Goal: Task Accomplishment & Management: Manage account settings

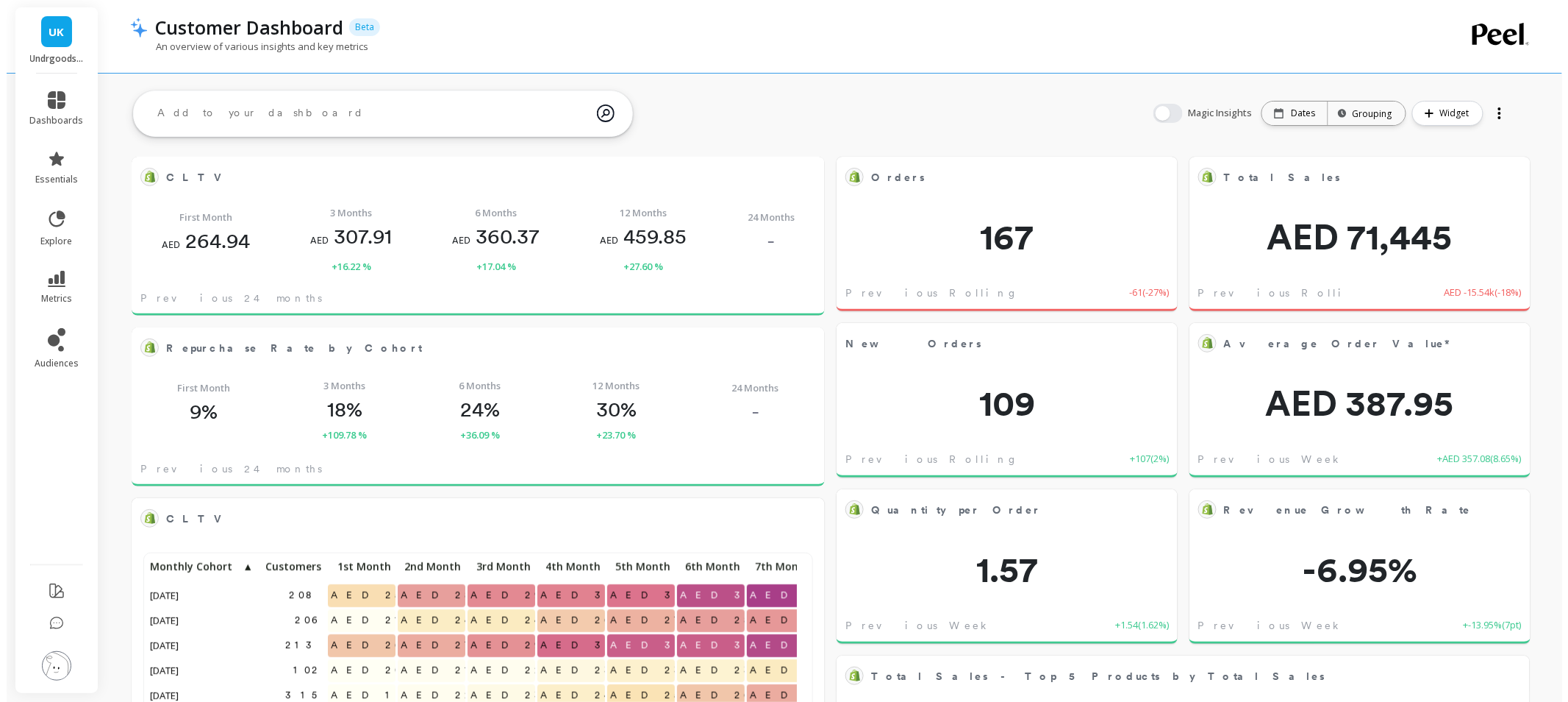
scroll to position [392, 637]
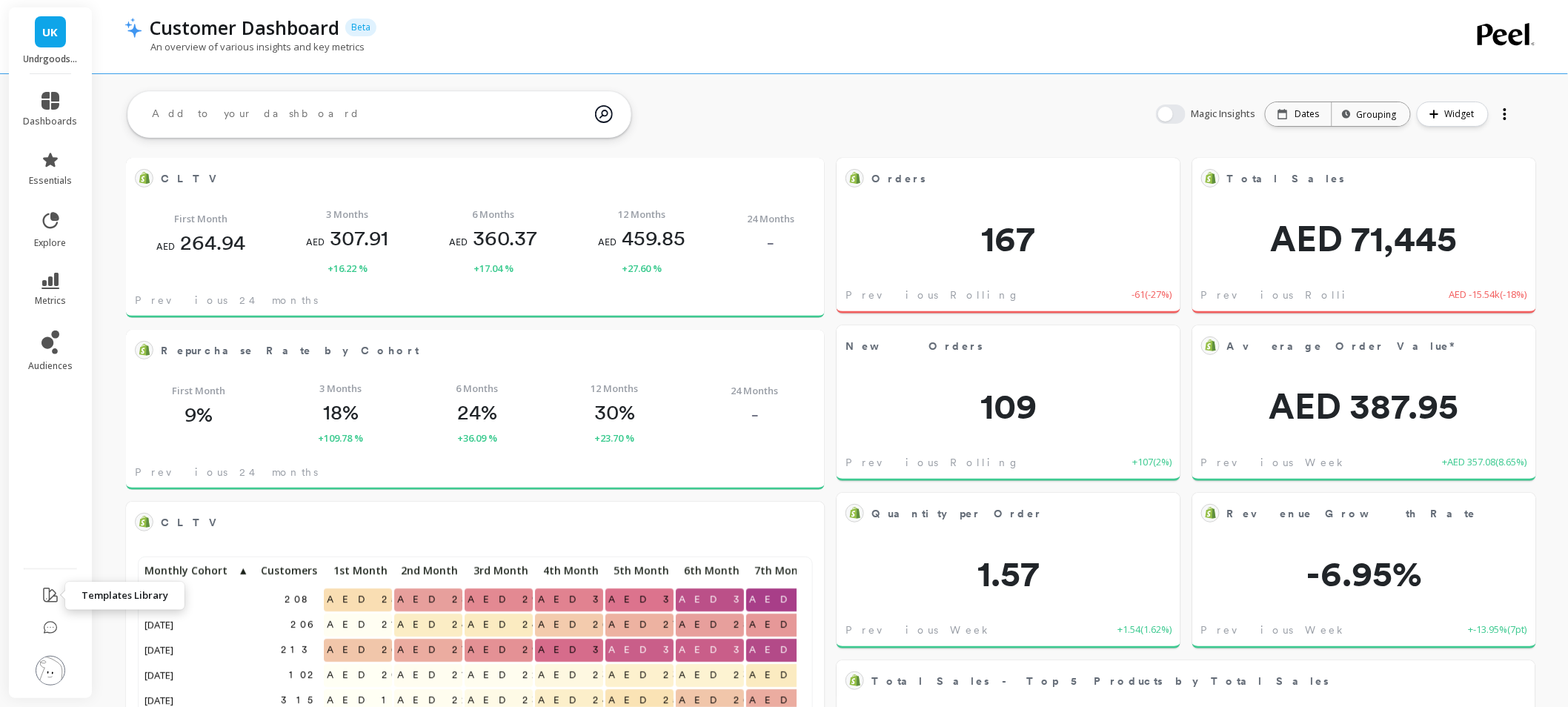
click at [47, 603] on button at bounding box center [50, 596] width 18 height 35
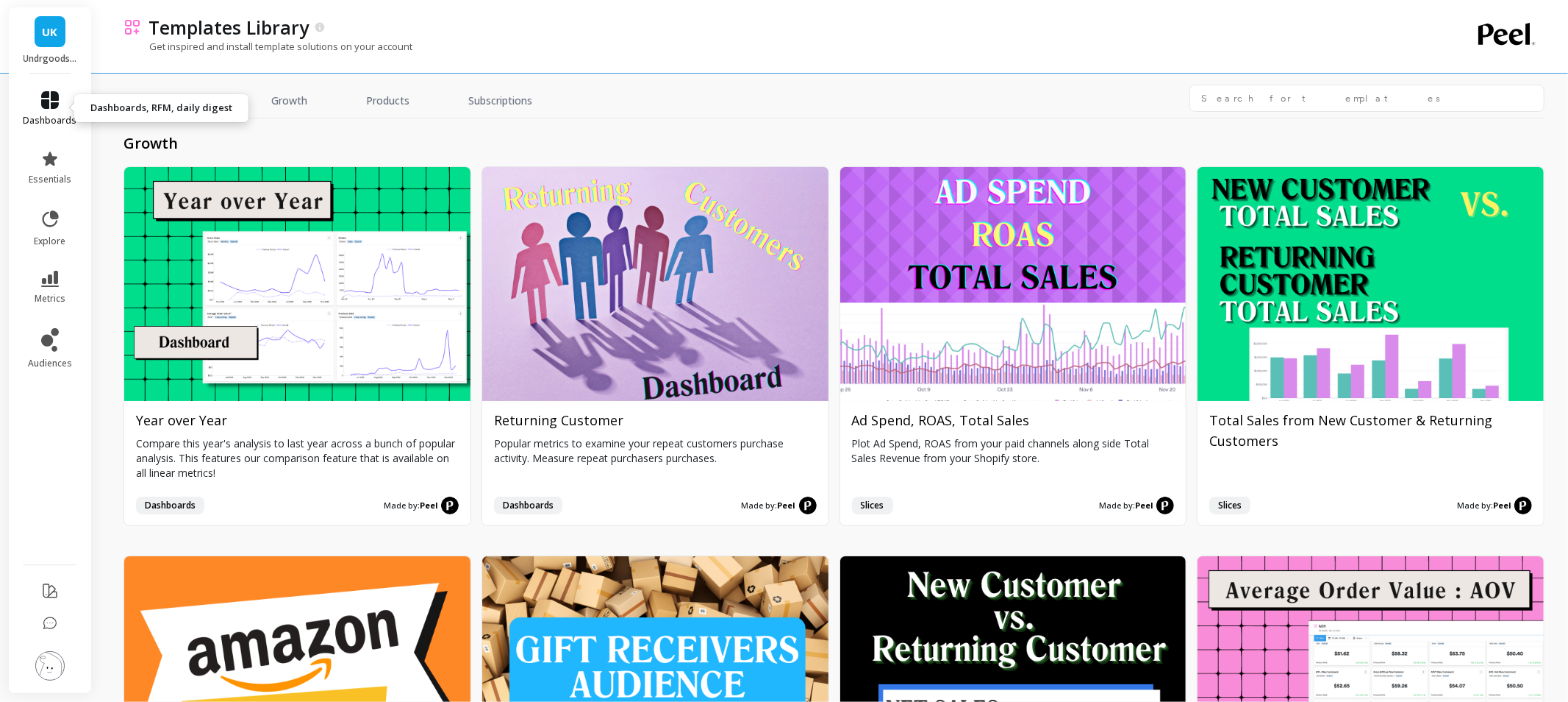
click at [44, 103] on icon at bounding box center [50, 100] width 17 height 17
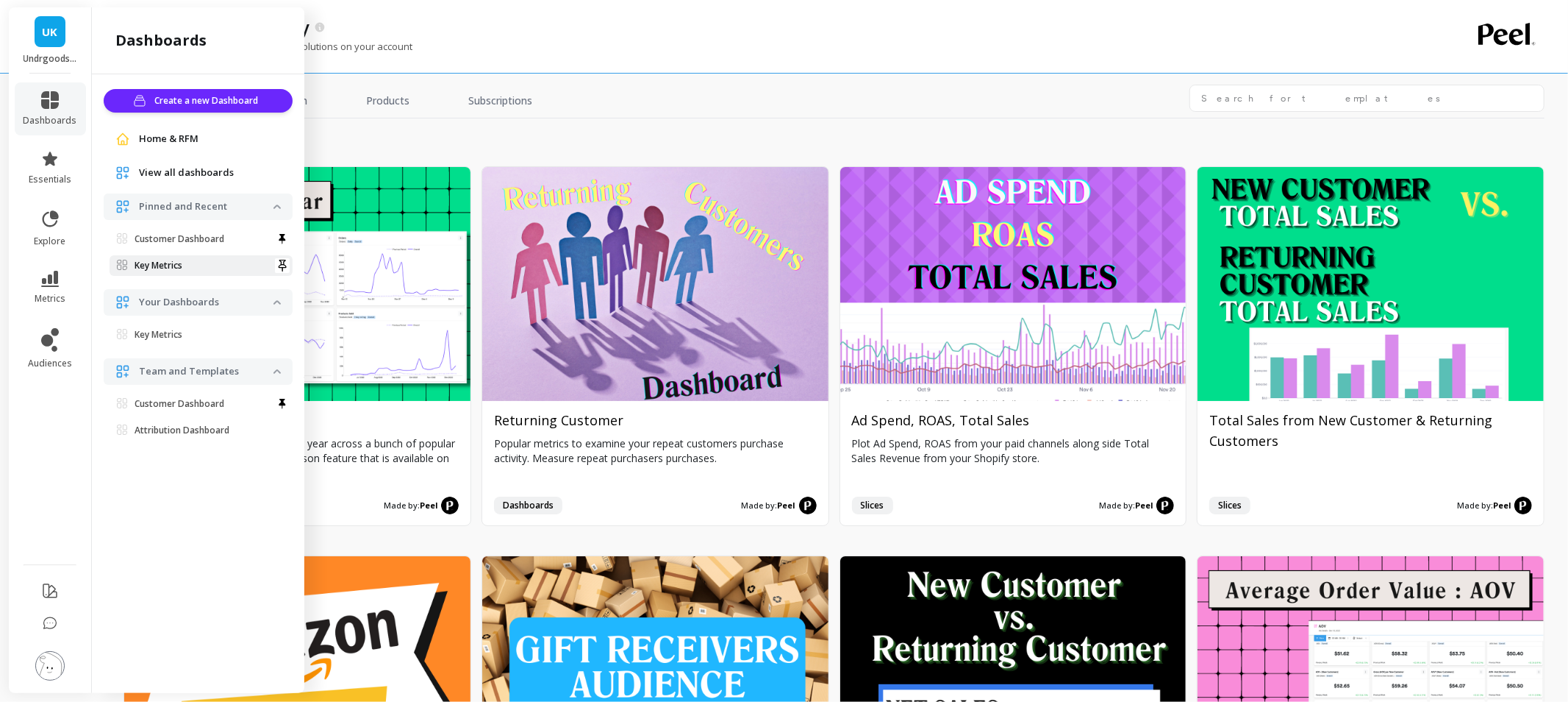
click at [179, 263] on p "Key Metrics" at bounding box center [158, 265] width 47 height 12
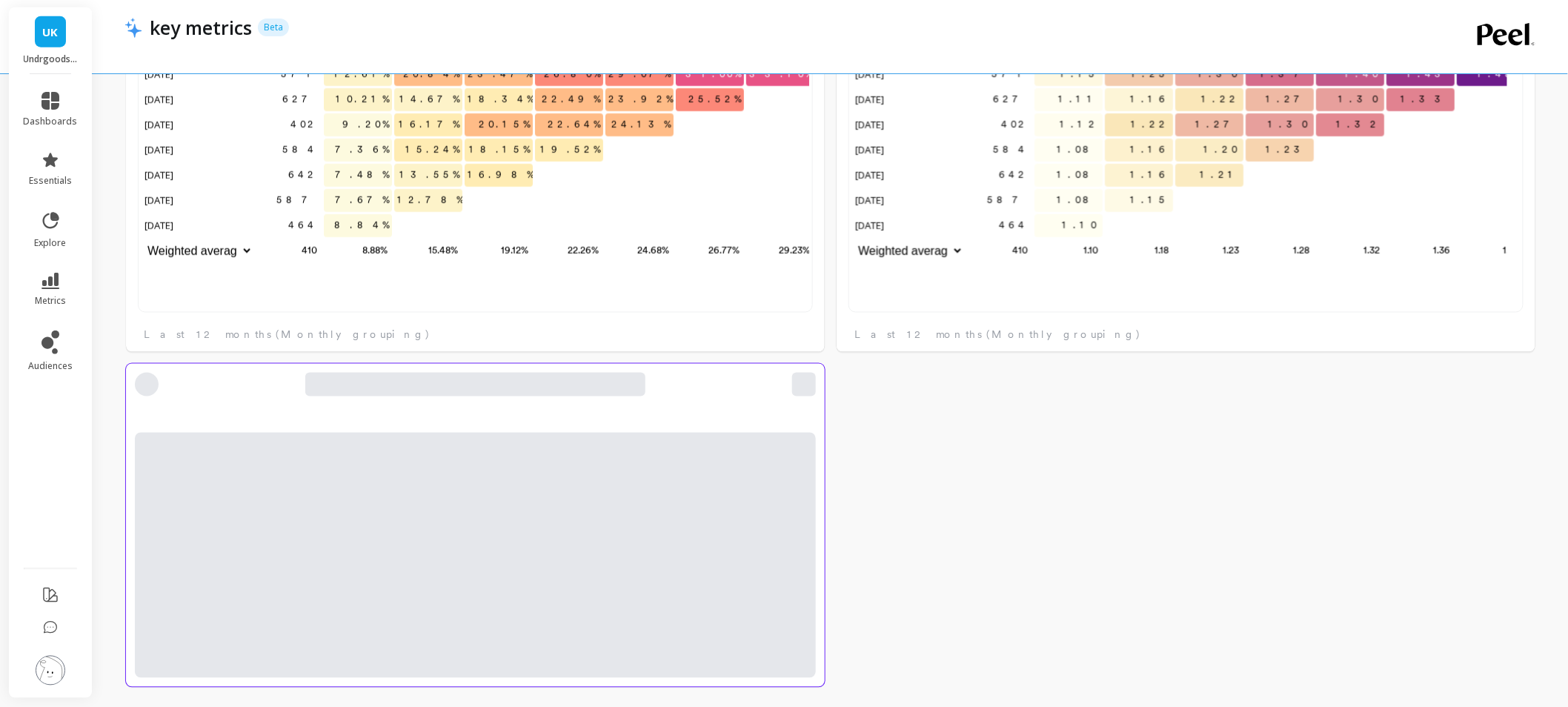
scroll to position [395, 642]
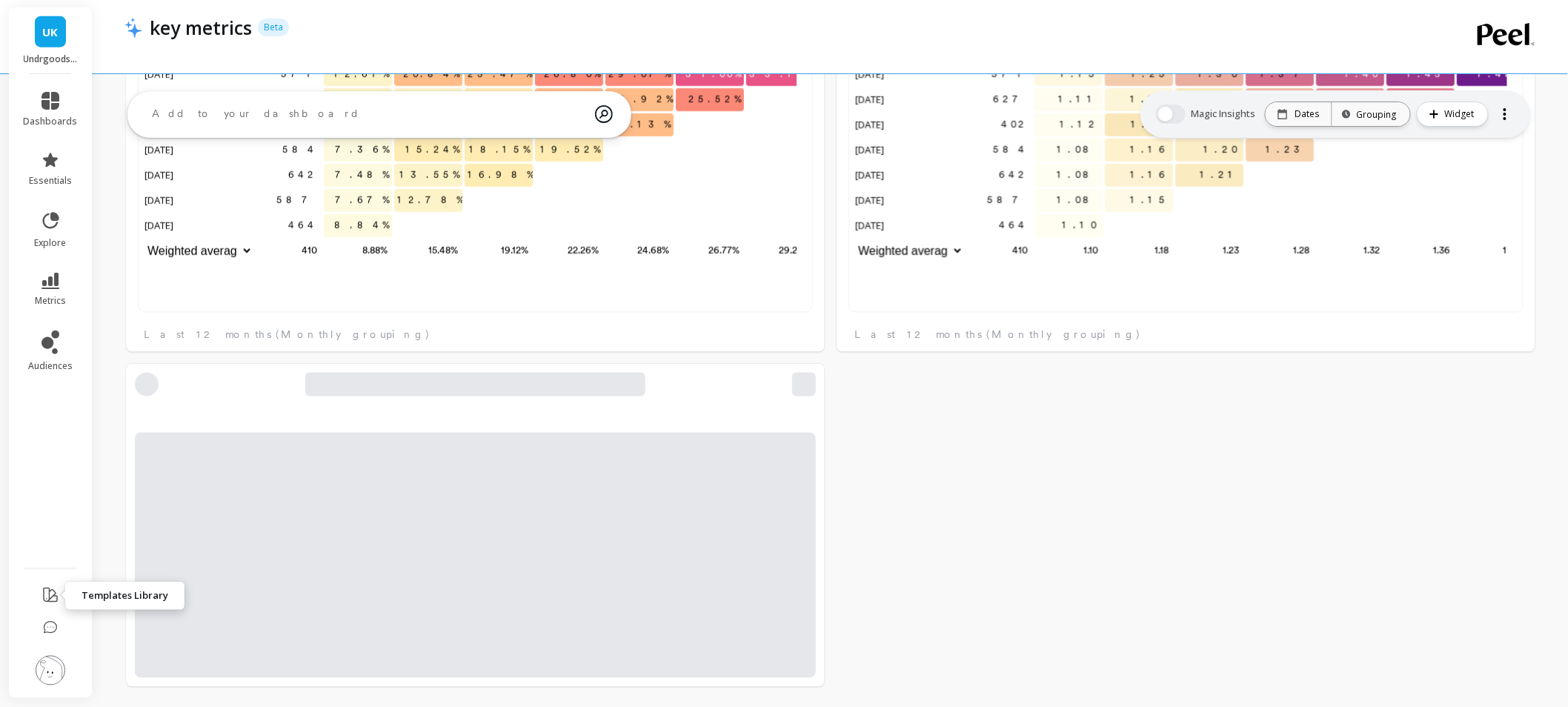
click at [49, 587] on icon at bounding box center [50, 595] width 18 height 18
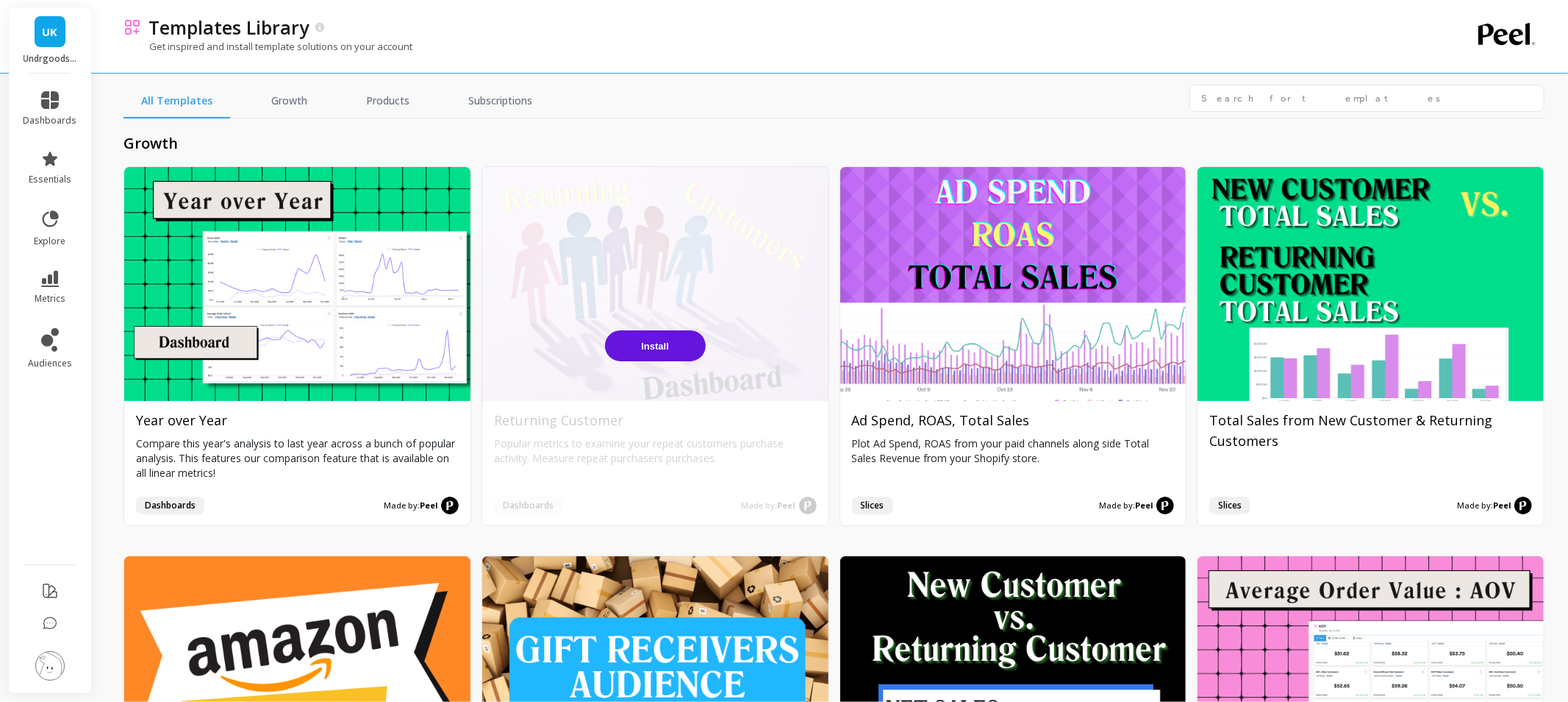
click at [646, 338] on button "Install" at bounding box center [655, 345] width 100 height 31
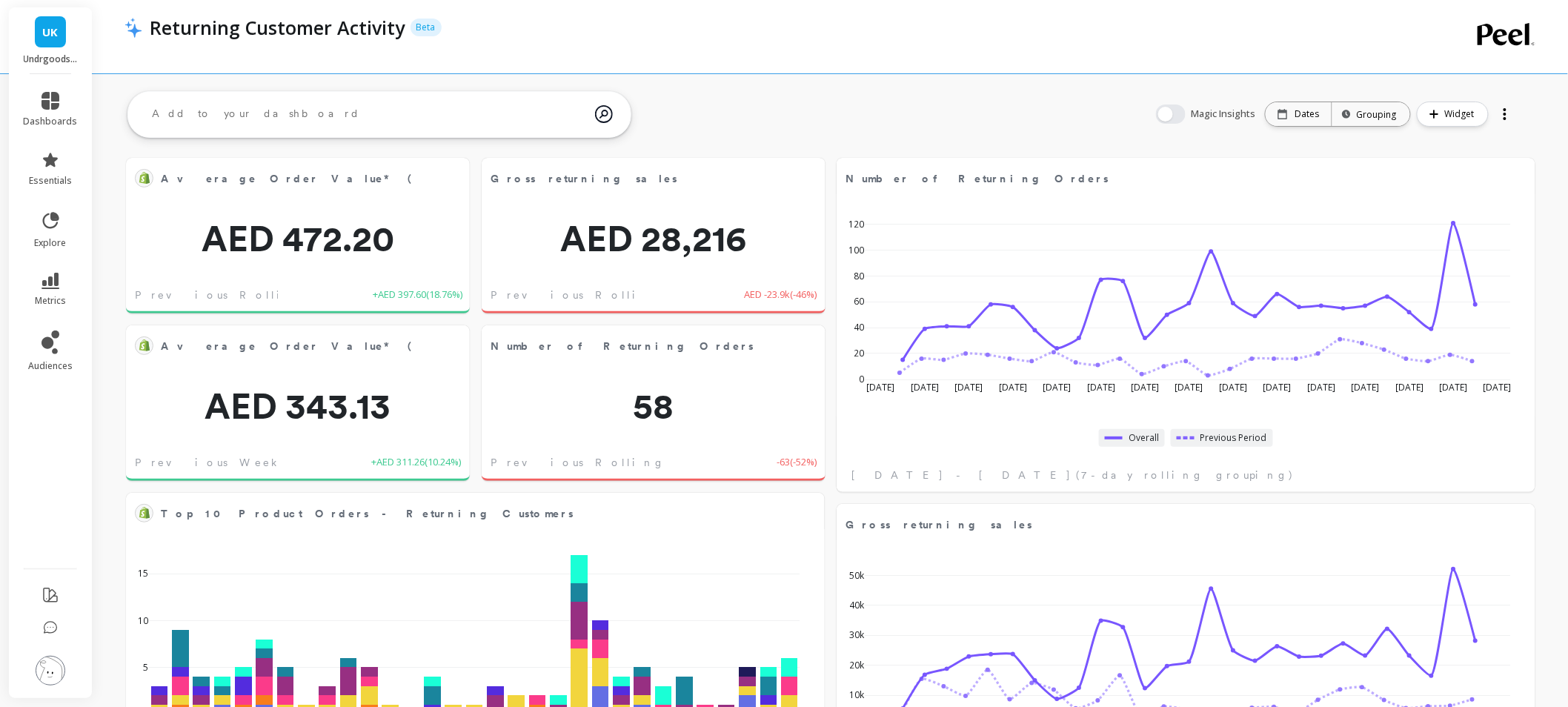
click at [53, 677] on img at bounding box center [50, 670] width 30 height 29
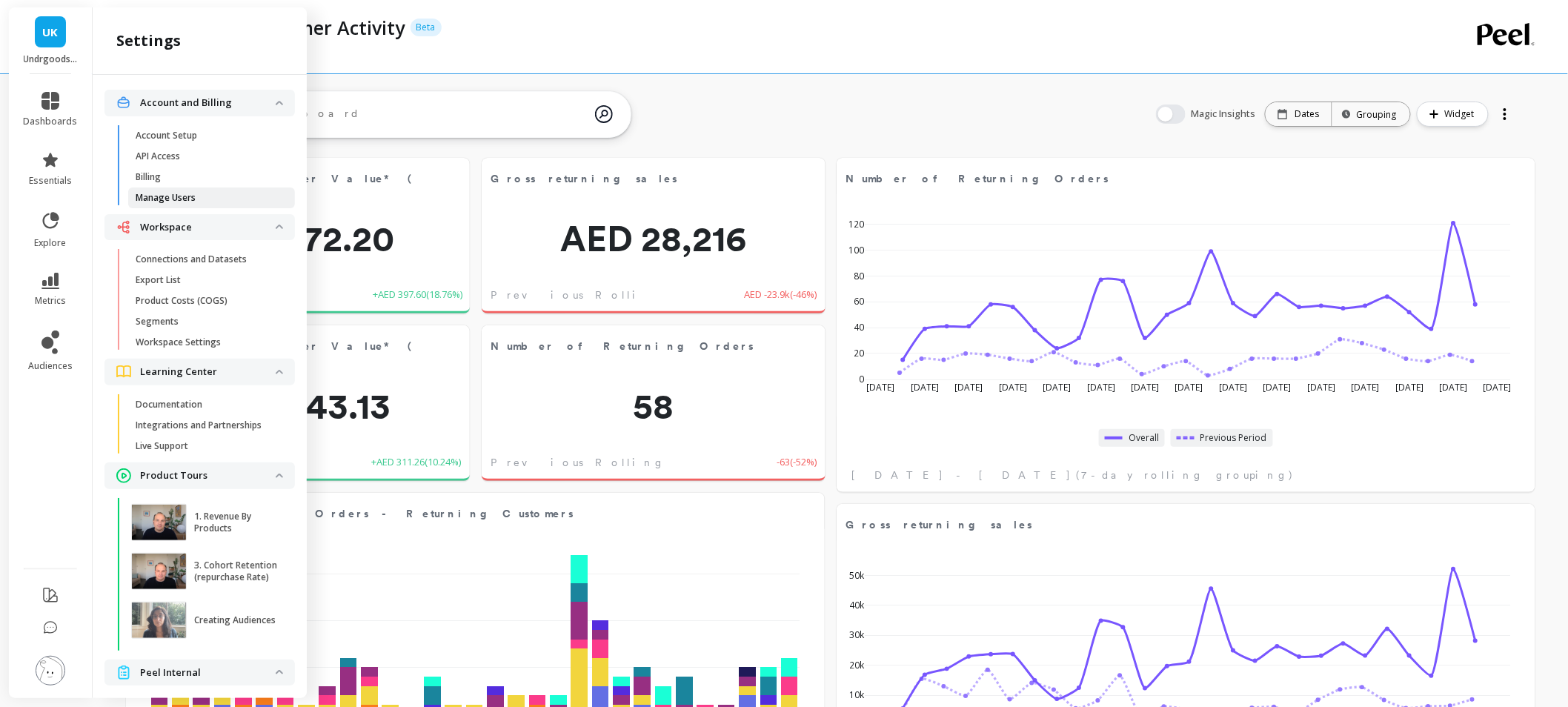
click at [223, 193] on span "Manage Users" at bounding box center [207, 198] width 142 height 12
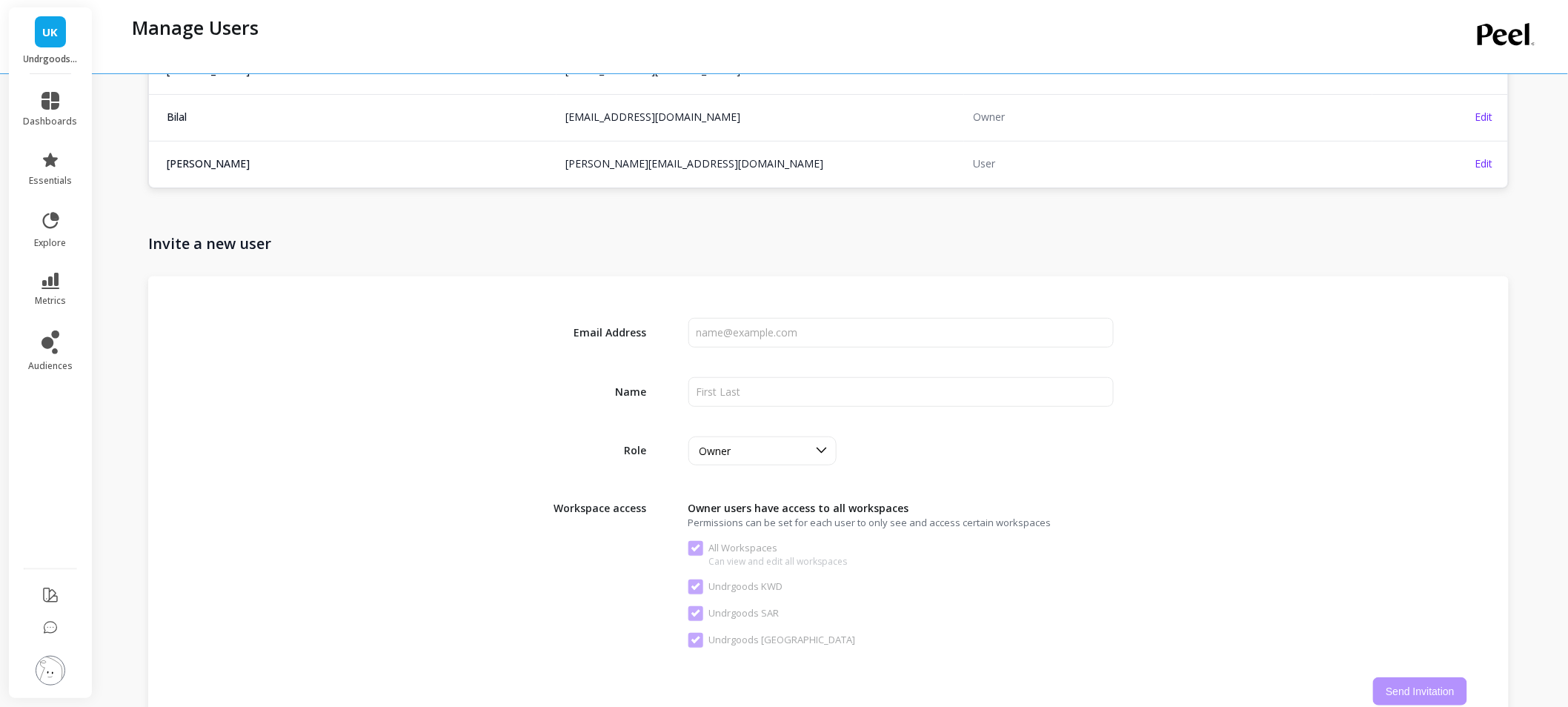
scroll to position [119, 0]
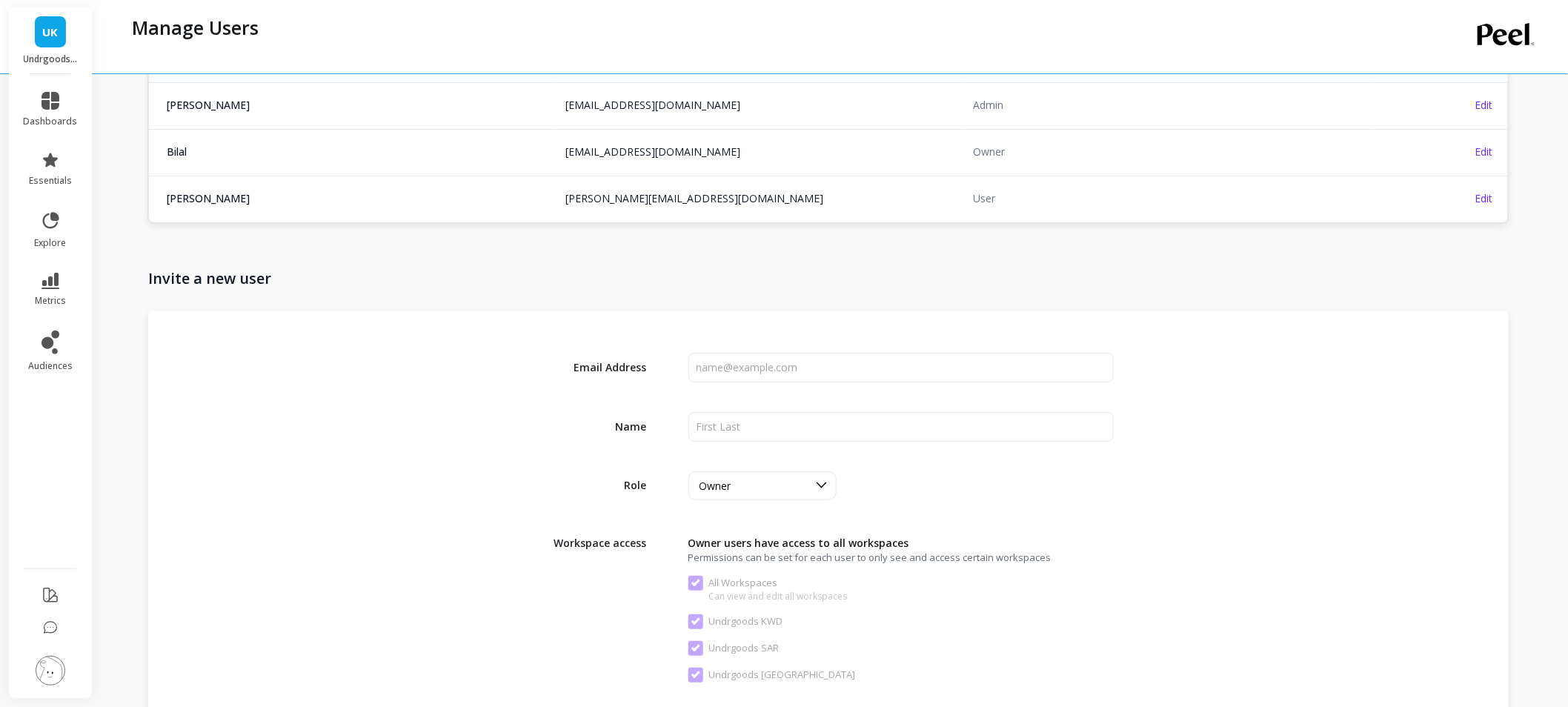
click at [53, 54] on p "Undrgoods KWD" at bounding box center [51, 59] width 54 height 12
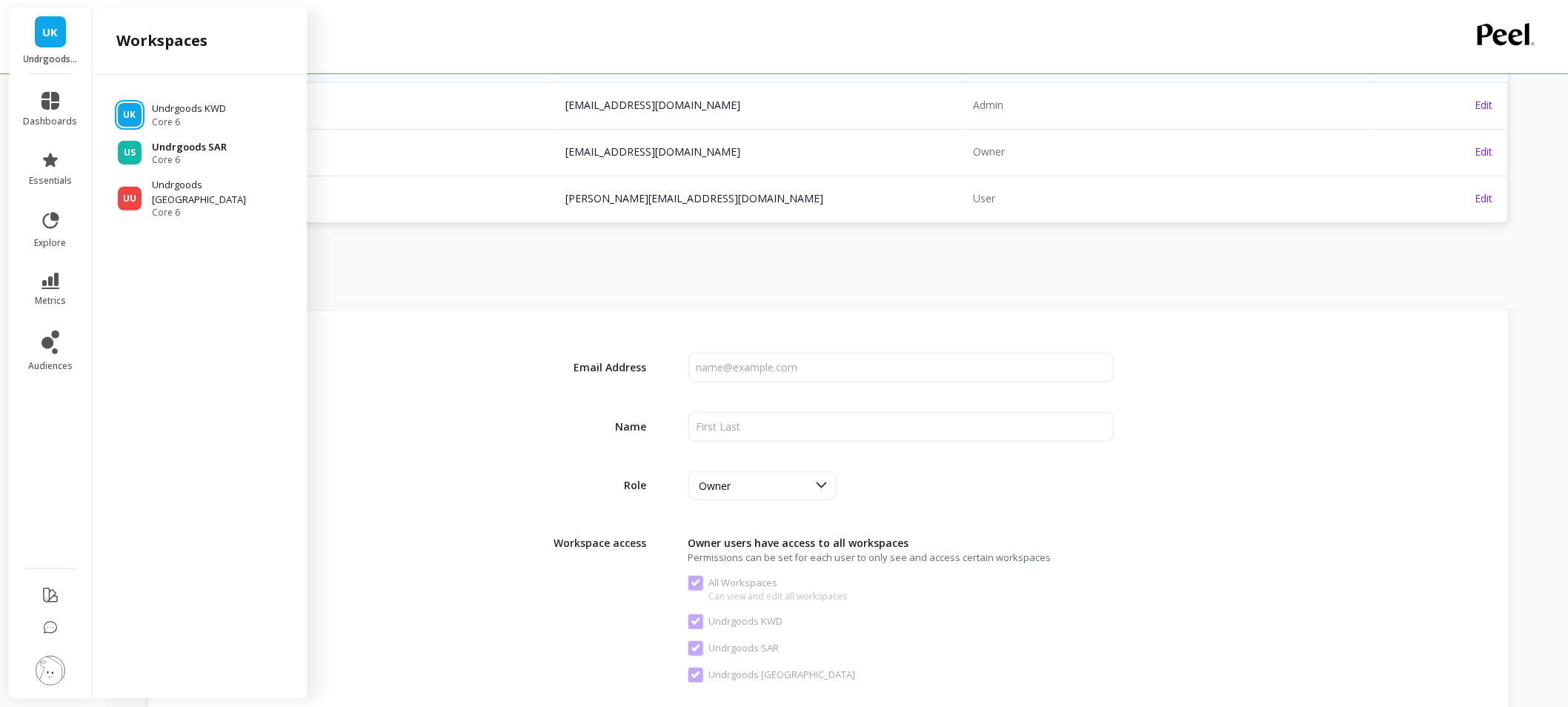
click at [195, 150] on p "Undrgoods SAR" at bounding box center [190, 147] width 75 height 15
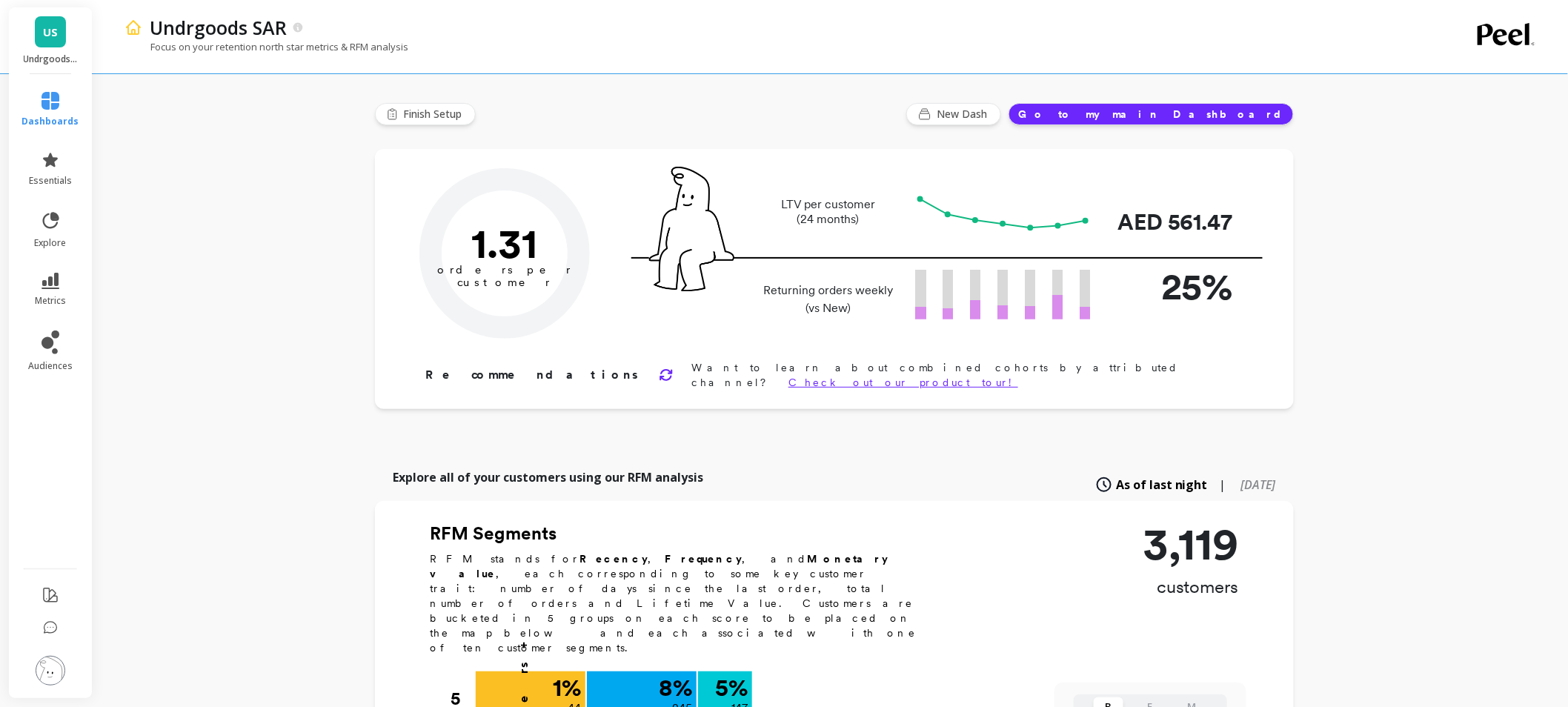
type input "Champions"
type input "147"
click at [56, 671] on img at bounding box center [50, 670] width 30 height 29
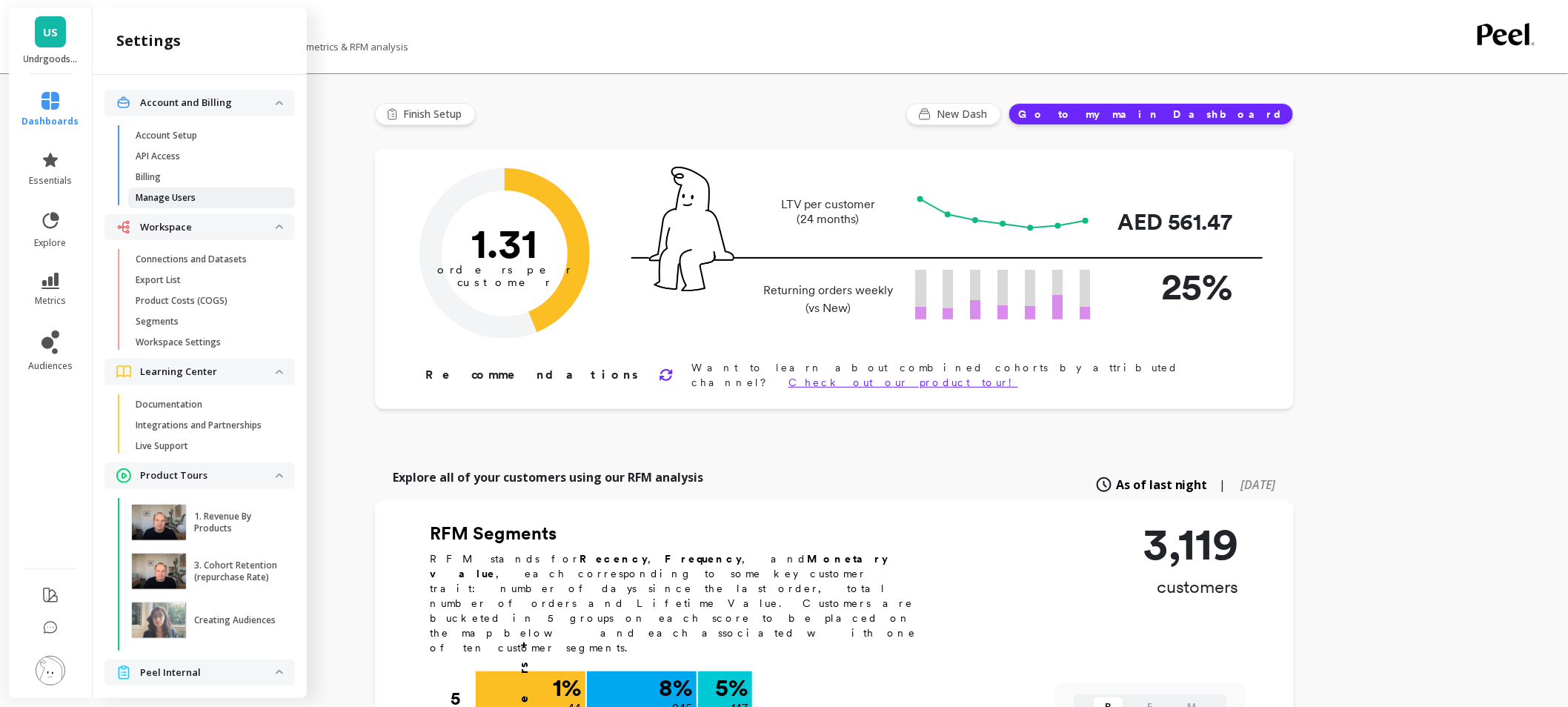
click at [191, 190] on link "Manage Users" at bounding box center [211, 198] width 167 height 21
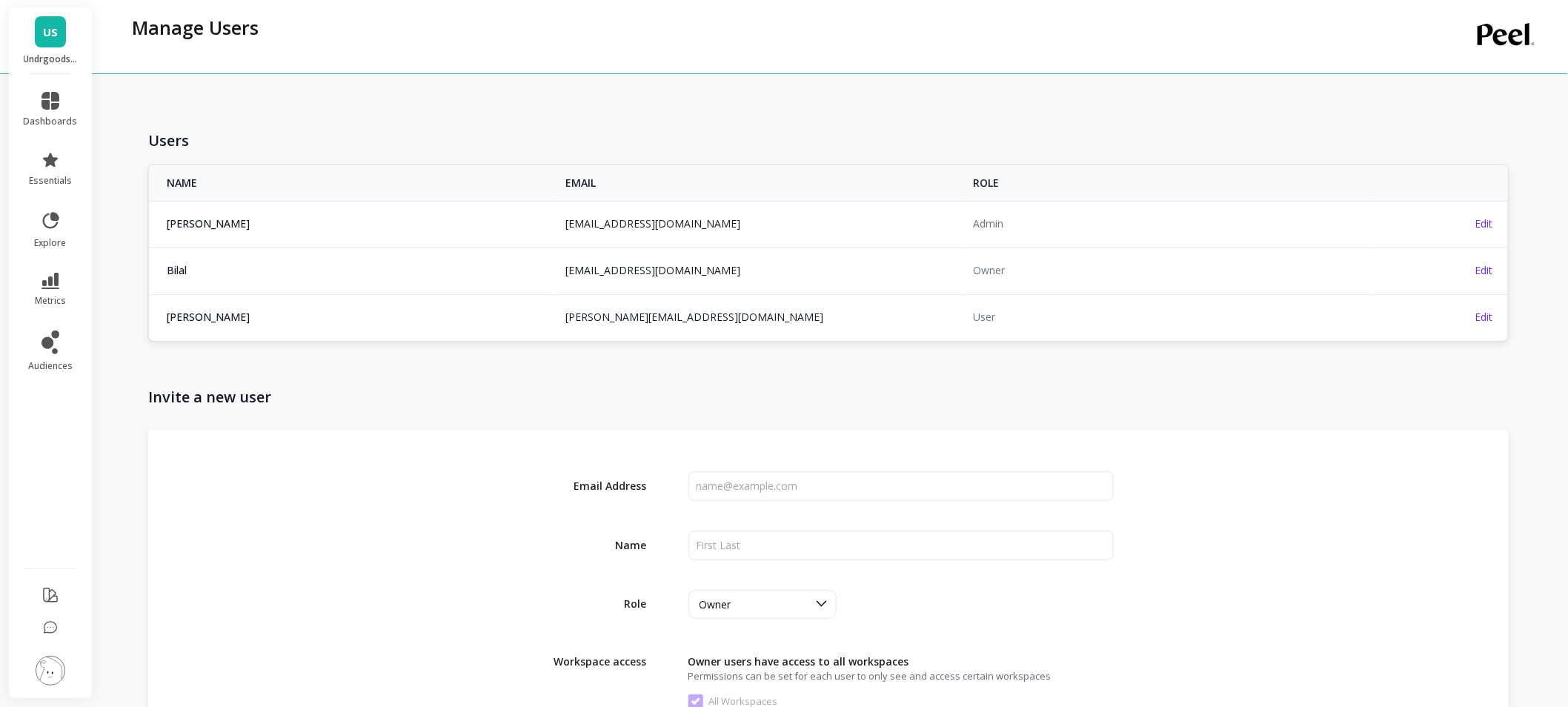
click at [43, 27] on span "US" at bounding box center [50, 32] width 15 height 17
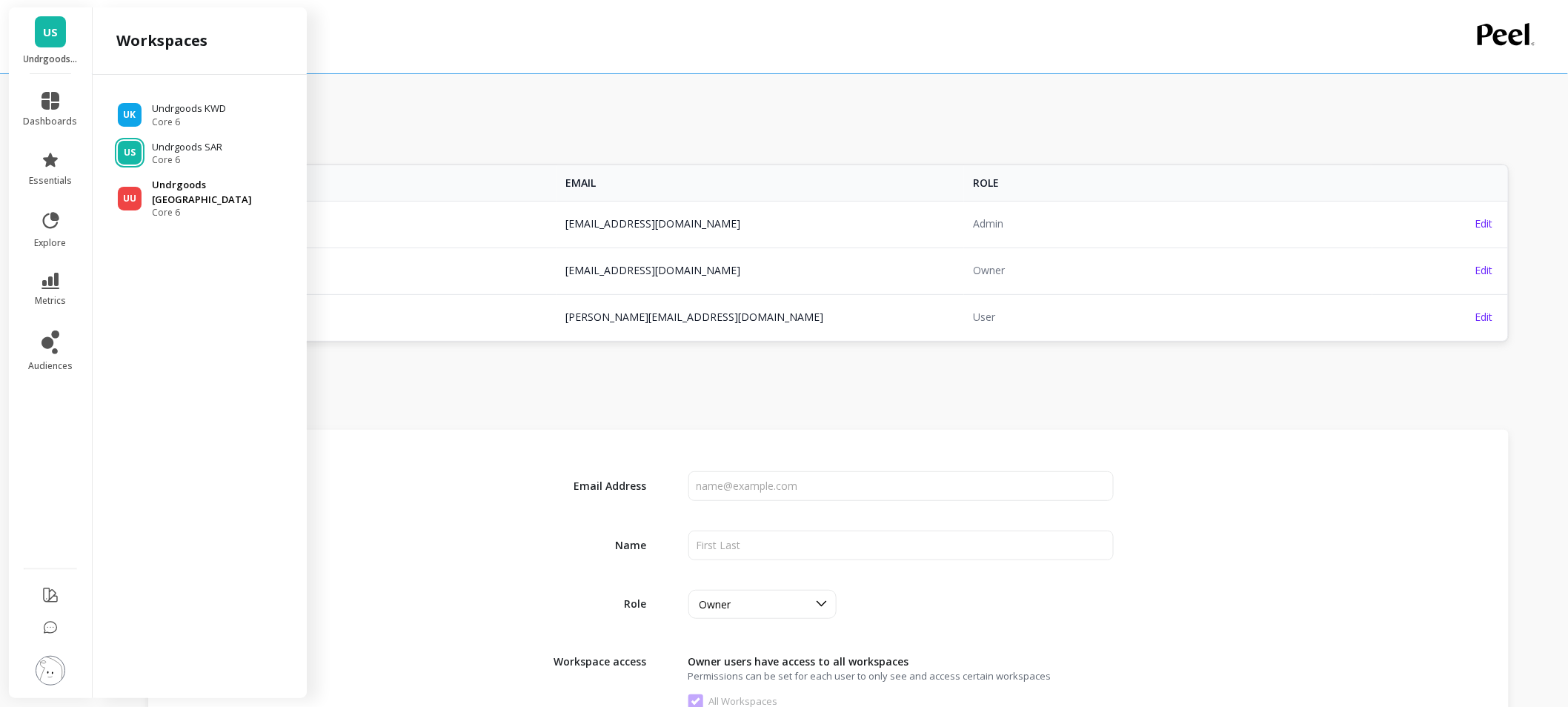
click at [188, 183] on p "Undrgoods [GEOGRAPHIC_DATA]" at bounding box center [223, 192] width 141 height 29
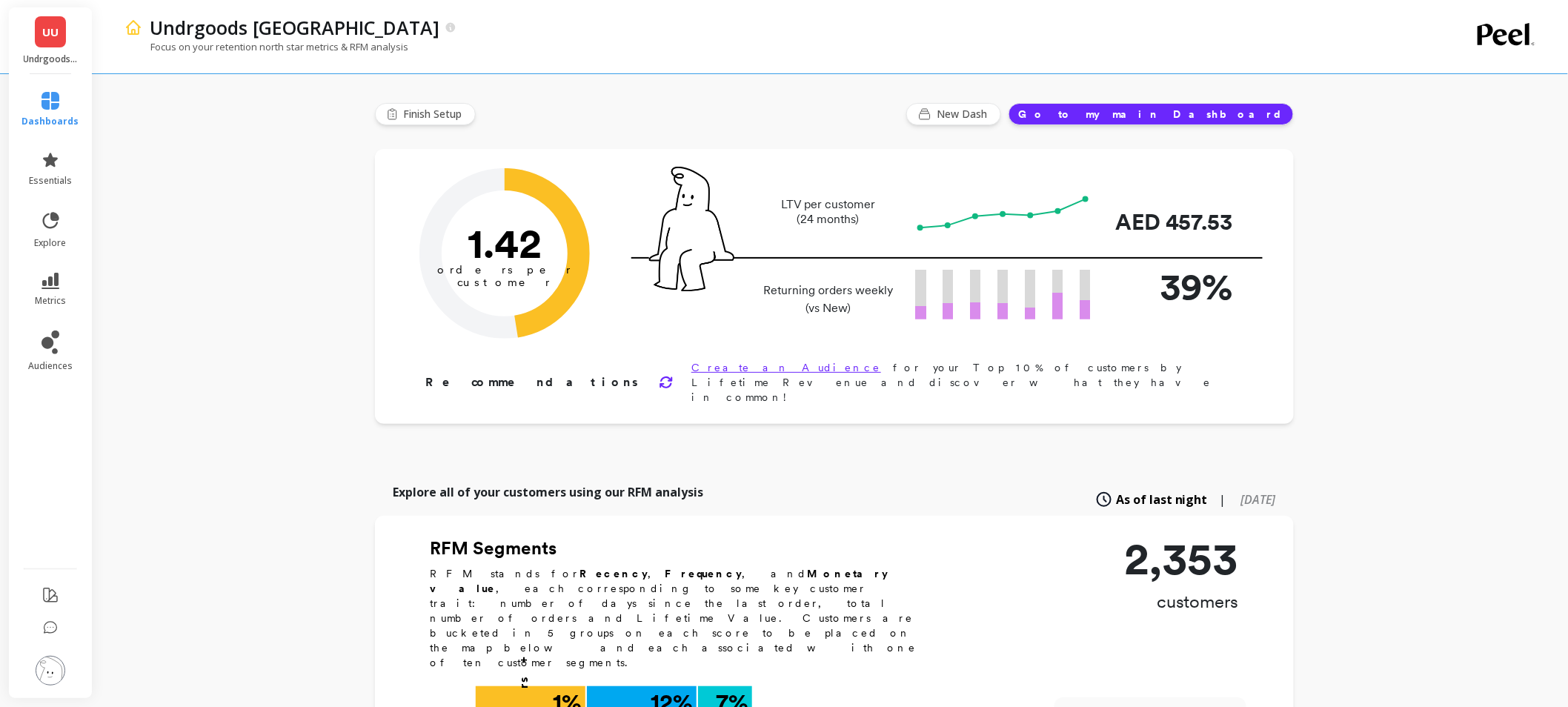
click at [75, 658] on li at bounding box center [50, 671] width 87 height 53
click at [63, 671] on img at bounding box center [50, 670] width 30 height 29
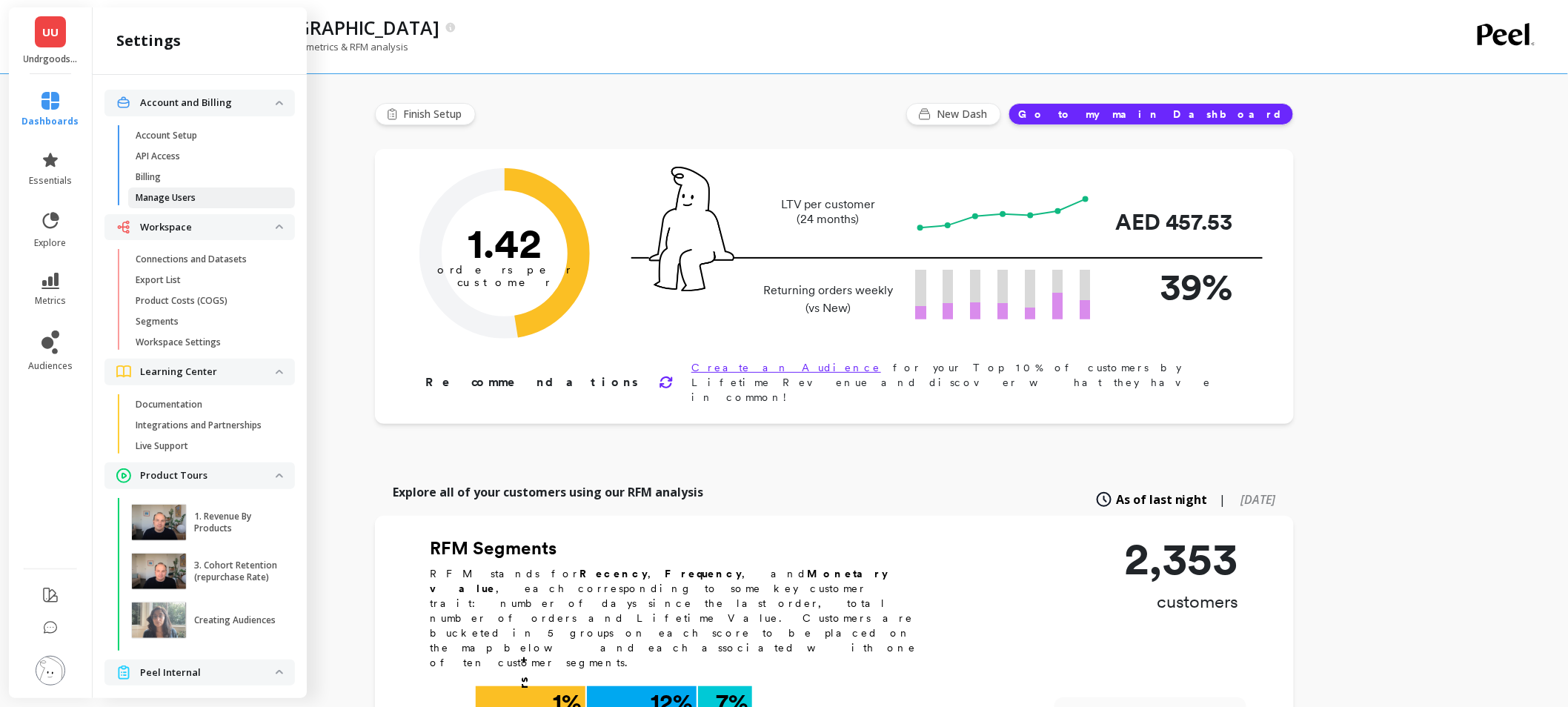
click at [199, 197] on span "Manage Users" at bounding box center [207, 198] width 142 height 12
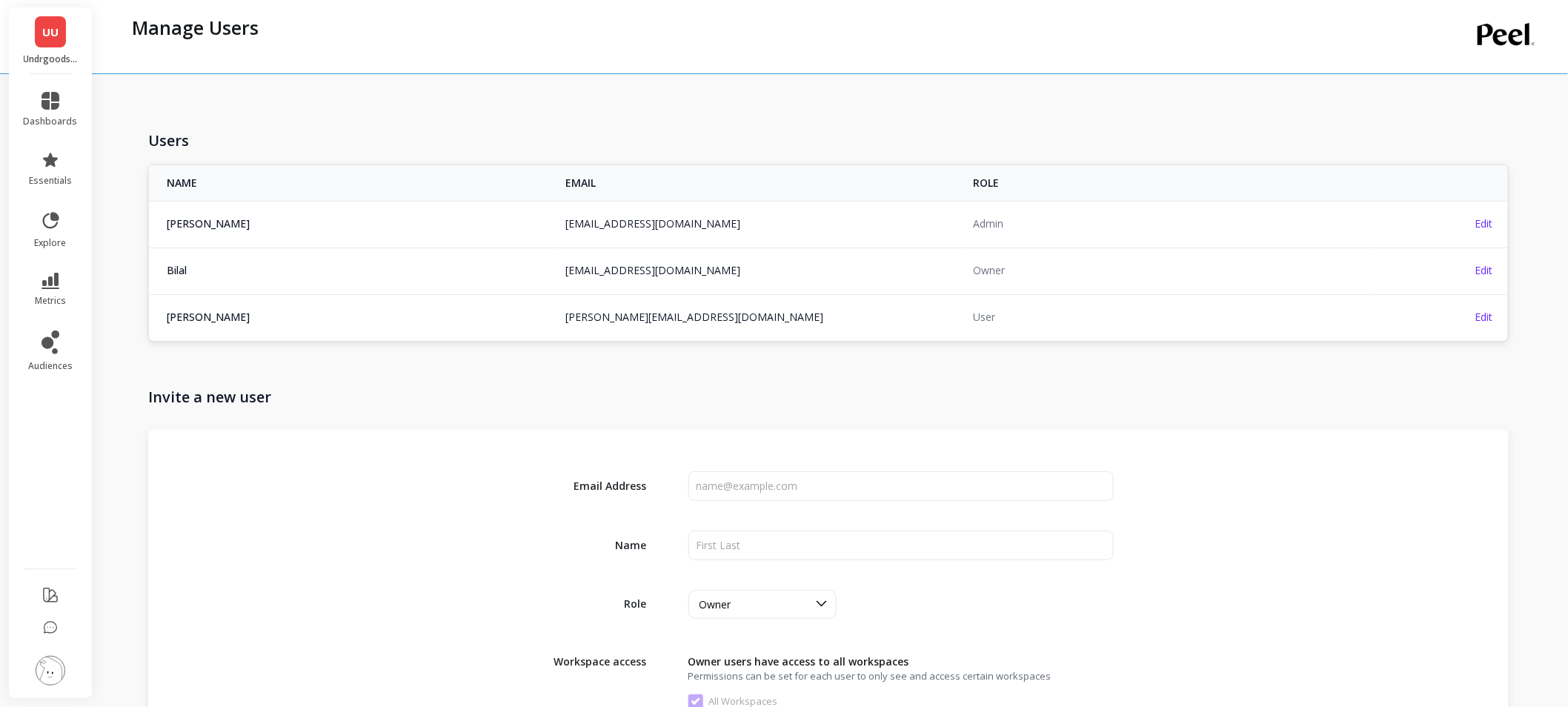
click at [49, 49] on div "UU Undrgoods UAE" at bounding box center [50, 41] width 83 height 67
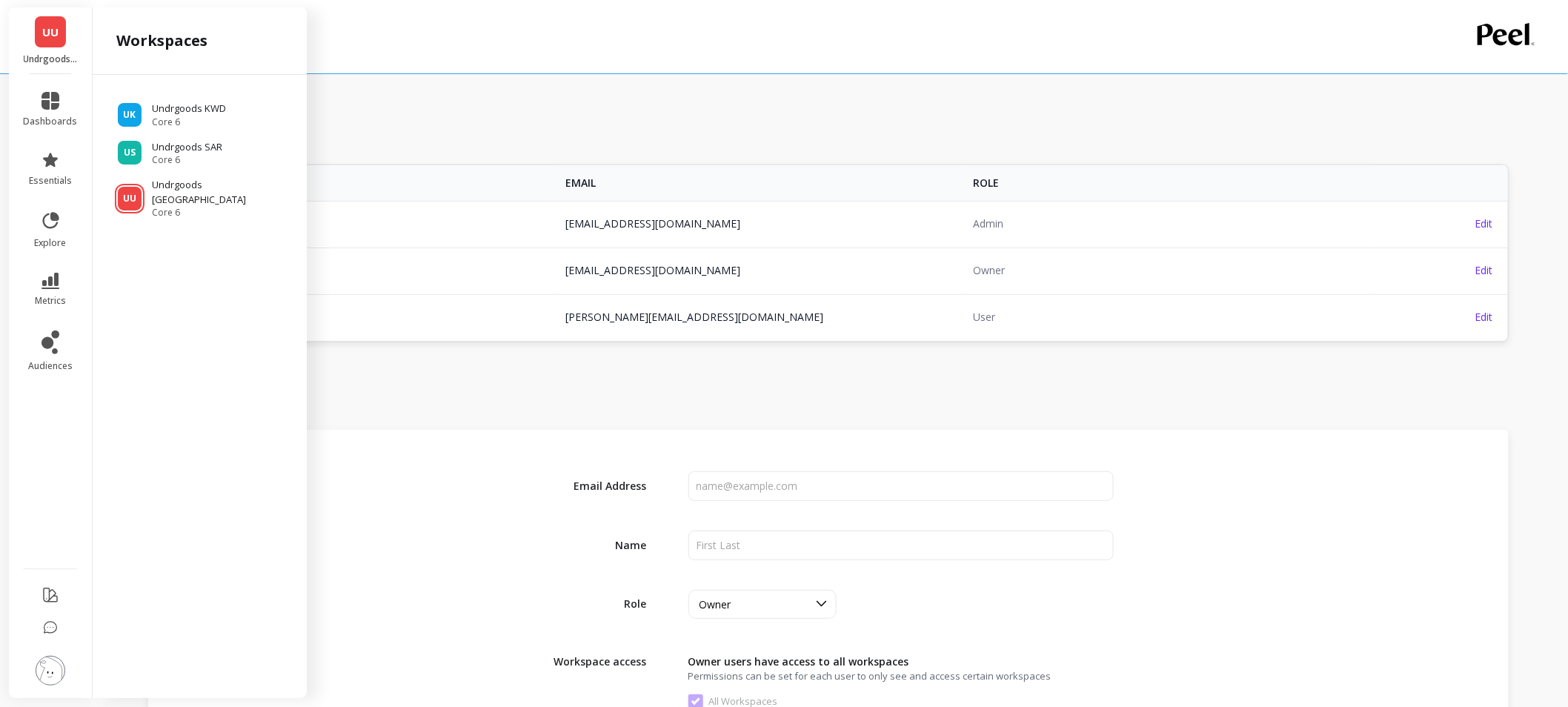
click at [53, 33] on span "UU" at bounding box center [50, 32] width 16 height 17
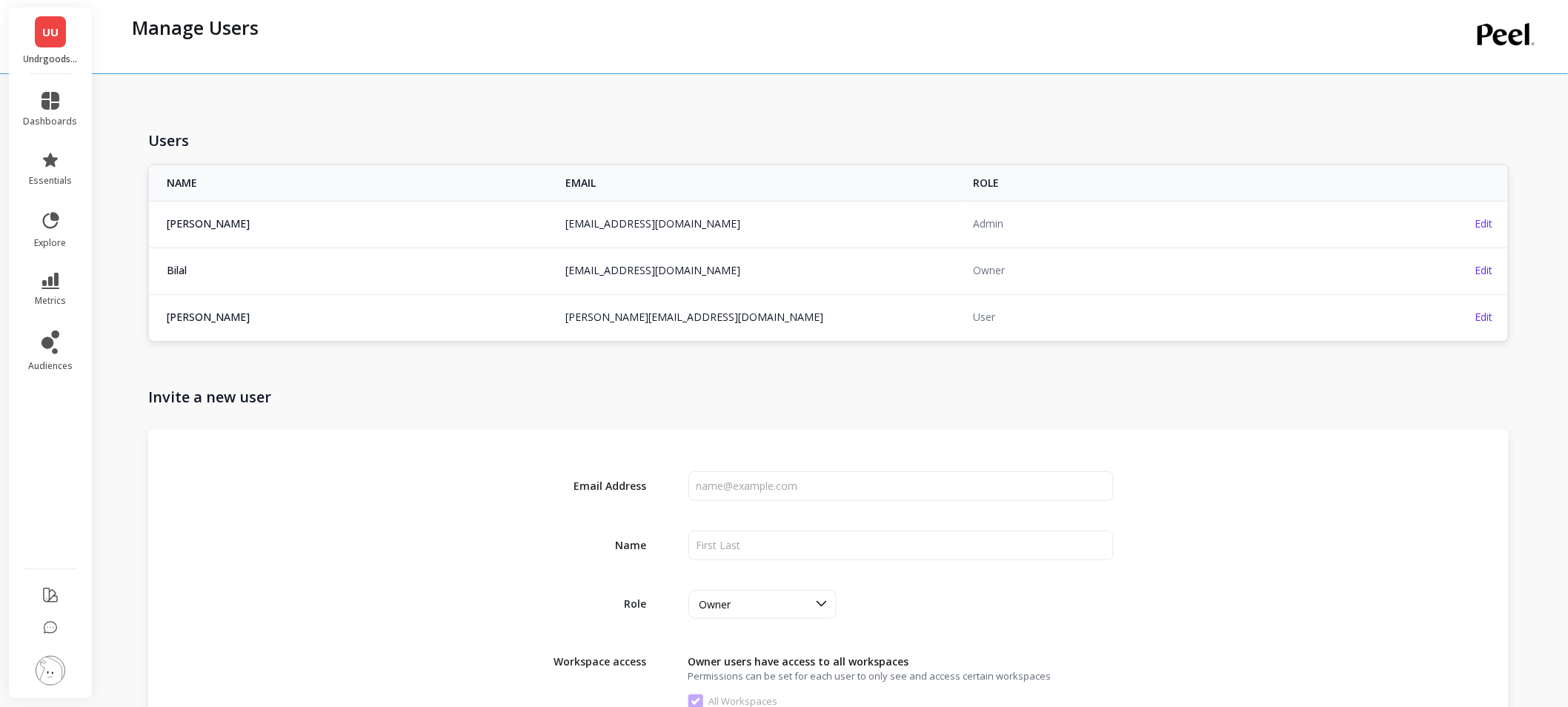
click at [57, 47] on div "UU Undrgoods UAE" at bounding box center [50, 41] width 83 height 67
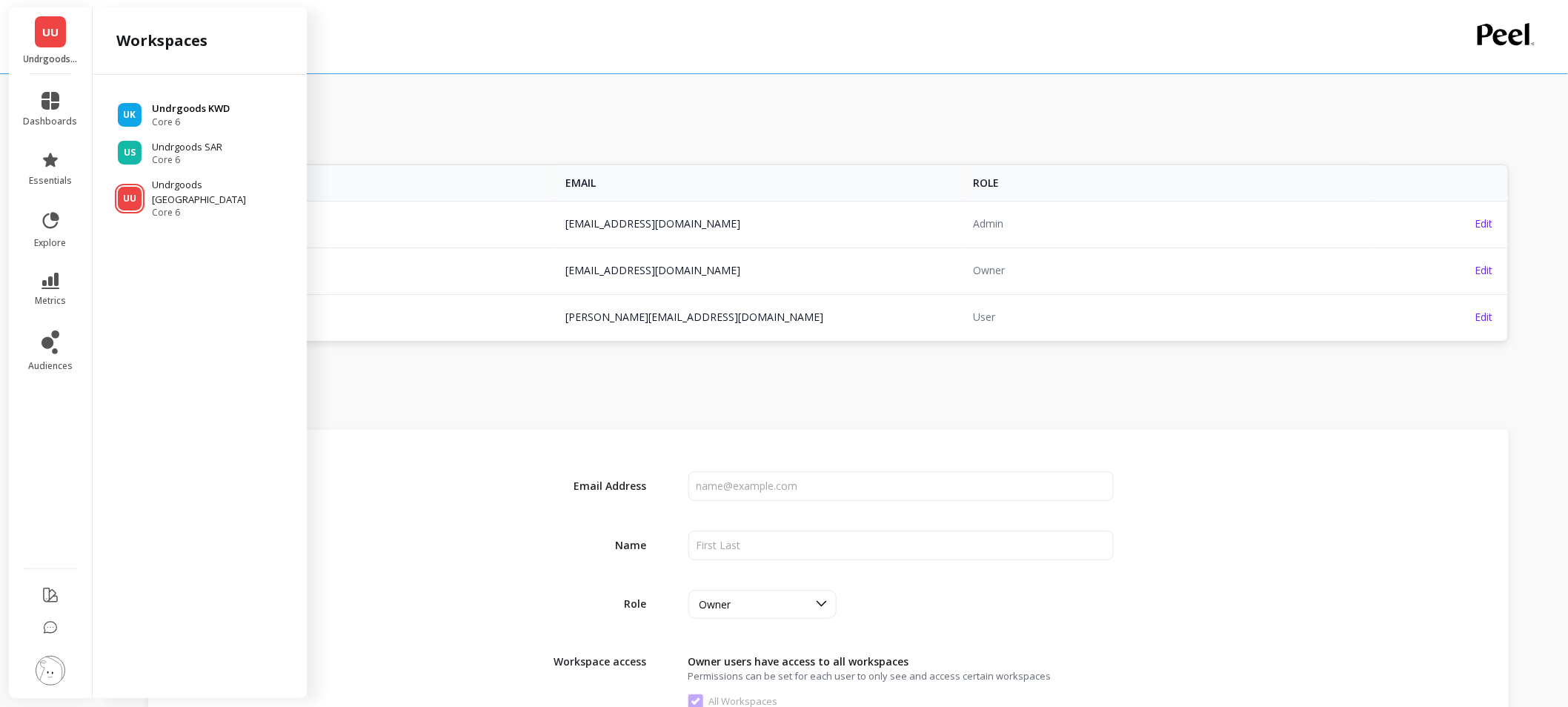
click at [166, 113] on p "Undrgoods KWD" at bounding box center [191, 108] width 78 height 15
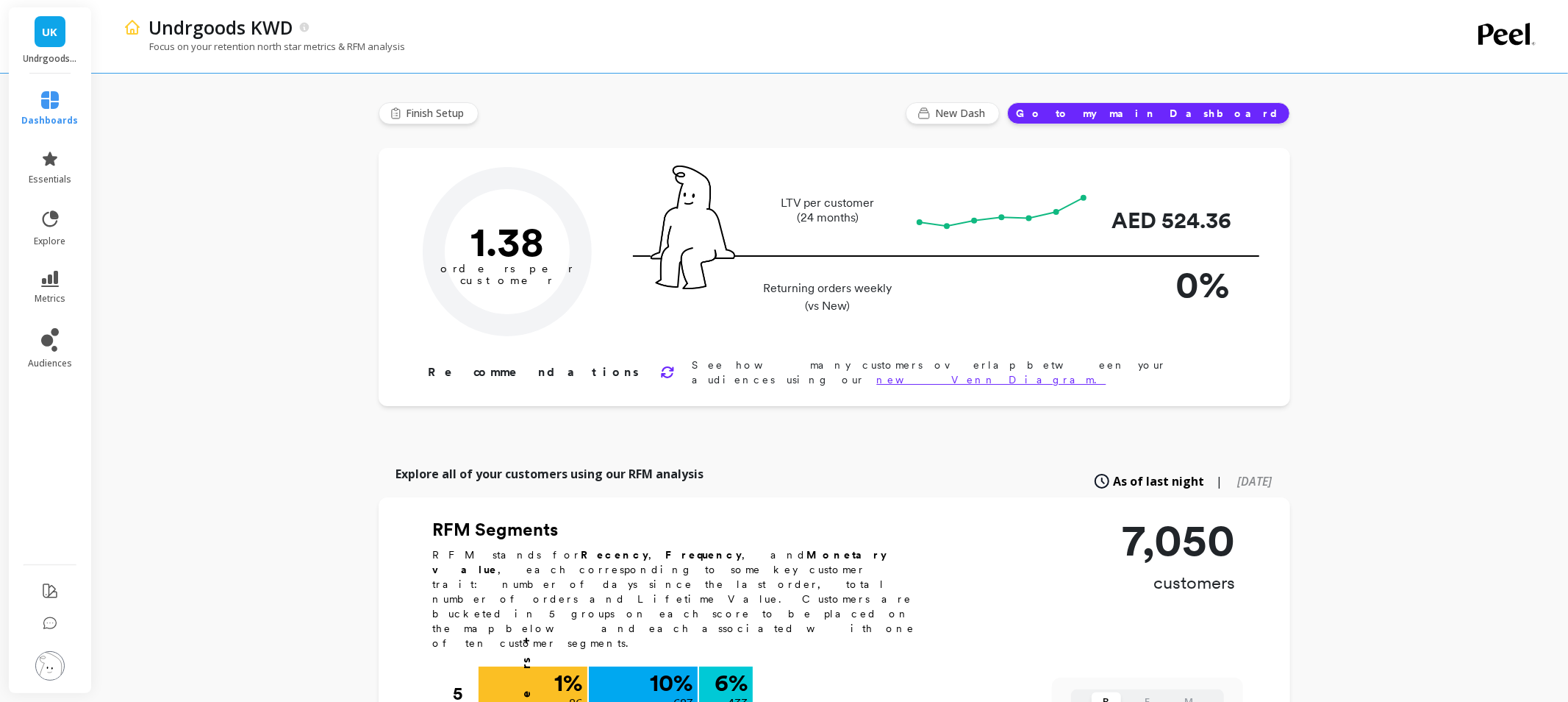
type input "Champions"
type input "433"
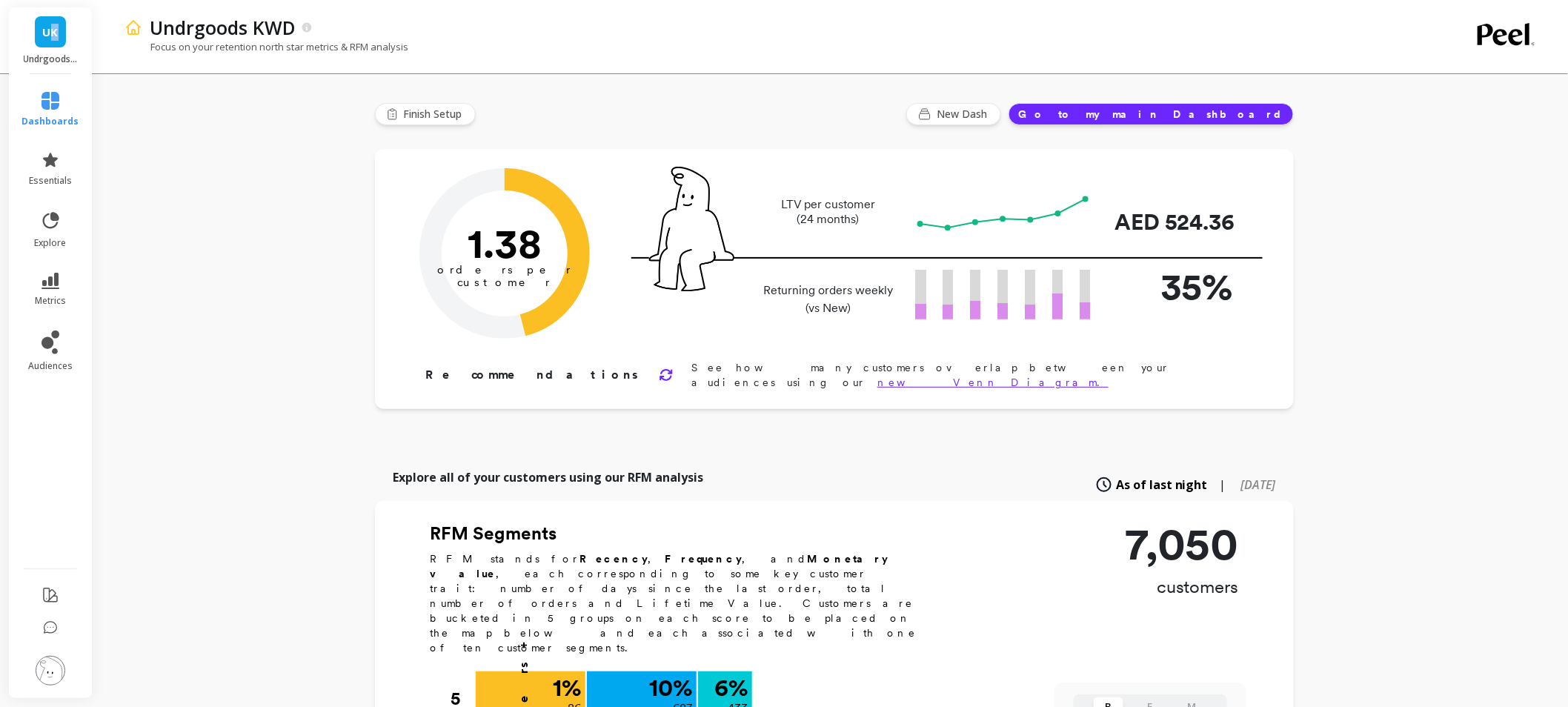
click at [54, 32] on span "UK" at bounding box center [51, 32] width 16 height 17
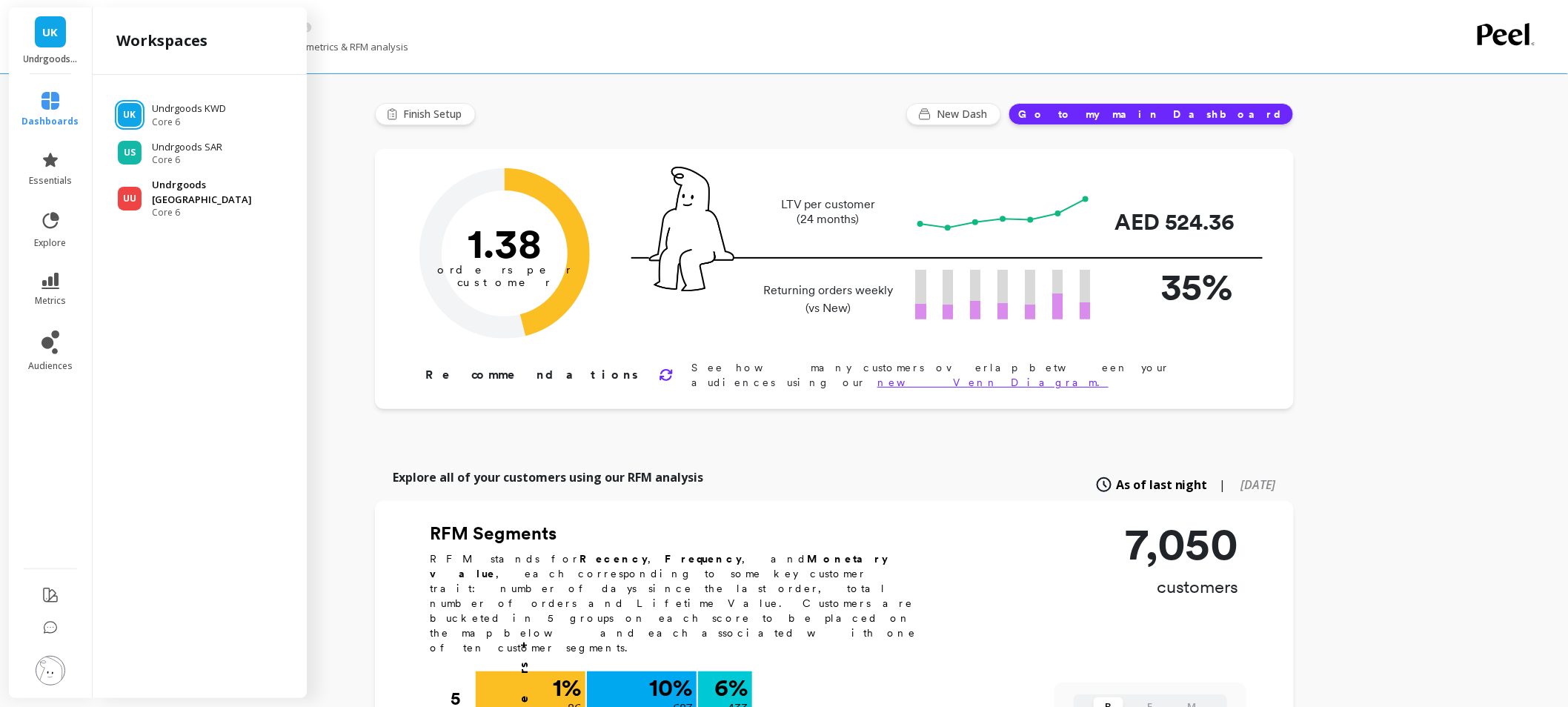
click at [198, 187] on p "Undrgoods [GEOGRAPHIC_DATA]" at bounding box center [223, 192] width 141 height 29
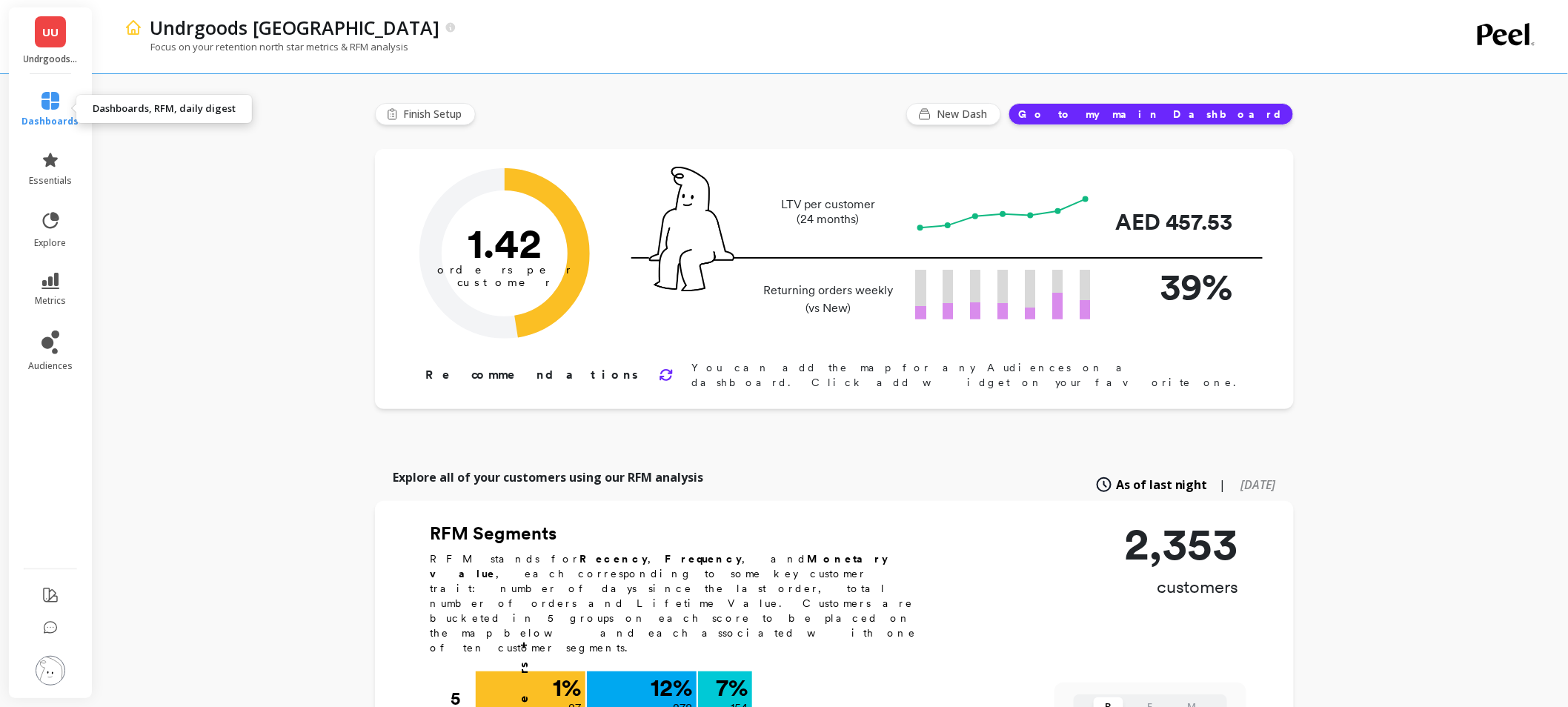
click at [43, 126] on span "dashboards" at bounding box center [51, 121] width 57 height 12
click at [731, 33] on div "Undrgoods [GEOGRAPHIC_DATA]" at bounding box center [779, 28] width 1274 height 26
click at [63, 104] on link "dashboards" at bounding box center [51, 109] width 57 height 36
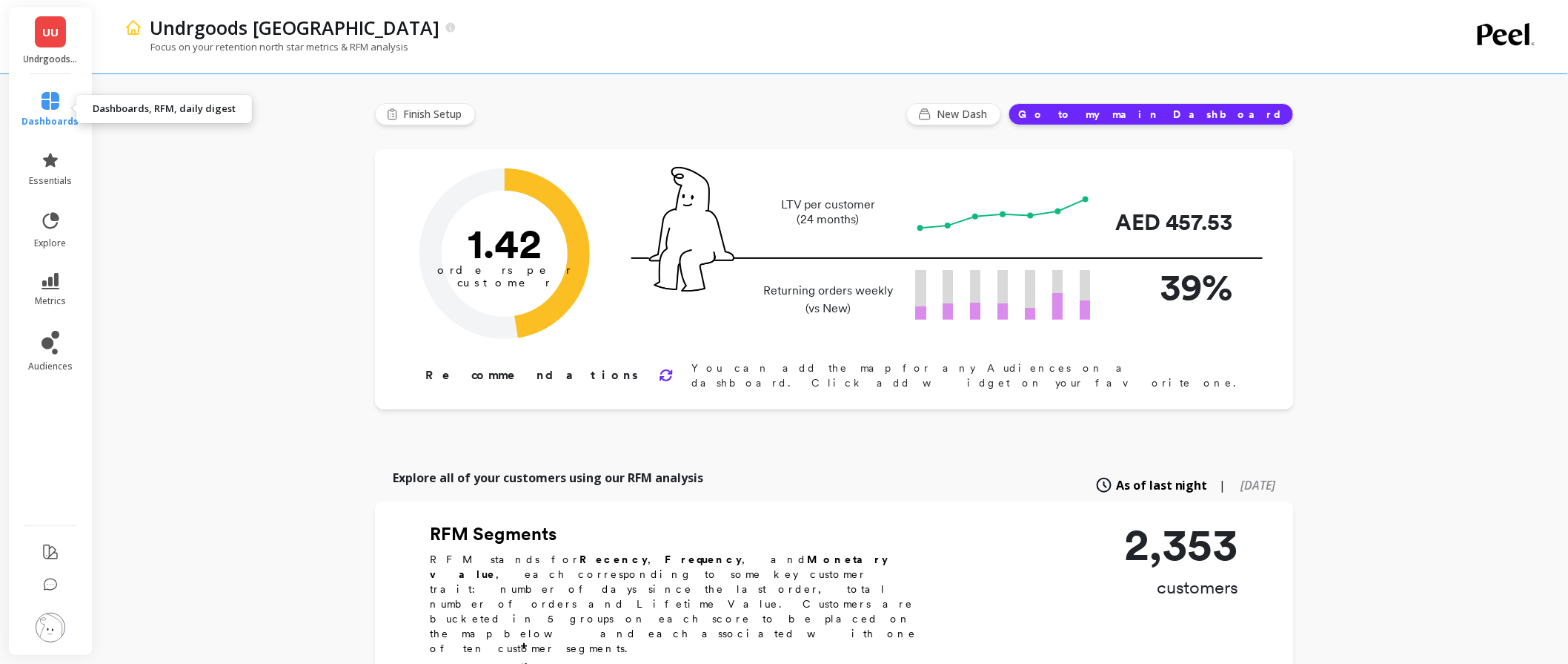
click at [57, 106] on icon at bounding box center [50, 101] width 18 height 18
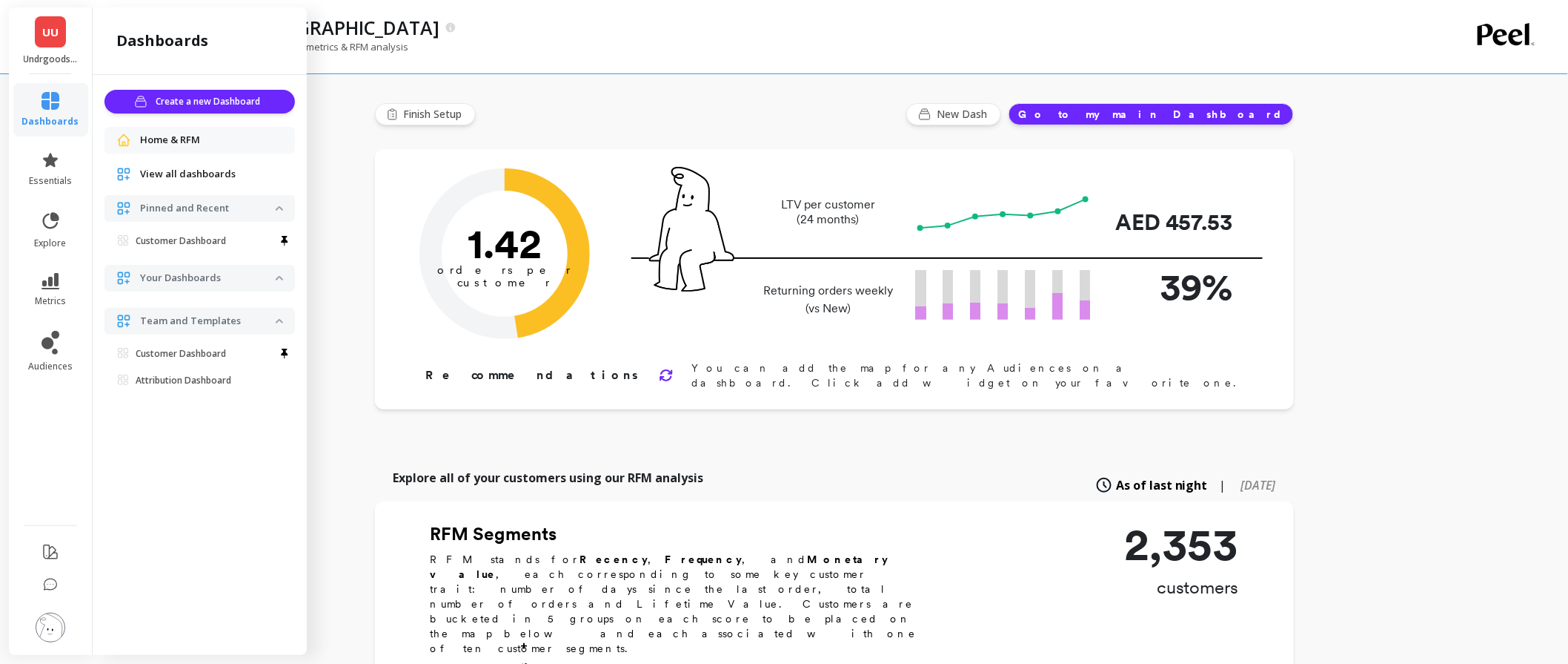
click at [554, 32] on div "Undrgoods [GEOGRAPHIC_DATA]" at bounding box center [779, 28] width 1274 height 26
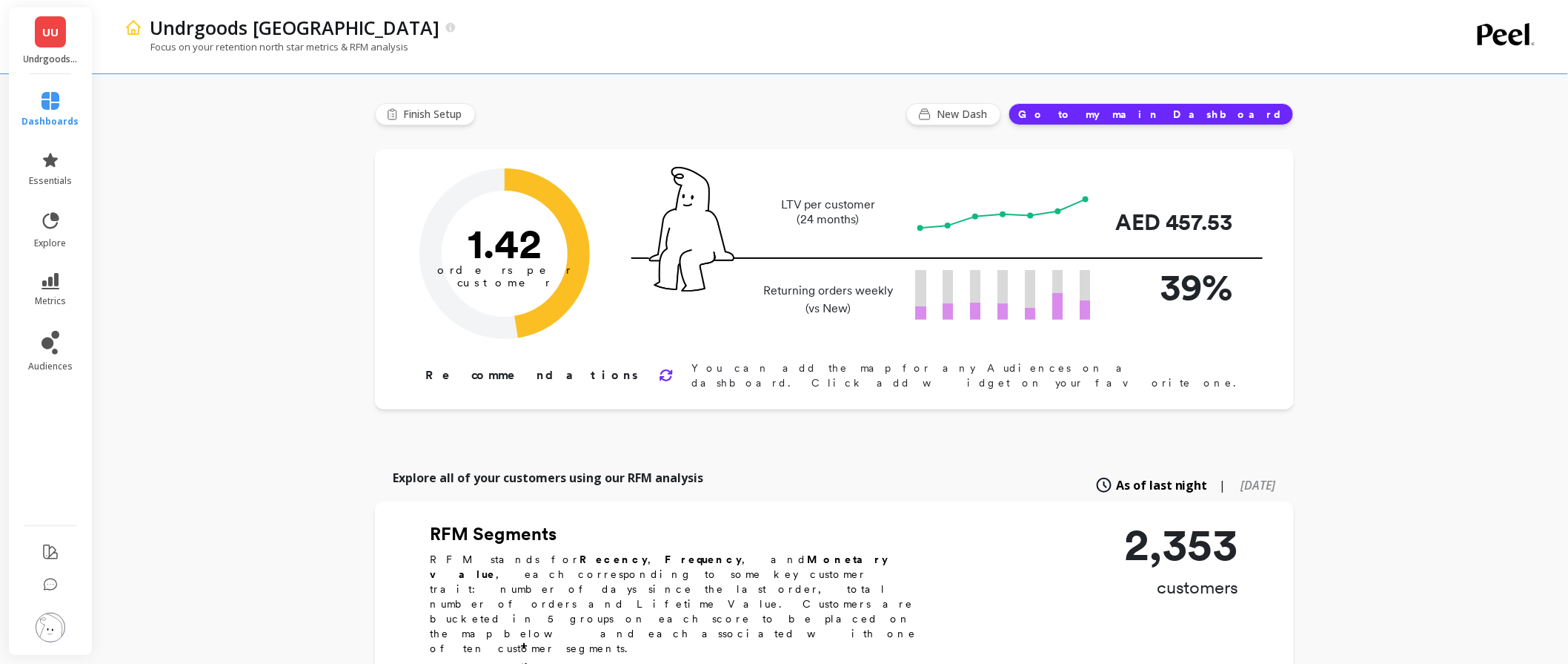
drag, startPoint x: 783, startPoint y: 199, endPoint x: 862, endPoint y: 228, distance: 84.2
click at [862, 228] on div "LTV per customer (24 months)" at bounding box center [833, 218] width 148 height 42
click at [1269, 215] on div "Orders per Customer is a core growth metric. The goal is to reach 3 orders per …" at bounding box center [834, 279] width 919 height 260
drag, startPoint x: 1166, startPoint y: 219, endPoint x: 1251, endPoint y: 225, distance: 85.2
click at [1251, 225] on div "LTV per customer (24 months) AED 457.53" at bounding box center [947, 212] width 632 height 52
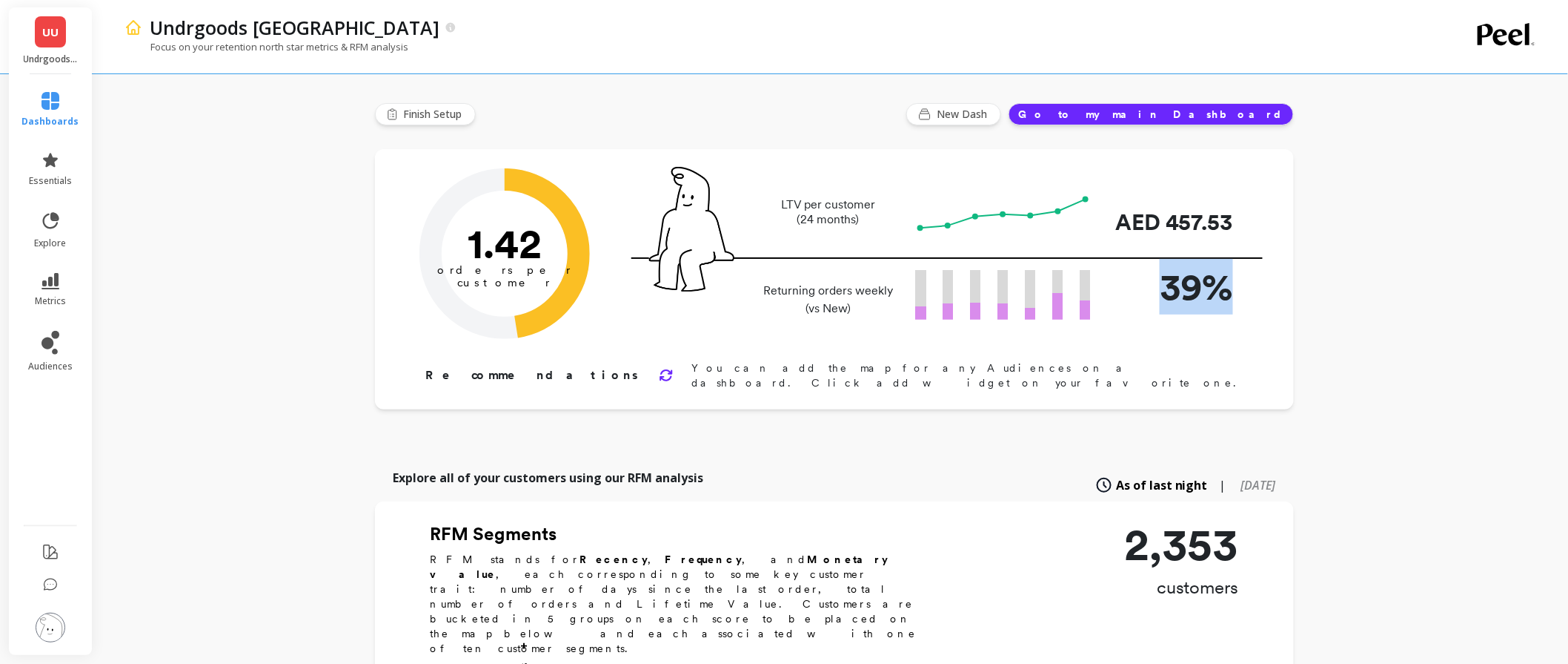
drag, startPoint x: 1247, startPoint y: 287, endPoint x: 1168, endPoint y: 308, distance: 81.7
click at [1168, 308] on div "Returning orders weekly (vs New) 39%" at bounding box center [947, 299] width 632 height 82
click at [1191, 358] on div "Orders per Customer is a core growth metric. The goal is to reach 3 orders per …" at bounding box center [833, 279] width 827 height 222
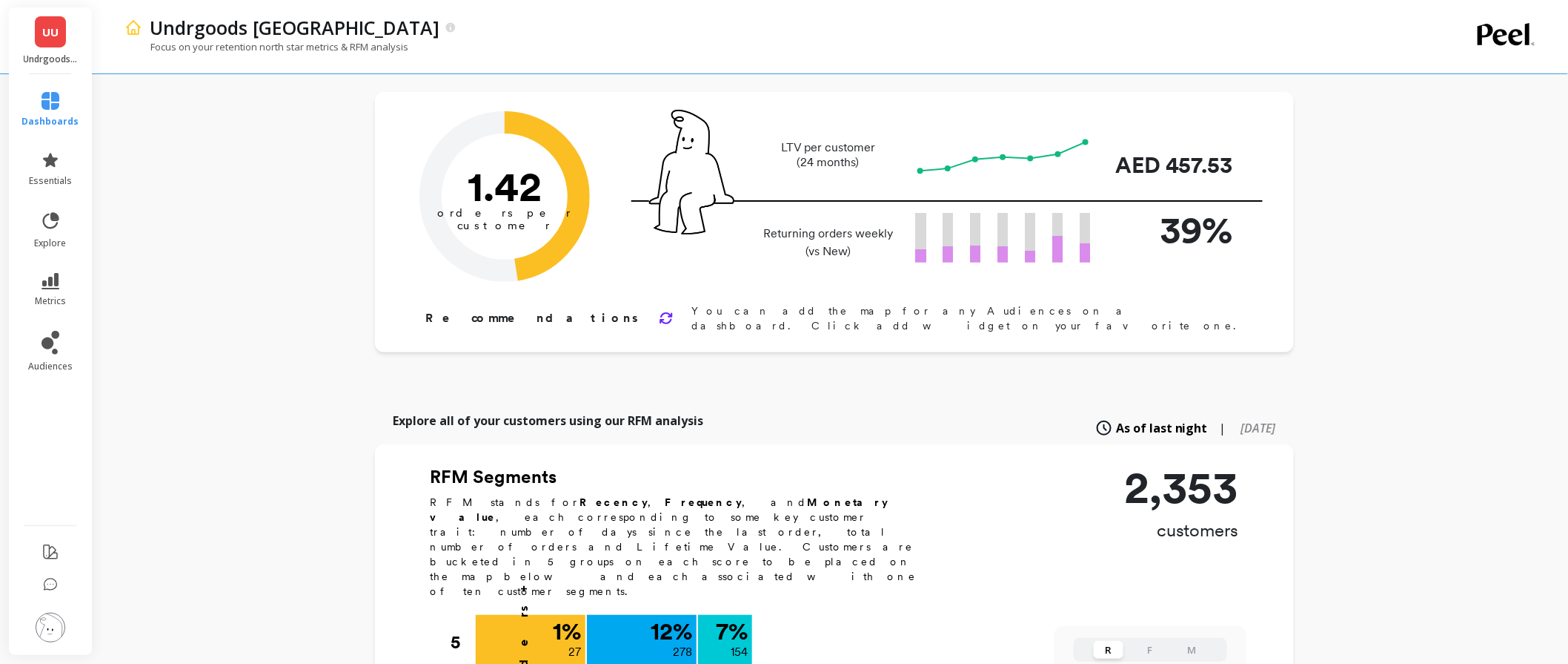
scroll to position [330, 0]
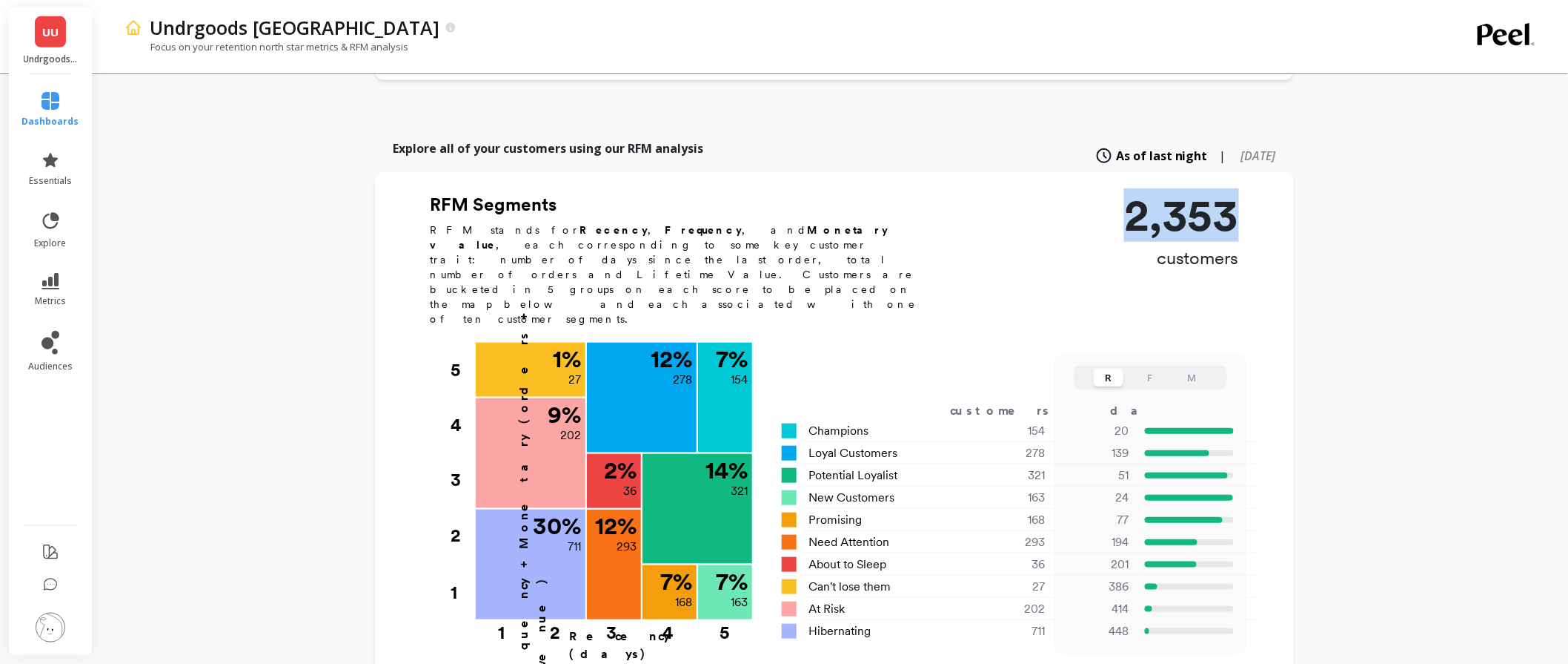
drag, startPoint x: 1132, startPoint y: 212, endPoint x: 1258, endPoint y: 180, distance: 130.0
click at [1153, 369] on button "F" at bounding box center [1150, 377] width 30 height 18
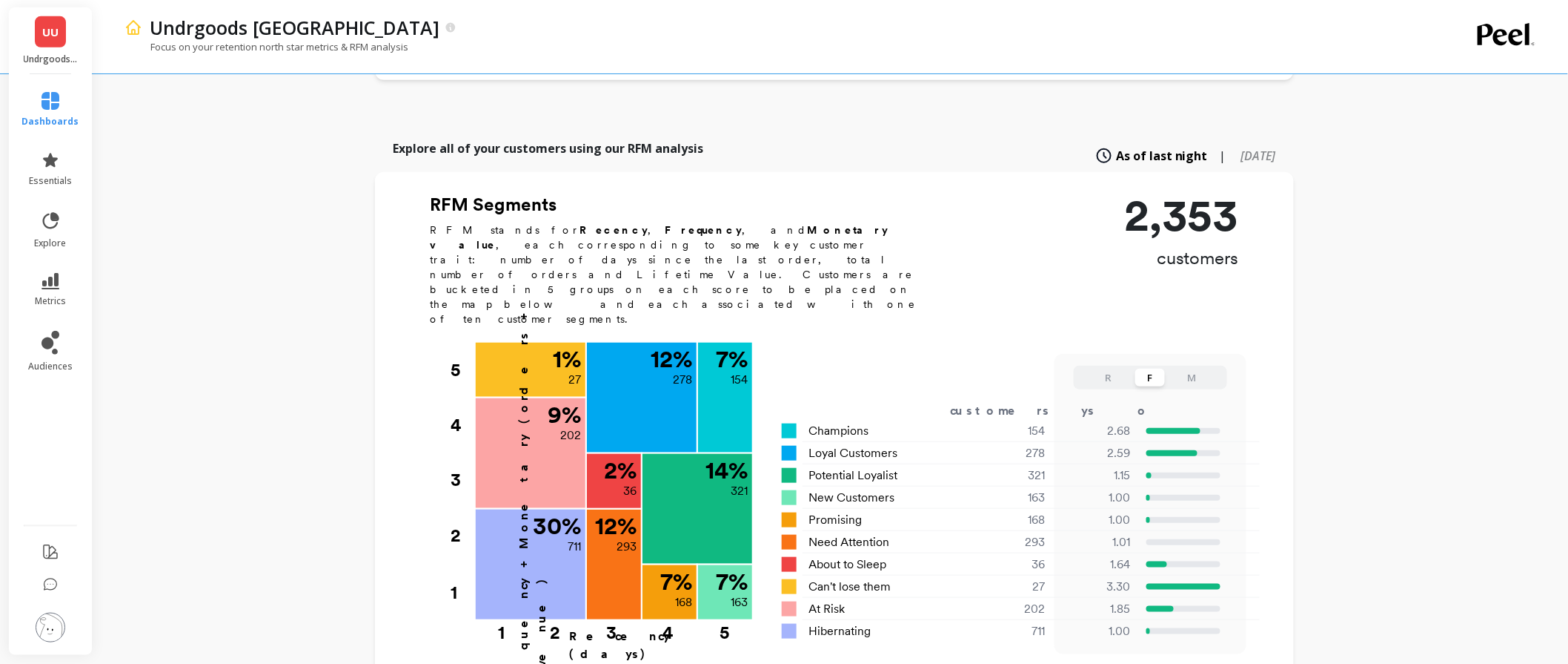
click at [1210, 366] on div "R F M" at bounding box center [1151, 377] width 153 height 24
click at [1194, 369] on button "M" at bounding box center [1192, 377] width 30 height 18
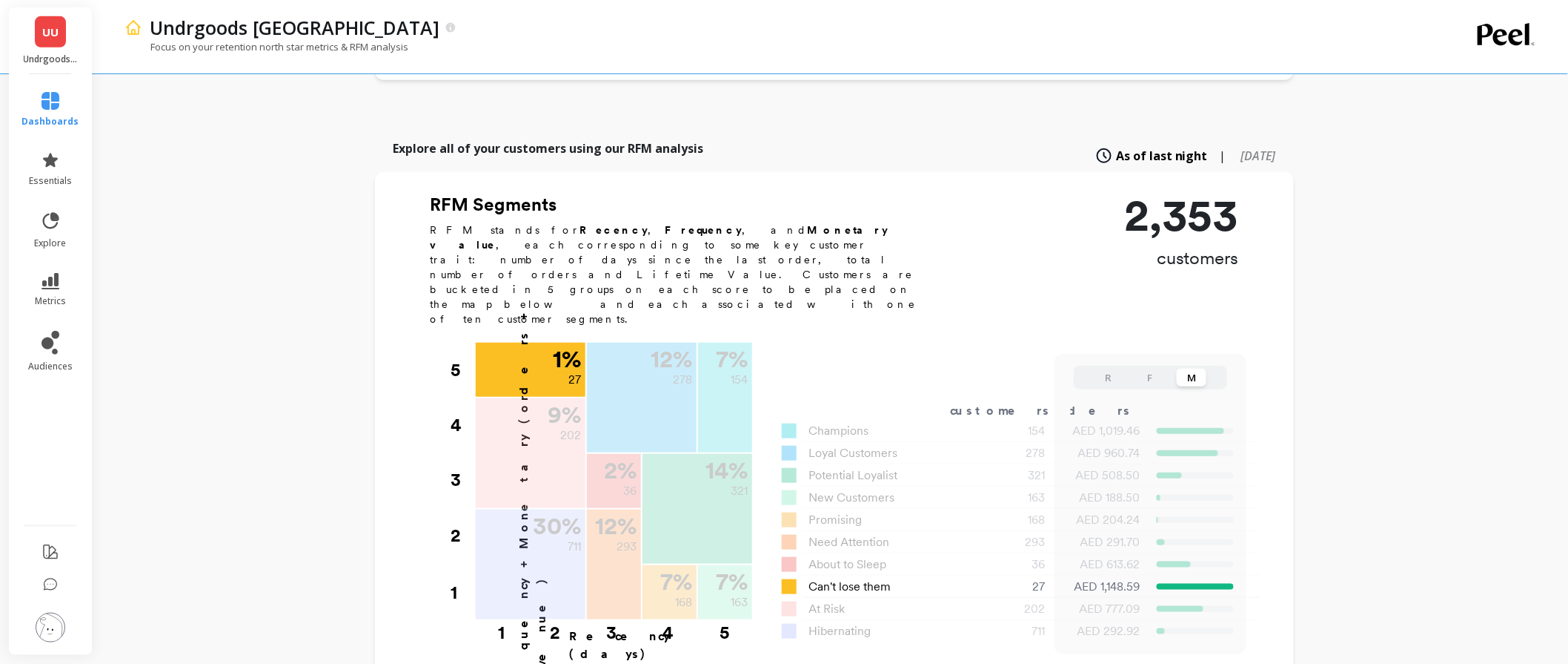
click at [888, 578] on span "Can't lose them" at bounding box center [849, 587] width 82 height 18
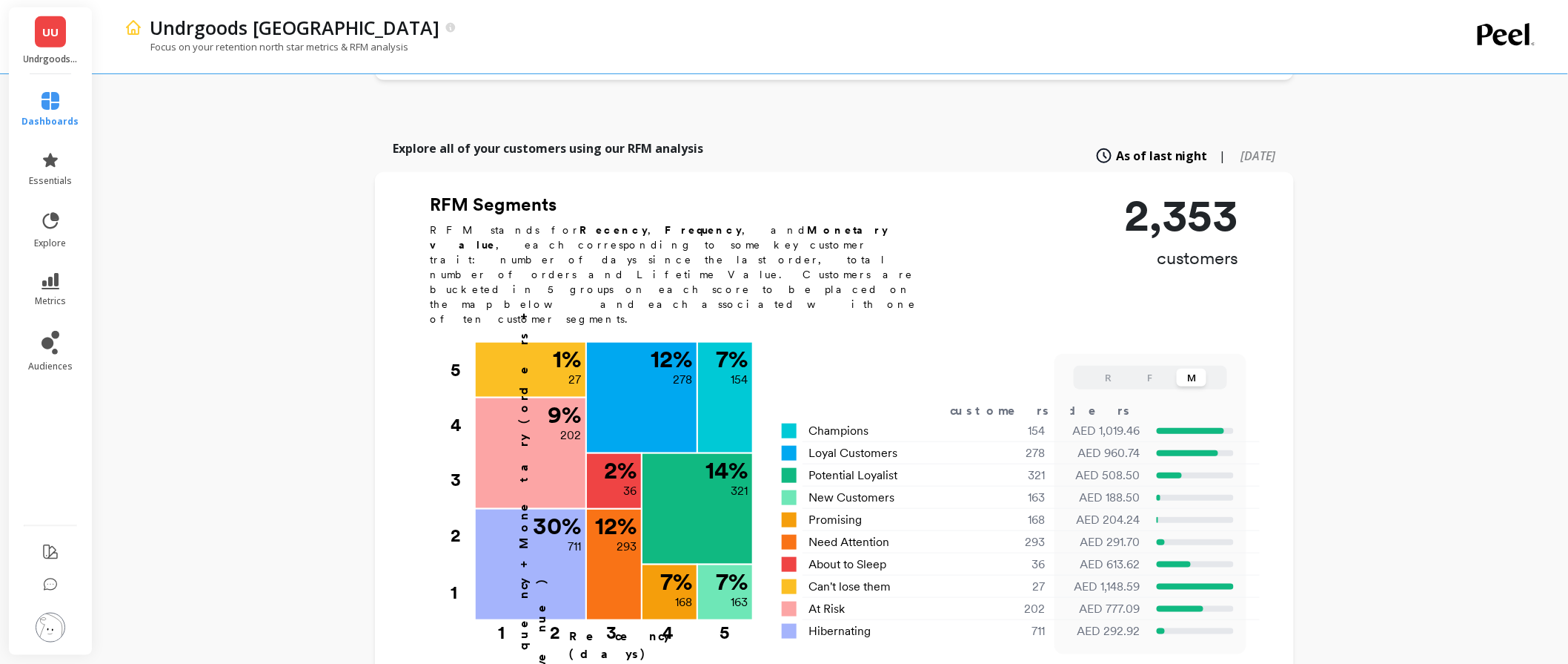
click at [1141, 369] on button "F" at bounding box center [1150, 377] width 30 height 18
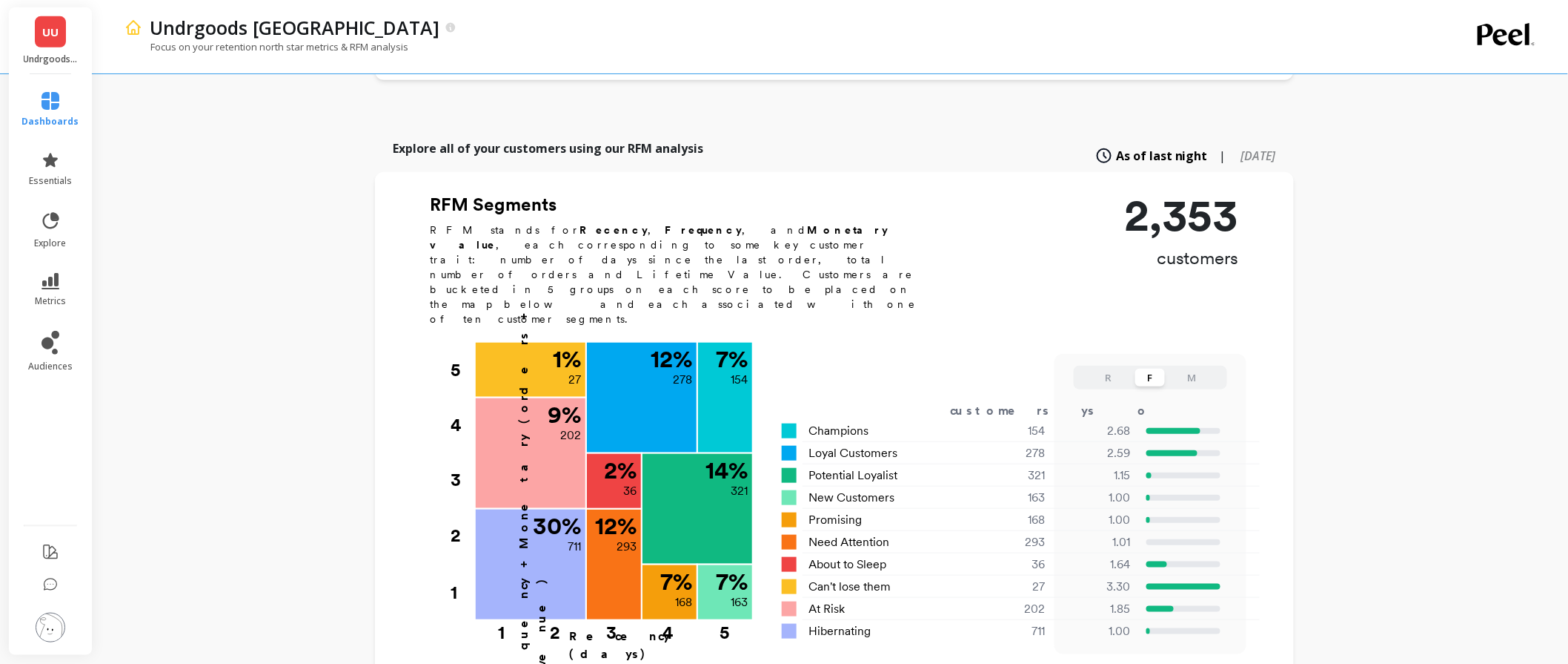
click at [1116, 369] on button "R" at bounding box center [1109, 377] width 30 height 18
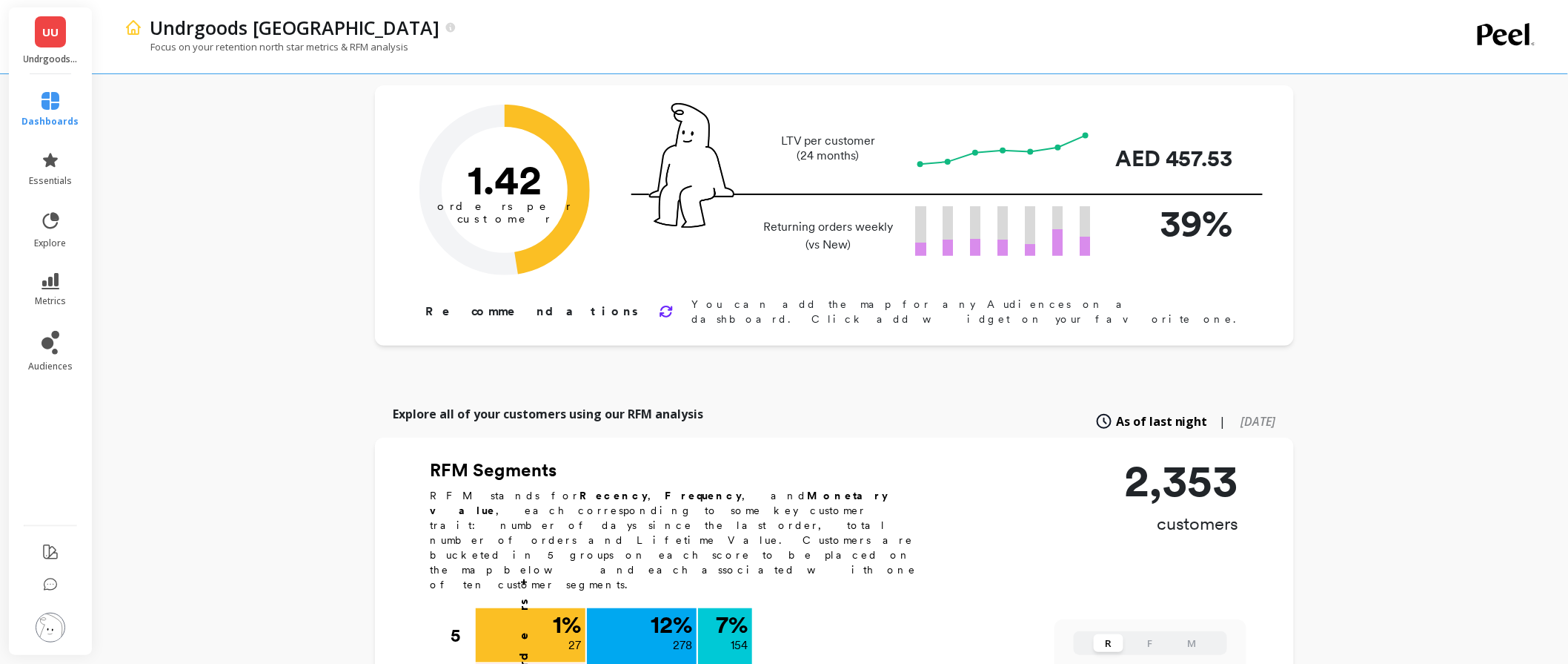
scroll to position [56, 0]
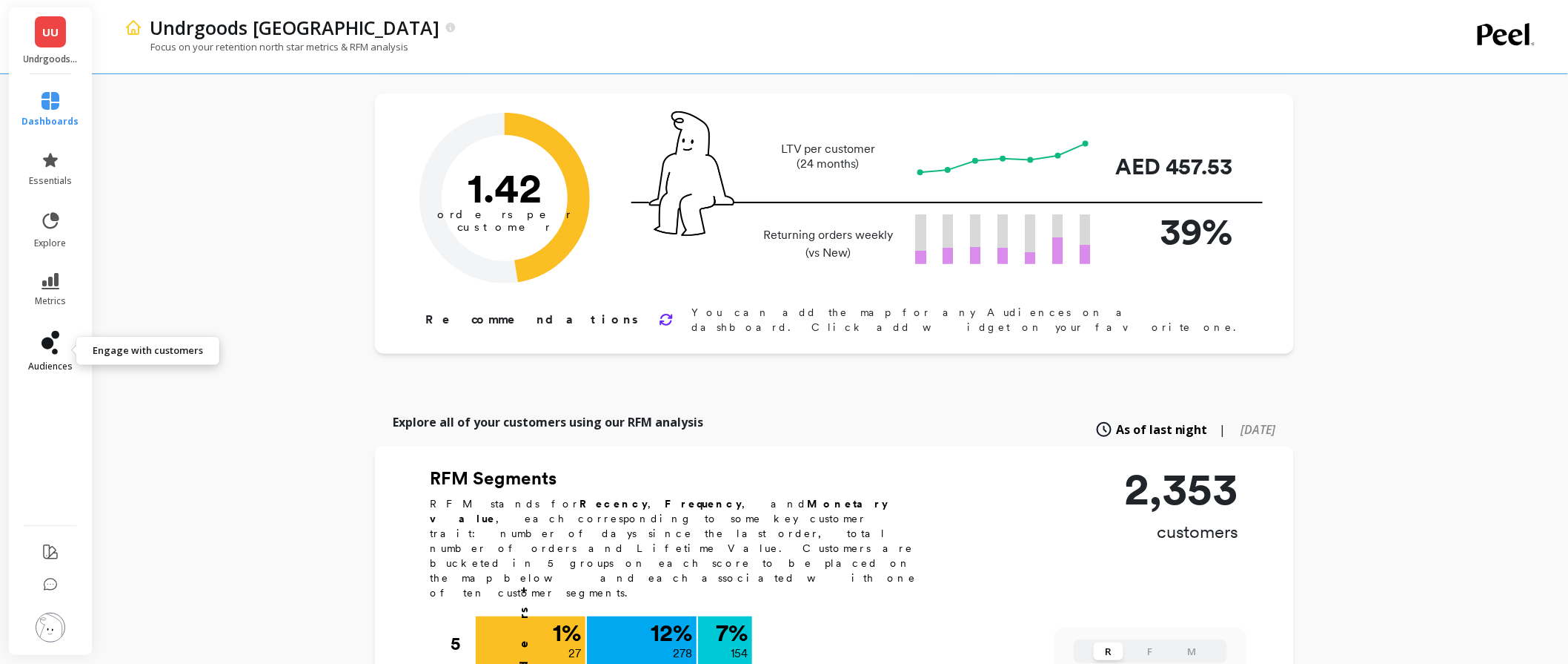
click at [50, 345] on icon at bounding box center [47, 343] width 12 height 12
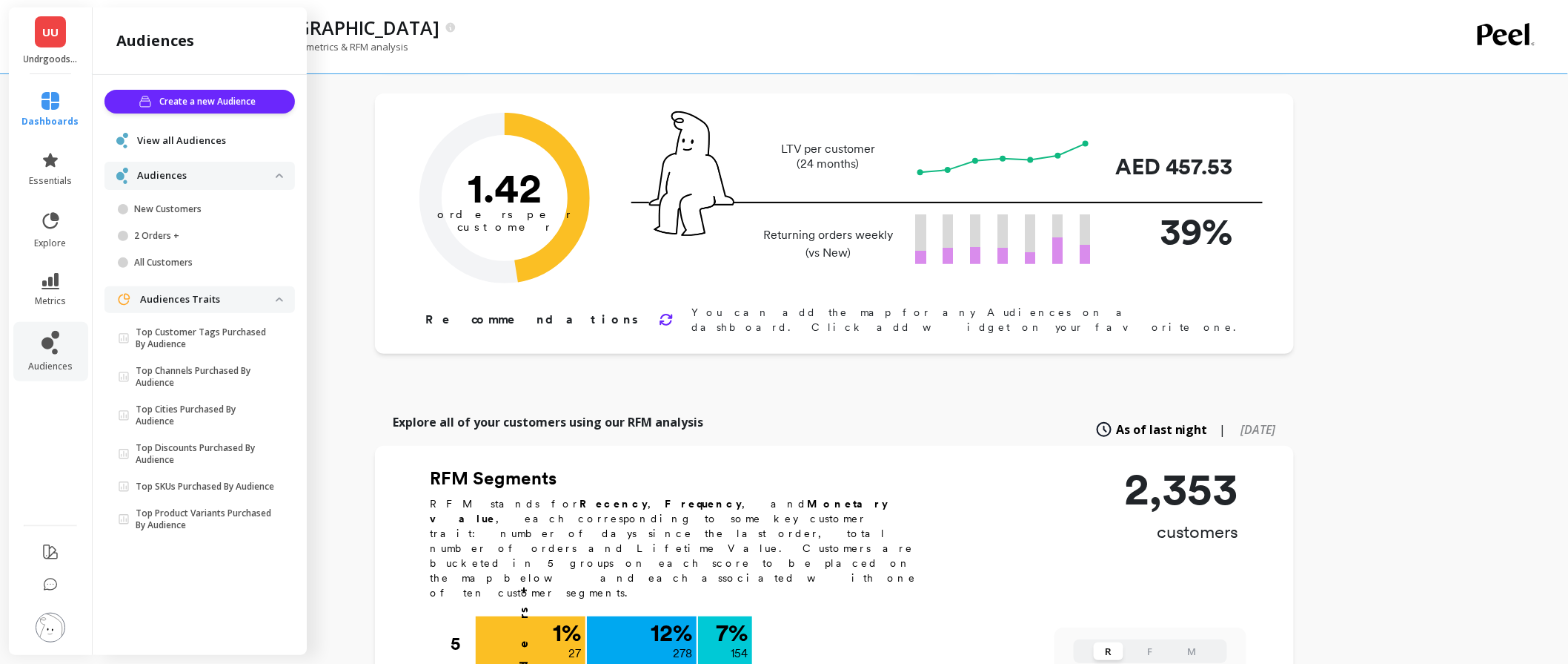
click at [187, 150] on div "View all Audiences" at bounding box center [199, 140] width 191 height 27
click at [188, 143] on span "View all Audiences" at bounding box center [182, 140] width 89 height 15
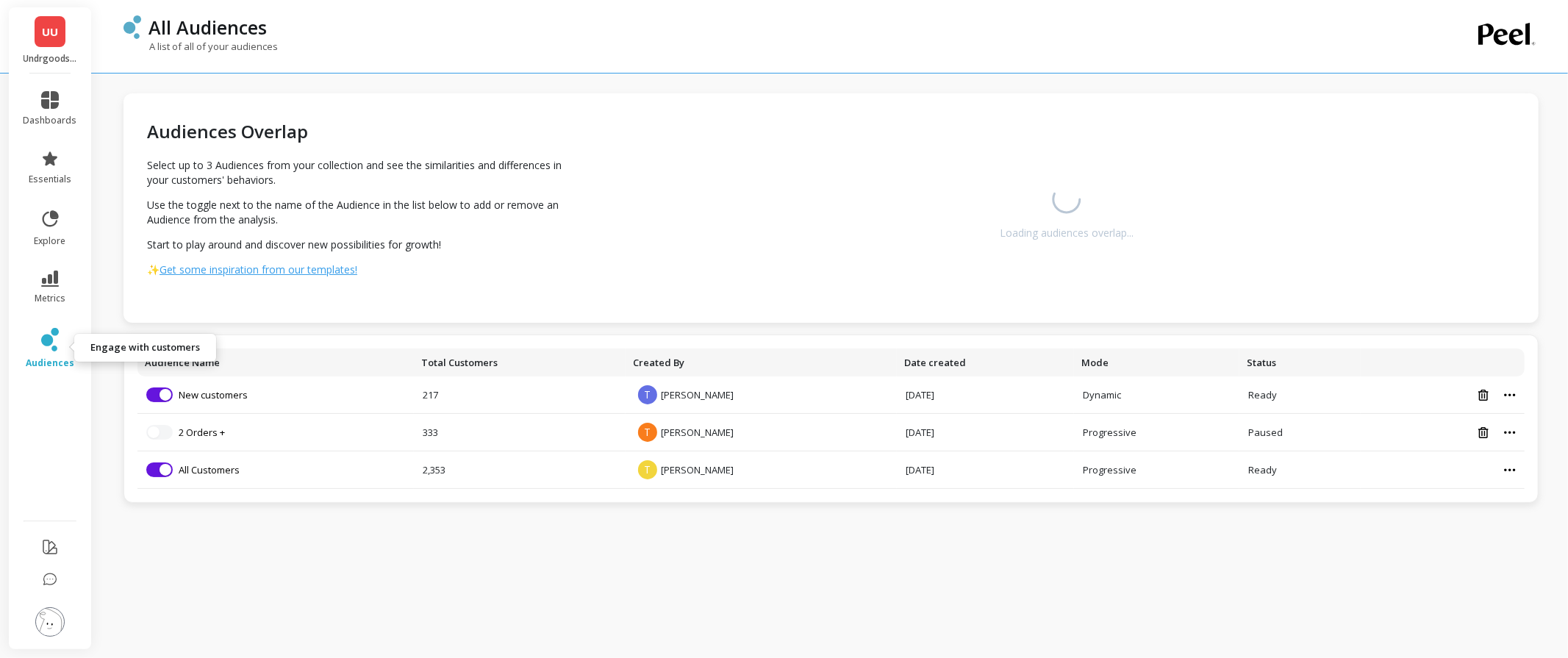
click at [32, 339] on link "audiences" at bounding box center [51, 348] width 54 height 41
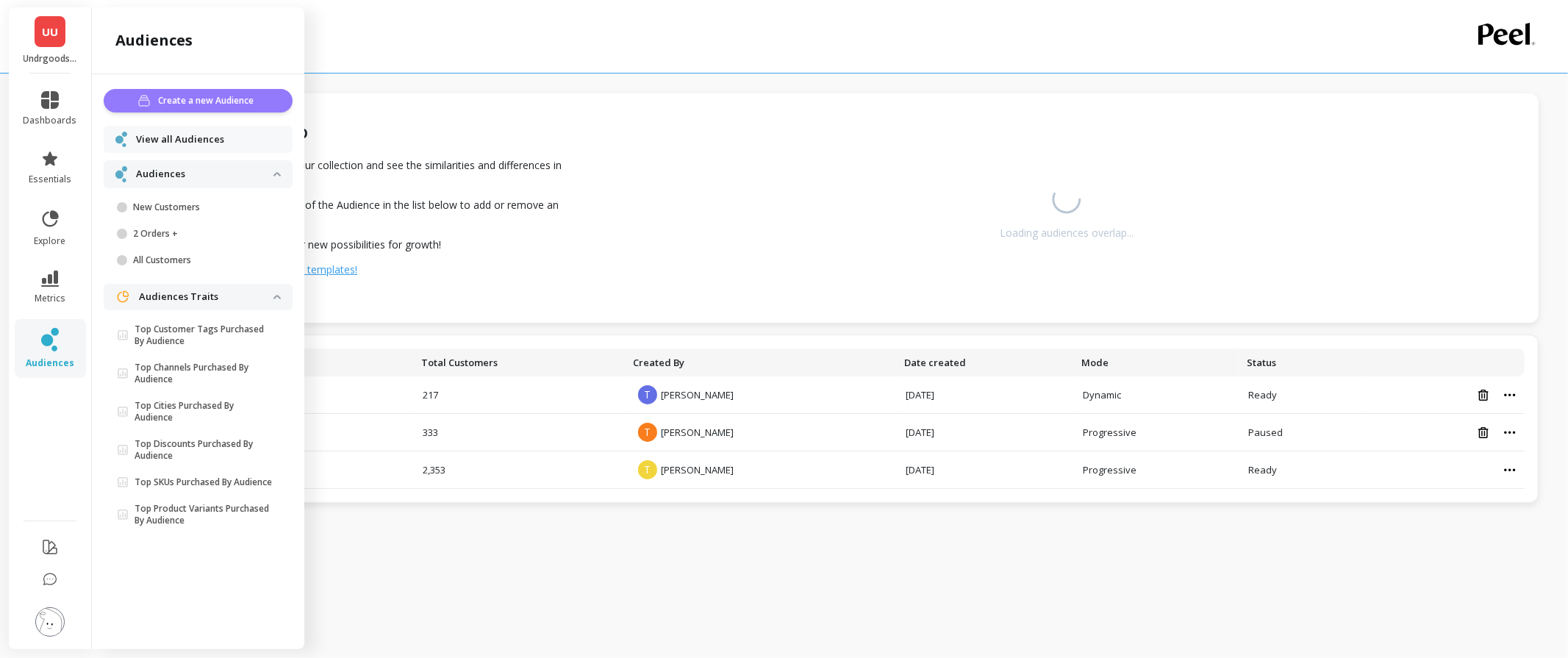
click at [214, 104] on span "Create a new Audience" at bounding box center [209, 100] width 100 height 15
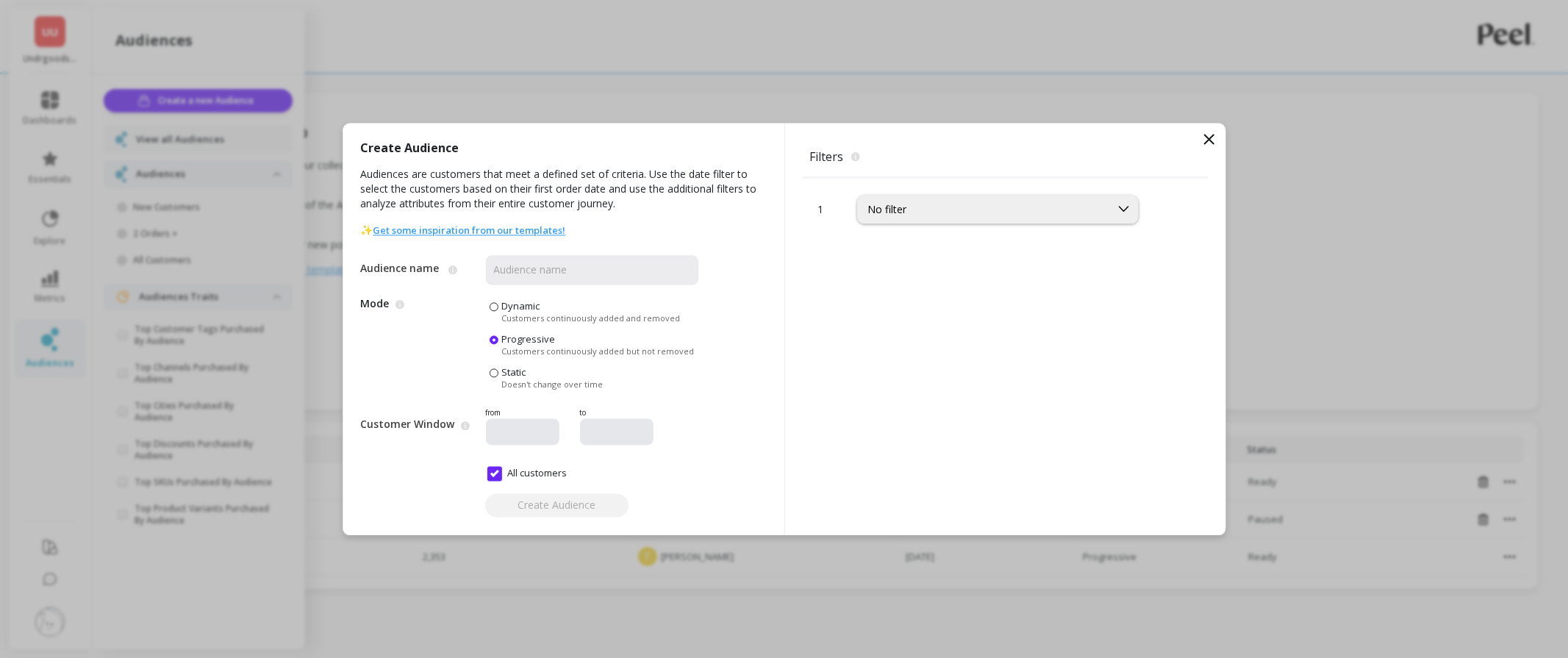
click at [495, 372] on span at bounding box center [494, 372] width 9 height 9
click at [0, 0] on input "Static Doesn't change over time" at bounding box center [0, 0] width 0 height 0
click at [888, 203] on div "No filter" at bounding box center [984, 210] width 232 height 14
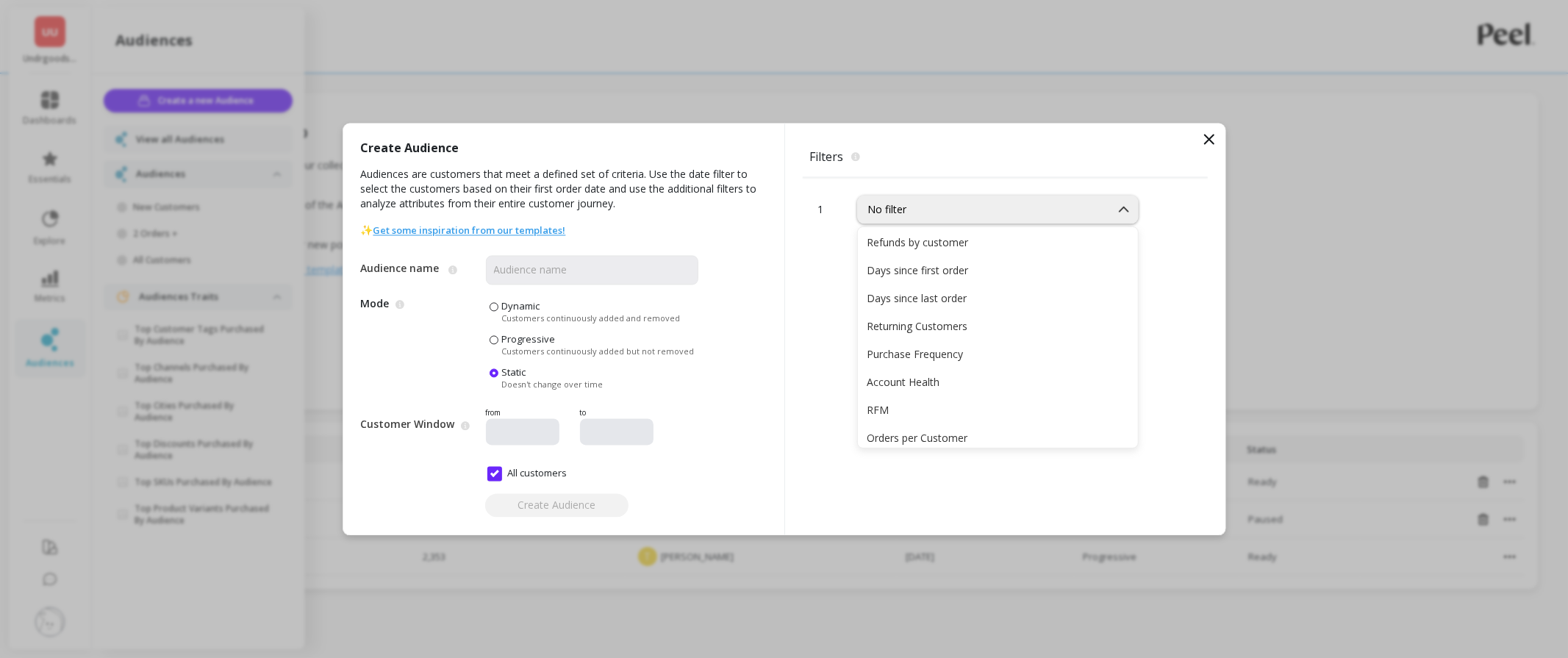
scroll to position [163, 0]
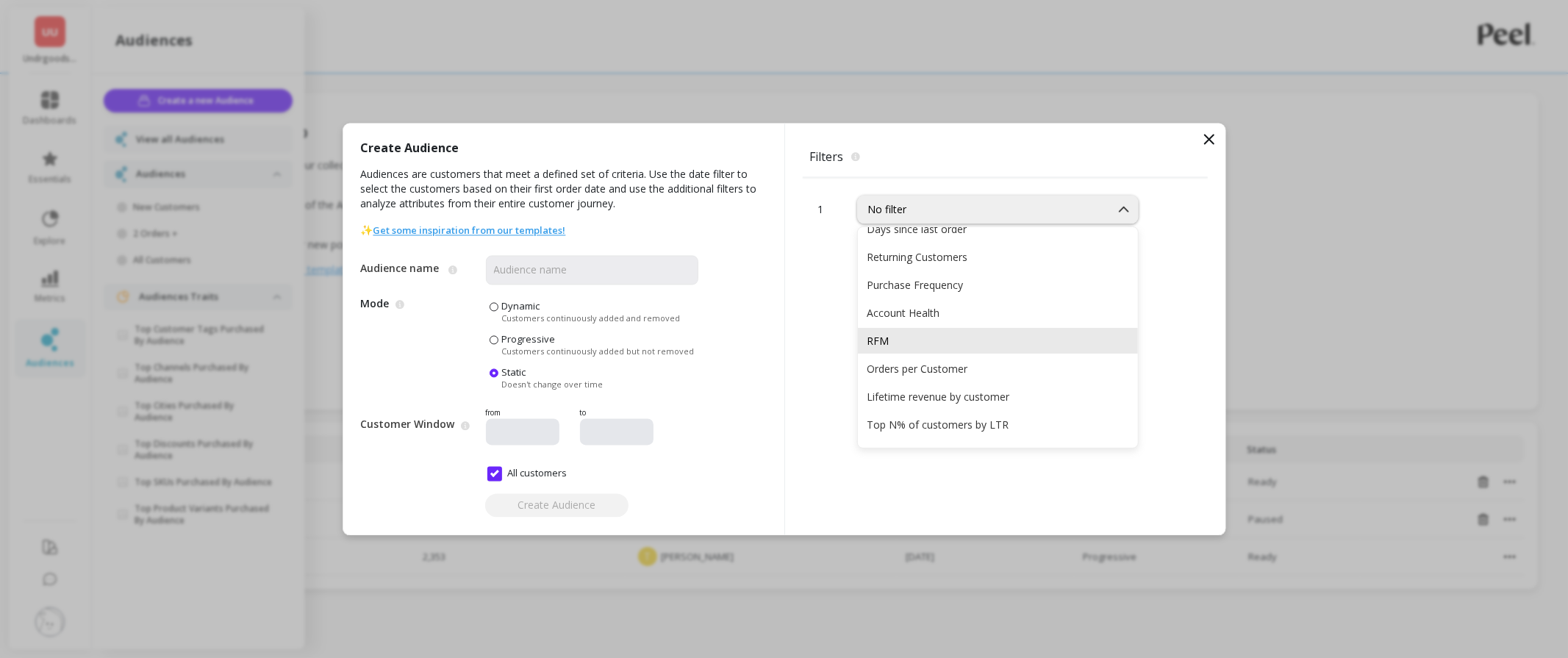
click at [966, 342] on div "RFM" at bounding box center [998, 341] width 263 height 14
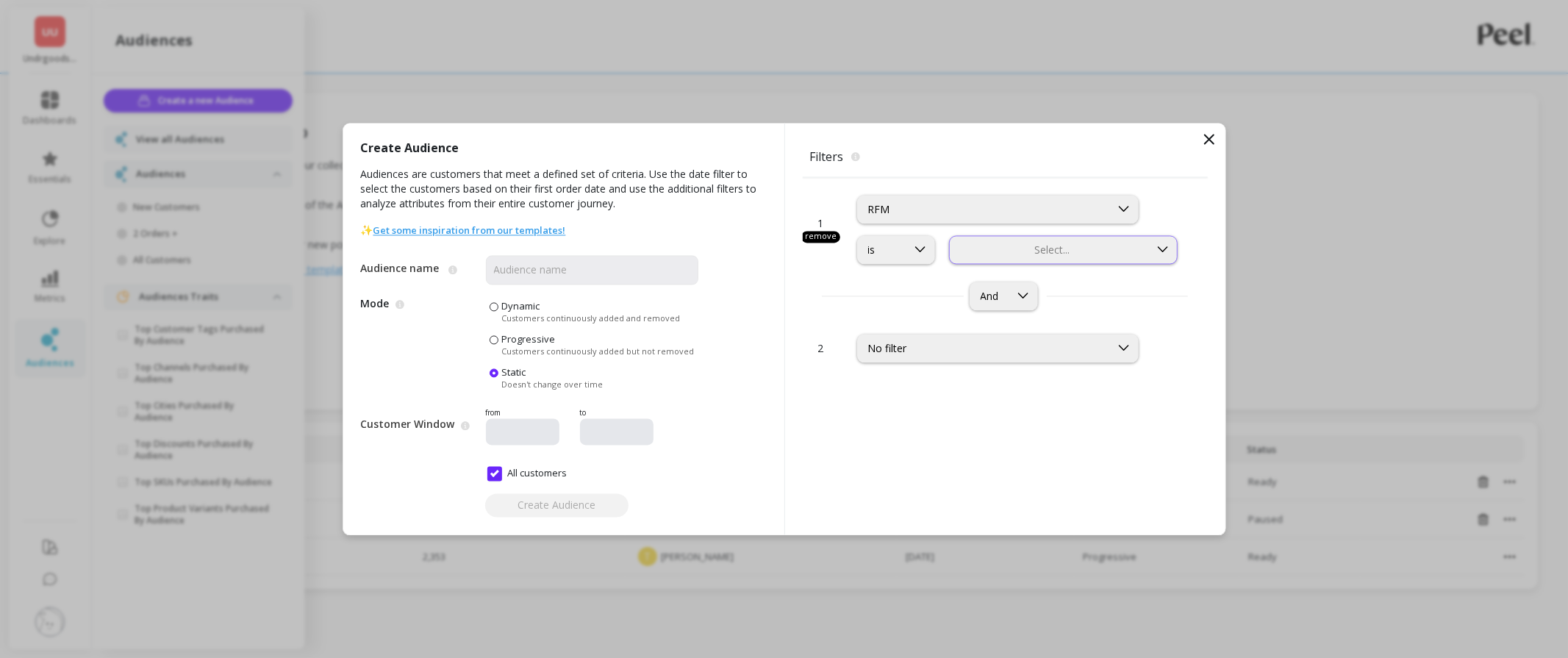
click at [1017, 244] on div at bounding box center [1050, 250] width 197 height 14
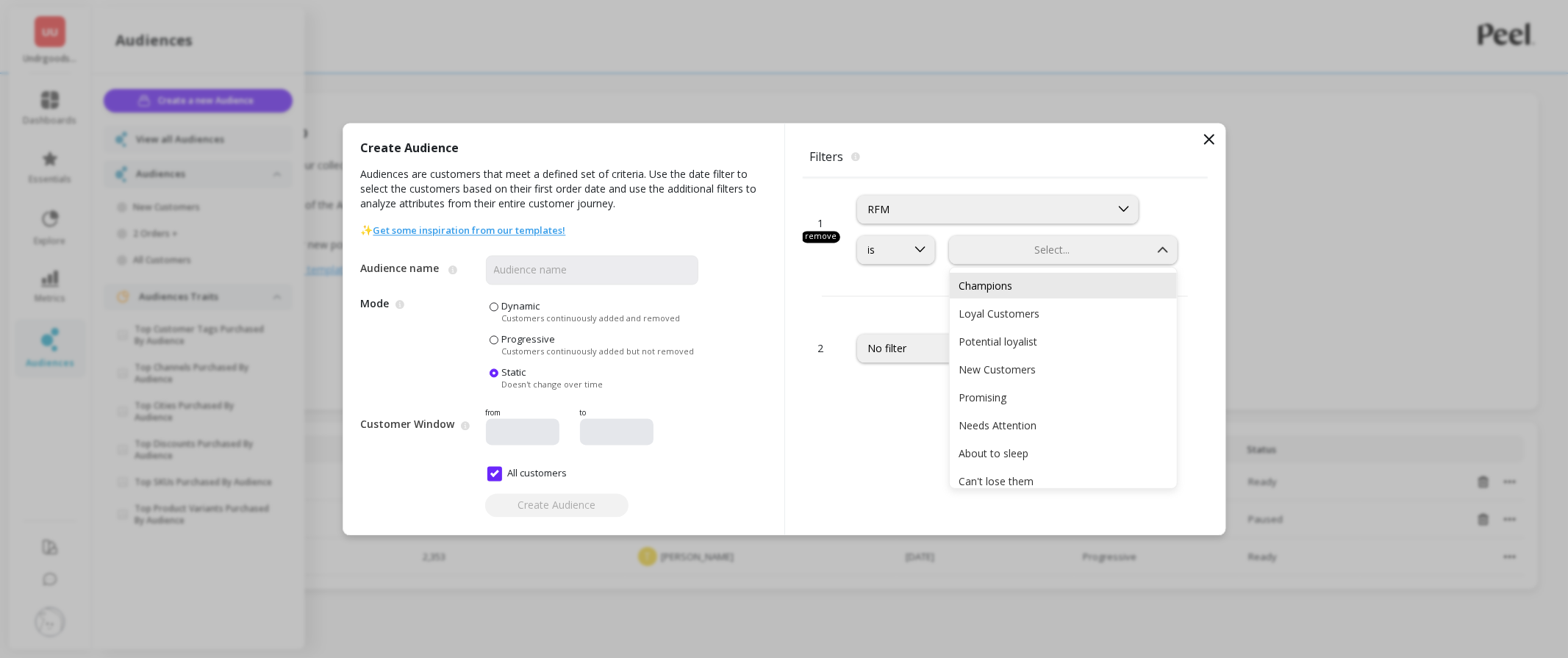
click at [1036, 275] on div "Champions" at bounding box center [1064, 286] width 228 height 26
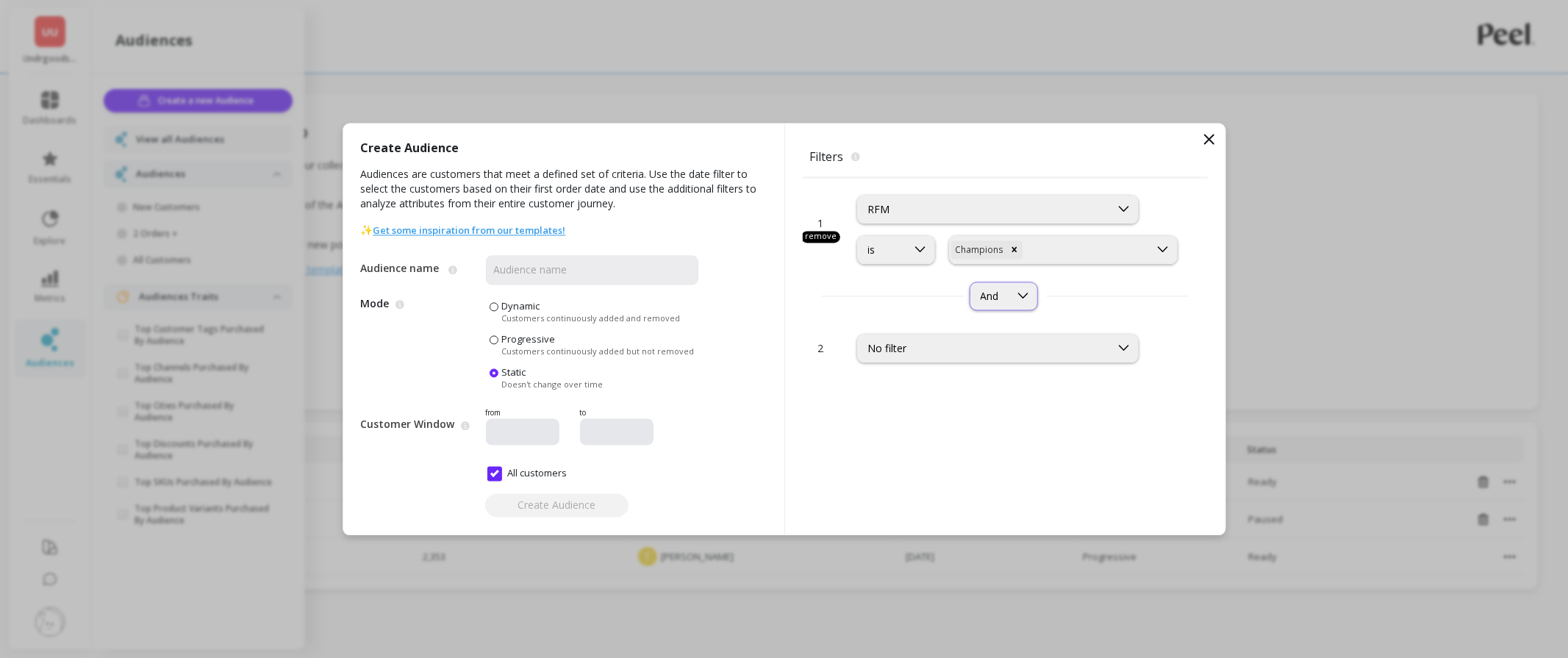
click at [983, 294] on div "And" at bounding box center [990, 296] width 18 height 14
click at [897, 300] on div "2 results available. Use Up and Down to choose options, press Enter to select t…" at bounding box center [1006, 296] width 405 height 28
click at [900, 340] on div "No filter" at bounding box center [984, 347] width 252 height 17
type input "aov"
click at [917, 414] on div "AOV by customer" at bounding box center [998, 418] width 263 height 14
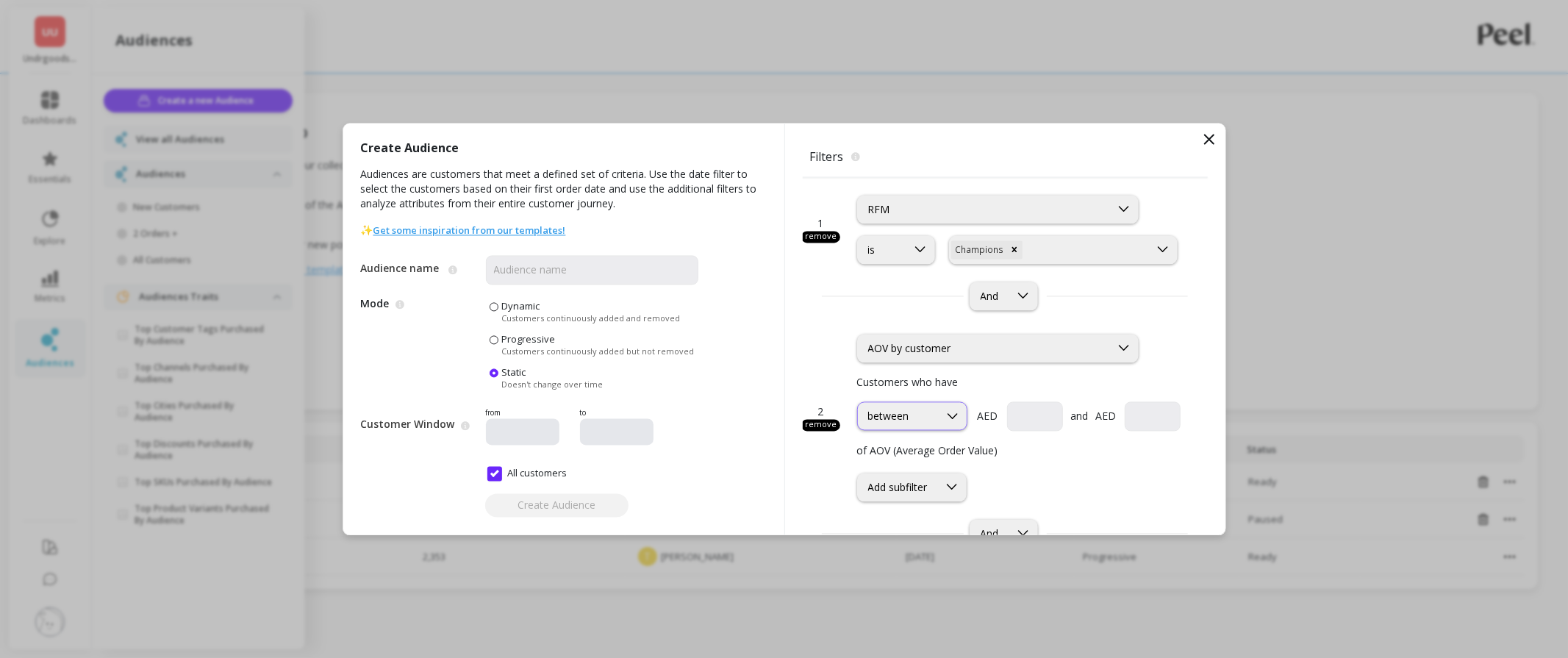
click at [952, 418] on icon at bounding box center [952, 415] width 10 height 6
click at [944, 482] on div "greater than or equal to" at bounding box center [912, 486] width 91 height 28
click at [1053, 424] on input "currency" at bounding box center [1114, 415] width 133 height 29
click at [1042, 350] on div "AOV by customer" at bounding box center [984, 348] width 232 height 14
type input "100"
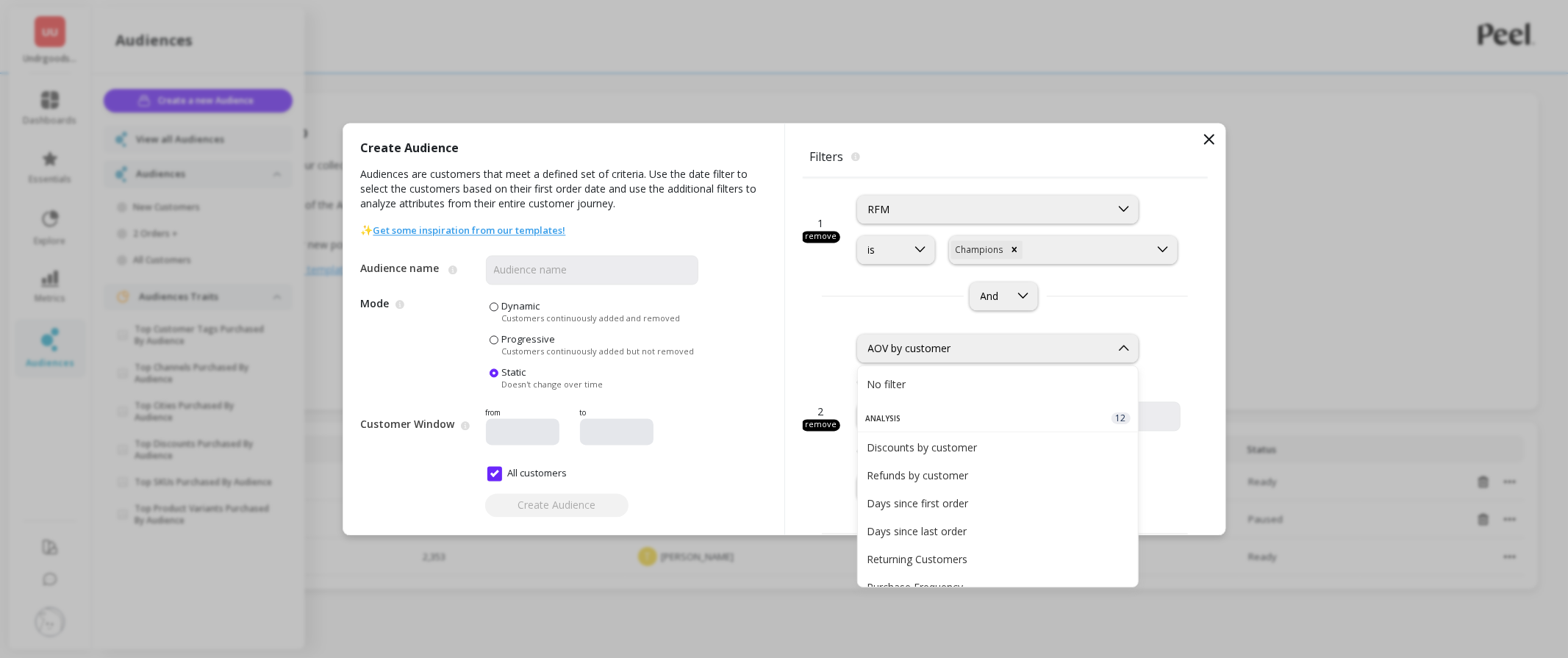
scroll to position [276, 0]
type input "re"
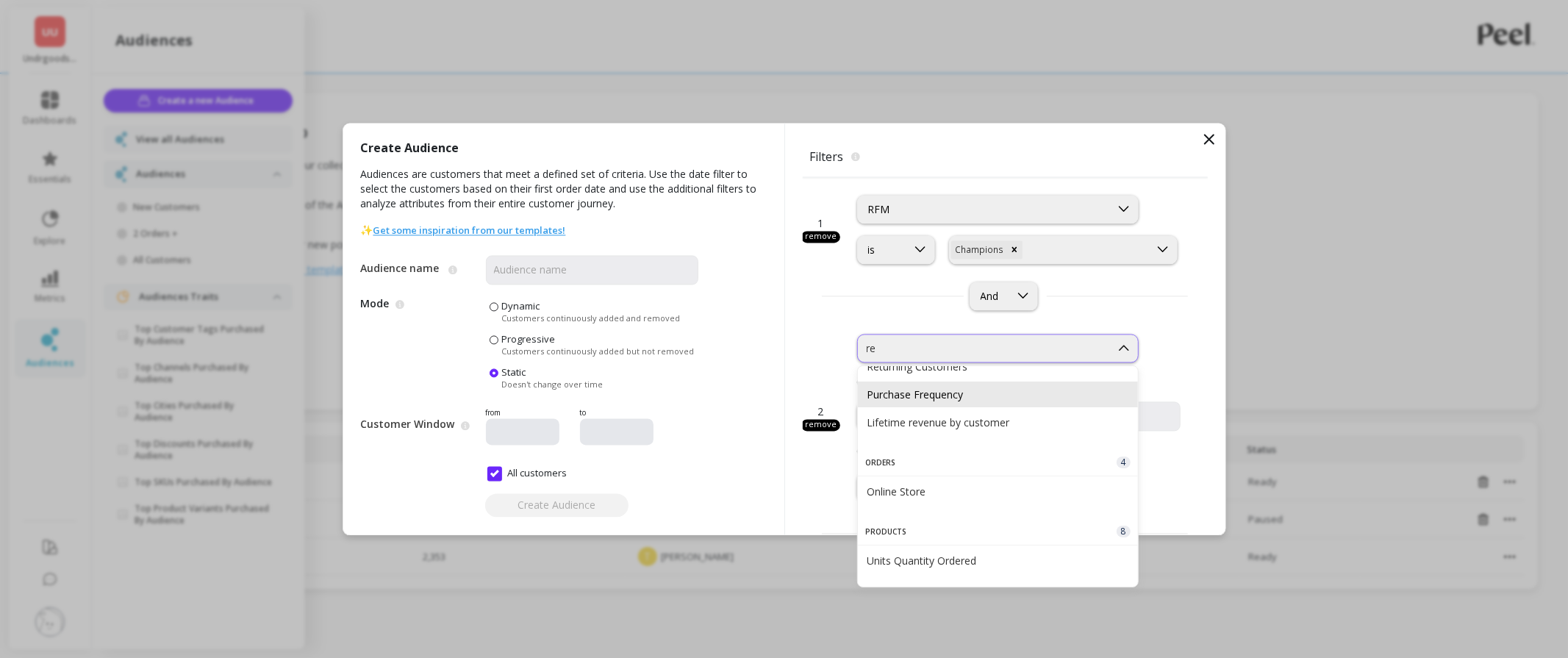
scroll to position [0, 0]
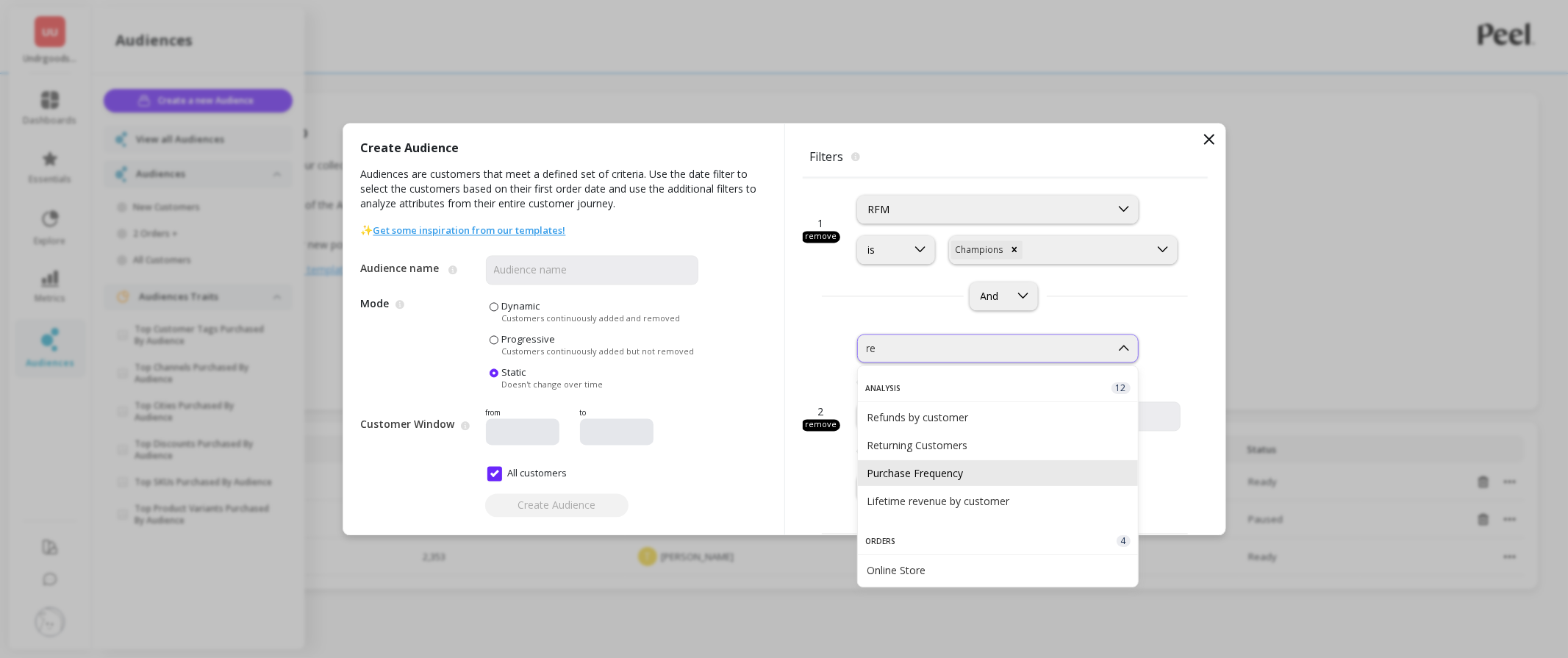
click at [985, 472] on div "Purchase Frequency" at bounding box center [998, 473] width 263 height 14
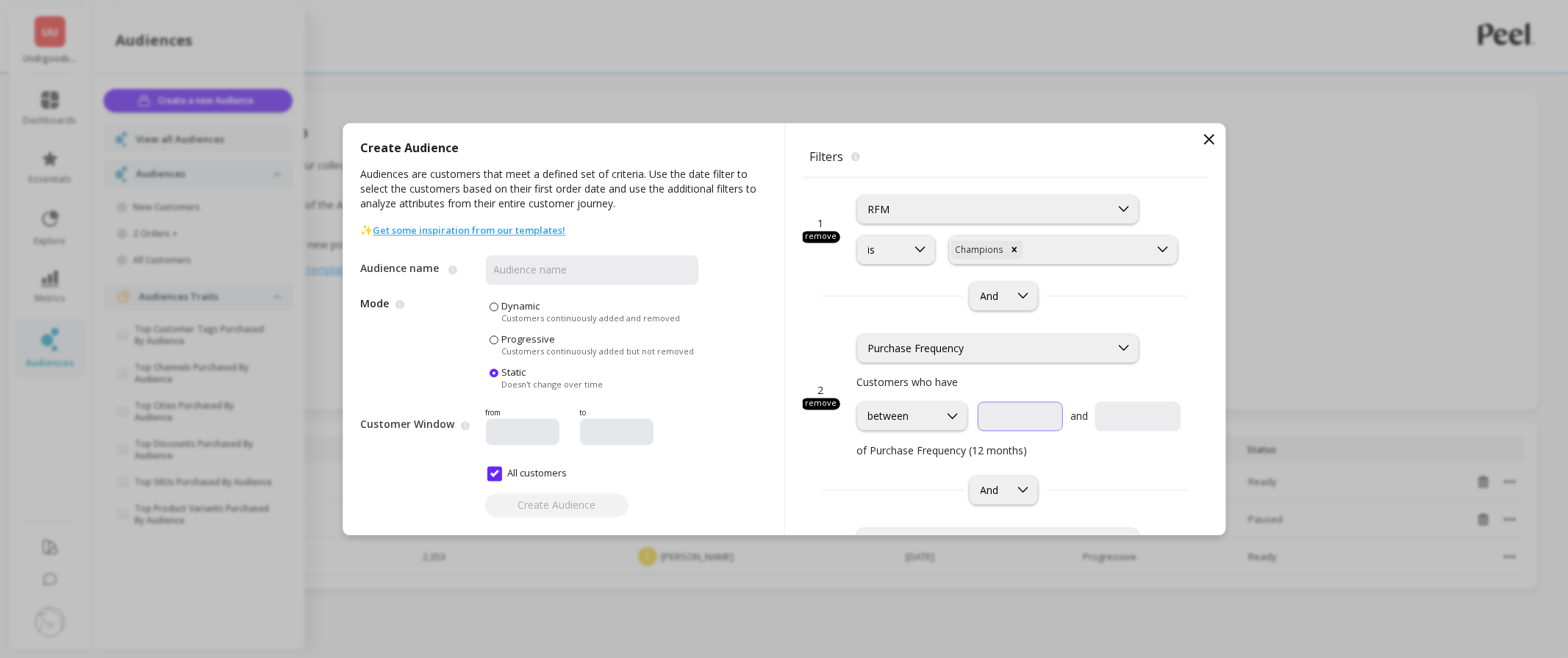
click at [1005, 418] on input "text" at bounding box center [1021, 415] width 85 height 29
type input "1"
click at [1119, 420] on input "text" at bounding box center [1138, 415] width 85 height 29
click at [916, 418] on div "between" at bounding box center [899, 417] width 60 height 14
type input "2"
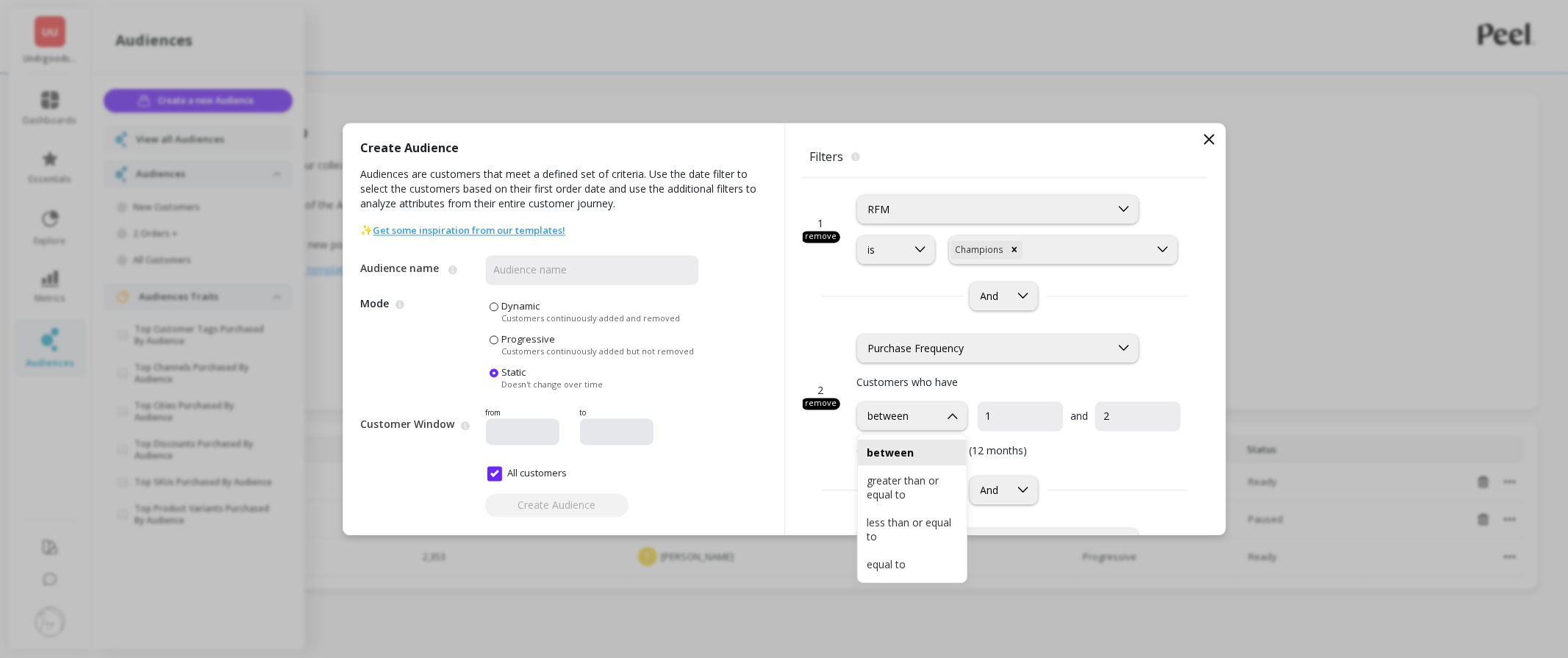
drag, startPoint x: 914, startPoint y: 512, endPoint x: 942, endPoint y: 460, distance: 59.1
click at [915, 512] on div "less than or equal to" at bounding box center [913, 529] width 109 height 40
click at [1056, 412] on input "text" at bounding box center [1097, 415] width 146 height 29
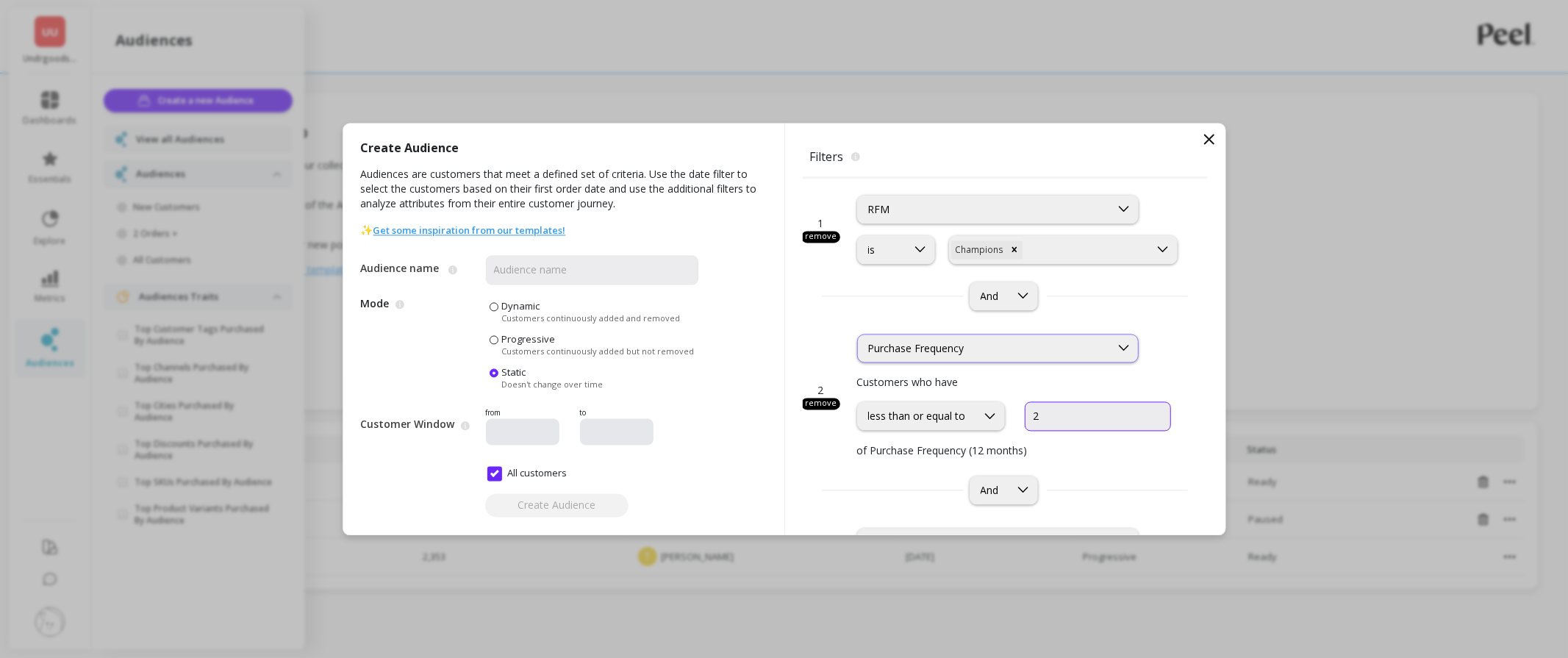
click at [1036, 336] on div "Purchase Frequency" at bounding box center [998, 348] width 282 height 28
type input "2"
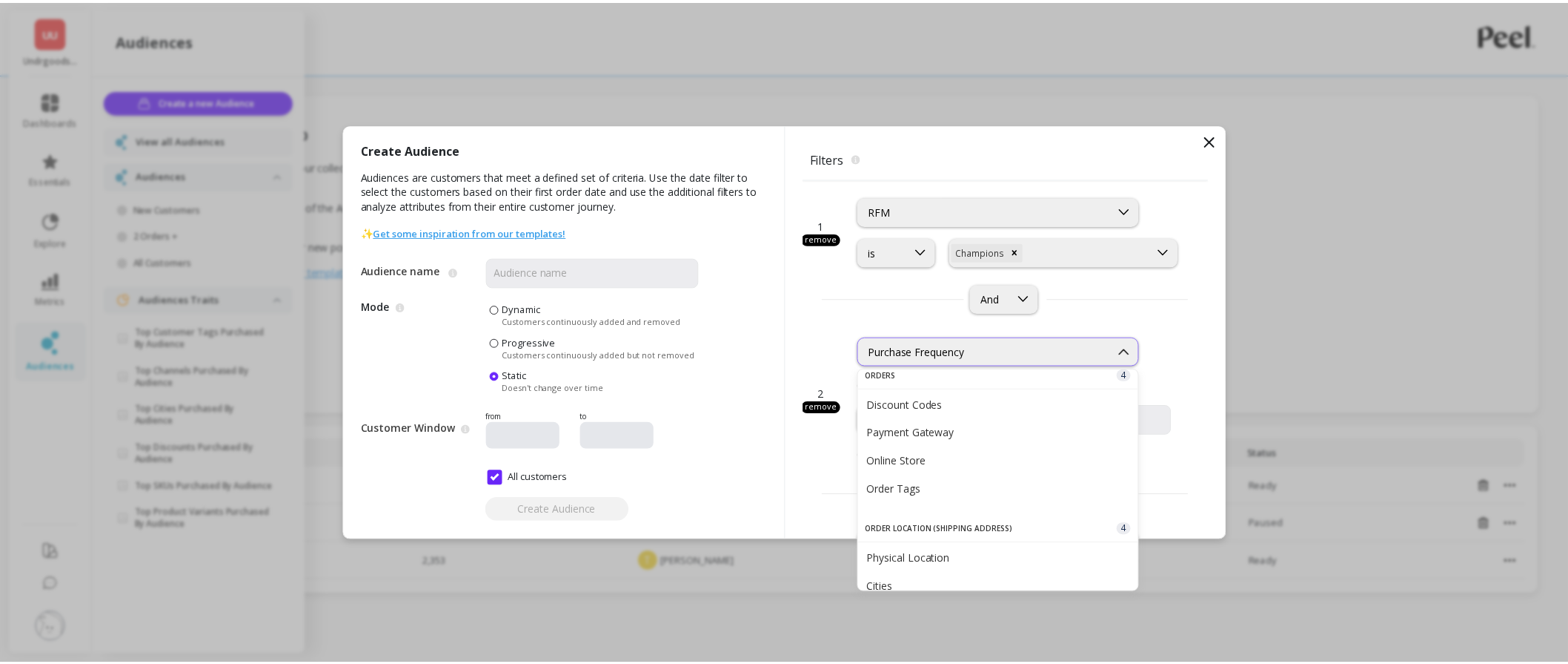
scroll to position [591, 0]
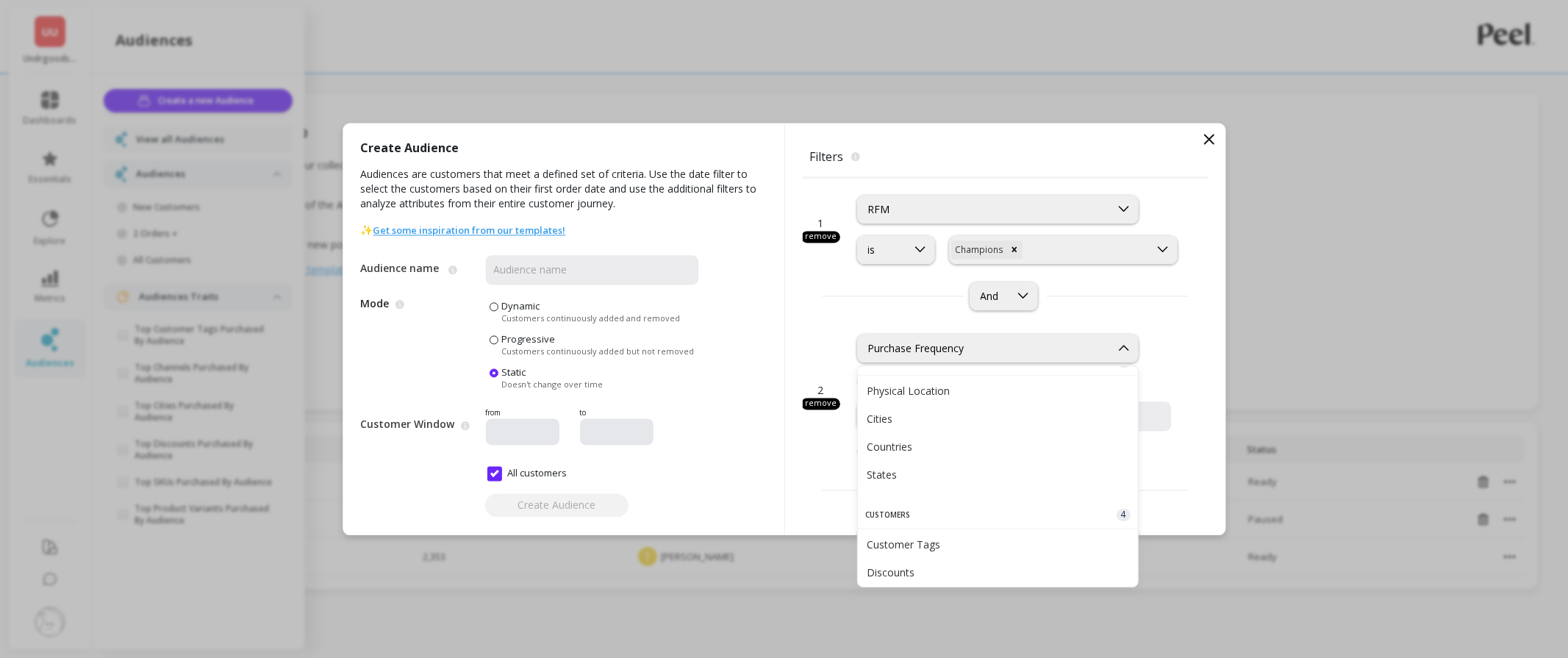
click at [1210, 136] on icon at bounding box center [1210, 138] width 17 height 17
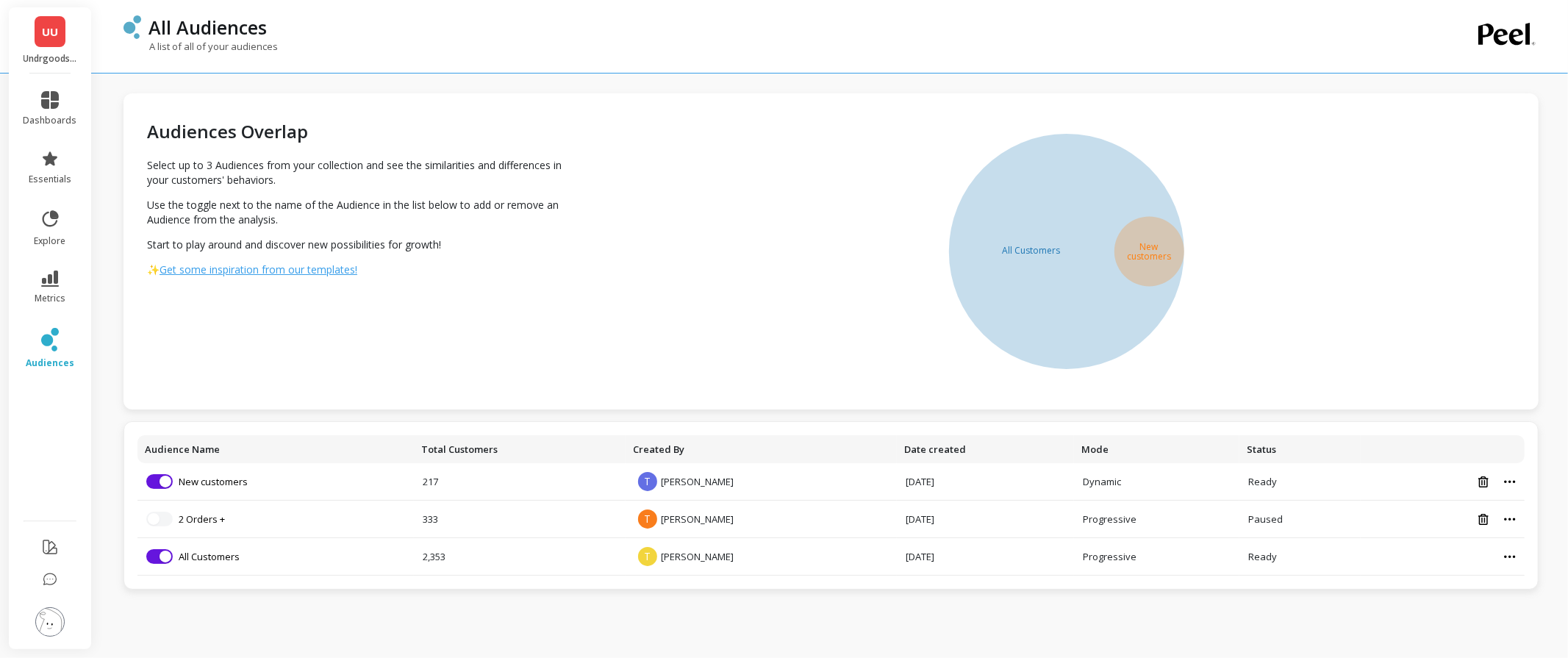
click at [490, 311] on div "Audiences Overlap Select up to 3 Audiences from your collection and see the sim…" at bounding box center [359, 251] width 472 height 316
click at [162, 515] on button "button" at bounding box center [159, 519] width 26 height 15
click at [195, 526] on td "2 Orders +" at bounding box center [275, 519] width 276 height 37
click at [196, 520] on link "2 Orders +" at bounding box center [202, 519] width 47 height 13
click at [164, 524] on button "button" at bounding box center [159, 519] width 26 height 15
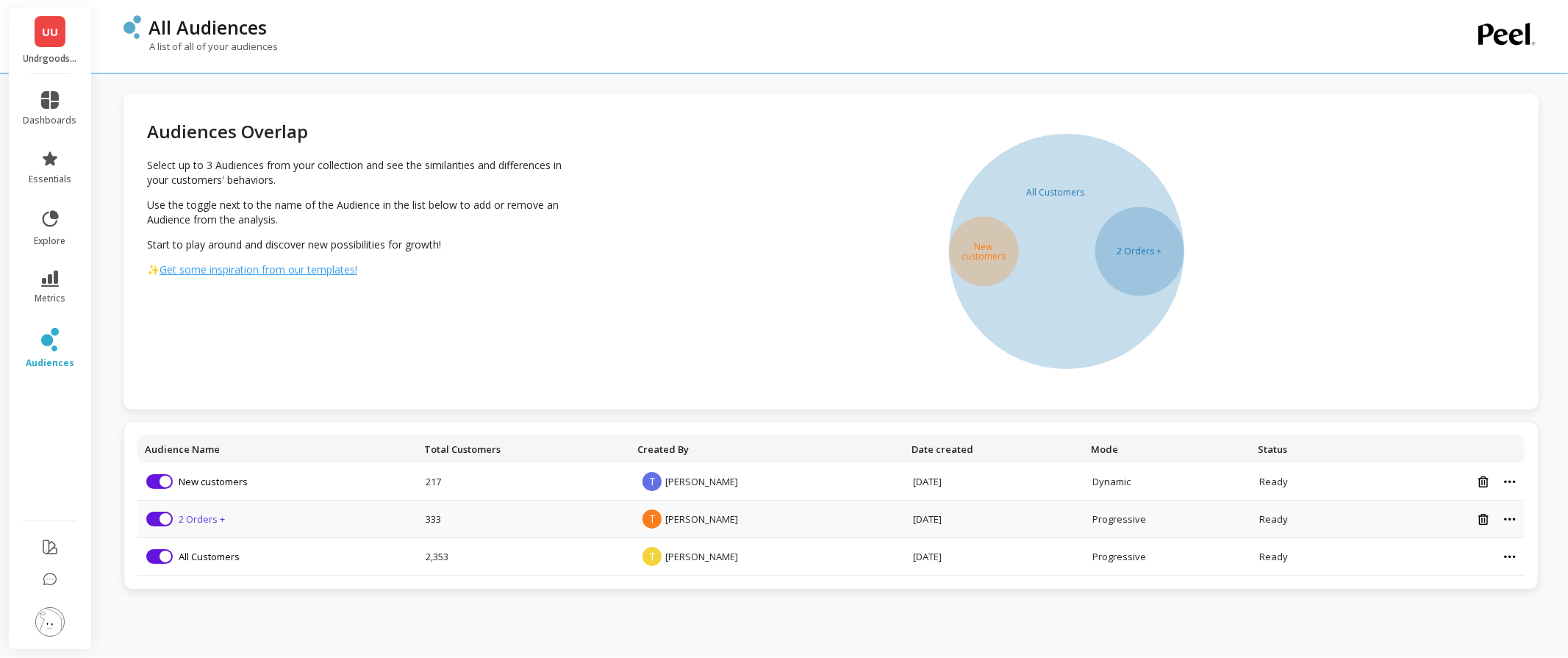
click at [197, 524] on link "2 Orders +" at bounding box center [202, 519] width 47 height 13
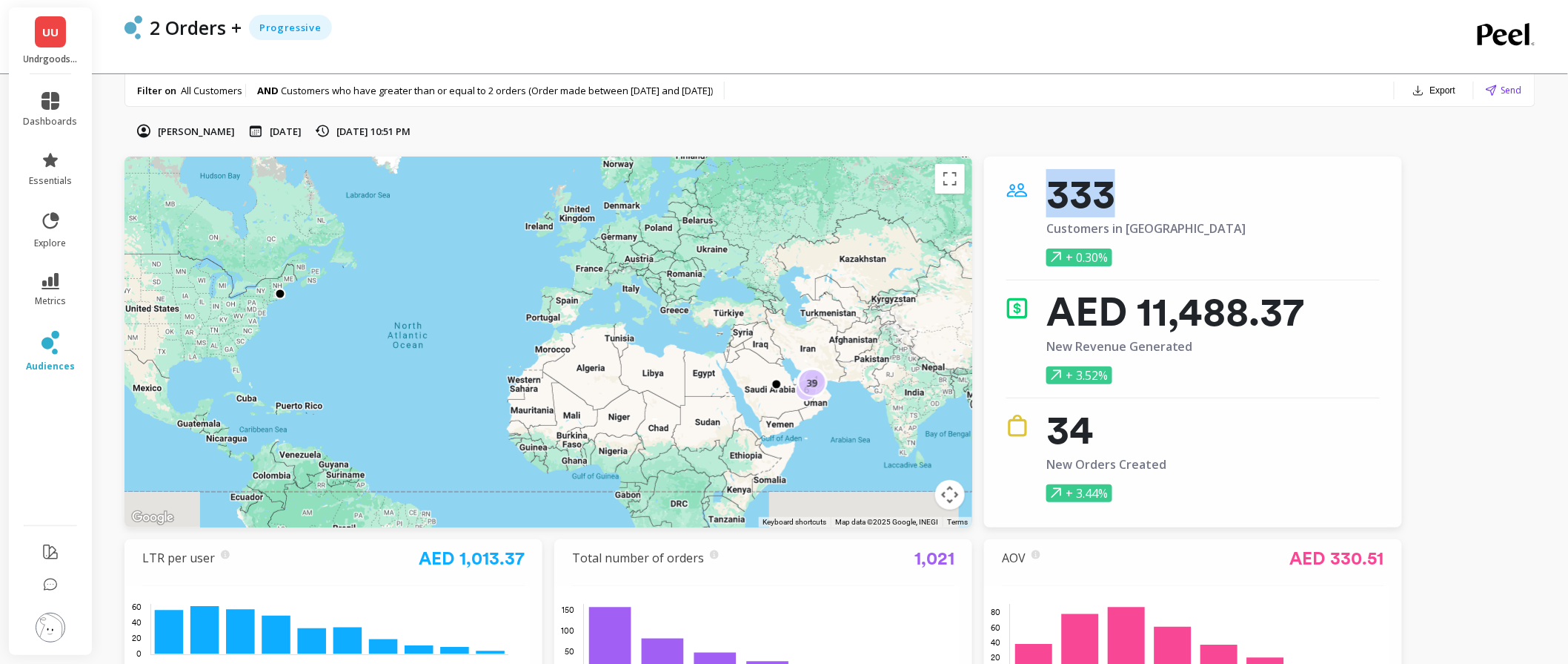
drag, startPoint x: 1168, startPoint y: 196, endPoint x: 1046, endPoint y: 204, distance: 122.3
click at [1046, 204] on p "333" at bounding box center [1146, 193] width 200 height 30
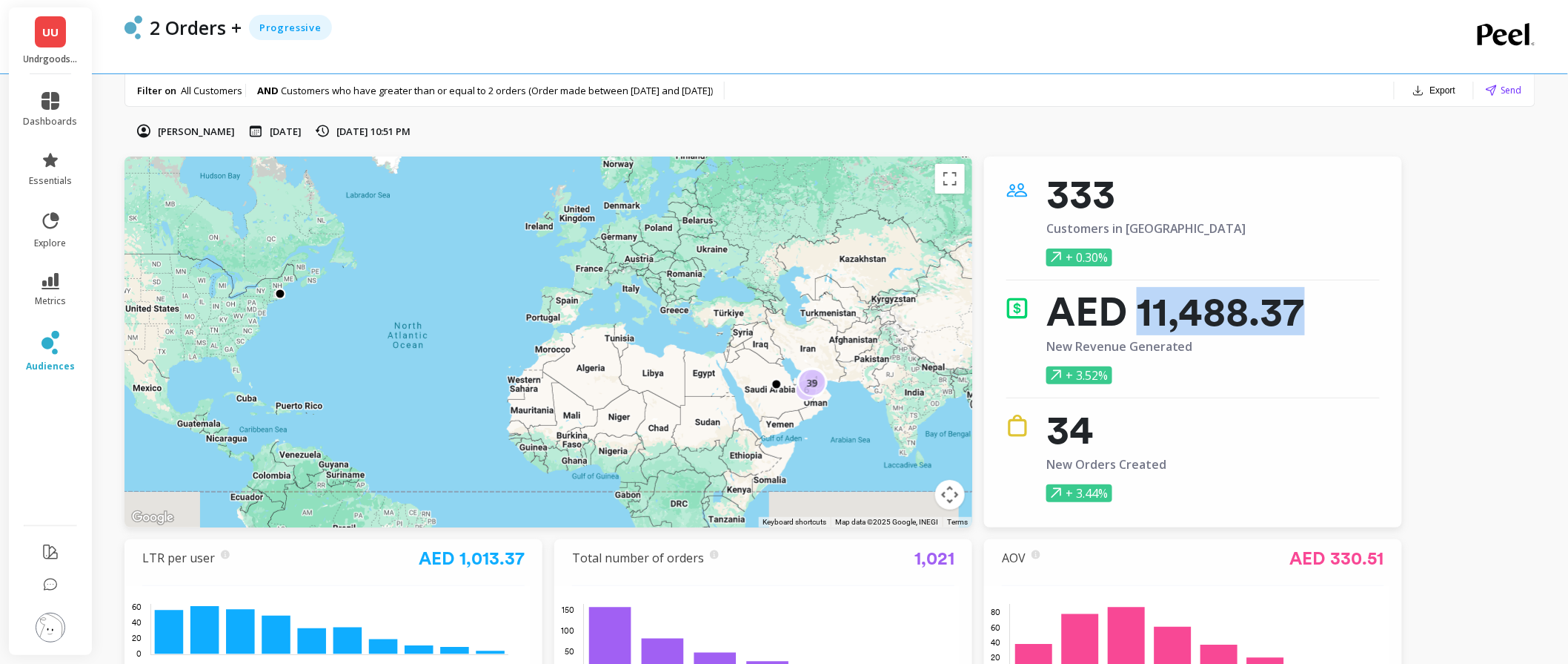
drag, startPoint x: 1350, startPoint y: 312, endPoint x: 1144, endPoint y: 324, distance: 206.3
click at [1144, 324] on div "AED 11,488.37 New Revenue Generated + 3.52%" at bounding box center [1193, 341] width 373 height 88
drag, startPoint x: 1113, startPoint y: 424, endPoint x: 1054, endPoint y: 440, distance: 61.1
click at [1054, 440] on p "34" at bounding box center [1106, 429] width 120 height 30
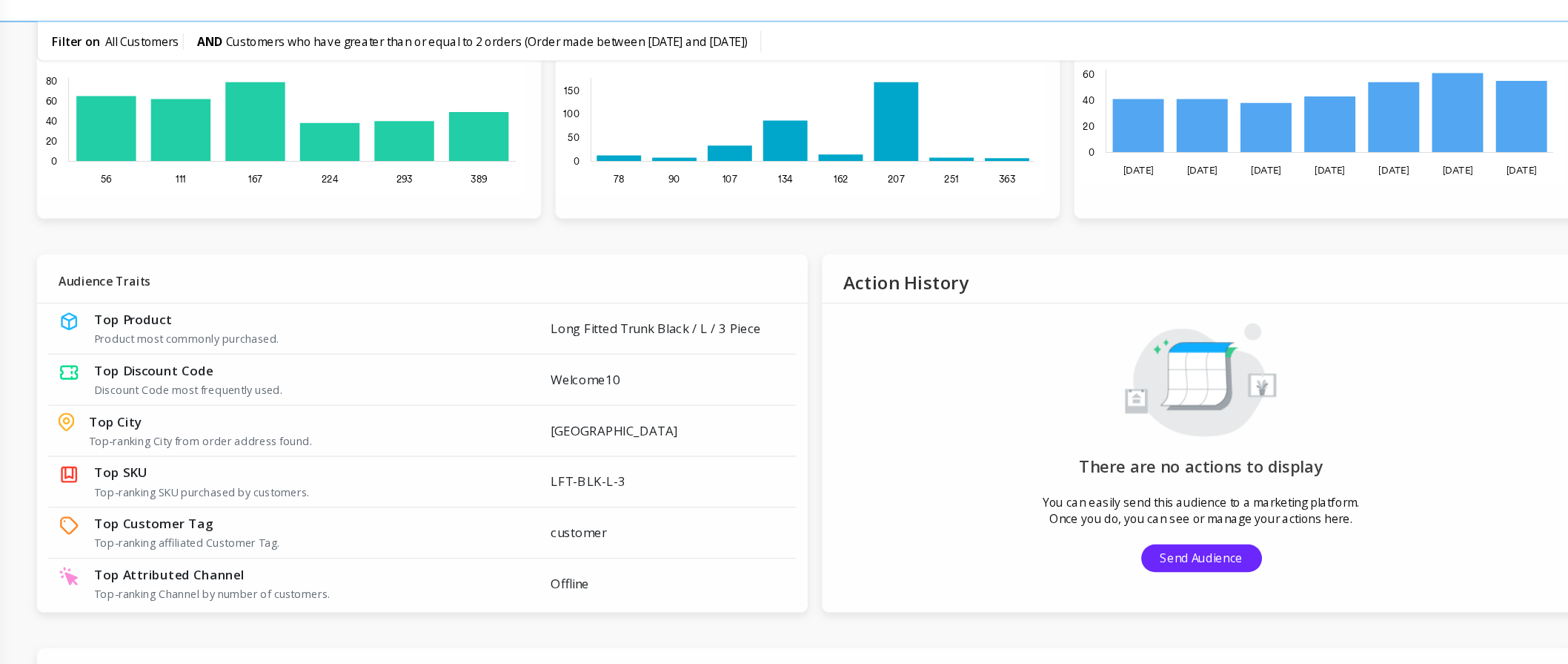
scroll to position [676, 0]
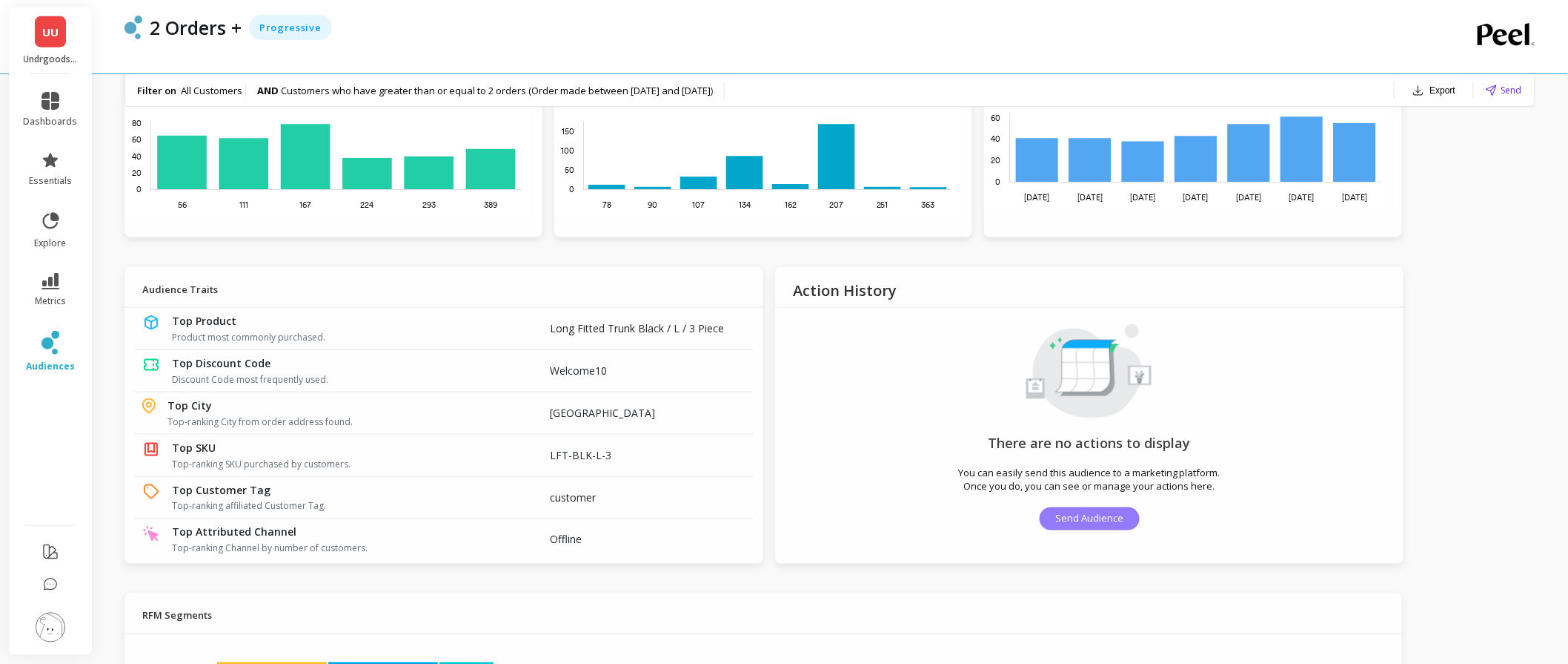
click at [1117, 520] on span "Send Audience" at bounding box center [1089, 519] width 68 height 14
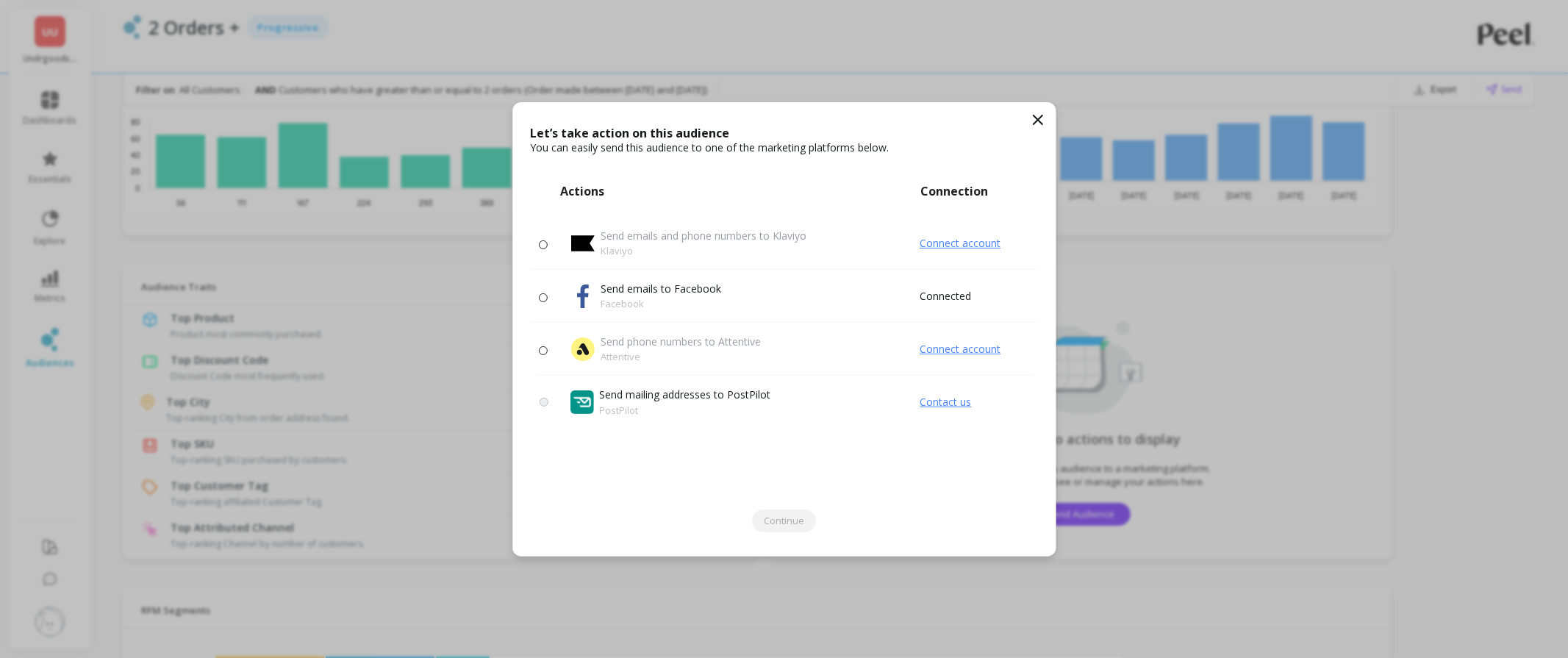
click at [1035, 116] on icon at bounding box center [1038, 119] width 9 height 9
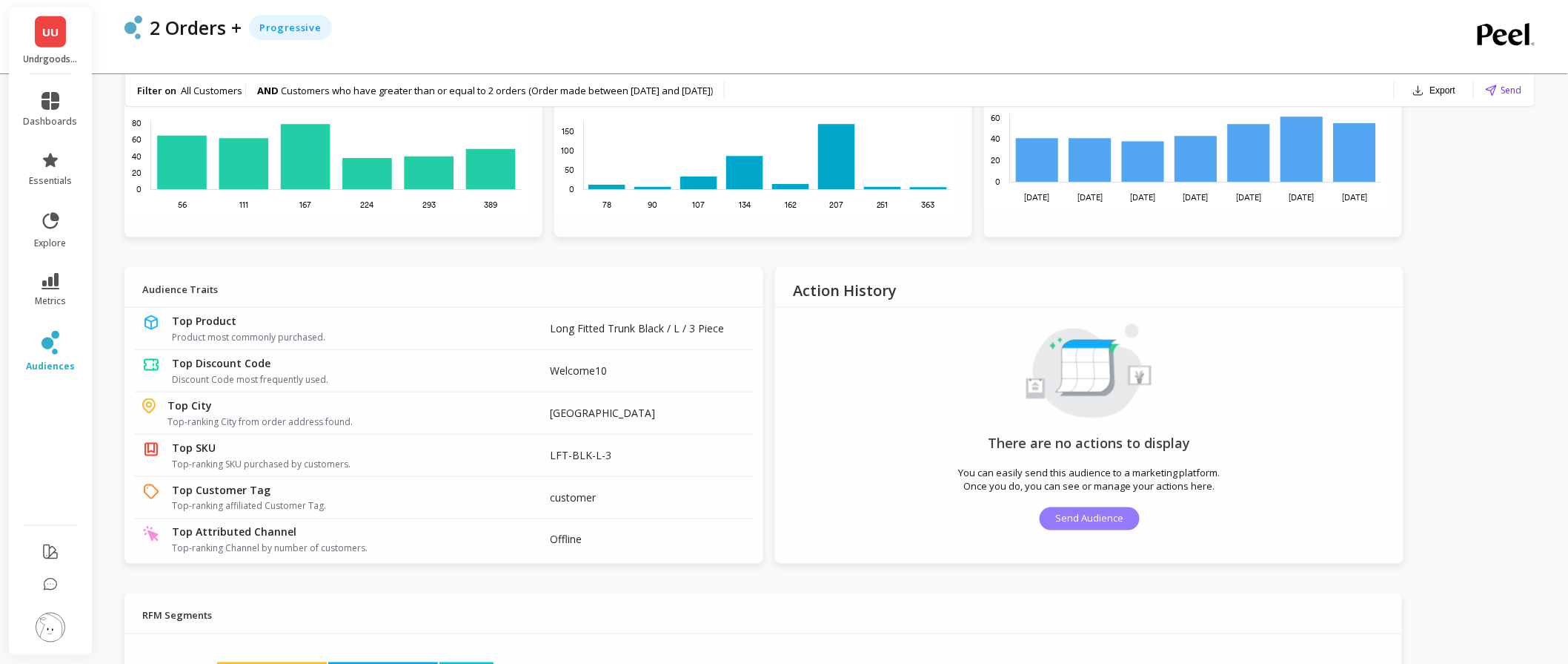
click at [1075, 525] on button "Send Audience" at bounding box center [1089, 519] width 100 height 23
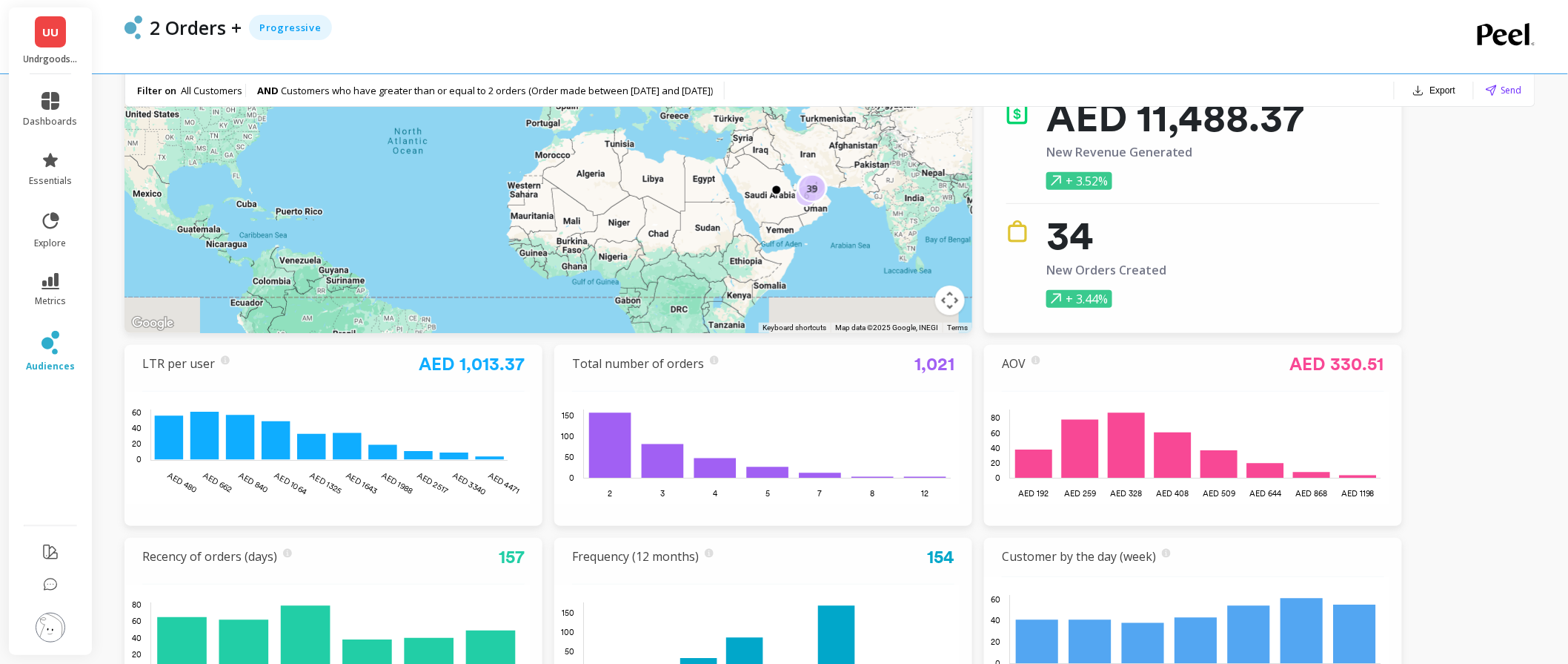
scroll to position [0, 0]
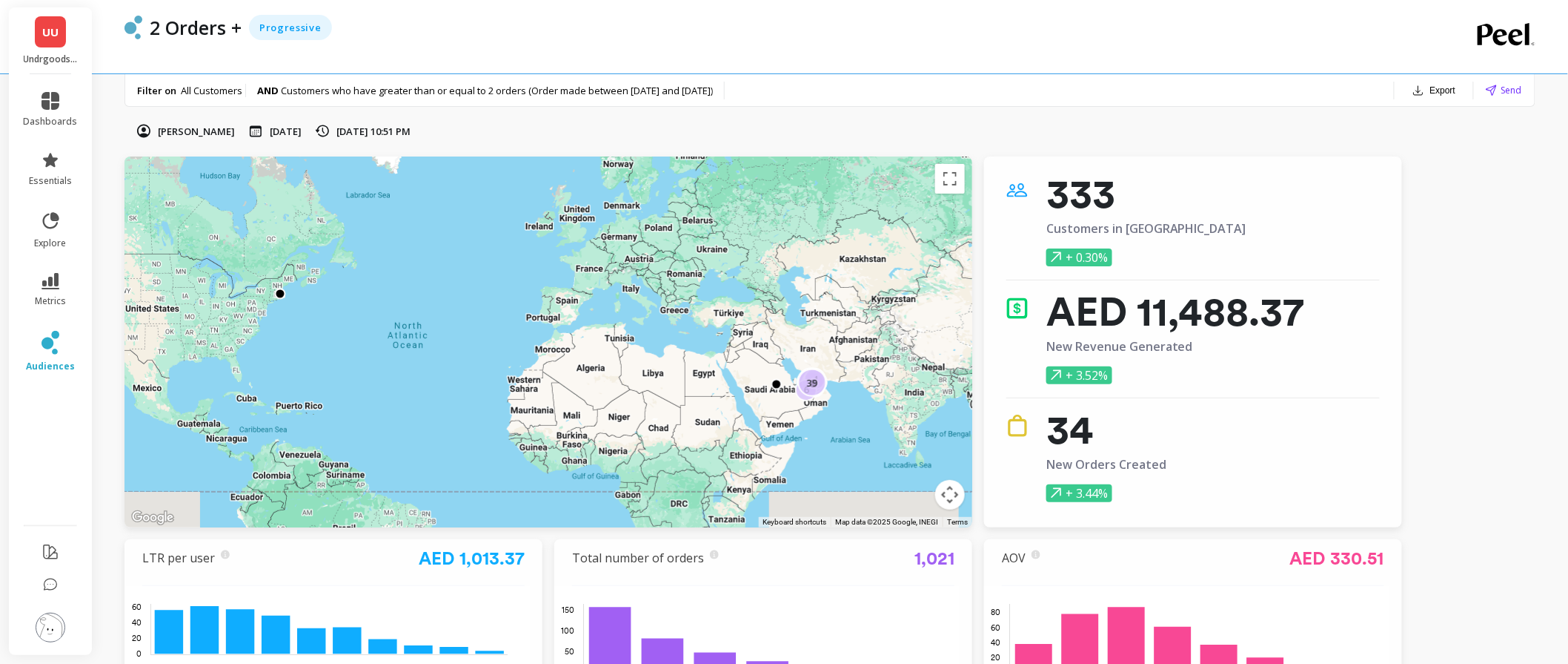
click at [1434, 97] on button "Export" at bounding box center [1435, 90] width 56 height 21
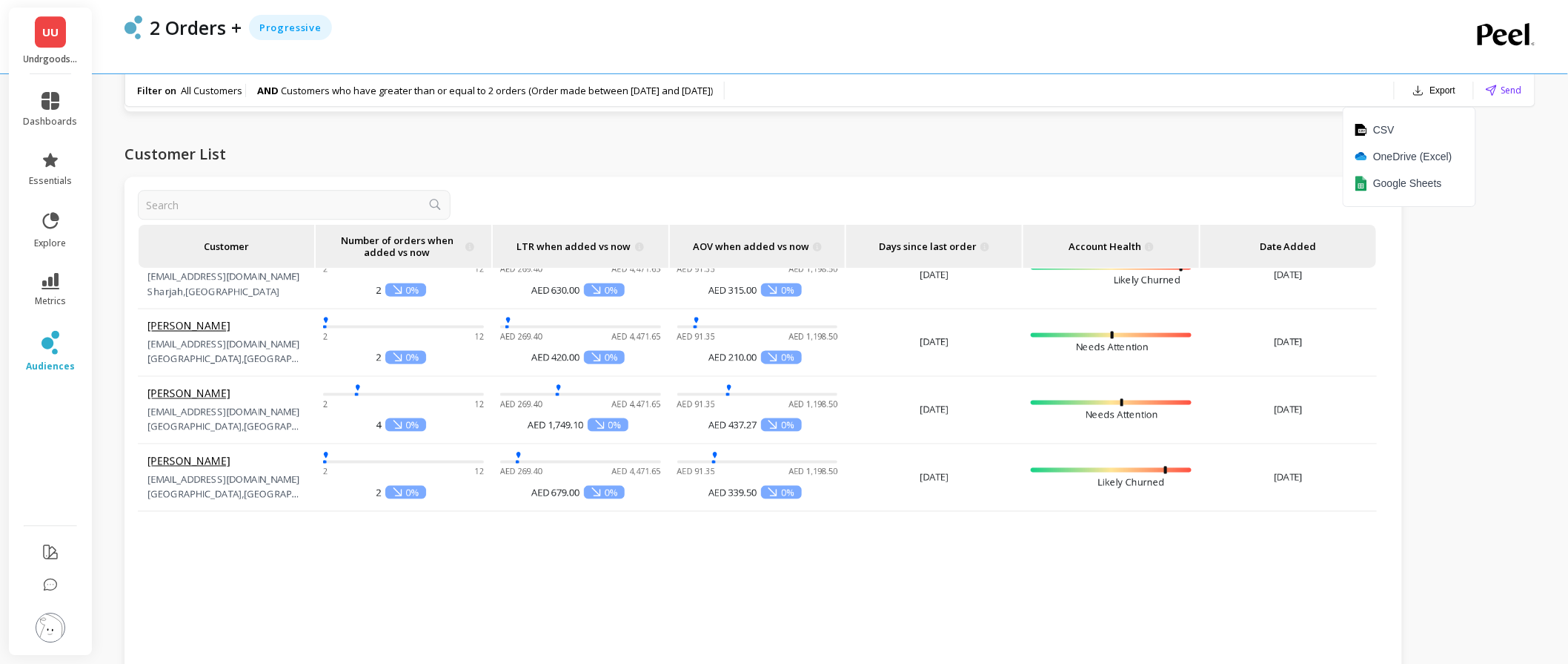
scroll to position [576, 0]
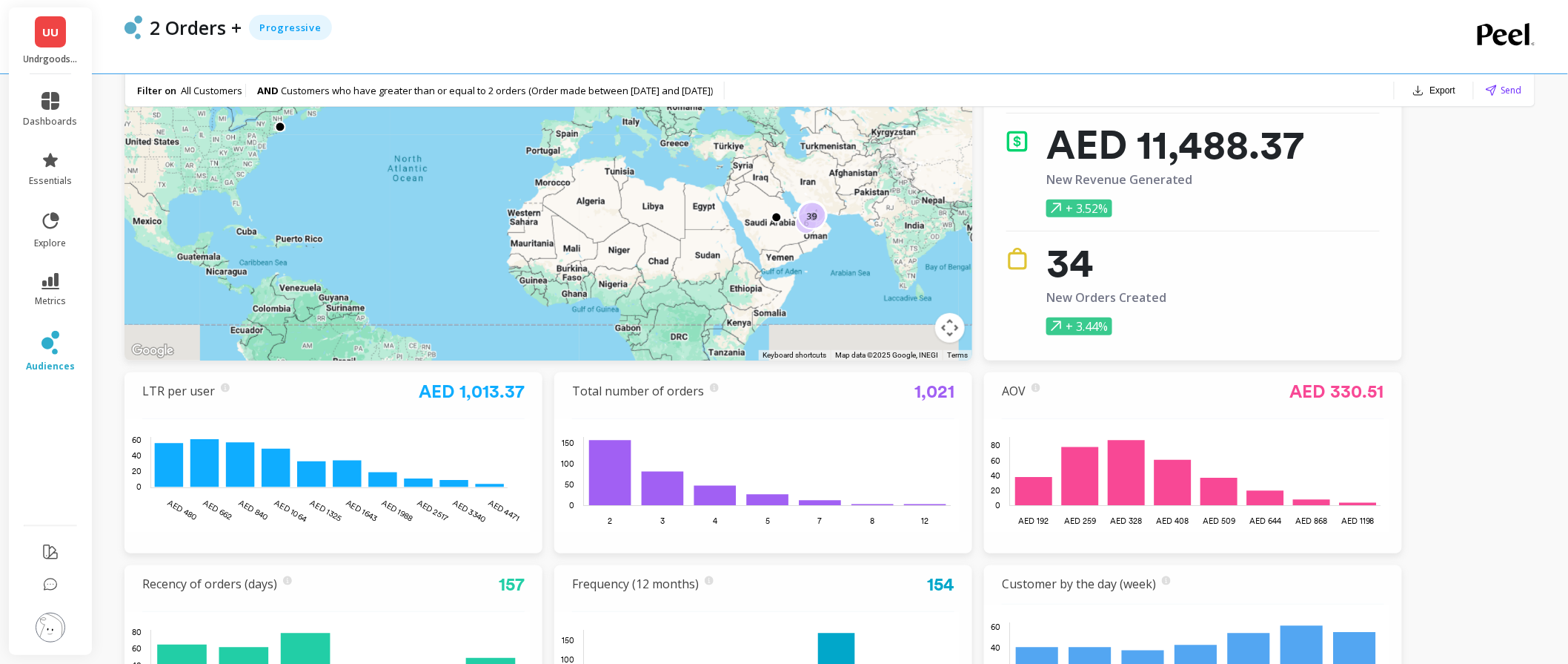
scroll to position [165, 0]
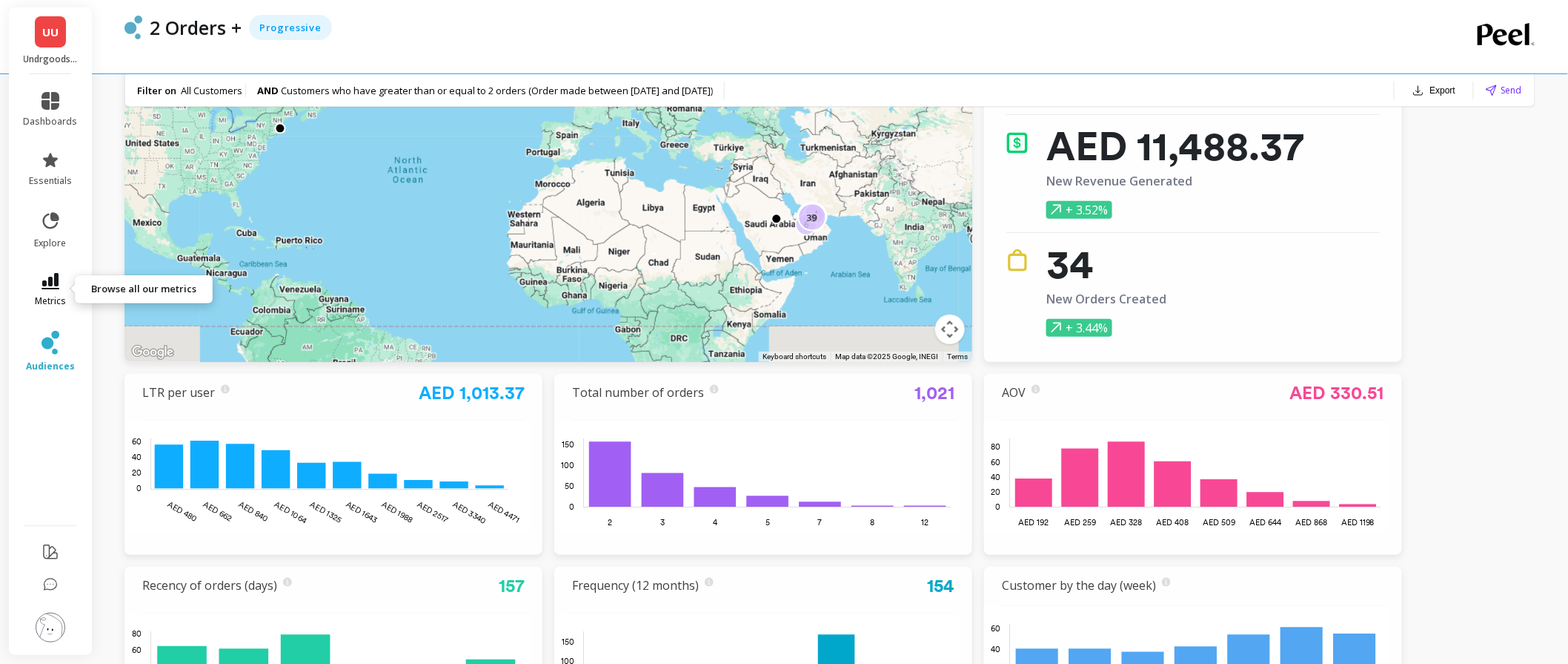
click at [52, 290] on link "metrics" at bounding box center [51, 290] width 54 height 34
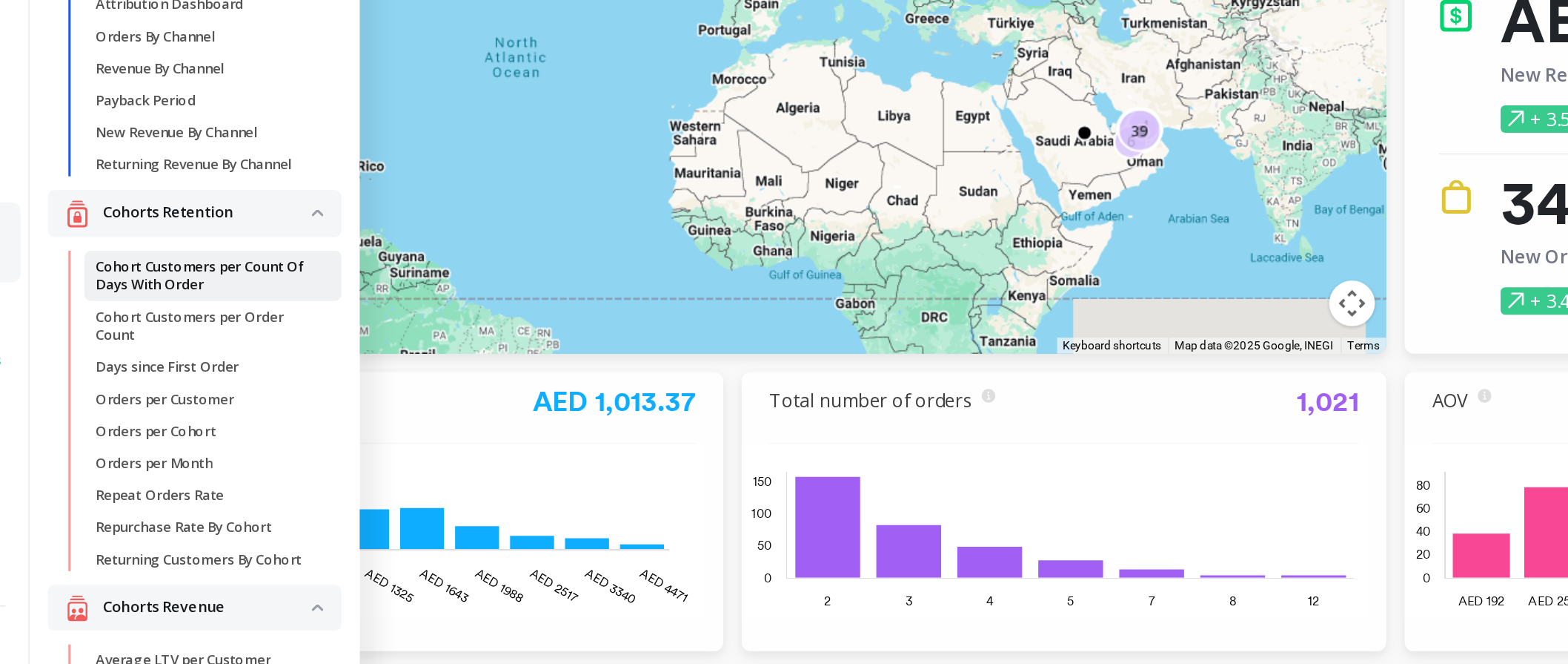
scroll to position [26, 0]
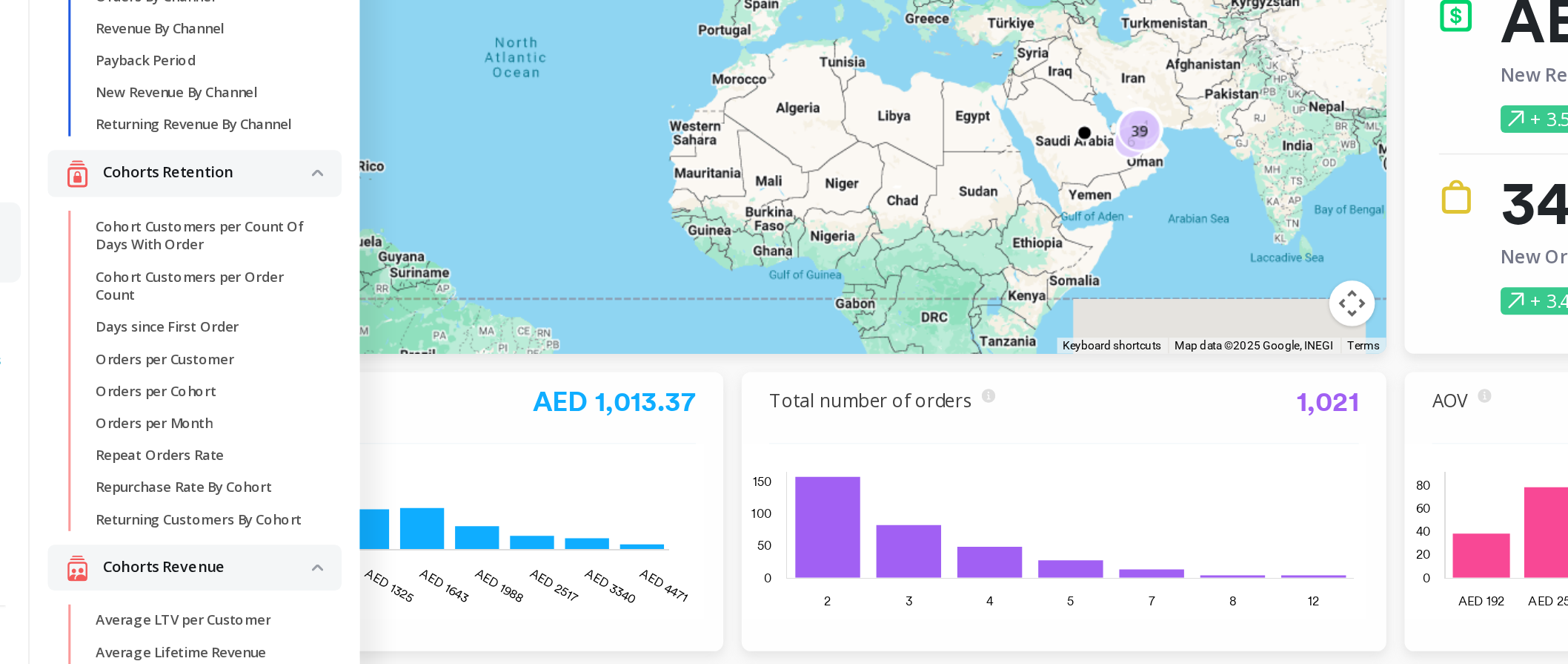
drag, startPoint x: 234, startPoint y: 458, endPoint x: 184, endPoint y: 563, distance: 116.3
click at [184, 455] on p "Repurchase Rate By Cohort" at bounding box center [192, 449] width 114 height 12
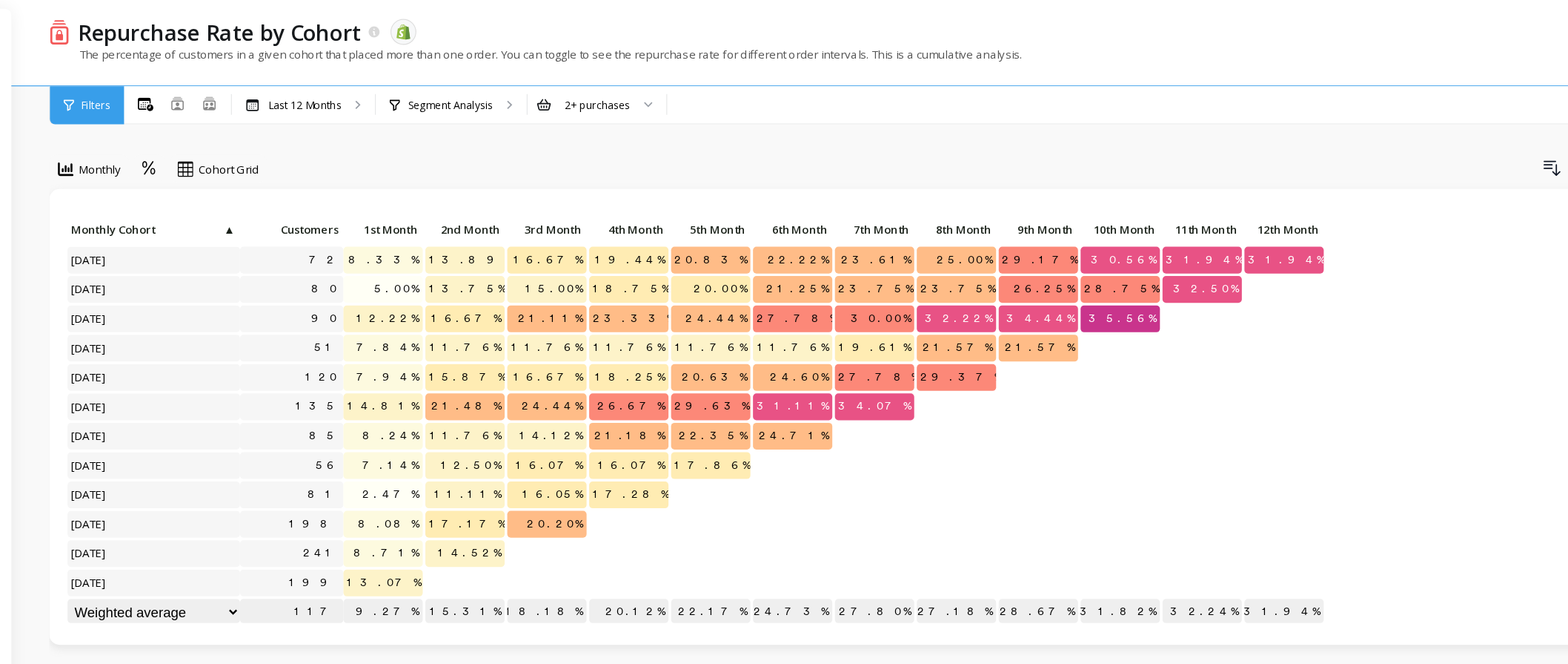
drag, startPoint x: 333, startPoint y: 243, endPoint x: 793, endPoint y: 110, distance: 478.8
click at [793, 110] on div "Monthly Cohort Grid Drill Down Save Share Learn Click to create an audience 72 …" at bounding box center [831, 625] width 1414 height 1132
drag, startPoint x: 389, startPoint y: 198, endPoint x: 443, endPoint y: 203, distance: 54.2
click at [443, 203] on p "1st Month" at bounding box center [411, 197] width 68 height 21
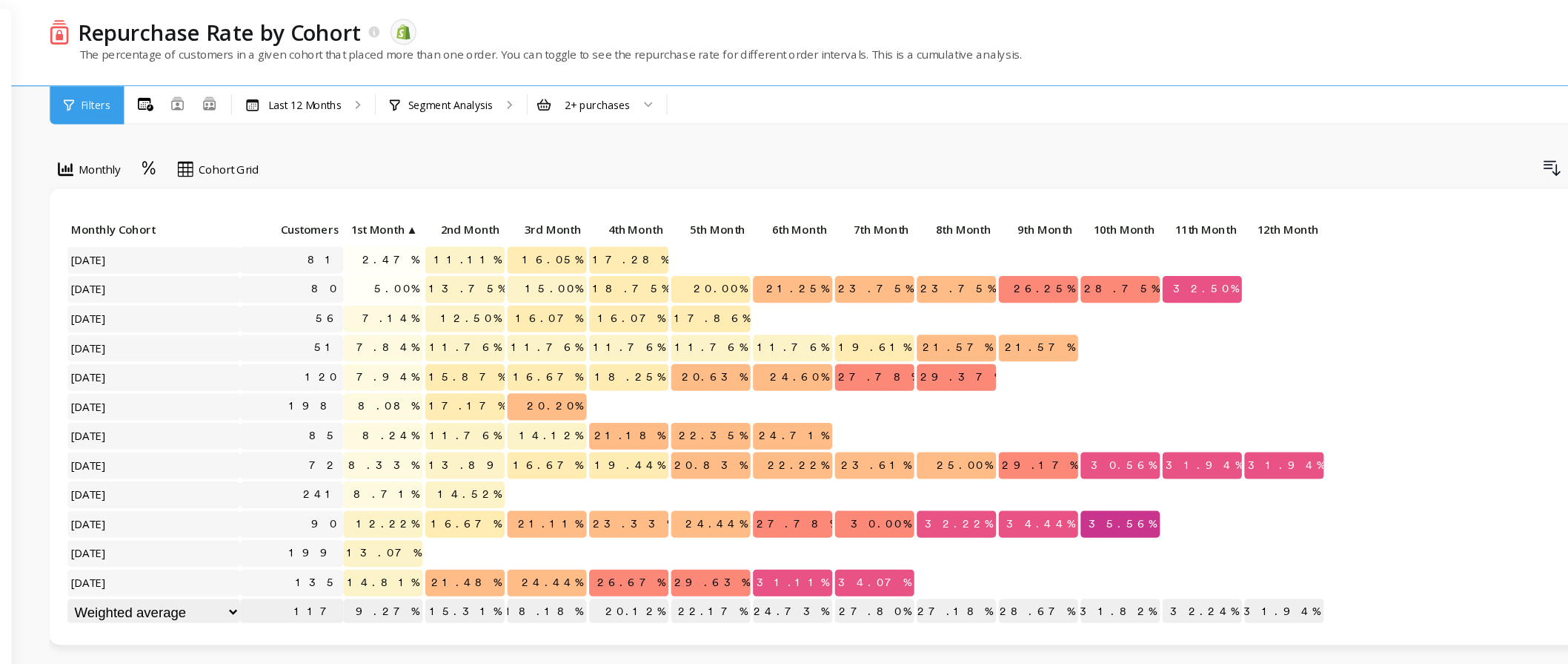
click at [435, 194] on span "▲" at bounding box center [435, 197] width 11 height 12
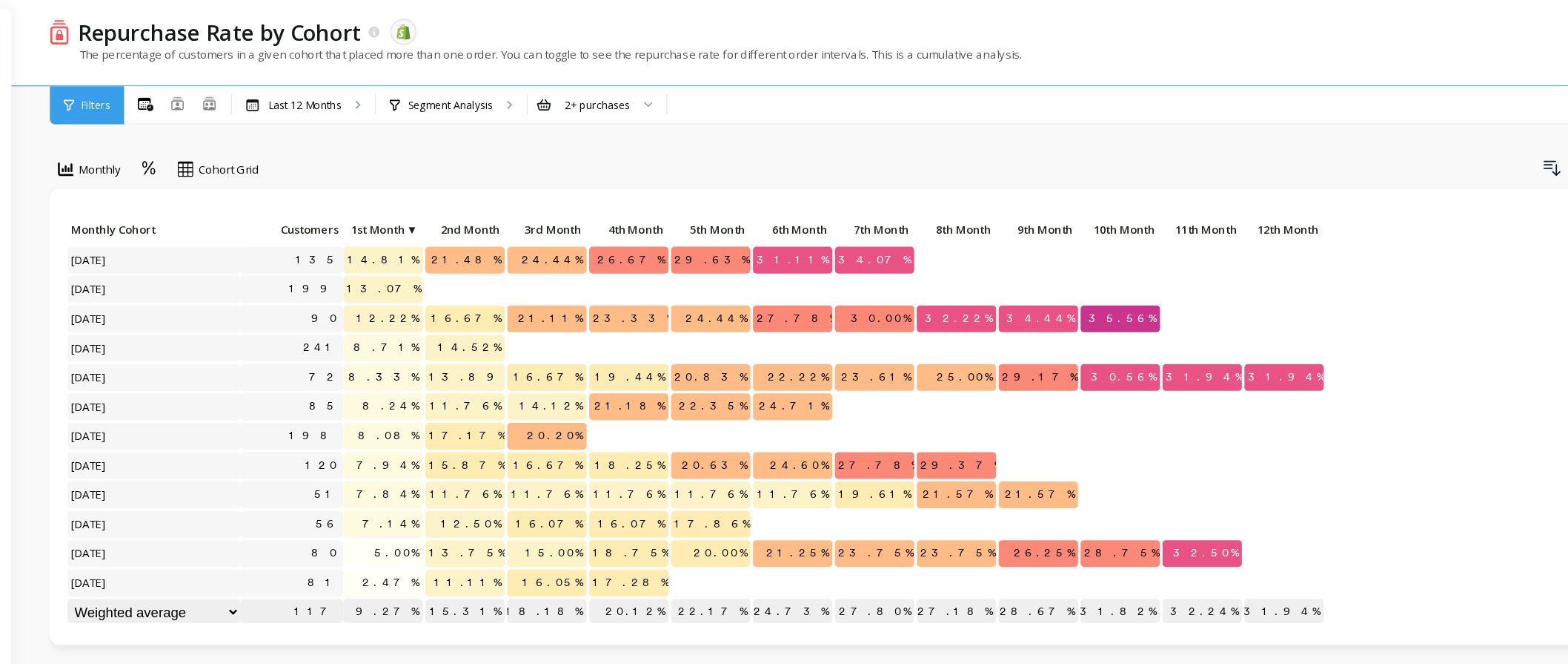
click at [437, 194] on span "▼" at bounding box center [435, 197] width 11 height 12
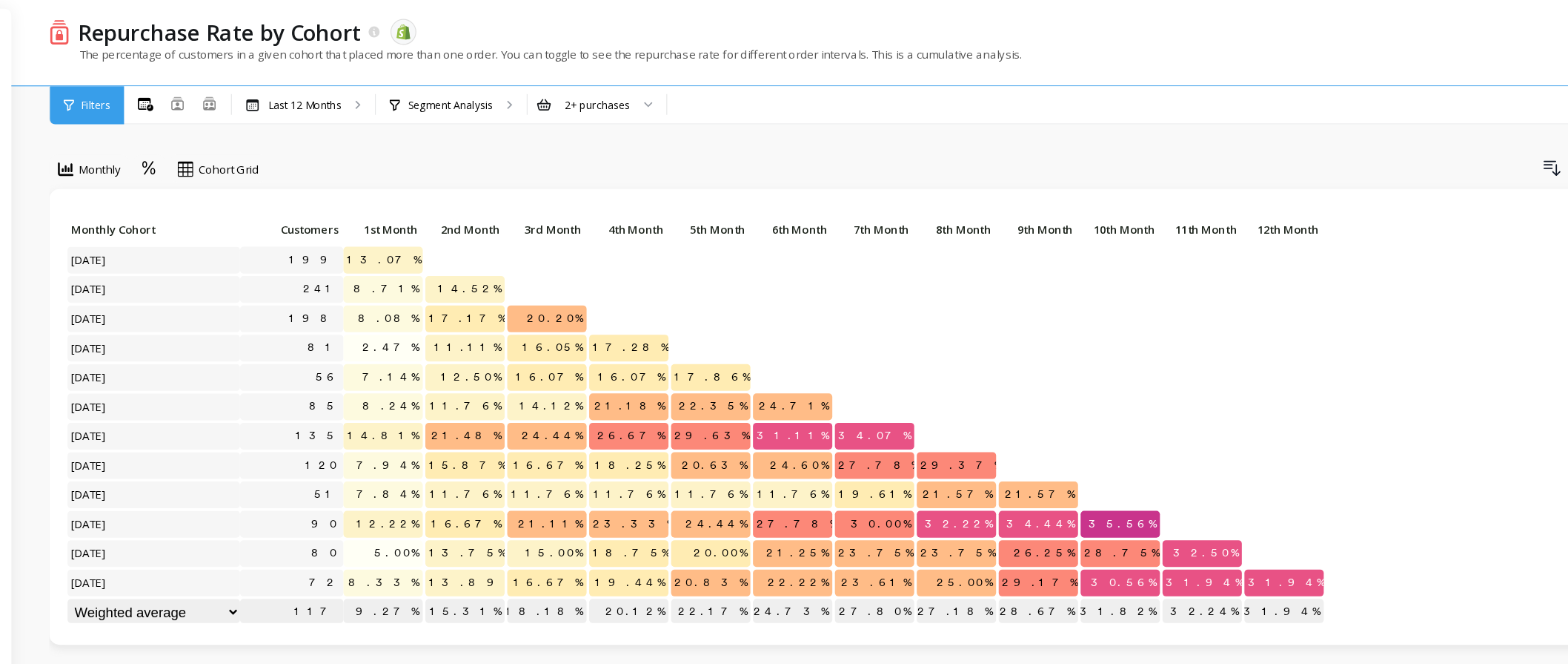
click at [437, 194] on span "1st Month" at bounding box center [411, 197] width 61 height 12
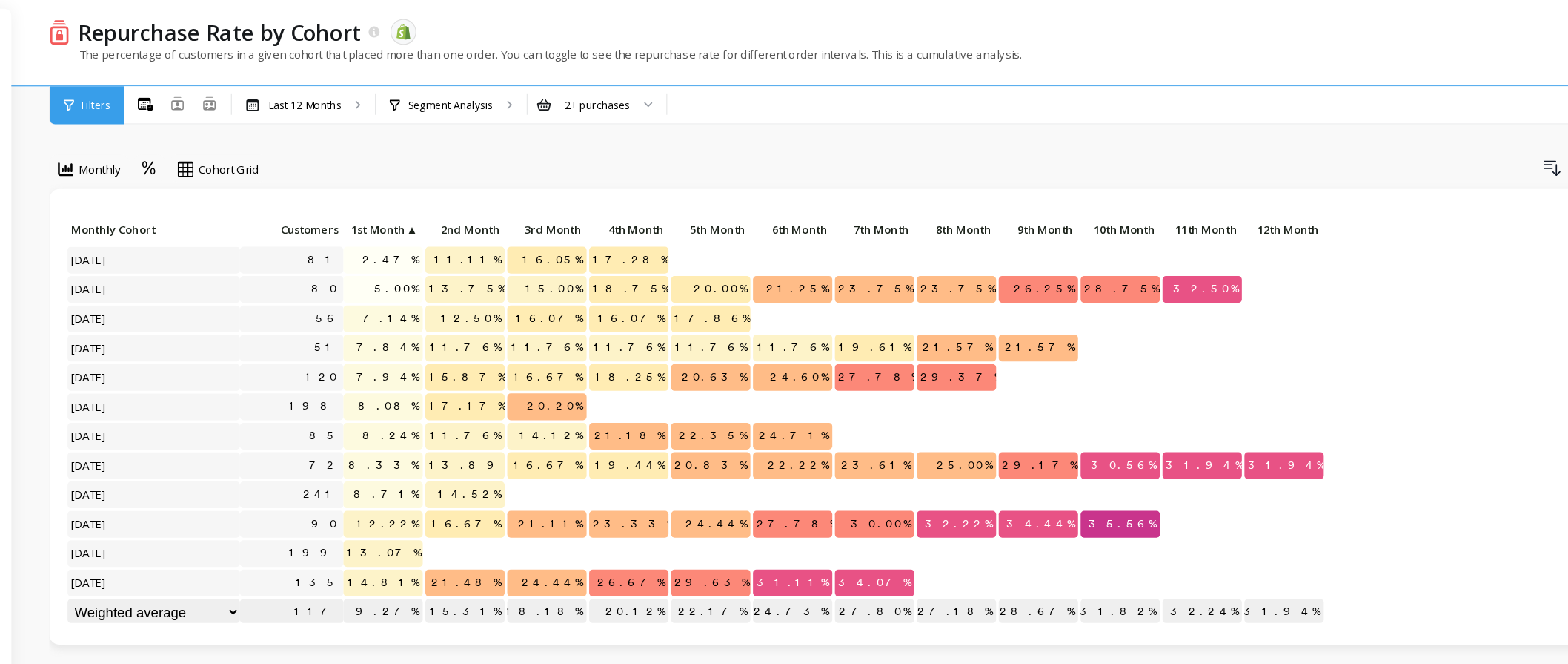
click at [194, 200] on span "Monthly Cohort" at bounding box center [213, 197] width 141 height 12
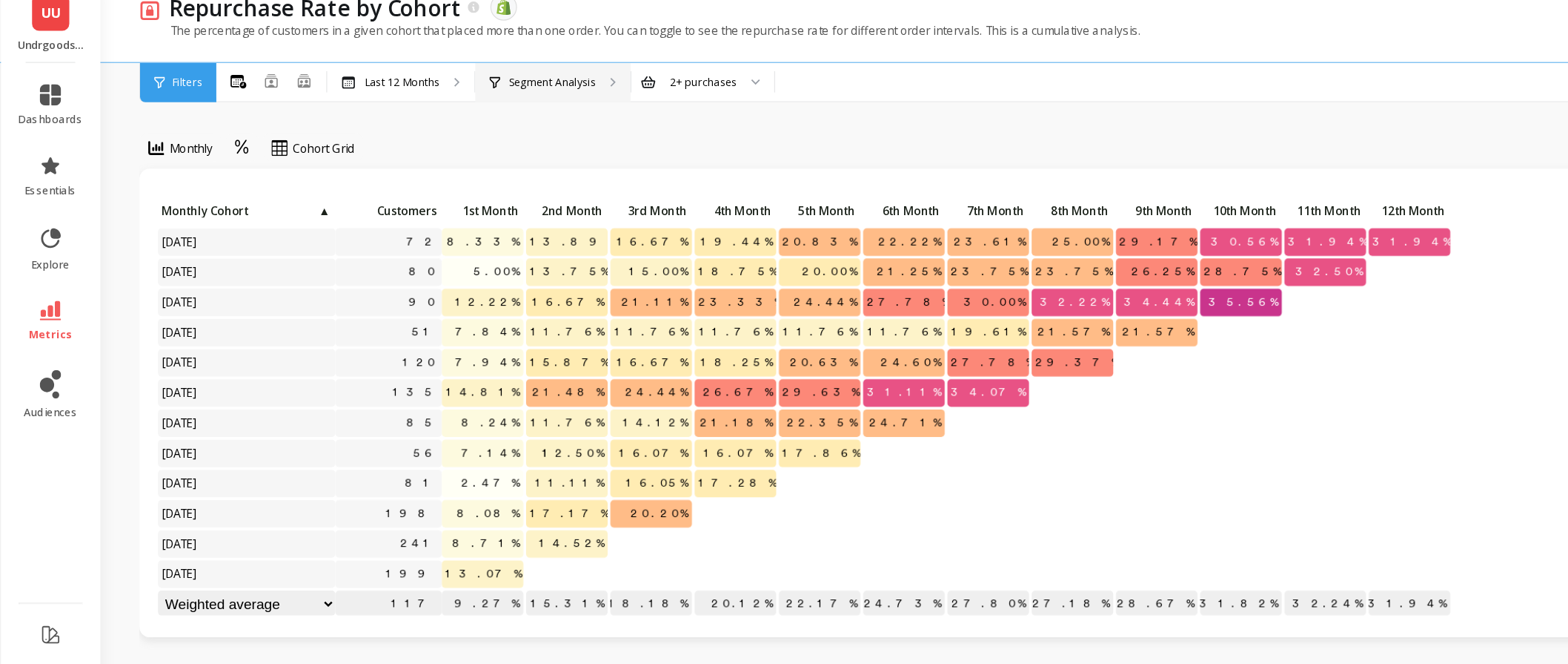
click at [446, 77] on div "Segment Analysis" at bounding box center [470, 90] width 130 height 33
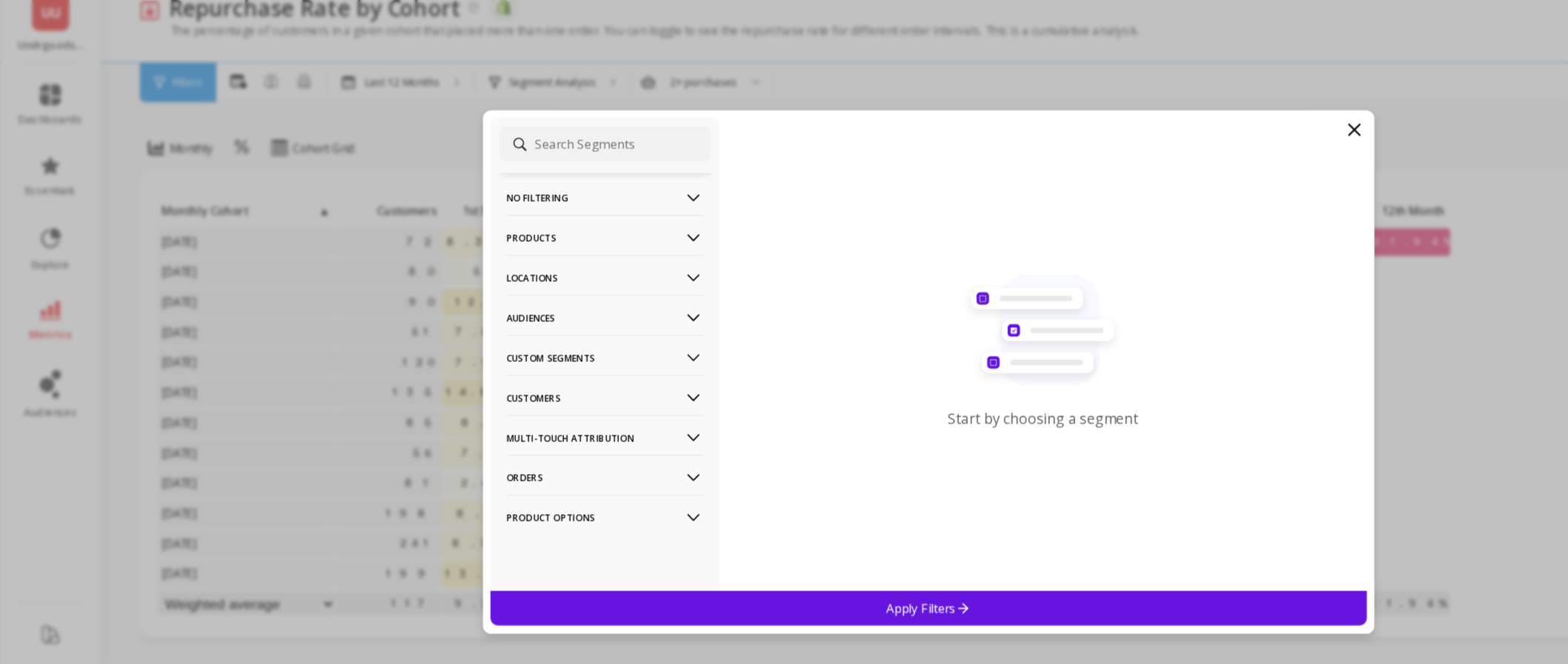
click at [482, 217] on p "Products" at bounding box center [514, 219] width 164 height 38
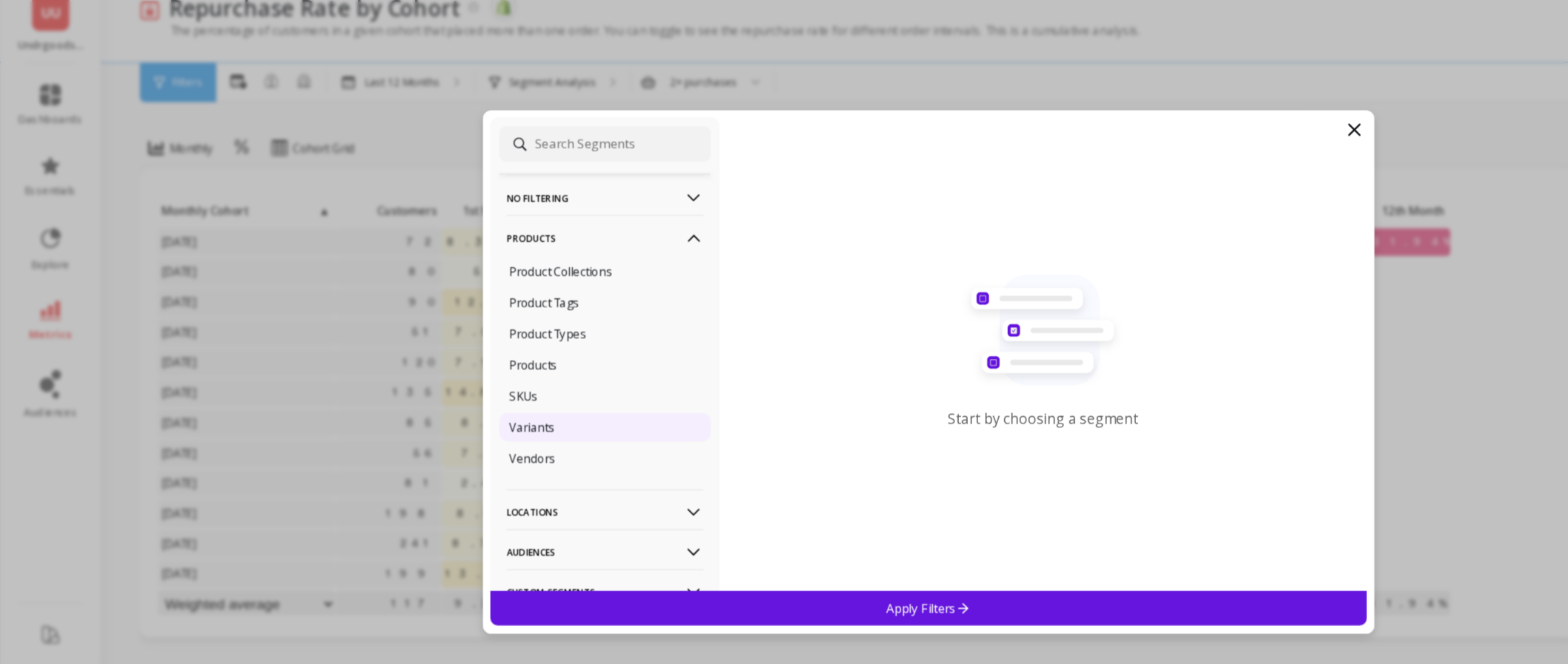
click at [485, 383] on div "Variants" at bounding box center [513, 378] width 176 height 24
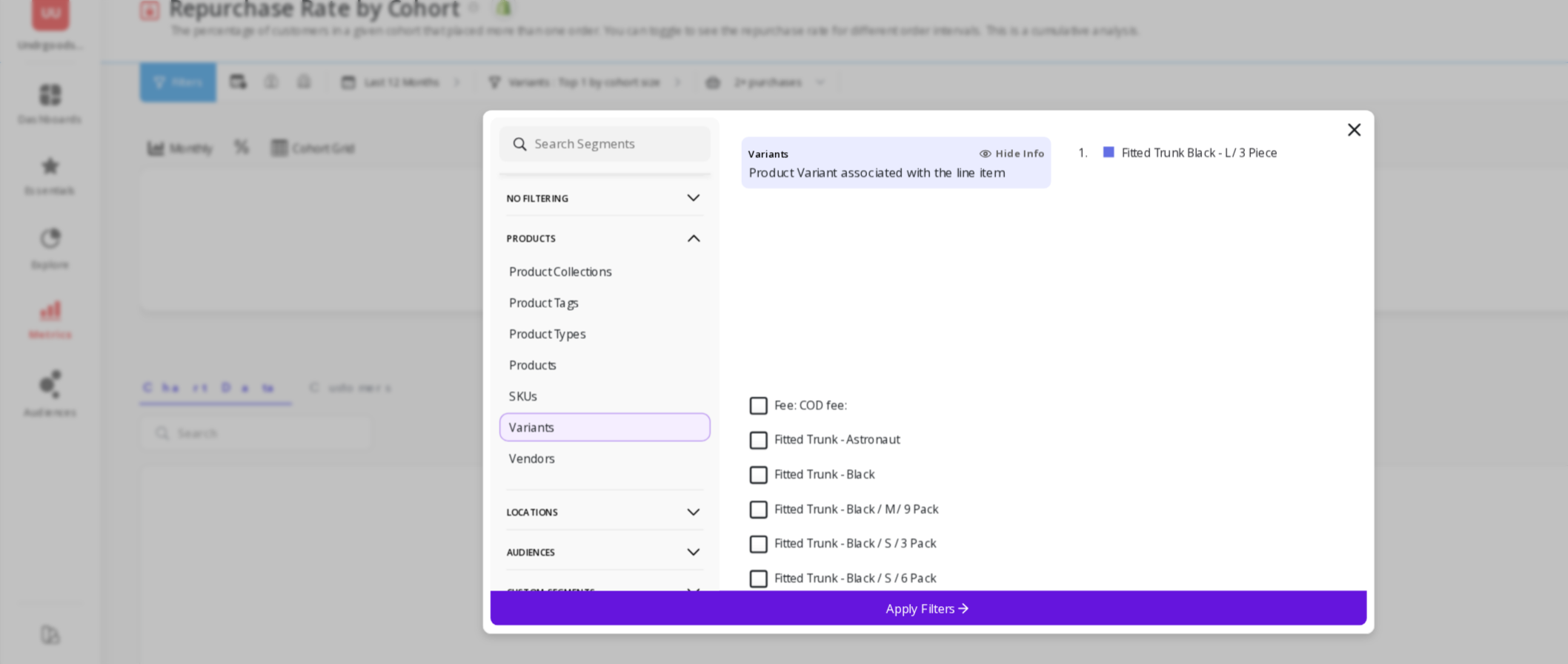
scroll to position [206, 0]
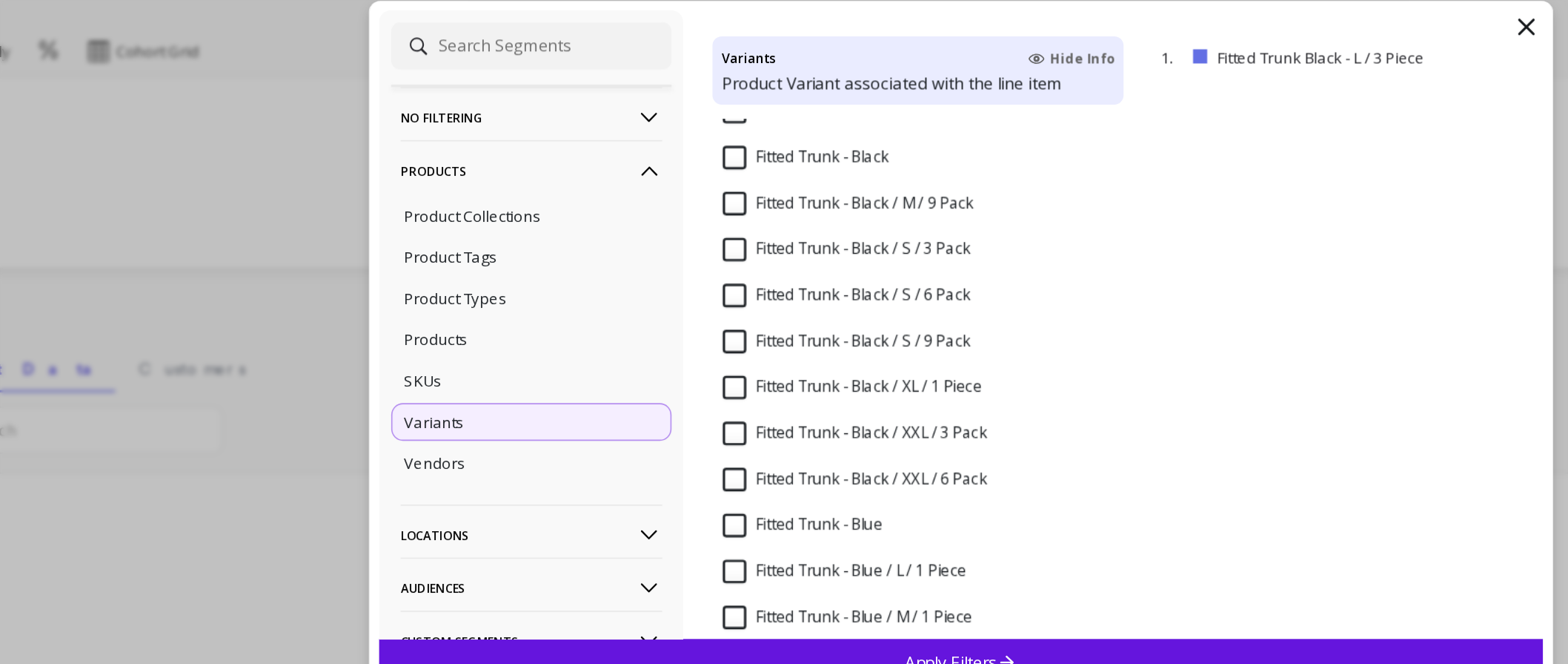
click at [644, 385] on input "Fitted Trunk - Black / XXL / 3 Pack" at bounding box center [717, 385] width 166 height 15
click at [774, 520] on div "Apply Filters" at bounding box center [784, 529] width 732 height 29
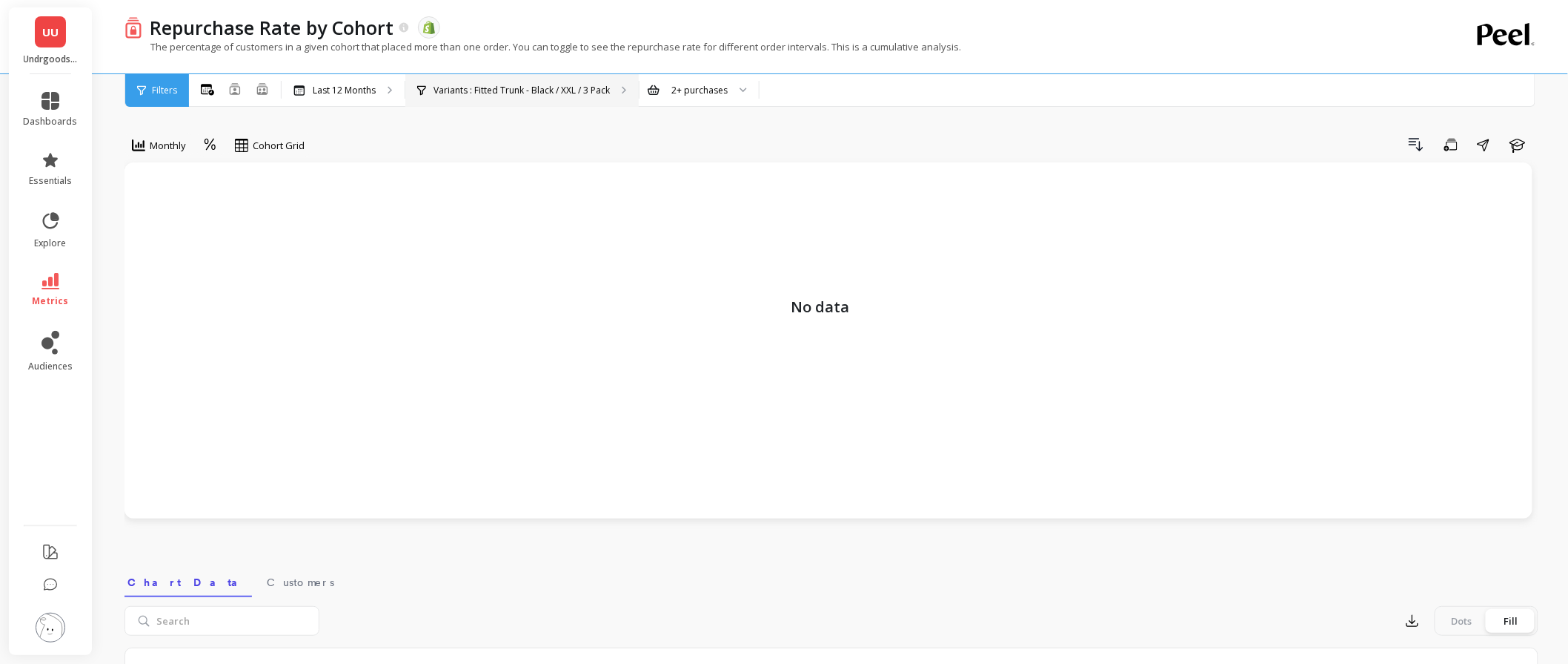
click at [571, 93] on p "Variants : Fitted Trunk - Black / XXL / 3 Pack" at bounding box center [522, 90] width 176 height 12
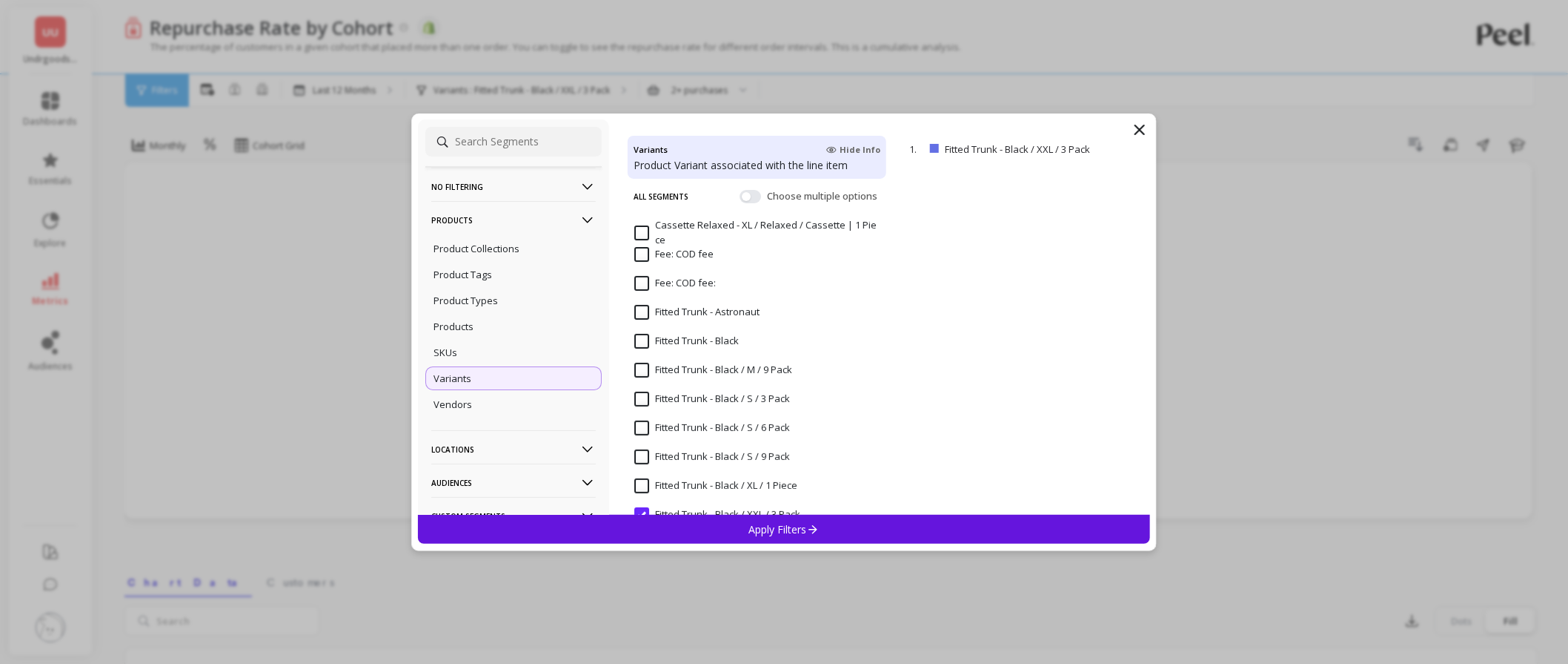
scroll to position [82, 0]
click at [524, 144] on input at bounding box center [513, 141] width 176 height 30
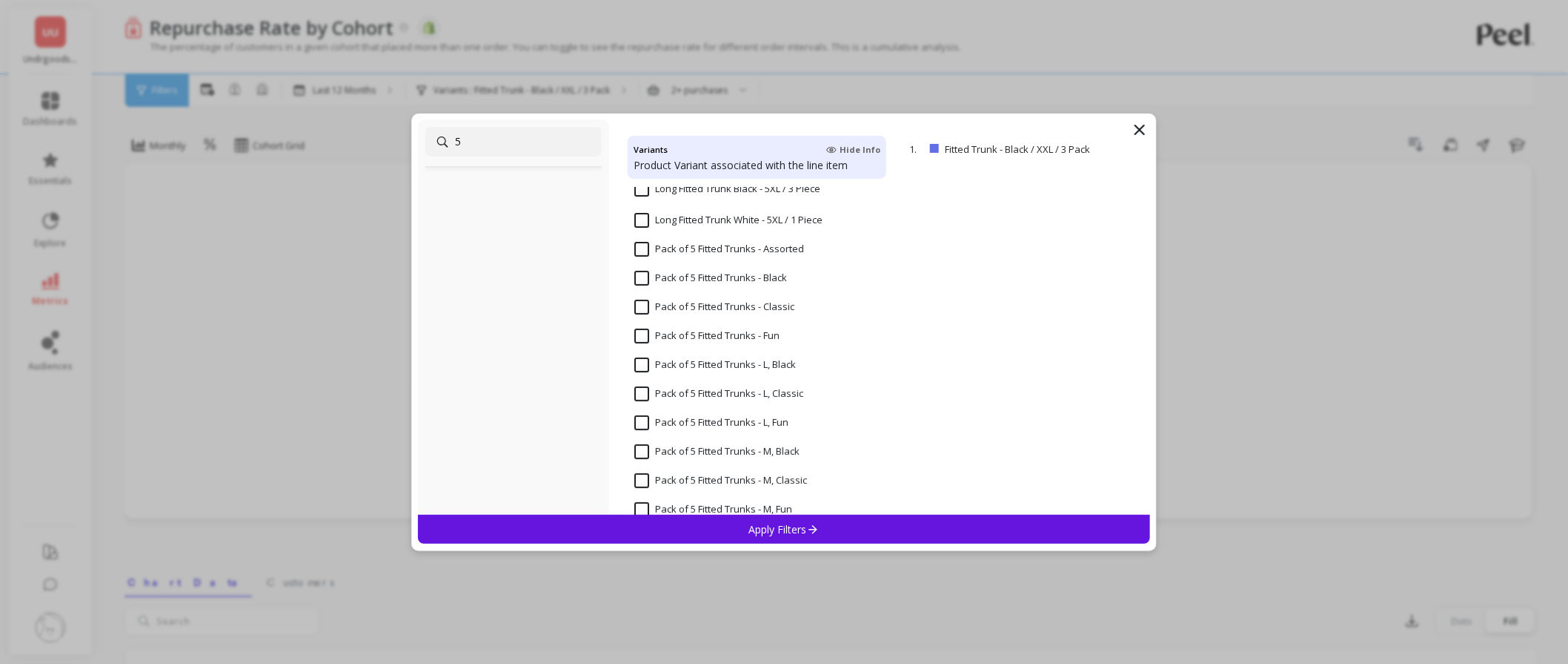
type input "5"
click at [637, 221] on input "Long Fitted Trunk White - 5XL / 1 Piece" at bounding box center [728, 220] width 188 height 15
click at [766, 530] on p "Apply Filters" at bounding box center [785, 529] width 70 height 14
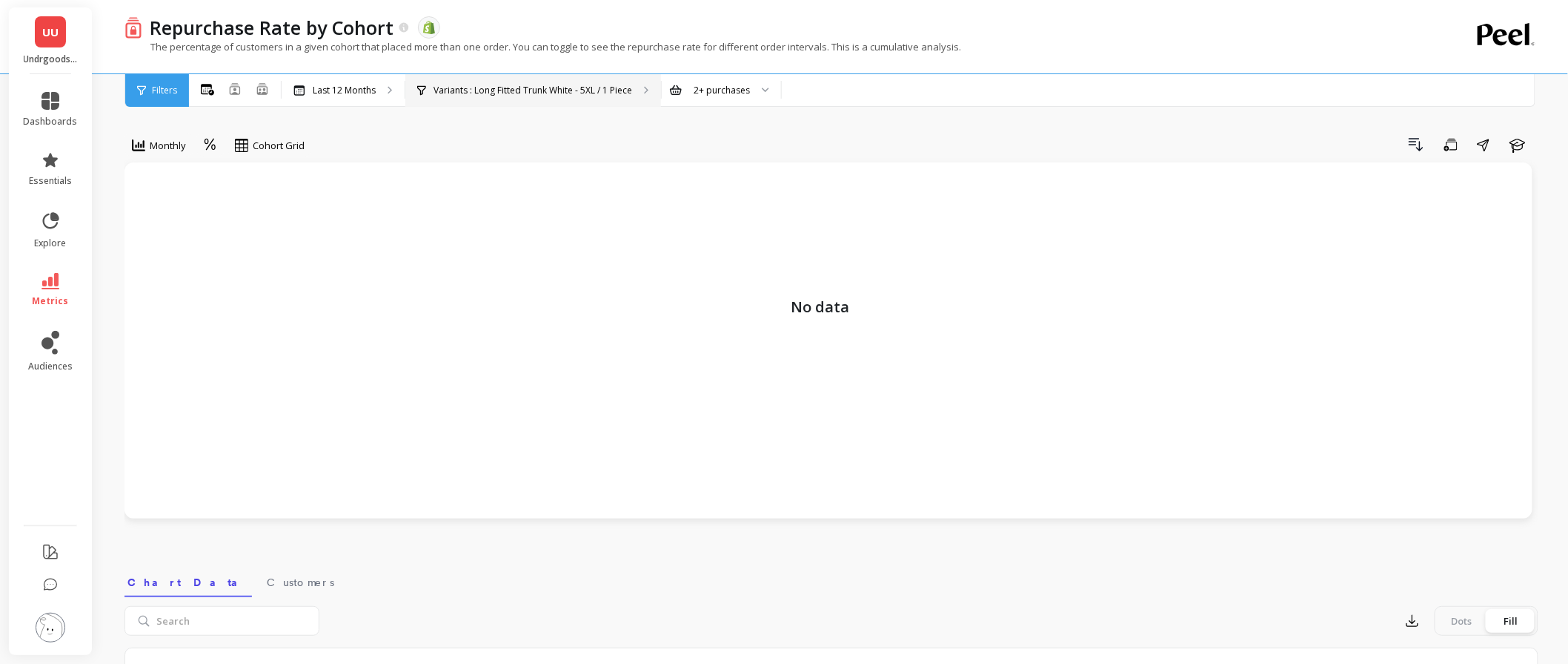
click at [557, 89] on p "Variants : Long Fitted Trunk White - 5XL / 1 Piece" at bounding box center [533, 90] width 199 height 12
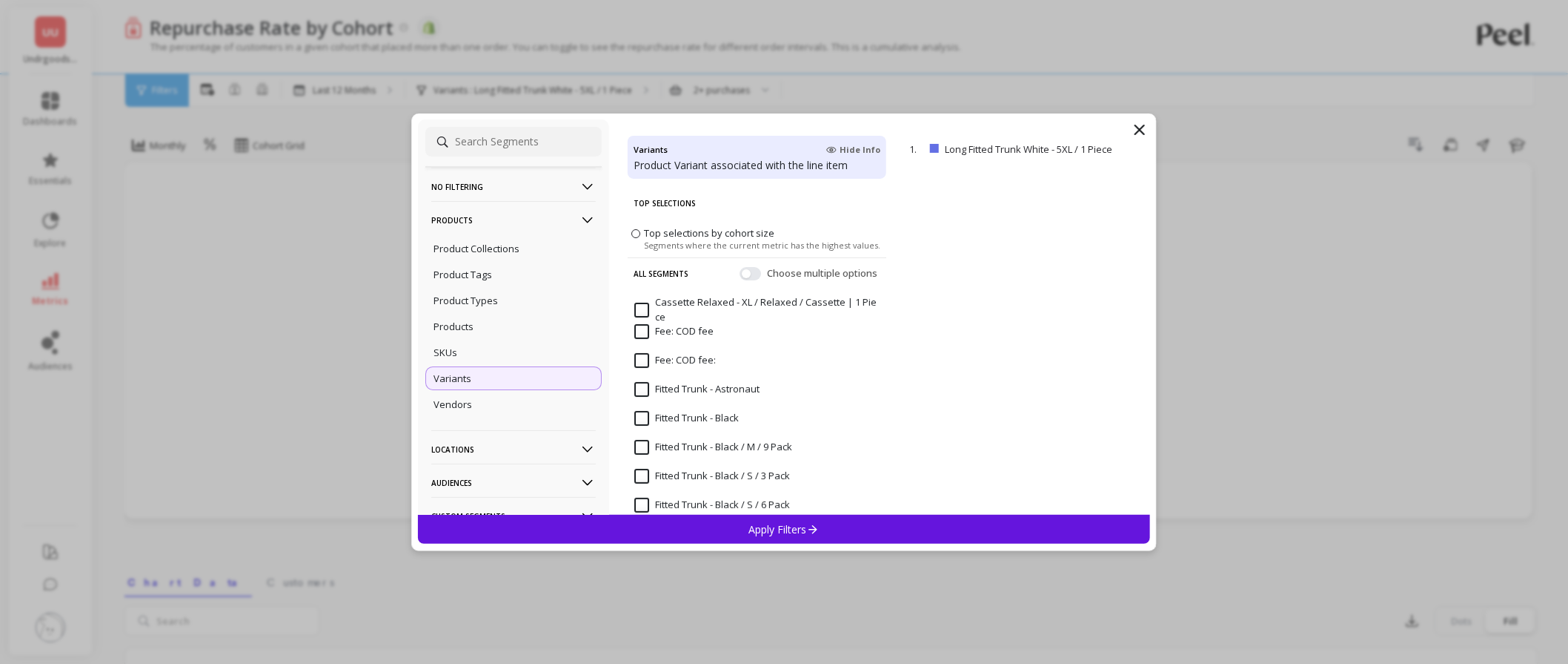
click at [509, 145] on input at bounding box center [513, 141] width 176 height 30
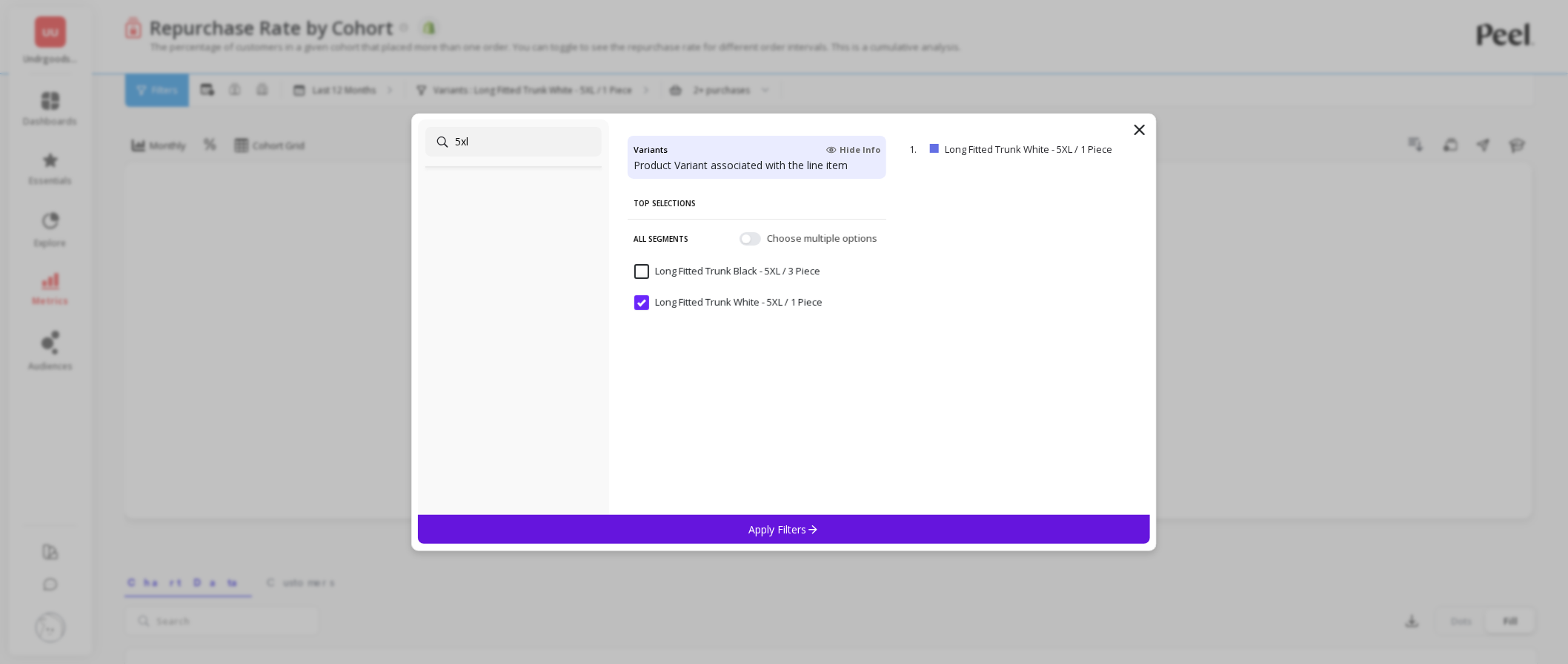
type input "5xl"
click at [647, 270] on input "Long Fitted Trunk Black - 5XL / 3 Piece" at bounding box center [727, 271] width 186 height 15
click at [711, 525] on div "Apply Filters" at bounding box center [784, 529] width 732 height 29
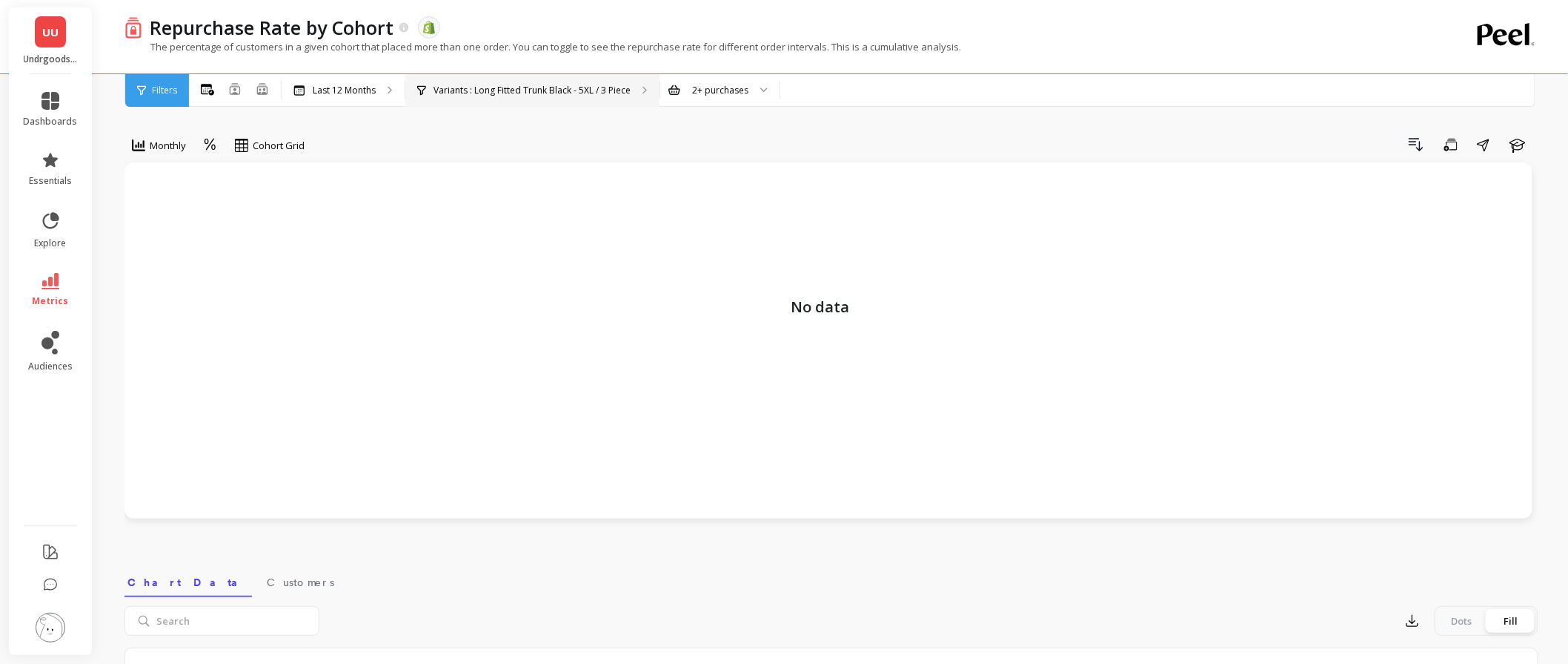
click at [582, 101] on div "Variants : Long Fitted Trunk Black - 5XL / 3 Piece" at bounding box center [532, 90] width 254 height 33
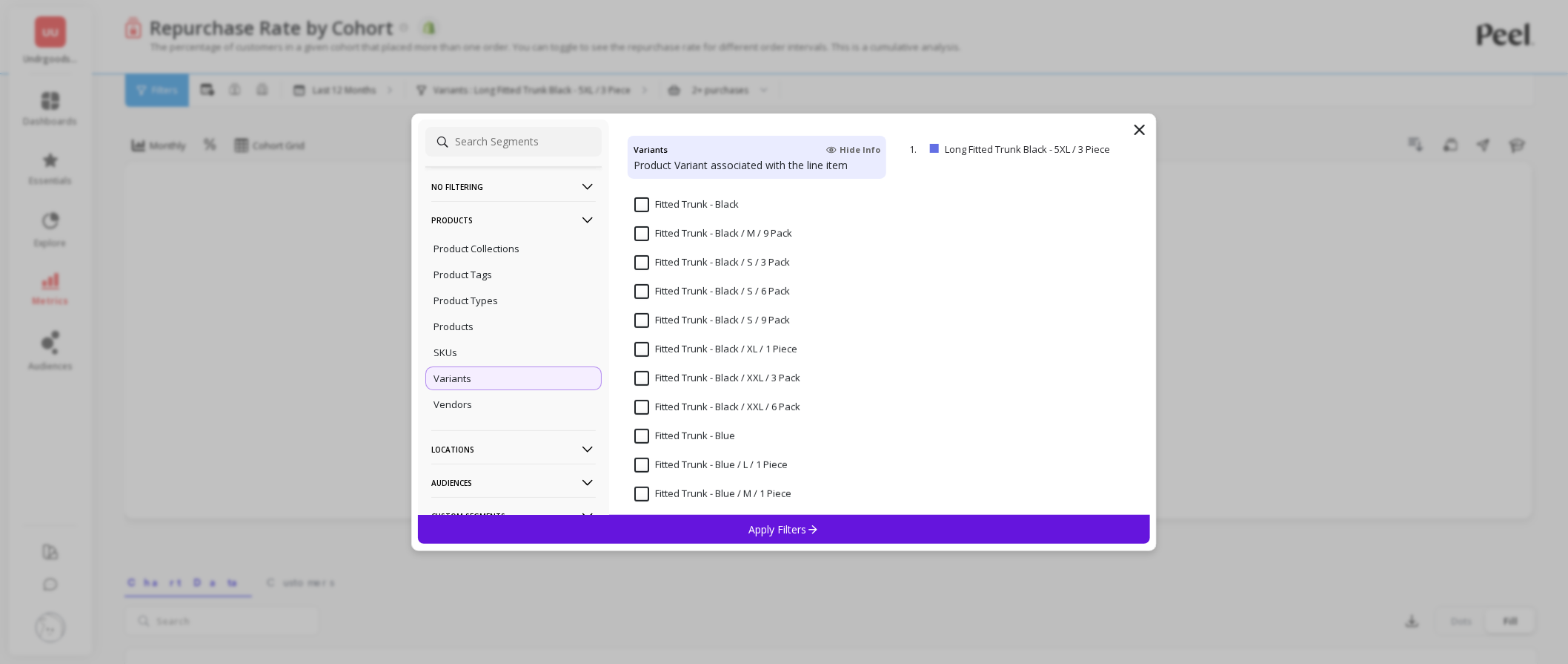
scroll to position [247, 0]
click at [476, 330] on div "Products" at bounding box center [513, 326] width 176 height 24
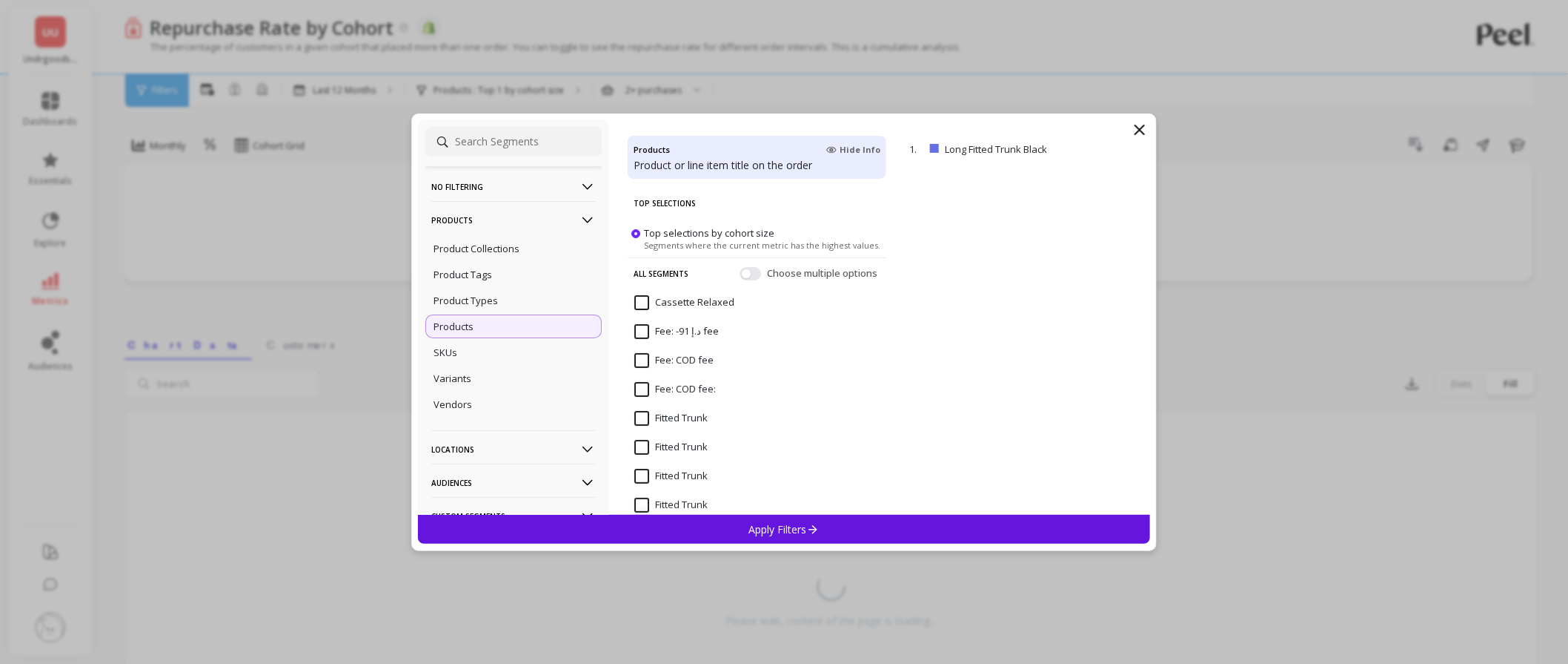
click at [778, 528] on p "Apply Filters" at bounding box center [785, 529] width 70 height 14
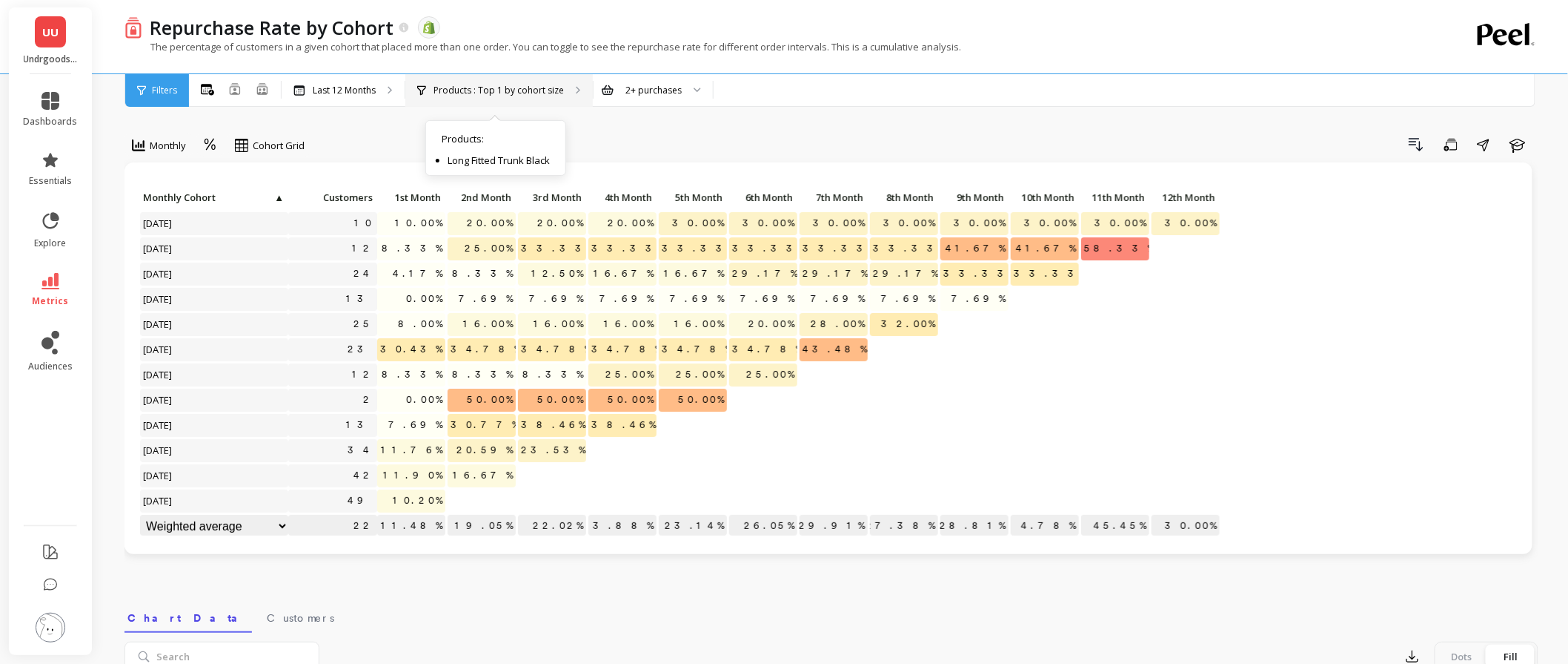
click at [561, 87] on div "Products : Top 1 by cohort size Products : Long Fitted Trunk Black" at bounding box center [498, 90] width 187 height 33
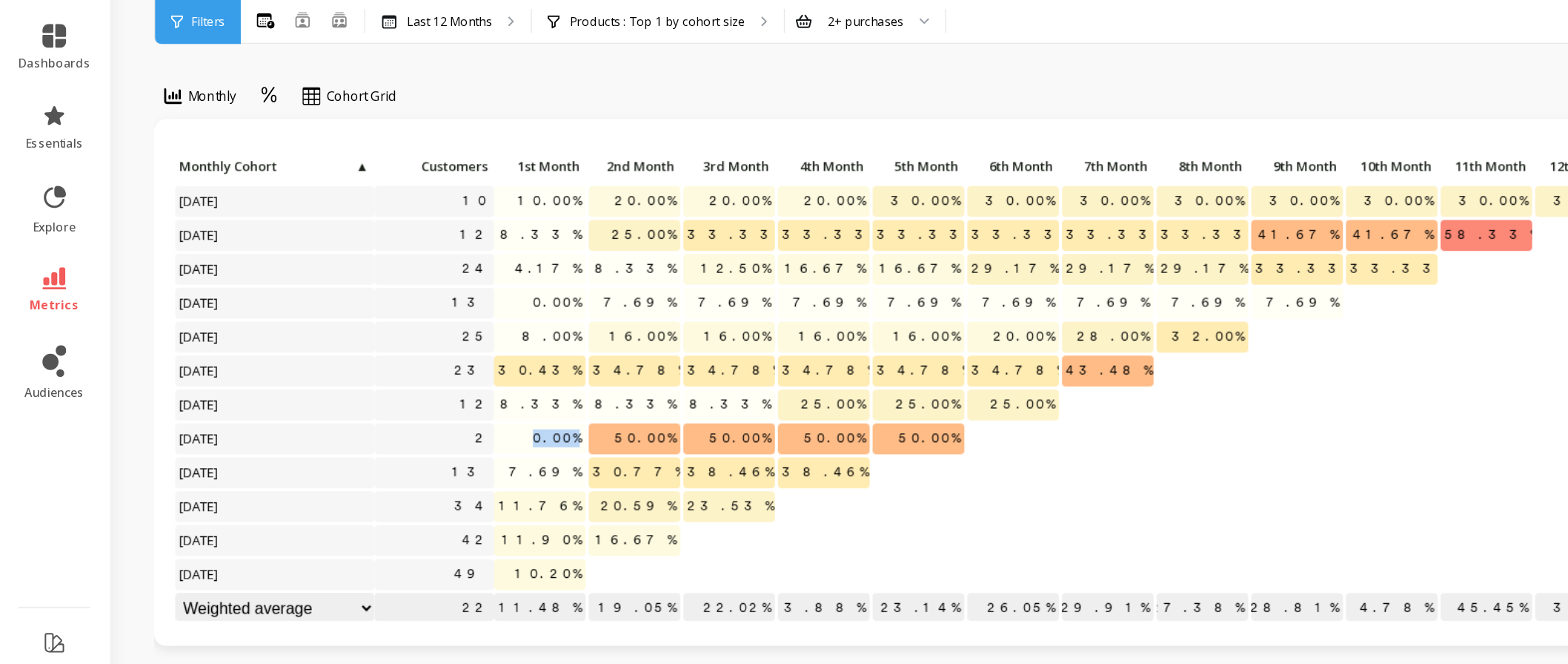
drag, startPoint x: 409, startPoint y: 399, endPoint x: 439, endPoint y: 391, distance: 31.0
click at [439, 391] on p "0.00%" at bounding box center [411, 400] width 68 height 22
drag, startPoint x: 476, startPoint y: 401, endPoint x: 719, endPoint y: 389, distance: 243.3
click at [719, 389] on div "Click to create an audience 10 10.00% 20.00% 20.00% 20.00% 30.00% 30.00% 30.00%…" at bounding box center [680, 363] width 1082 height 353
click at [477, 408] on span "50.00%" at bounding box center [490, 400] width 52 height 22
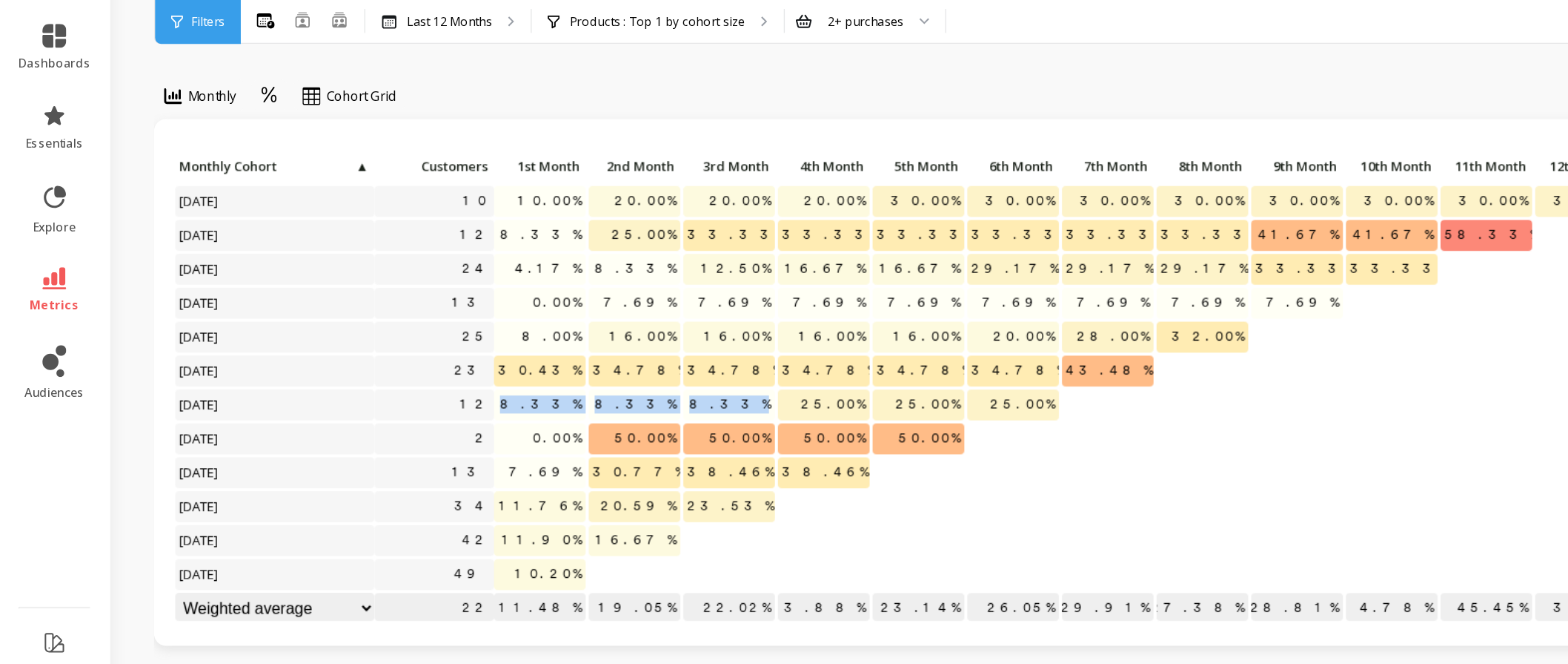
drag, startPoint x: 394, startPoint y: 382, endPoint x: 582, endPoint y: 373, distance: 188.2
click at [582, 373] on div "Click to create an audience 10 10.00% 20.00% 20.00% 20.00% 30.00% 30.00% 30.00%…" at bounding box center [680, 363] width 1082 height 353
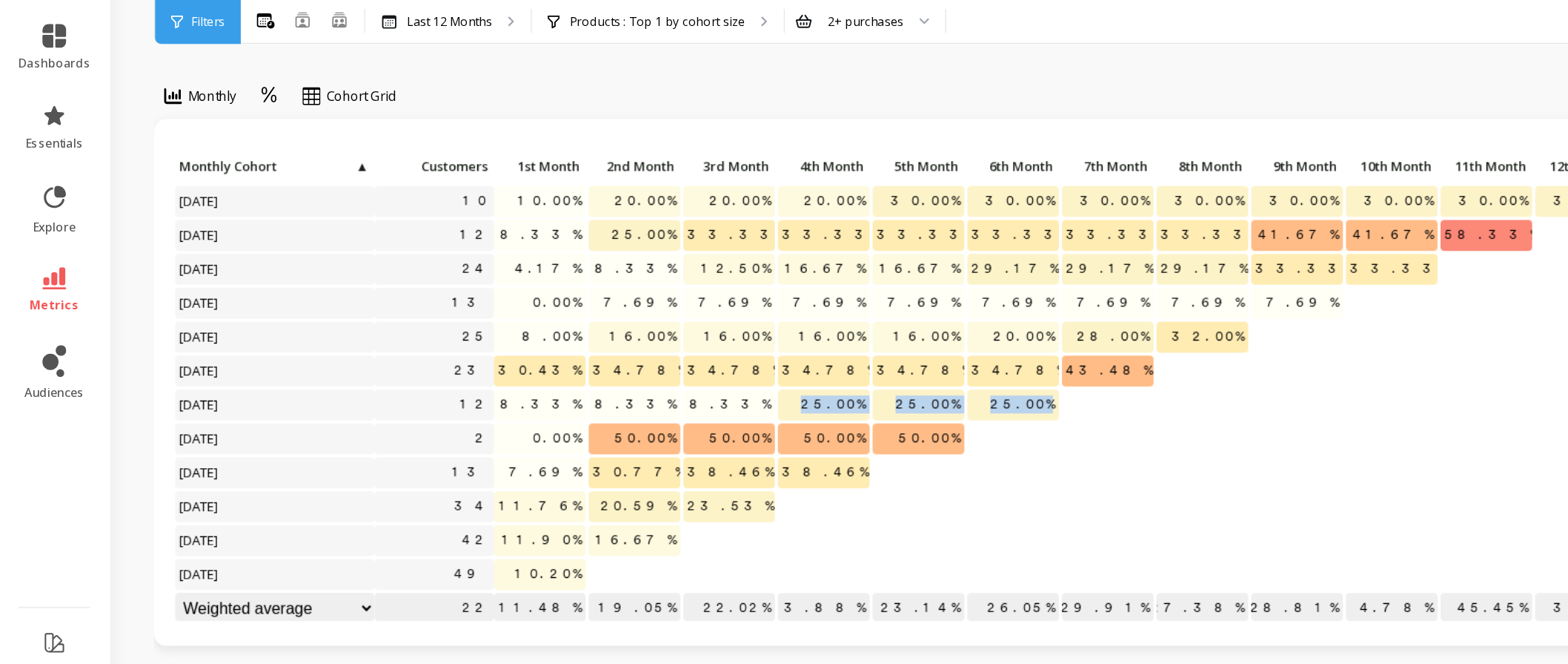
drag, startPoint x: 620, startPoint y: 376, endPoint x: 799, endPoint y: 382, distance: 179.1
click at [799, 382] on div "Click to create an audience 10 10.00% 20.00% 20.00% 20.00% 30.00% 30.00% 30.00%…" at bounding box center [680, 363] width 1082 height 353
click at [656, 381] on span "25.00%" at bounding box center [630, 374] width 54 height 22
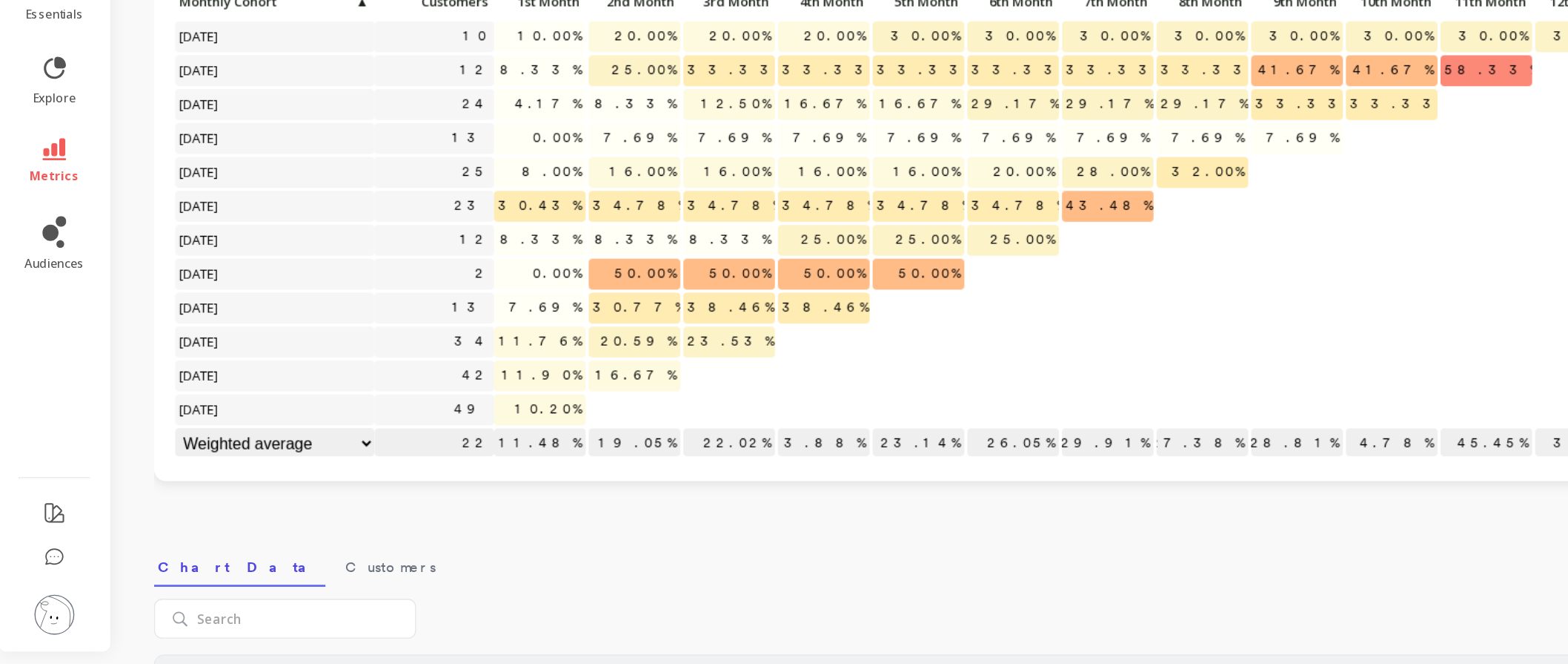
scroll to position [34, 0]
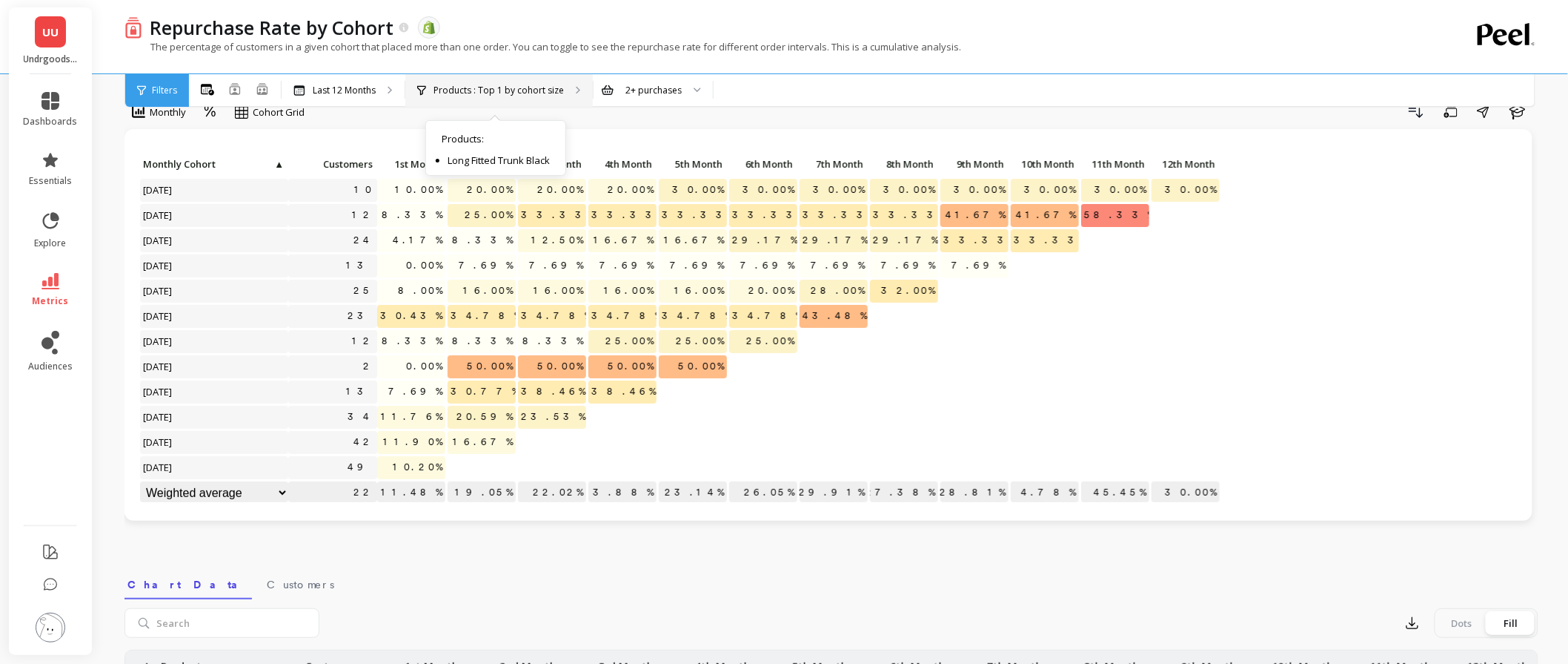
click at [487, 93] on p "Products : Top 1 by cohort size" at bounding box center [499, 90] width 131 height 12
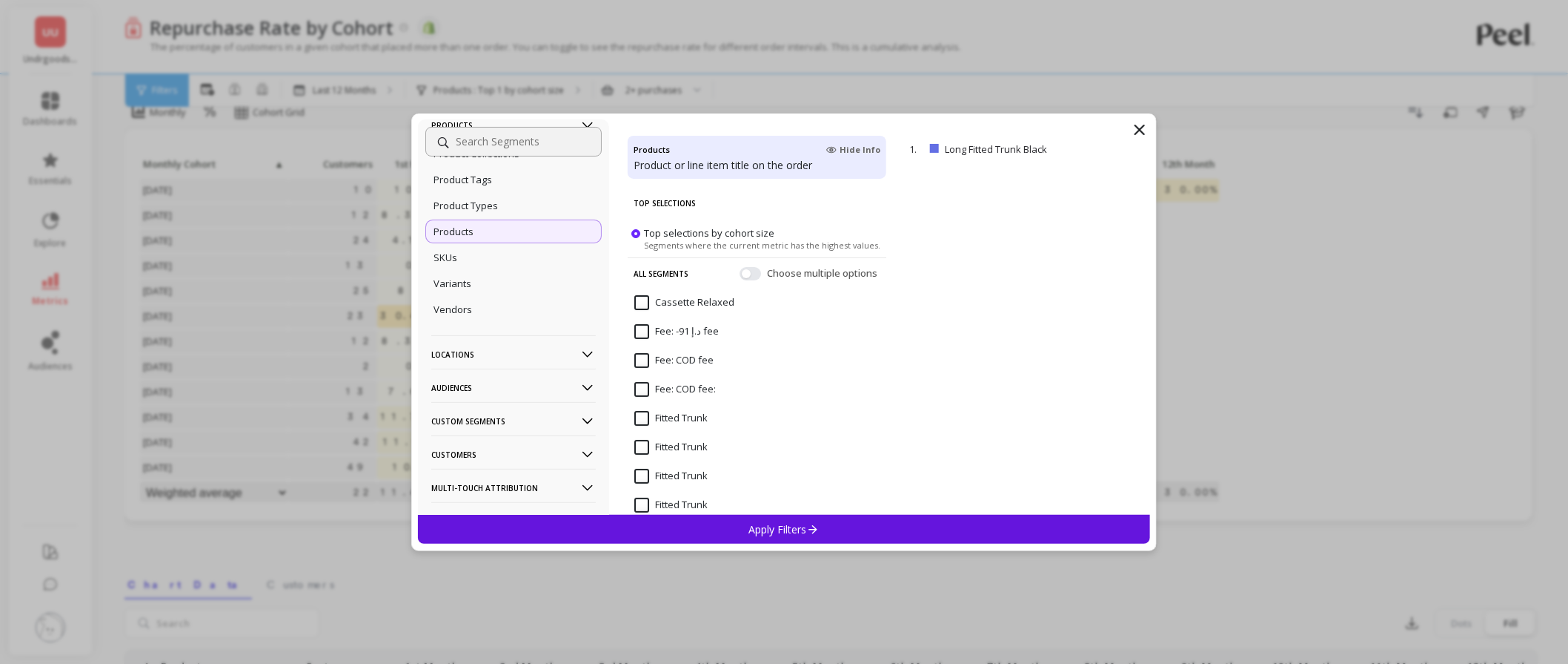
scroll to position [187, 0]
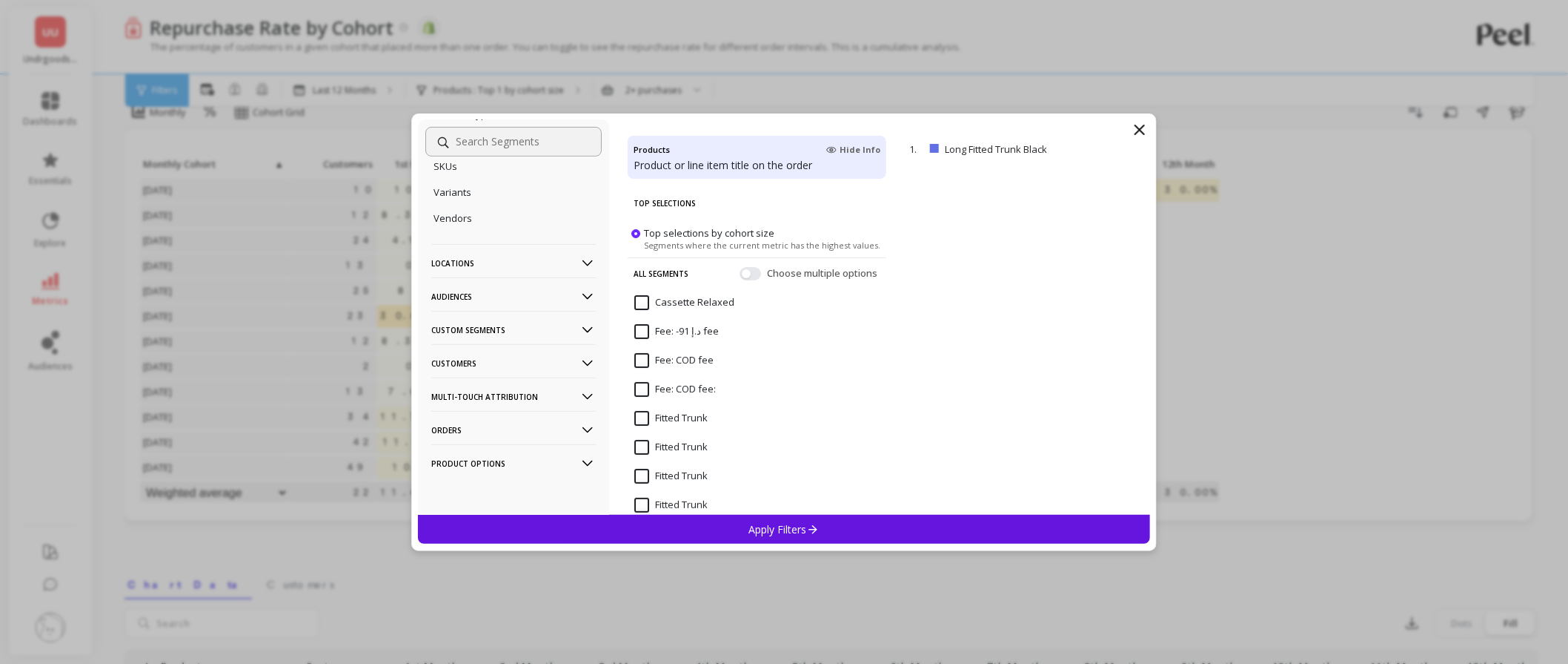
click at [494, 360] on p "Customers" at bounding box center [514, 362] width 164 height 38
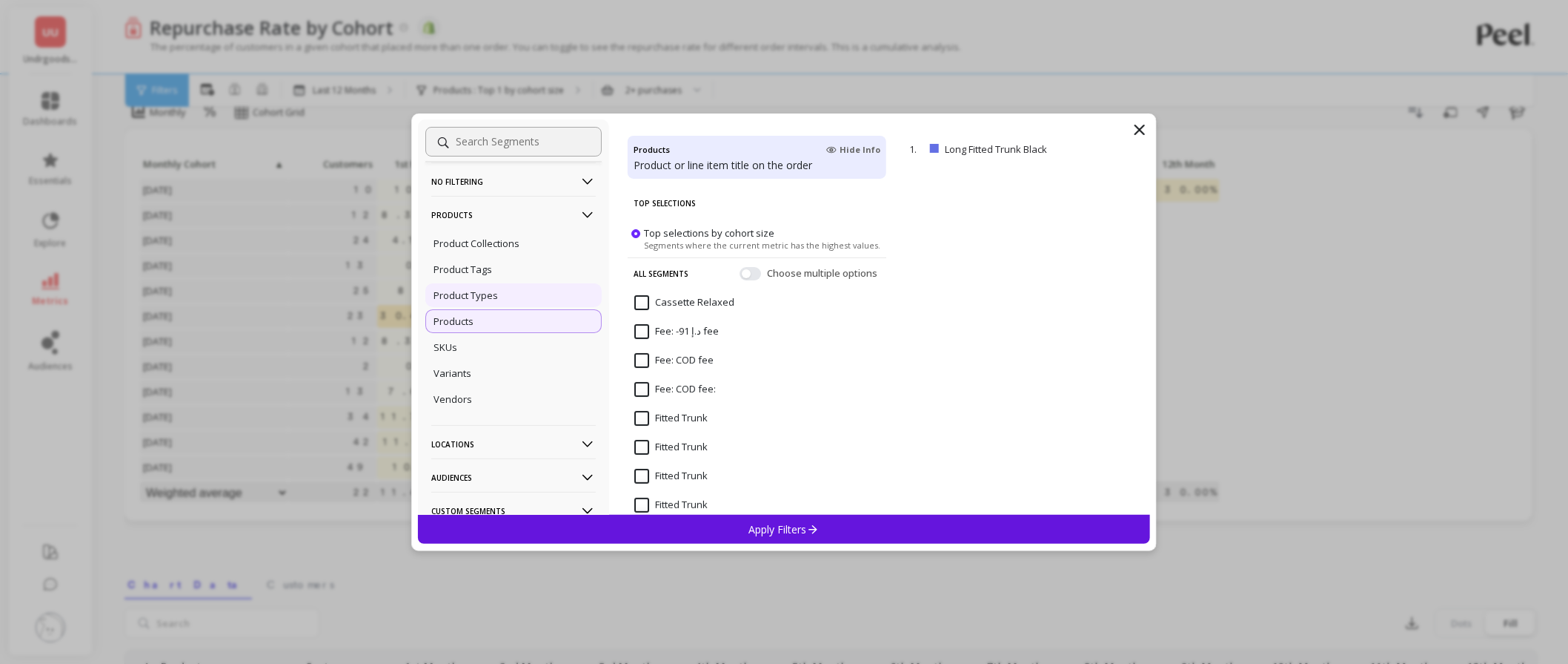
click at [453, 299] on p "Product Types" at bounding box center [466, 295] width 65 height 14
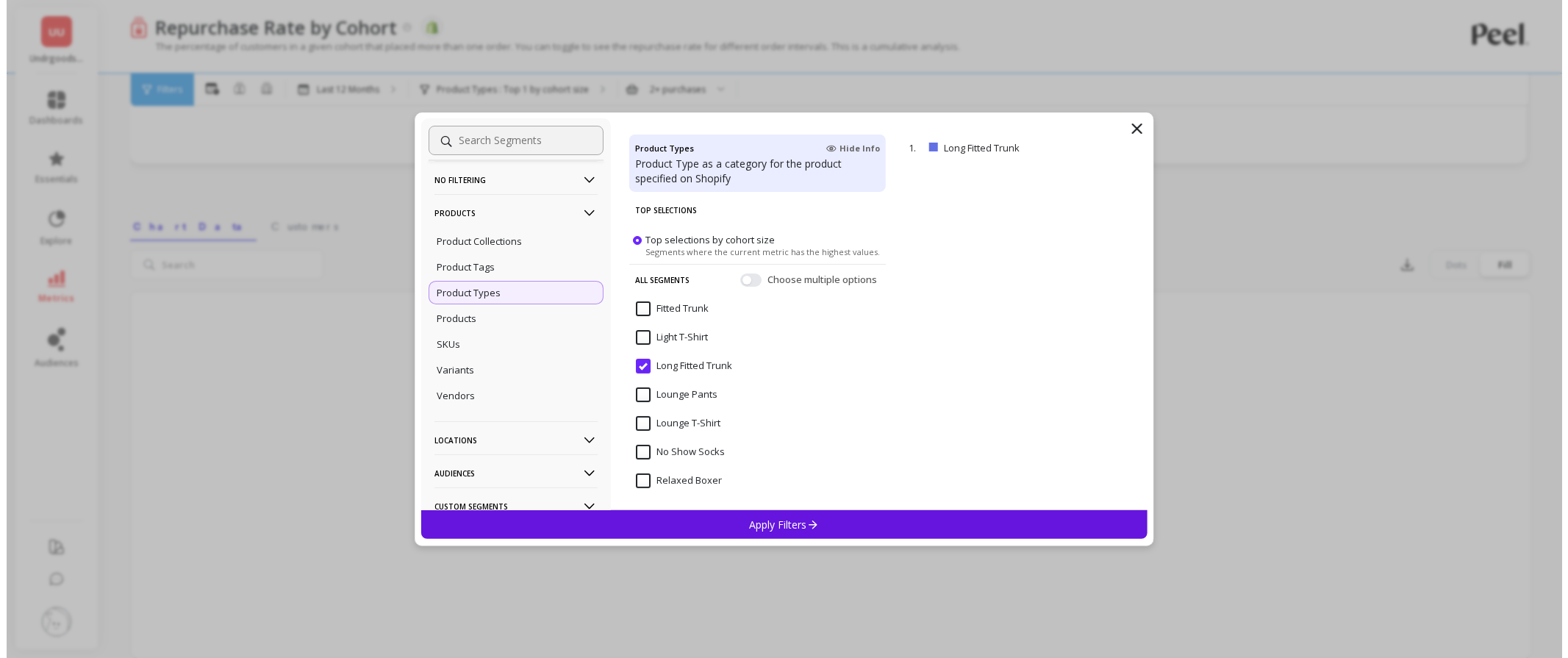
scroll to position [172, 0]
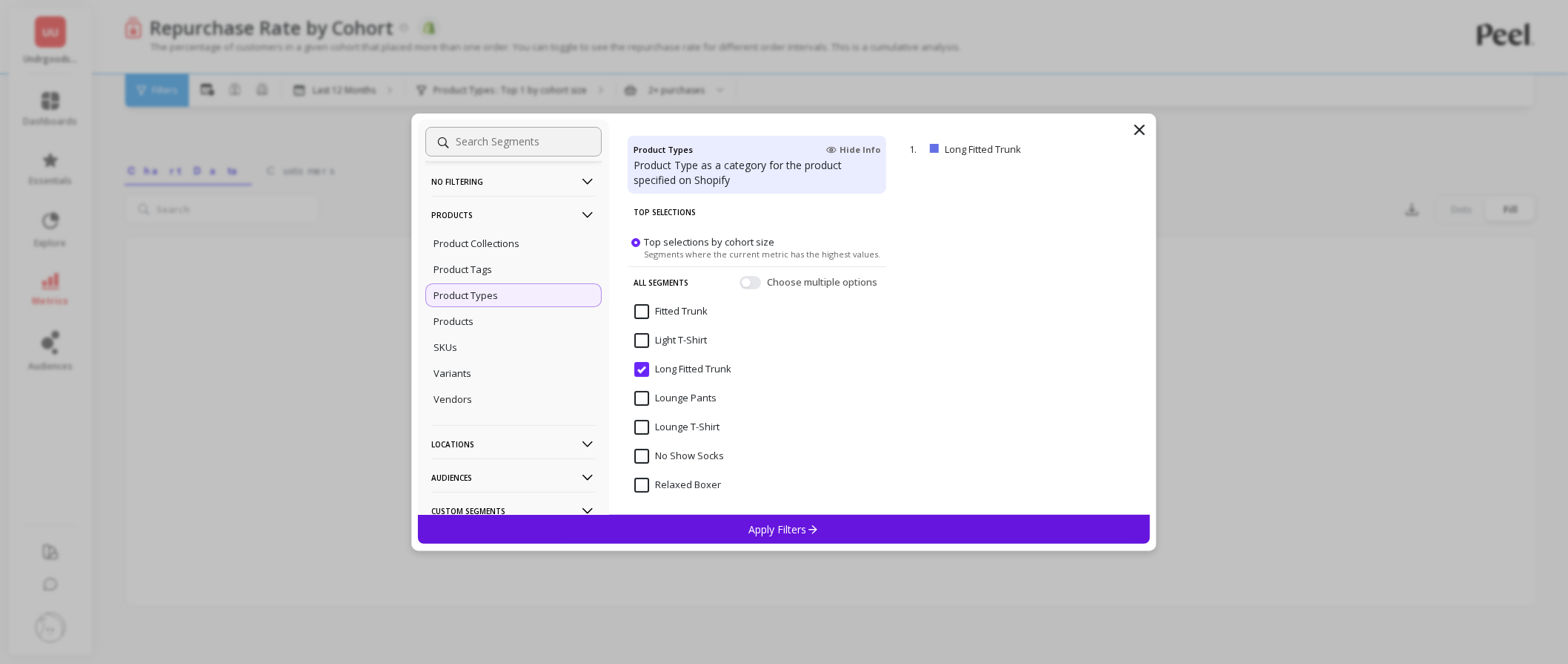
click at [1129, 128] on div "No filtering Overall Products Product Collections Product Tags Product Types Pr…" at bounding box center [784, 317] width 732 height 395
click at [1137, 121] on icon at bounding box center [1140, 129] width 18 height 18
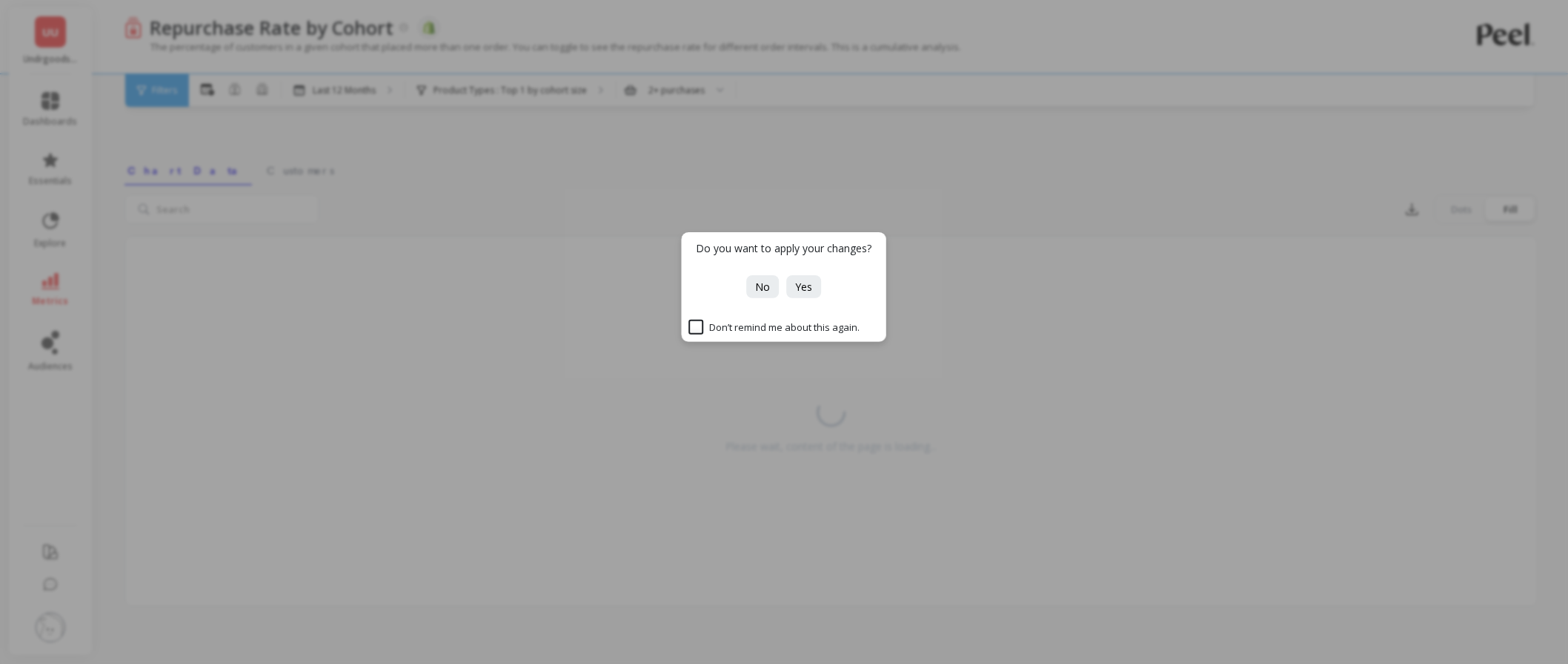
click at [766, 271] on div "Do you want to apply your changes?" at bounding box center [785, 254] width 204 height 43
click at [756, 287] on span "No" at bounding box center [763, 287] width 15 height 14
click at [764, 284] on span "No" at bounding box center [763, 287] width 15 height 14
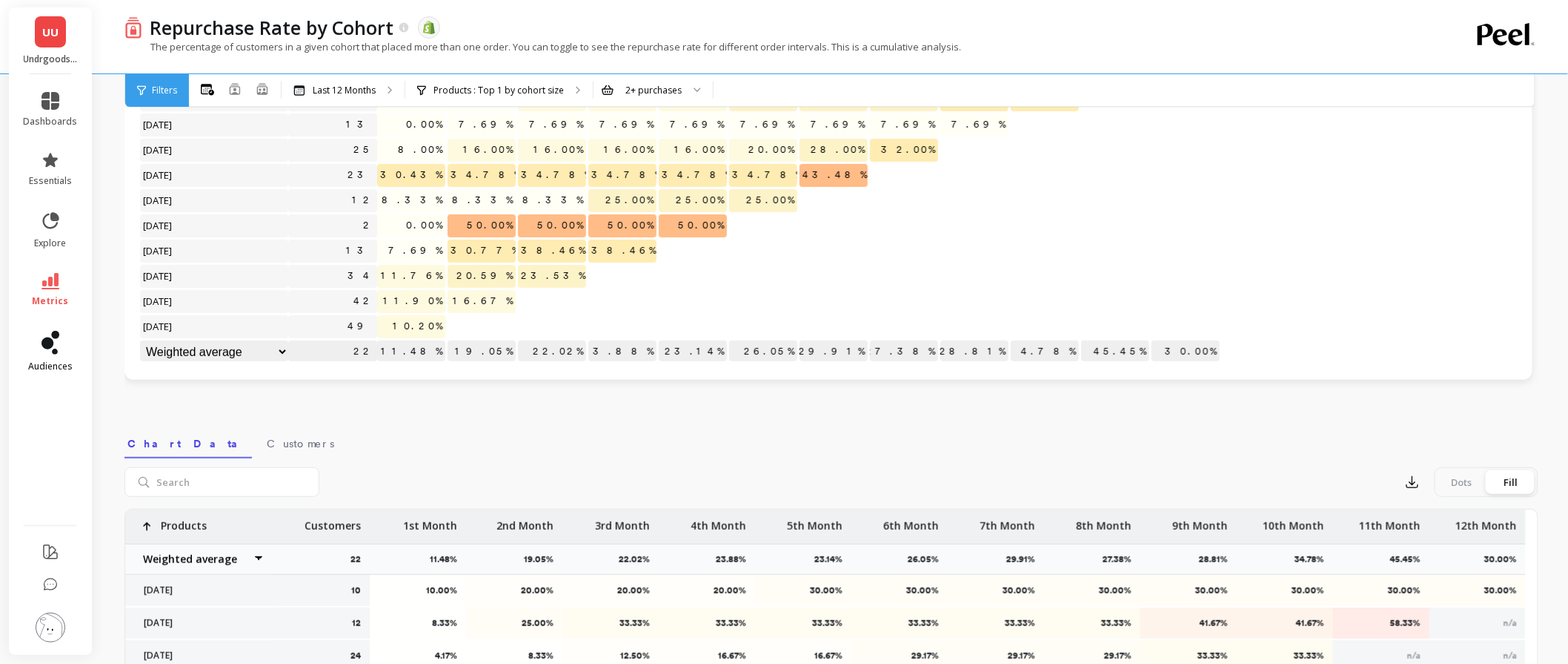
click at [48, 357] on link "audiences" at bounding box center [51, 351] width 54 height 42
click at [49, 354] on link "audiences" at bounding box center [51, 351] width 54 height 42
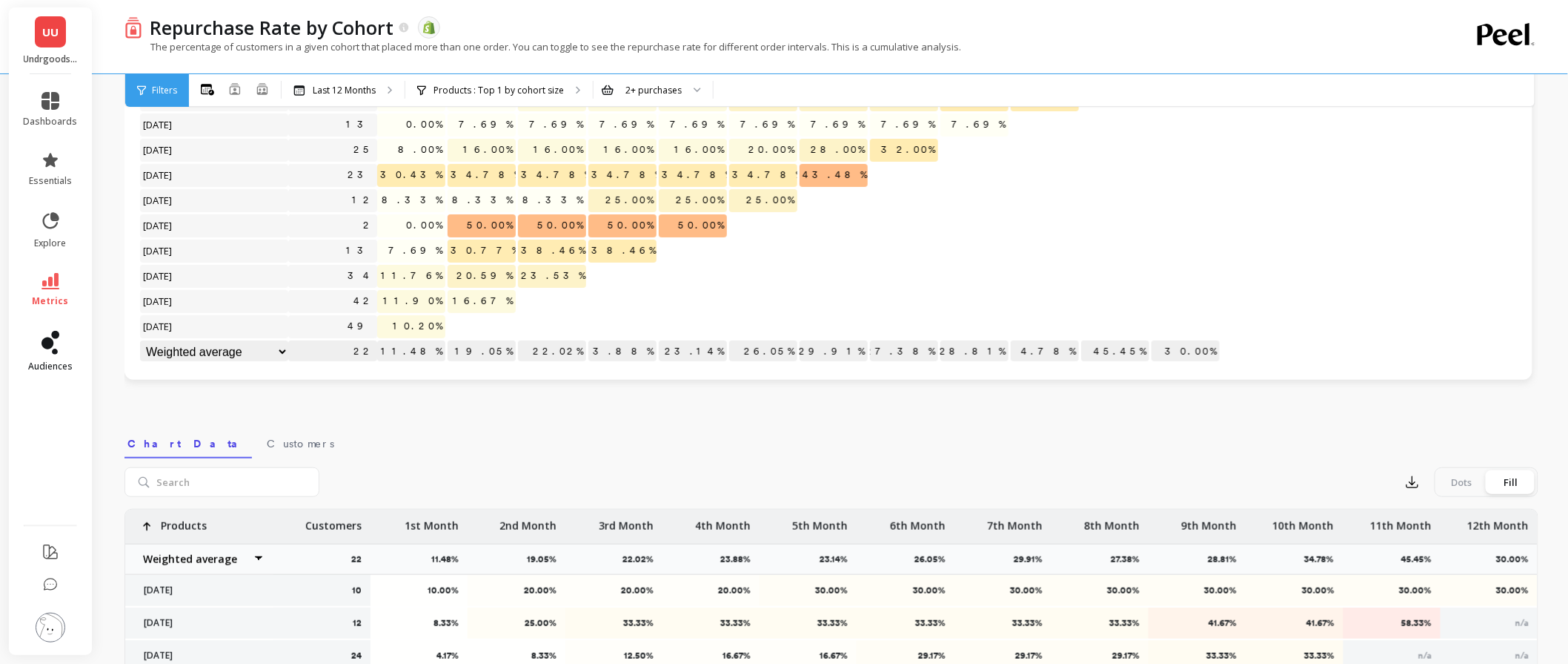
click at [53, 362] on span "audiences" at bounding box center [50, 366] width 45 height 12
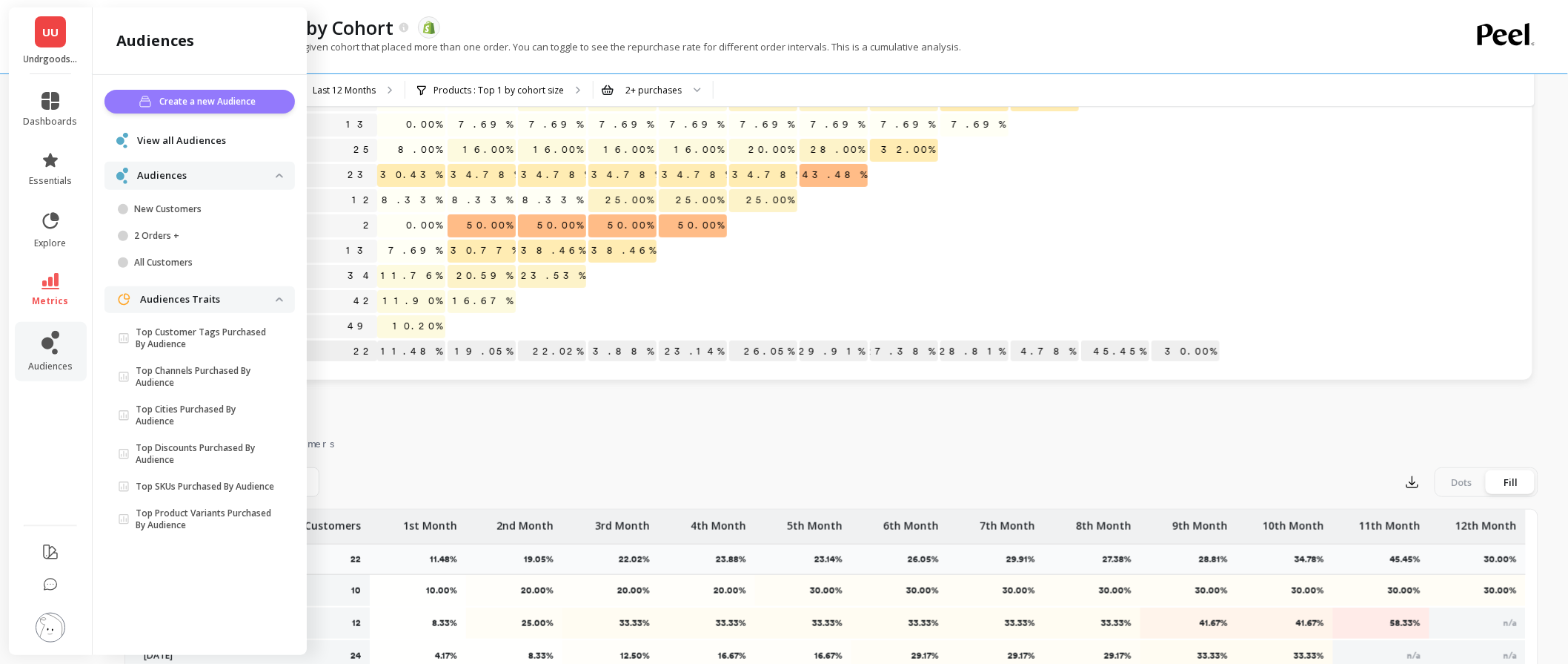
click at [186, 105] on span "Create a new Audience" at bounding box center [211, 101] width 100 height 15
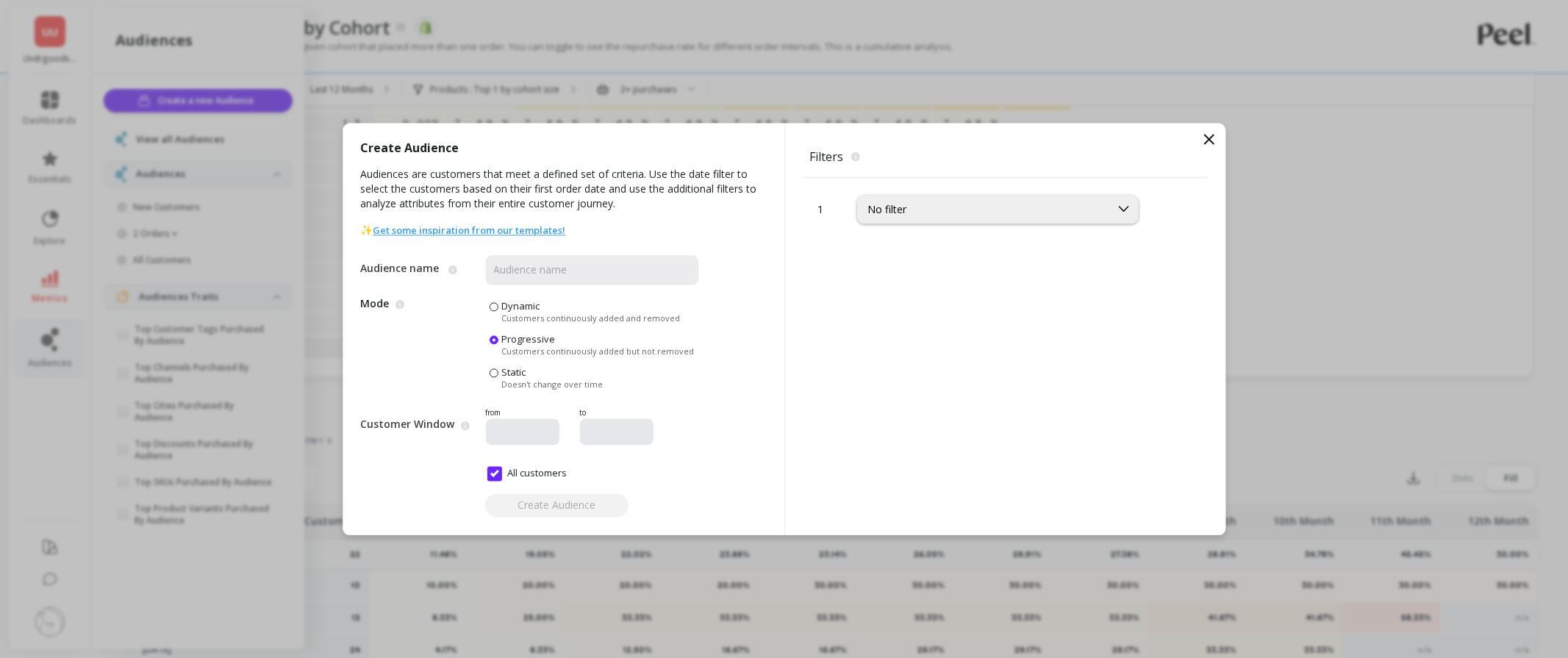
click at [498, 310] on label "Dynamic Customers continuously added and removed" at bounding box center [585, 311] width 191 height 25
click at [0, 0] on input "Dynamic Customers continuously added and removed" at bounding box center [0, 0] width 0 height 0
click at [531, 281] on input "Audience name" at bounding box center [592, 269] width 213 height 29
type input "e"
type input "test"
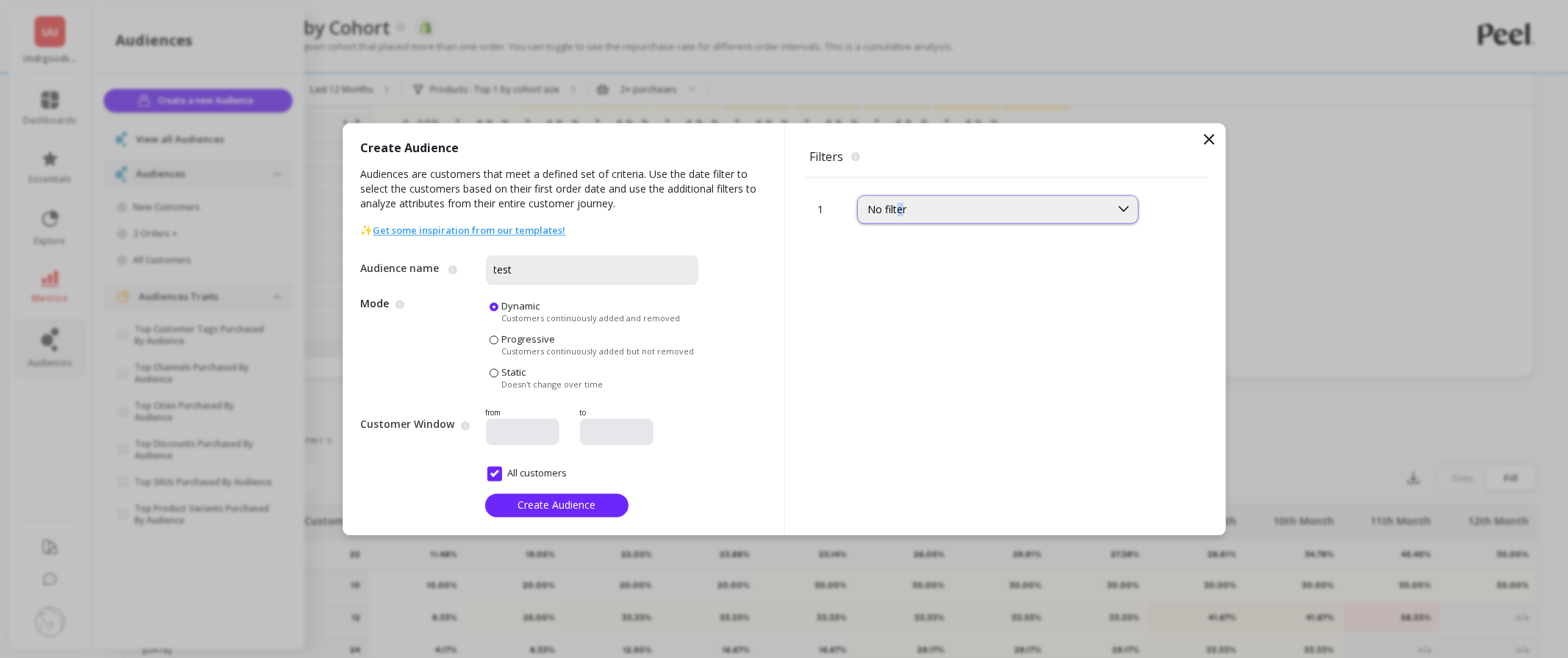
drag, startPoint x: 899, startPoint y: 195, endPoint x: 902, endPoint y: 203, distance: 8.5
click at [902, 203] on div "No filter" at bounding box center [1020, 200] width 324 height 47
click at [902, 203] on div "No filter" at bounding box center [984, 210] width 232 height 14
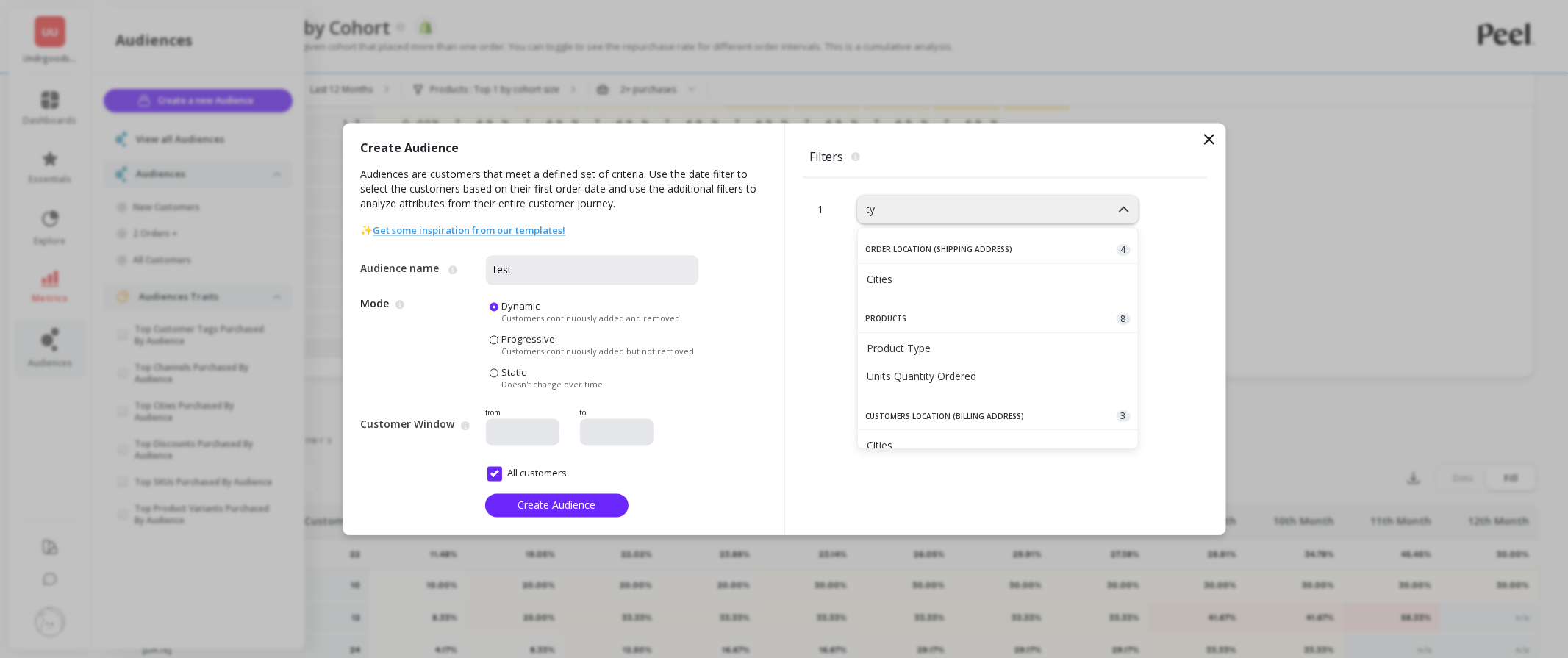
type input "typ"
click at [934, 277] on div "Product Type" at bounding box center [998, 279] width 263 height 14
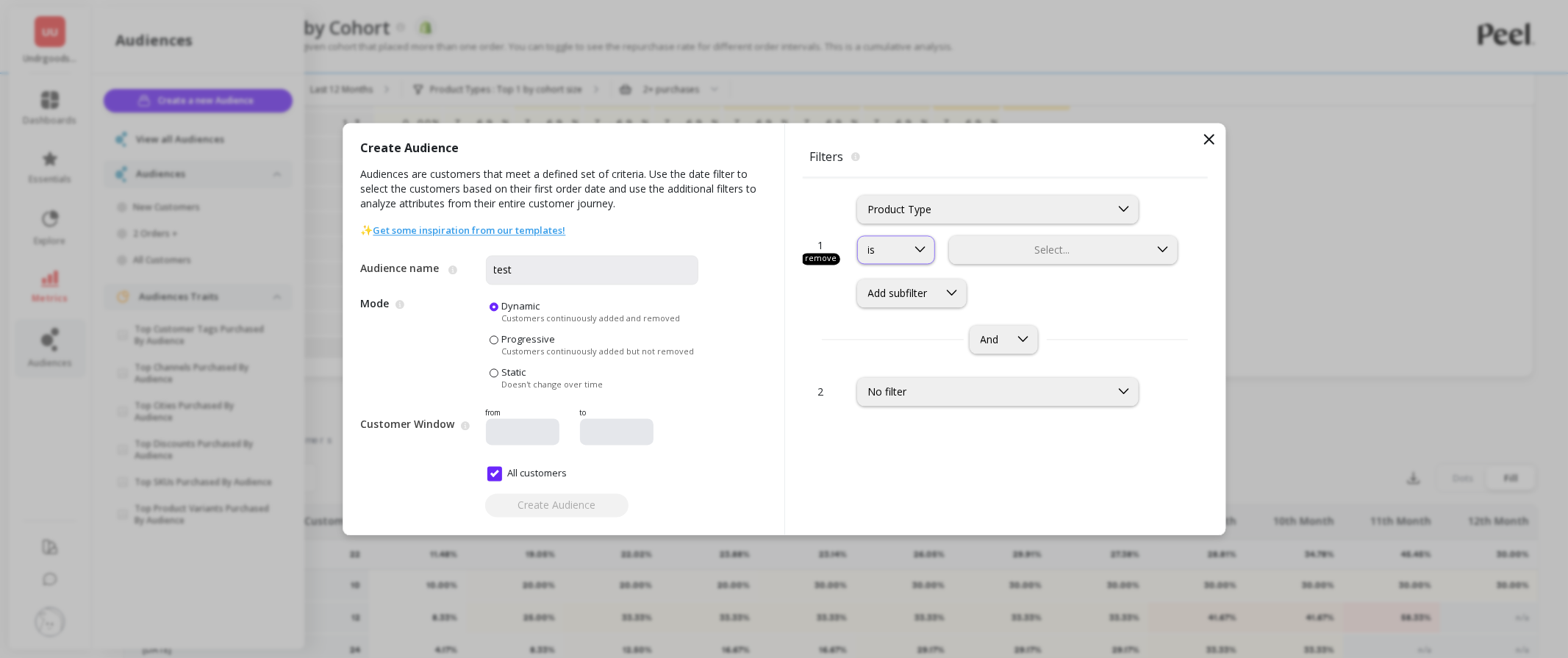
click at [920, 244] on icon at bounding box center [920, 250] width 16 height 16
click at [891, 311] on div "is not" at bounding box center [912, 314] width 91 height 14
click at [1096, 243] on div at bounding box center [1050, 250] width 197 height 14
type input "lo"
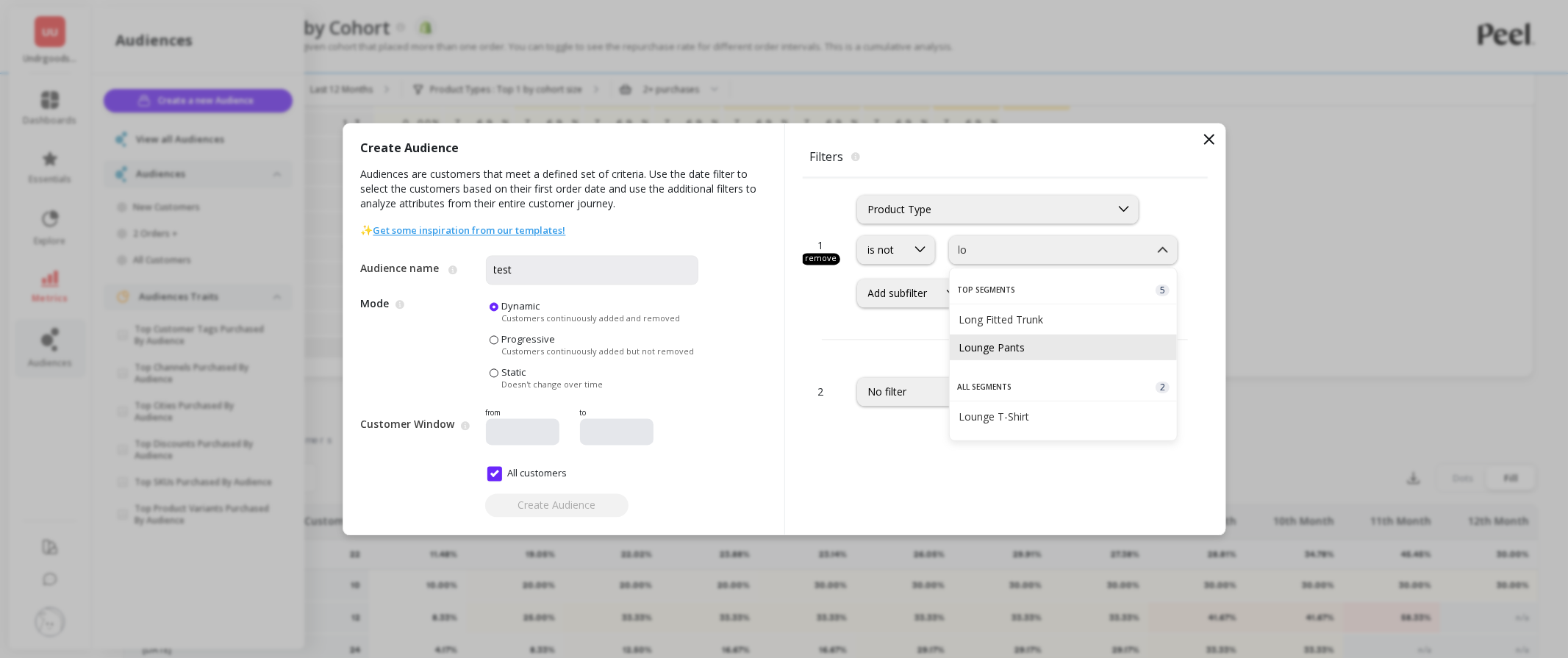
click at [1056, 341] on div "Lounge Pants" at bounding box center [1064, 347] width 210 height 14
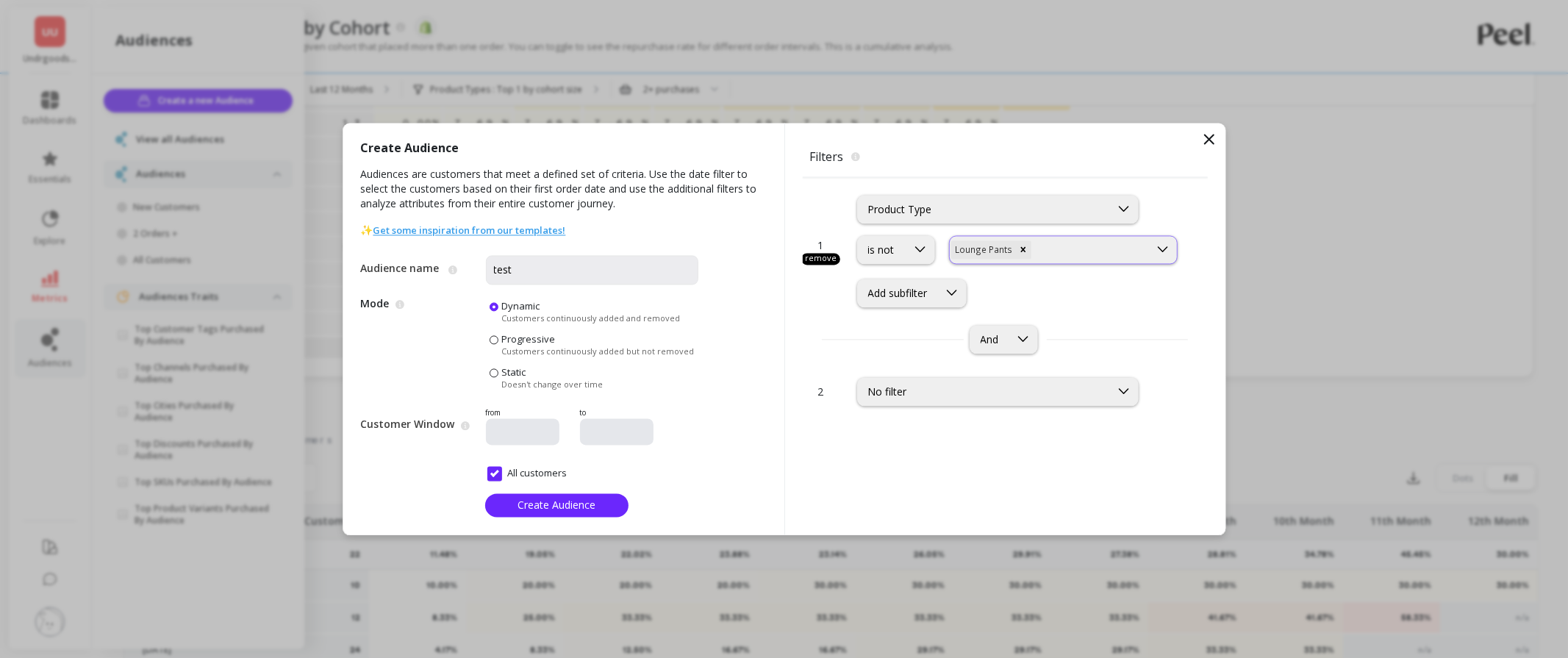
click at [1054, 240] on div "Lounge Pants" at bounding box center [1050, 249] width 200 height 21
drag, startPoint x: 1035, startPoint y: 478, endPoint x: 1045, endPoint y: 448, distance: 31.6
click at [1034, 478] on div "Lounge T-Shirt" at bounding box center [1064, 472] width 210 height 14
click at [1129, 247] on input "text" at bounding box center [1131, 250] width 3 height 14
click at [873, 323] on div "1 remove Product Type option is not, selected. is not option Lounge T-Shirt, se…" at bounding box center [1006, 268] width 405 height 182
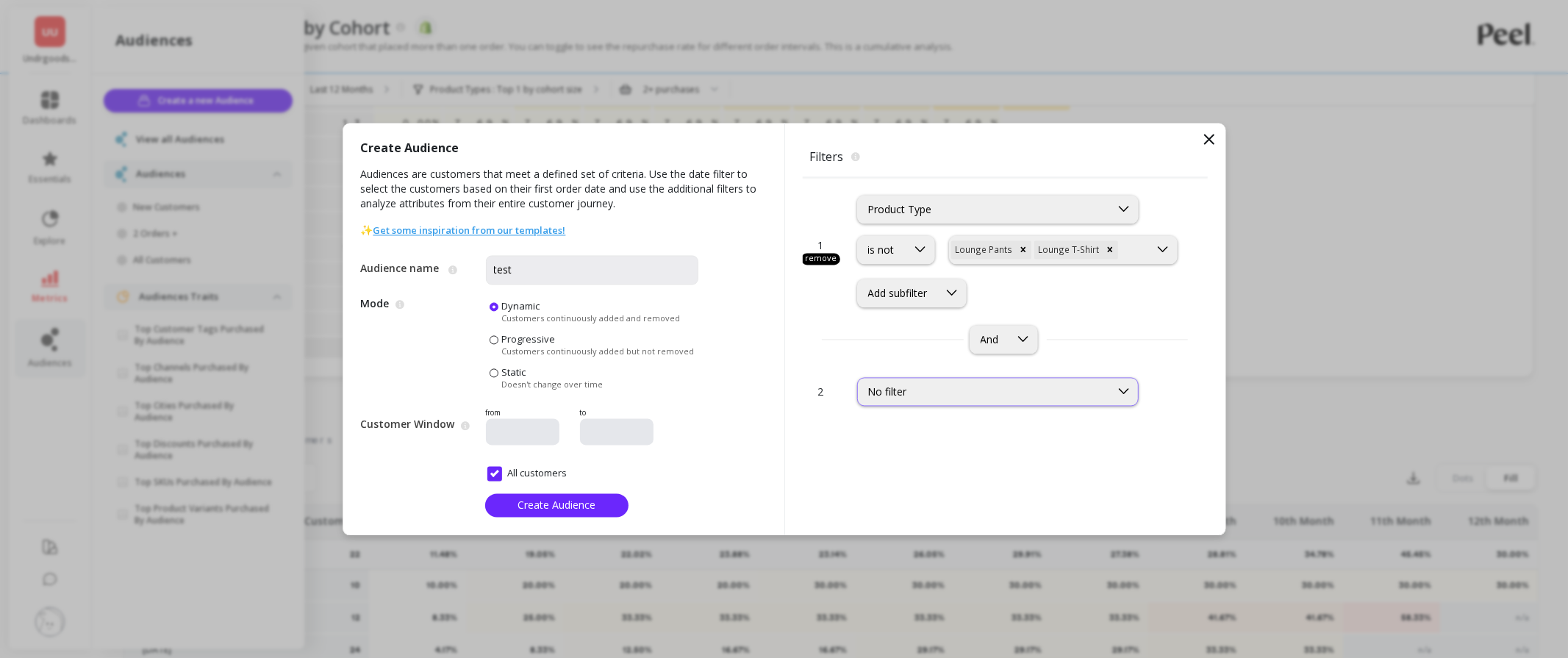
click at [924, 399] on div "No filter" at bounding box center [984, 391] width 252 height 17
type input "aov"
click at [931, 454] on div "AOV by customer" at bounding box center [998, 461] width 263 height 14
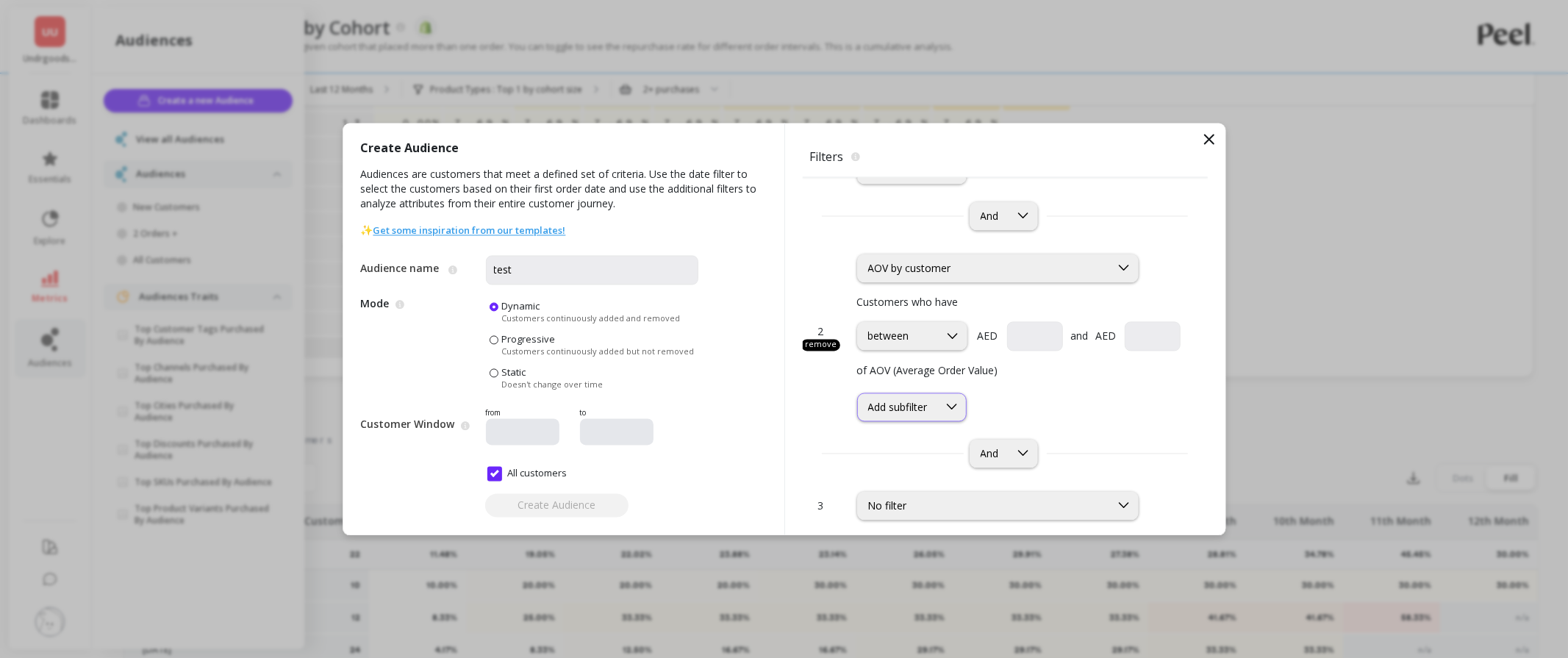
scroll to position [130, 0]
click at [931, 334] on div "between" at bounding box center [899, 330] width 81 height 14
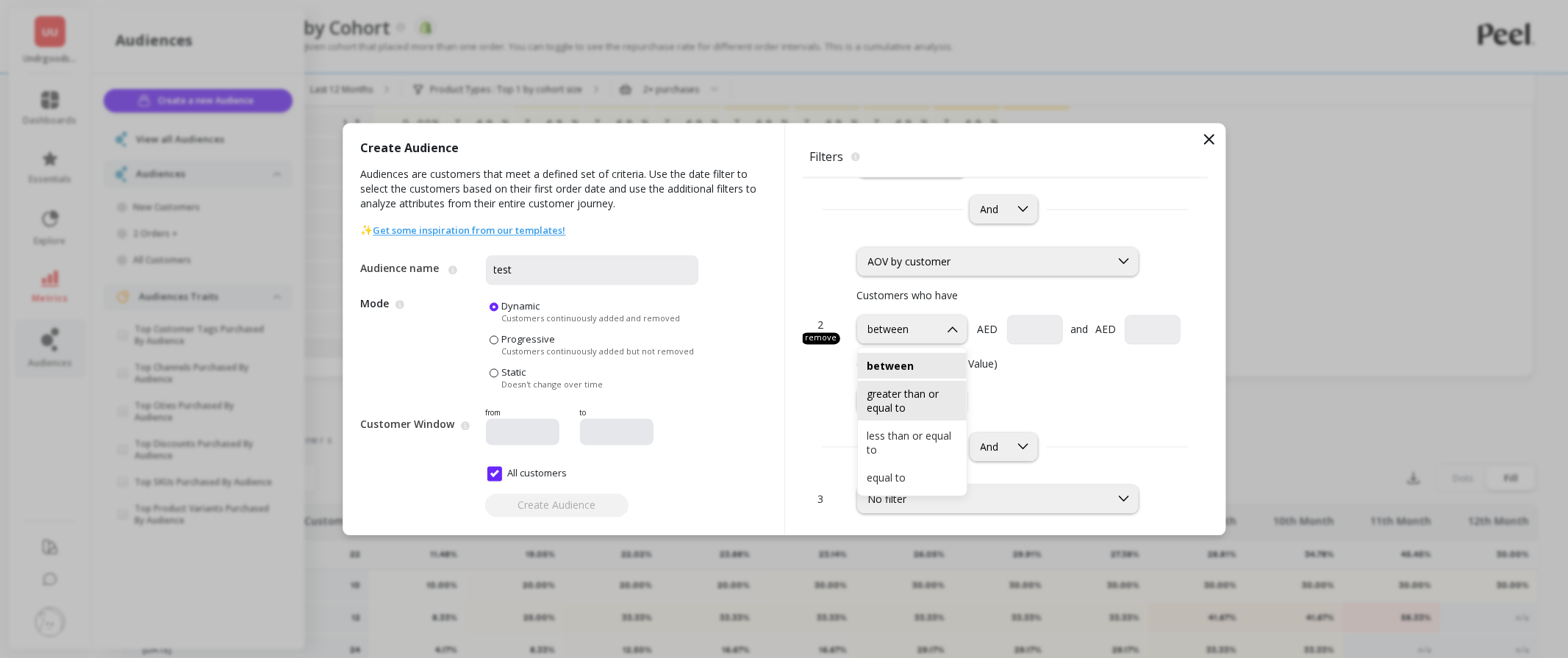
click at [897, 394] on div "greater than or equal to" at bounding box center [912, 400] width 91 height 28
click at [1078, 327] on input "currency" at bounding box center [1114, 329] width 133 height 29
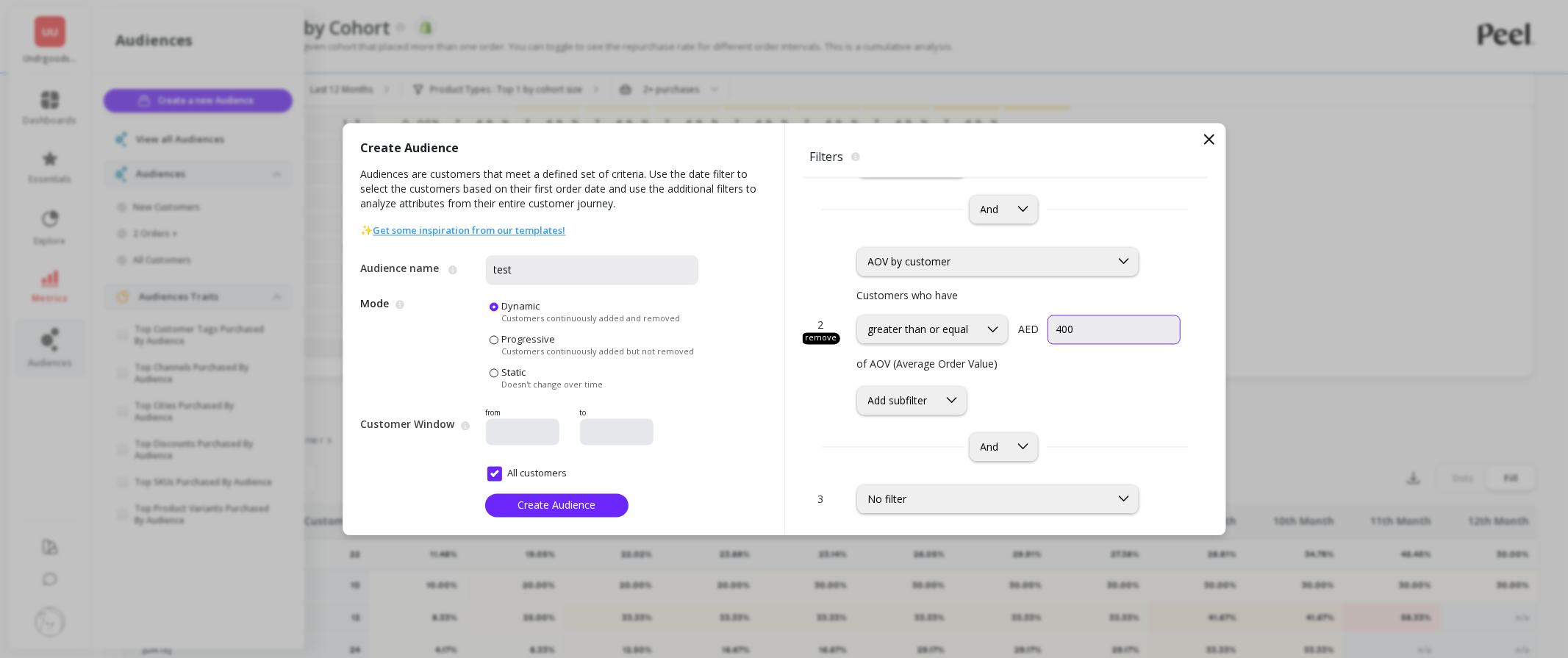
type input "400"
click at [1147, 399] on div "Add subfilter" at bounding box center [1020, 400] width 324 height 28
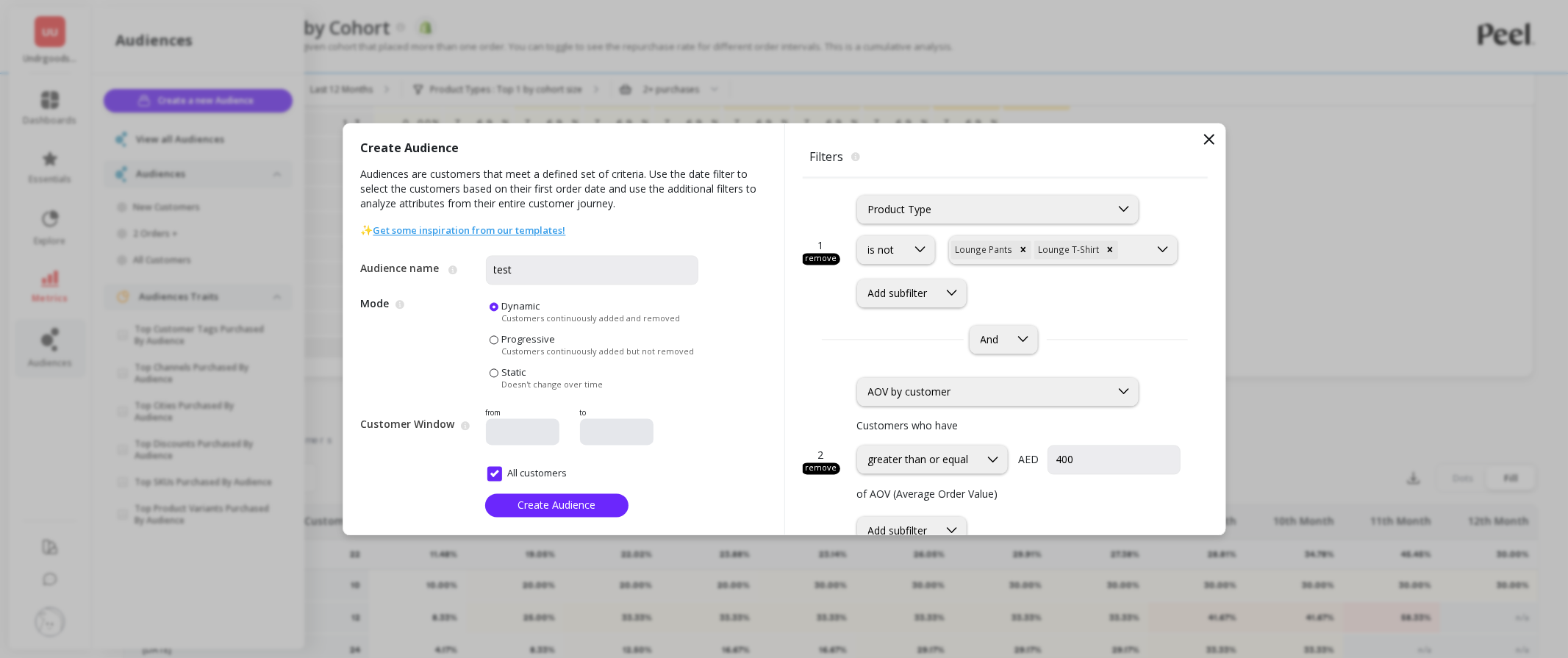
scroll to position [81, 0]
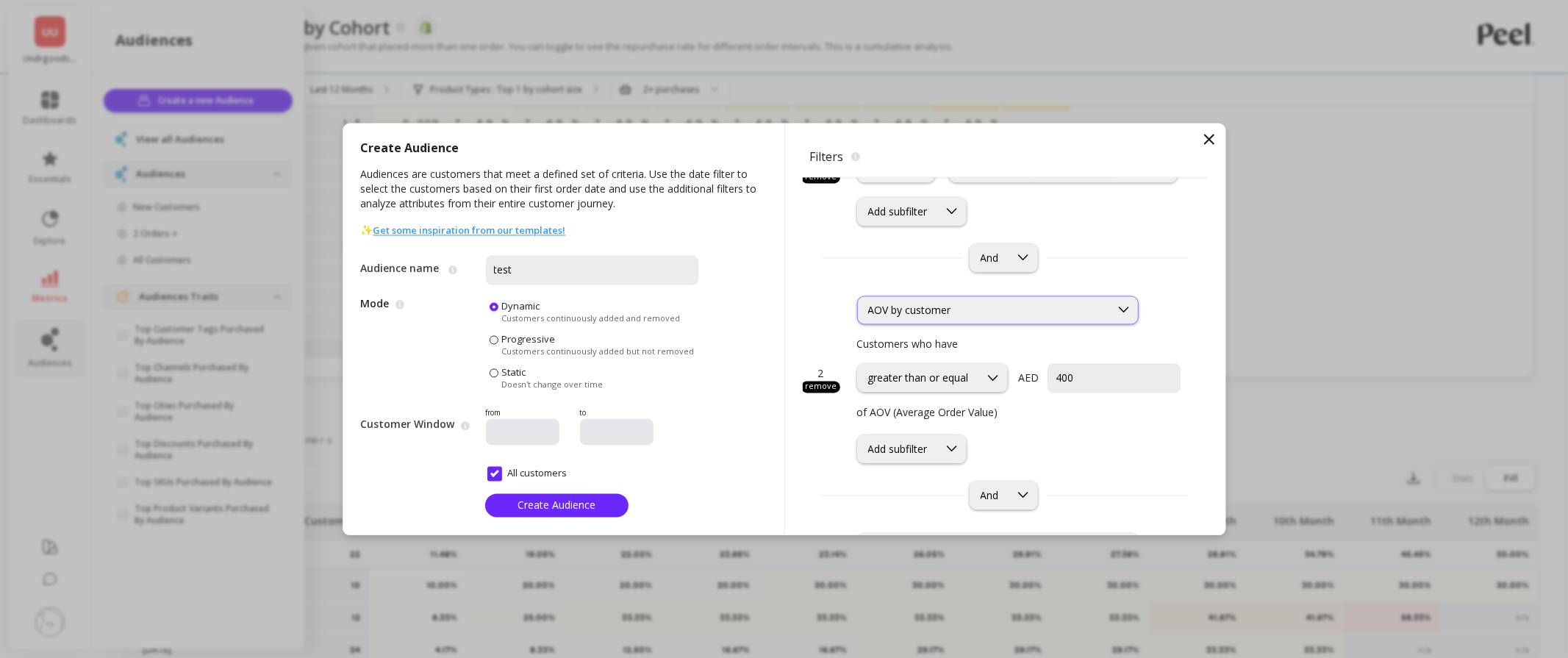
click at [938, 304] on div "AOV by customer" at bounding box center [984, 310] width 232 height 14
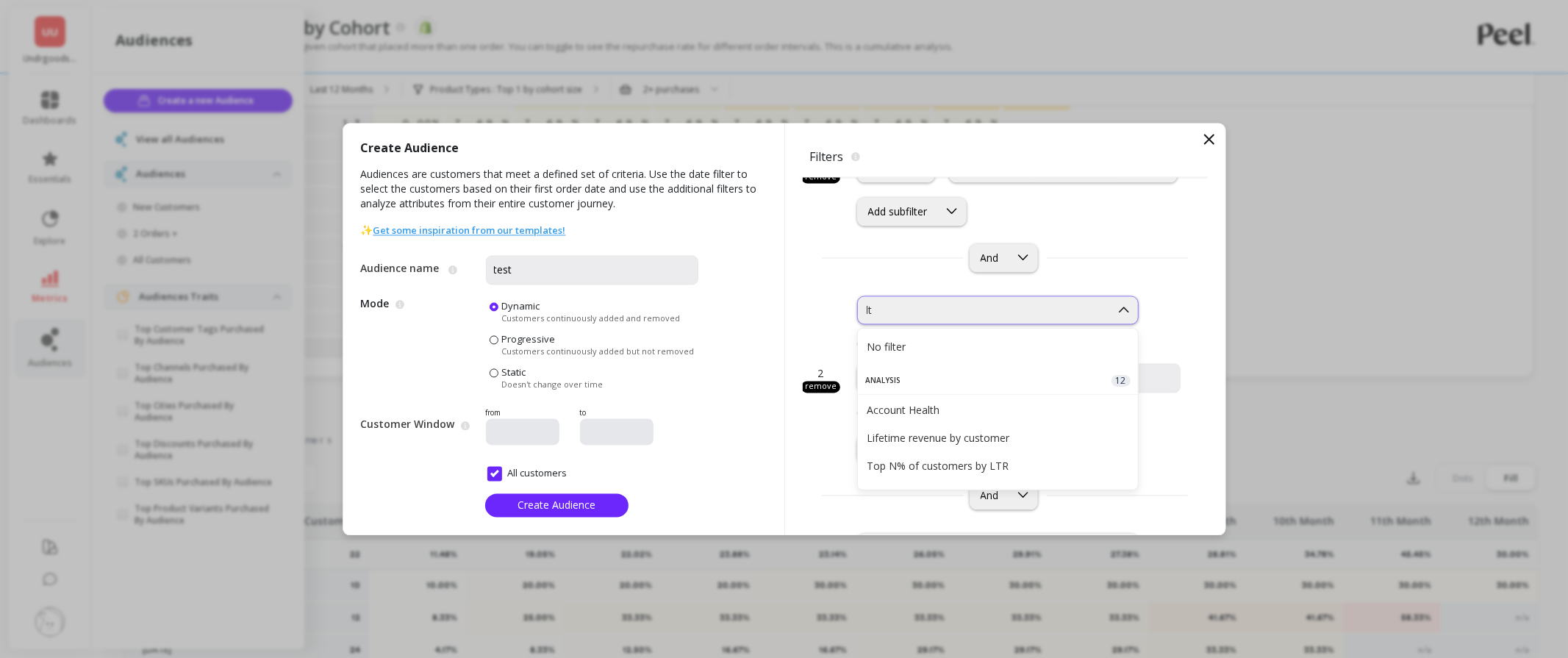
scroll to position [0, 0]
type input "l"
type input "lTR"
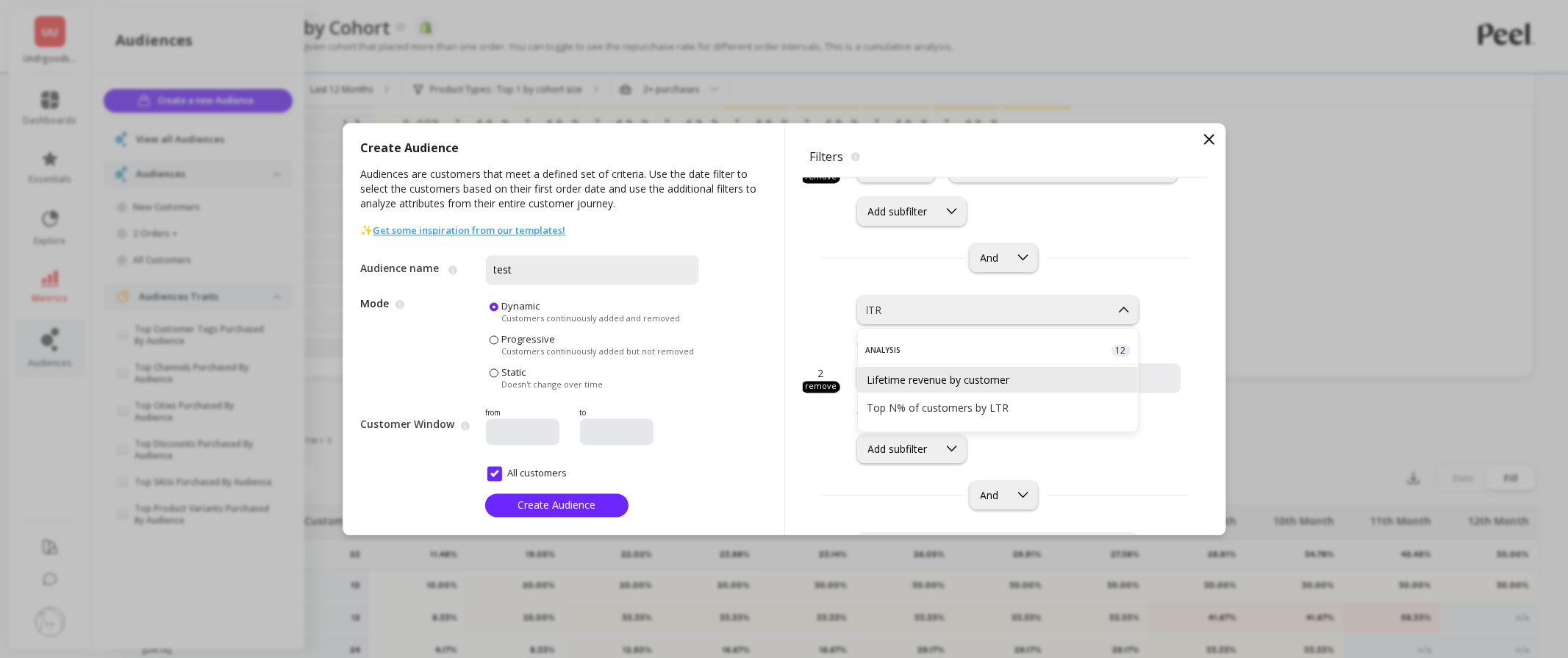
click at [954, 367] on div "Lifetime revenue by customer" at bounding box center [998, 380] width 280 height 26
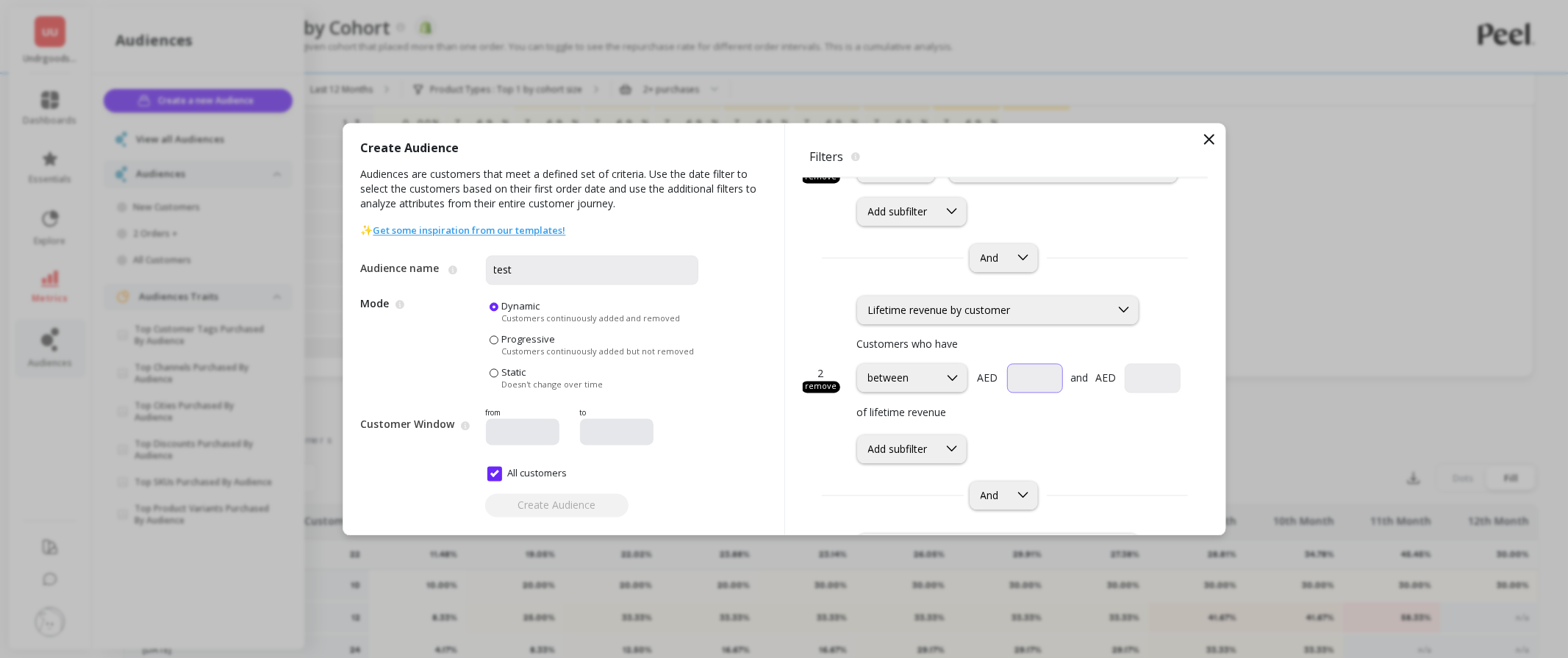
click at [1023, 371] on input "currency" at bounding box center [1035, 377] width 56 height 29
type input "300"
click at [1130, 370] on input "currency" at bounding box center [1153, 377] width 56 height 29
click at [880, 386] on div "between" at bounding box center [912, 378] width 110 height 28
click at [901, 460] on div "greater than or equal to" at bounding box center [912, 448] width 91 height 28
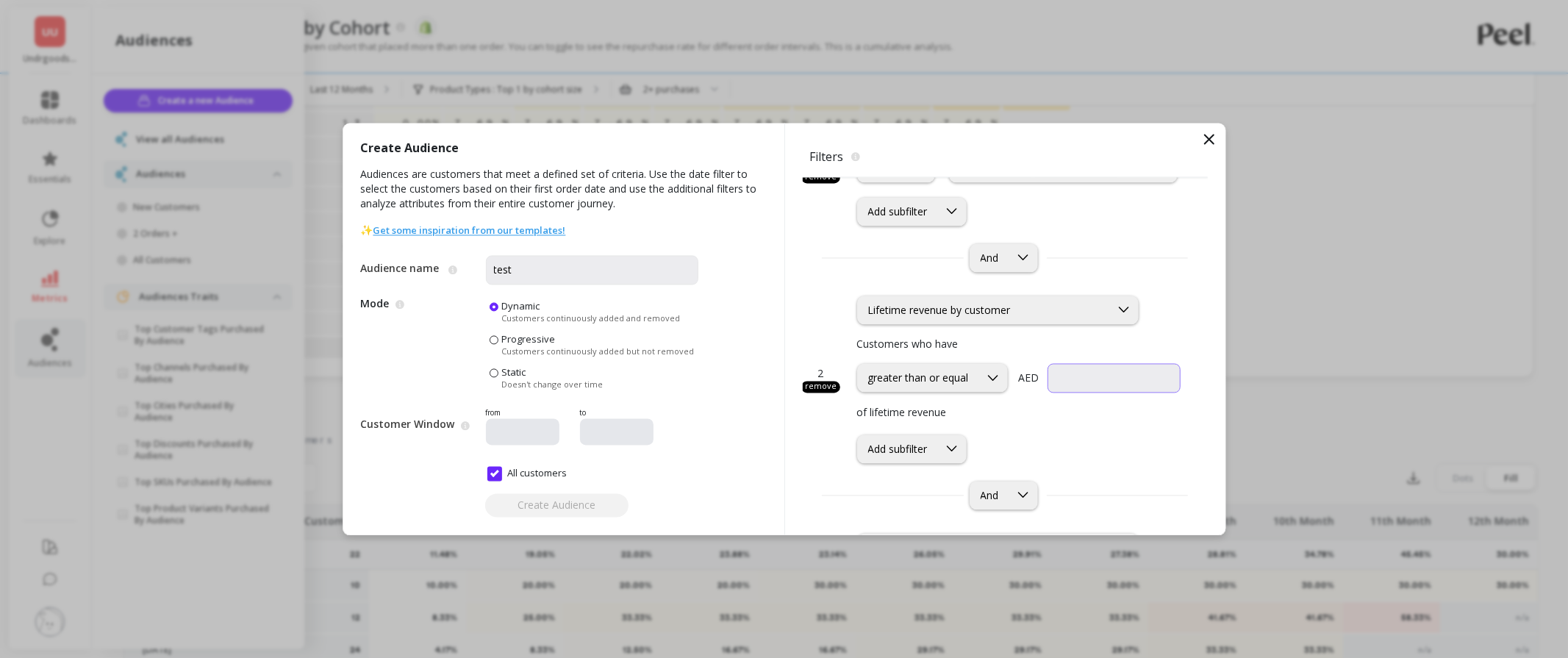
click at [1077, 372] on input "currency" at bounding box center [1114, 377] width 133 height 29
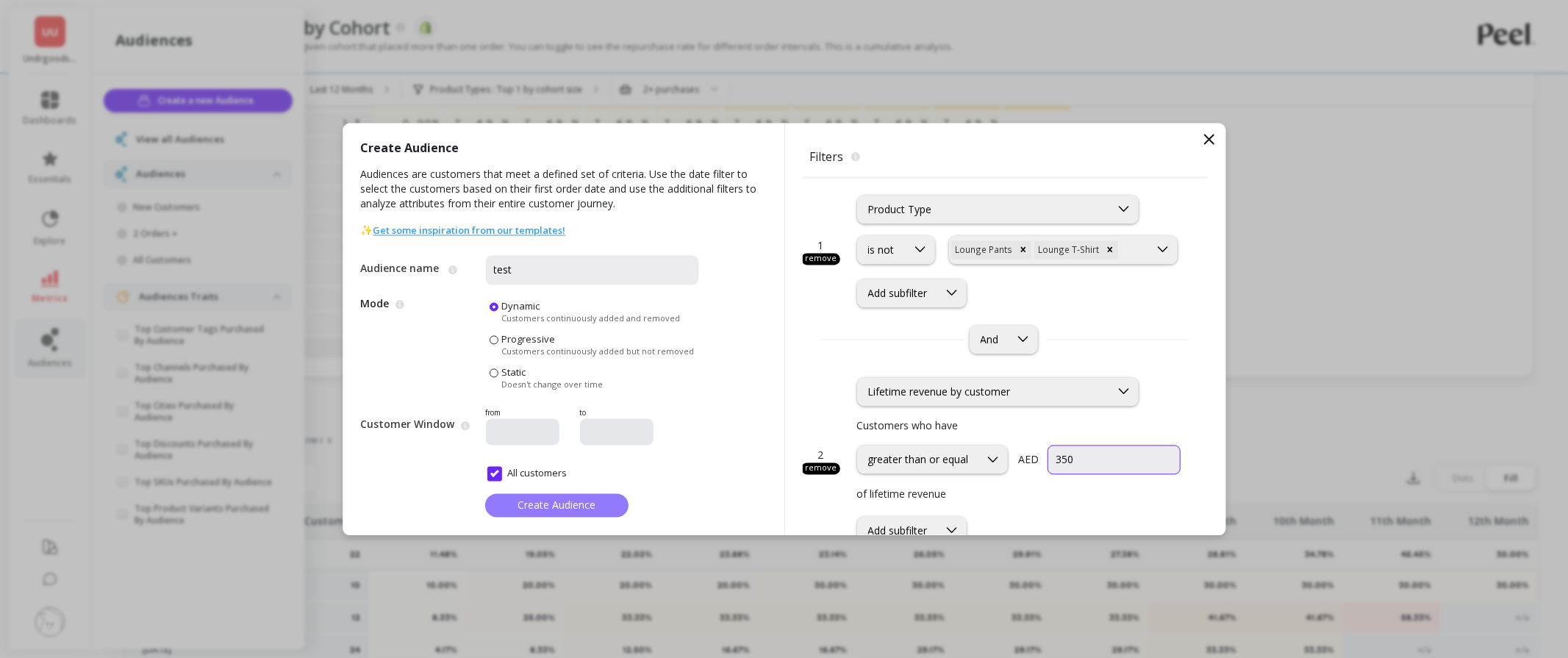
type input "350"
click at [553, 505] on span "Create Audience" at bounding box center [556, 505] width 78 height 14
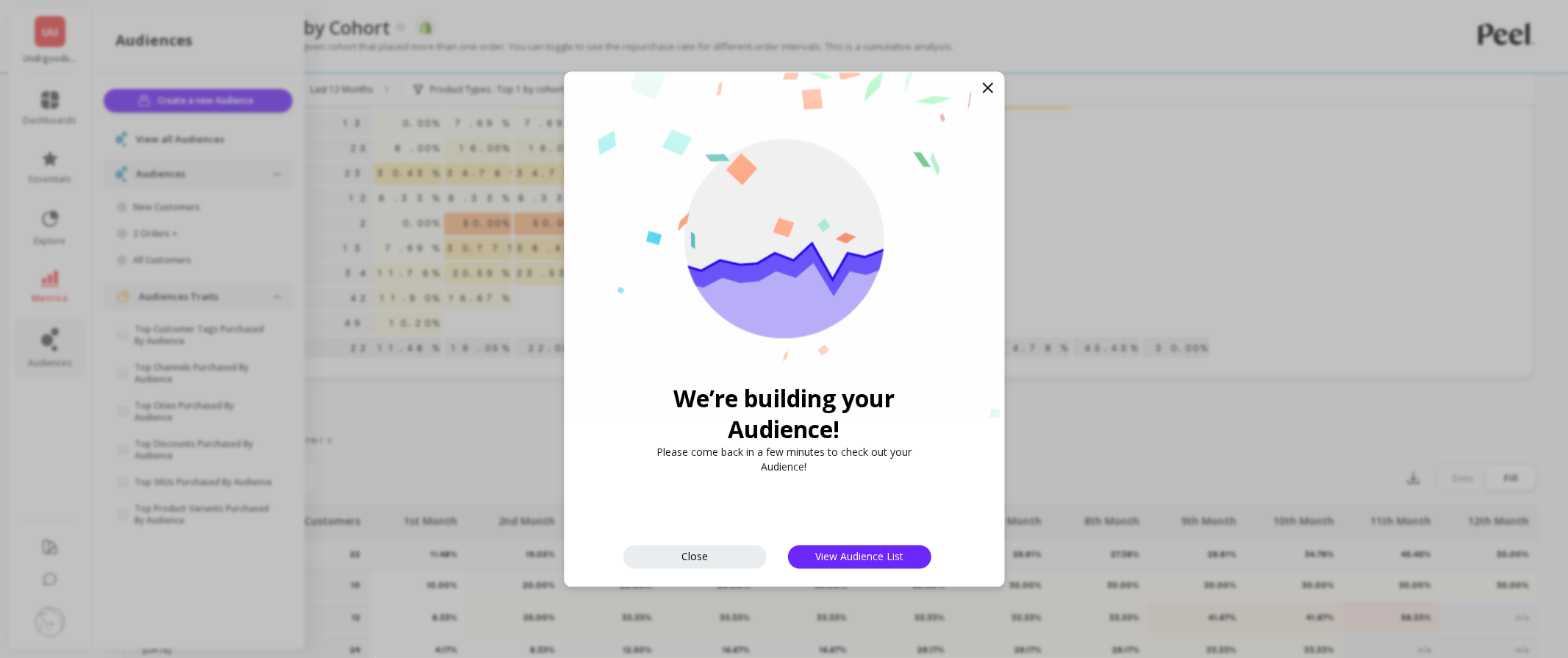
click at [993, 91] on icon at bounding box center [988, 87] width 17 height 17
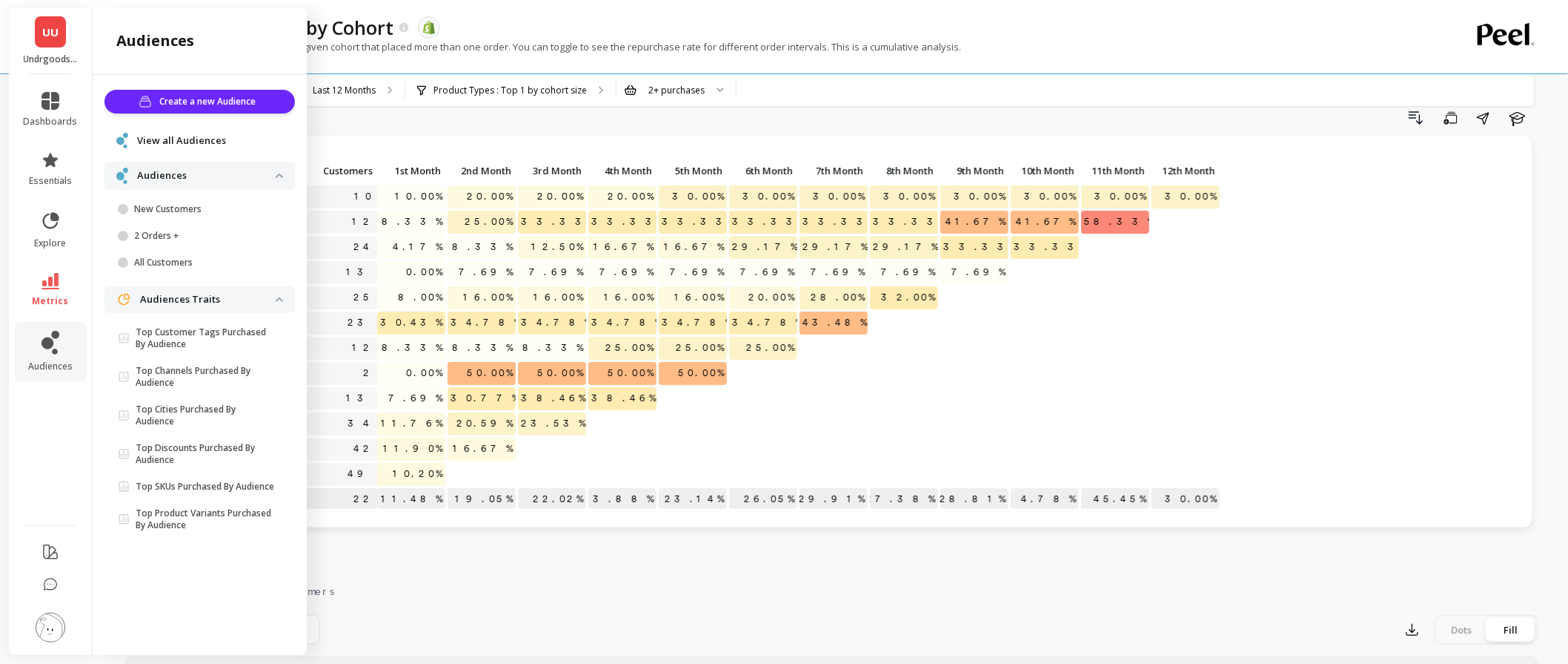
scroll to position [10, 0]
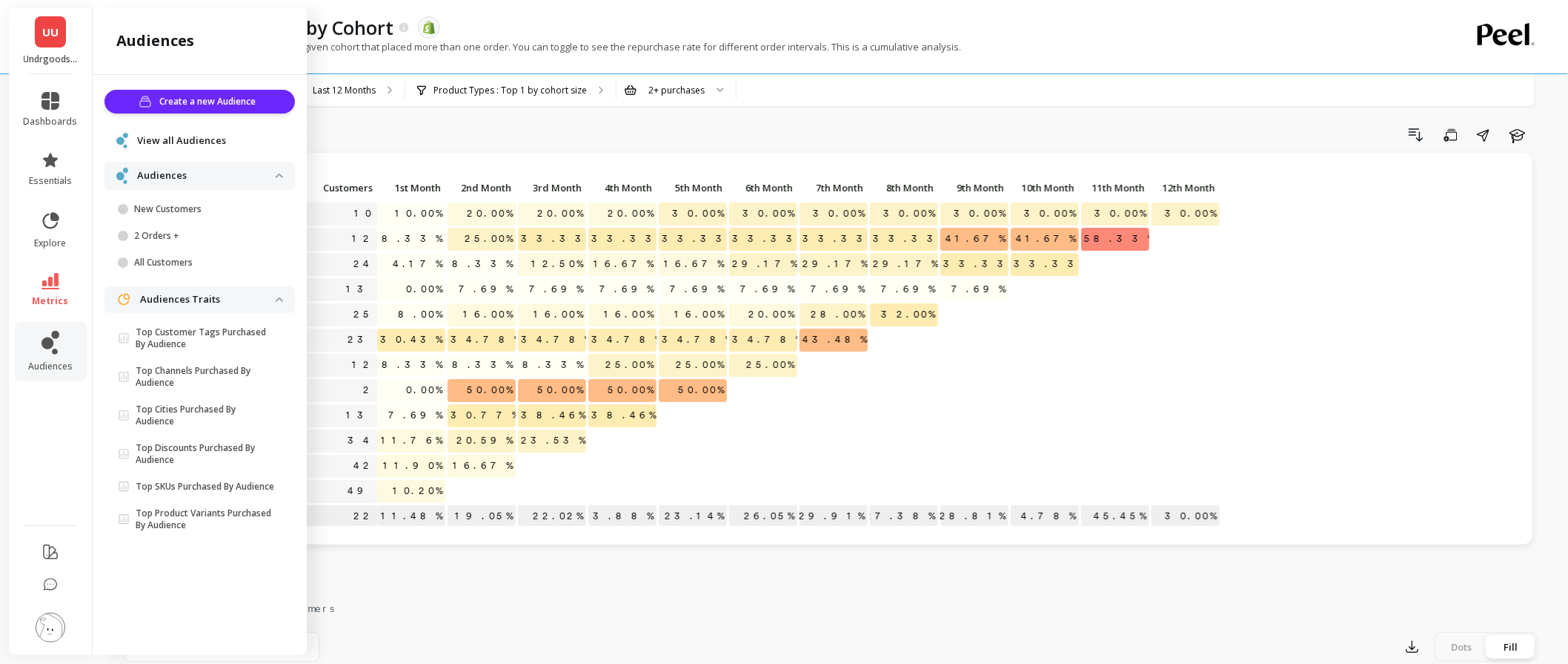
click at [1389, 294] on div "Click to create an audience 10 10.00% 20.00% 20.00% 20.00% 30.00% 30.00% 30.00%…" at bounding box center [829, 353] width 1379 height 352
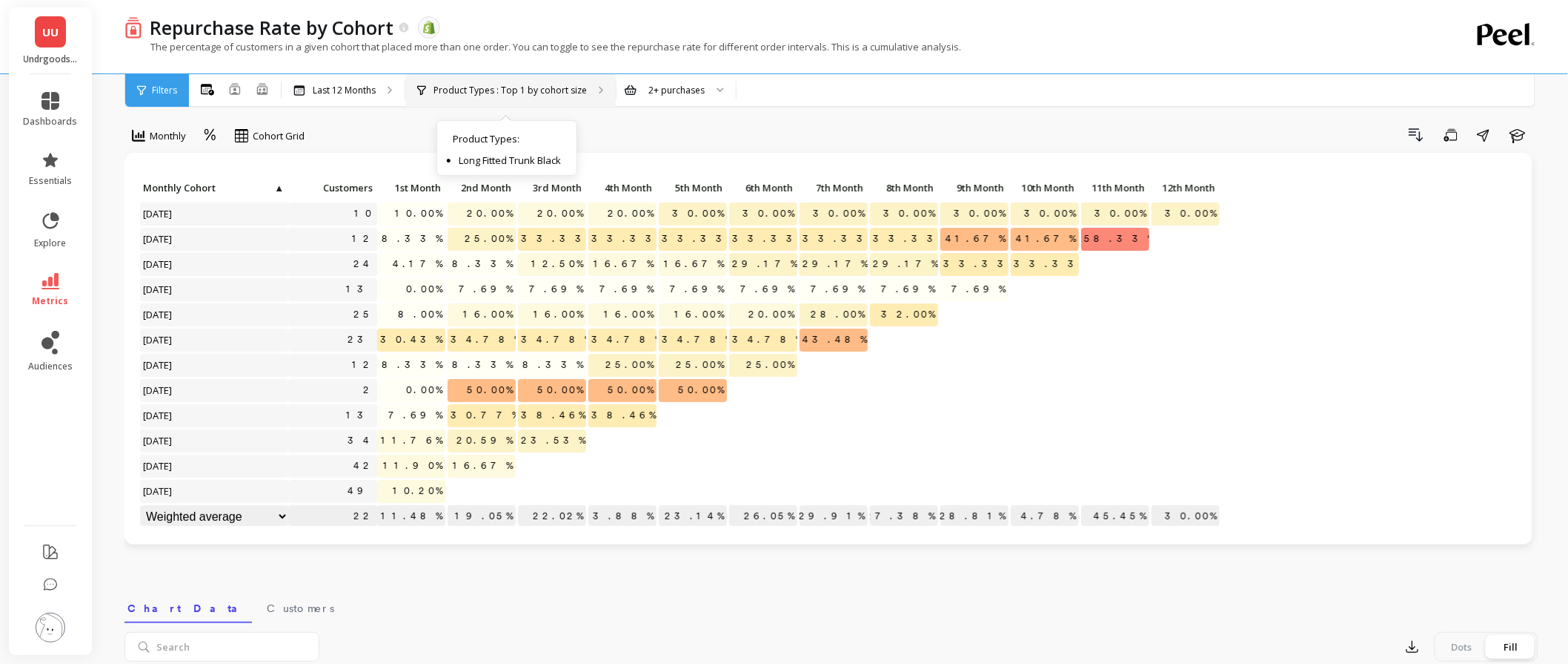
click at [467, 89] on p "Product Types : Top 1 by cohort size" at bounding box center [510, 90] width 153 height 12
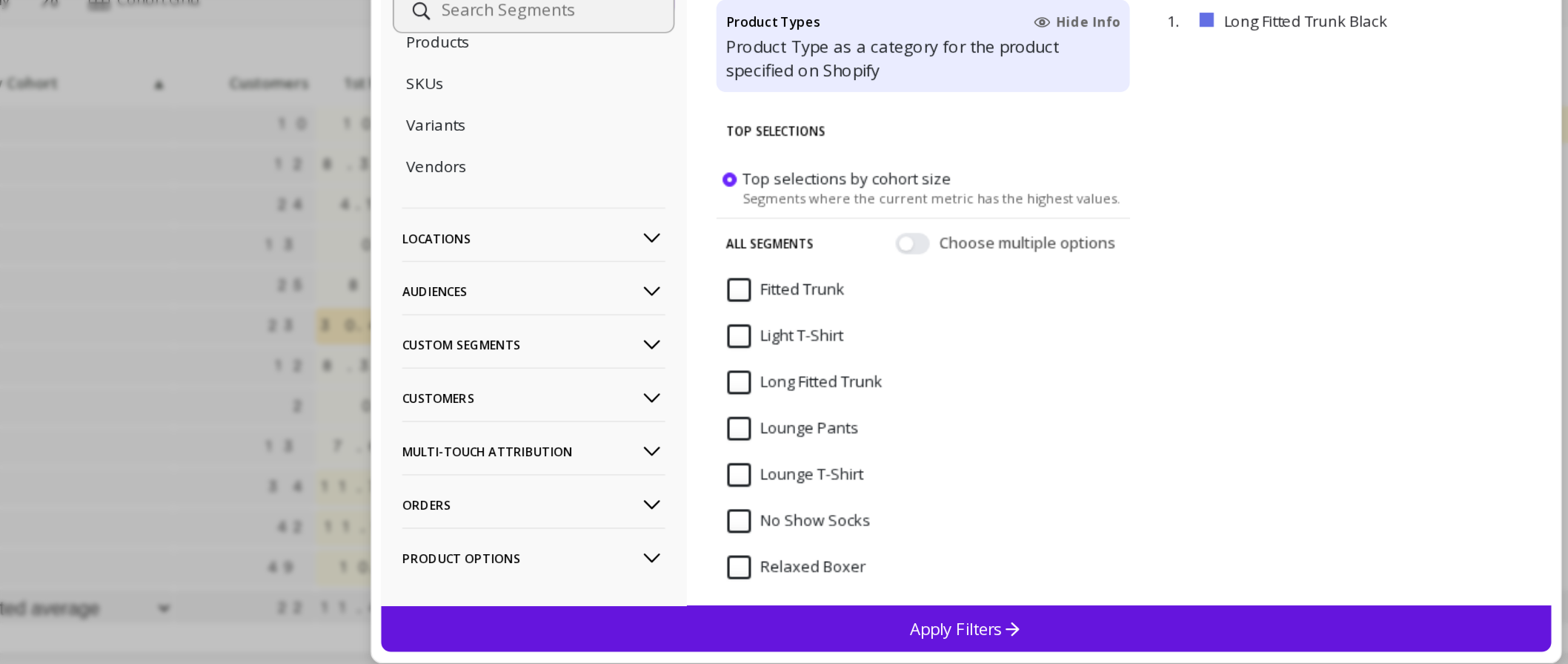
click at [474, 314] on p "Audiences" at bounding box center [514, 318] width 164 height 38
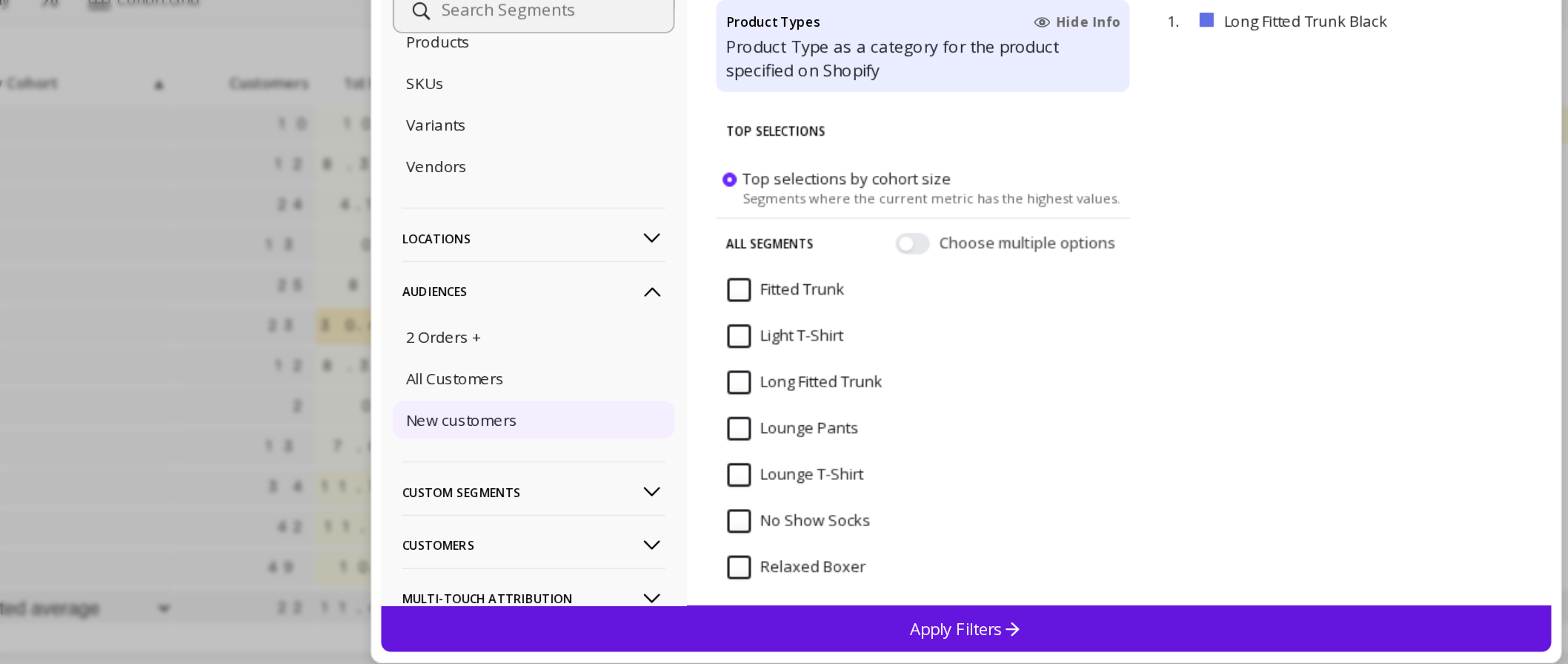
click at [480, 397] on p "New customers" at bounding box center [468, 398] width 69 height 14
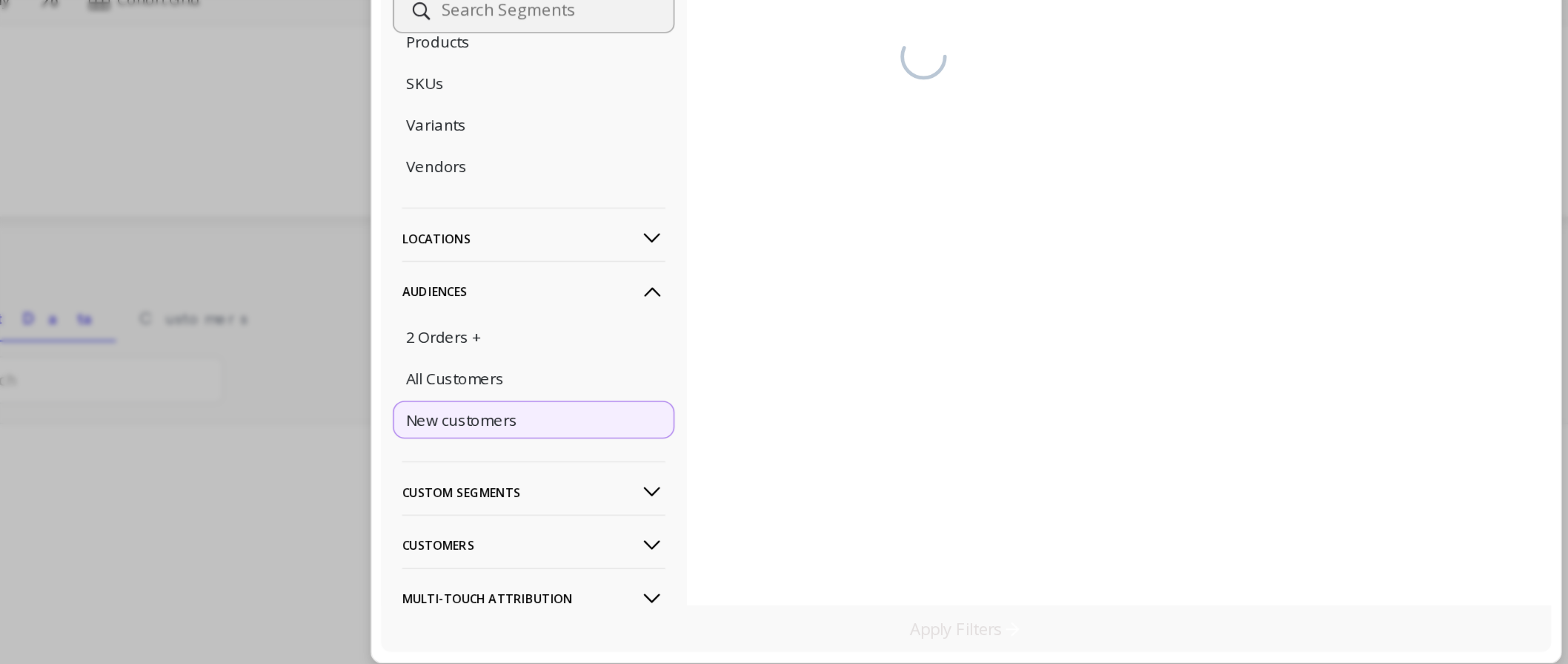
click at [762, 522] on p "Apply Filters" at bounding box center [785, 529] width 70 height 14
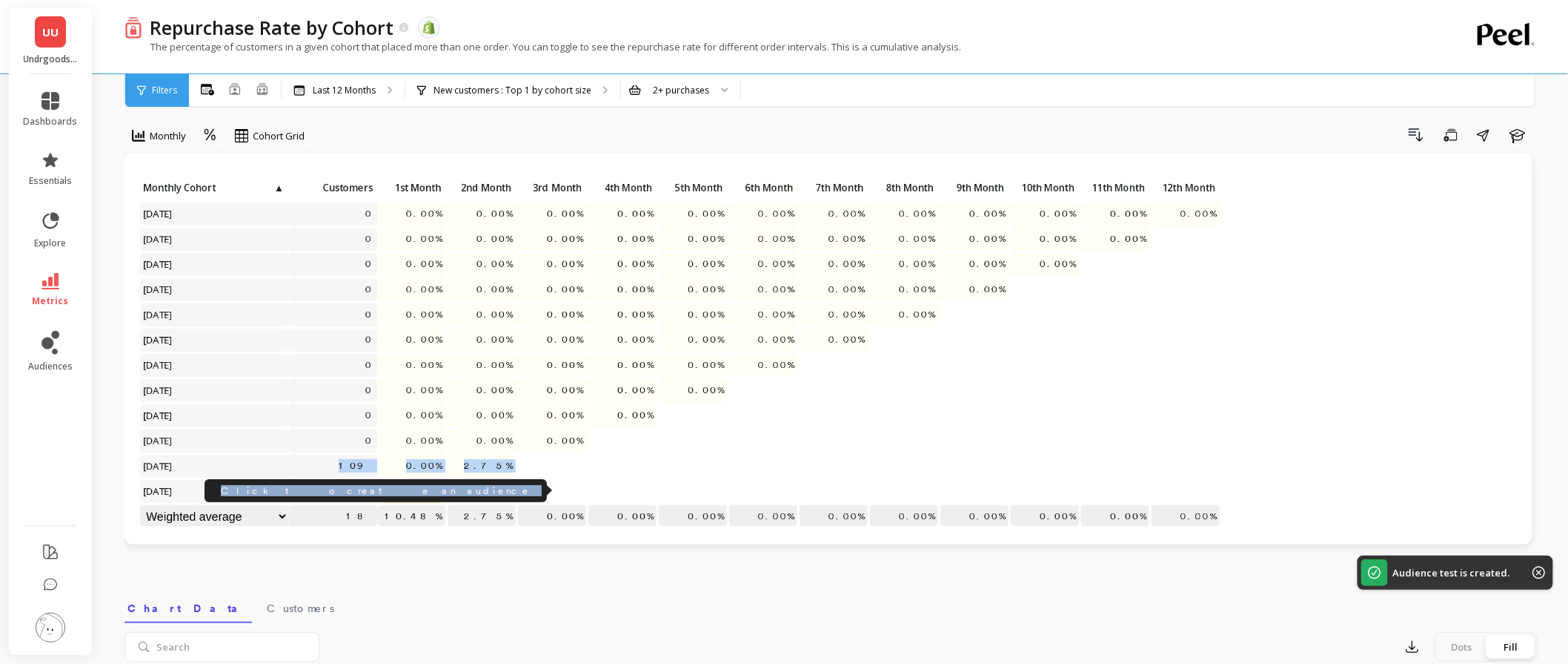
drag, startPoint x: 353, startPoint y: 466, endPoint x: 373, endPoint y: 493, distance: 33.6
click at [373, 493] on div "Click to create an audience 0 0.00% 0.00% 0.00% 0.00% 0.00% 0.00% 0.00% 0.00% 0…" at bounding box center [680, 354] width 1082 height 353
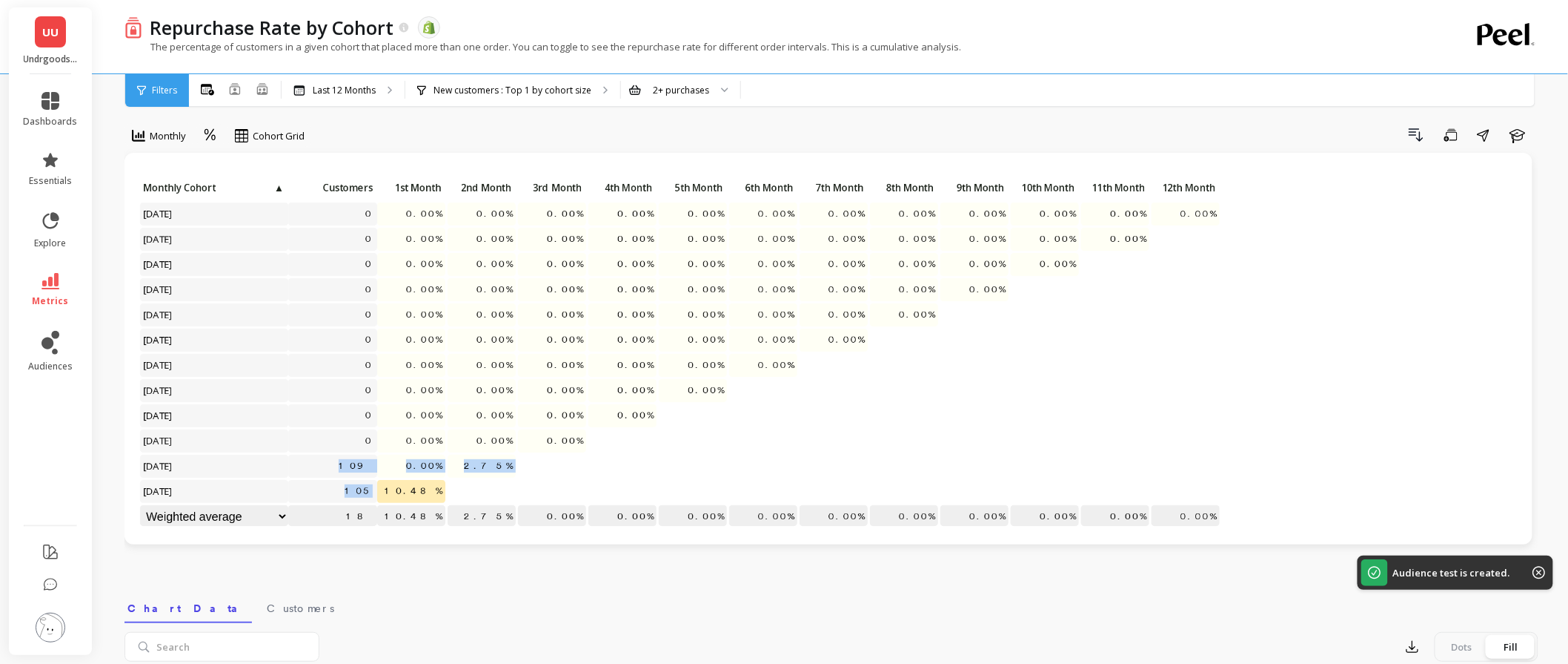
click at [627, 473] on div at bounding box center [622, 466] width 68 height 23
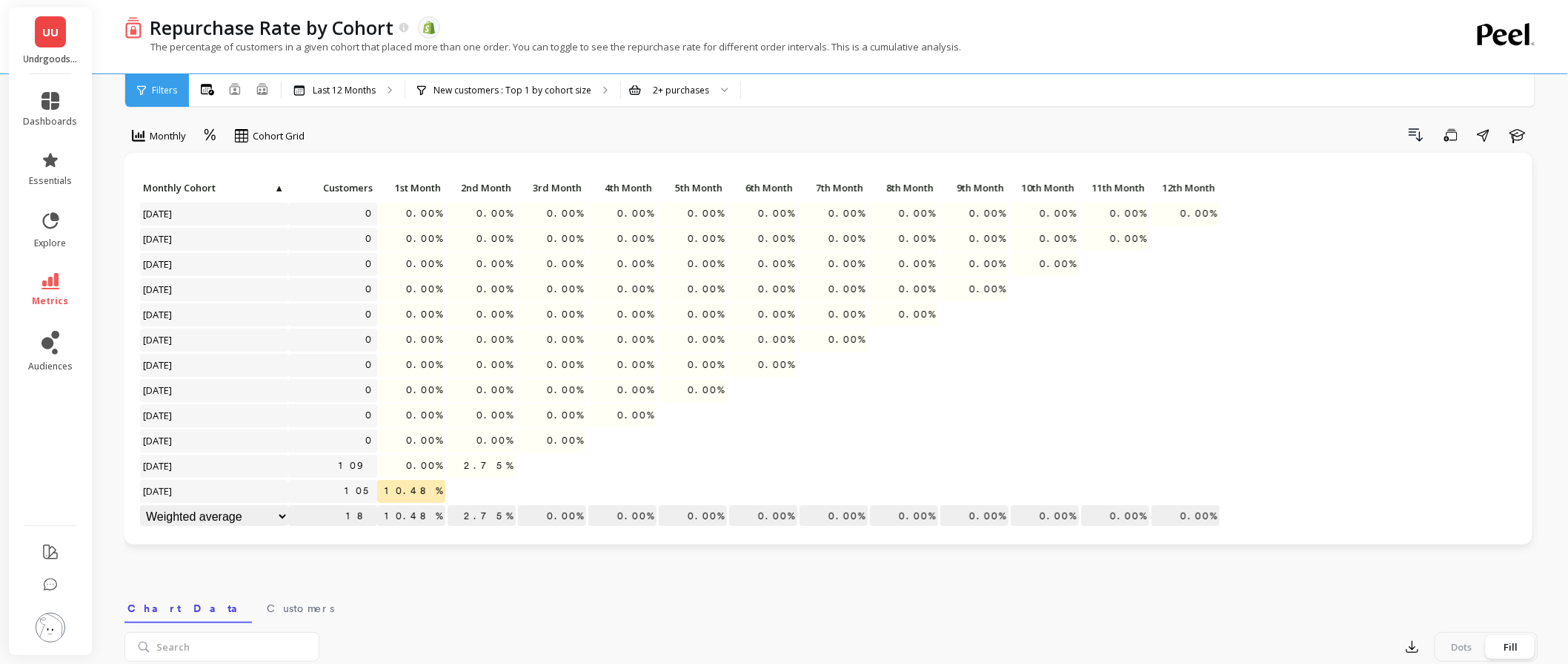
click at [833, 112] on div "Monthly Cohort Grid Drill Down Save Share Learn Click to create an audience 0 0…" at bounding box center [831, 615] width 1414 height 1132
click at [57, 339] on icon at bounding box center [50, 342] width 18 height 24
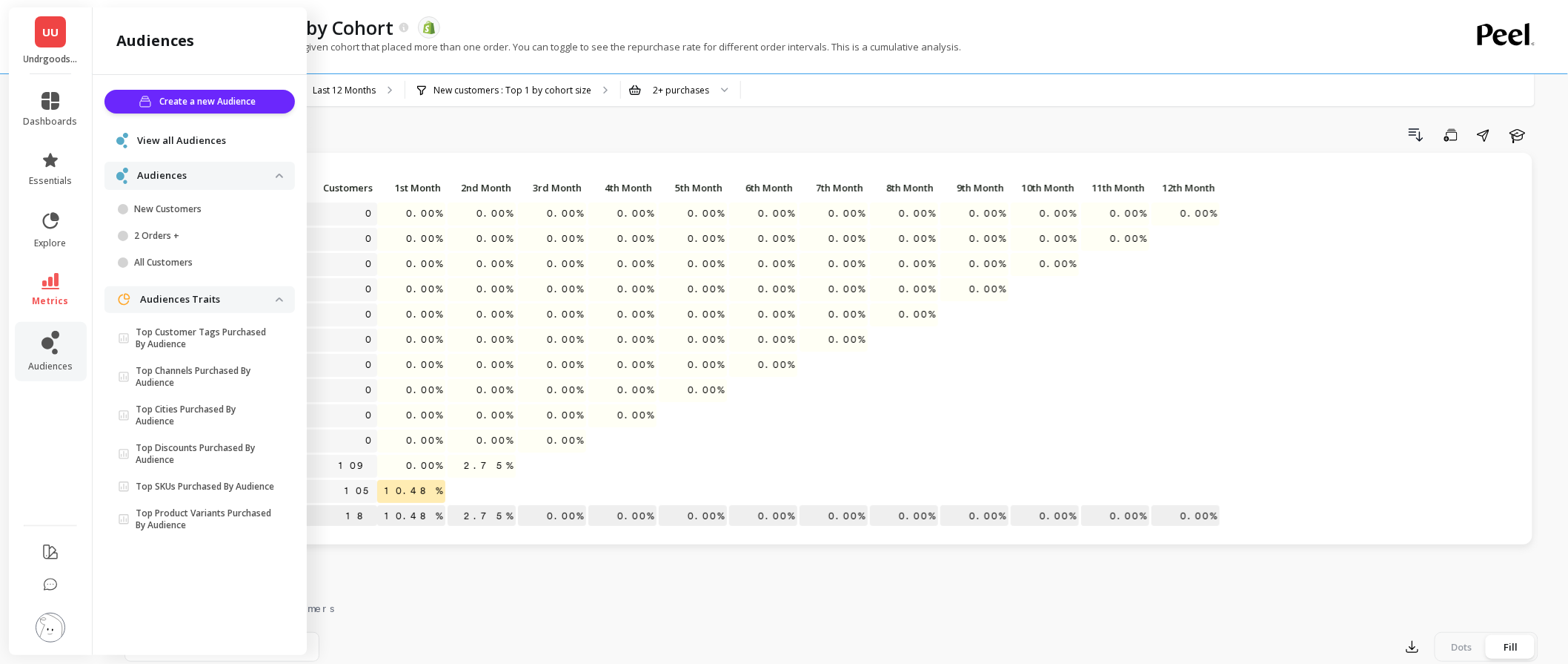
click at [934, 152] on div "Click to create an audience 0 0.00% 0.00% 0.00% 0.00% 0.00% 0.00% 0.00% 0.00% 0…" at bounding box center [829, 348] width 1408 height 392
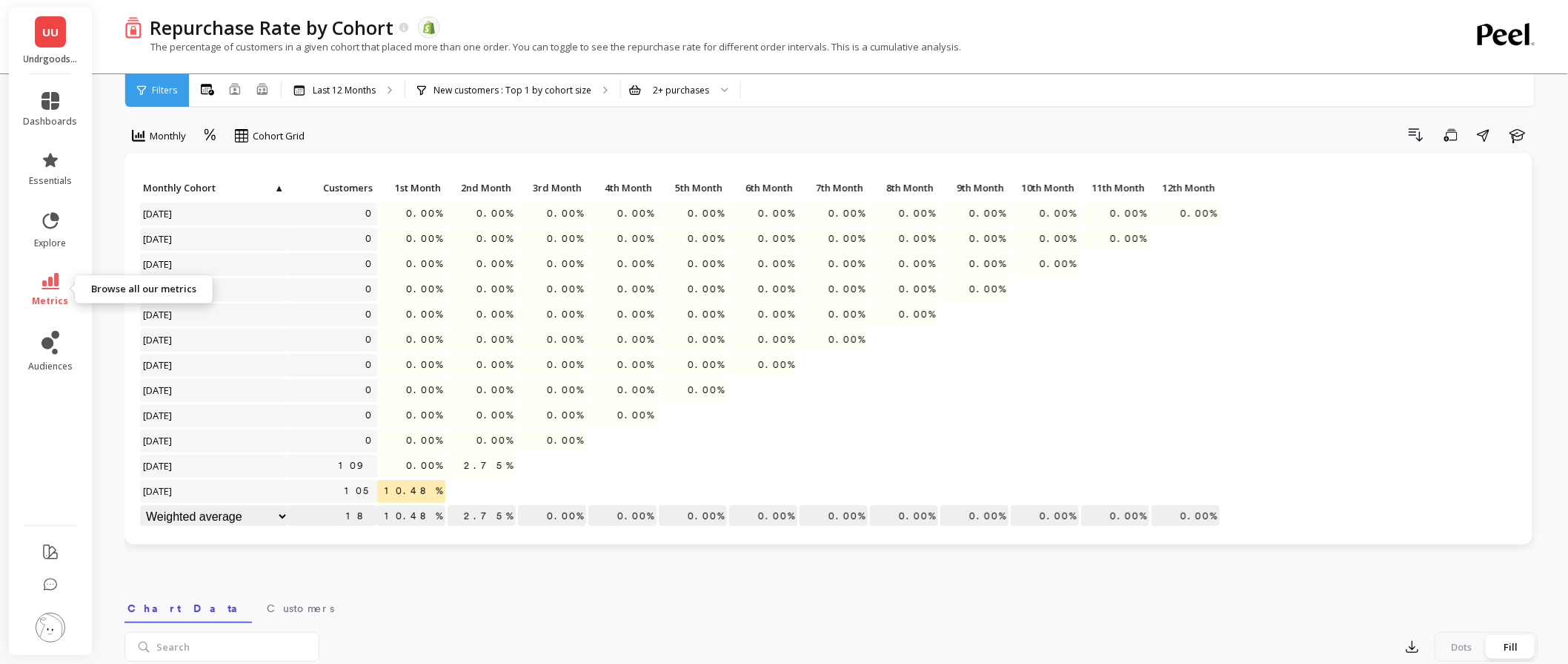
click at [39, 282] on link "metrics" at bounding box center [51, 290] width 54 height 34
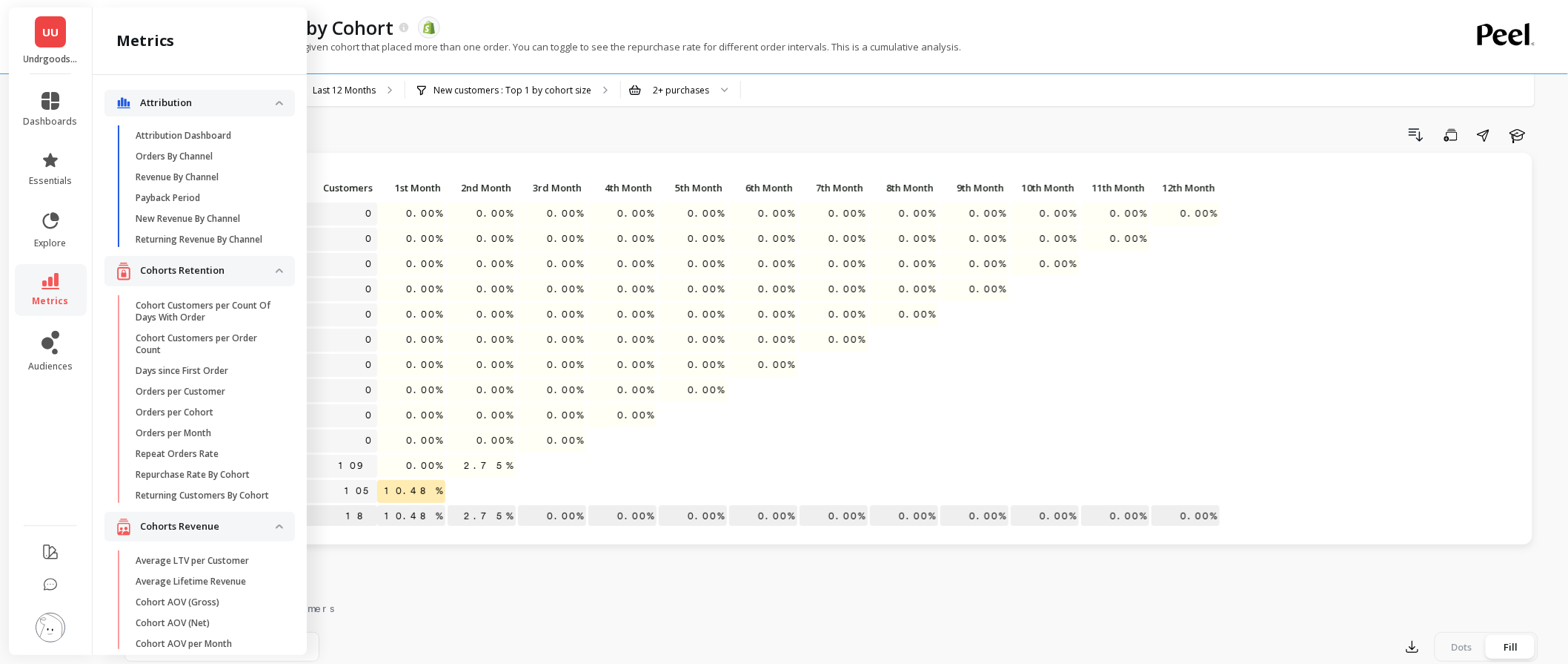
scroll to position [26, 0]
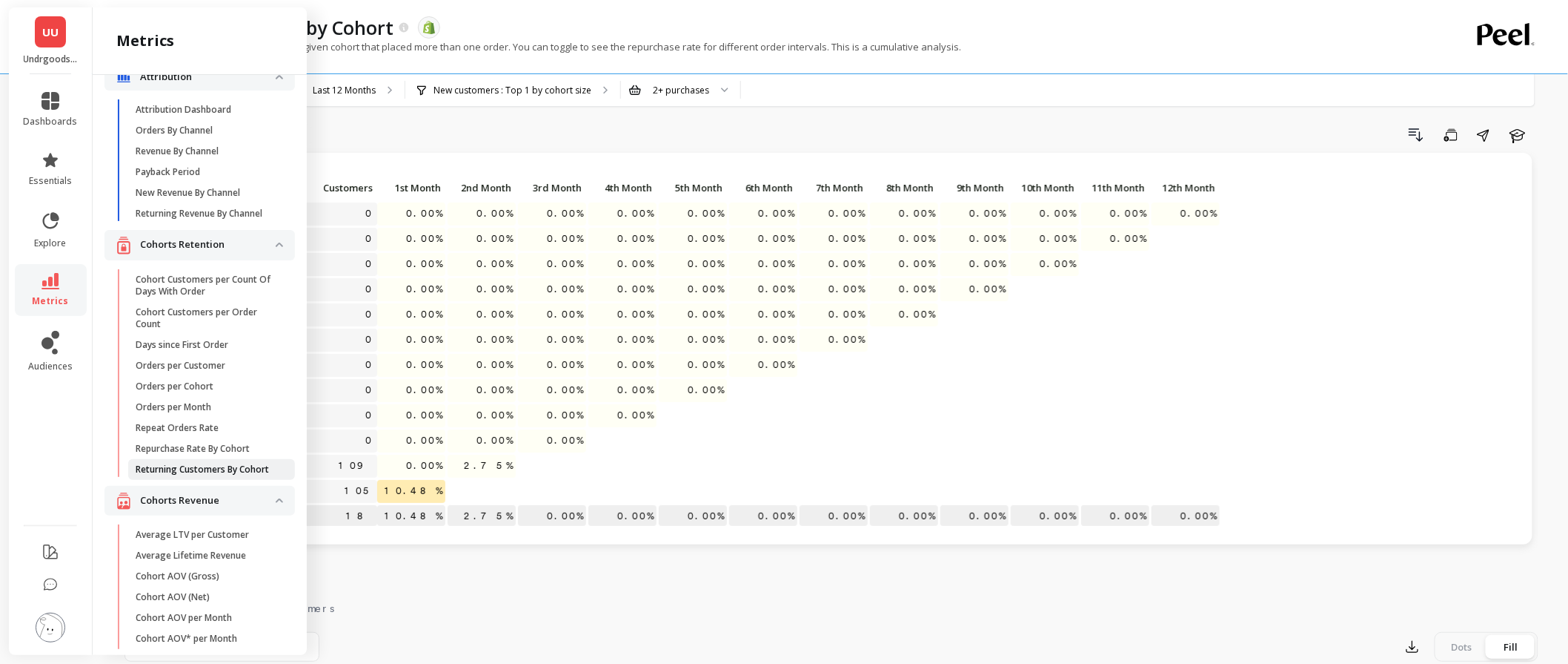
click at [219, 476] on p "Returning Customers By Cohort" at bounding box center [202, 469] width 133 height 12
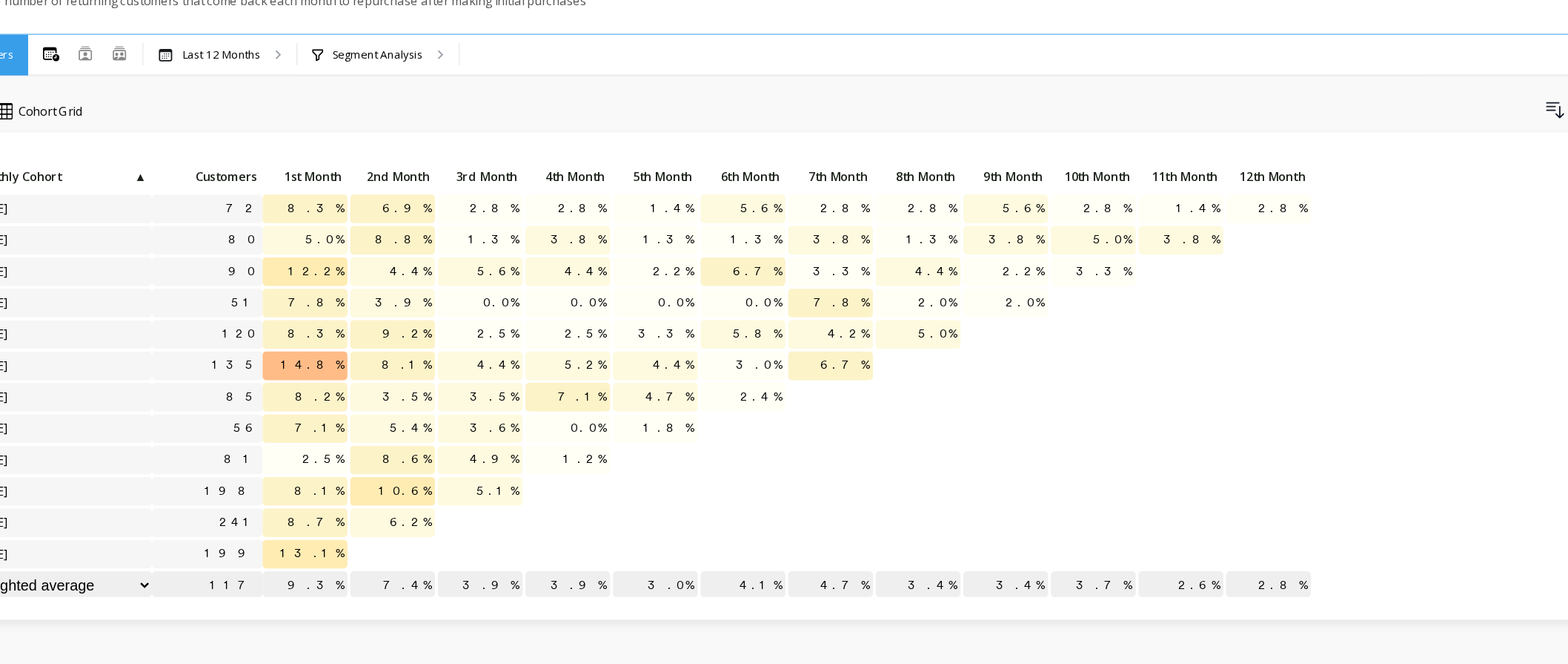
scroll to position [10, 0]
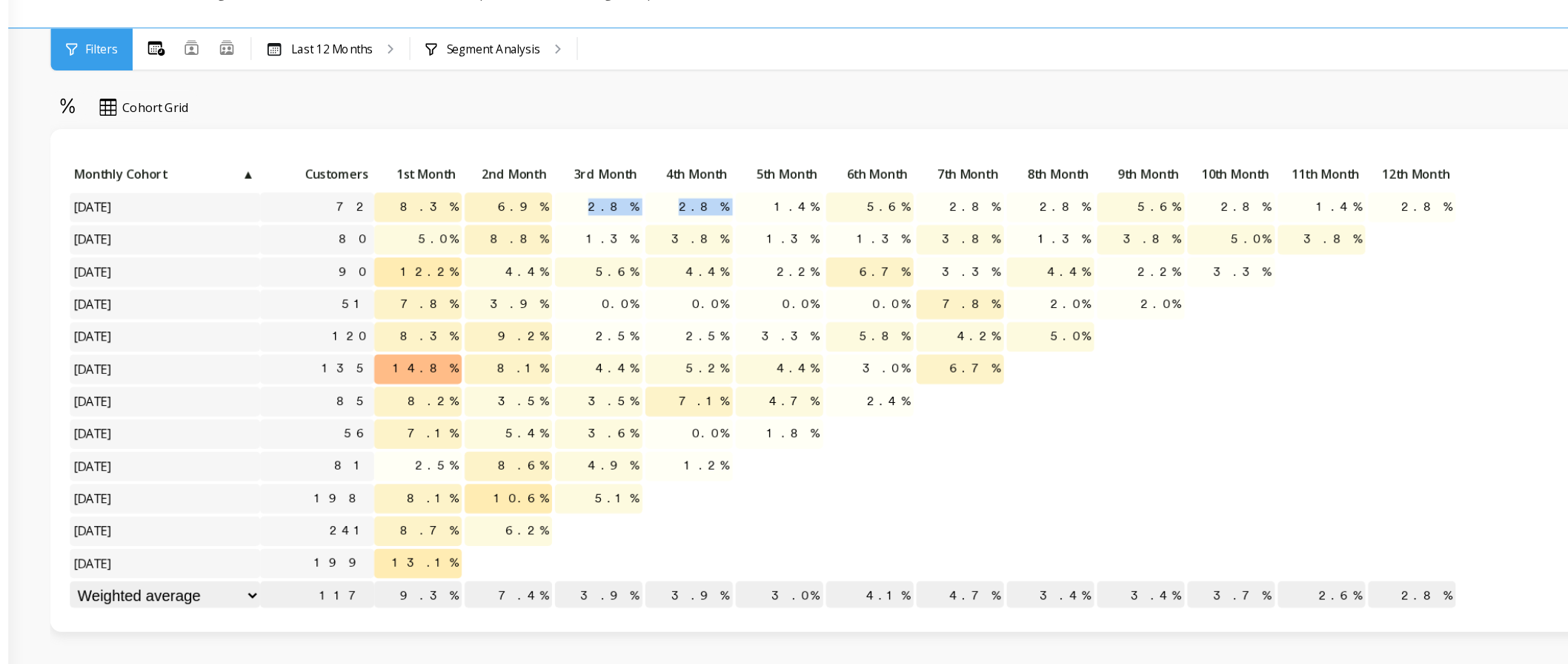
drag, startPoint x: 561, startPoint y: 215, endPoint x: 668, endPoint y: 214, distance: 107.0
click at [668, 214] on div "Click to create an audience 72 8.3% 6.9% 2.8% 2.8% 1.4% 5.6% 2.8% 2.8% 5.6% 2.8…" at bounding box center [680, 354] width 1082 height 353
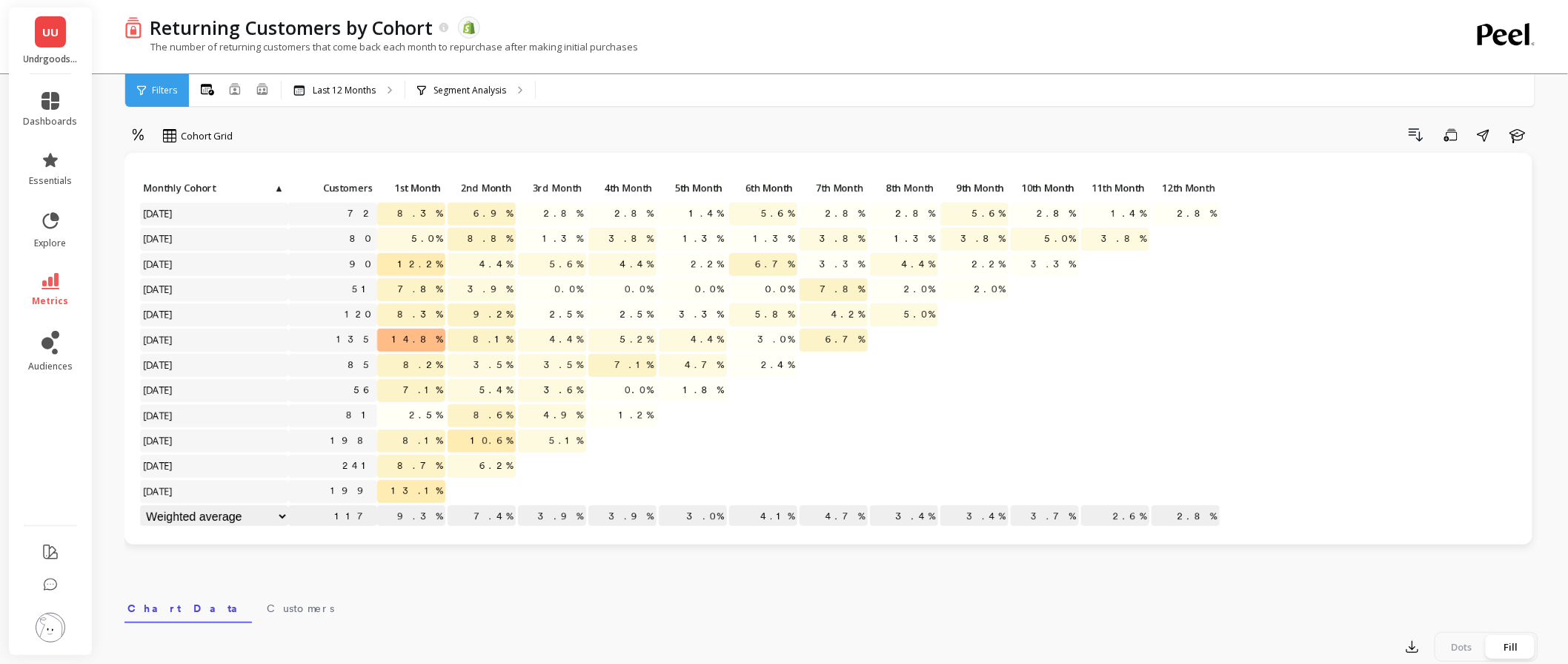
click at [601, 121] on div "Cohort Grid Drill Down Save Share Learn Click to create an audience 72 8.3% 6.9…" at bounding box center [831, 615] width 1414 height 1132
drag, startPoint x: 628, startPoint y: 390, endPoint x: 665, endPoint y: 385, distance: 37.3
click at [665, 385] on div "Click to create an audience 72 8.3% 6.9% 2.8% 2.8% 1.4% 5.6% 2.8% 2.8% 5.6% 2.8…" at bounding box center [680, 354] width 1082 height 353
click at [490, 85] on p "Segment Analysis" at bounding box center [470, 90] width 73 height 12
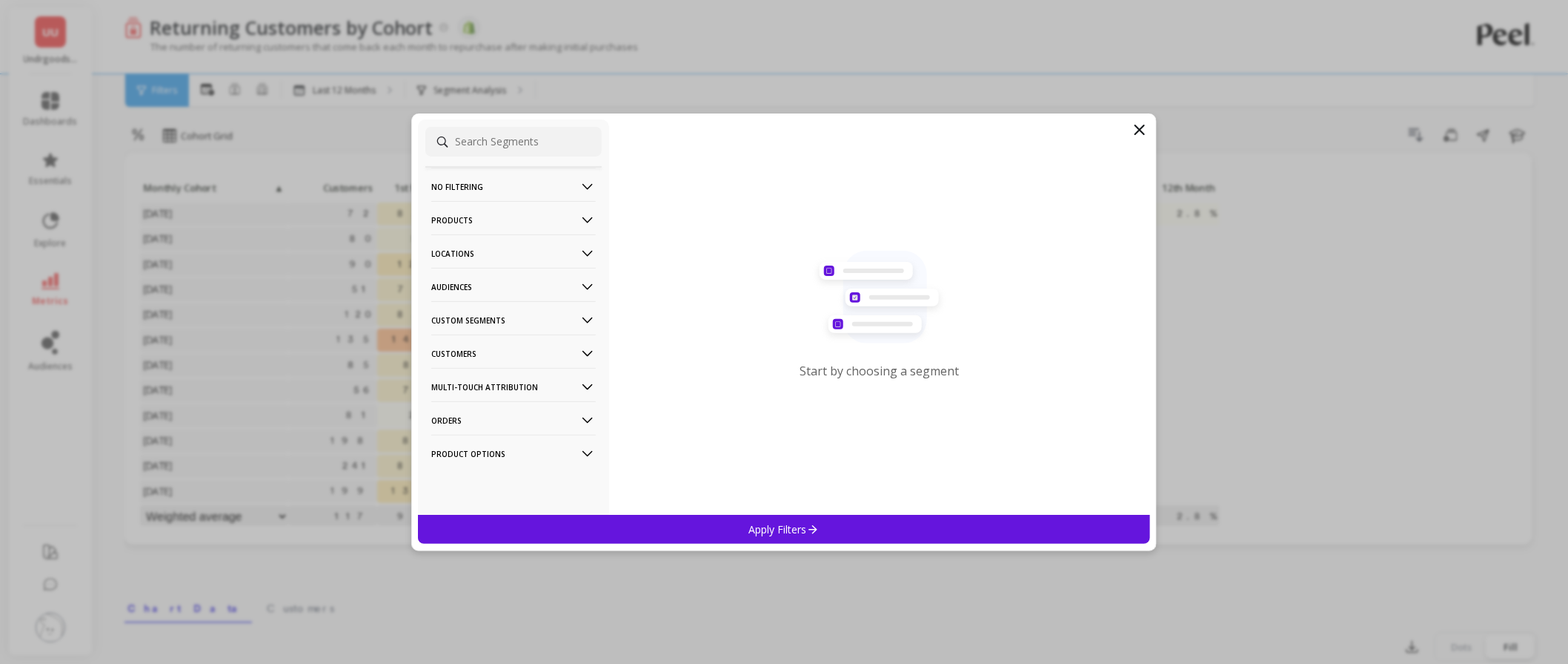
click at [466, 215] on p "Products" at bounding box center [514, 219] width 164 height 38
click at [461, 351] on div "SKUs" at bounding box center [513, 353] width 176 height 24
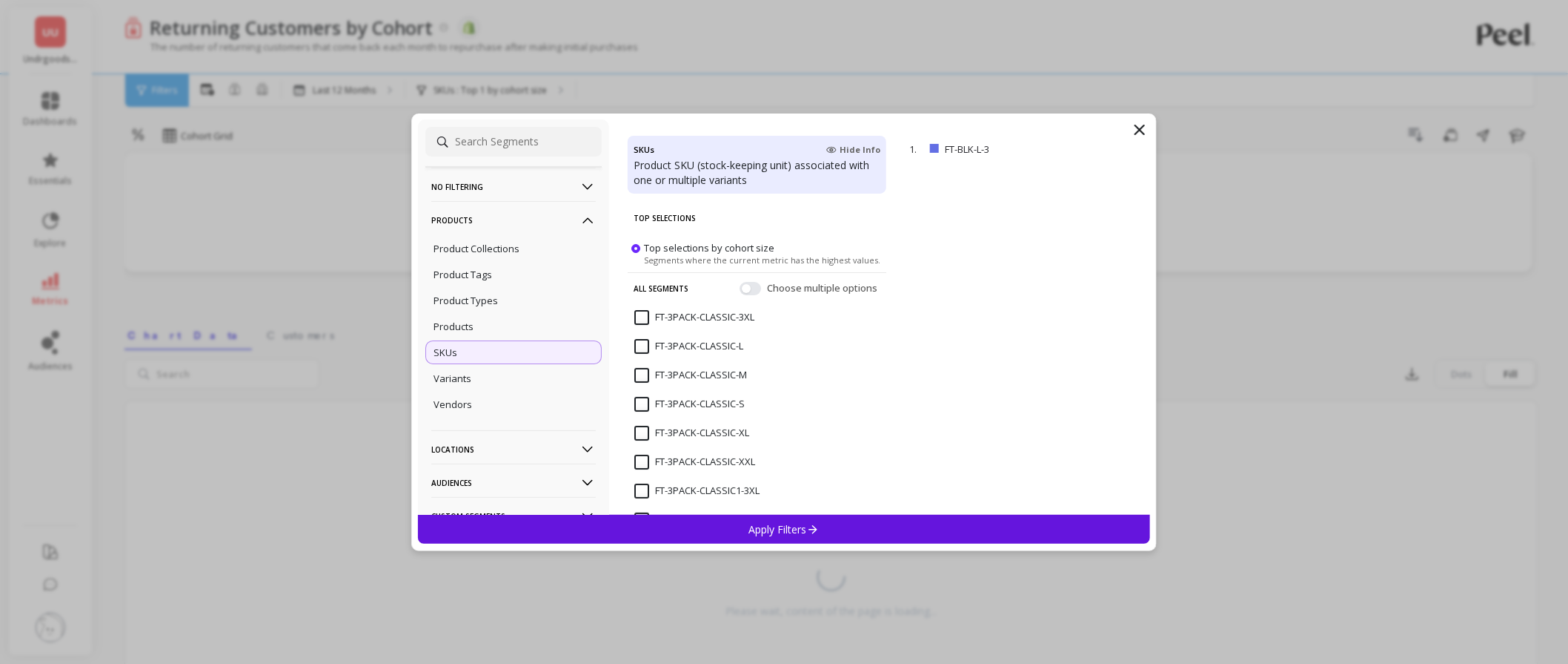
click at [637, 316] on input "FT-3PACK-CLASSIC-3XL" at bounding box center [694, 317] width 120 height 15
click at [721, 532] on div "Apply Filters" at bounding box center [784, 529] width 732 height 29
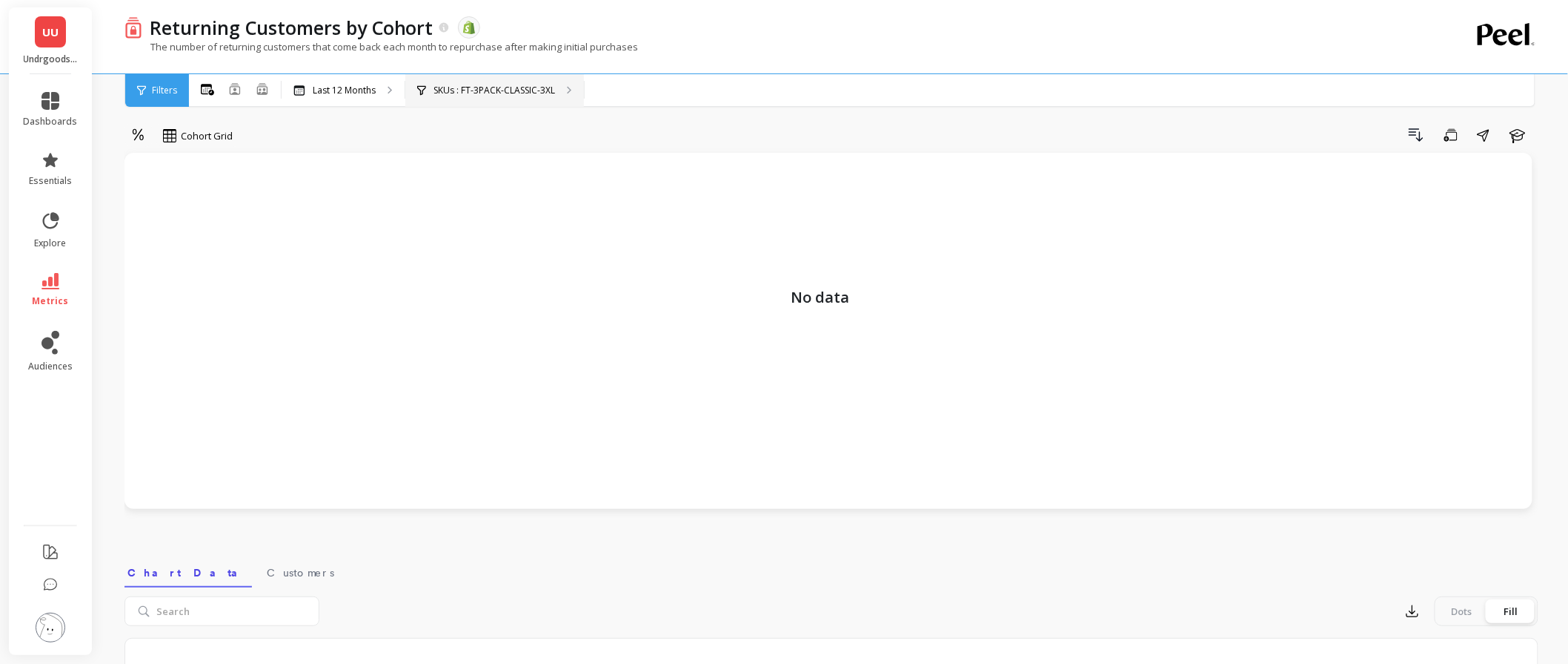
click at [483, 89] on p "SKUs : FT-3PACK-CLASSIC-3XL" at bounding box center [494, 90] width 121 height 12
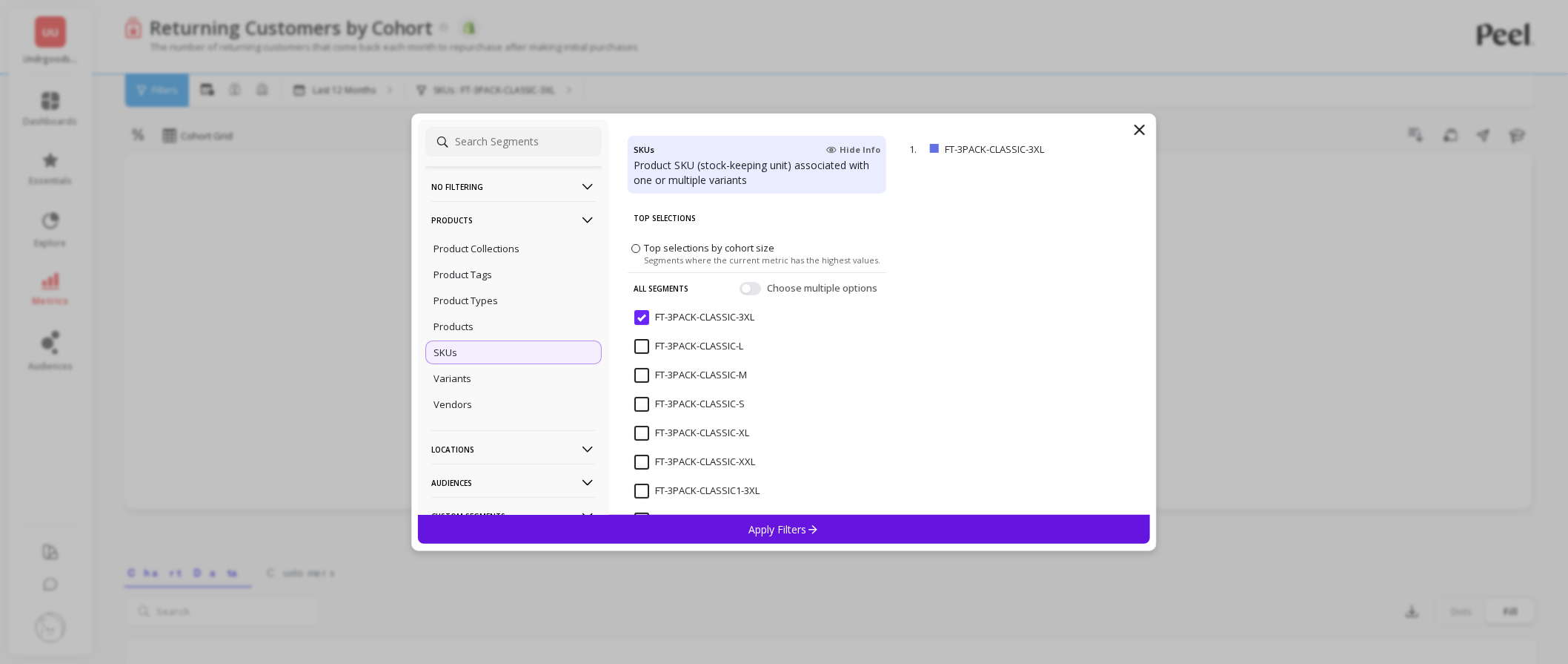
click at [645, 319] on input "FT-3PACK-CLASSIC-3XL" at bounding box center [694, 317] width 120 height 15
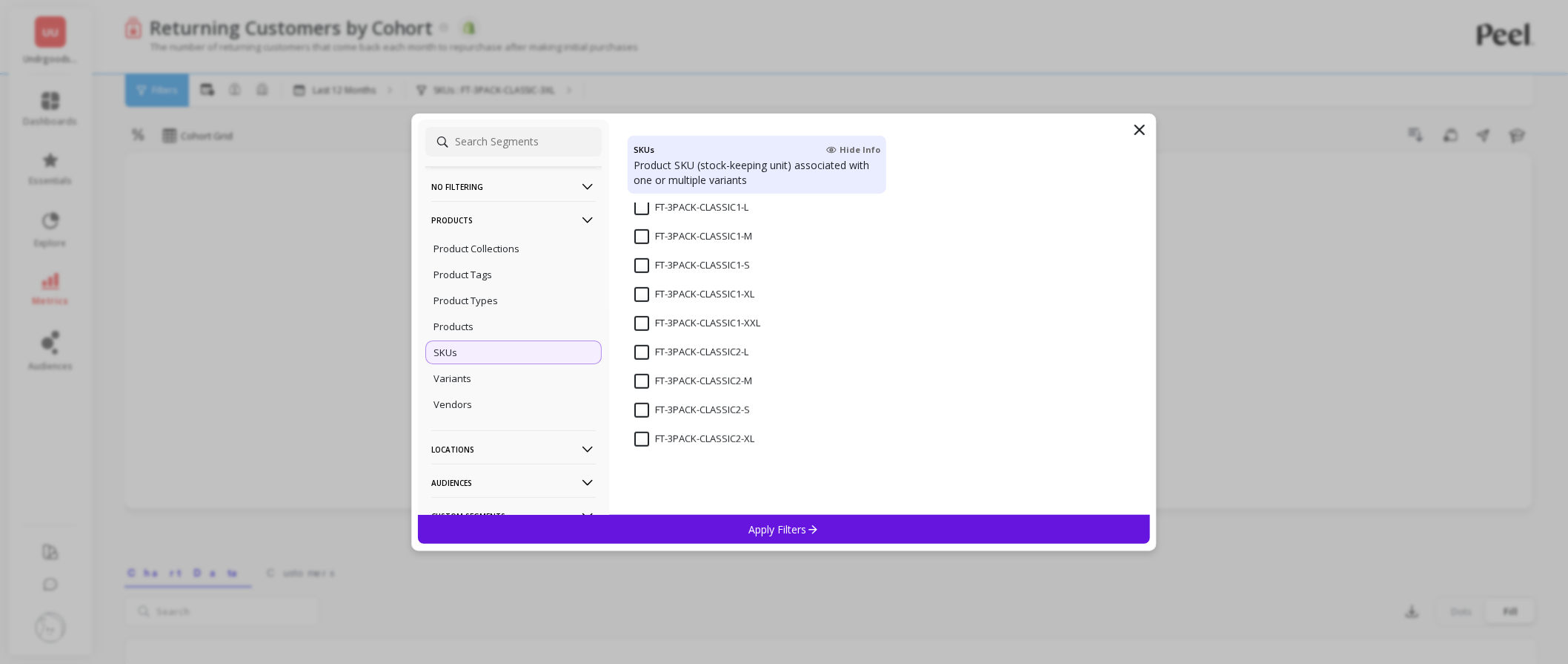
scroll to position [330, 0]
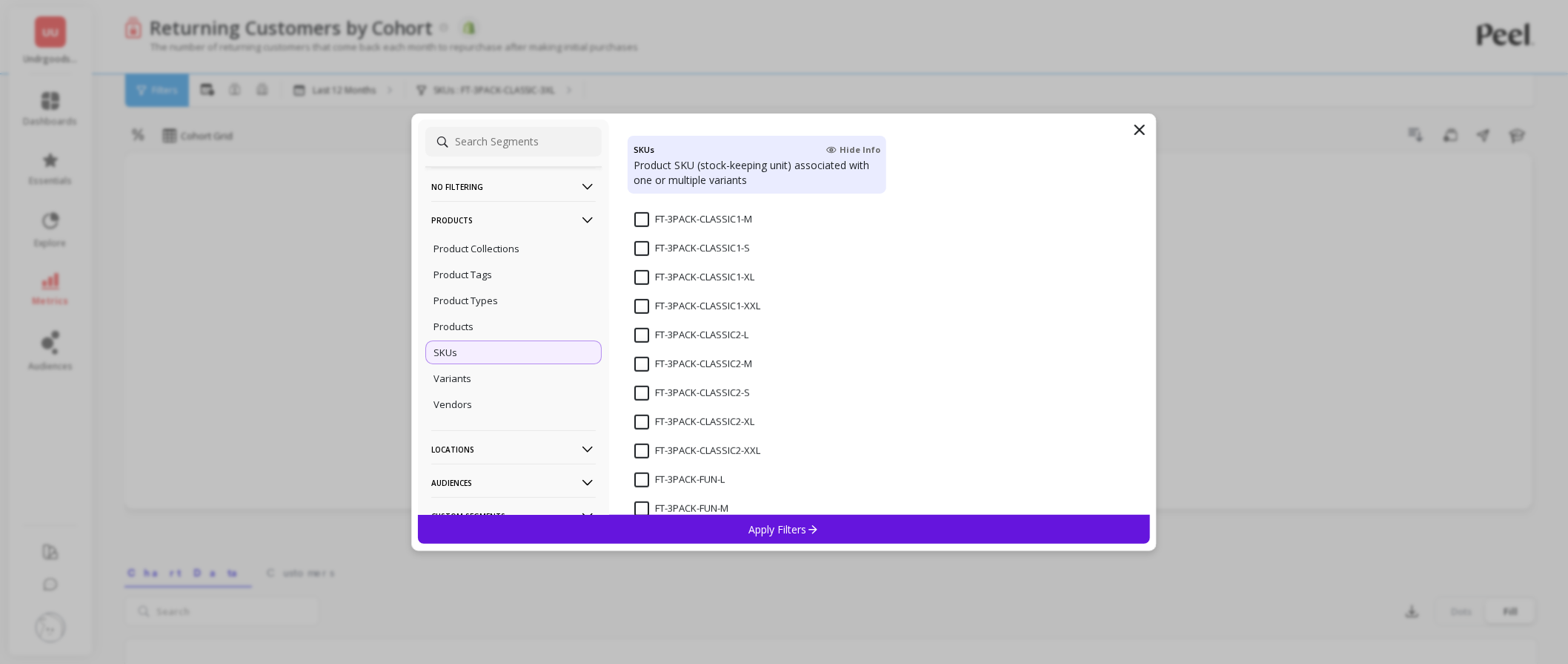
click at [661, 477] on input "FT-3PACK-FUN-L" at bounding box center [679, 480] width 90 height 15
click at [744, 532] on div "Apply Filters" at bounding box center [784, 529] width 732 height 29
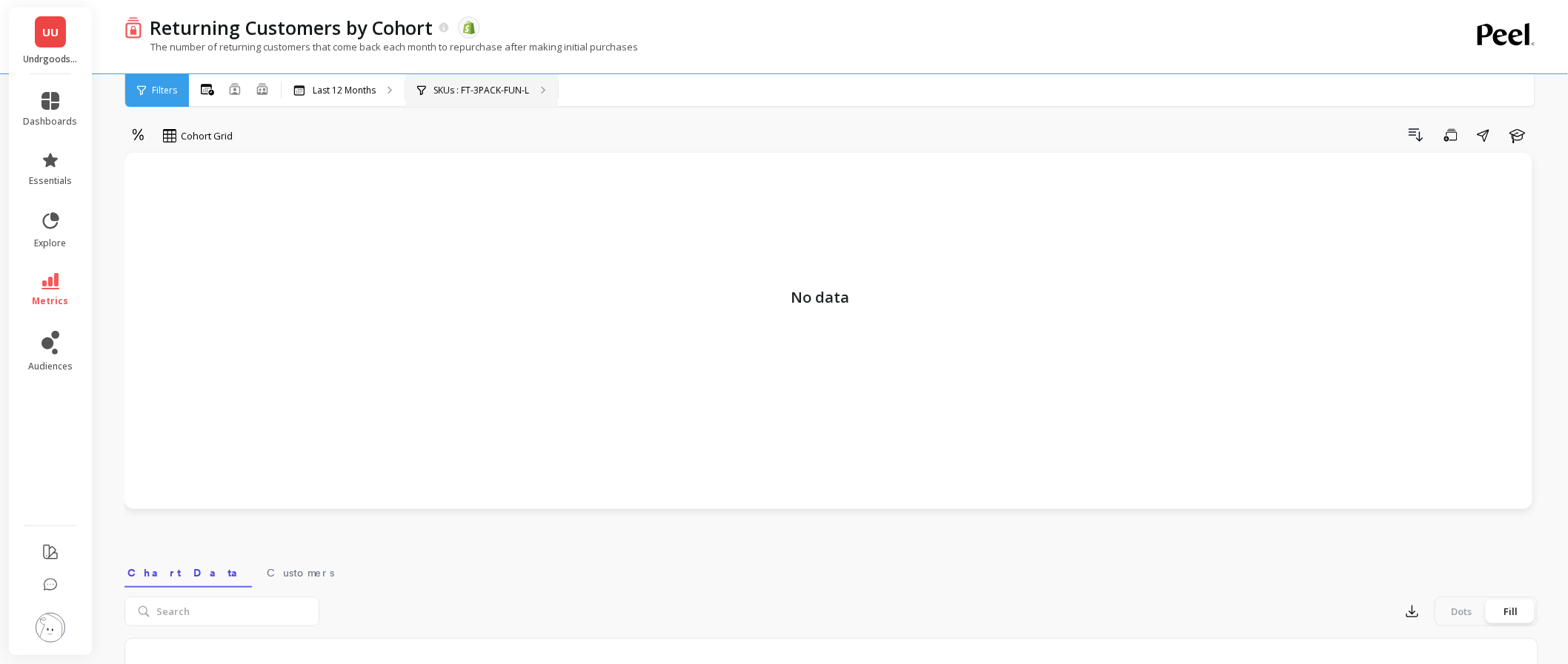
click at [484, 79] on div "SKUs : FT-3PACK-FUN-L" at bounding box center [481, 90] width 152 height 33
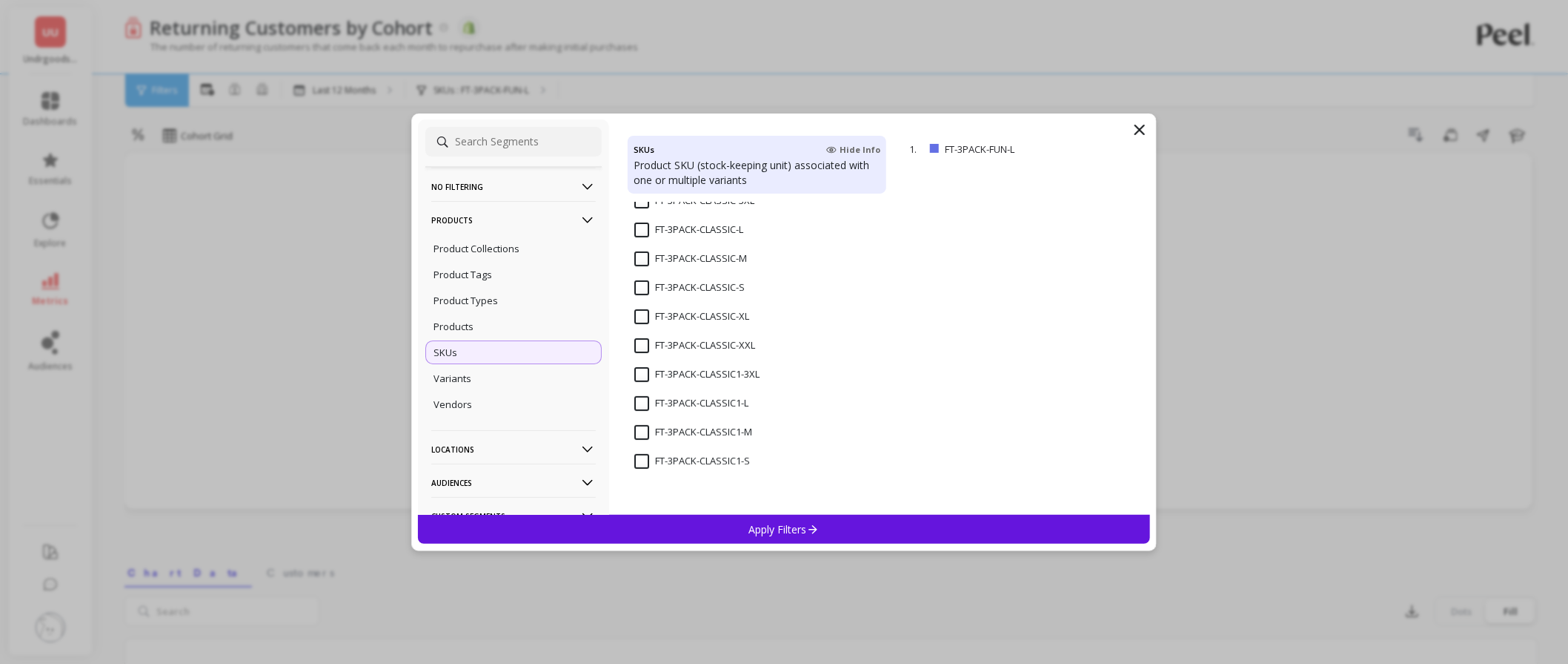
scroll to position [247, 0]
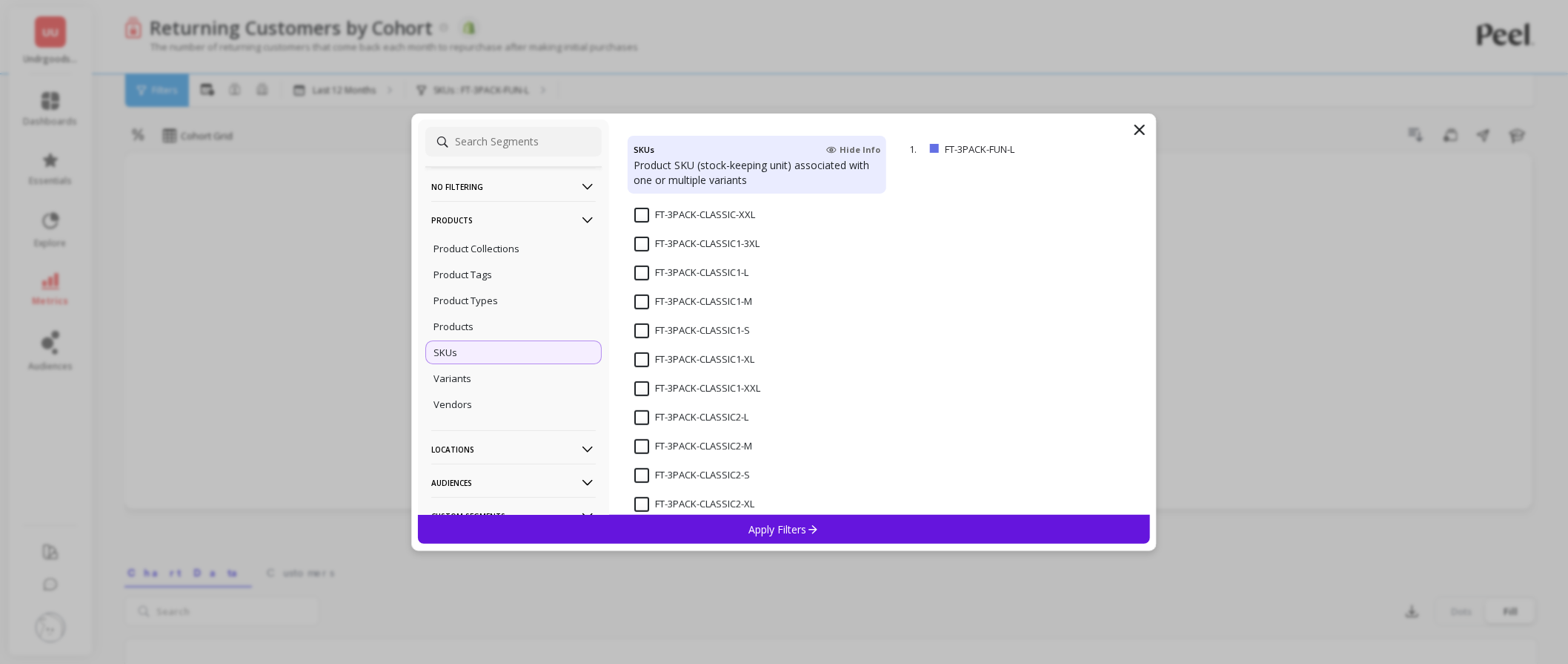
click at [1137, 125] on icon at bounding box center [1140, 129] width 9 height 9
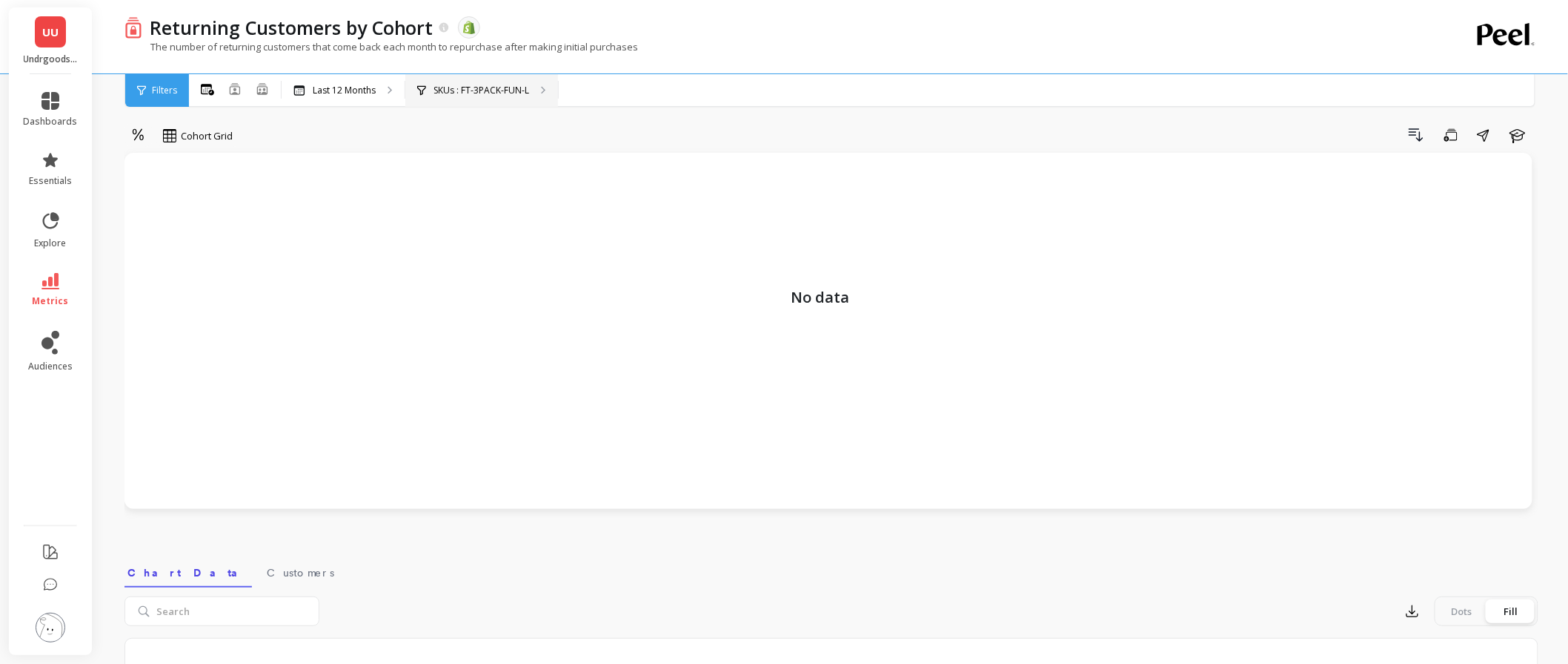
click at [483, 98] on div "SKUs : FT-3PACK-FUN-L" at bounding box center [481, 90] width 152 height 33
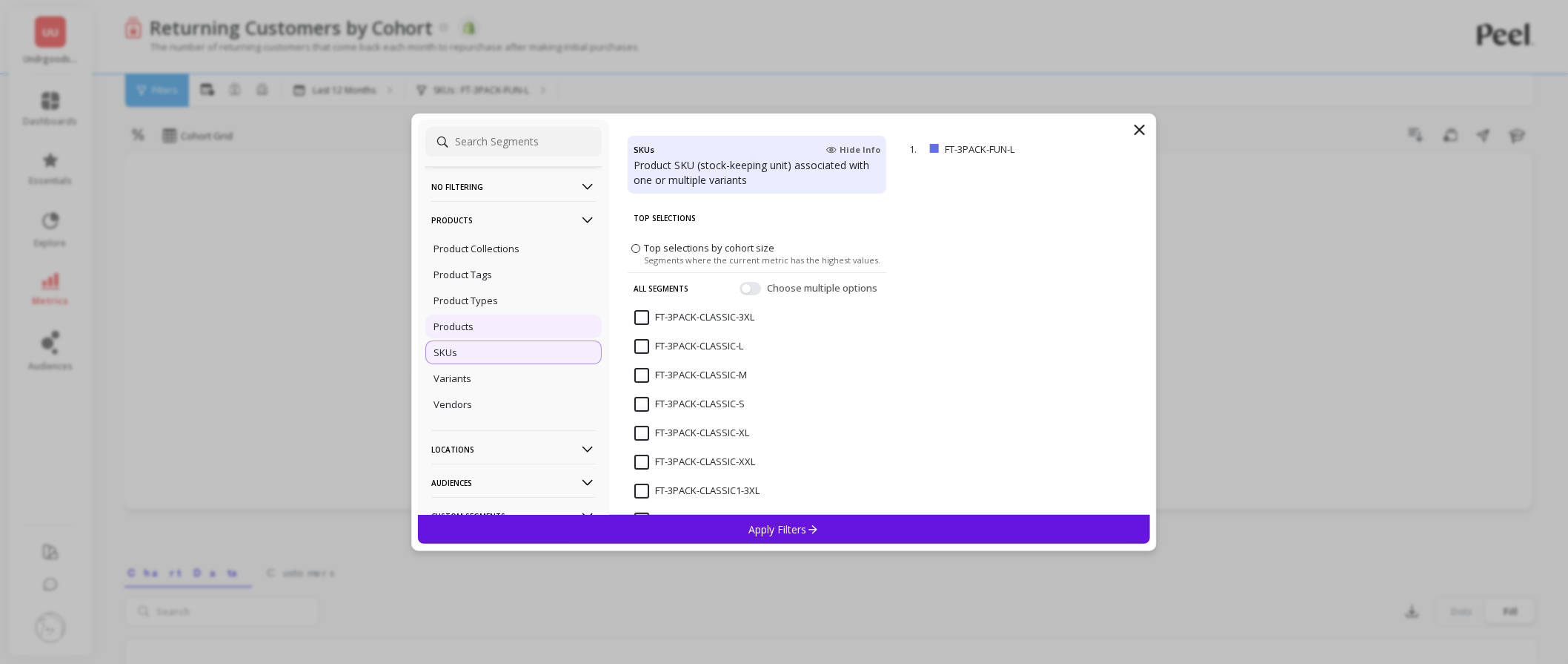
click at [470, 330] on p "Products" at bounding box center [454, 326] width 40 height 14
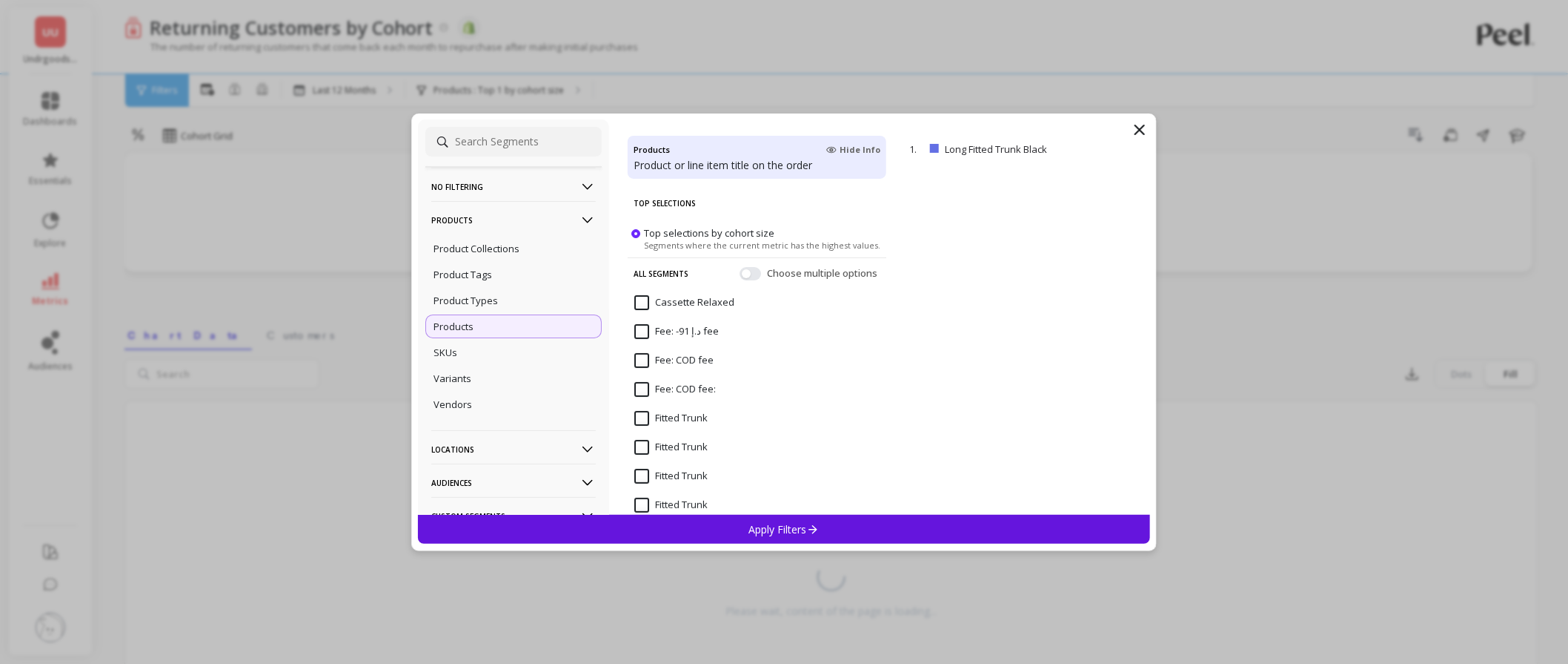
click at [806, 521] on div "Apply Filters" at bounding box center [784, 529] width 732 height 29
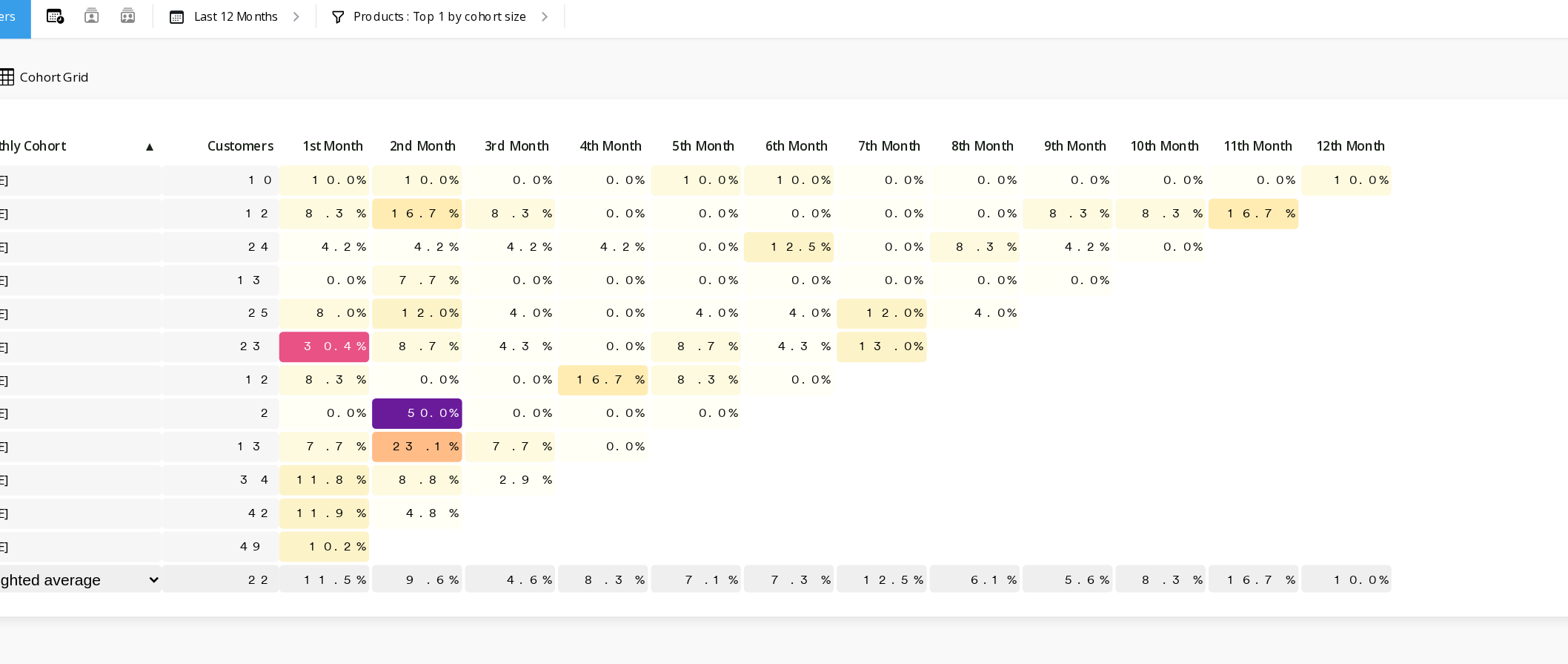
scroll to position [10, 0]
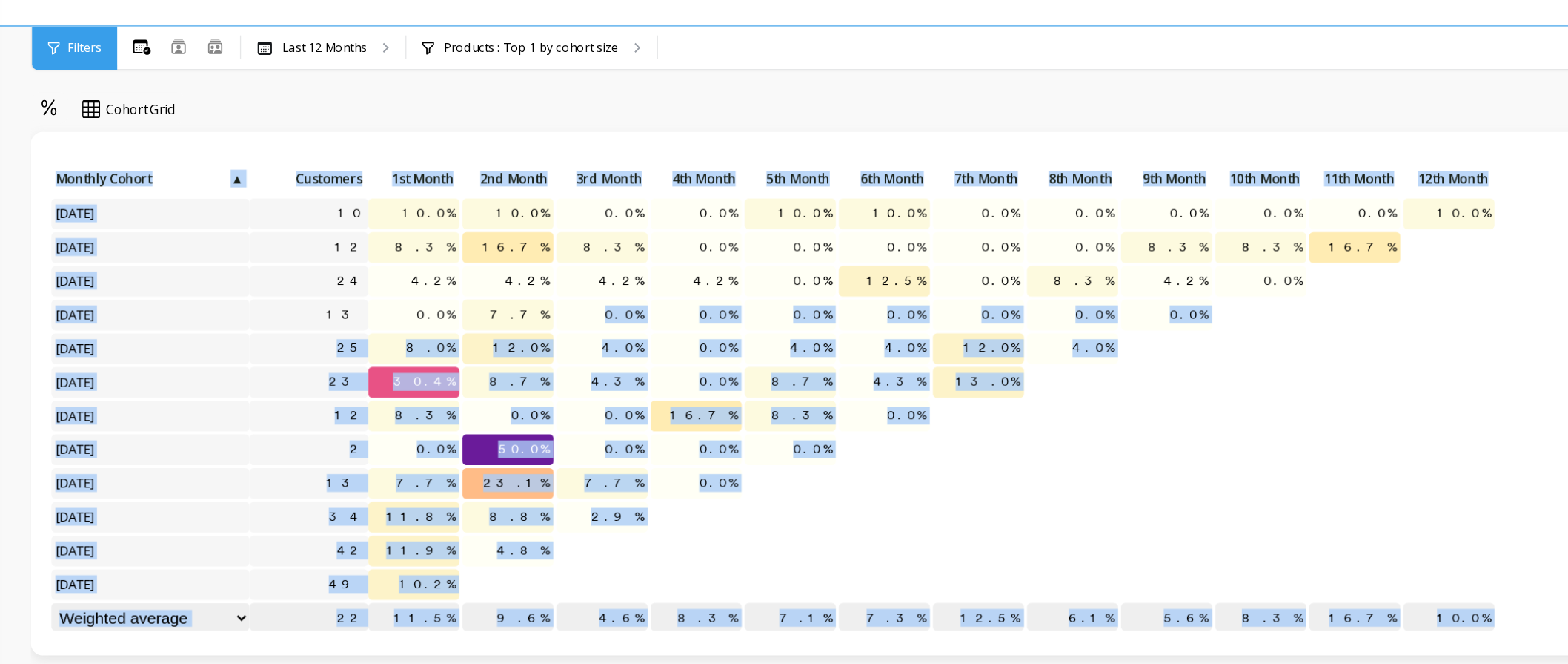
drag, startPoint x: 566, startPoint y: 290, endPoint x: 1029, endPoint y: 285, distance: 463.0
click at [1029, 285] on body "UU Undrgoods UAE dashboards essentials explore metrics audiences Returning Cust…" at bounding box center [784, 595] width 1568 height 1211
click at [1069, 332] on p at bounding box center [1045, 334] width 68 height 10
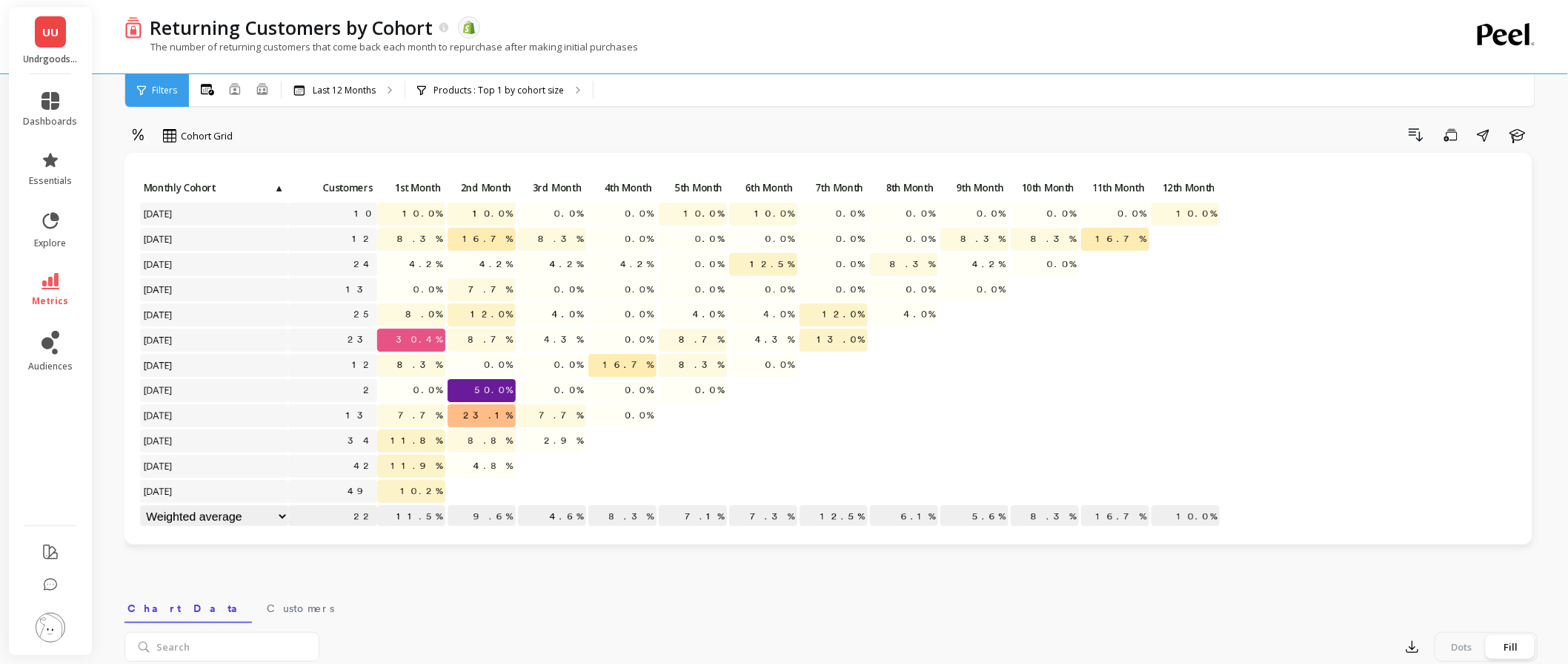
click at [40, 295] on span "metrics" at bounding box center [51, 301] width 37 height 12
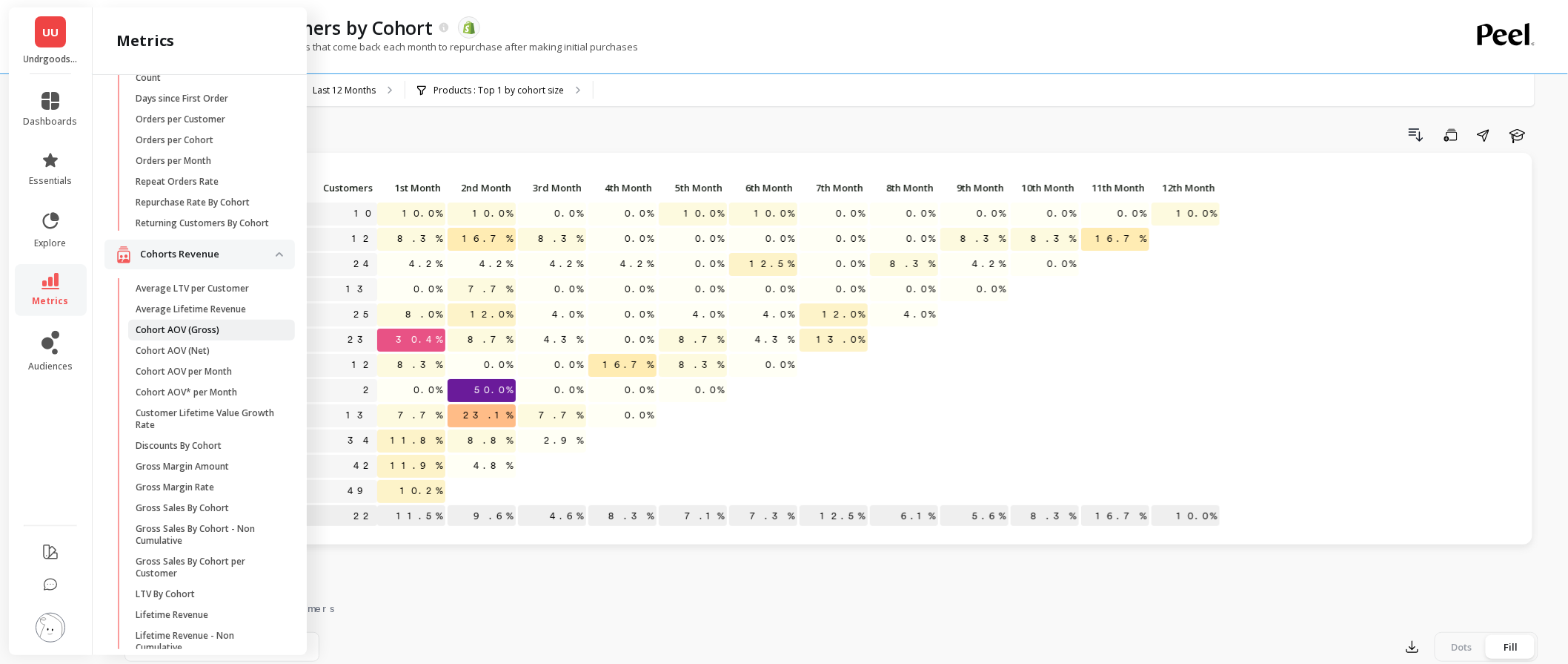
scroll to position [273, 0]
click at [212, 294] on p "Average LTV per Customer" at bounding box center [192, 287] width 113 height 12
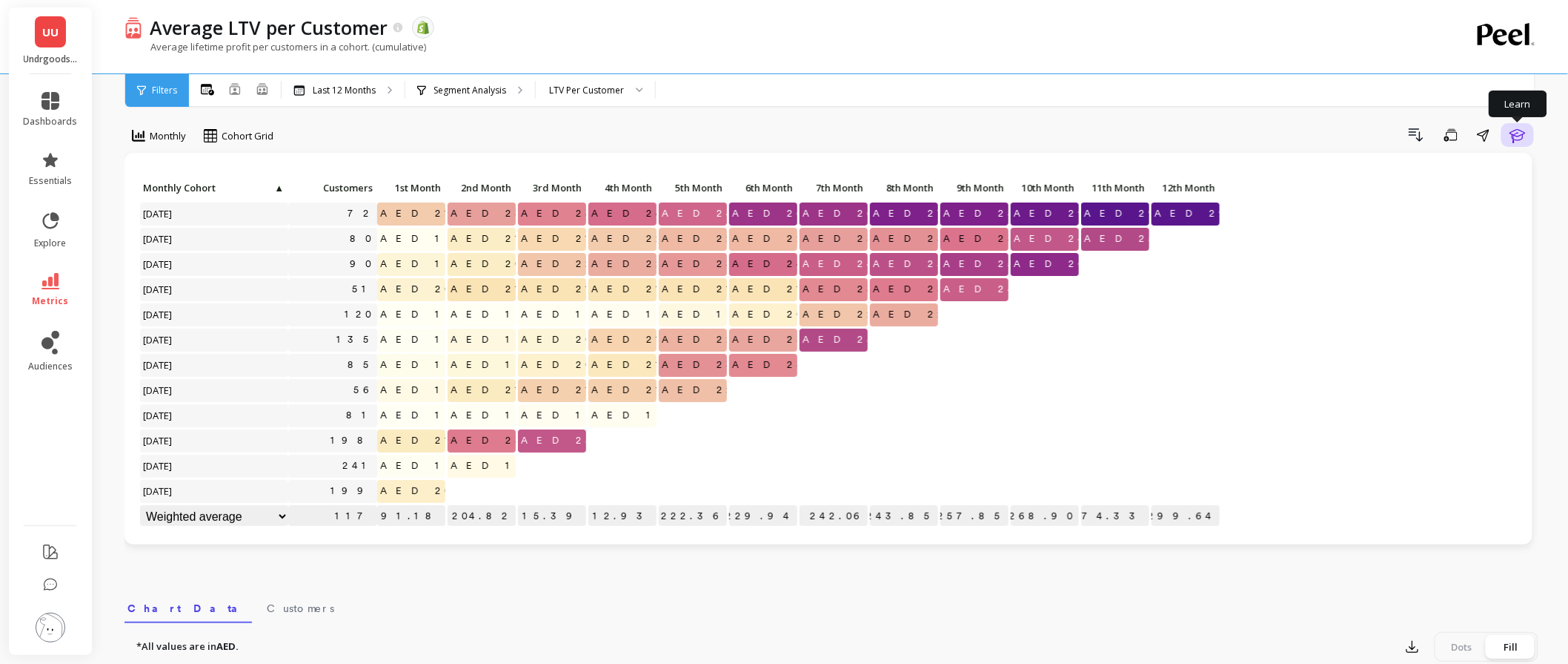
click at [1519, 131] on icon "button" at bounding box center [1518, 135] width 18 height 18
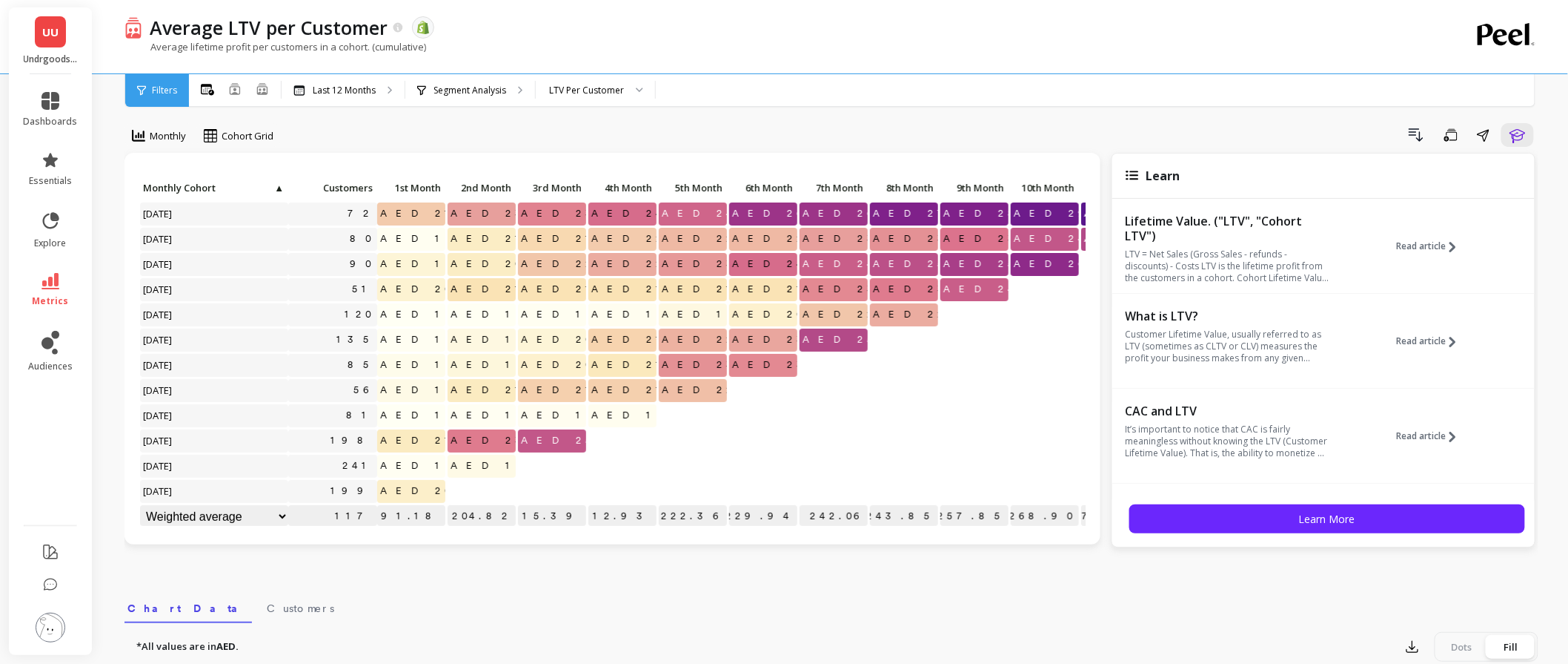
click at [1260, 272] on p "LTV = Net Sales (Gross Sales - refunds - discounts) - Costs LTV is the lifetime…" at bounding box center [1228, 266] width 204 height 36
click at [1434, 240] on span "Read article" at bounding box center [1421, 246] width 49 height 12
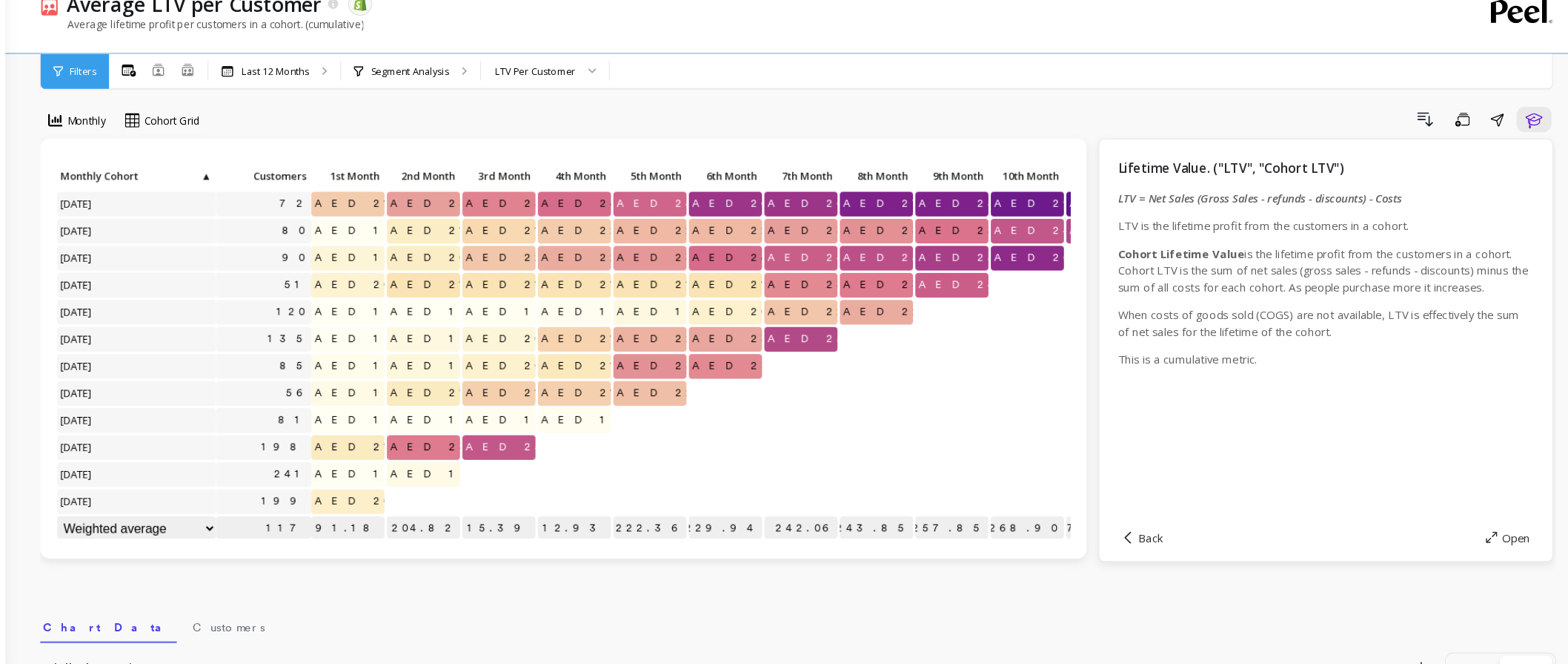
scroll to position [10, 0]
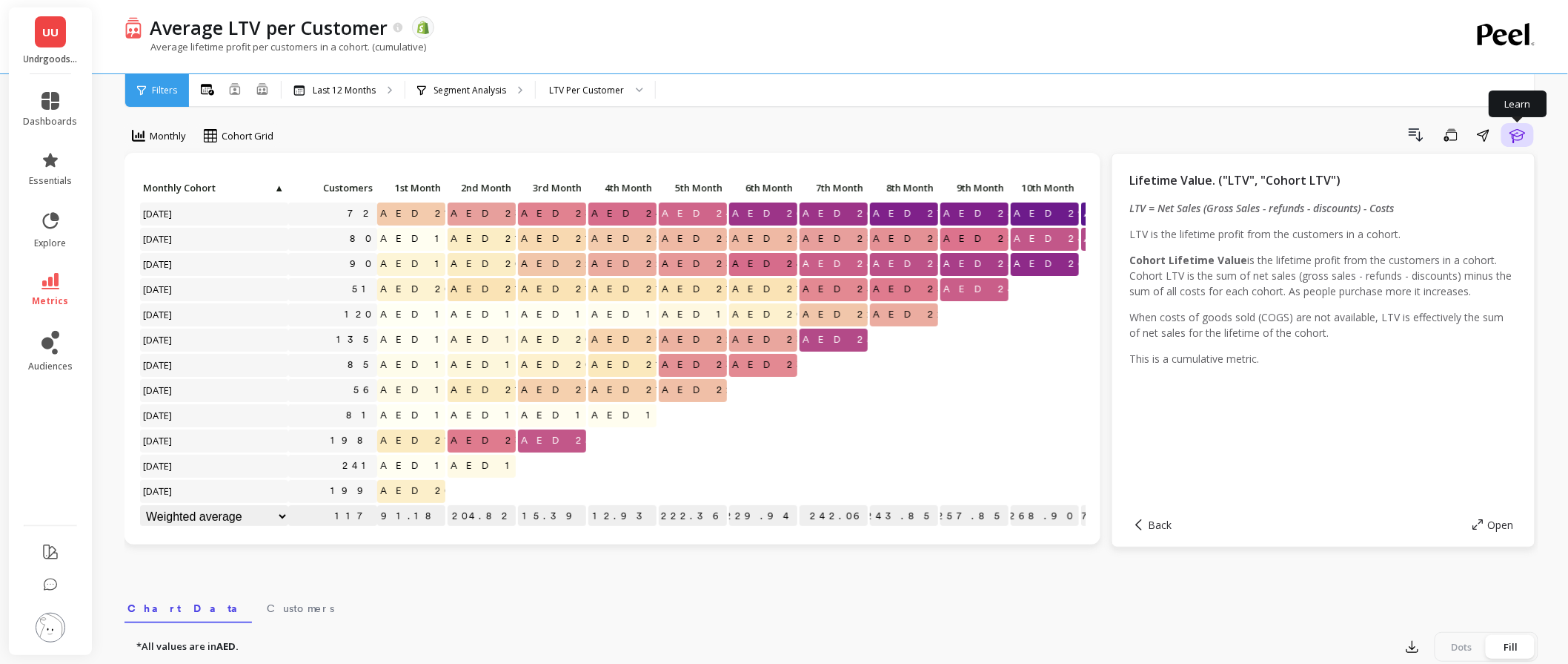
click at [1510, 131] on icon "button" at bounding box center [1518, 135] width 18 height 18
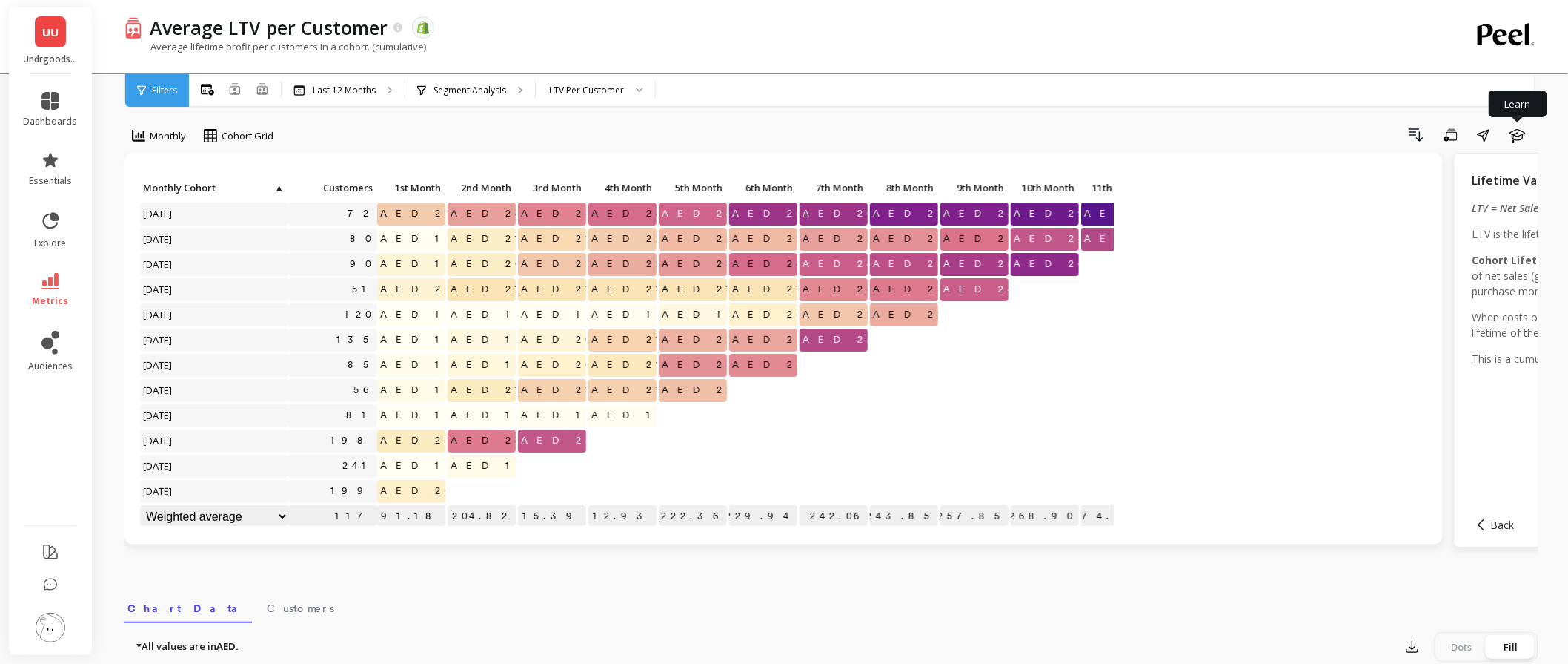
click at [45, 626] on img at bounding box center [50, 627] width 30 height 30
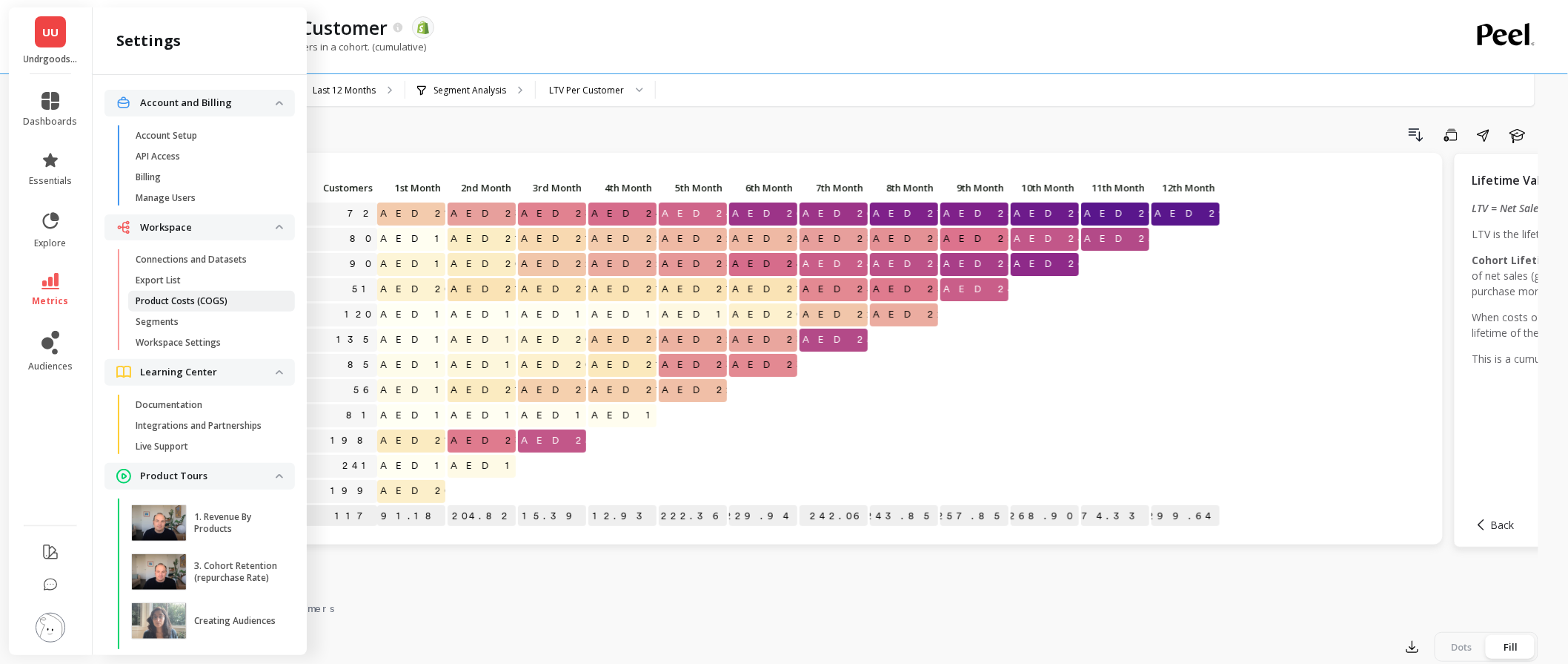
click at [205, 299] on p "Product Costs (COGS)" at bounding box center [181, 301] width 92 height 12
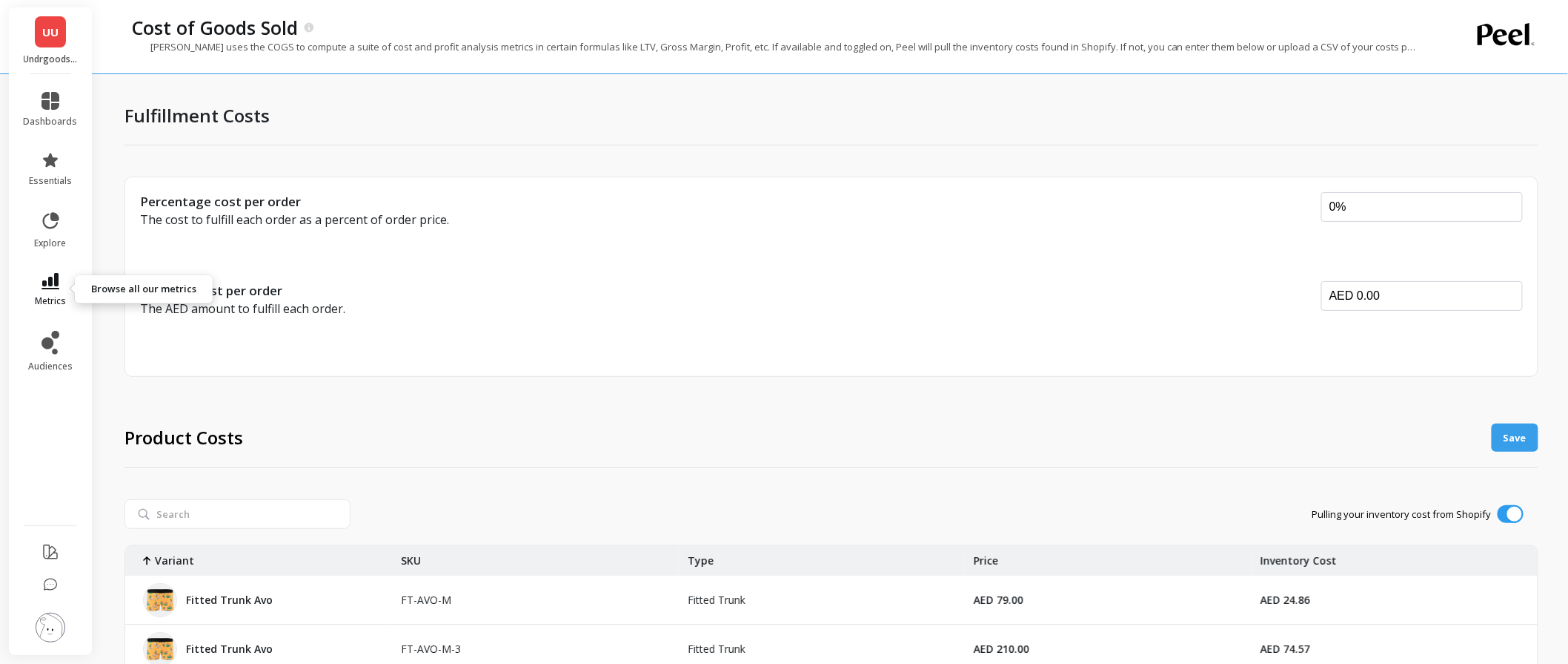
click at [57, 285] on link "metrics" at bounding box center [51, 290] width 54 height 34
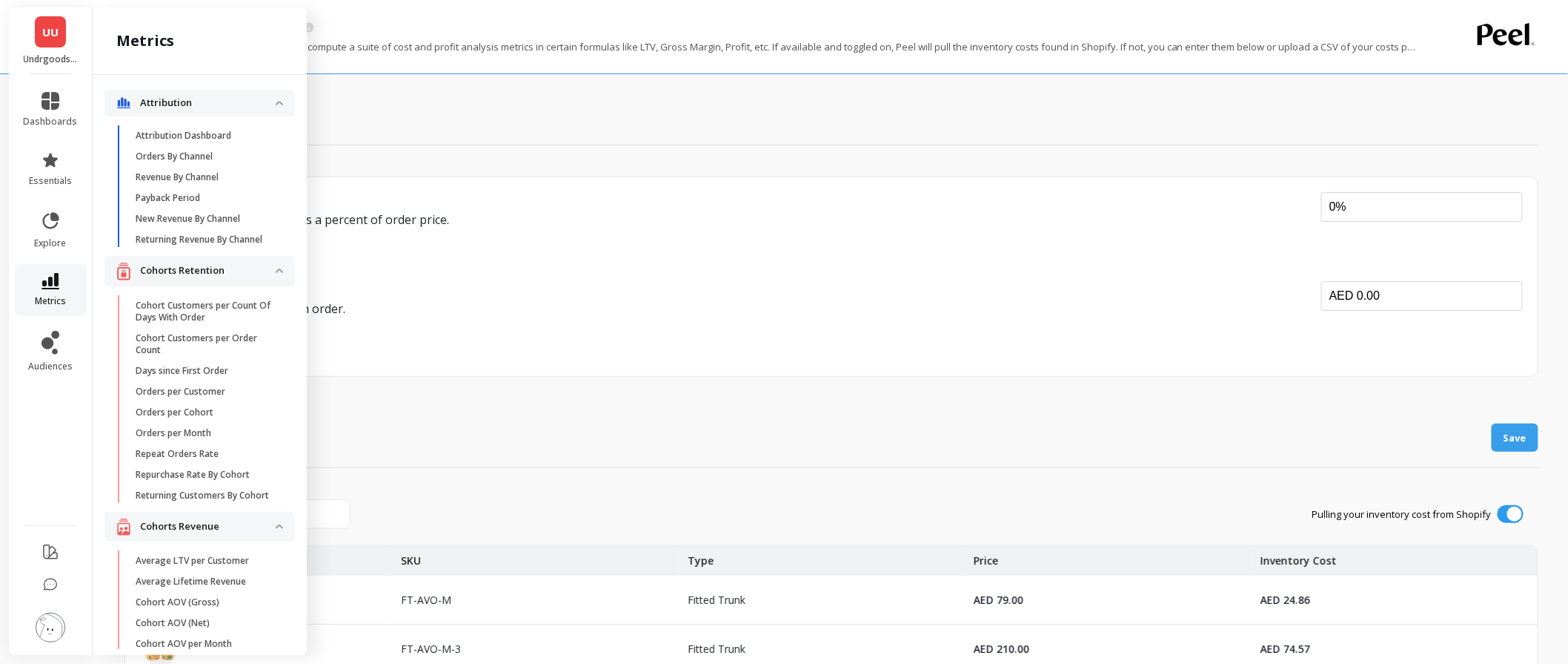
scroll to position [273, 0]
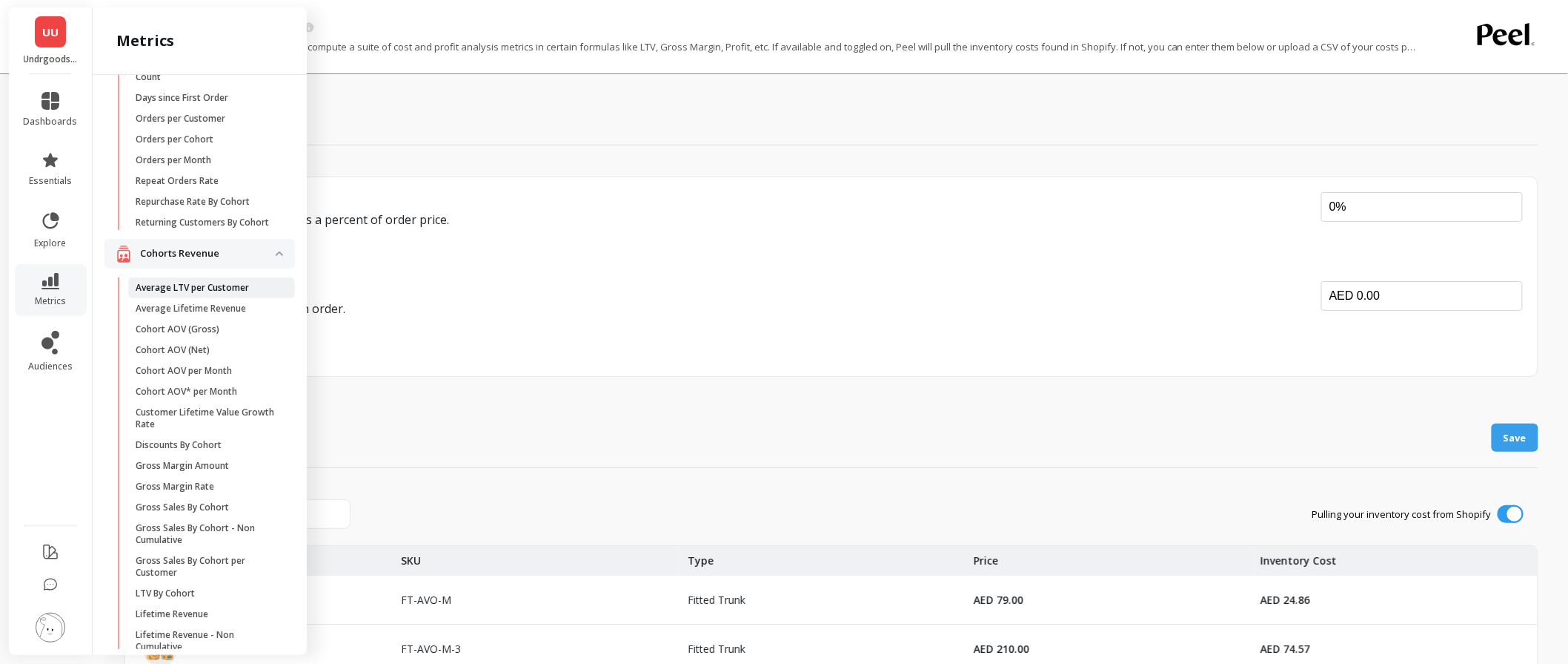
click at [217, 294] on p "Average LTV per Customer" at bounding box center [192, 287] width 113 height 12
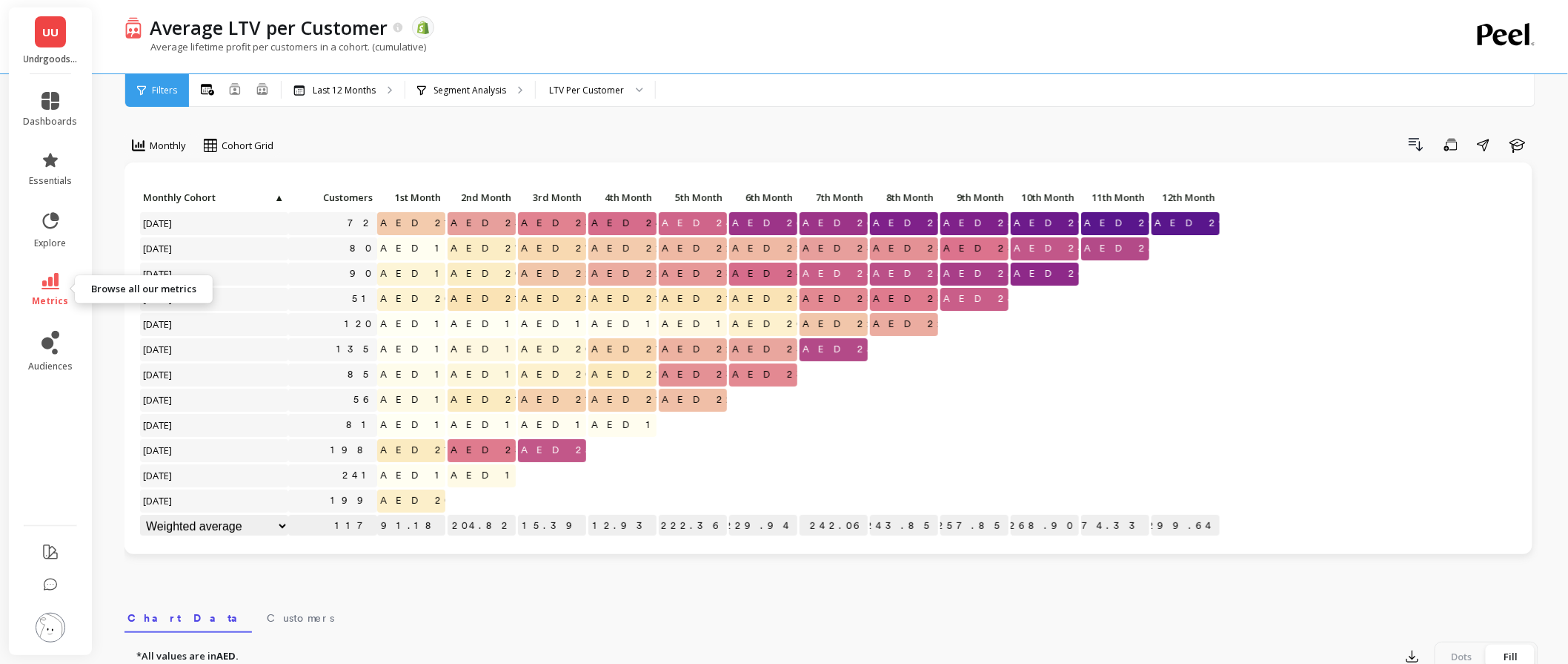
click at [43, 283] on icon at bounding box center [50, 281] width 18 height 16
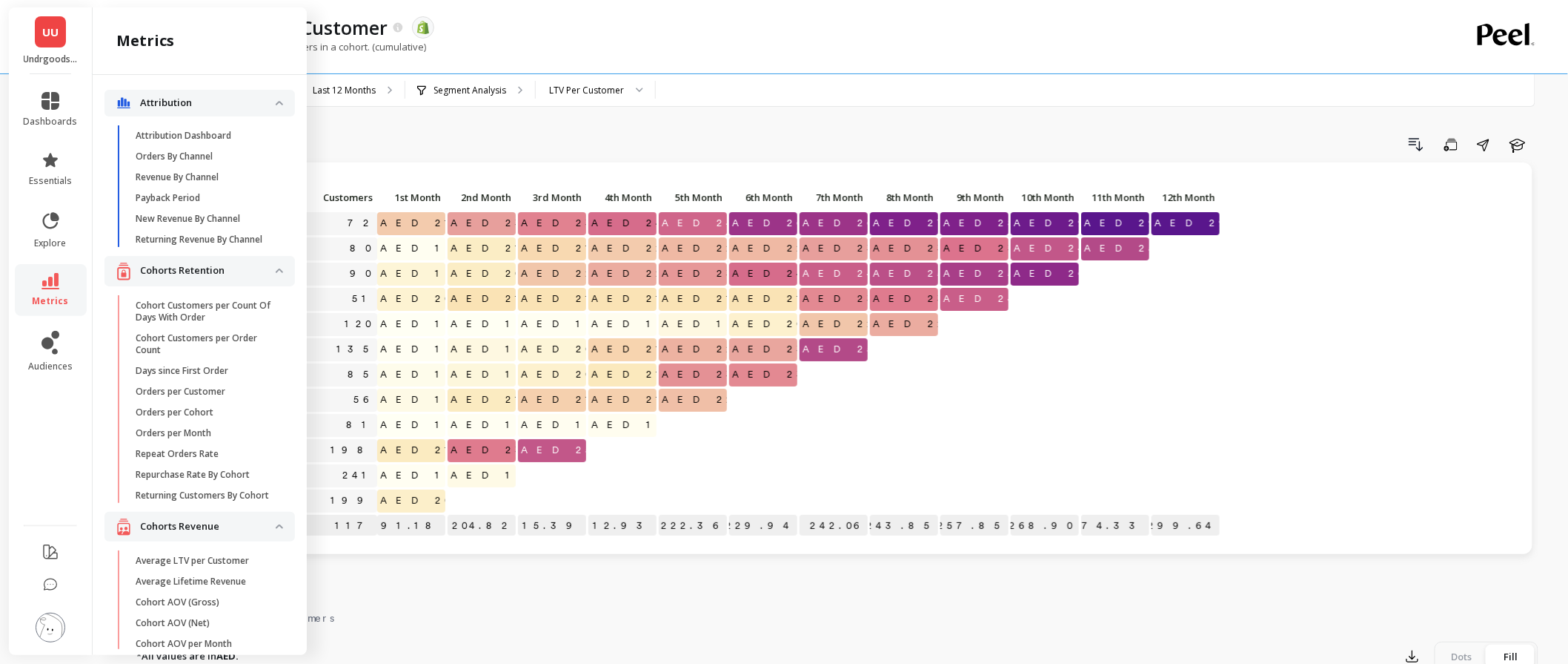
scroll to position [273, 0]
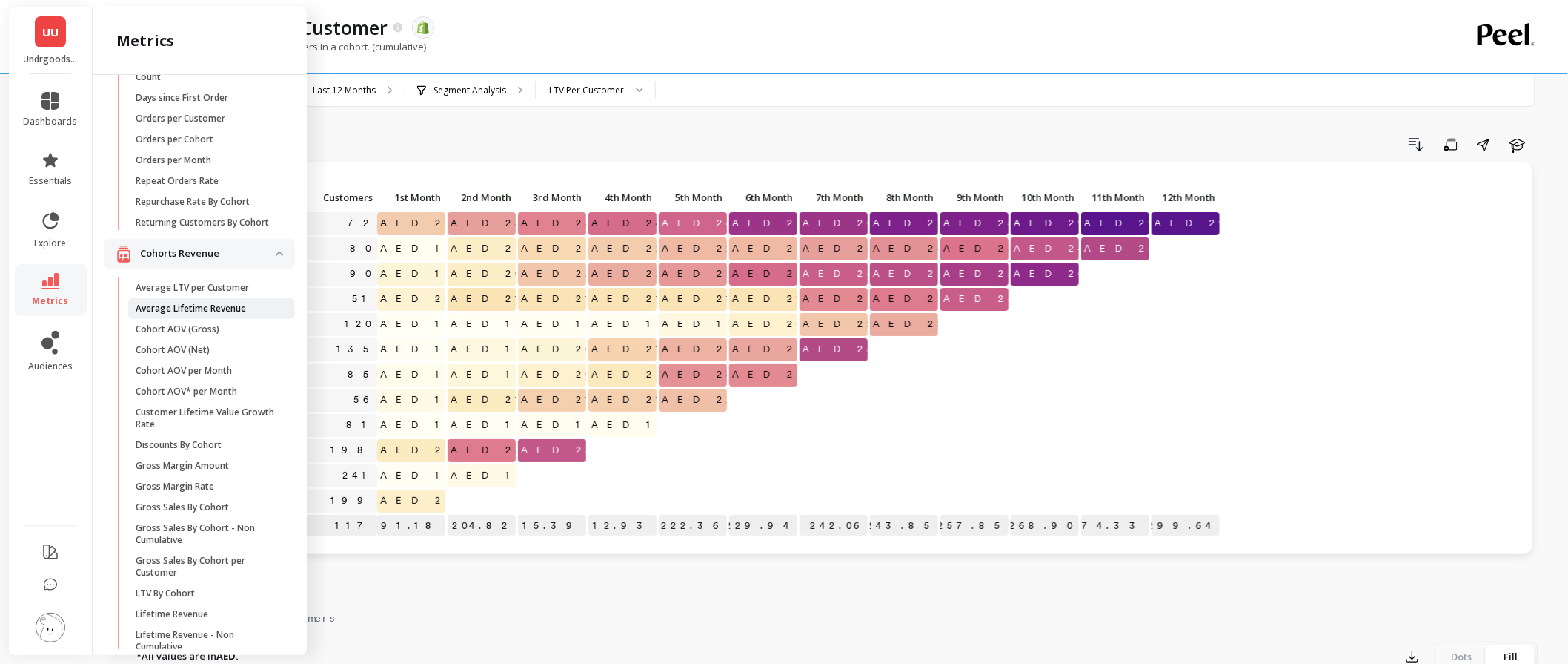
click at [152, 314] on p "Average Lifetime Revenue" at bounding box center [191, 308] width 110 height 12
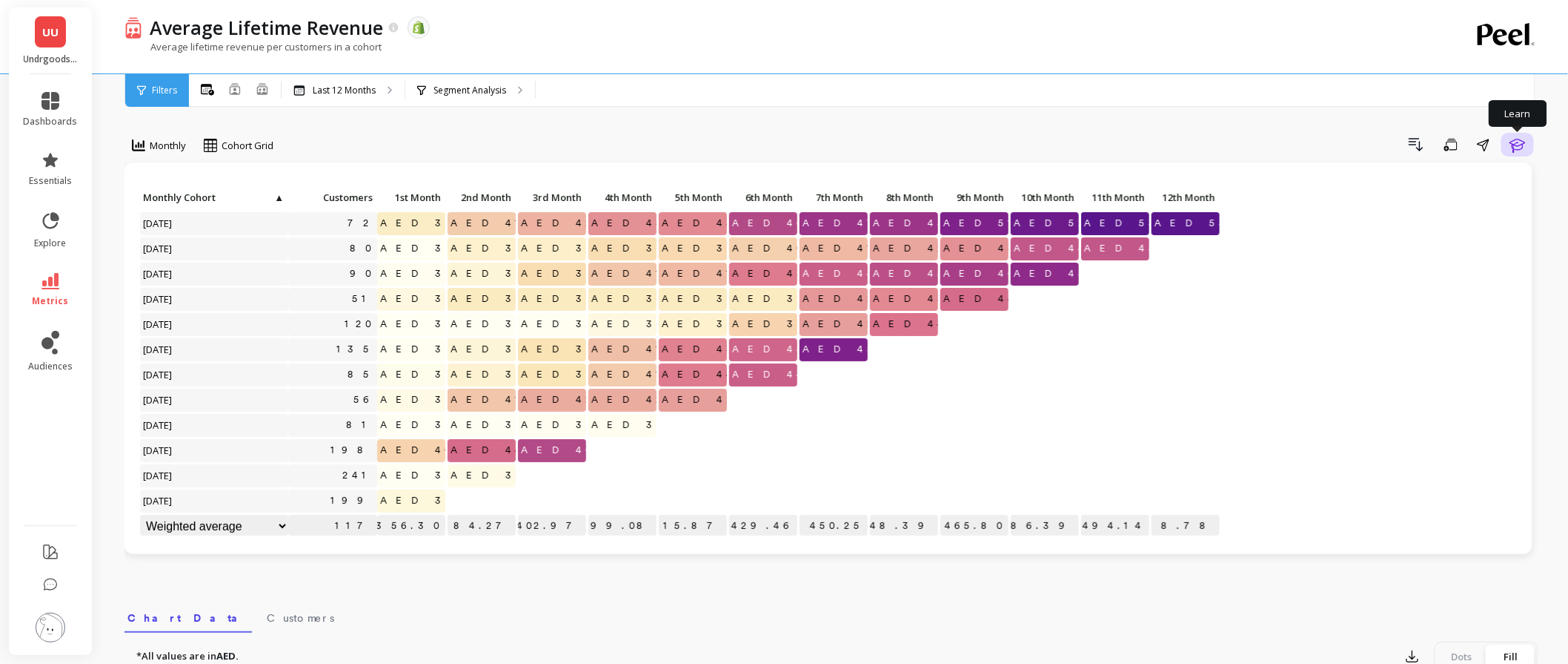
click at [1515, 152] on icon "button" at bounding box center [1518, 144] width 18 height 18
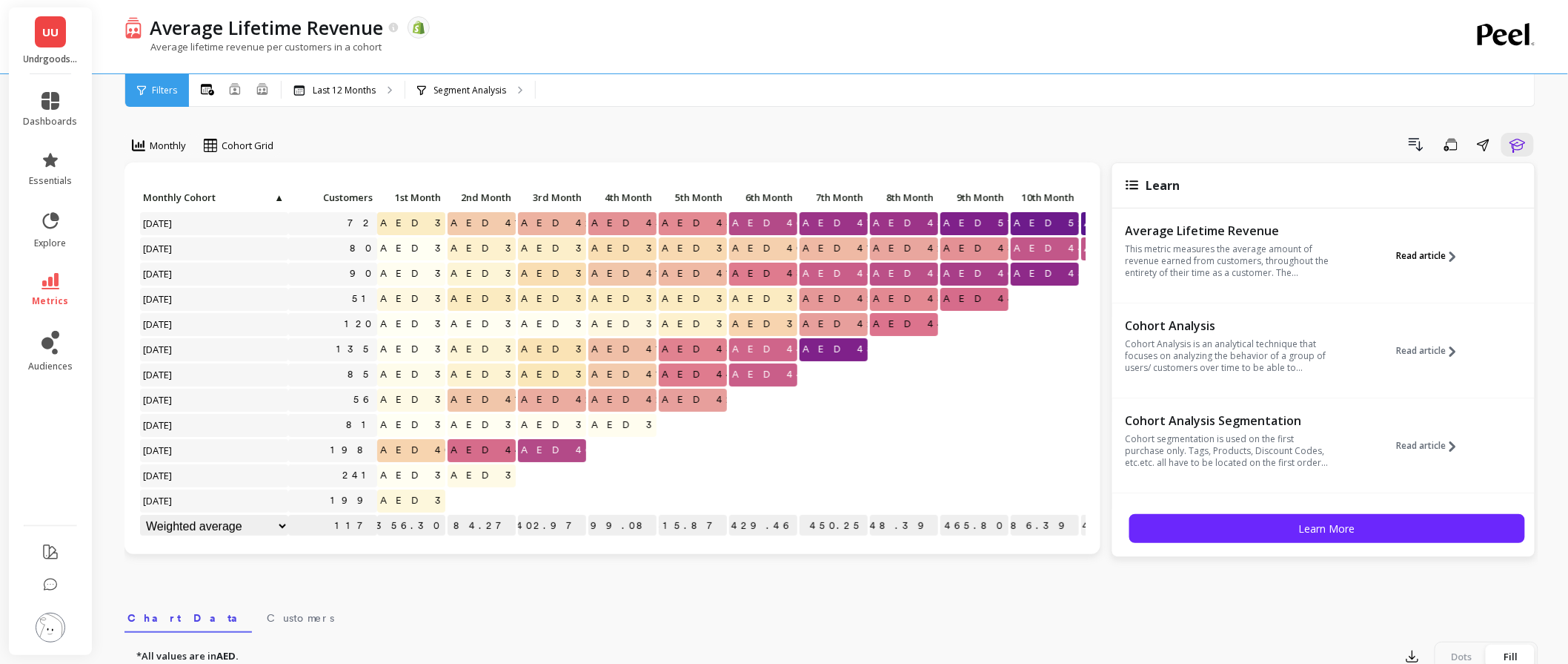
click at [1456, 251] on button "Read article" at bounding box center [1432, 255] width 71 height 68
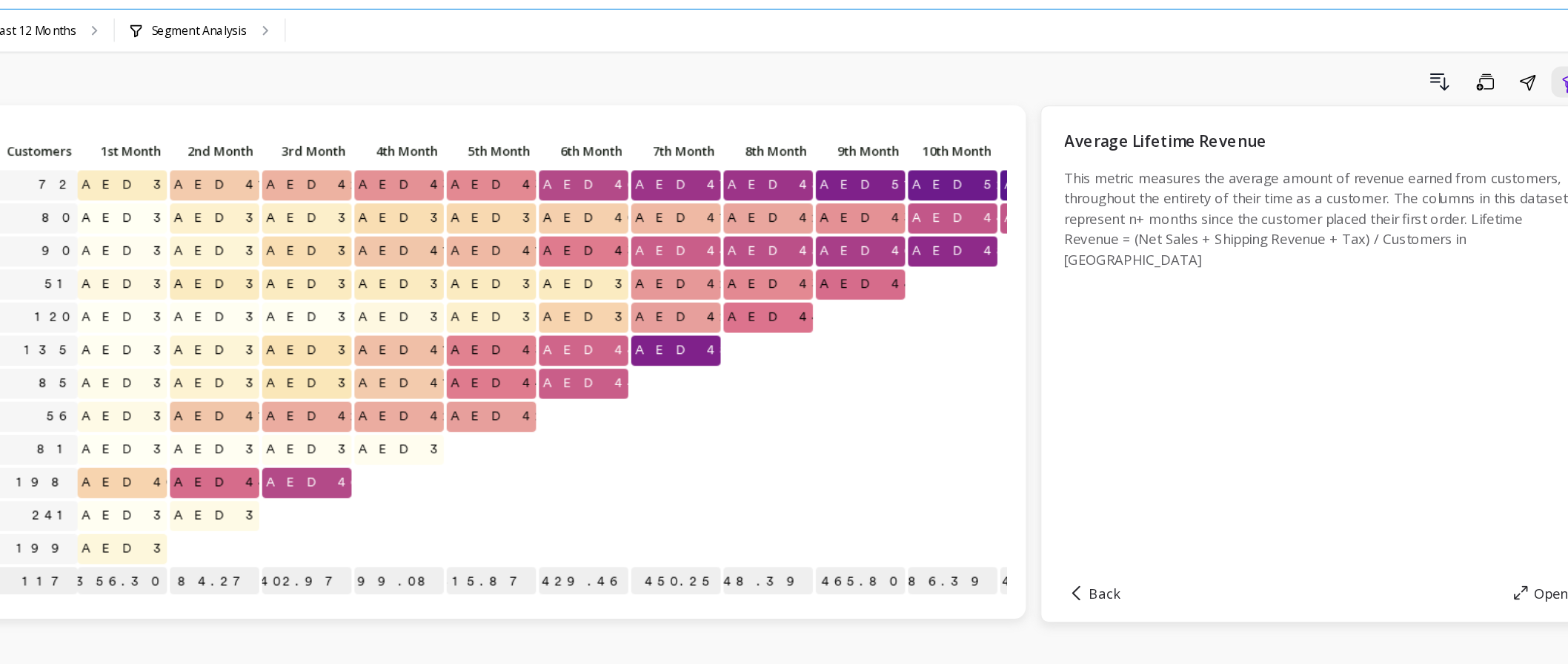
scroll to position [16, 0]
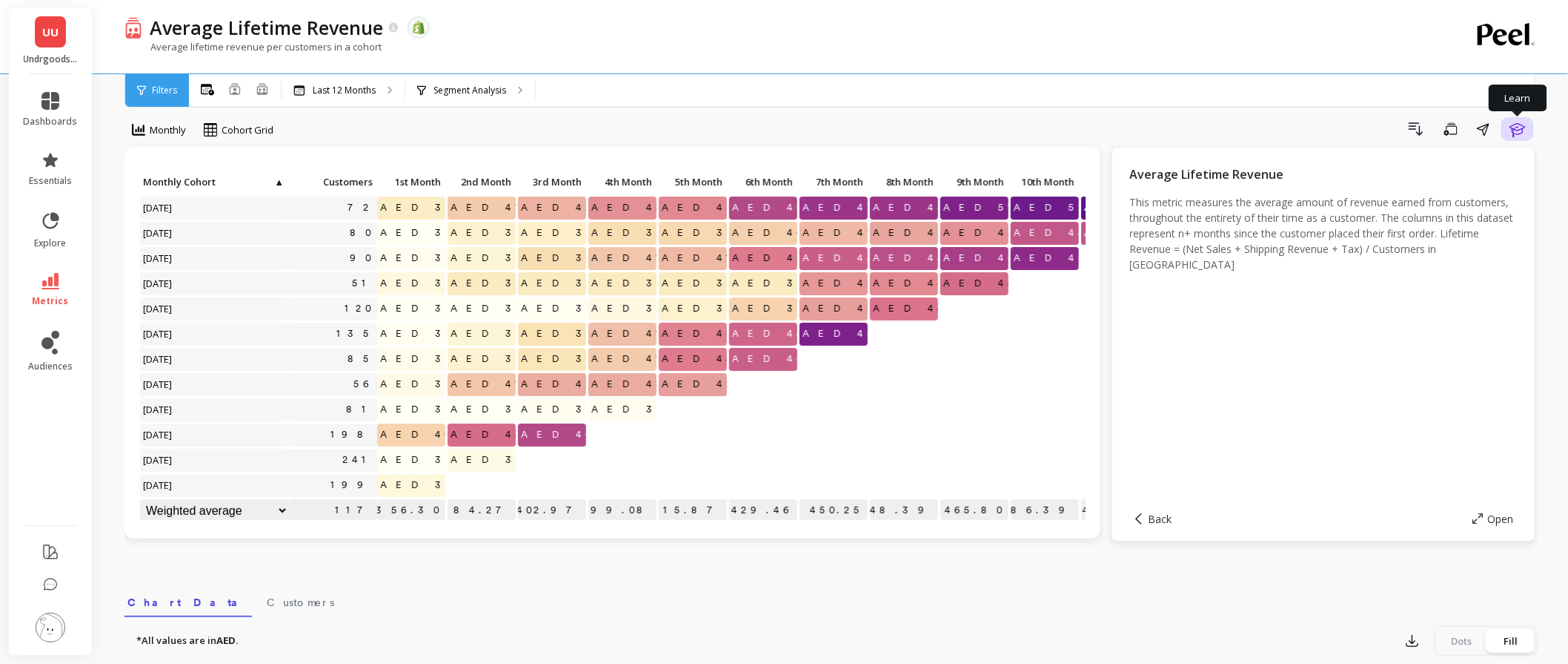
click at [1515, 131] on icon "button" at bounding box center [1518, 130] width 16 height 14
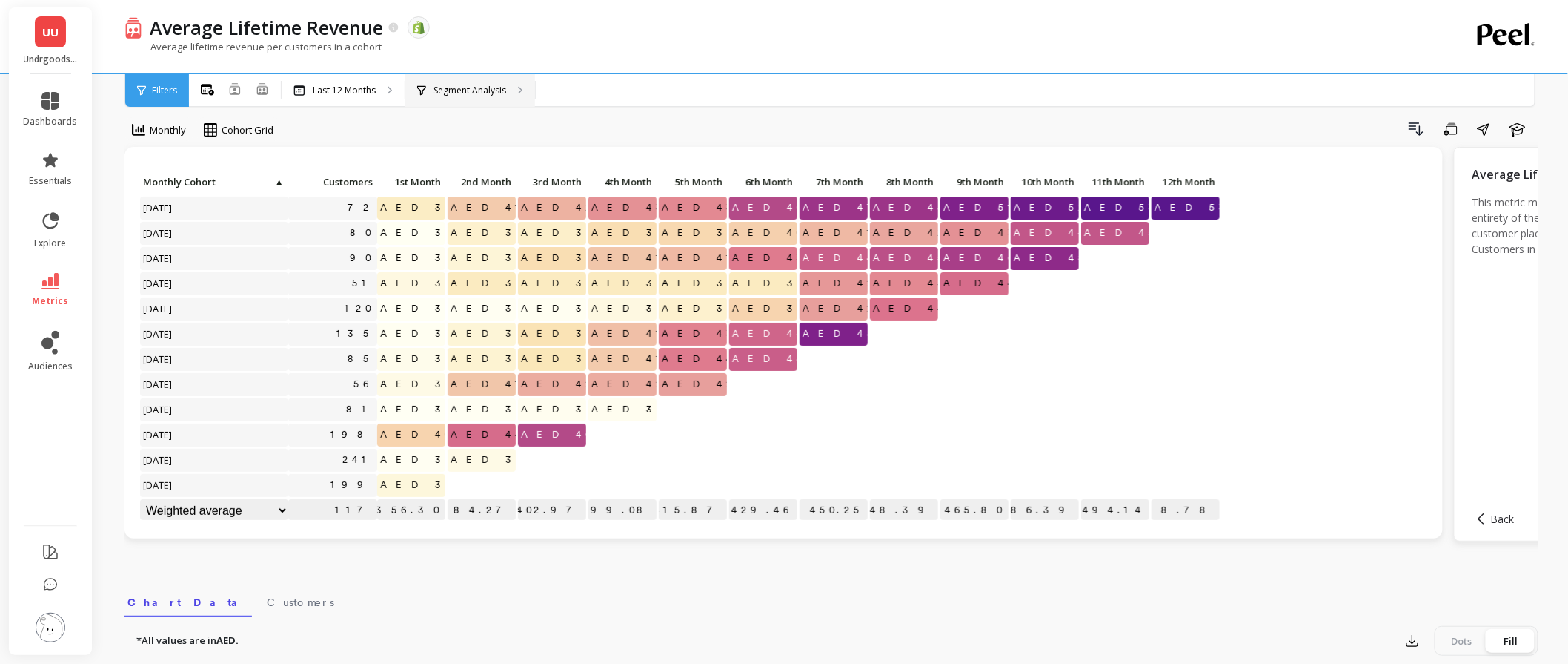
click at [464, 97] on div "Segment Analysis" at bounding box center [470, 90] width 130 height 33
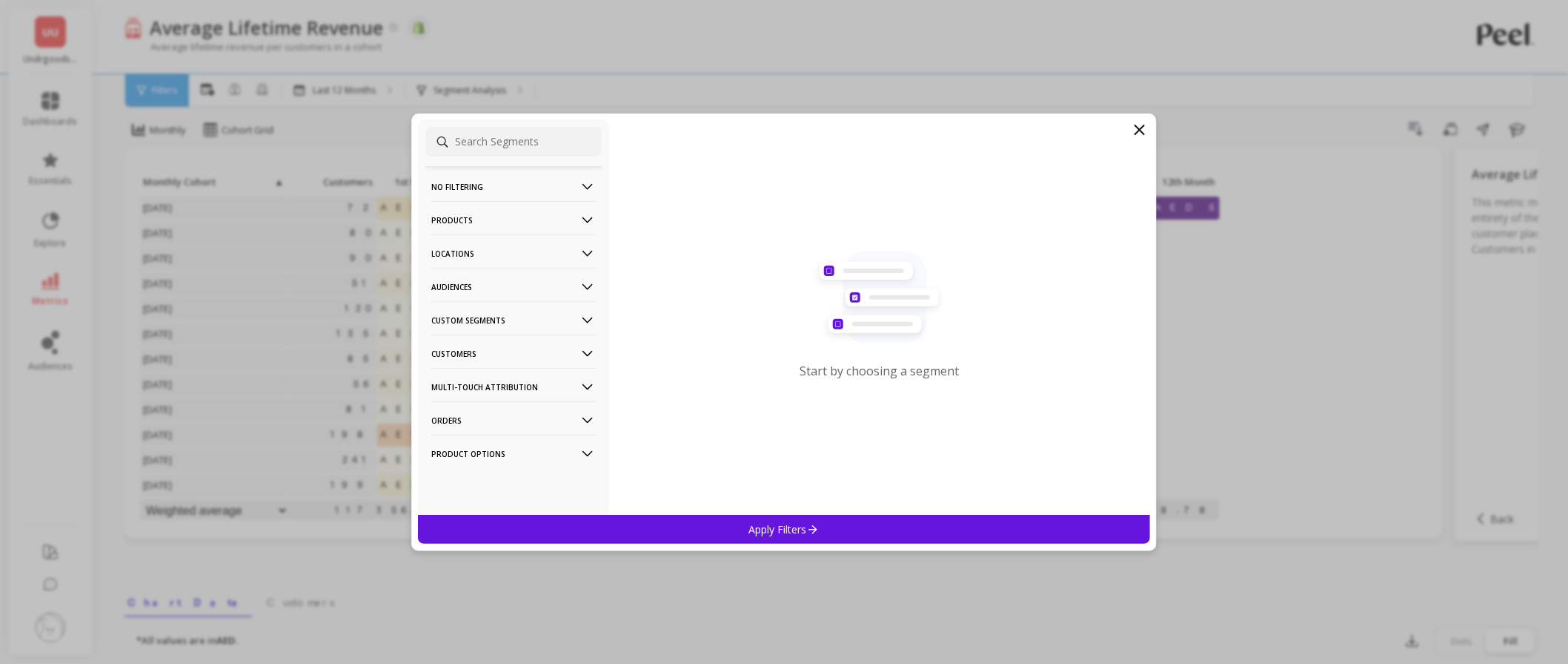
click at [489, 343] on p "Customers" at bounding box center [514, 353] width 164 height 38
click at [483, 322] on p "Custom Segments" at bounding box center [514, 319] width 164 height 38
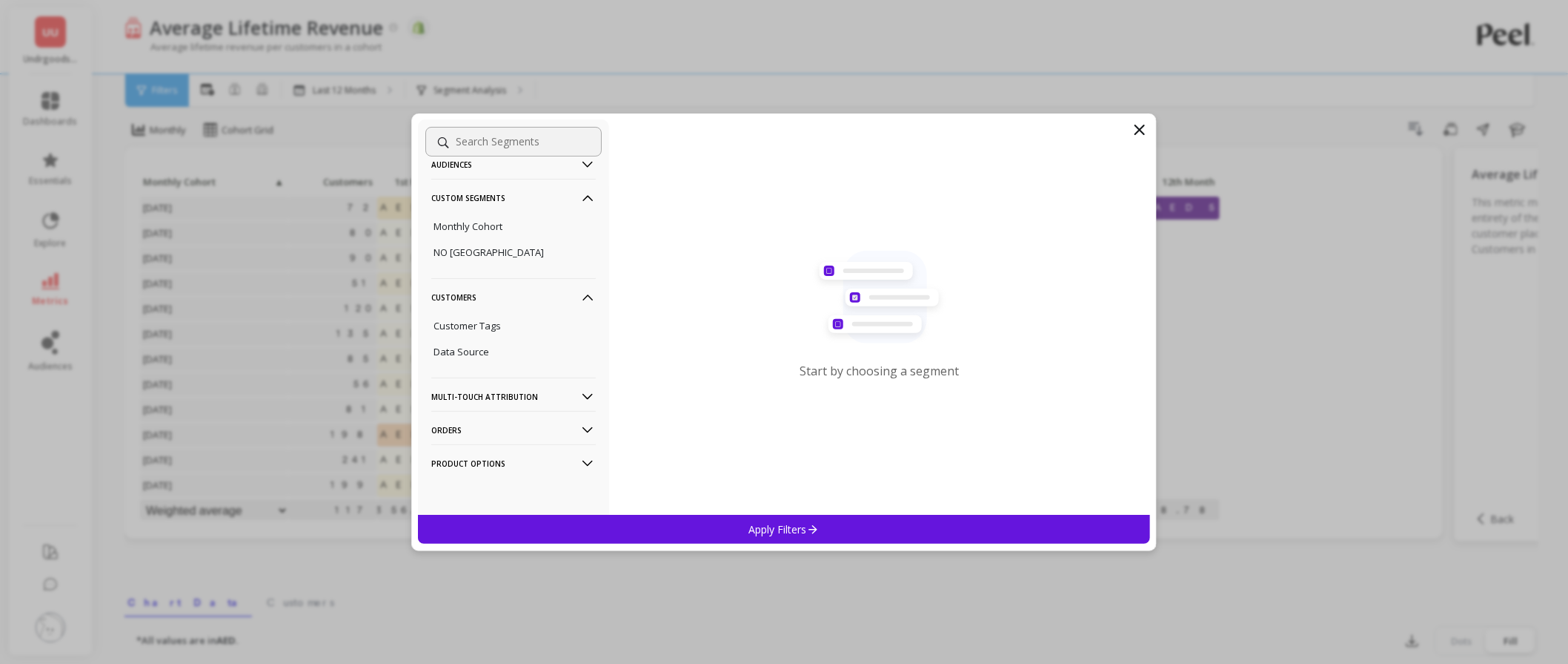
click at [527, 425] on p "Orders" at bounding box center [514, 429] width 164 height 38
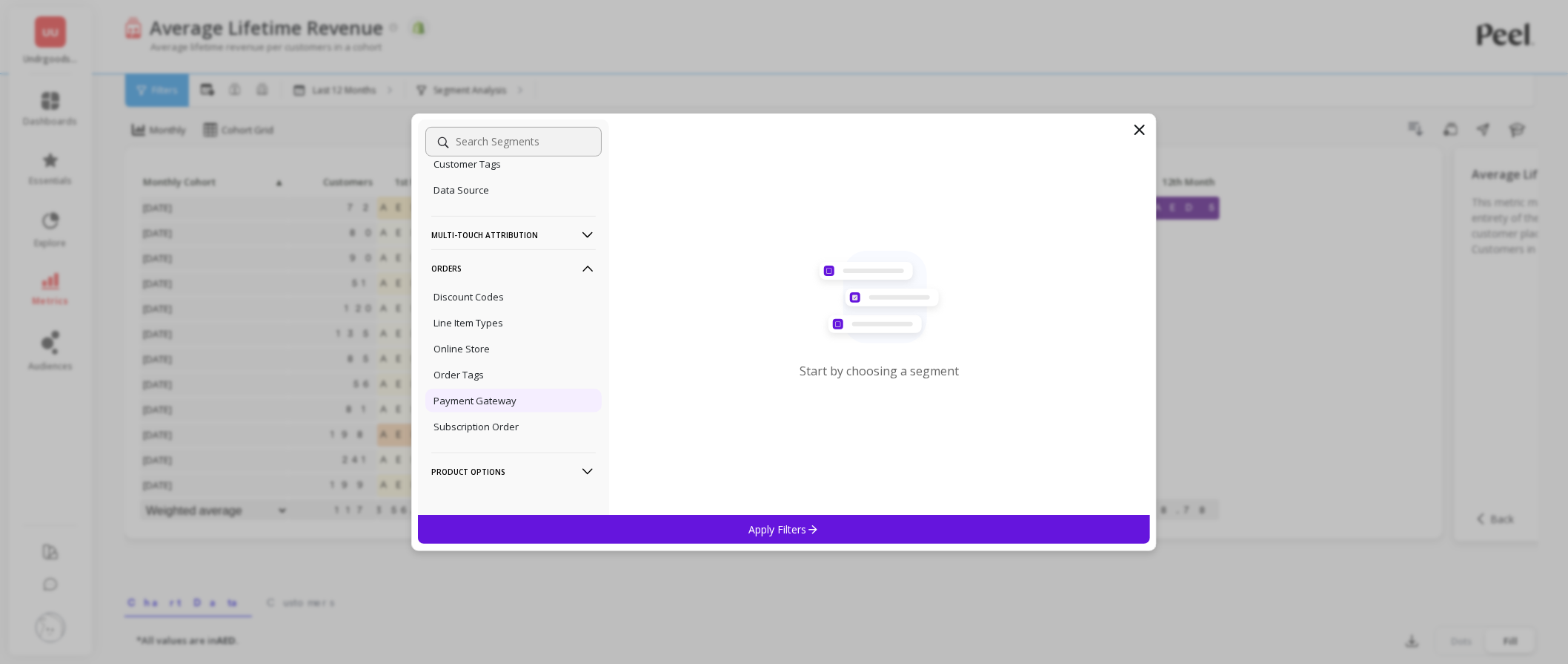
scroll to position [287, 0]
click at [490, 297] on p "Discount Codes" at bounding box center [469, 294] width 70 height 14
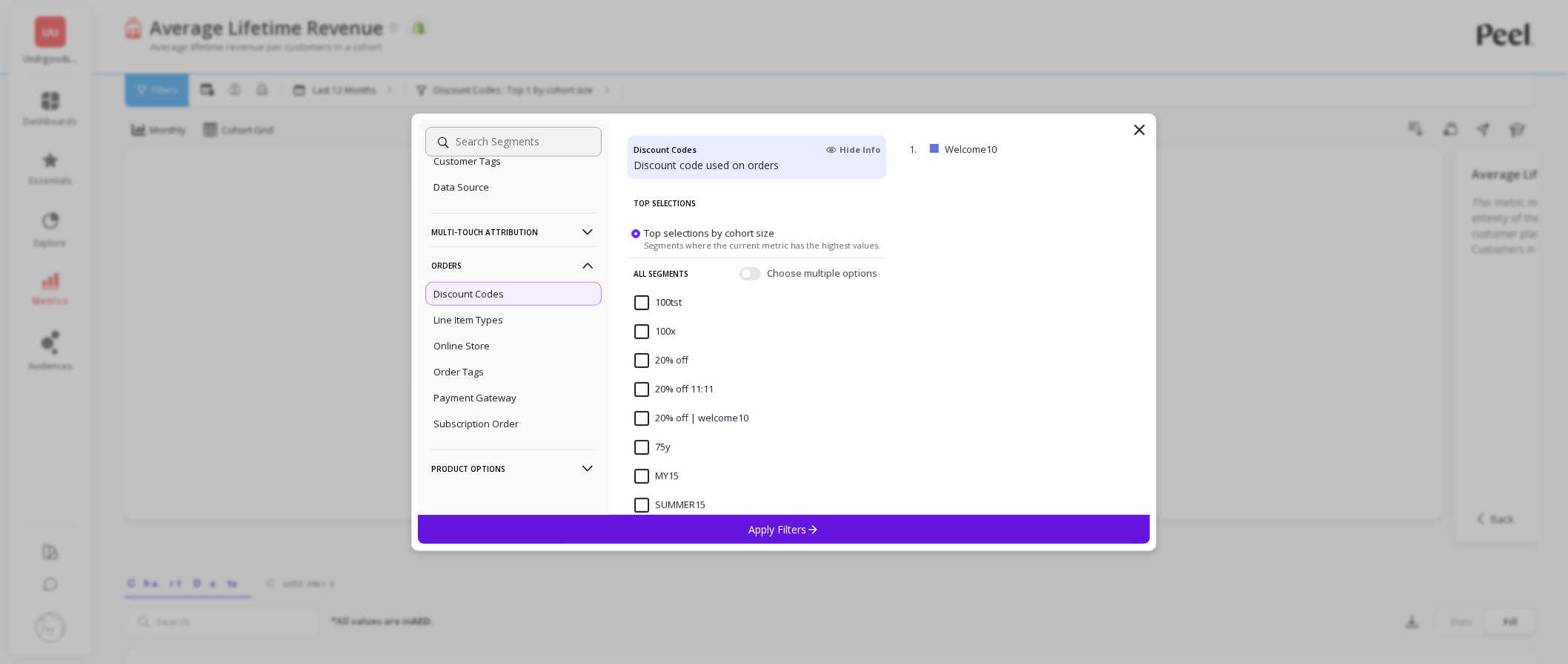
drag, startPoint x: 776, startPoint y: 509, endPoint x: 776, endPoint y: 521, distance: 12.0
click at [776, 510] on div "SUMMER15" at bounding box center [757, 513] width 258 height 45
click at [647, 500] on input "SUMMER15" at bounding box center [669, 505] width 71 height 15
click at [517, 140] on input at bounding box center [513, 141] width 176 height 30
drag, startPoint x: 648, startPoint y: 502, endPoint x: 699, endPoint y: 515, distance: 52.6
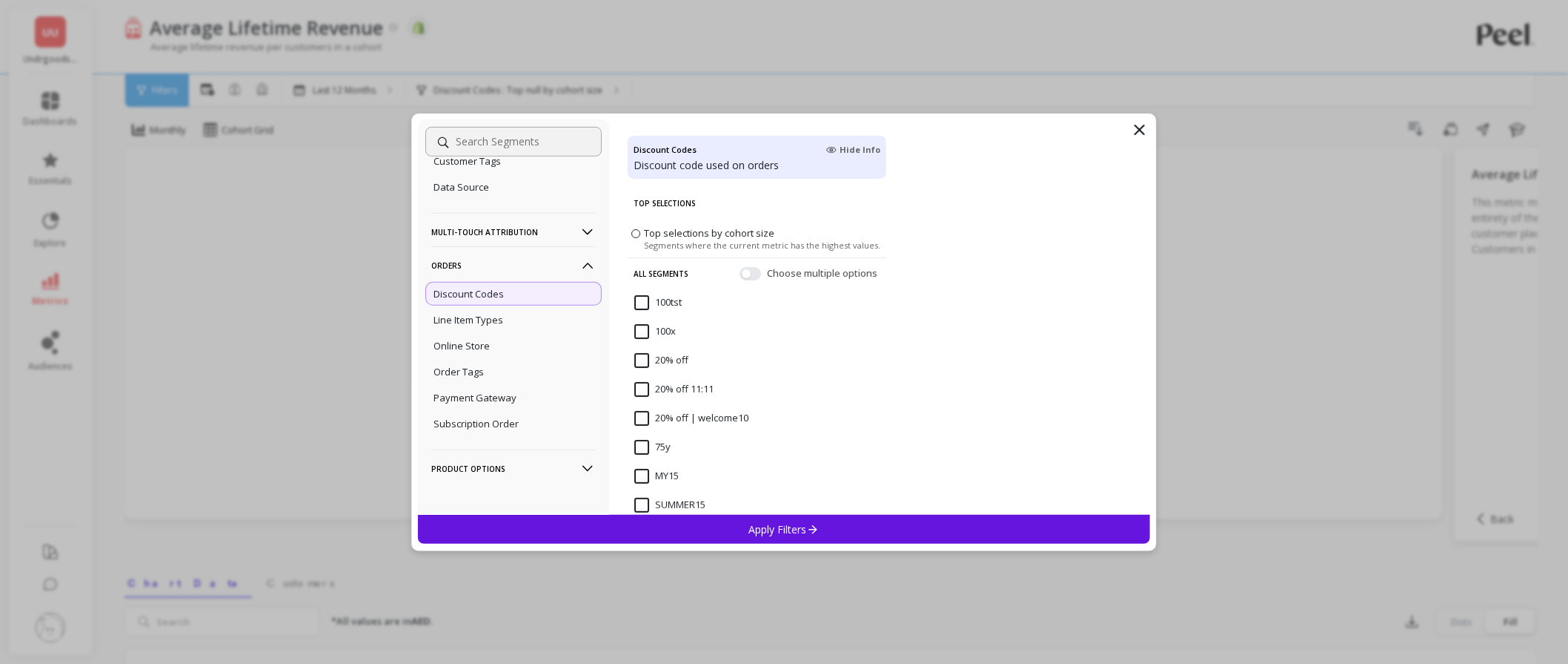
click at [648, 500] on input "SUMMER15" at bounding box center [669, 505] width 71 height 15
click at [718, 516] on div "Apply Filters" at bounding box center [784, 529] width 732 height 29
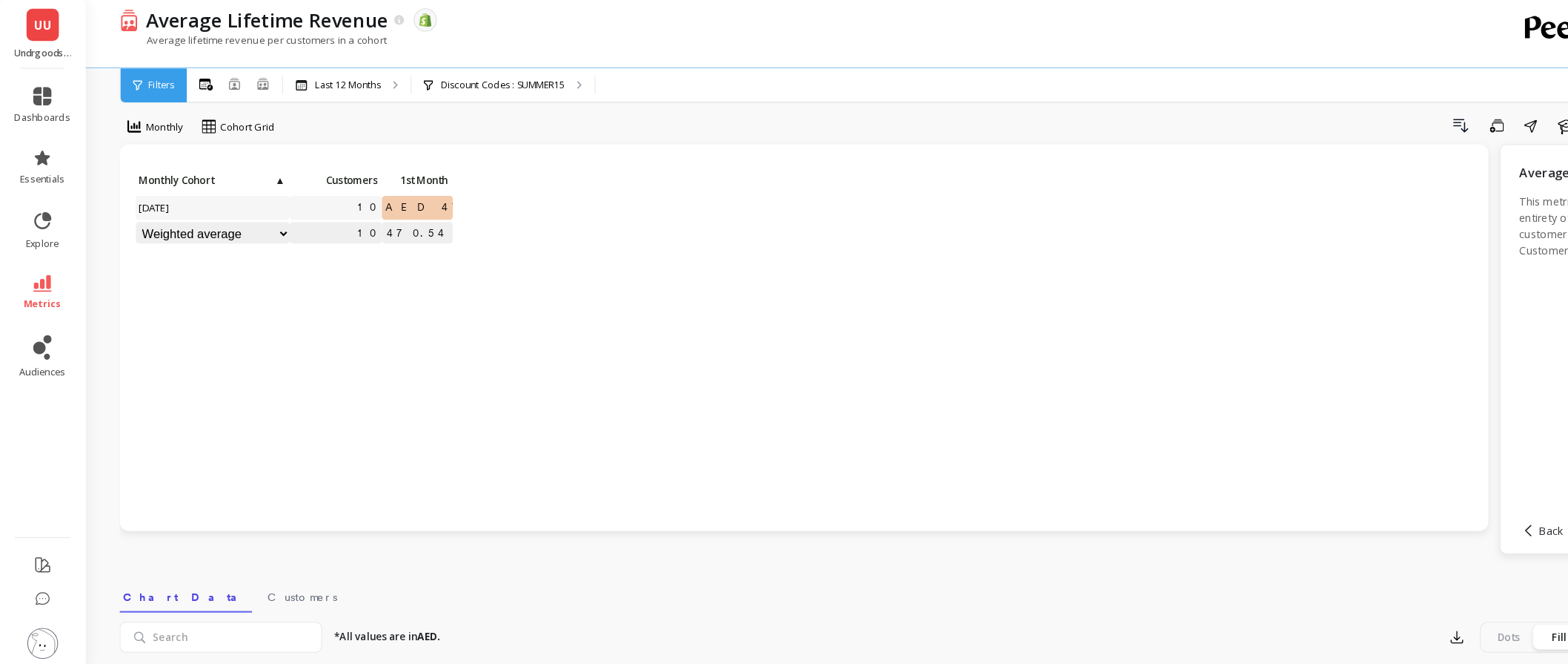
scroll to position [16, 0]
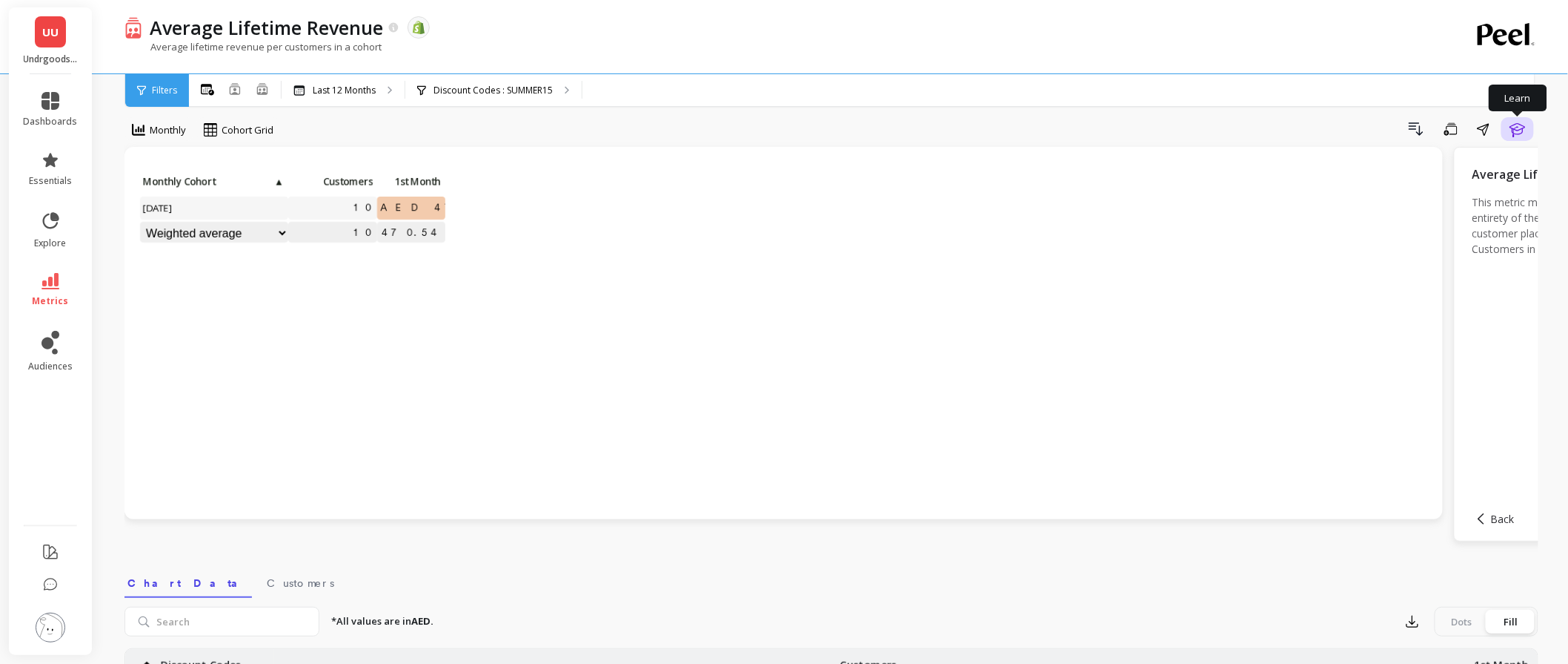
click at [1523, 136] on icon "button" at bounding box center [1518, 129] width 18 height 18
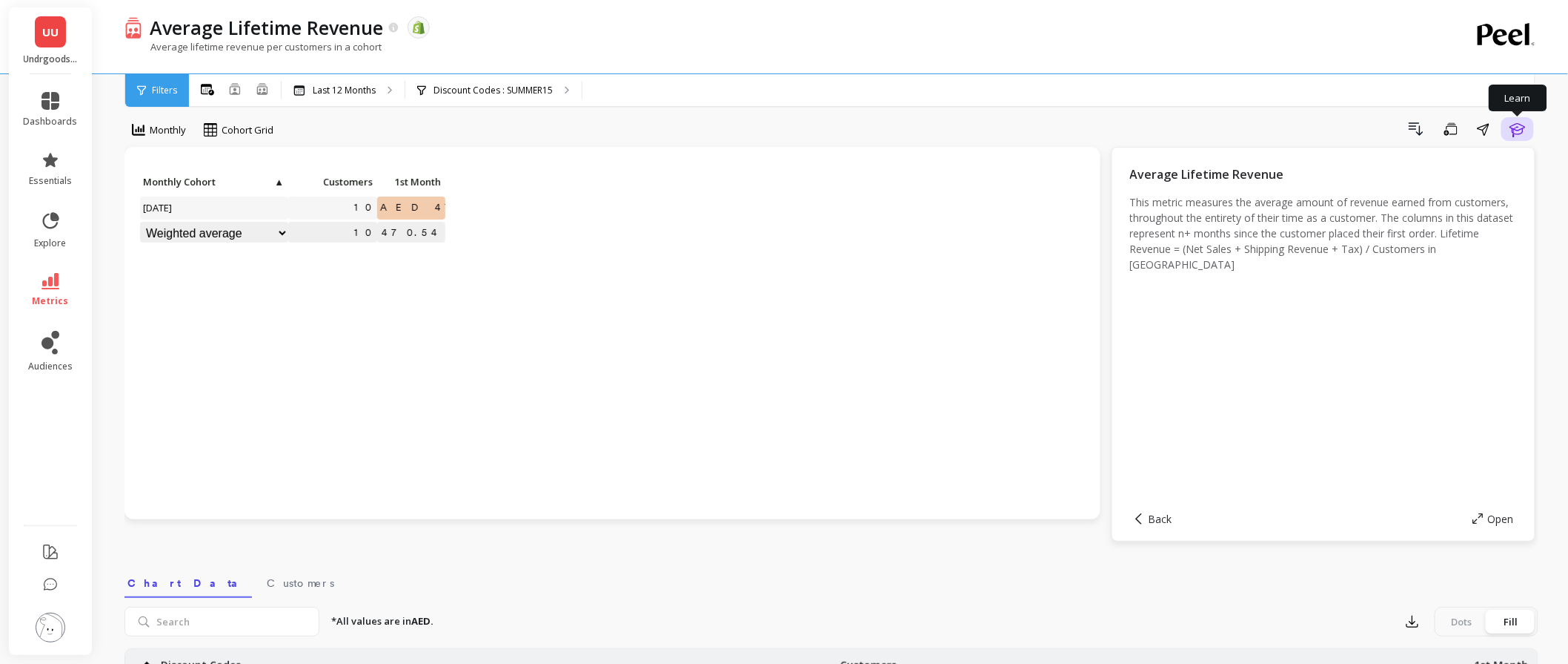
click at [1530, 132] on button "Learn" at bounding box center [1518, 129] width 33 height 24
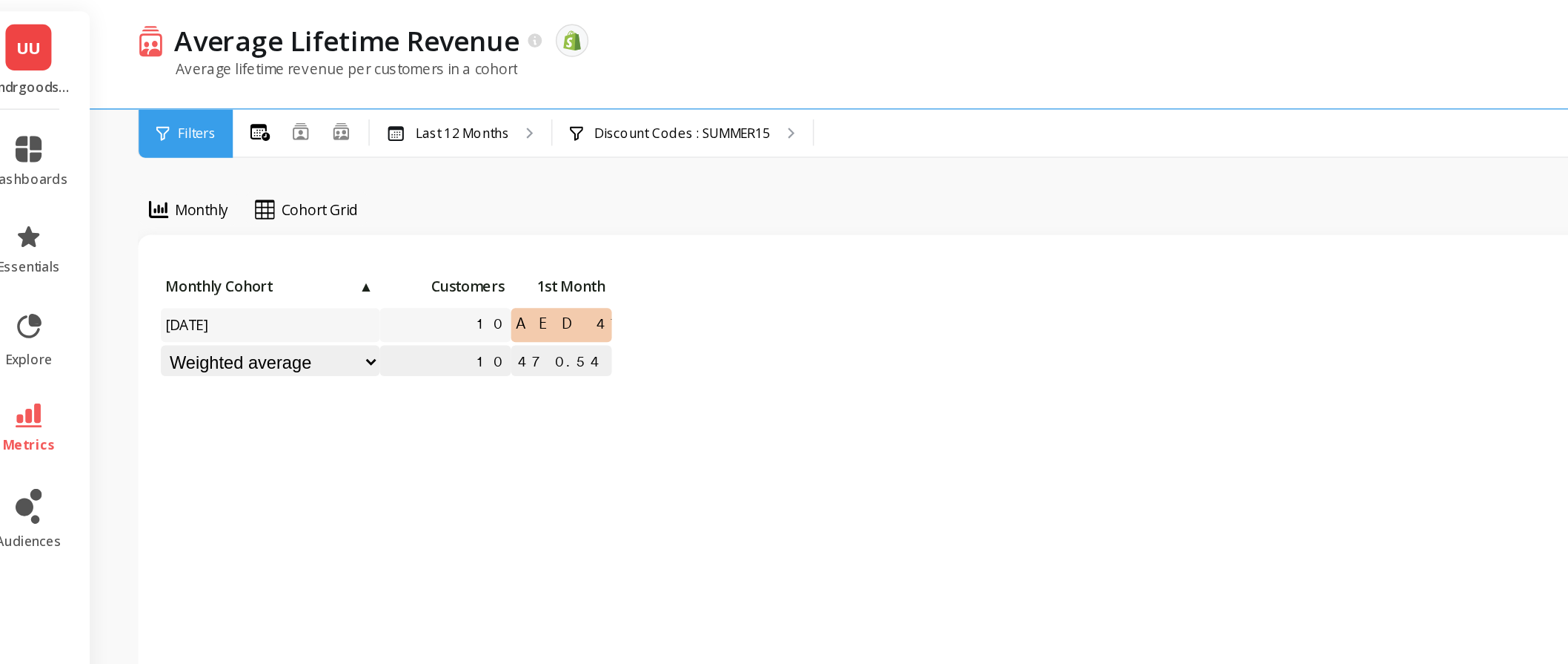
scroll to position [0, 0]
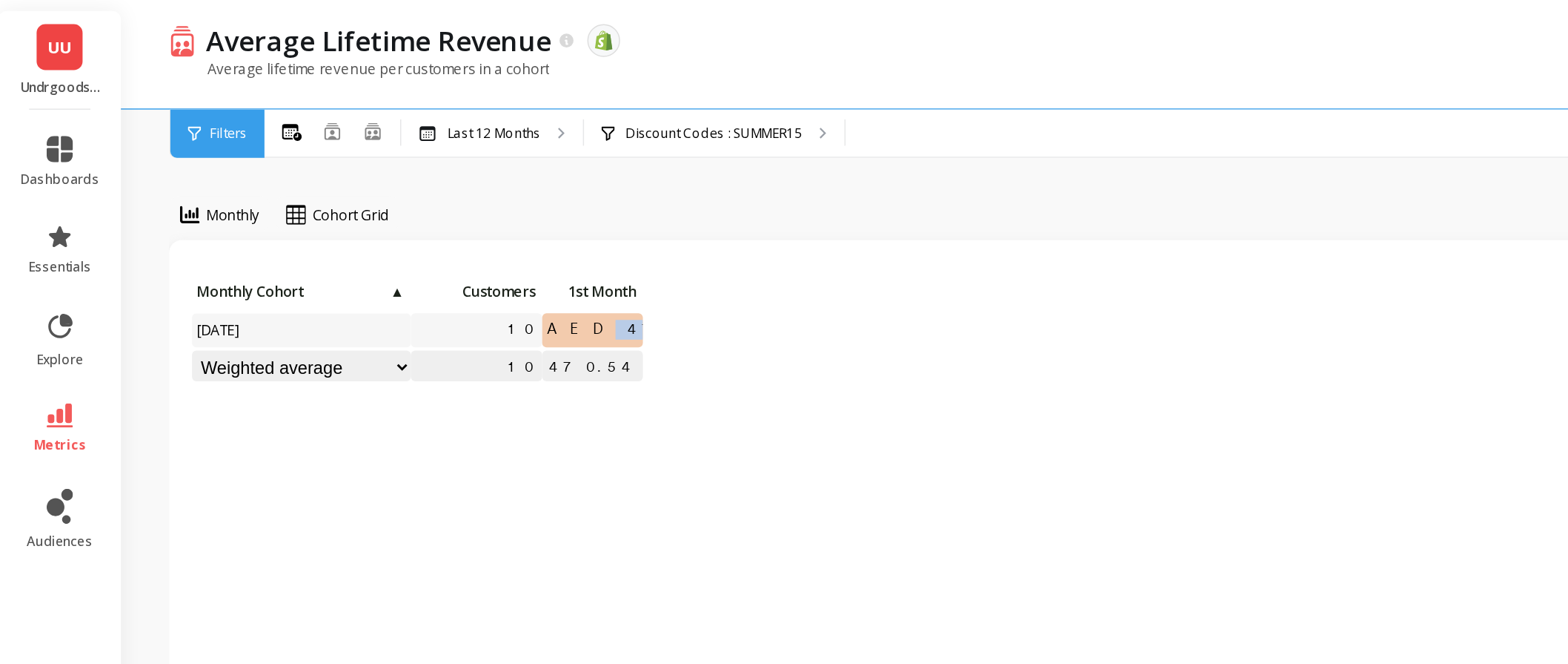
drag, startPoint x: 409, startPoint y: 227, endPoint x: 439, endPoint y: 226, distance: 30.0
click at [439, 226] on span "AED 470.54" at bounding box center [438, 223] width 121 height 22
click at [587, 242] on div "Click to create an audience 10 AED 470.54 10 AED 470.54 Monthly Cohort ▲ Custom…" at bounding box center [784, 224] width 1290 height 76
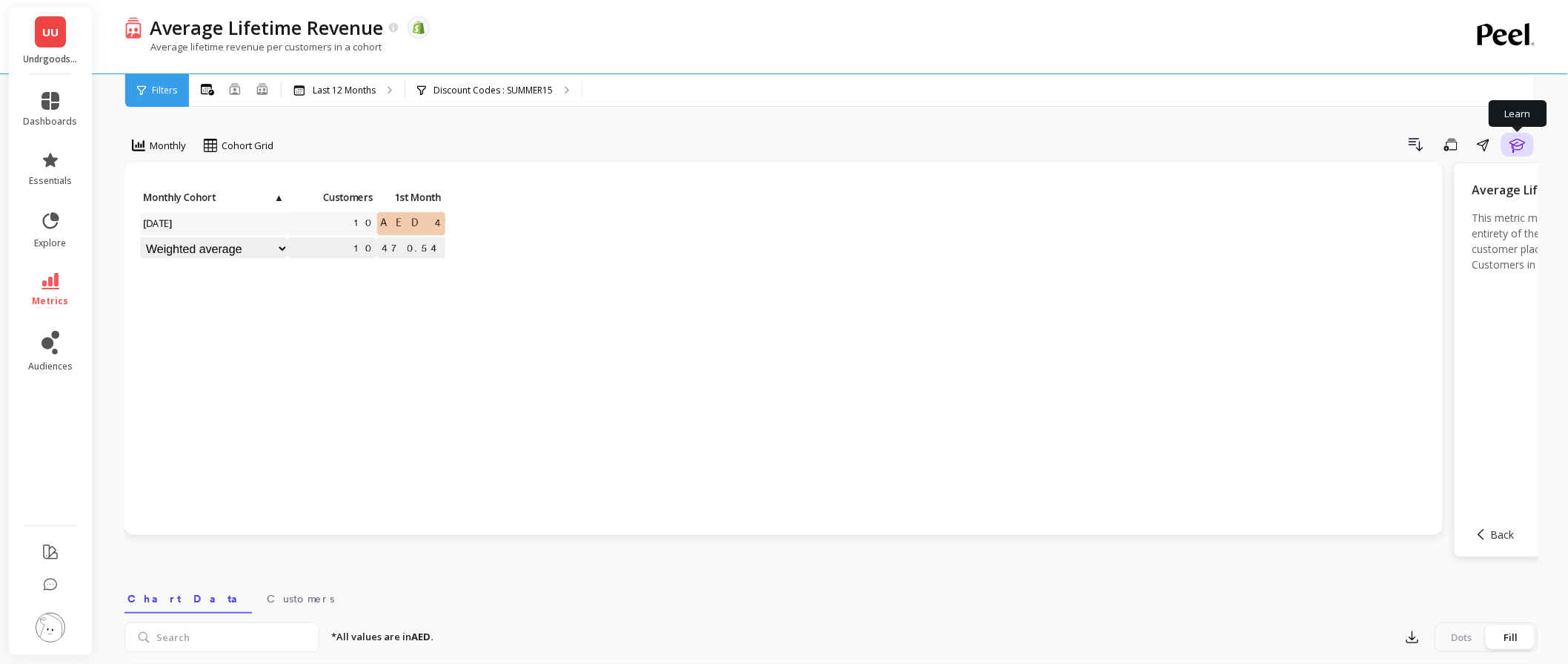
click at [1527, 144] on button "Learn" at bounding box center [1518, 144] width 33 height 24
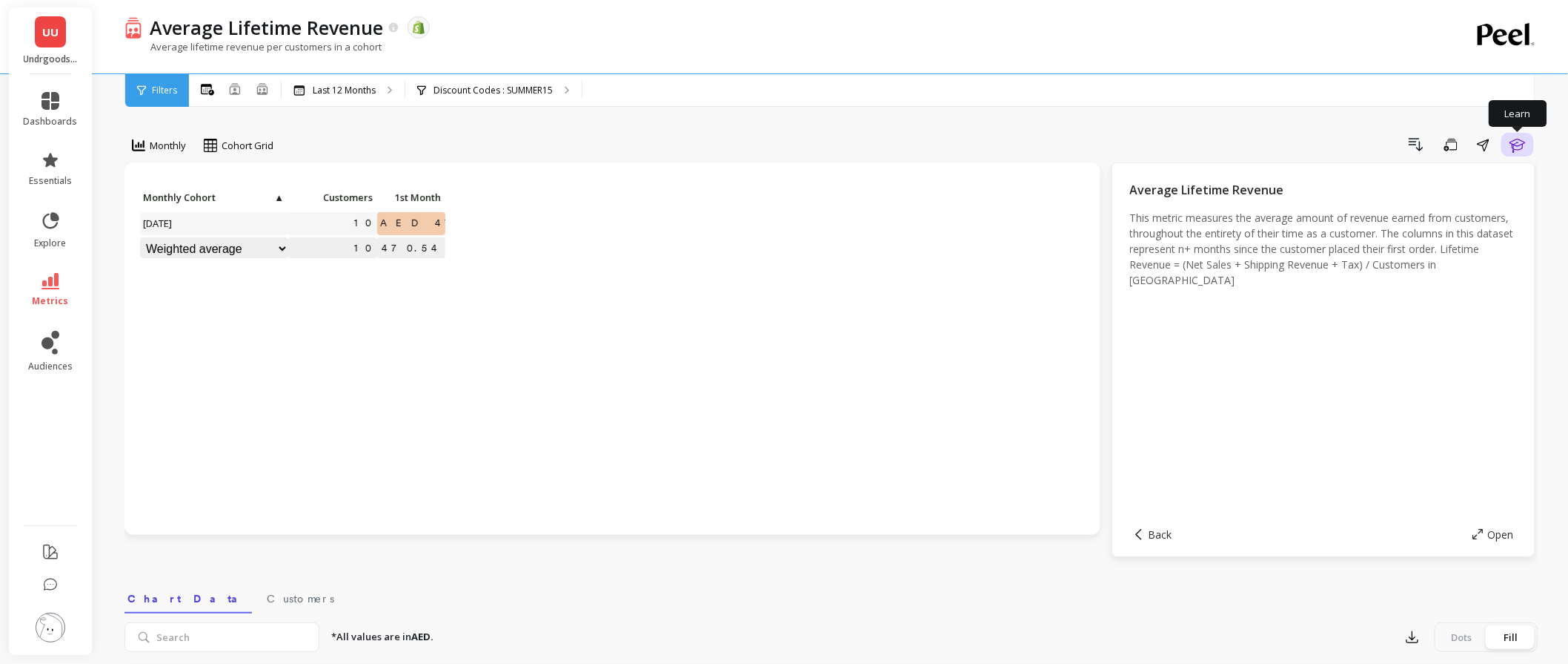
click at [1523, 142] on icon "button" at bounding box center [1518, 144] width 18 height 18
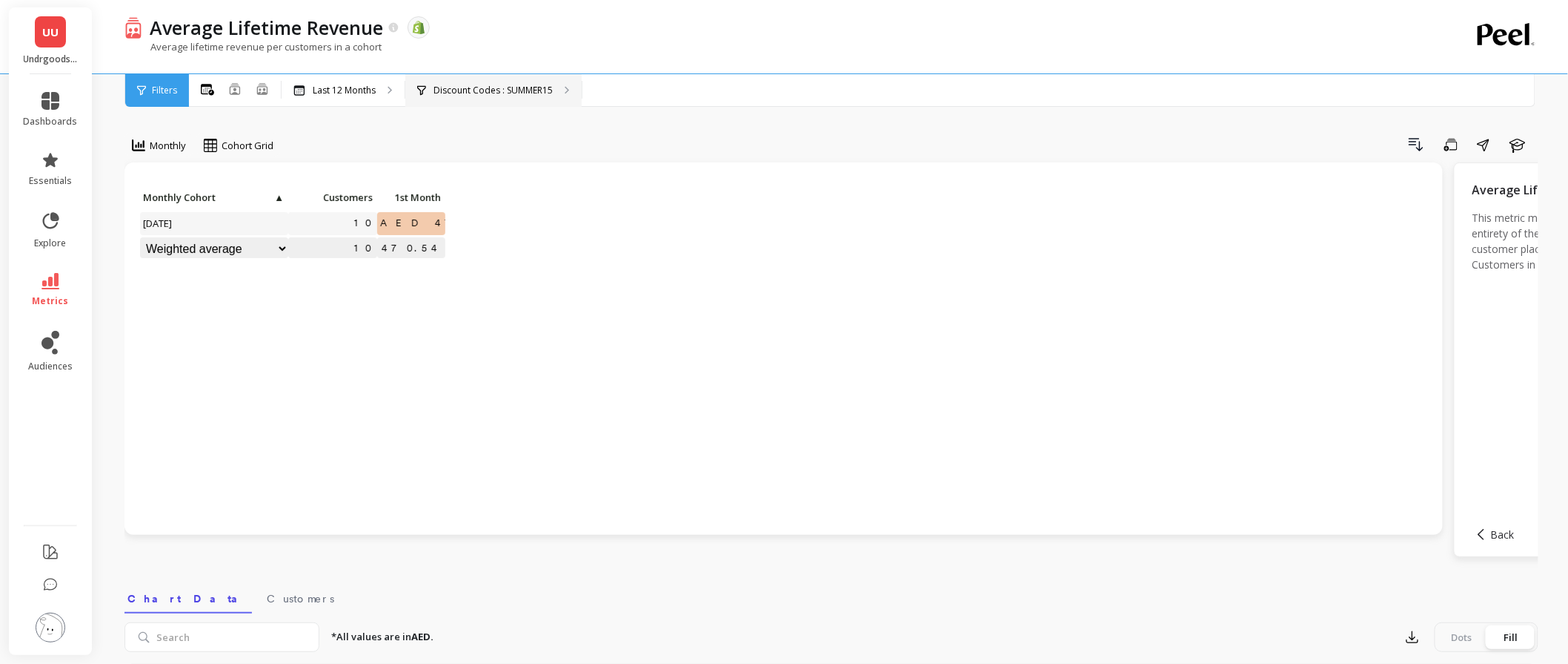
click at [475, 76] on div "Discount Codes : SUMMER15" at bounding box center [493, 90] width 176 height 33
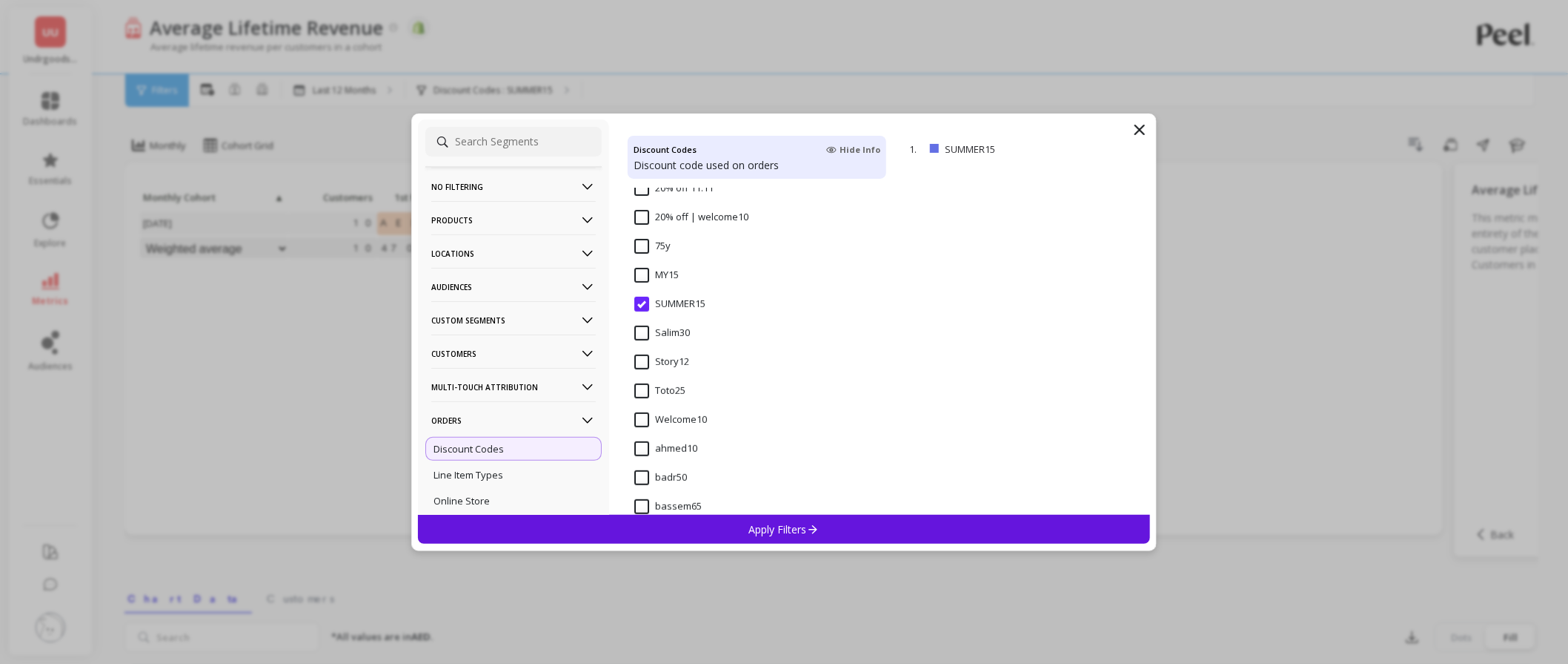
scroll to position [247, 0]
click at [649, 374] on input "Welcome10" at bounding box center [670, 374] width 73 height 15
click at [713, 527] on div "Apply Filters" at bounding box center [784, 529] width 732 height 29
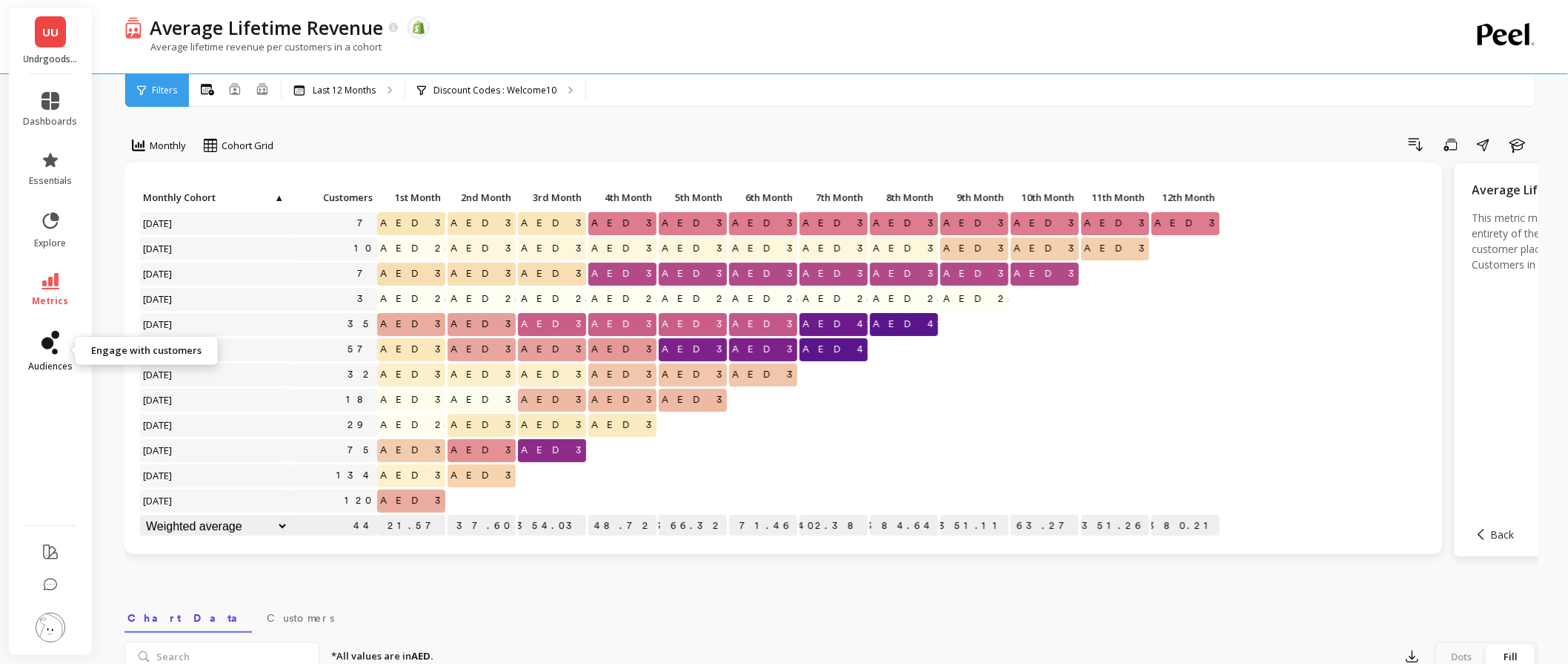
click at [47, 351] on icon at bounding box center [50, 342] width 18 height 24
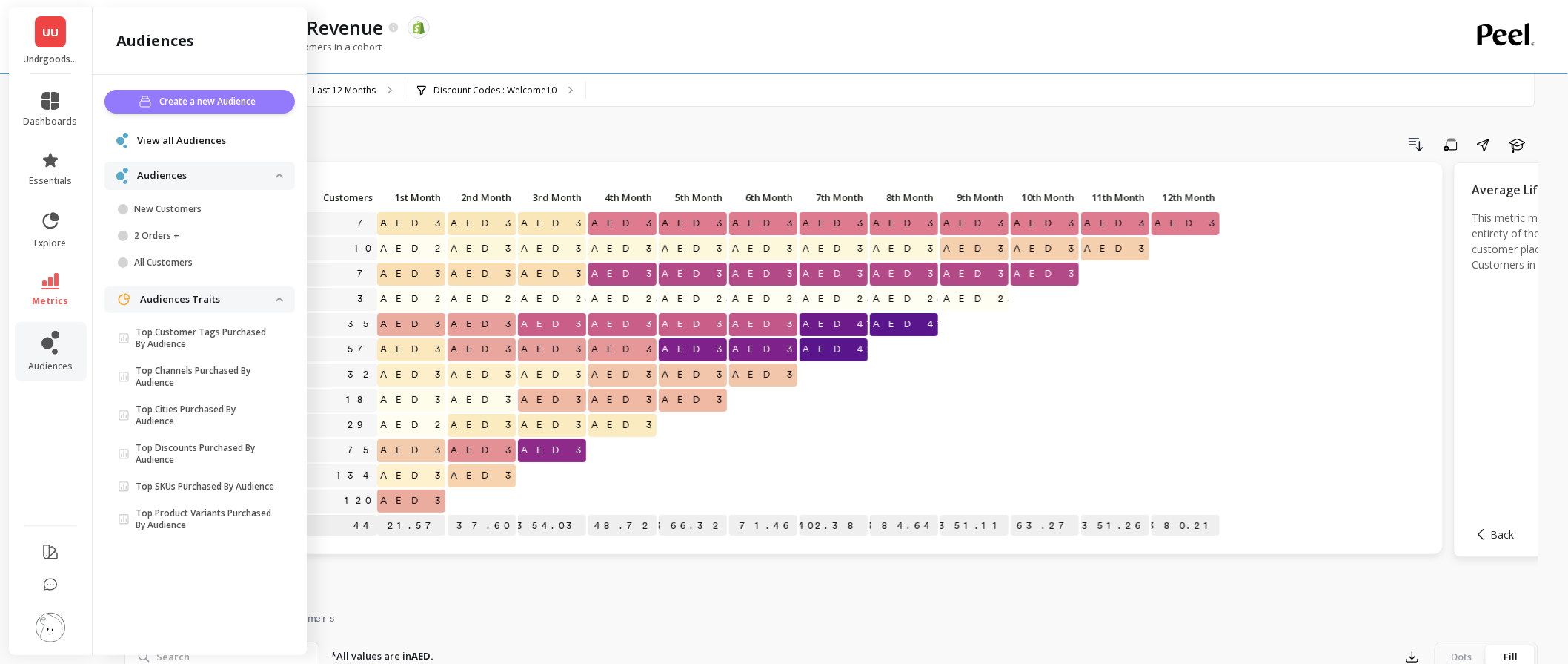
click at [219, 94] on span "Create a new Audience" at bounding box center [211, 101] width 100 height 15
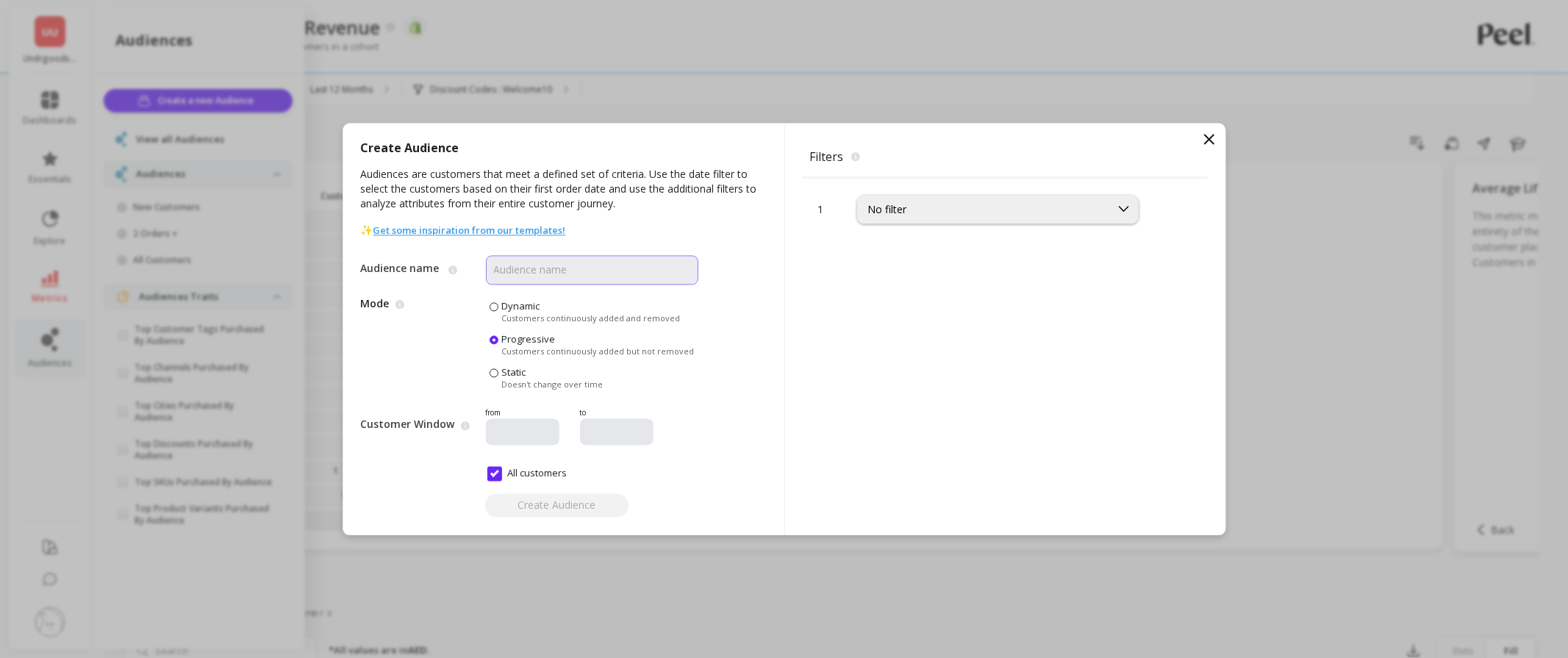
click at [516, 272] on input "Audience name" at bounding box center [592, 269] width 213 height 29
type input "summer 15"
click at [1000, 221] on div "No filter" at bounding box center [998, 209] width 282 height 28
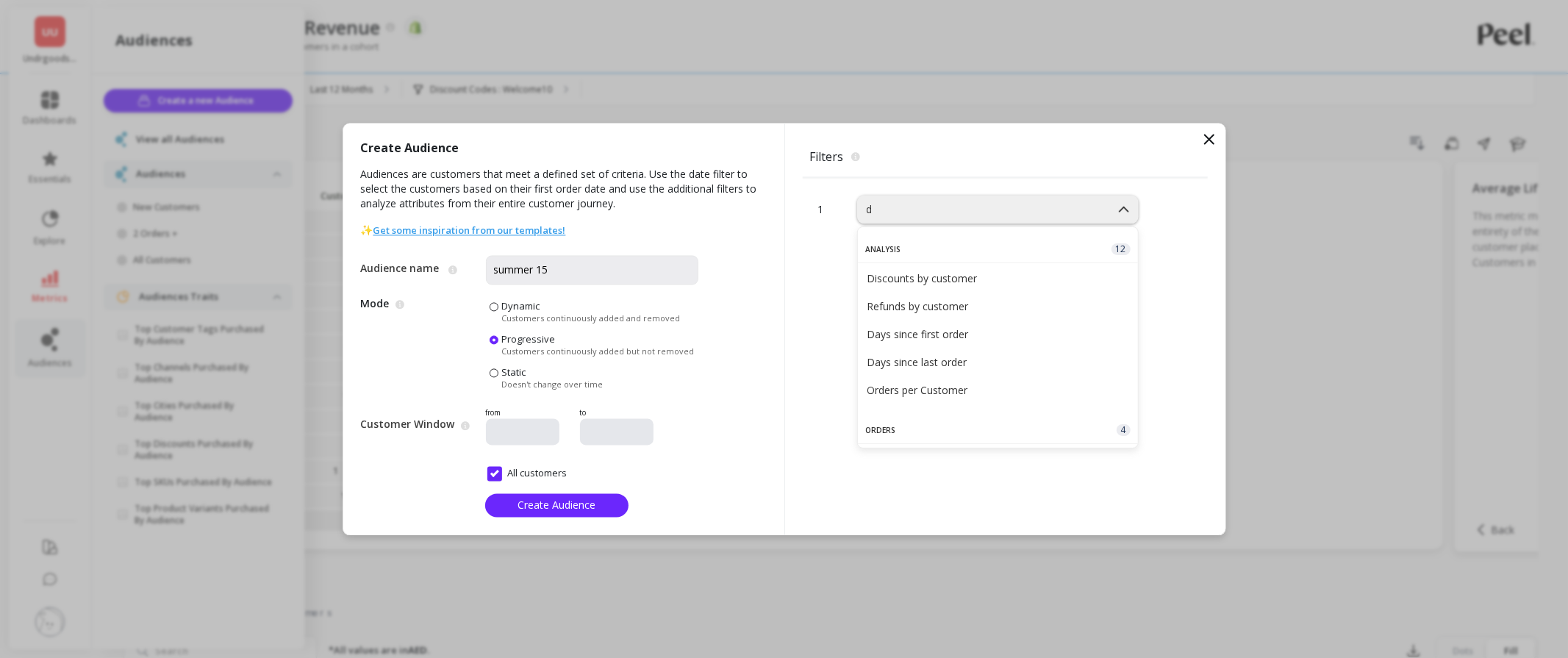
type input "di"
click at [953, 350] on div "Discount Codes" at bounding box center [998, 347] width 263 height 14
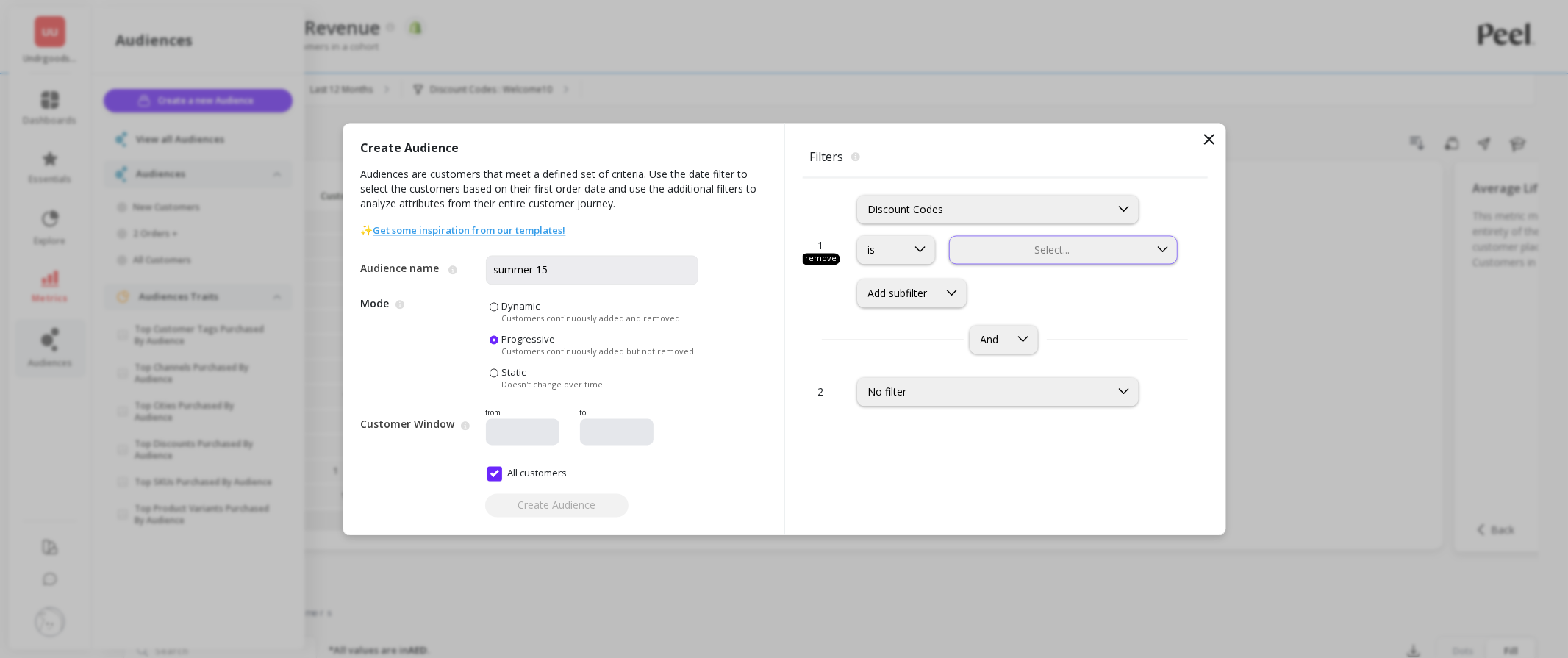
click at [1085, 255] on div at bounding box center [1050, 250] width 197 height 14
type input "su"
click at [1040, 320] on div "SUMMER15" at bounding box center [1064, 319] width 210 height 14
click at [552, 515] on button "Create Audience" at bounding box center [556, 505] width 143 height 24
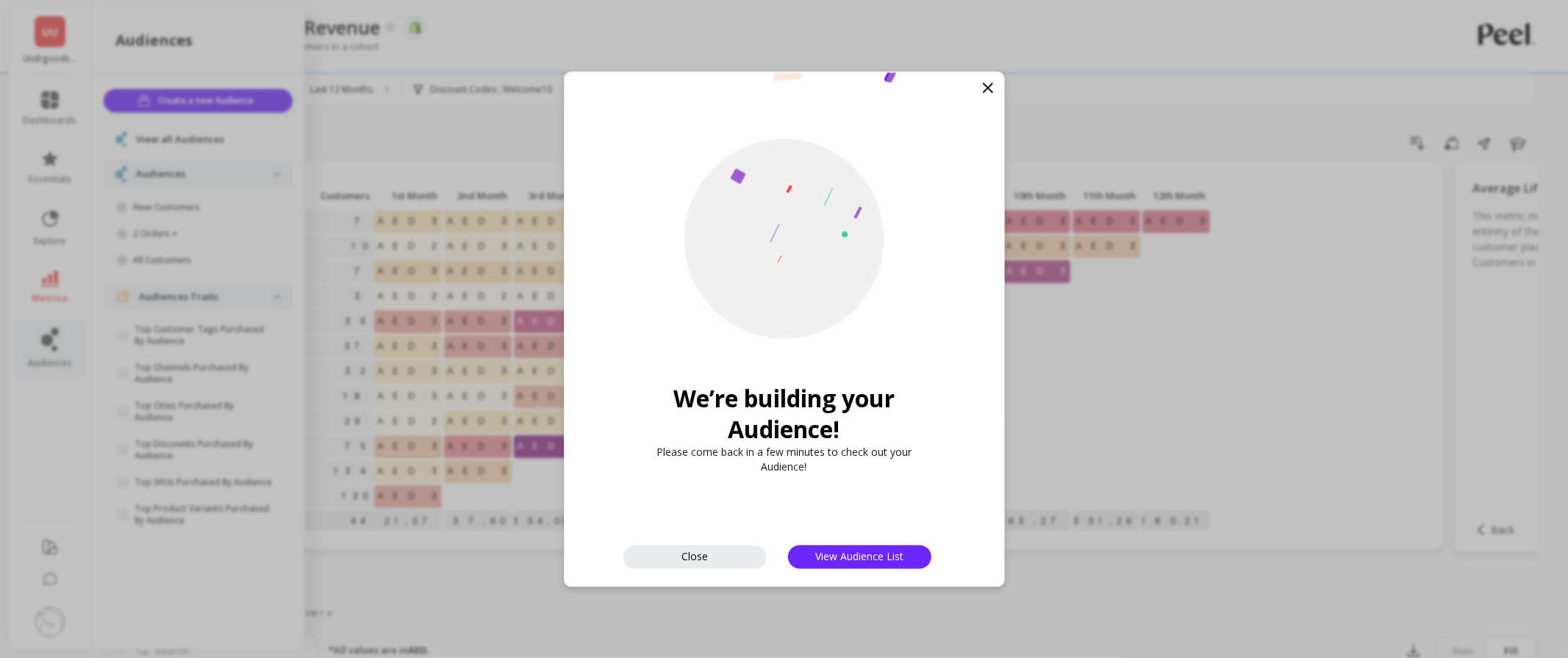
click at [987, 90] on icon at bounding box center [988, 87] width 17 height 17
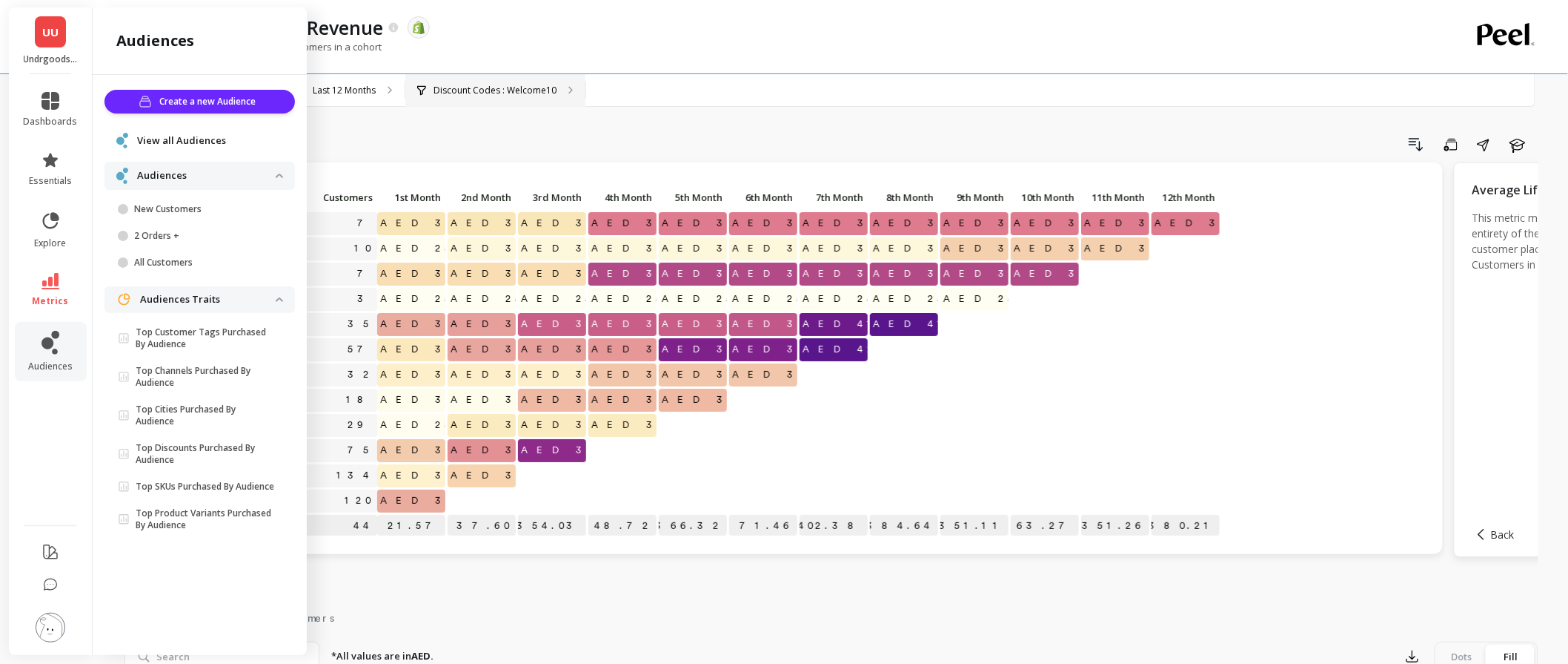
click at [493, 91] on p "Discount Codes : Welcome10" at bounding box center [495, 90] width 123 height 12
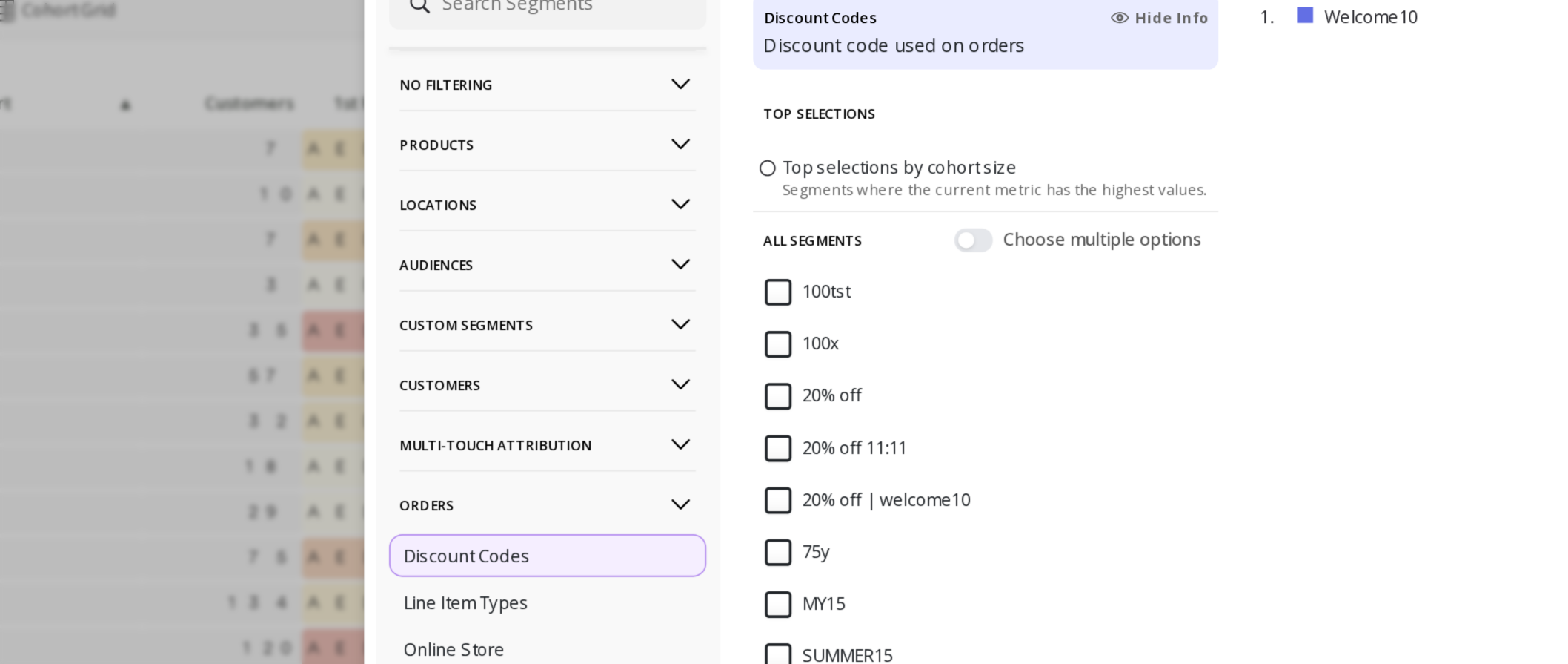
click at [466, 289] on p "Audiences" at bounding box center [514, 286] width 164 height 38
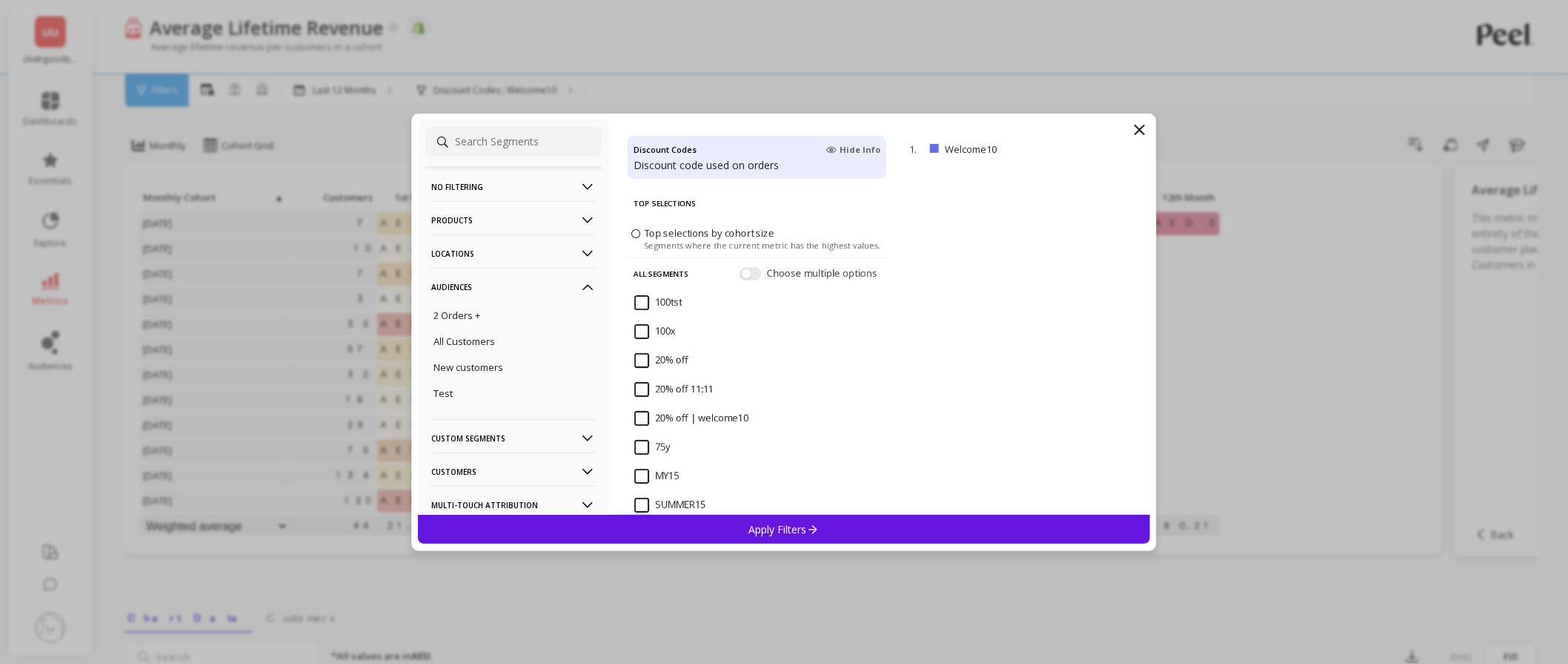
click at [1139, 125] on icon at bounding box center [1140, 129] width 18 height 18
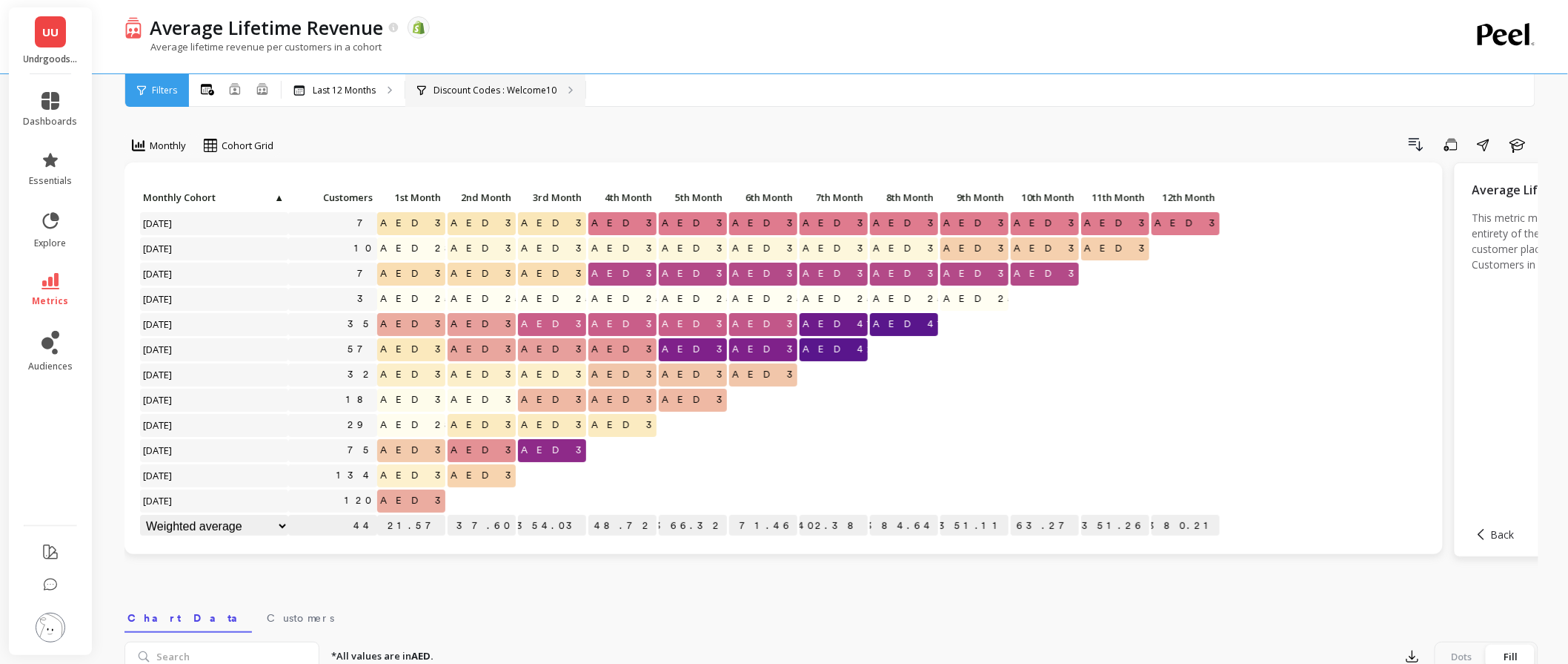
click at [487, 80] on div "Discount Codes : Welcome10" at bounding box center [495, 90] width 180 height 33
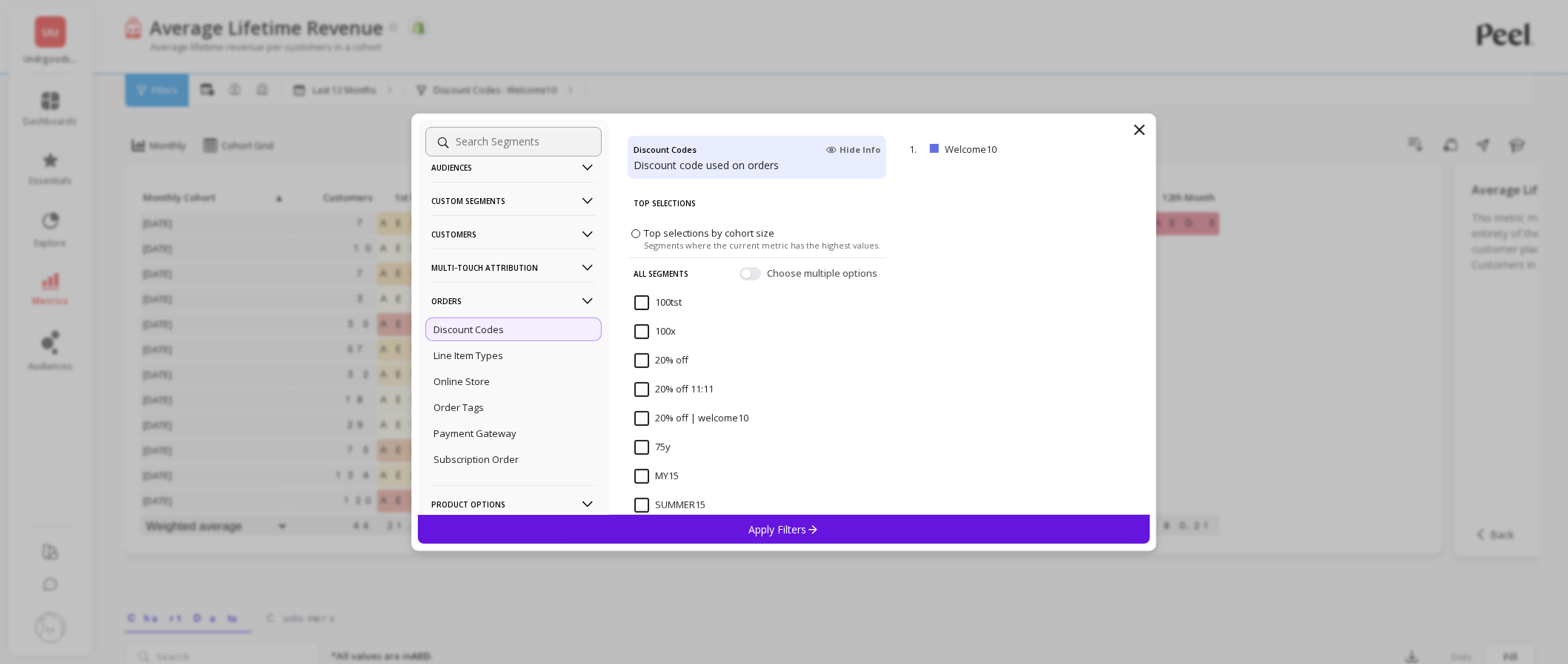
scroll to position [78, 0]
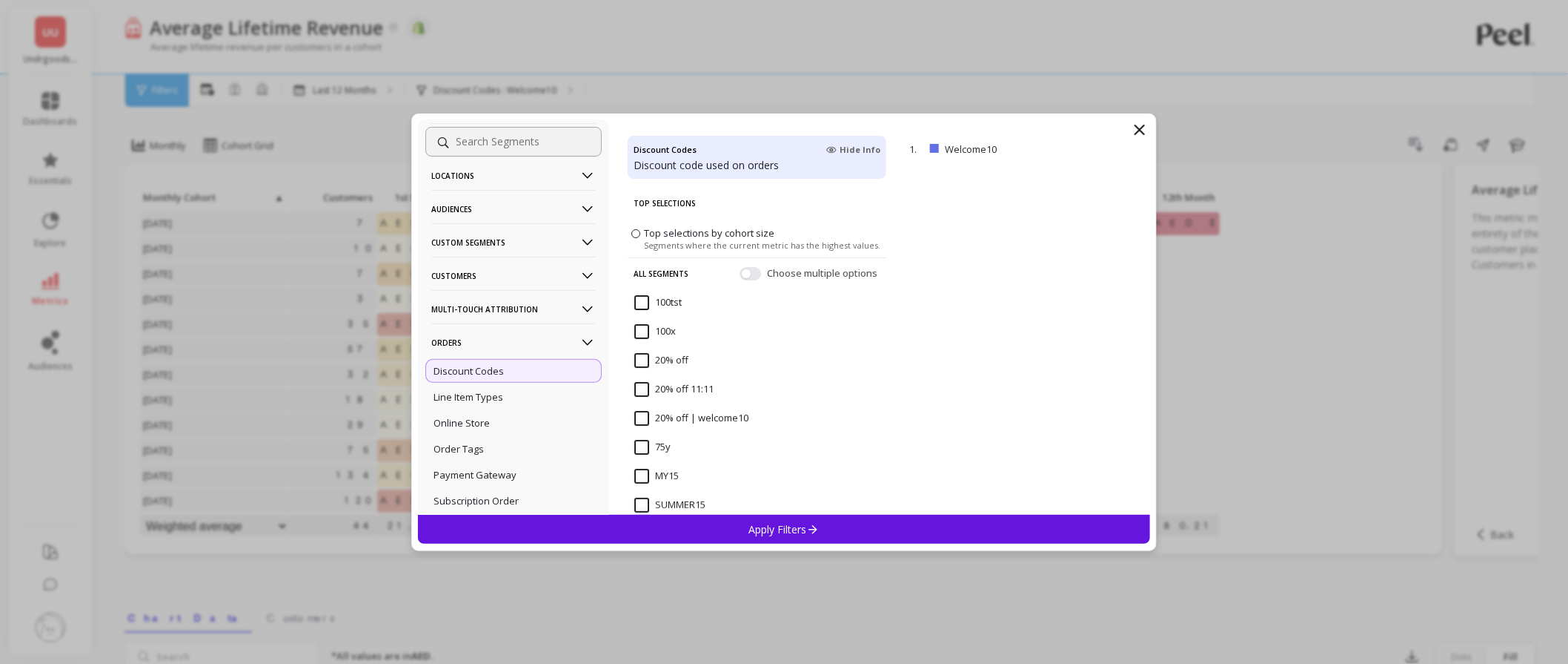
click at [519, 278] on p "Customers" at bounding box center [514, 275] width 164 height 38
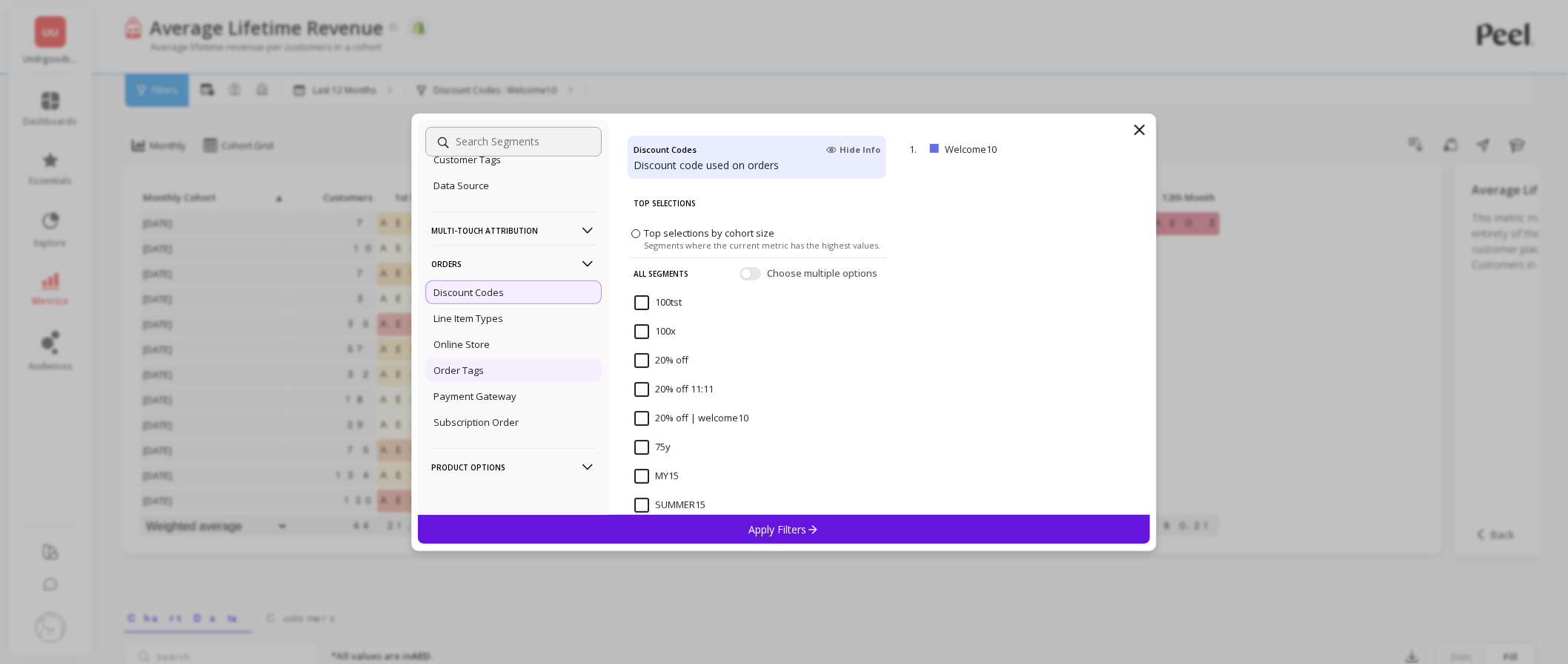
scroll to position [227, 0]
click at [538, 453] on p "Product Options" at bounding box center [514, 463] width 164 height 38
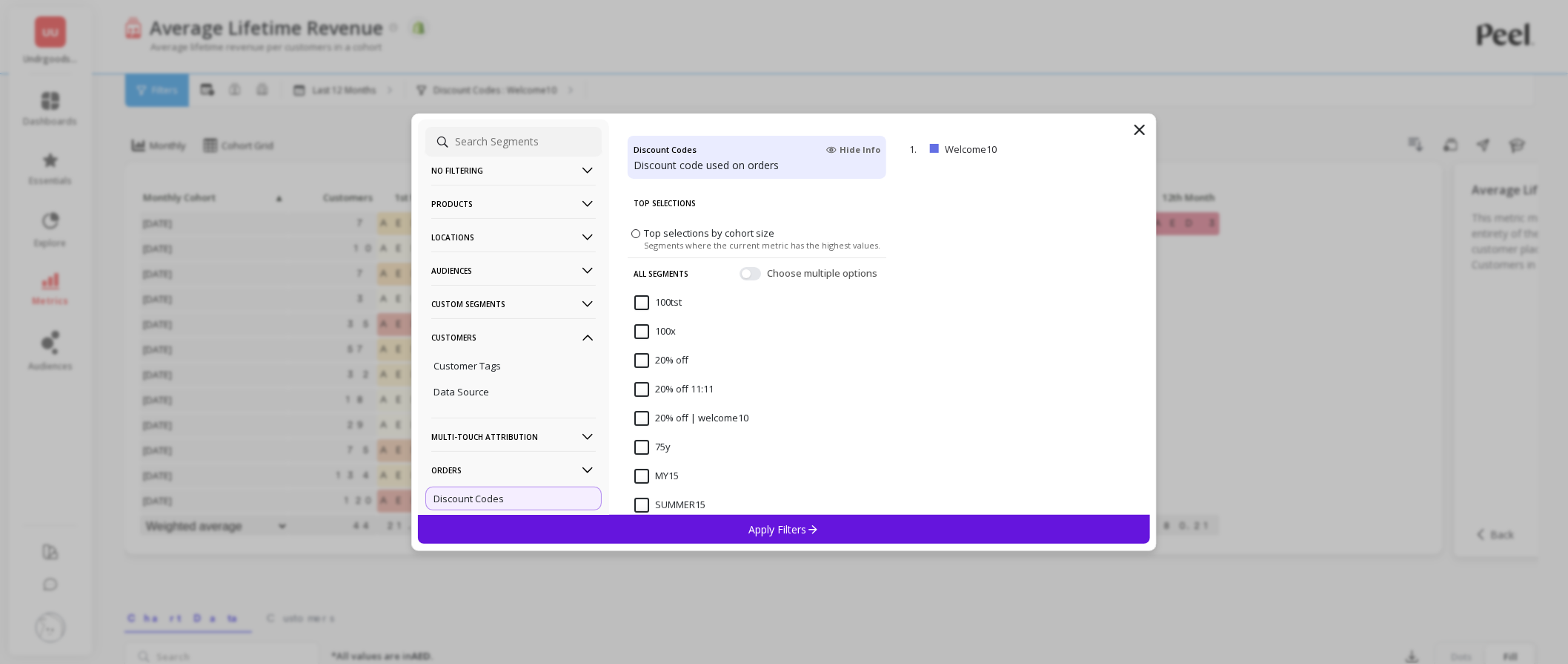
scroll to position [0, 0]
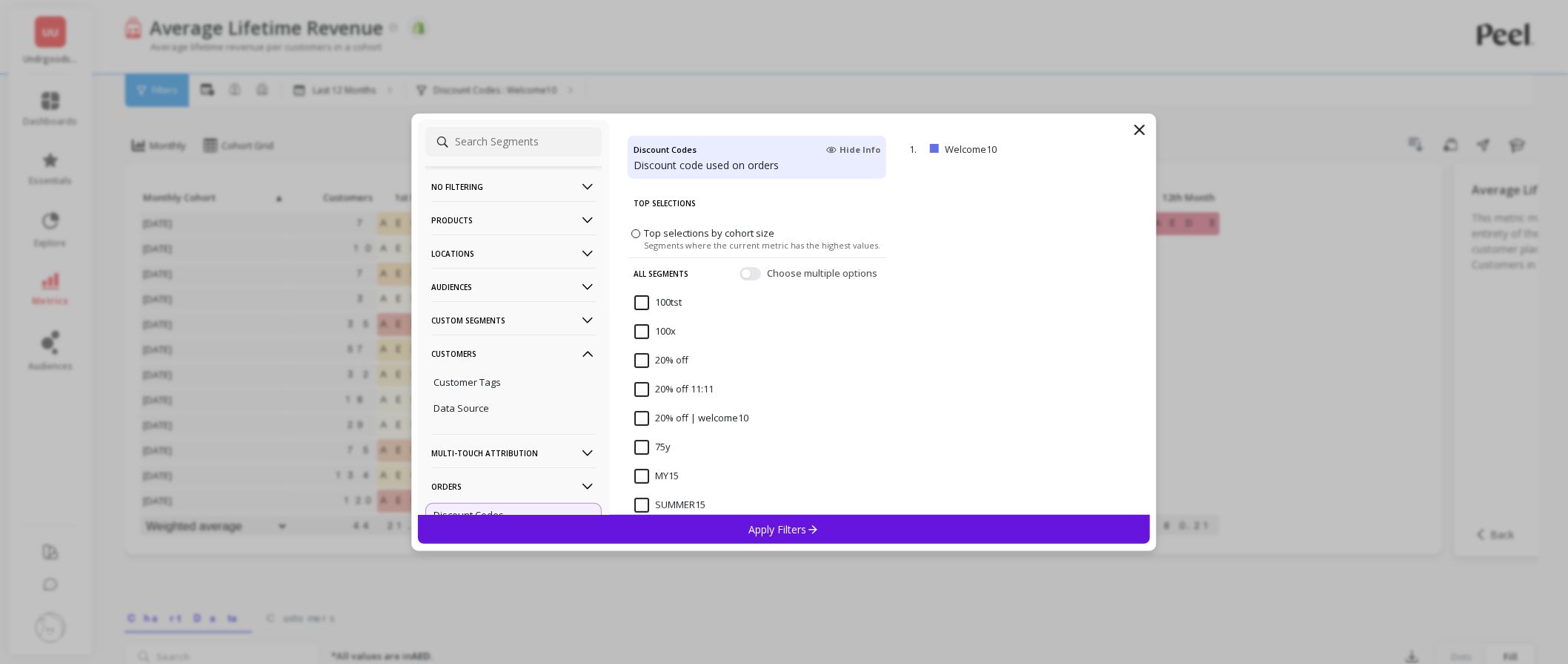
click at [515, 224] on p "Products" at bounding box center [514, 219] width 164 height 38
click at [495, 362] on p "Locations" at bounding box center [514, 366] width 164 height 38
click at [507, 374] on p "Audiences" at bounding box center [514, 379] width 164 height 38
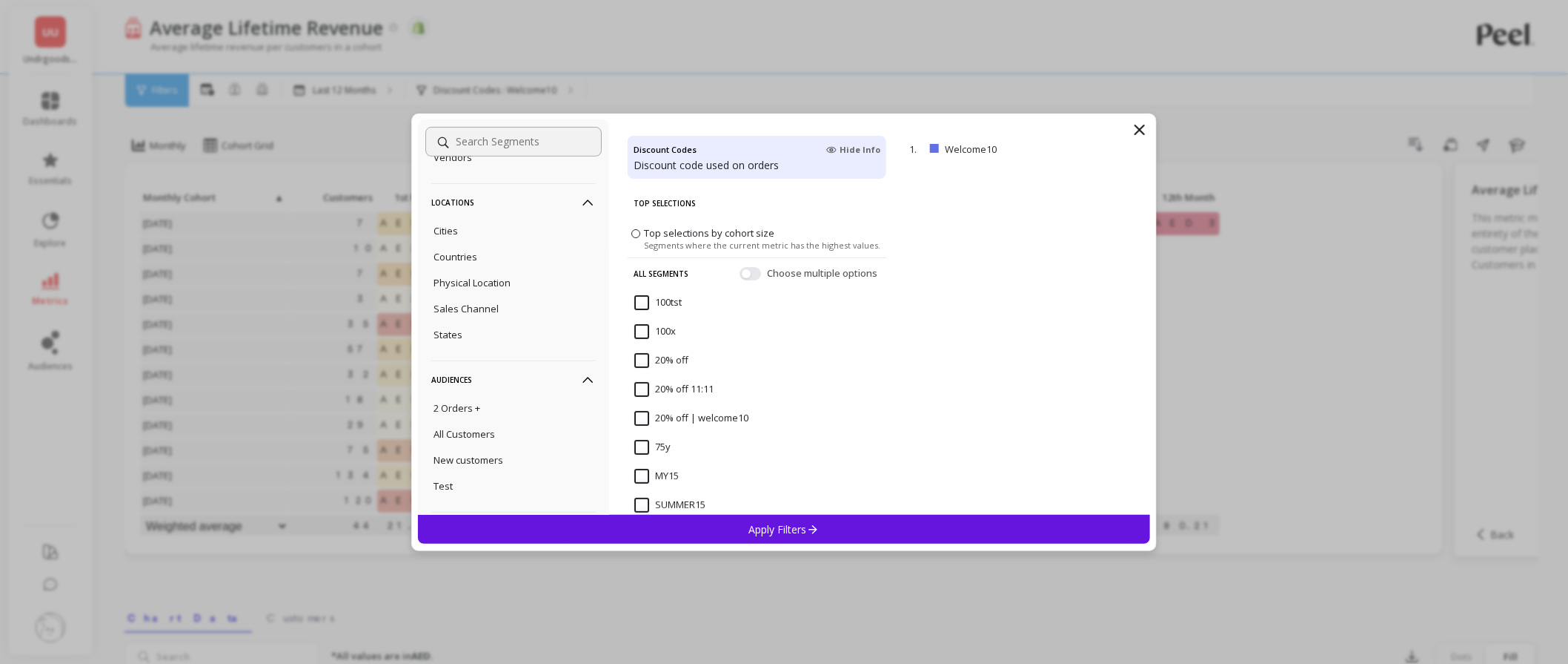
click at [509, 384] on p "Audiences" at bounding box center [514, 379] width 164 height 38
click at [506, 413] on p "Custom Segments" at bounding box center [514, 412] width 164 height 38
click at [1144, 128] on icon at bounding box center [1140, 129] width 18 height 18
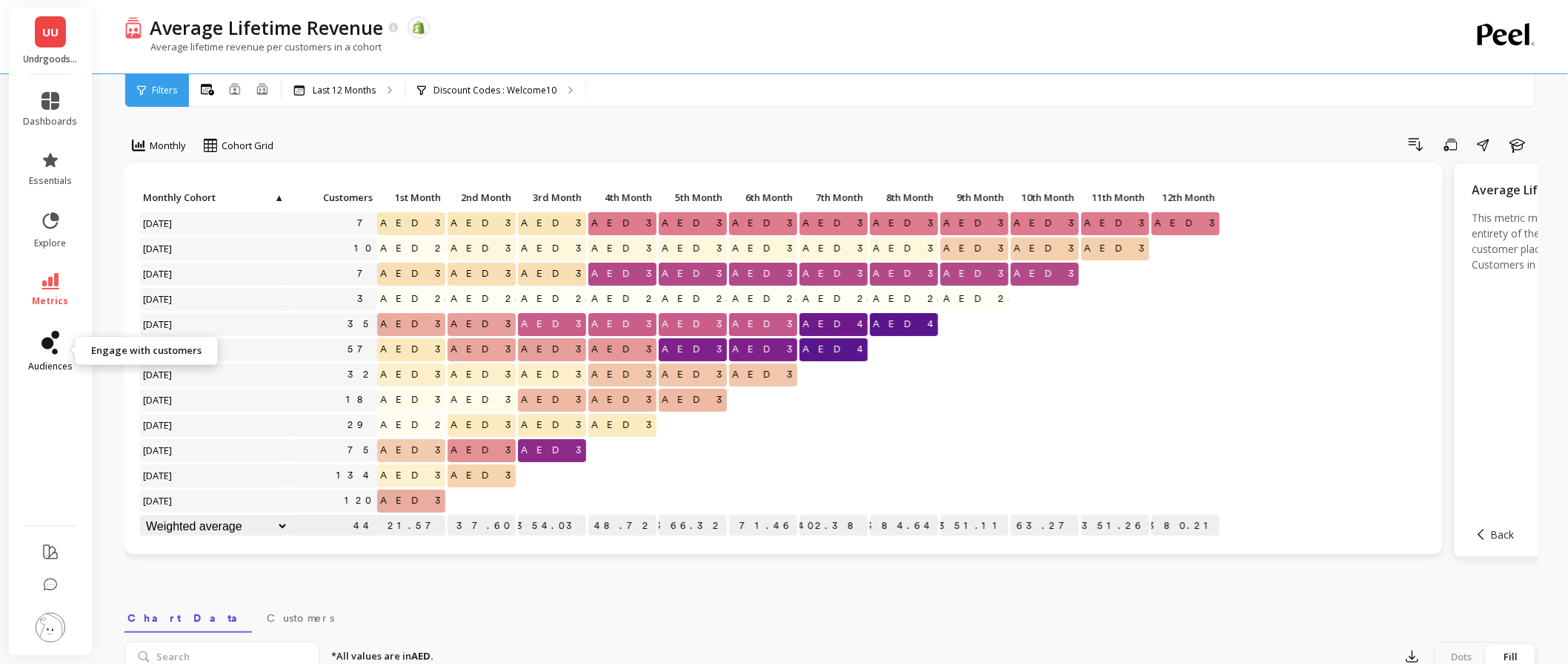
click at [67, 362] on span "audiences" at bounding box center [50, 366] width 45 height 12
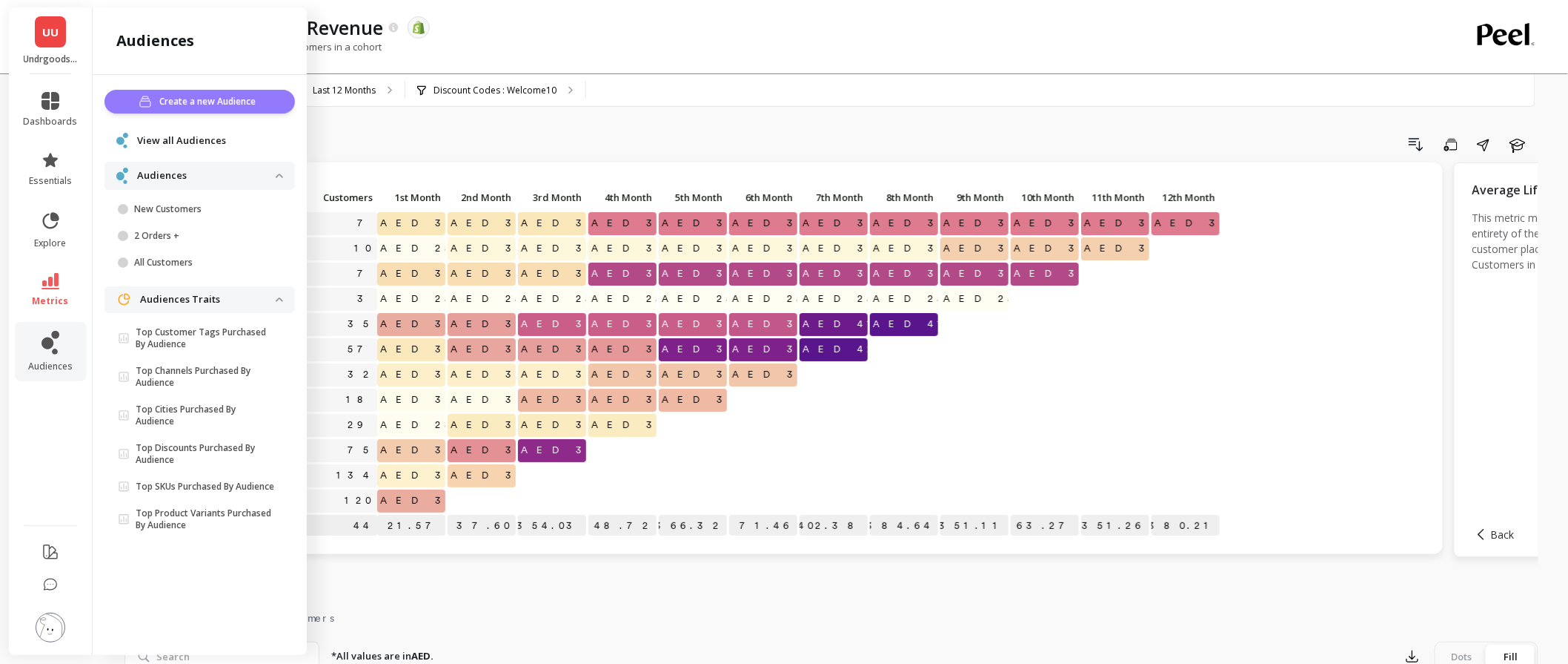
click at [262, 100] on button "Create a new Audience" at bounding box center [199, 101] width 191 height 24
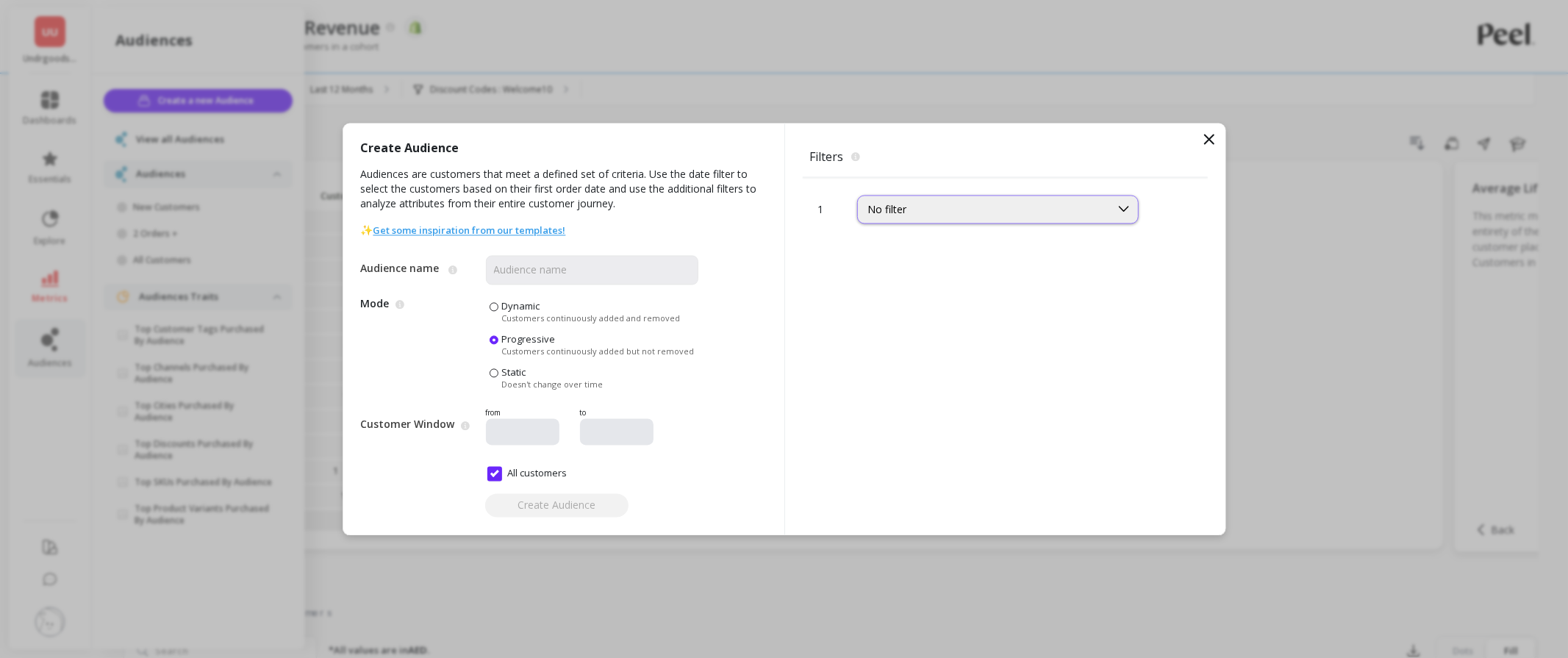
click at [918, 215] on div "No filter" at bounding box center [984, 210] width 232 height 14
click at [900, 203] on div "No filter" at bounding box center [984, 210] width 232 height 14
type input "dis"
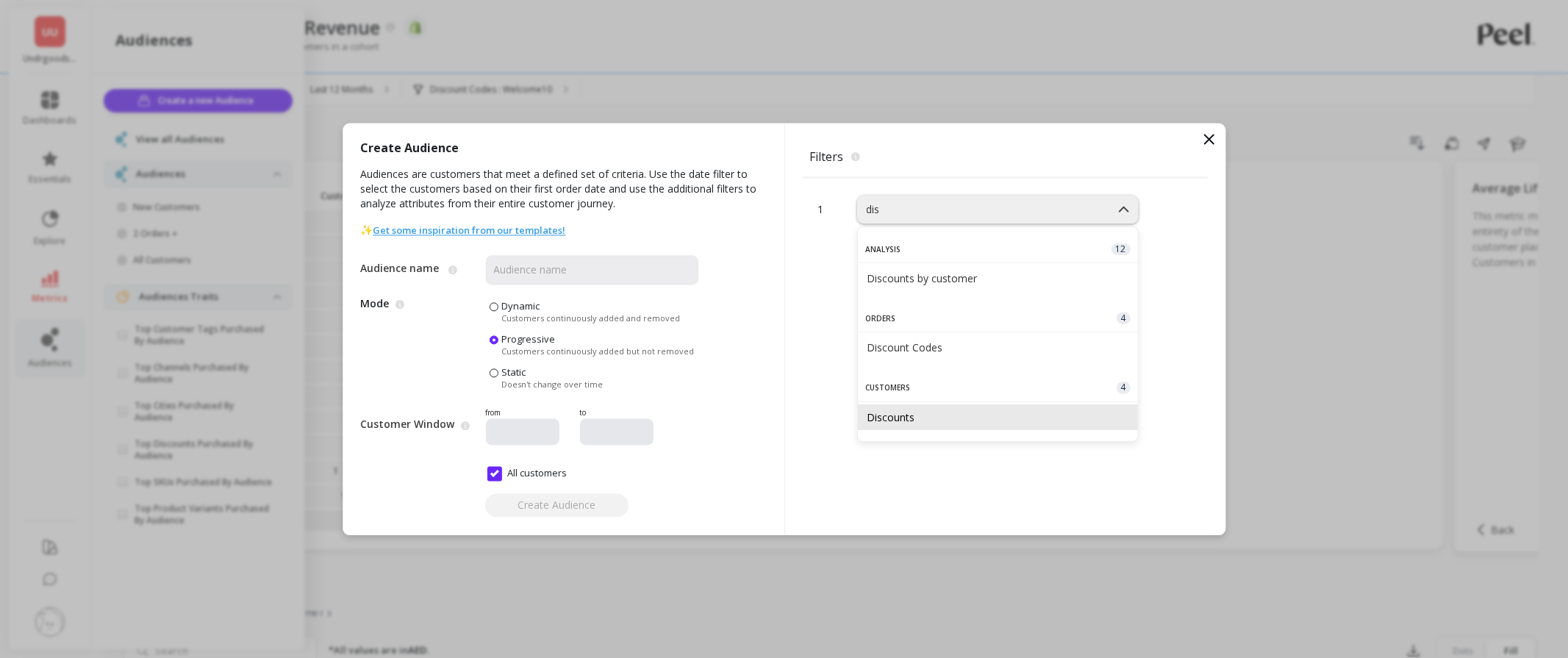
click at [980, 414] on div "Discounts" at bounding box center [998, 418] width 263 height 14
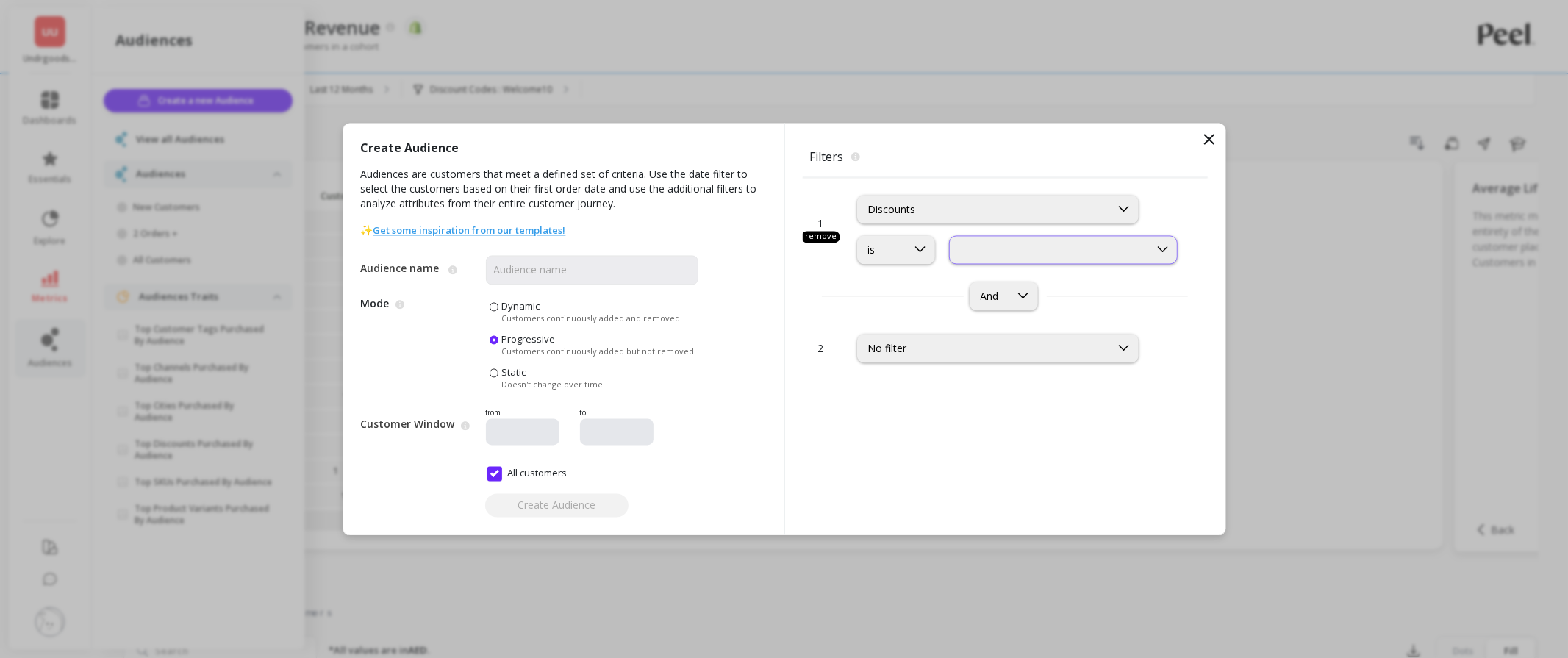
click at [1008, 236] on div at bounding box center [1064, 249] width 229 height 28
click at [1021, 320] on div "No Discounts Redeemed" at bounding box center [1064, 314] width 210 height 14
click at [567, 275] on input "Audience name" at bounding box center [592, 269] width 213 height 29
type input "Customers w/t discount"
click at [495, 311] on span at bounding box center [494, 306] width 9 height 9
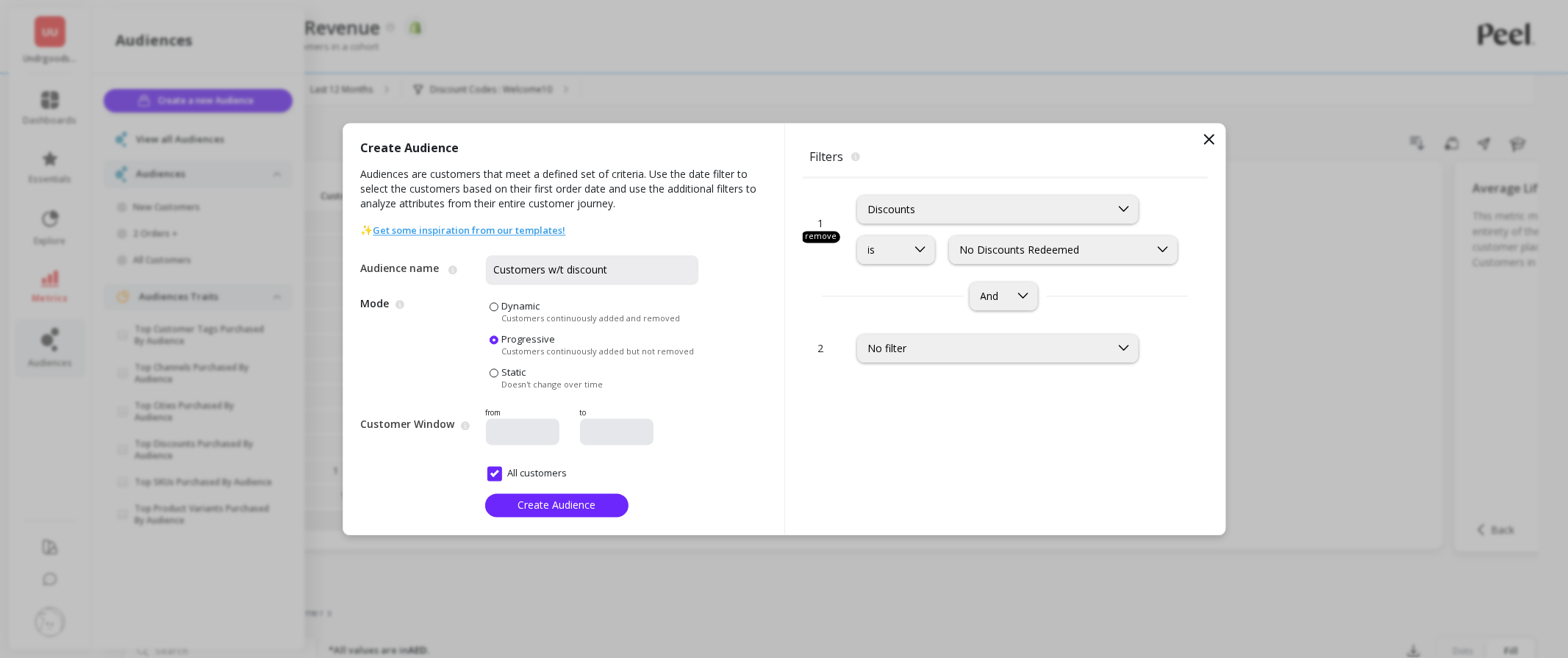
click at [0, 0] on input "Dynamic Customers continuously added and removed" at bounding box center [0, 0] width 0 height 0
click at [560, 501] on span "Create Audience" at bounding box center [556, 505] width 78 height 14
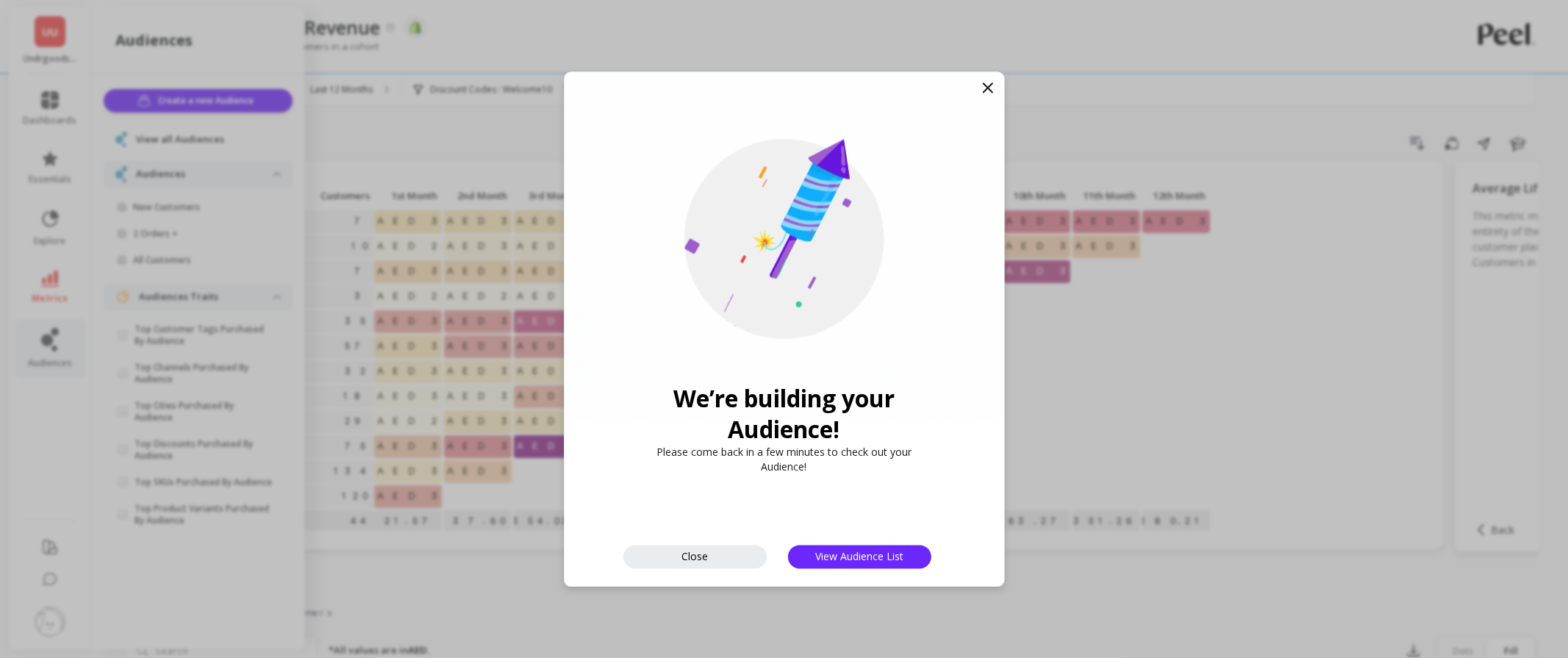
click at [989, 93] on icon at bounding box center [988, 87] width 17 height 17
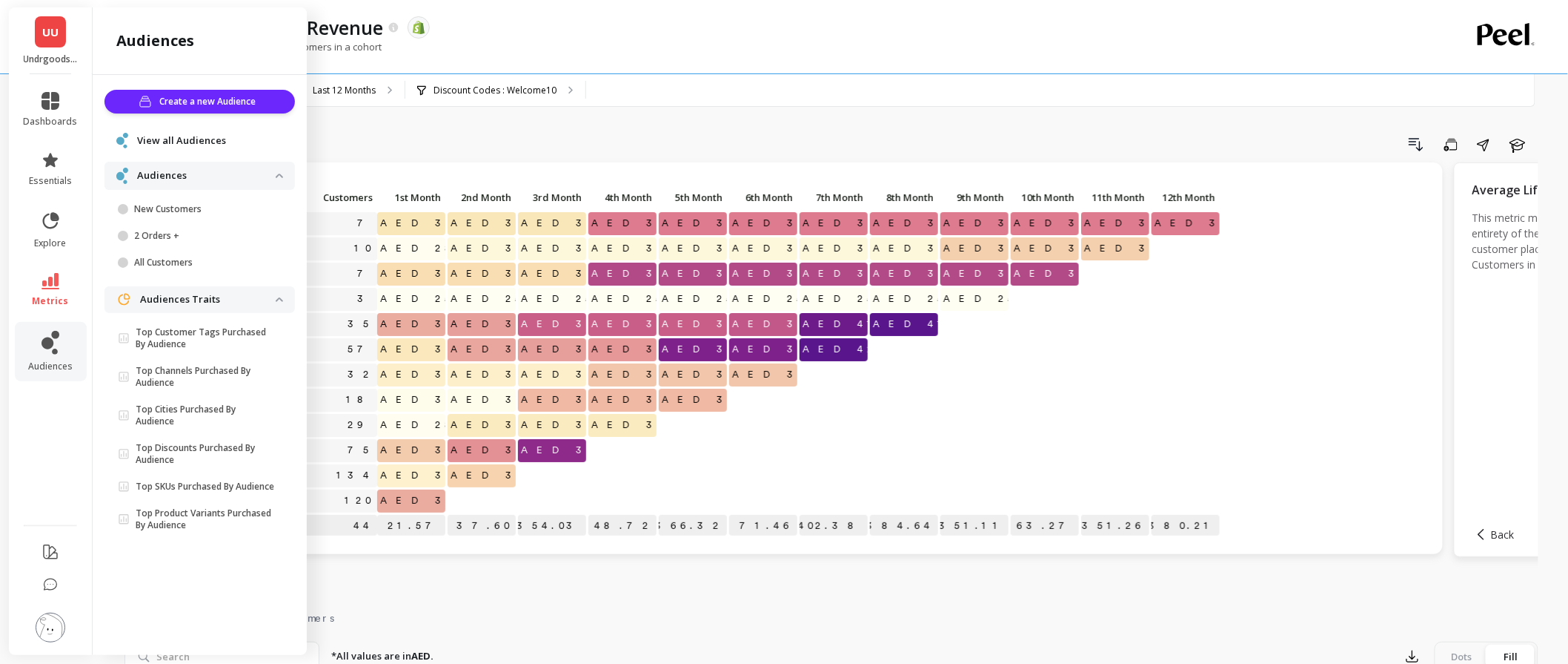
click at [611, 108] on div "Monthly Cohort Grid Drill Down Save Share Learn Click to create an audience 7 A…" at bounding box center [831, 625] width 1414 height 1132
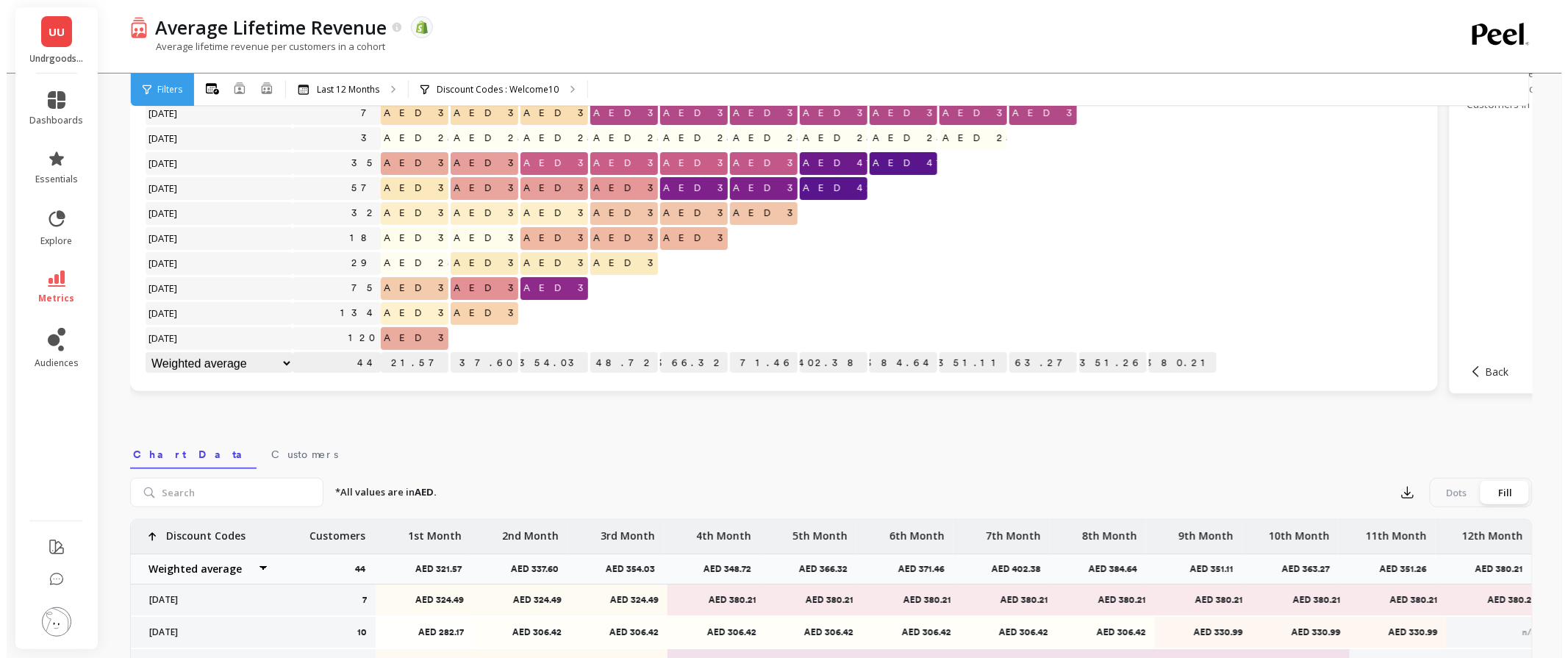
scroll to position [0, 0]
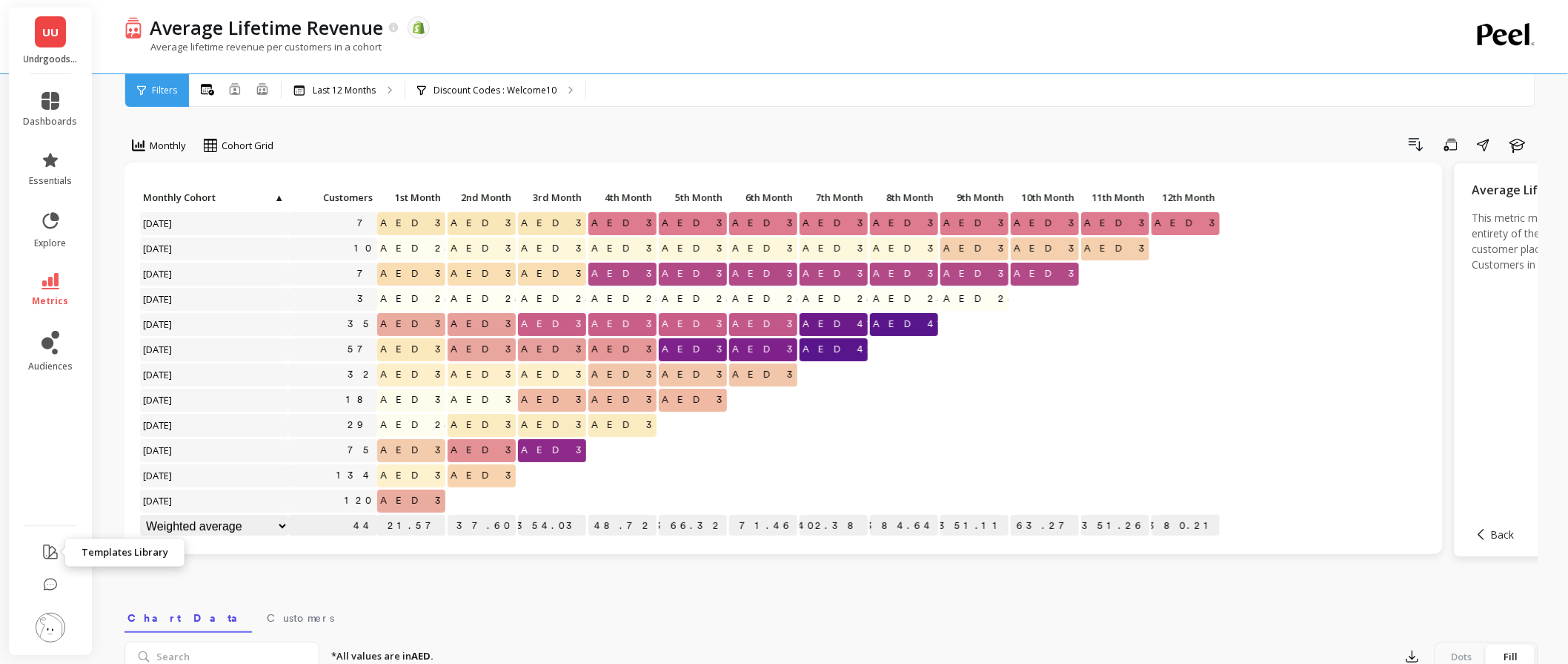
click at [49, 556] on icon at bounding box center [50, 551] width 14 height 14
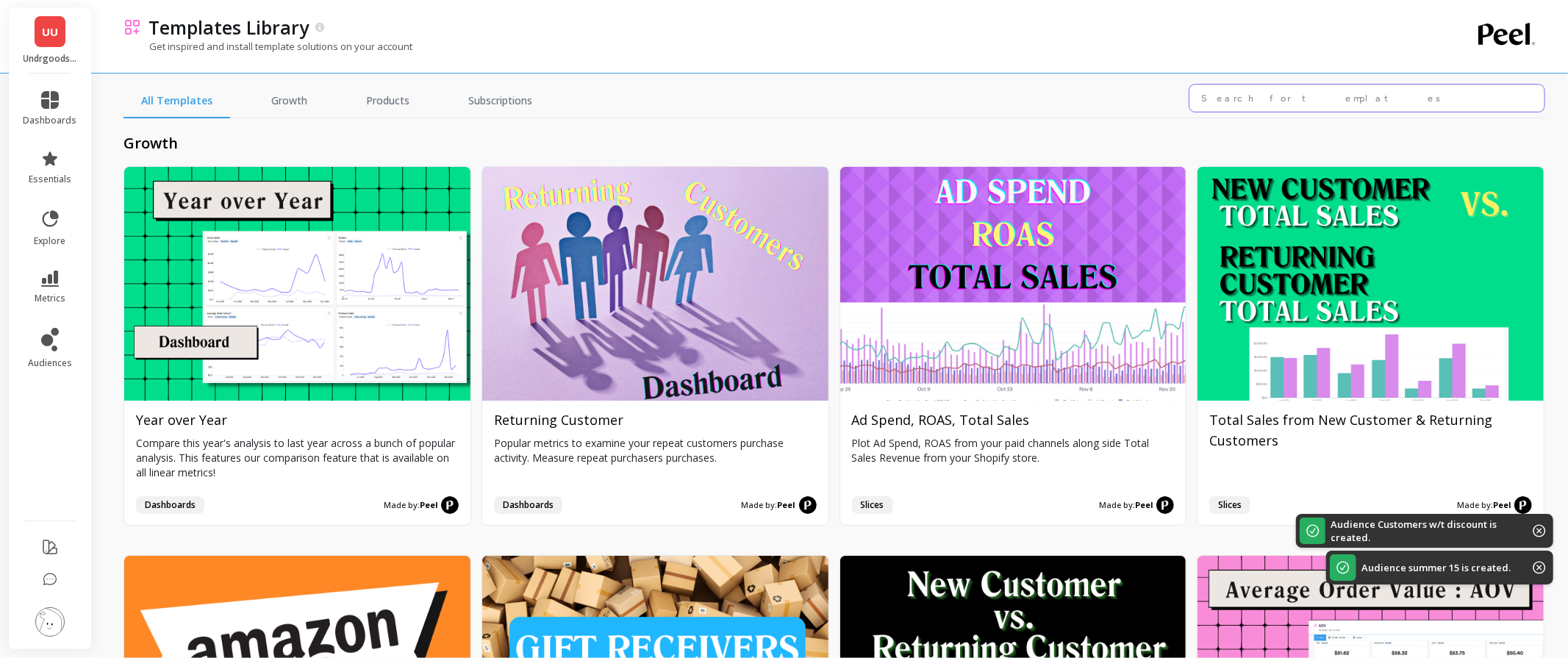
click at [1243, 98] on input "text" at bounding box center [1367, 98] width 355 height 27
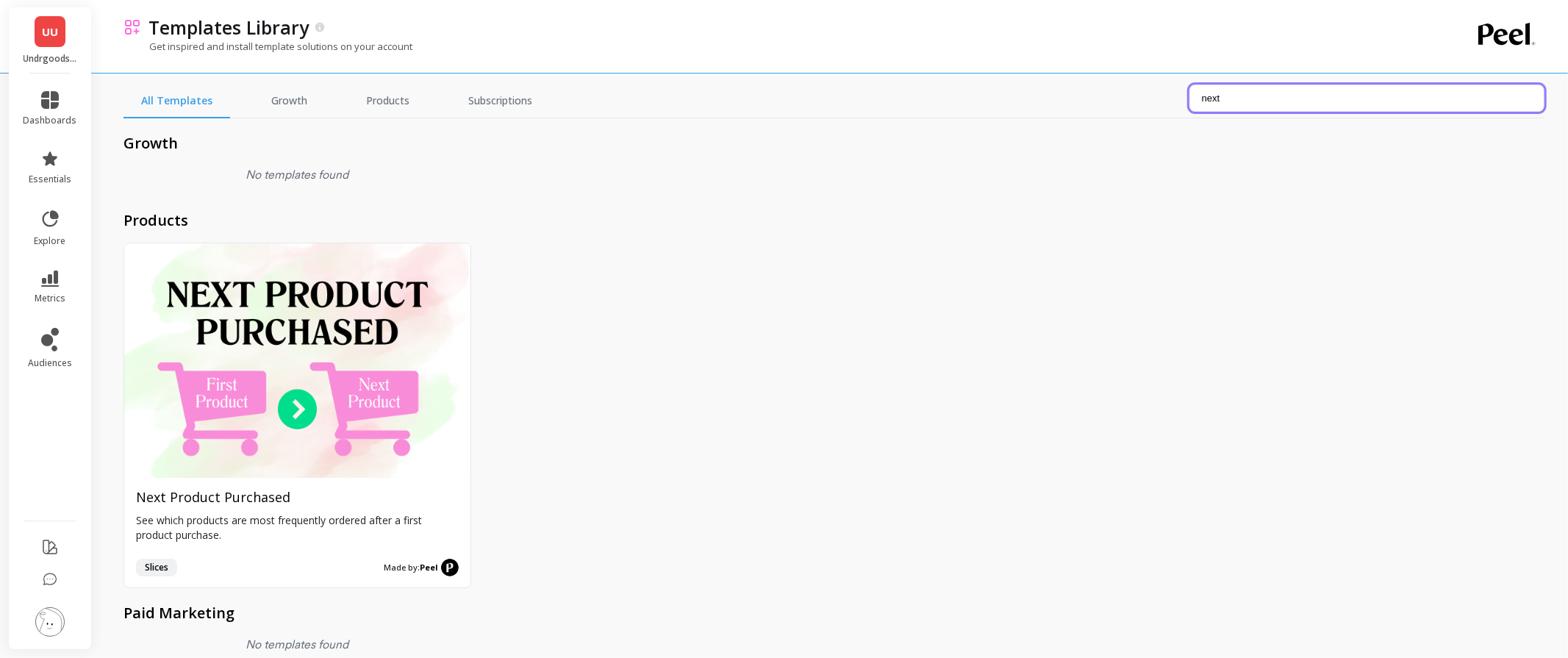
type input "next"
drag, startPoint x: 1244, startPoint y: 97, endPoint x: 929, endPoint y: 90, distance: 315.1
click at [929, 90] on div "All Templates Growth Products Subscriptions next" at bounding box center [834, 101] width 1421 height 34
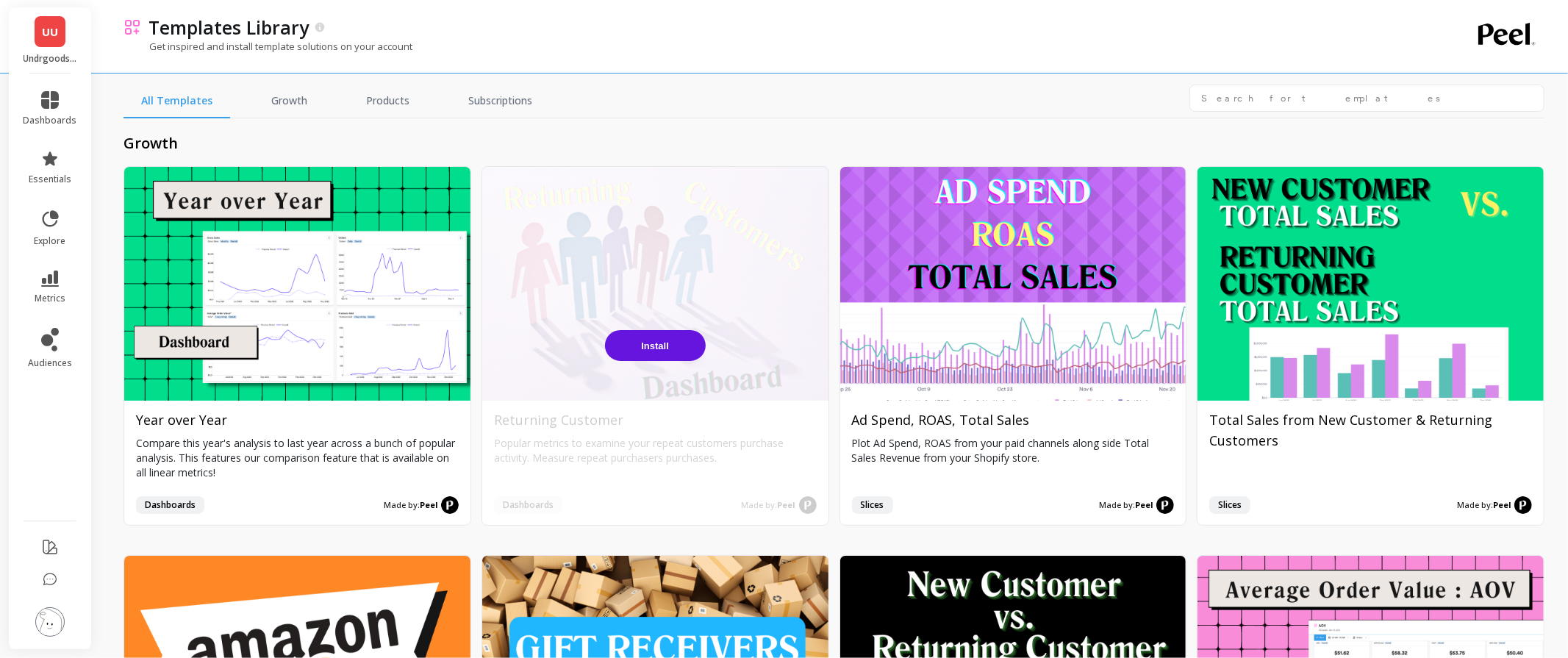
click at [642, 335] on button "Install" at bounding box center [655, 345] width 100 height 31
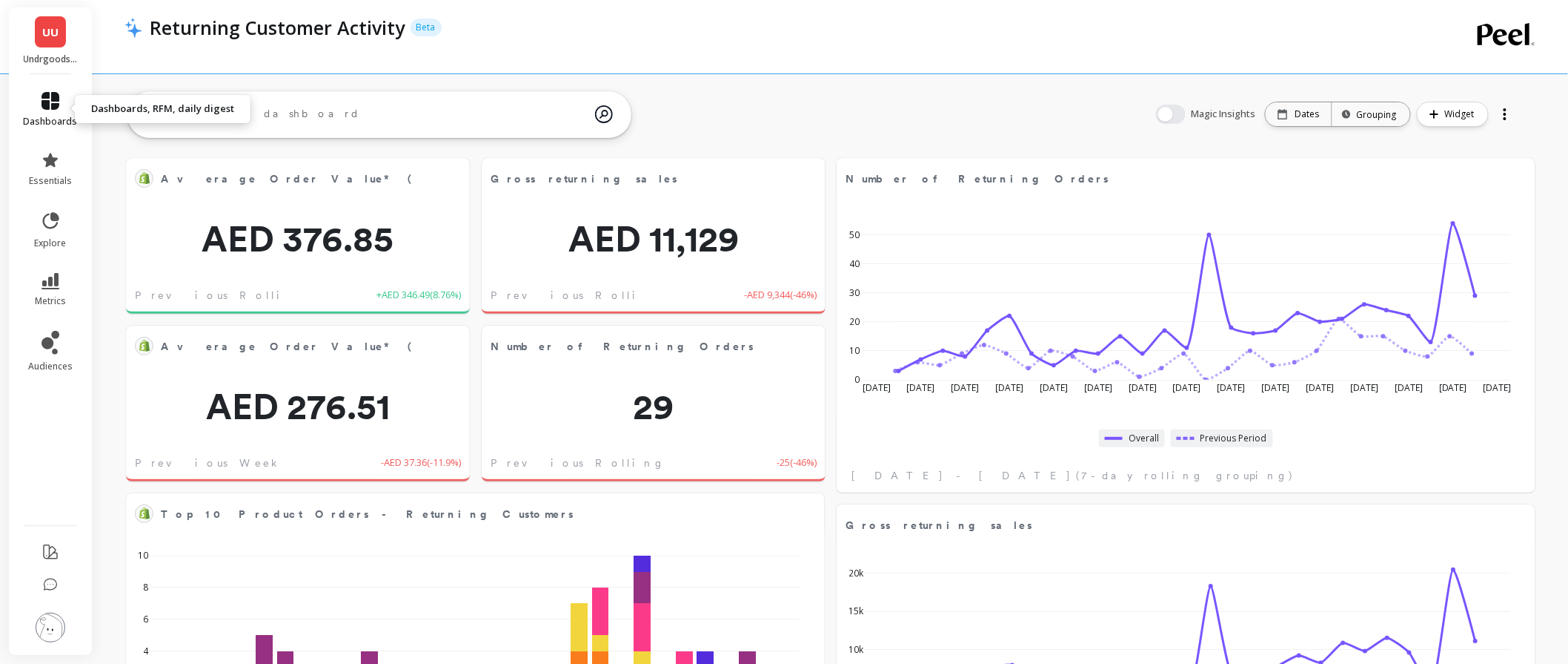
click at [53, 106] on icon at bounding box center [50, 101] width 18 height 18
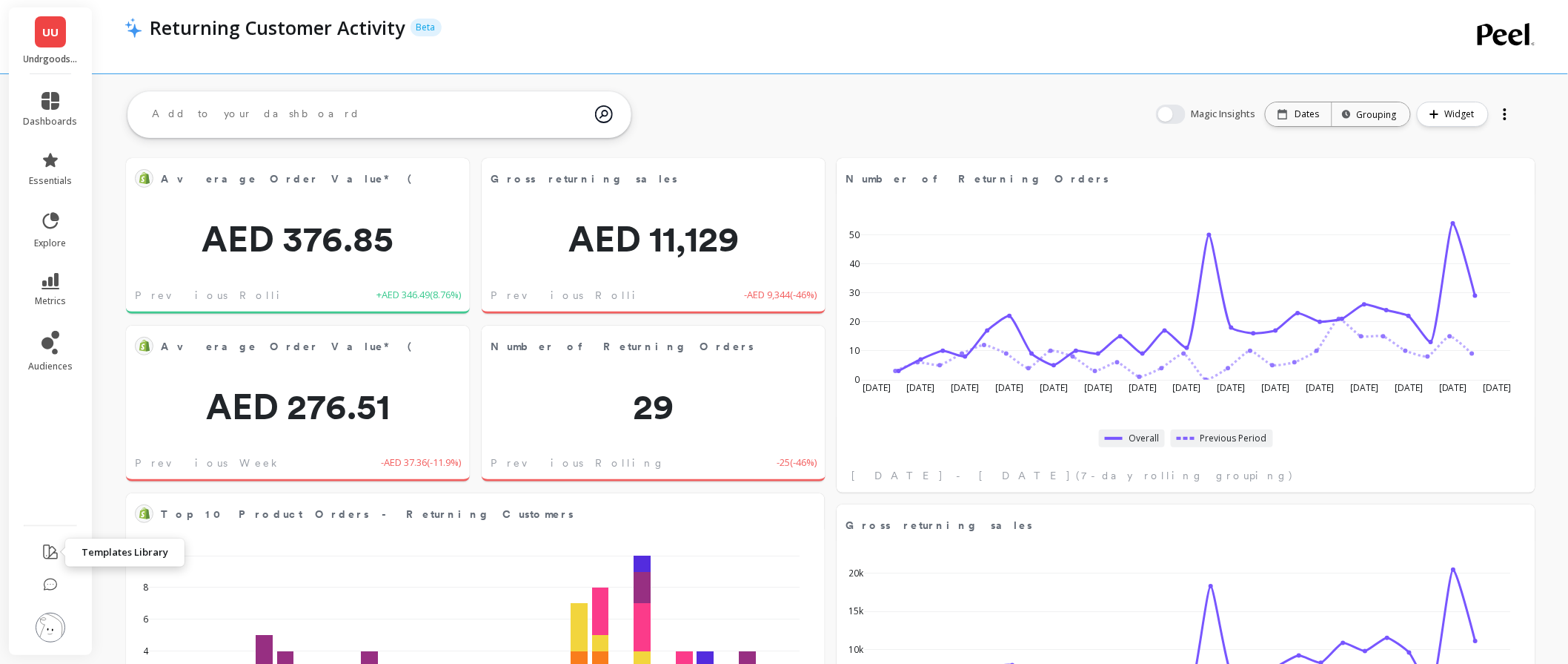
click at [53, 547] on icon at bounding box center [50, 551] width 18 height 18
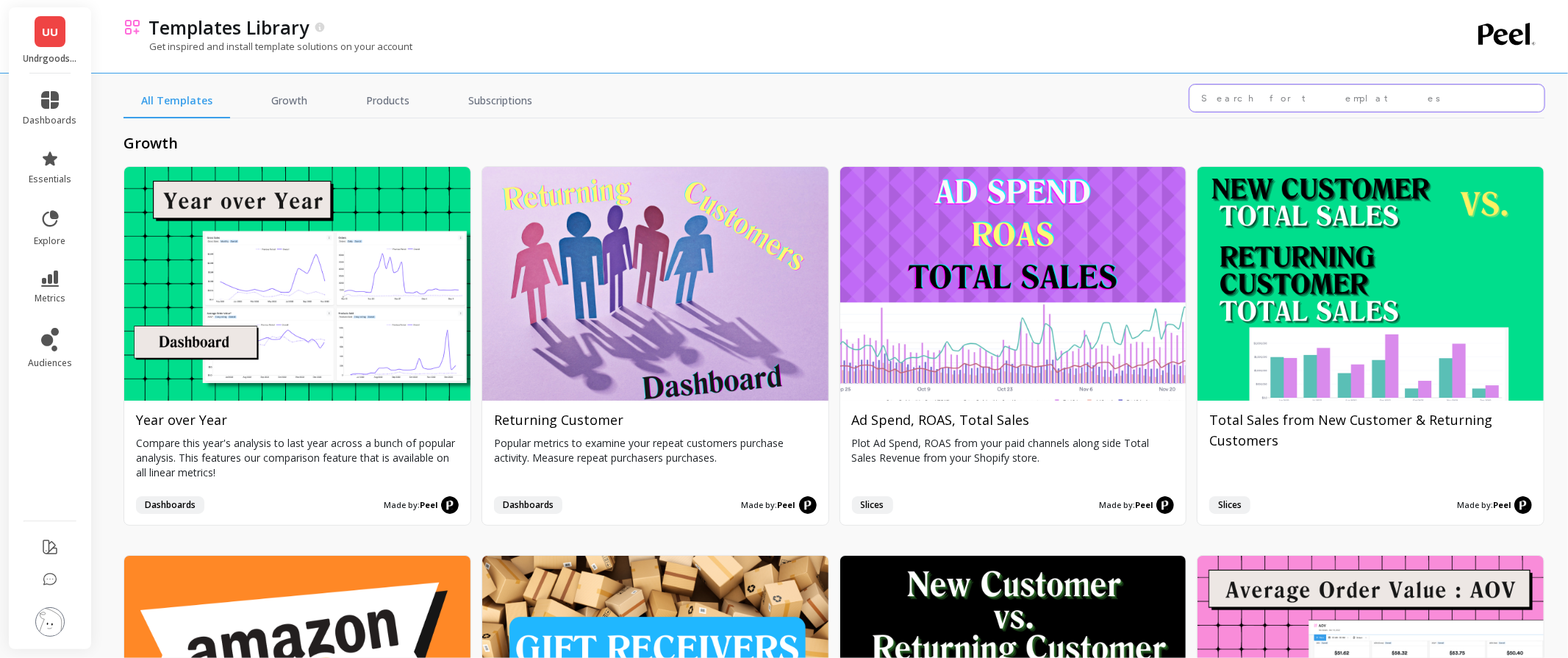
click at [1328, 96] on input "text" at bounding box center [1367, 98] width 355 height 27
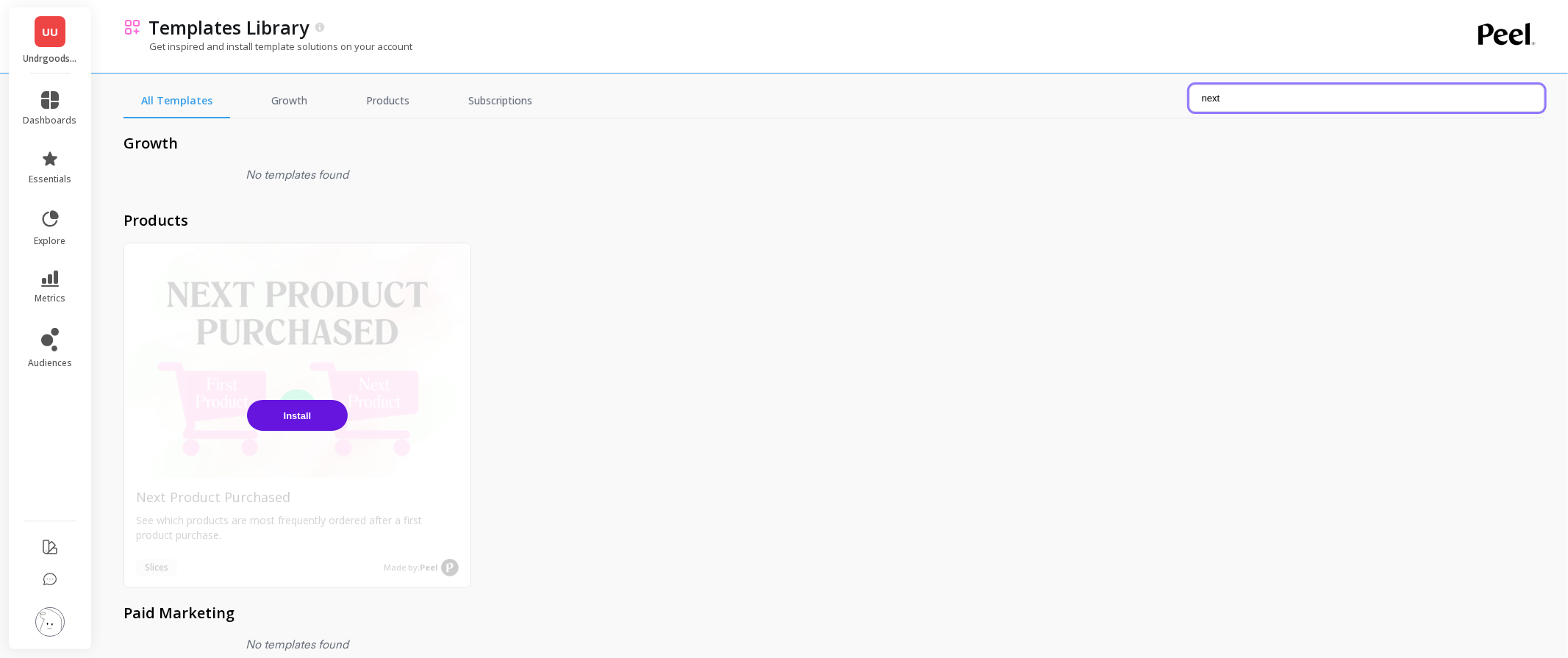
type input "next"
click at [305, 410] on span "Install" at bounding box center [297, 416] width 28 height 11
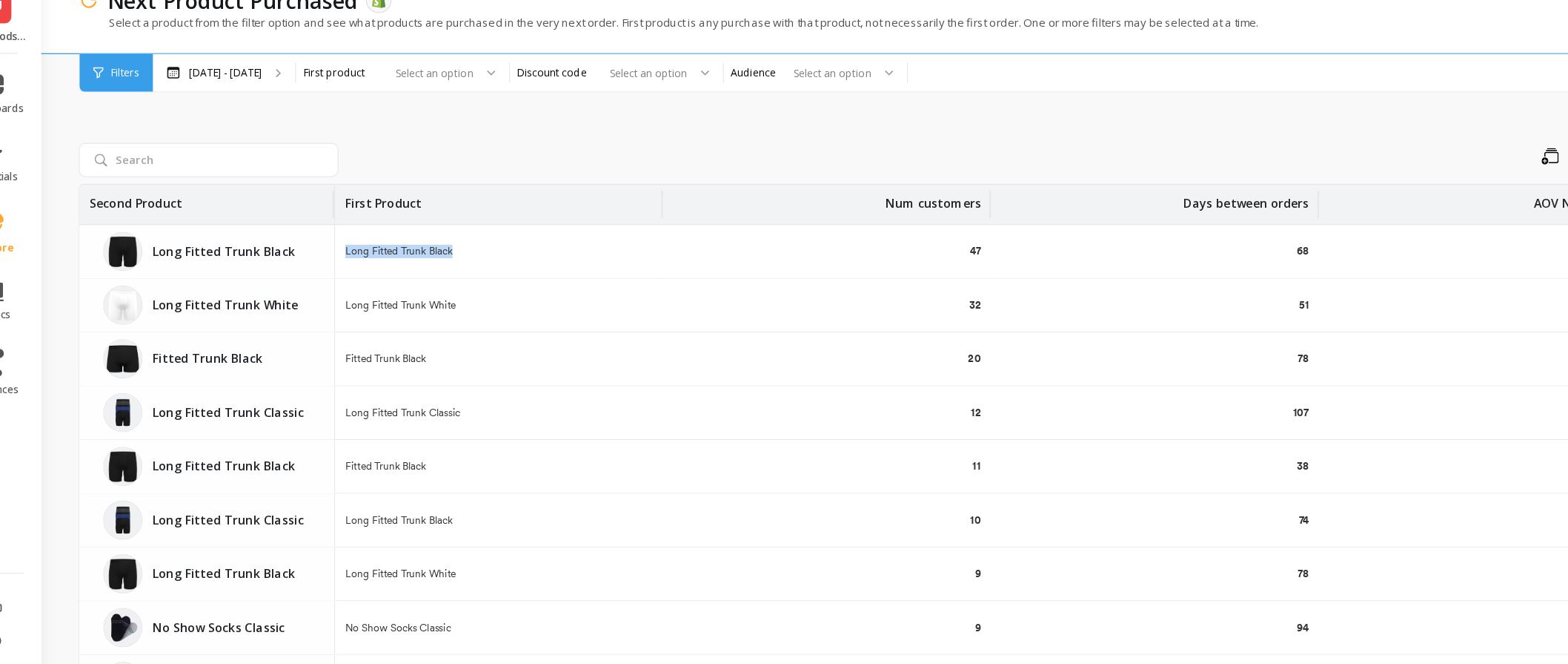
drag, startPoint x: 355, startPoint y: 245, endPoint x: 470, endPoint y: 247, distance: 115.0
click at [470, 247] on div "Long Fitted Trunk Black" at bounding box center [490, 246] width 286 height 46
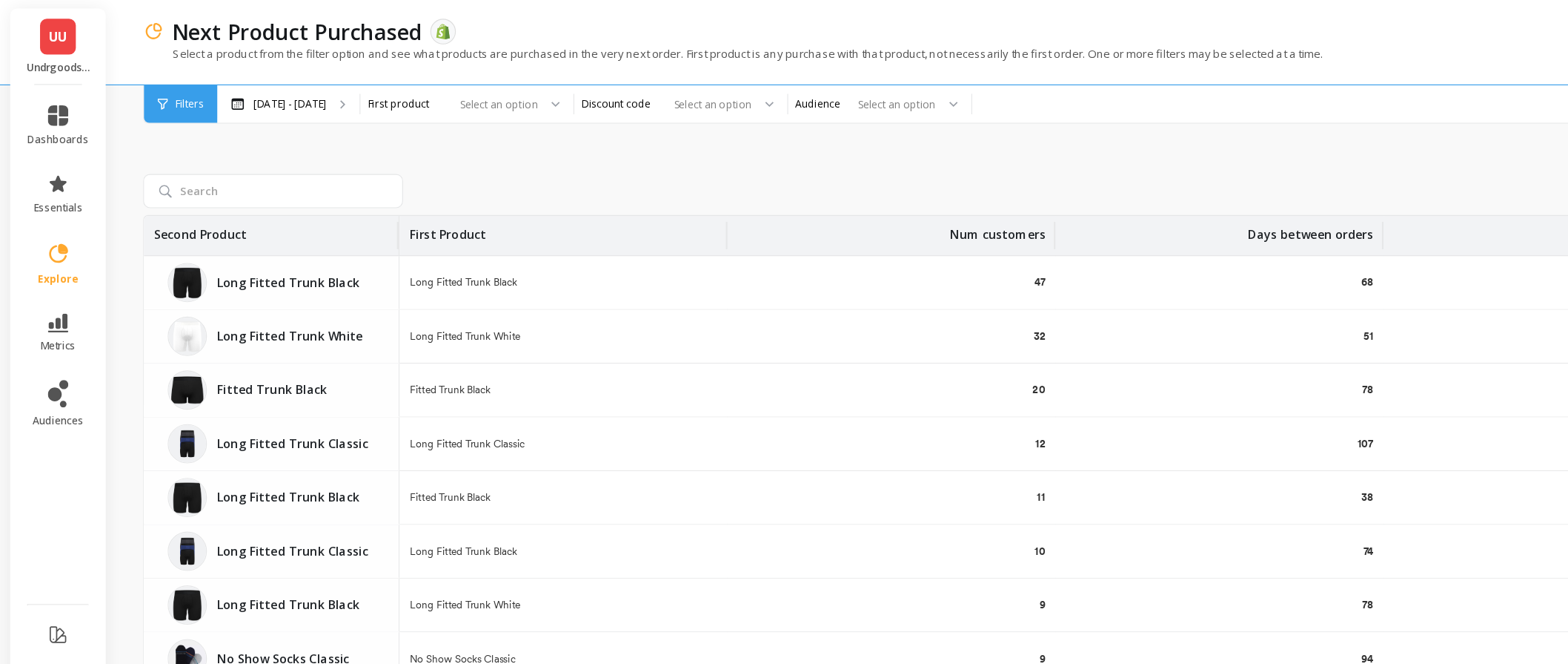
click at [571, 152] on div "Save Rename Add to Dashboard Share Export" at bounding box center [947, 164] width 1182 height 24
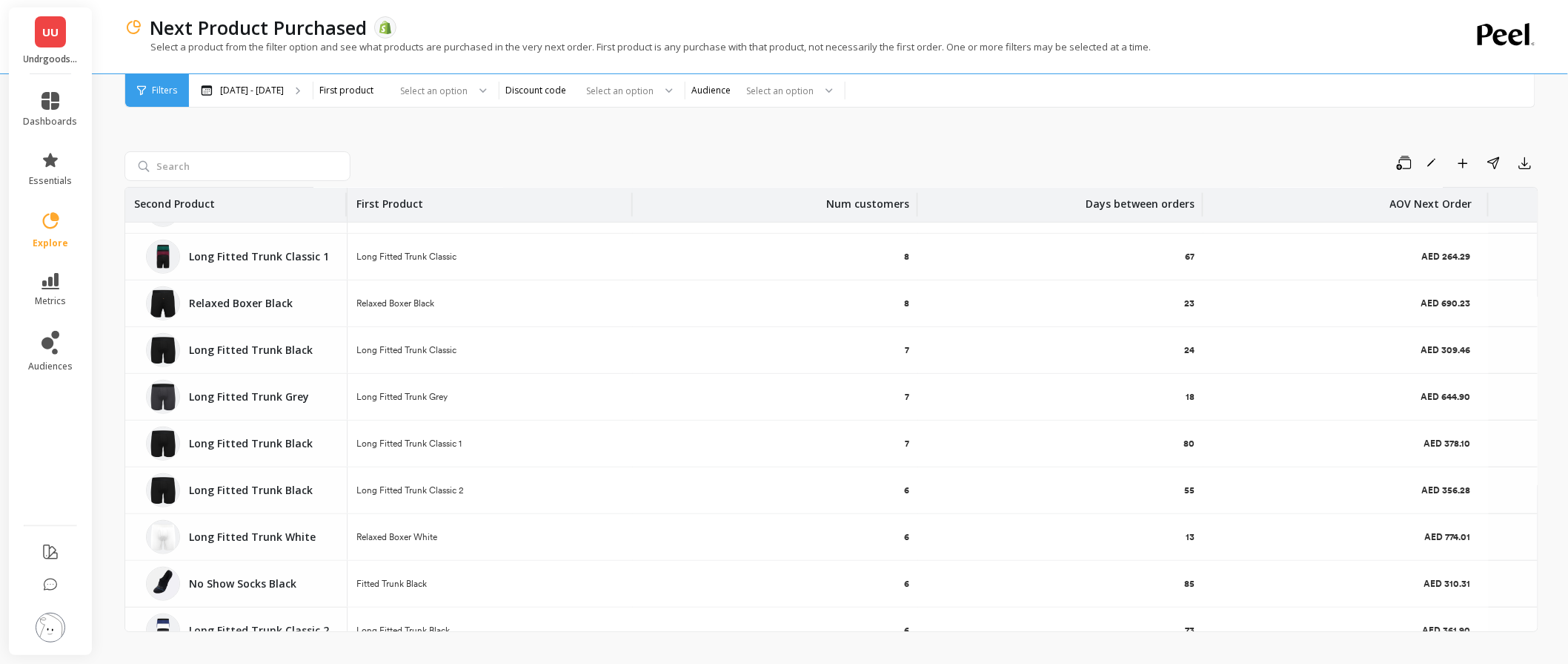
scroll to position [494, 0]
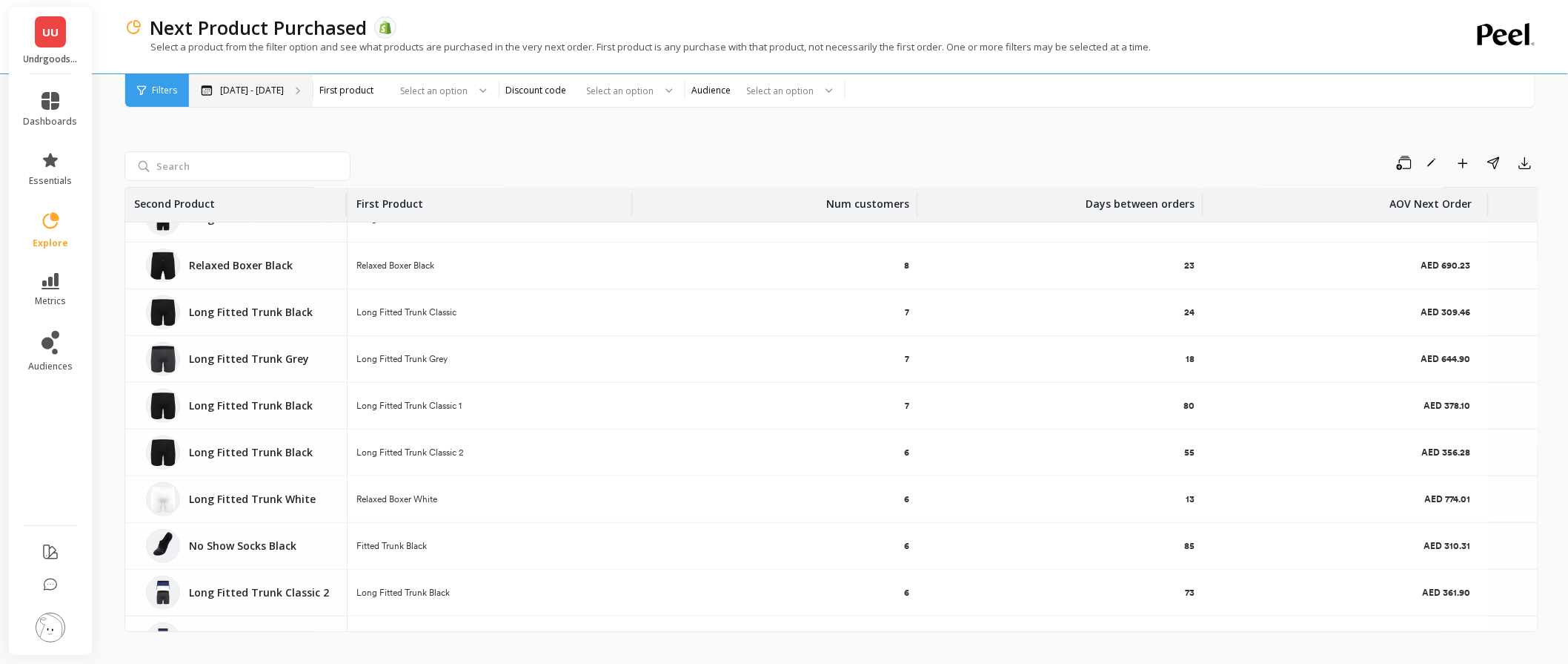
click at [313, 97] on div "[DATE] - [DATE]" at bounding box center [250, 90] width 124 height 33
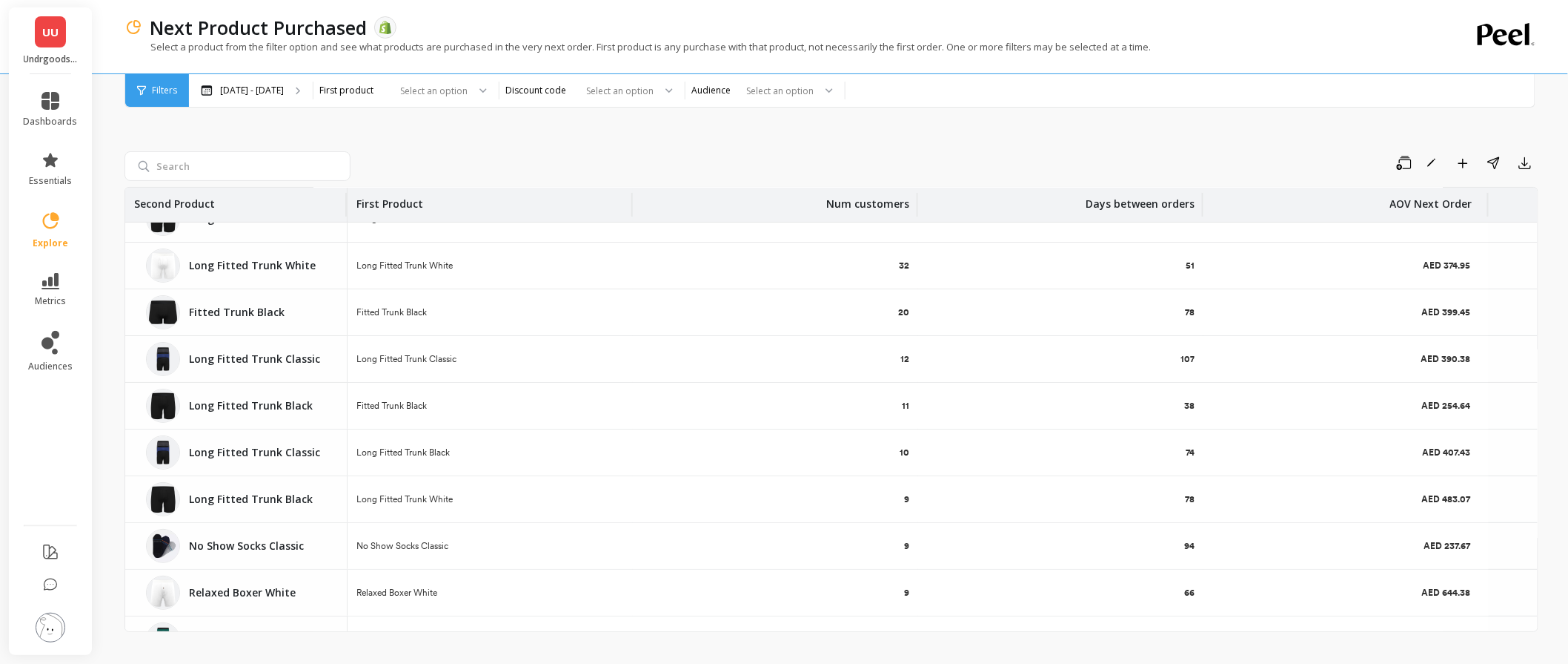
scroll to position [0, 0]
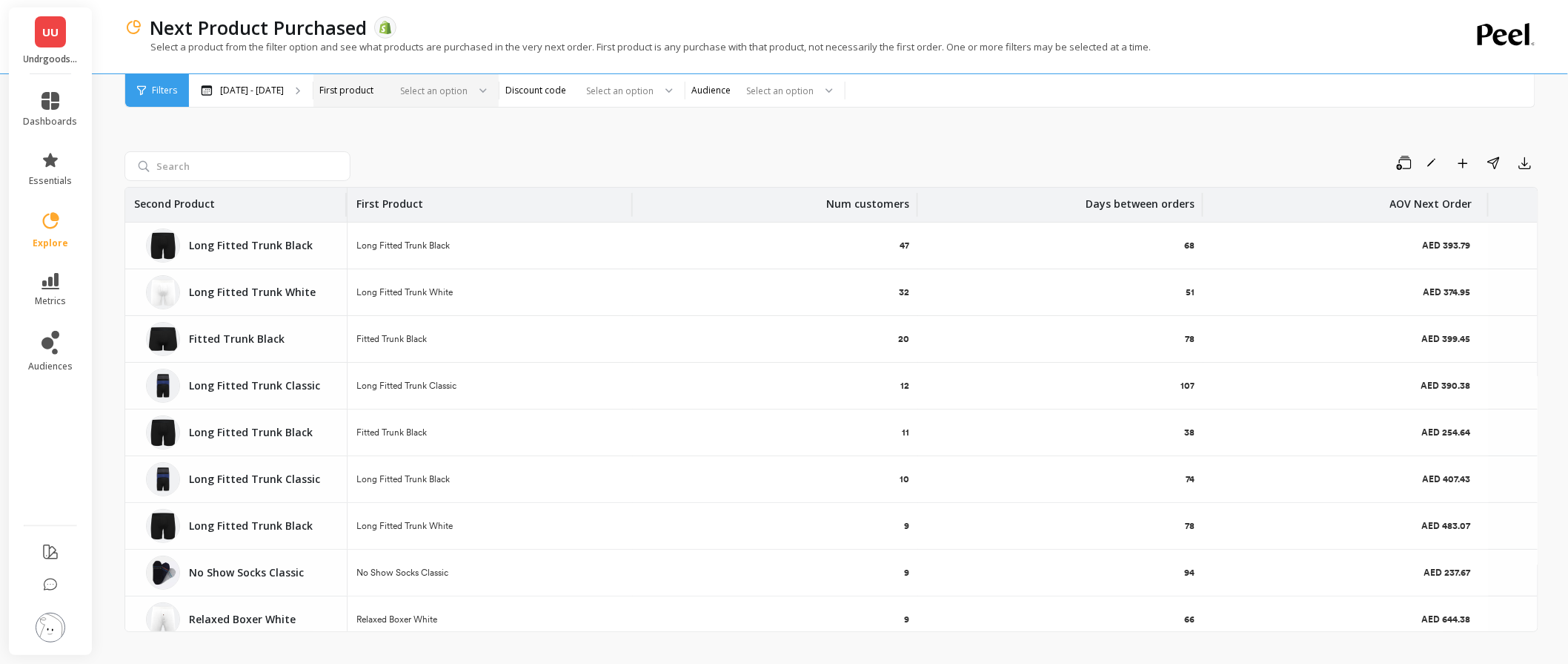
click at [469, 89] on div "Select an option" at bounding box center [397, 90] width 144 height 17
click at [670, 139] on div "Save Rename Add to Dashboard Share Export Second Product First Product Num cust…" at bounding box center [831, 375] width 1414 height 594
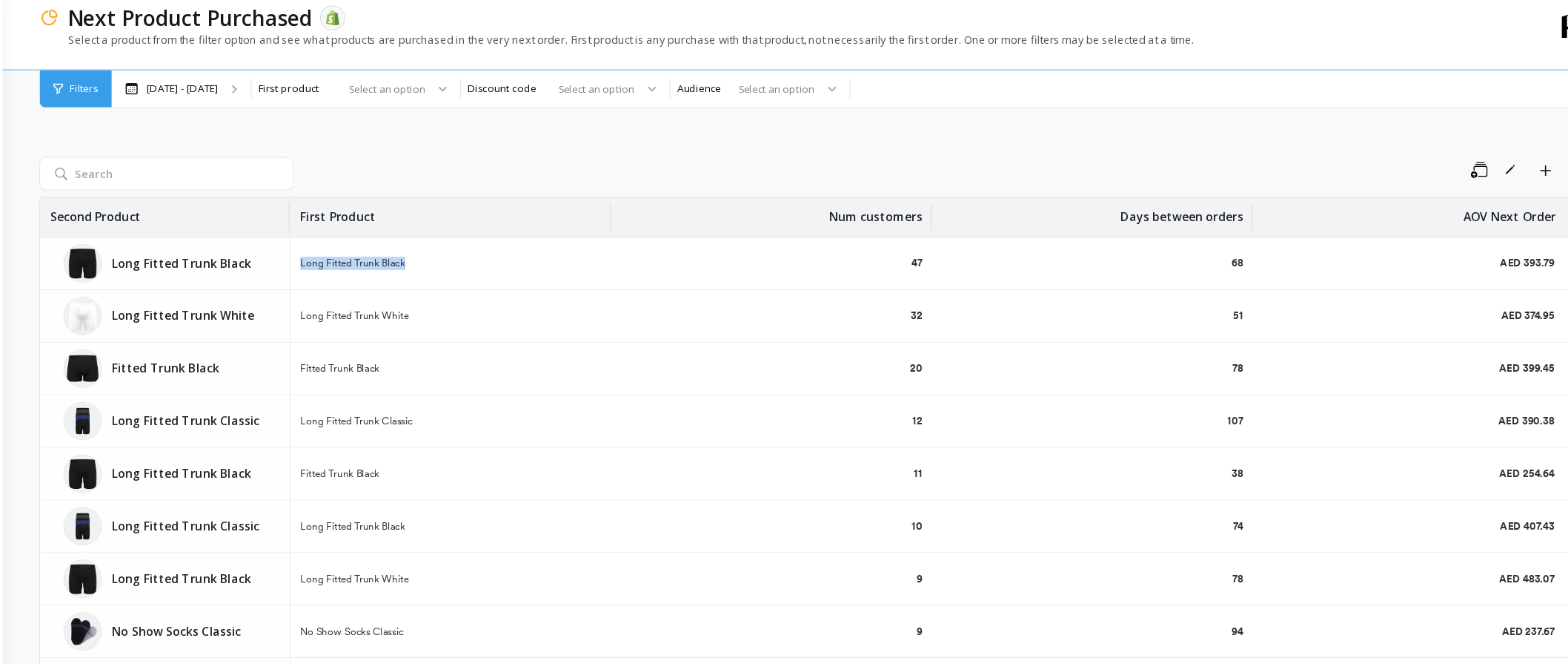
drag, startPoint x: 356, startPoint y: 247, endPoint x: 467, endPoint y: 251, distance: 111.1
click at [467, 251] on div "Long Fitted Trunk Black" at bounding box center [490, 246] width 286 height 46
drag, startPoint x: 317, startPoint y: 247, endPoint x: 183, endPoint y: 239, distance: 134.2
click at [183, 239] on div "Long Fitted Trunk Black Long Fitted Trunk Black" at bounding box center [236, 246] width 222 height 46
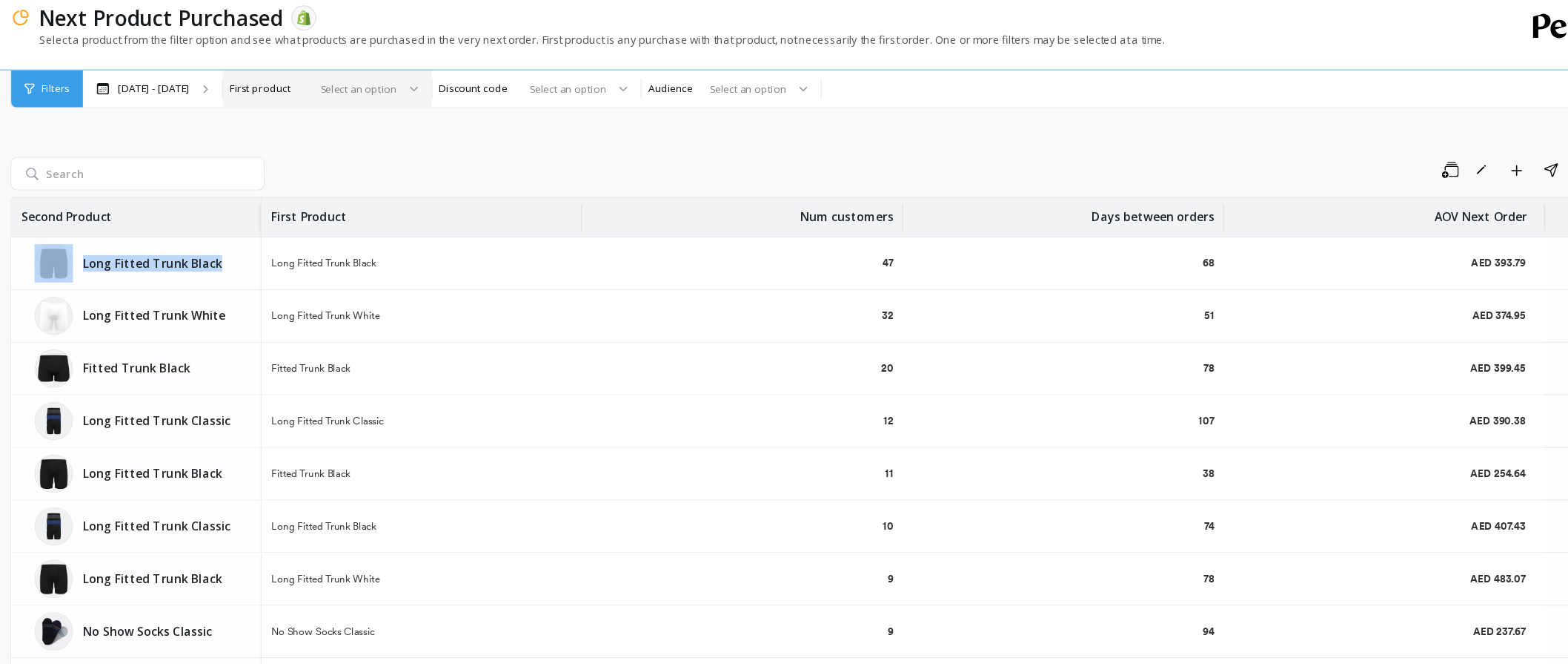
click at [498, 93] on div "Select an option" at bounding box center [406, 90] width 185 height 33
click at [614, 152] on div "Save Rename Add to Dashboard Share Export" at bounding box center [947, 164] width 1182 height 24
click at [487, 89] on icon at bounding box center [483, 91] width 7 height 6
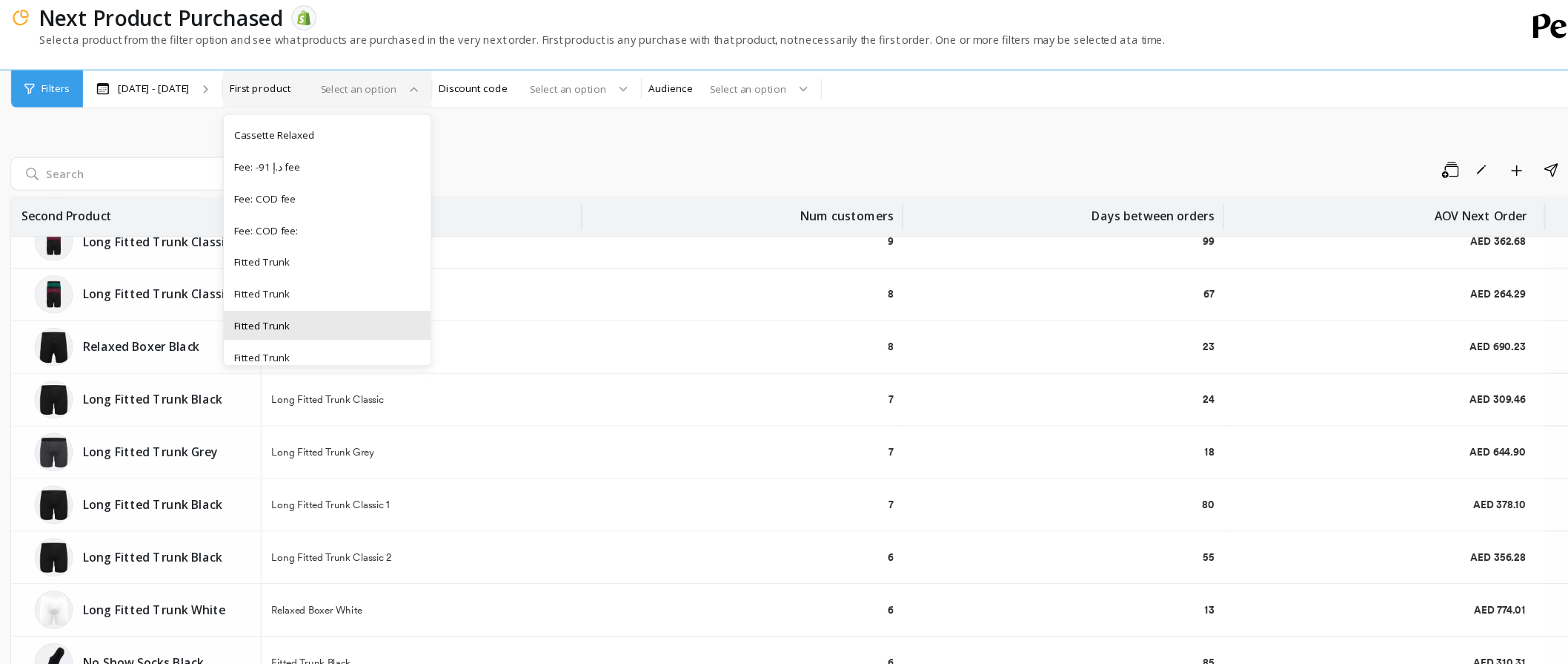
scroll to position [512, 0]
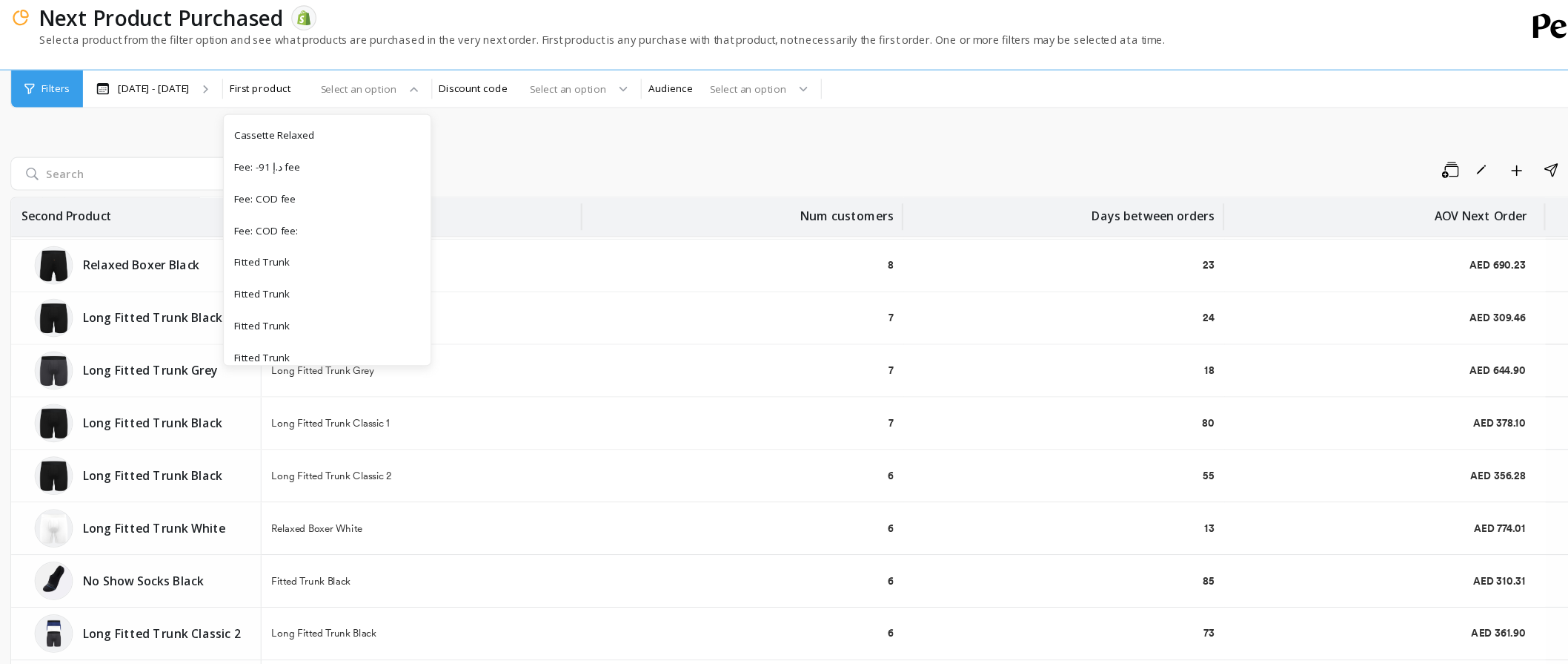
click at [603, 157] on div "Save Rename Add to Dashboard Share Export" at bounding box center [947, 164] width 1182 height 24
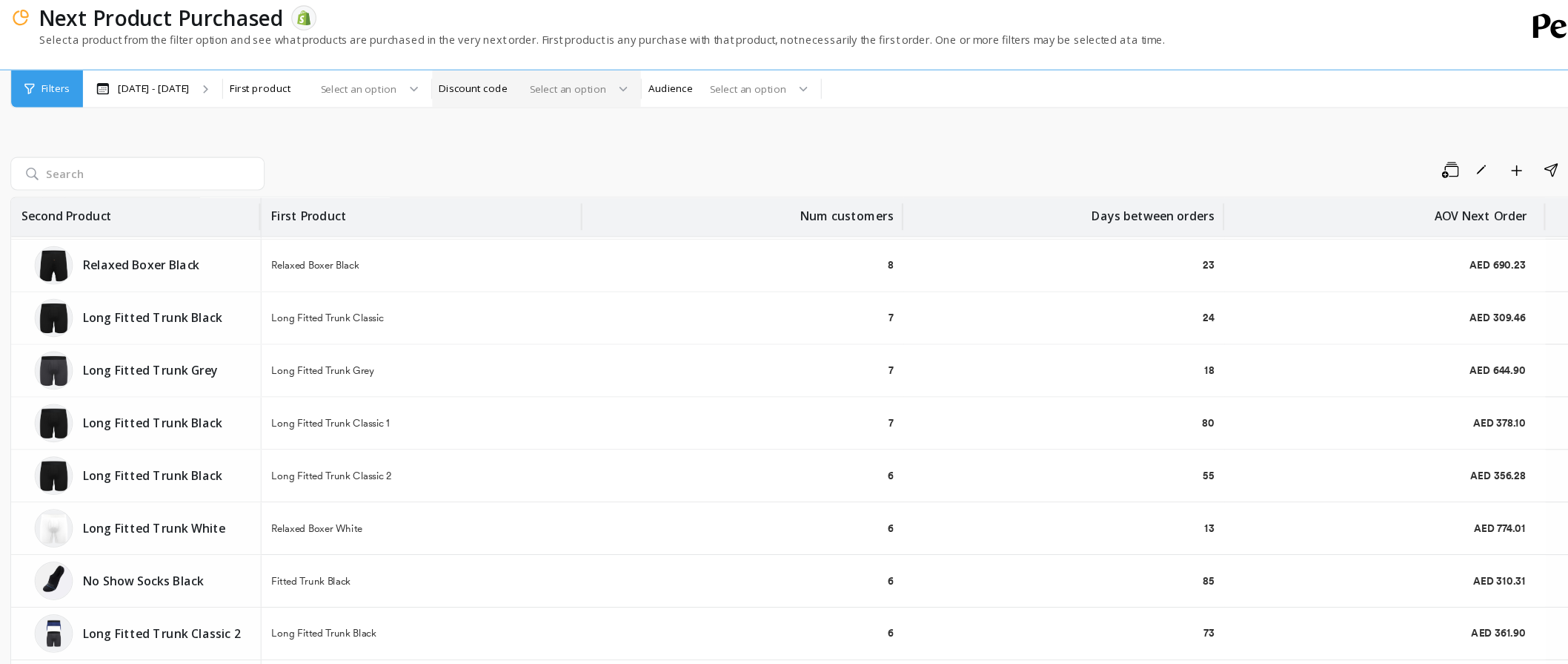
click at [656, 90] on div "Select an option" at bounding box center [583, 90] width 144 height 17
click at [814, 125] on div "Save Rename Add to Dashboard Share Export Second Product First Product Num cust…" at bounding box center [831, 375] width 1414 height 594
click at [815, 99] on div "Select an option" at bounding box center [756, 90] width 118 height 17
click at [1031, 131] on div "Save Rename Add to Dashboard Share Export Second Product First Product Num cust…" at bounding box center [831, 375] width 1414 height 594
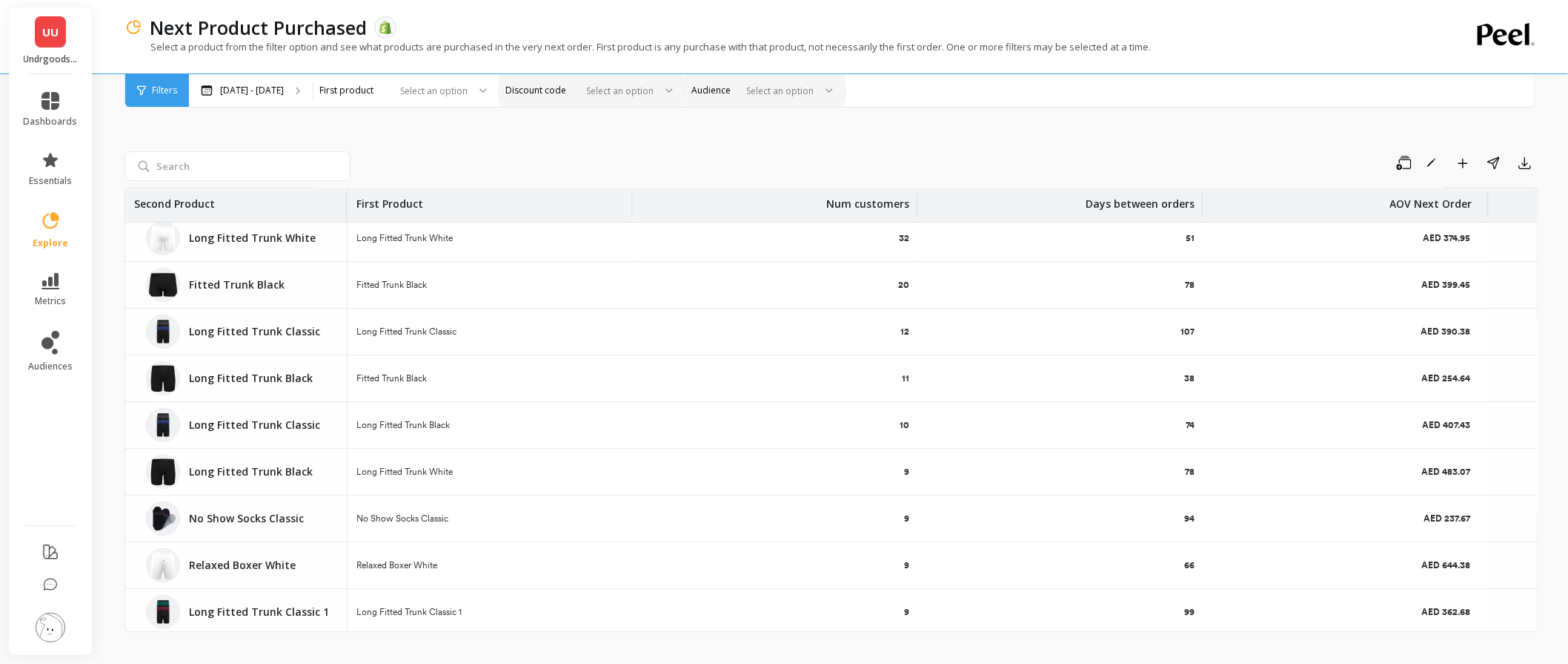
scroll to position [0, 0]
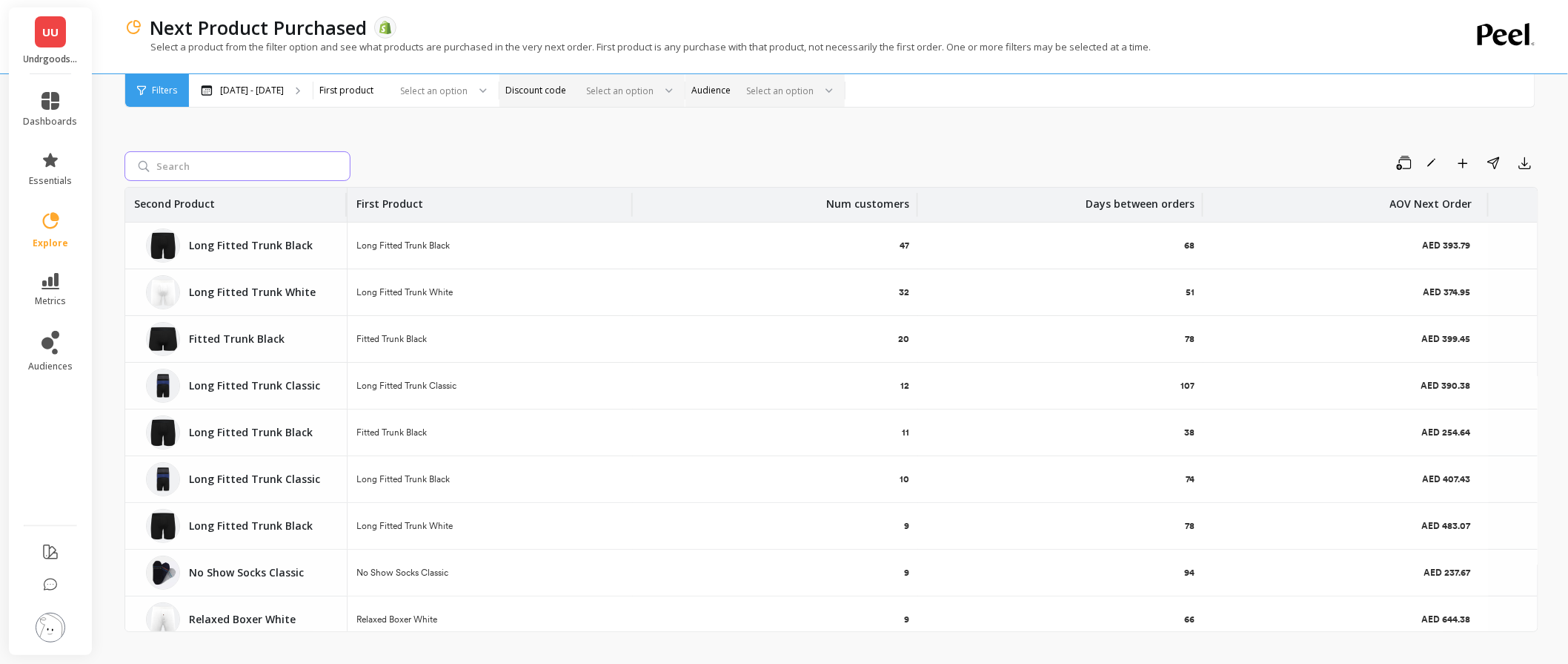
click at [234, 154] on input "search" at bounding box center [237, 166] width 226 height 30
type input "launge"
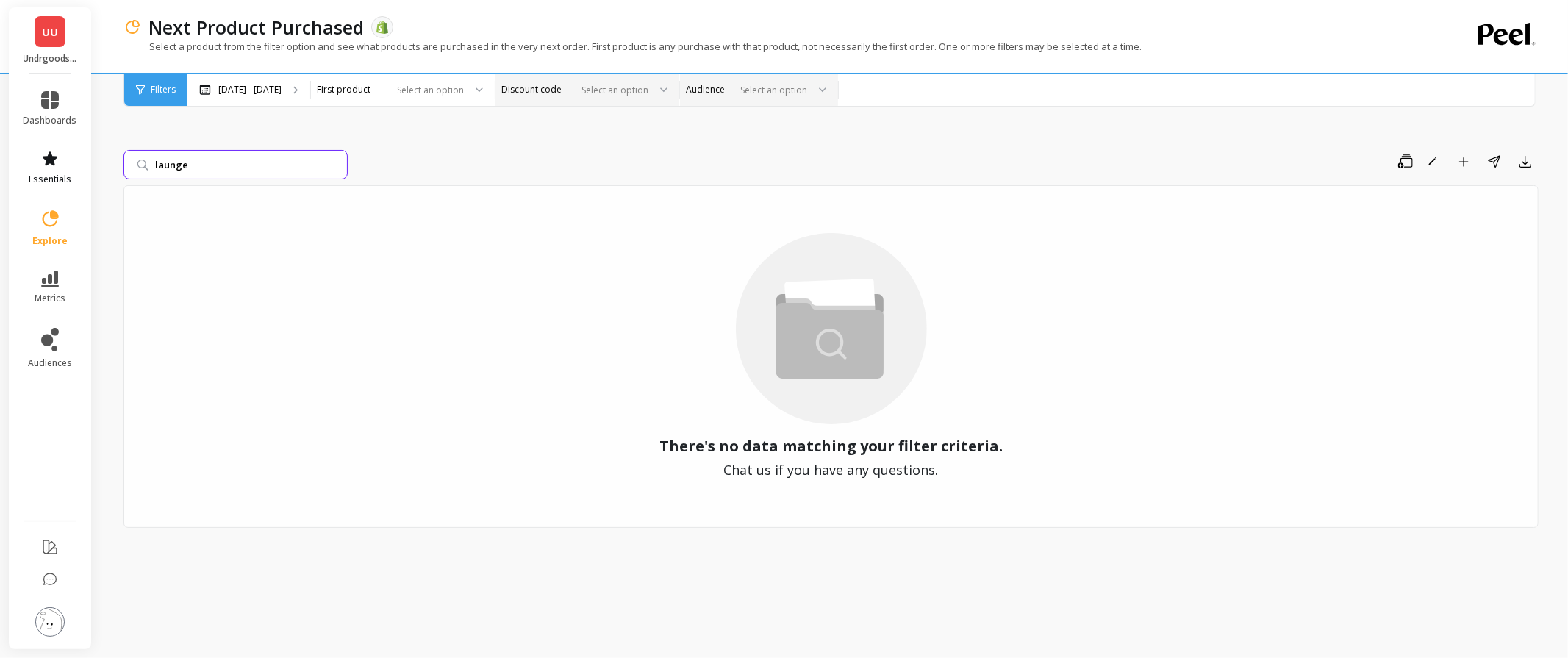
drag, startPoint x: 236, startPoint y: 170, endPoint x: 54, endPoint y: 176, distance: 182.1
click at [54, 176] on div "UU Undrgoods UAE dashboards essentials explore metrics audiences Next Product P…" at bounding box center [784, 329] width 1568 height 658
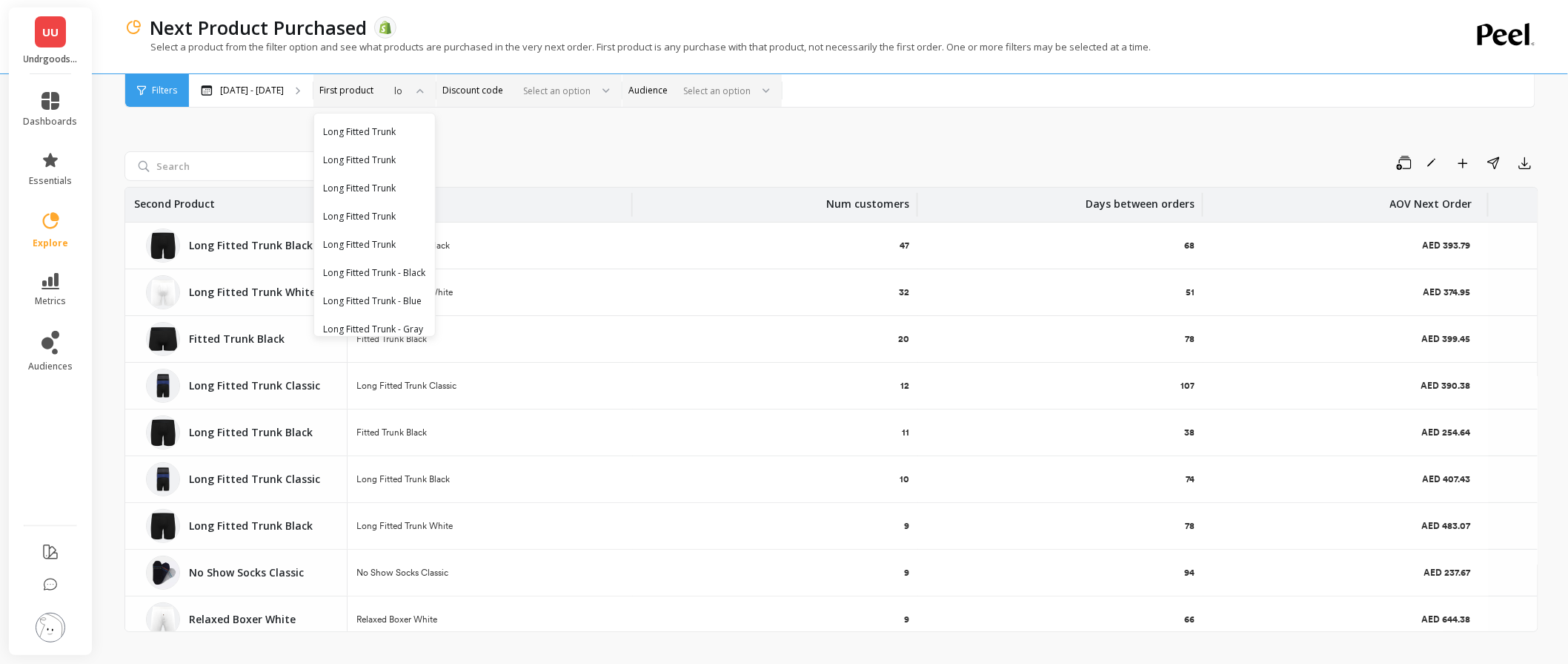
type input "[PERSON_NAME]"
click at [546, 137] on div "Save Rename Add to Dashboard Share Export Second Product First Product Num cust…" at bounding box center [831, 375] width 1414 height 594
click at [187, 170] on input "search" at bounding box center [237, 166] width 226 height 30
type input "lounge"
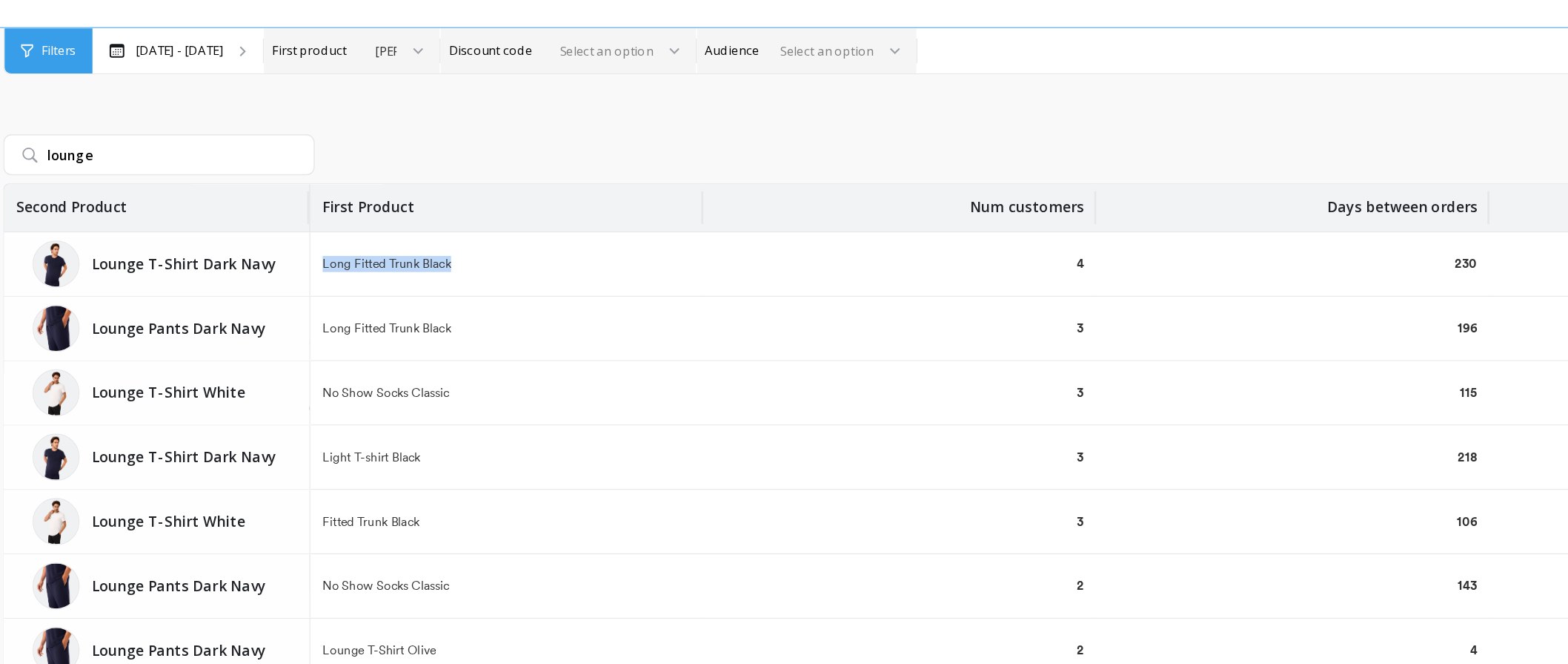
drag, startPoint x: 353, startPoint y: 246, endPoint x: 462, endPoint y: 242, distance: 109.1
click at [462, 242] on div "Long Fitted Trunk Black" at bounding box center [490, 246] width 286 height 46
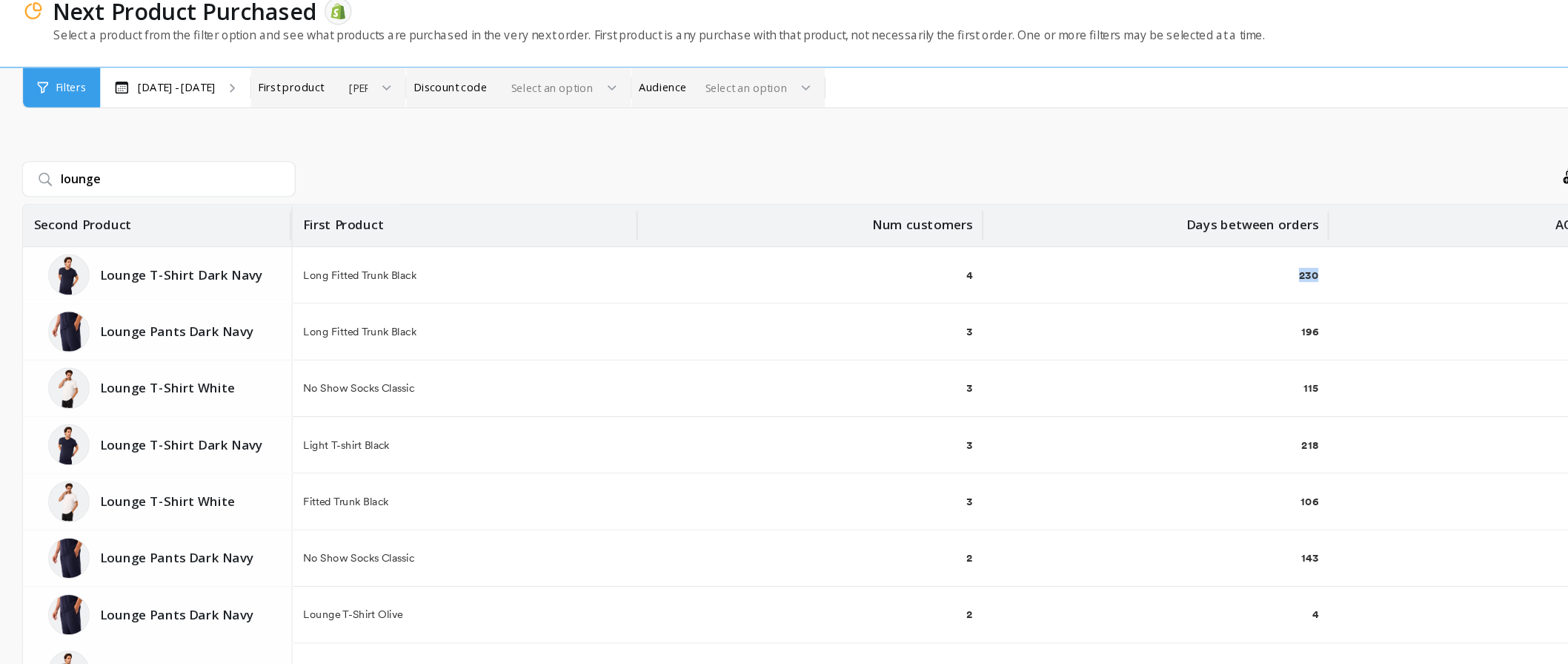
drag, startPoint x: 1172, startPoint y: 247, endPoint x: 1206, endPoint y: 245, distance: 34.1
click at [1206, 245] on tr "Lounge T-Shirt Dark Navy Lounge T-Shirt Dark Navy Long Fitted Trunk Black 4 230…" at bounding box center [831, 246] width 1412 height 47
drag, startPoint x: 320, startPoint y: 290, endPoint x: 174, endPoint y: 283, distance: 146.2
click at [174, 283] on div "Lounge Pants Dark Navy" at bounding box center [236, 292] width 222 height 46
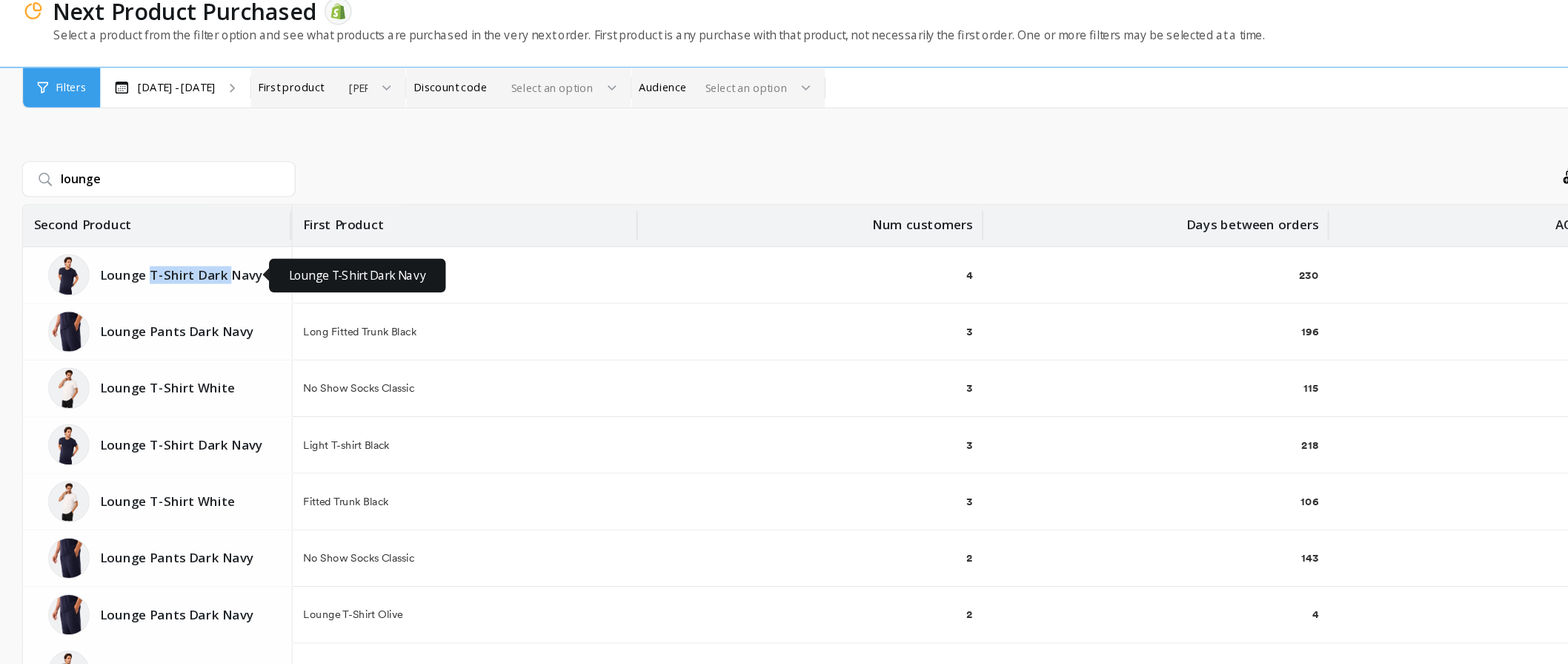
drag, startPoint x: 230, startPoint y: 243, endPoint x: 294, endPoint y: 252, distance: 64.6
click at [294, 252] on p "Lounge T-Shirt Dark Navy" at bounding box center [259, 245] width 140 height 15
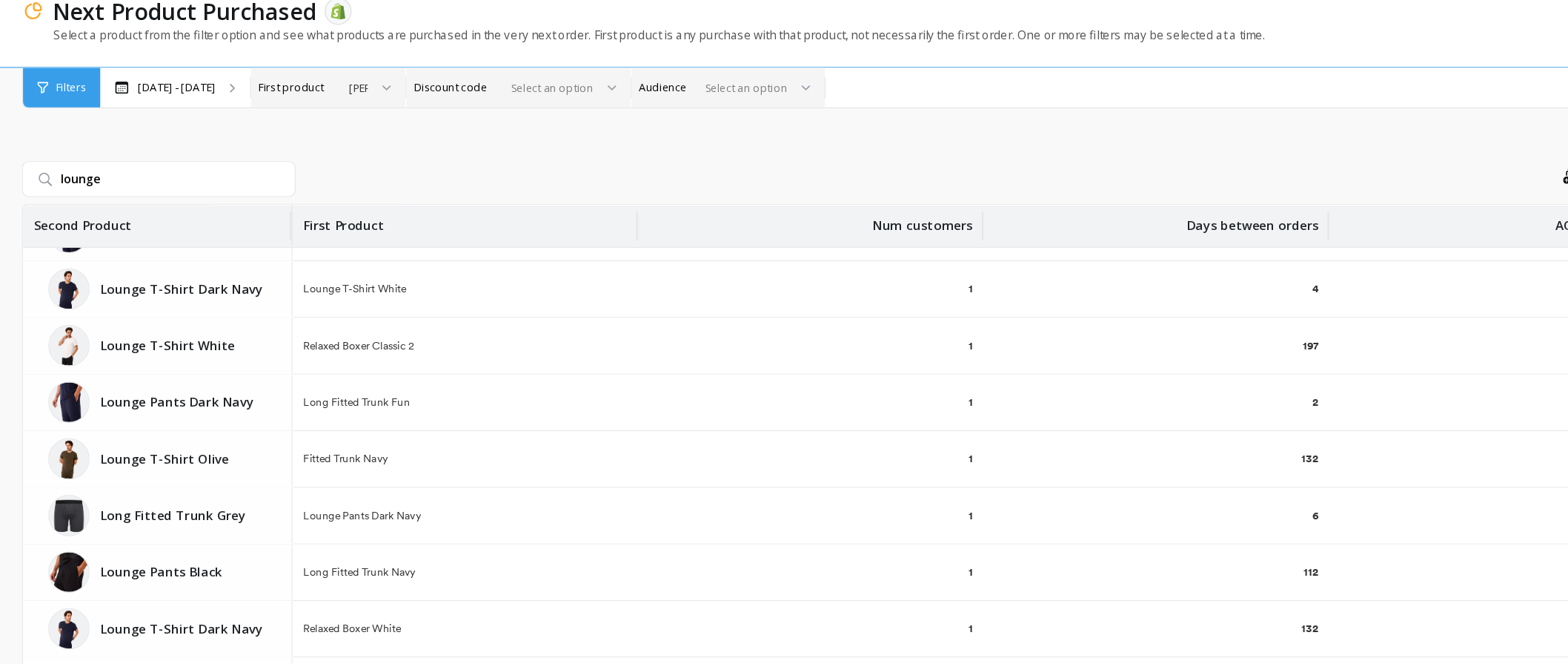
scroll to position [3049, 0]
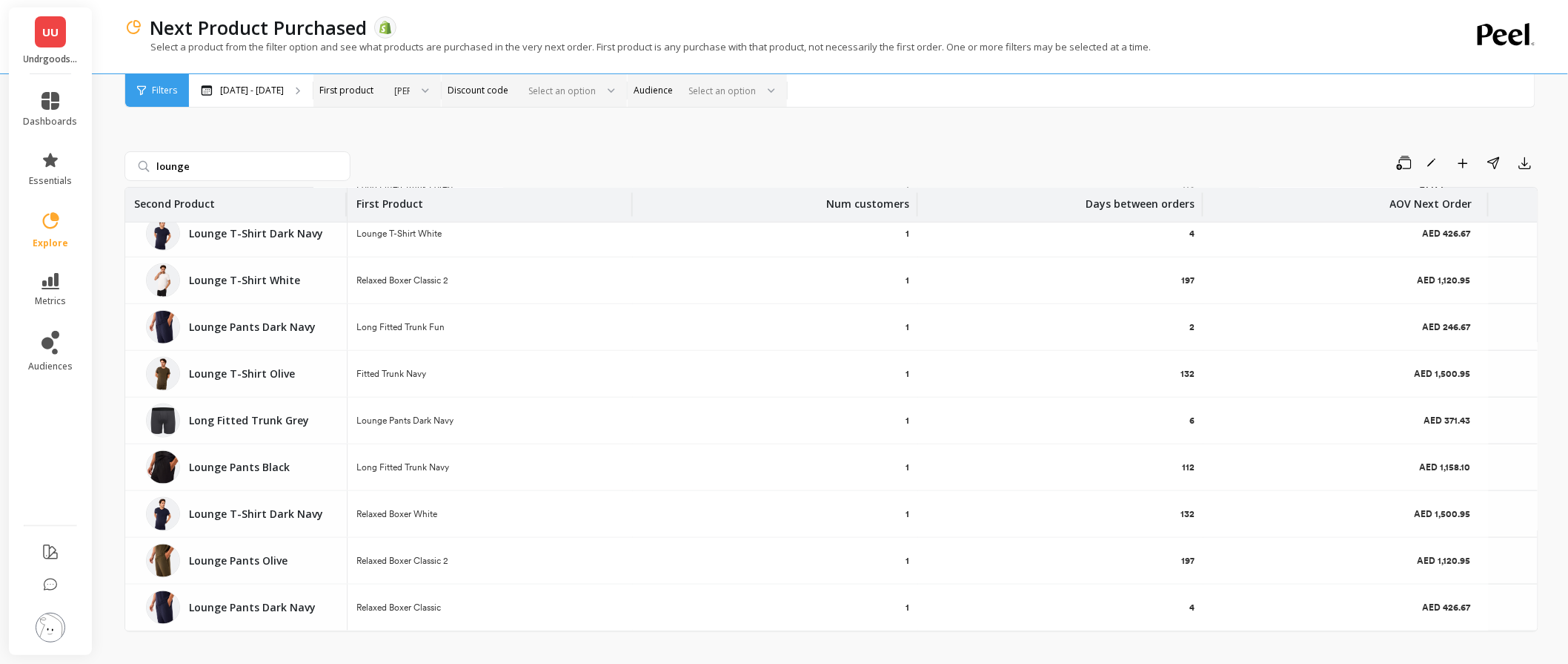
click at [526, 142] on div "lounge Save Rename Add to Dashboard Share Export Second Product First Product N…" at bounding box center [831, 375] width 1414 height 594
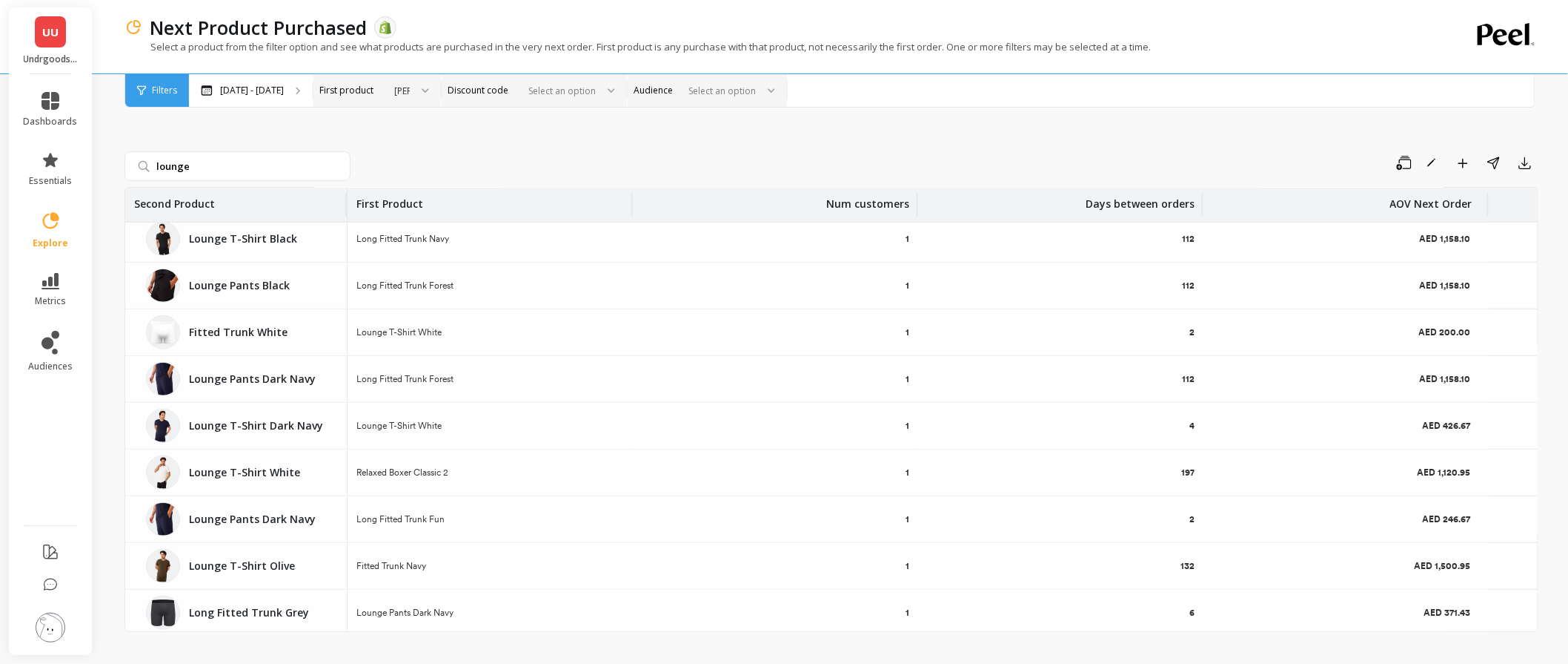
scroll to position [2802, 0]
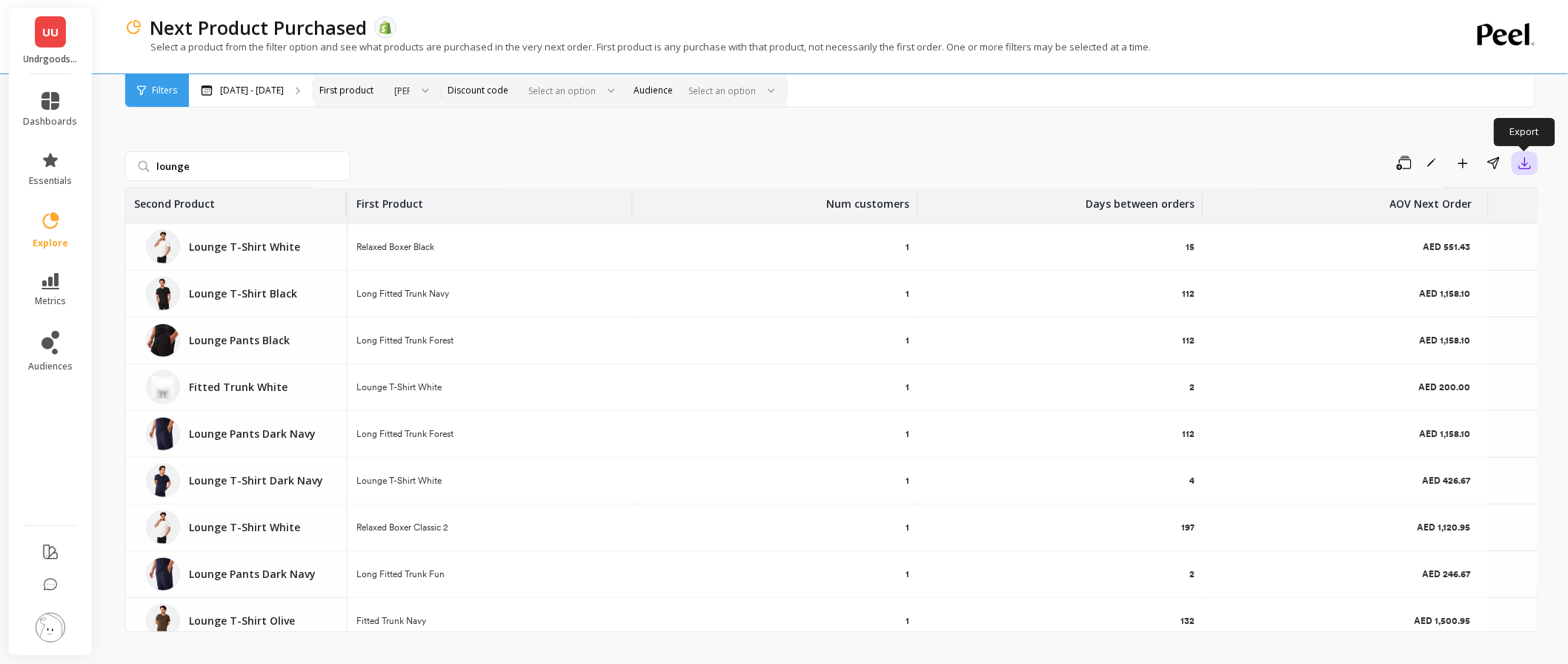
click at [1536, 165] on button "button" at bounding box center [1525, 164] width 26 height 24
click at [907, 142] on div "lounge Save Rename Add to Dashboard Share Export CSV OneDrive (Excel) Google Sh…" at bounding box center [831, 375] width 1414 height 594
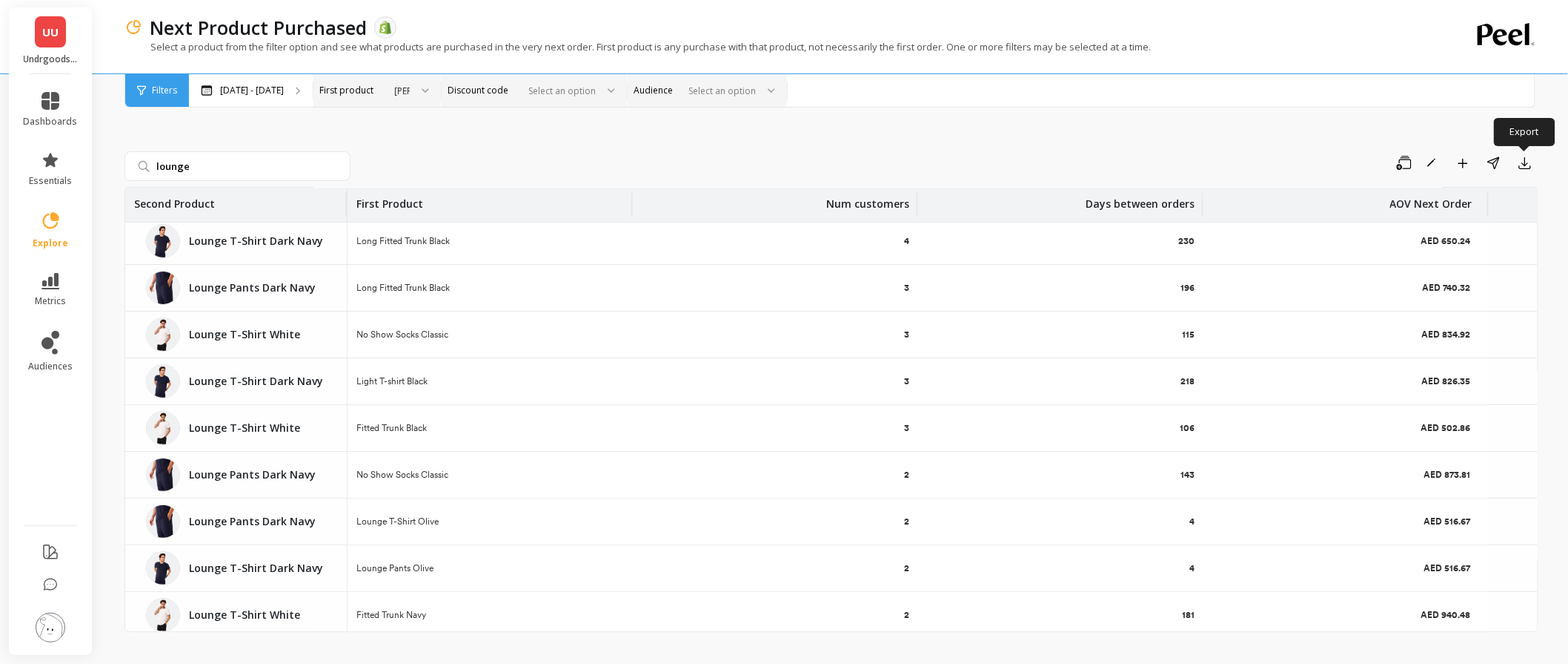
scroll to position [0, 0]
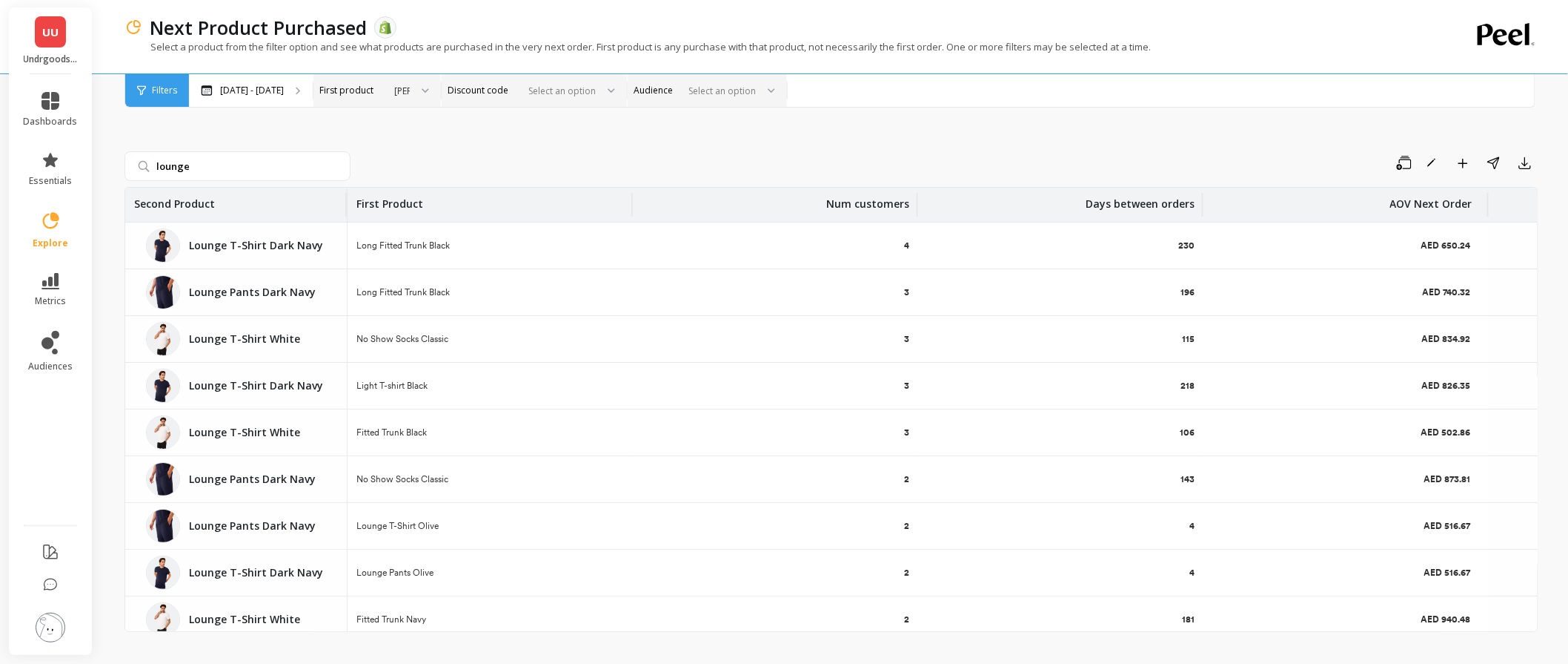
click at [402, 131] on div "lounge Save Rename Add to Dashboard Share Export Second Product First Product N…" at bounding box center [831, 375] width 1414 height 594
drag, startPoint x: 214, startPoint y: 164, endPoint x: 98, endPoint y: 163, distance: 116.0
click at [98, 163] on div "UU Undrgoods UAE dashboards essentials explore metrics audiences Next Product P…" at bounding box center [784, 345] width 1568 height 690
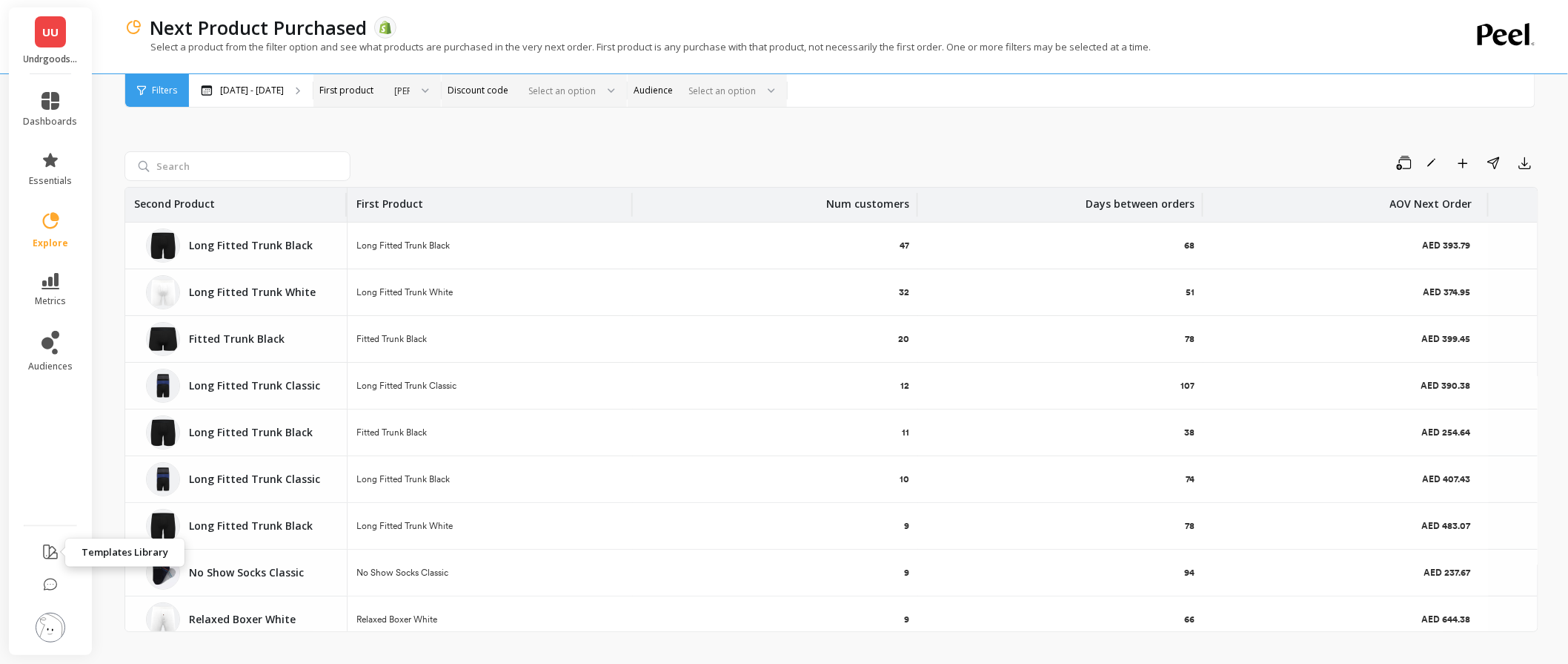
click at [42, 550] on icon at bounding box center [50, 551] width 18 height 18
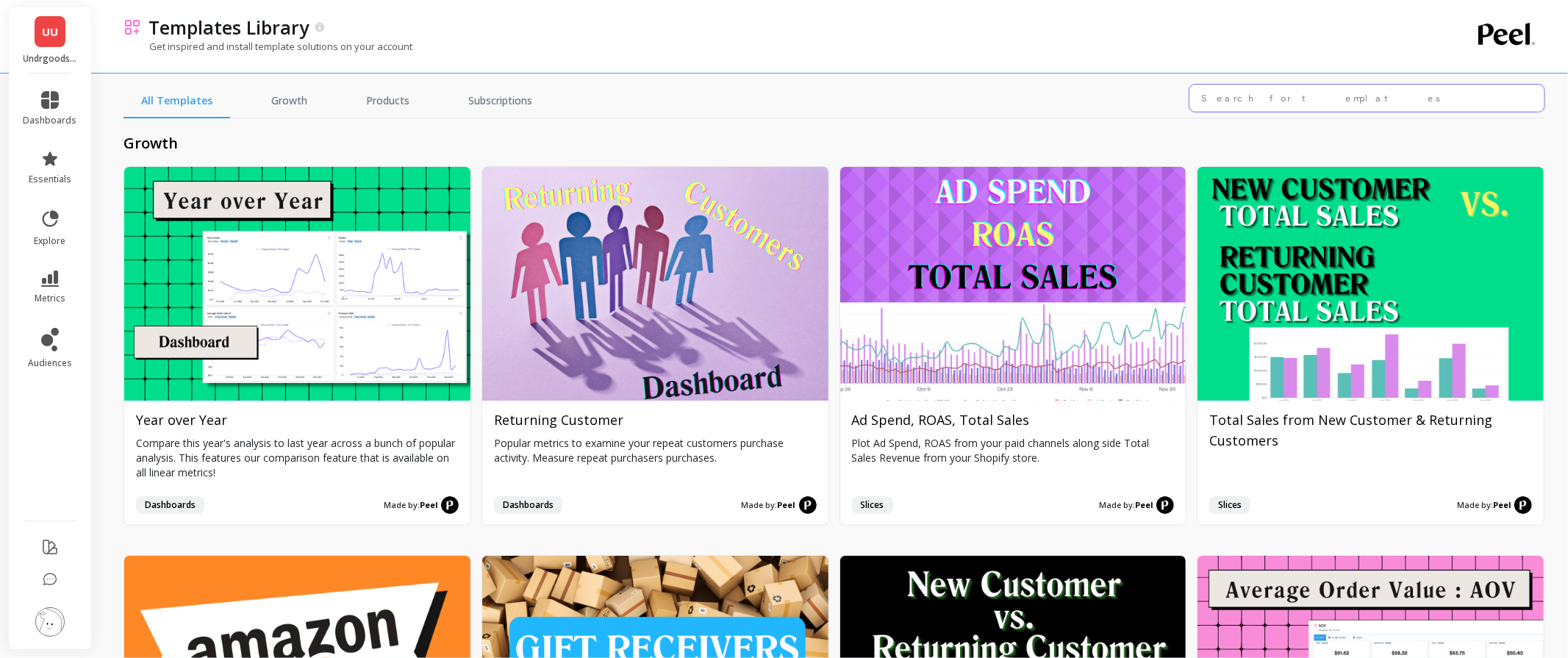
click at [1305, 96] on input "text" at bounding box center [1367, 98] width 355 height 27
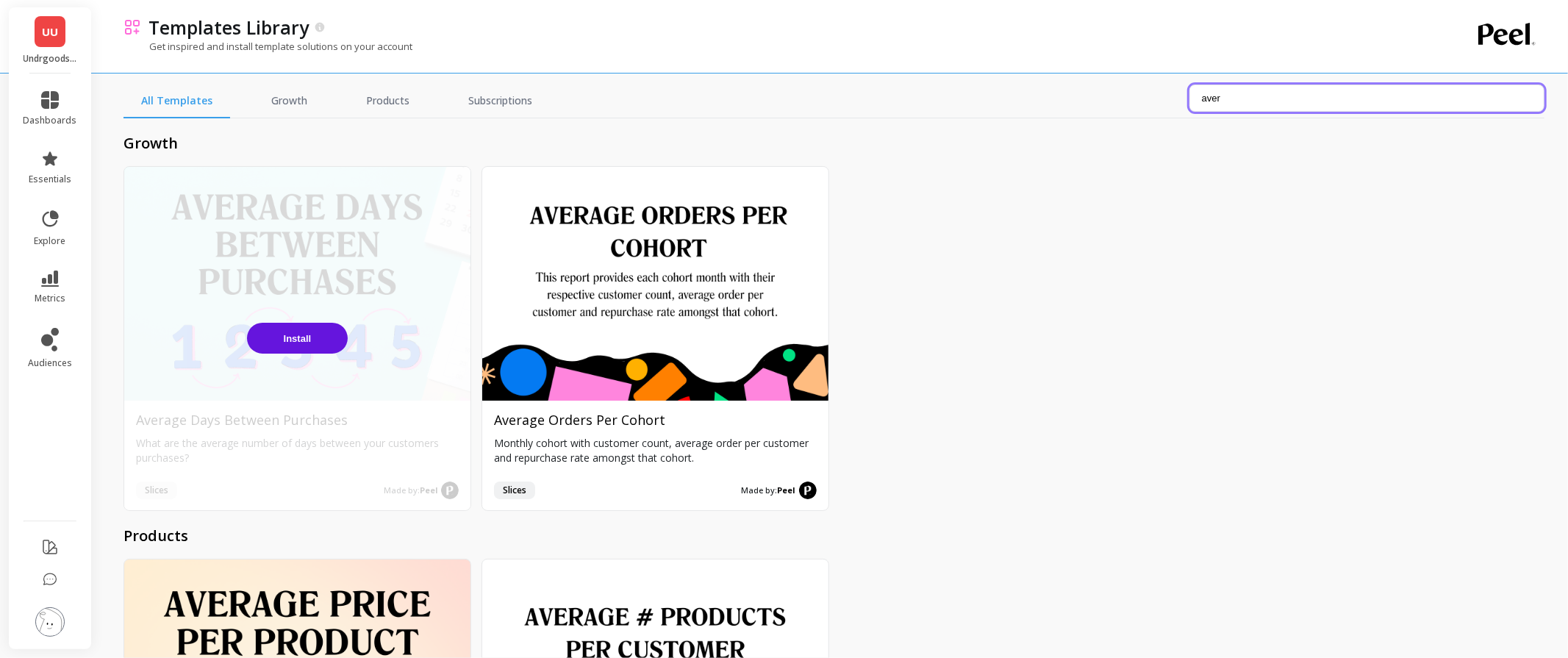
type input "aver"
click at [309, 337] on button "Install" at bounding box center [297, 338] width 100 height 31
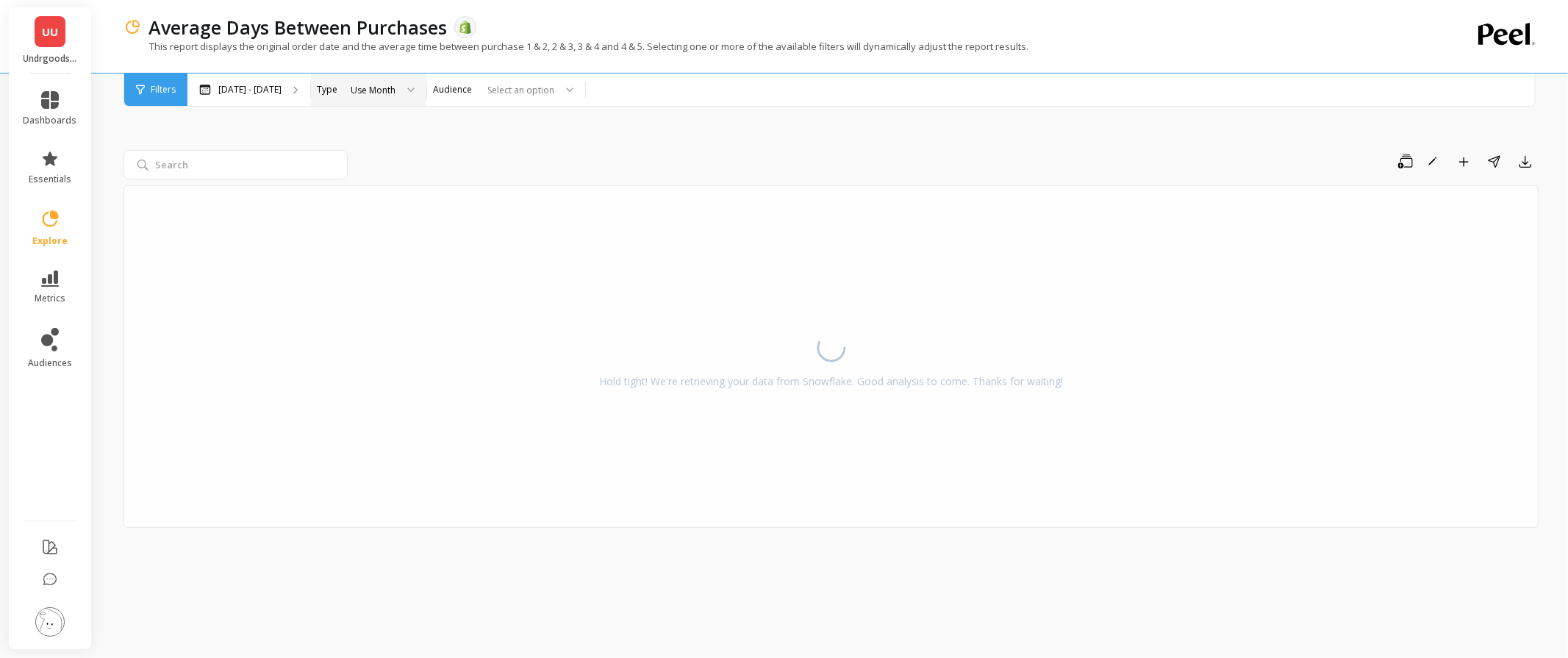
click at [396, 89] on div "Use Month" at bounding box center [373, 90] width 45 height 14
click at [583, 147] on div "Save Rename Add to Dashboard Share Export Hold tight! We're retrieving your dat…" at bounding box center [831, 358] width 1415 height 562
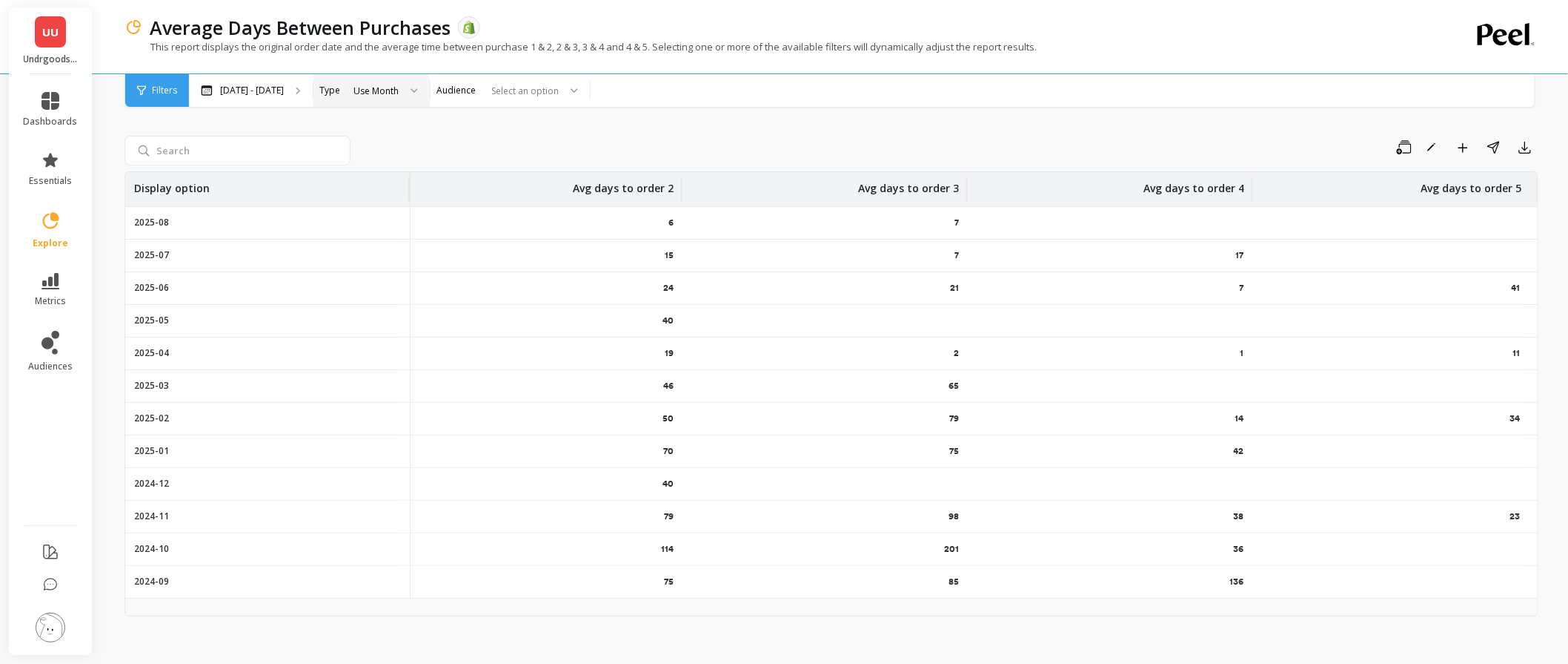
scroll to position [26, 0]
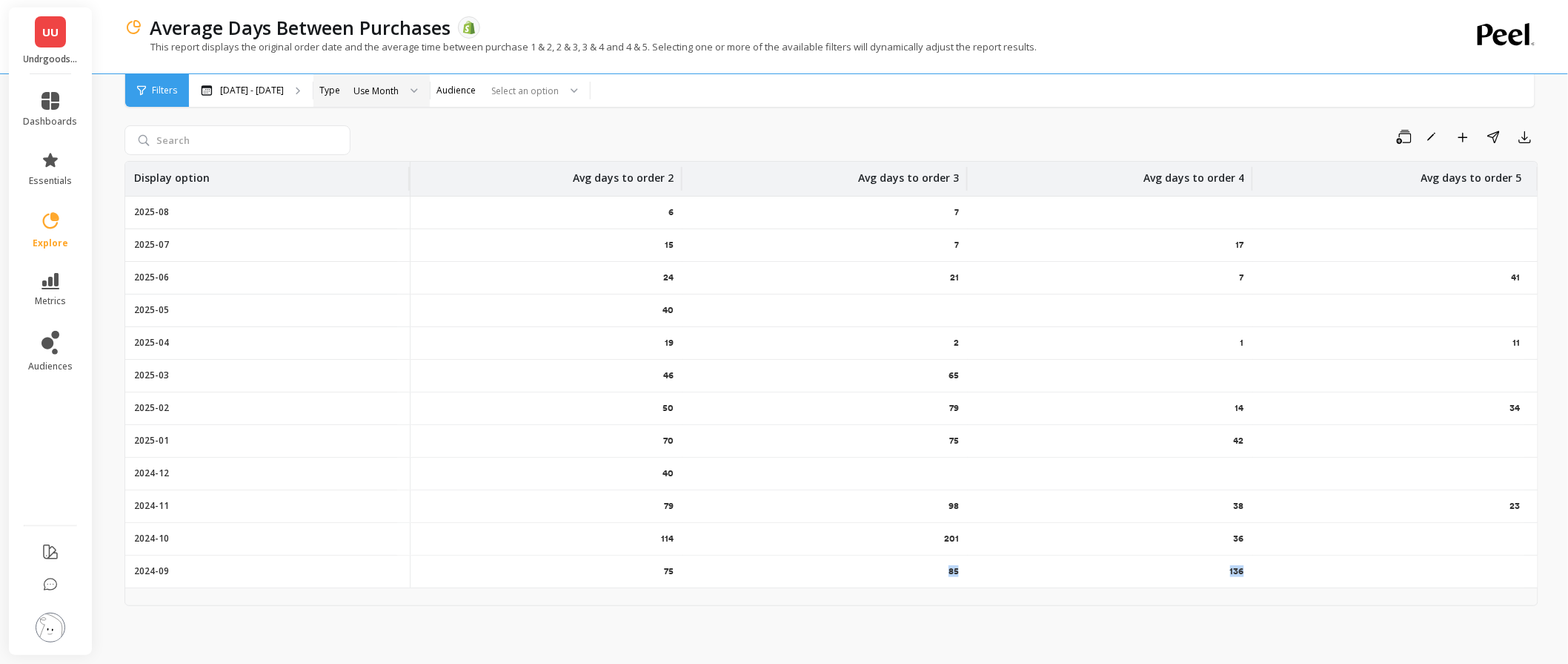
drag, startPoint x: 1270, startPoint y: 575, endPoint x: 762, endPoint y: 575, distance: 508.0
click at [756, 582] on tr "2024-09 75 85 136 -" at bounding box center [825, 571] width 1427 height 33
click at [1490, 572] on div "-" at bounding box center [1396, 571] width 286 height 32
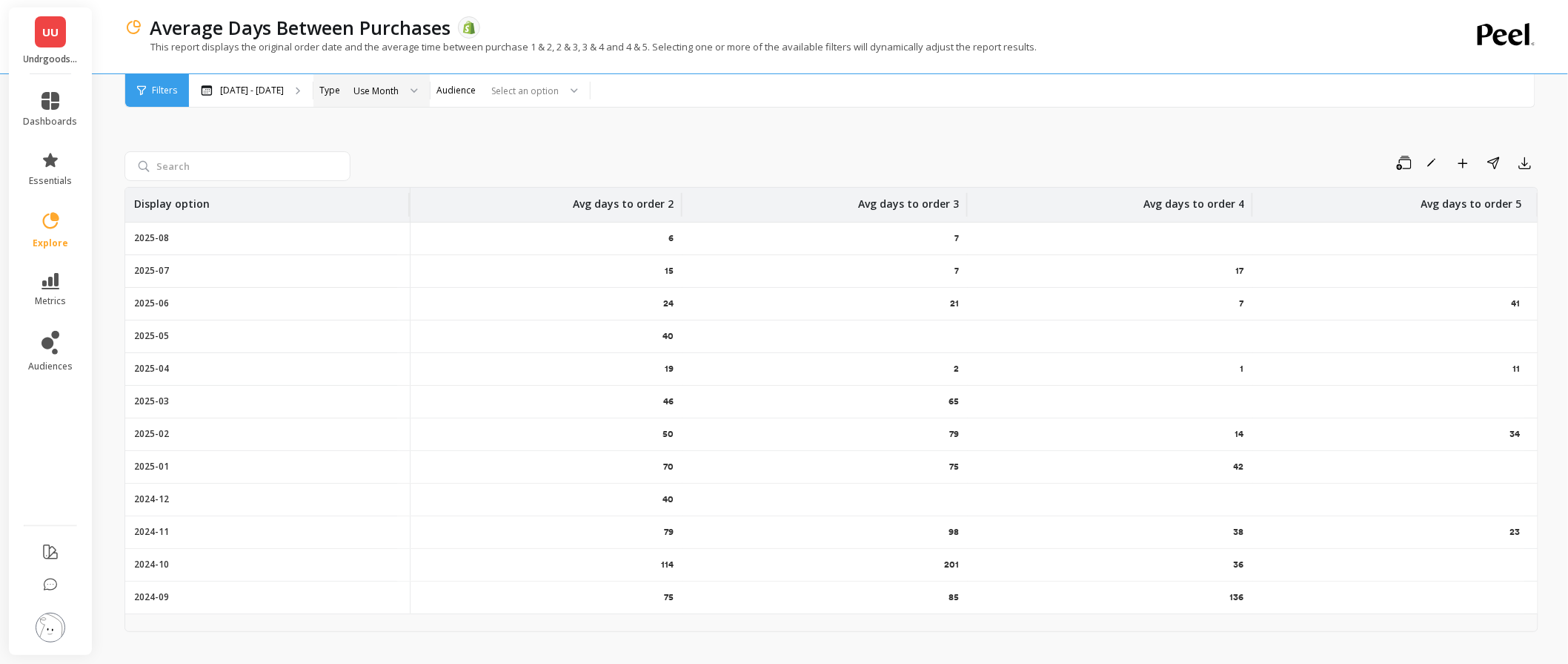
click at [409, 77] on div "Use Month" at bounding box center [385, 90] width 89 height 33
click at [419, 212] on div "Use Product" at bounding box center [384, 202] width 89 height 26
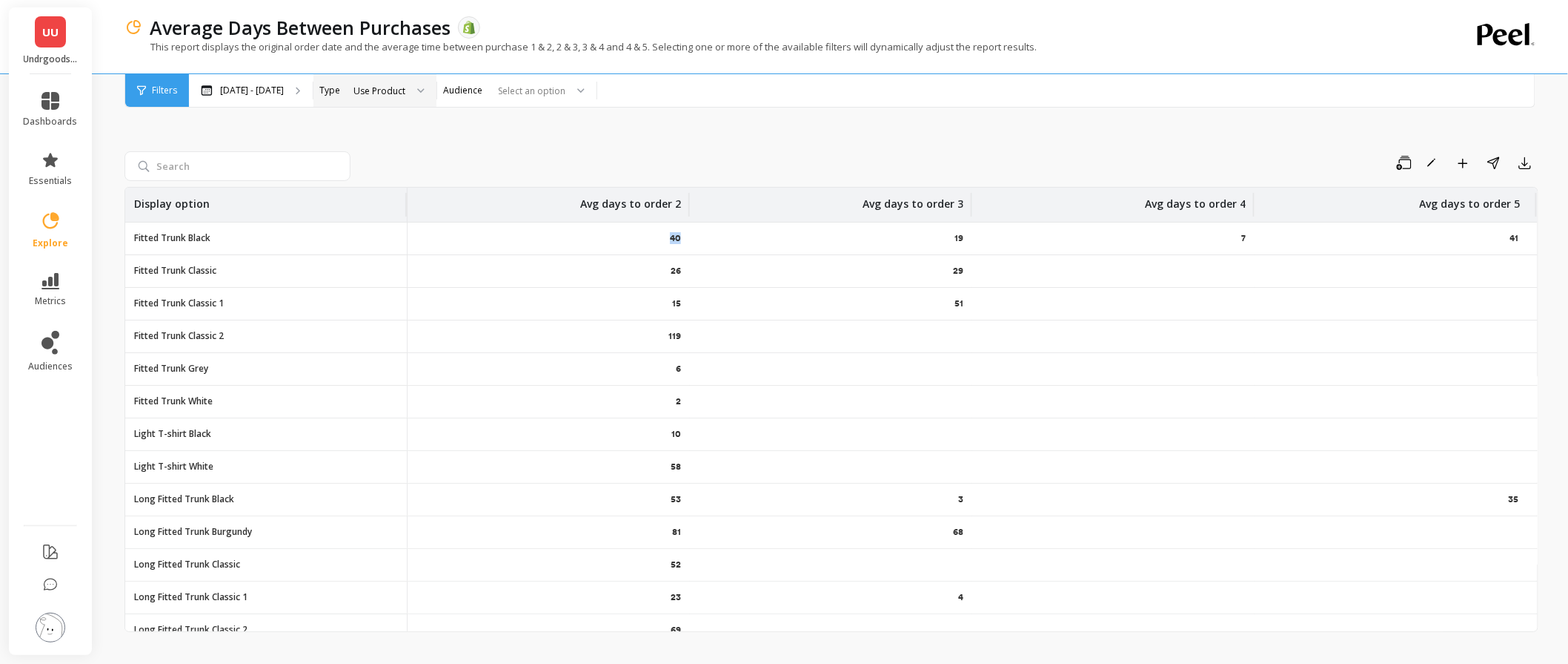
drag, startPoint x: 668, startPoint y: 239, endPoint x: 687, endPoint y: 236, distance: 19.2
click at [687, 236] on div "40" at bounding box center [549, 239] width 282 height 32
drag, startPoint x: 668, startPoint y: 277, endPoint x: 686, endPoint y: 285, distance: 19.7
click at [686, 278] on div "26" at bounding box center [549, 271] width 282 height 32
drag, startPoint x: 668, startPoint y: 308, endPoint x: 687, endPoint y: 308, distance: 19.0
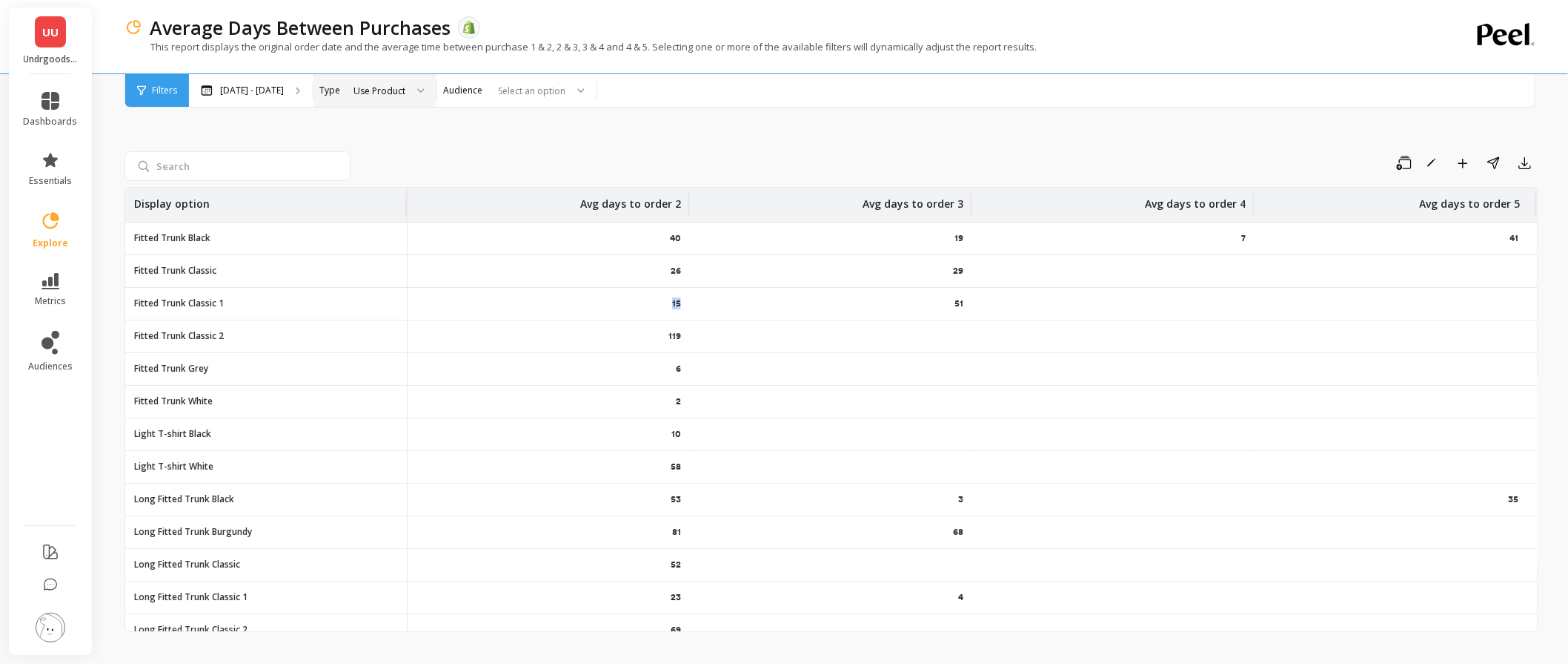
click at [687, 308] on div "15" at bounding box center [549, 304] width 282 height 32
click at [745, 257] on div "29" at bounding box center [831, 271] width 282 height 32
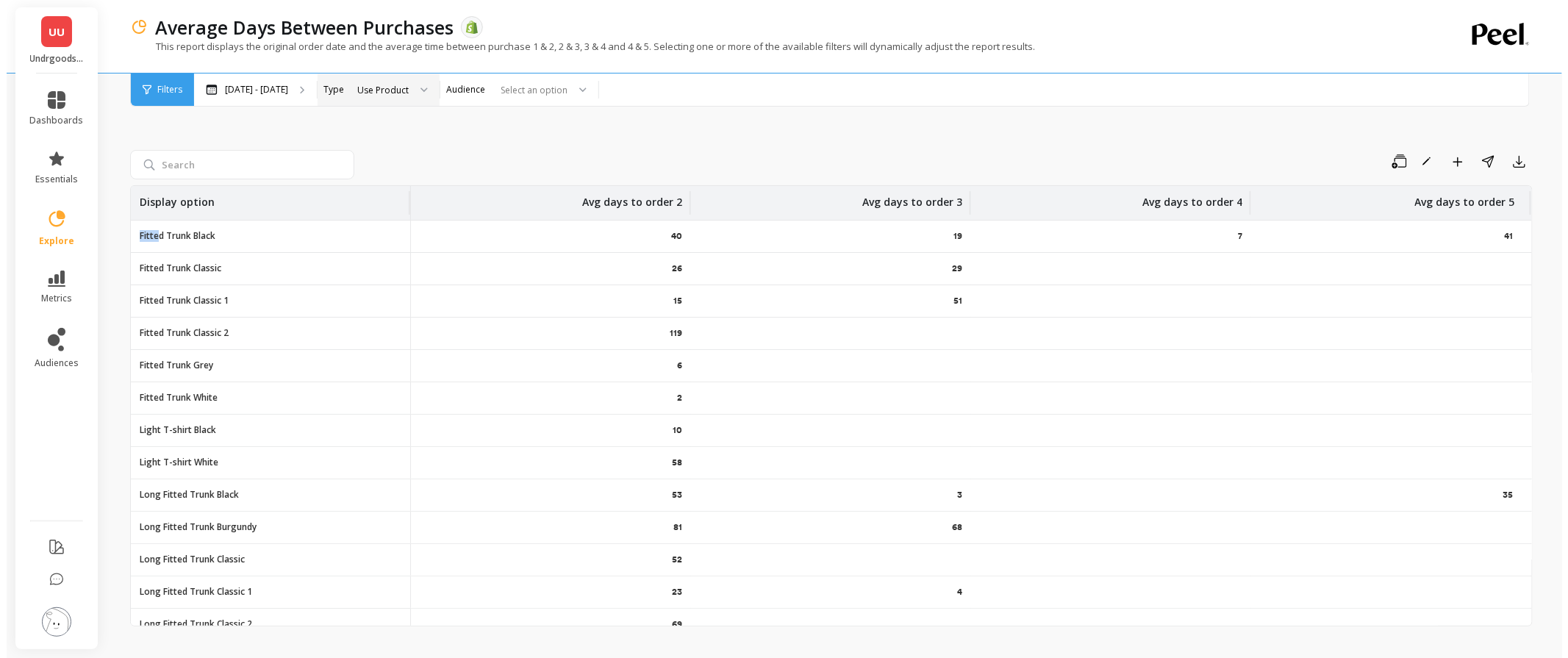
scroll to position [0, 6]
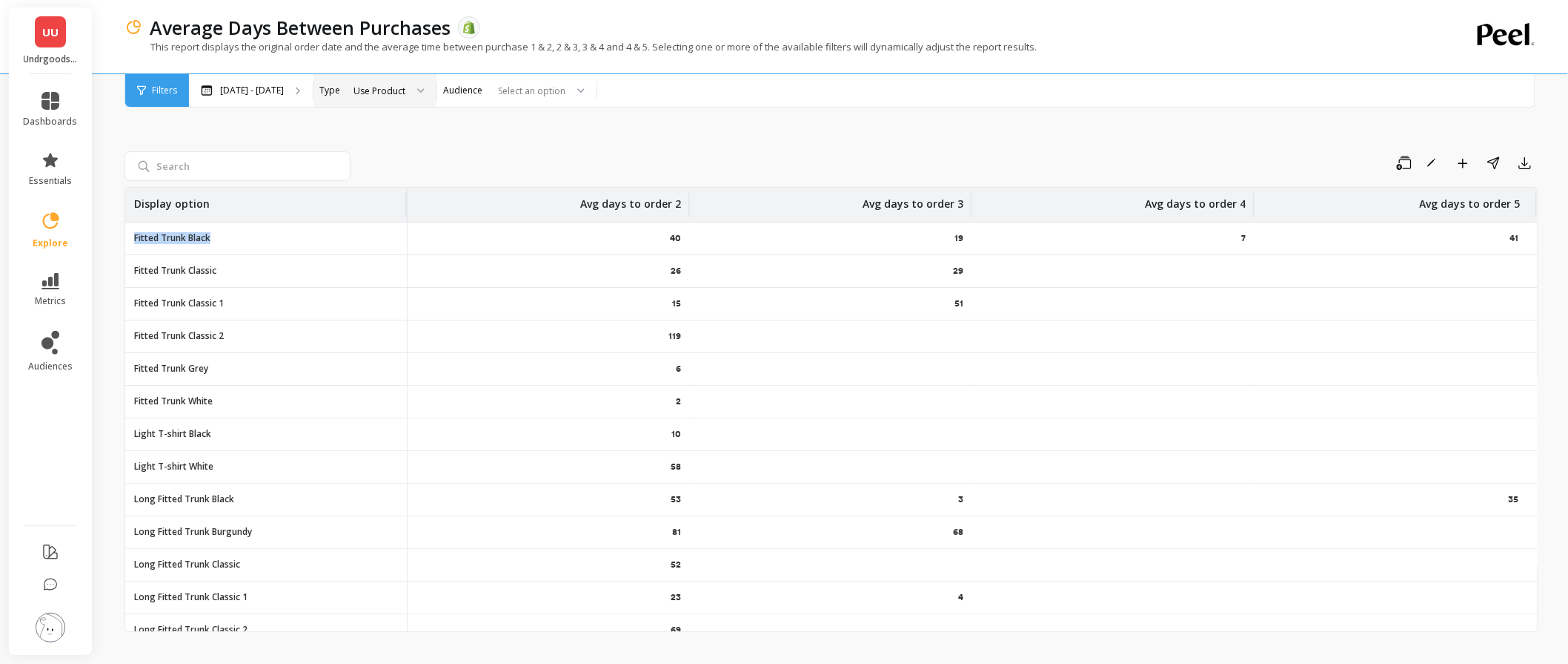
drag, startPoint x: 131, startPoint y: 240, endPoint x: 210, endPoint y: 240, distance: 79.0
click at [210, 240] on div "Fitted Trunk Black" at bounding box center [266, 239] width 282 height 32
click at [690, 240] on div "19" at bounding box center [831, 239] width 282 height 32
click at [1466, 167] on icon "button" at bounding box center [1463, 163] width 10 height 10
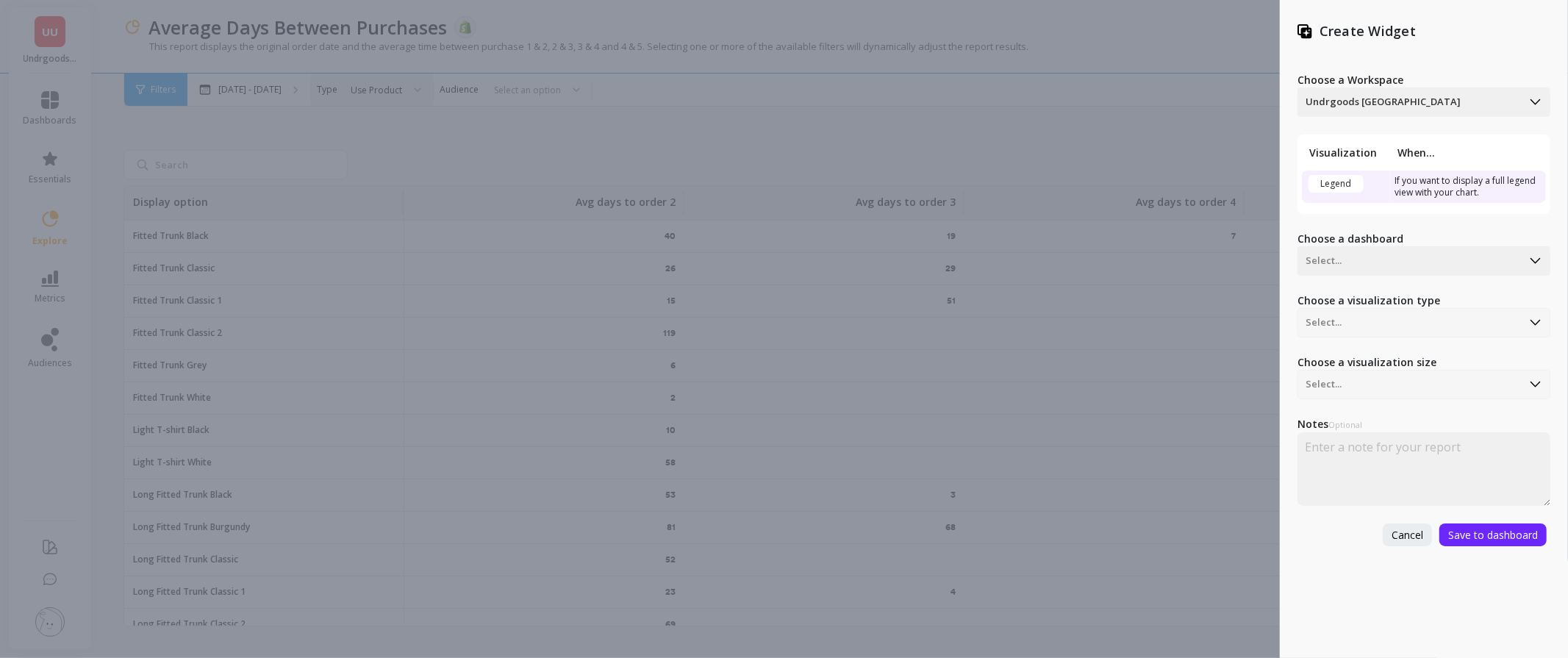
click at [1053, 71] on div "Create Widget Choose a Workspace Undrgoods UAE Visualization When... Legend If …" at bounding box center [784, 329] width 1568 height 658
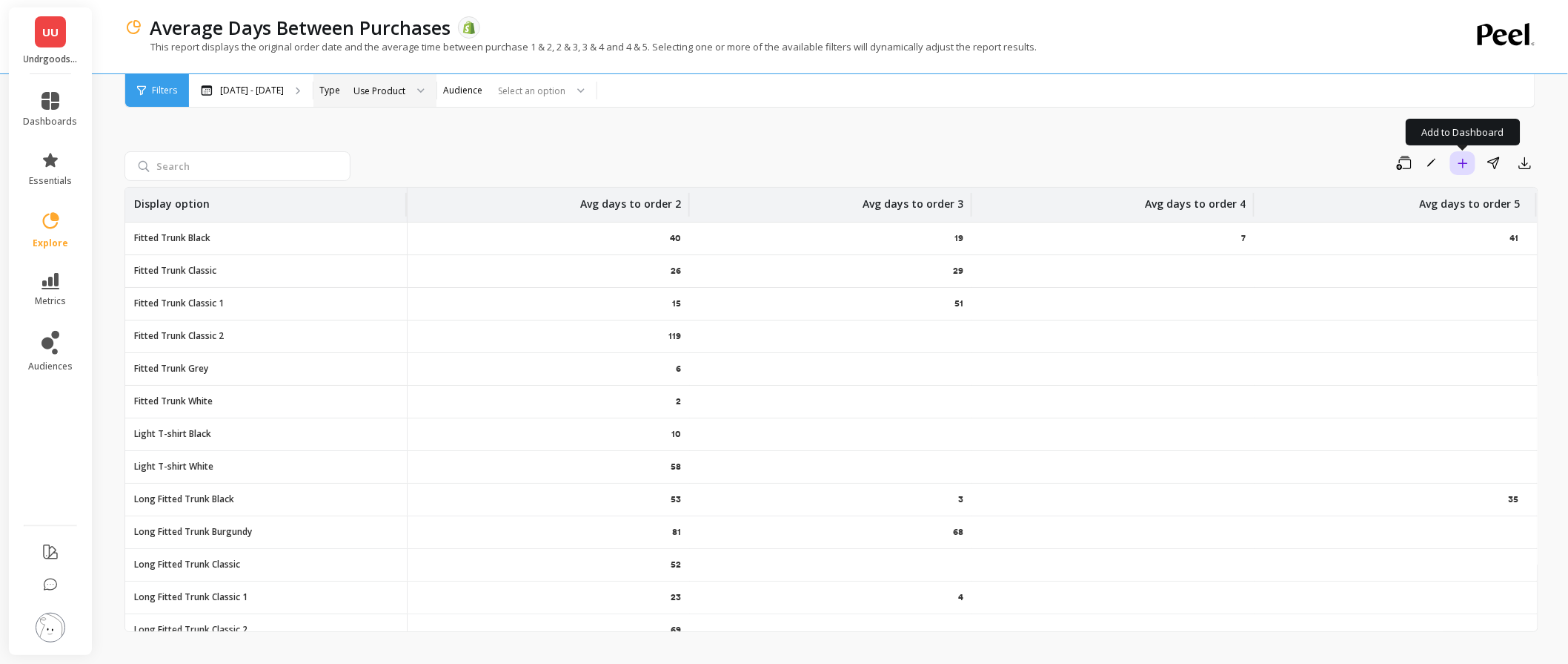
click at [1463, 164] on icon "button" at bounding box center [1463, 163] width 10 height 10
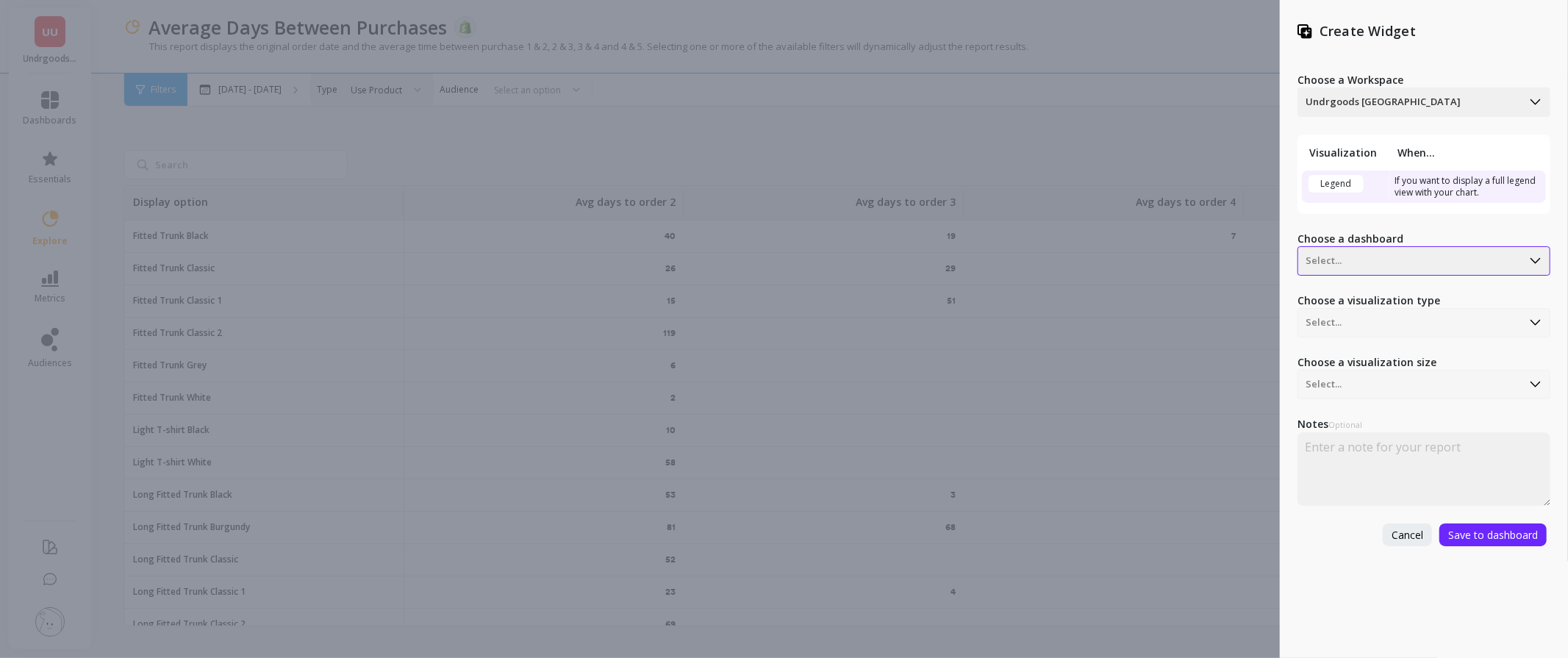
click at [1409, 255] on div at bounding box center [1410, 261] width 209 height 17
click at [1404, 331] on div "Returning Customer Activity" at bounding box center [1422, 328] width 241 height 25
click at [1524, 537] on span "Save to dashboard" at bounding box center [1493, 535] width 89 height 14
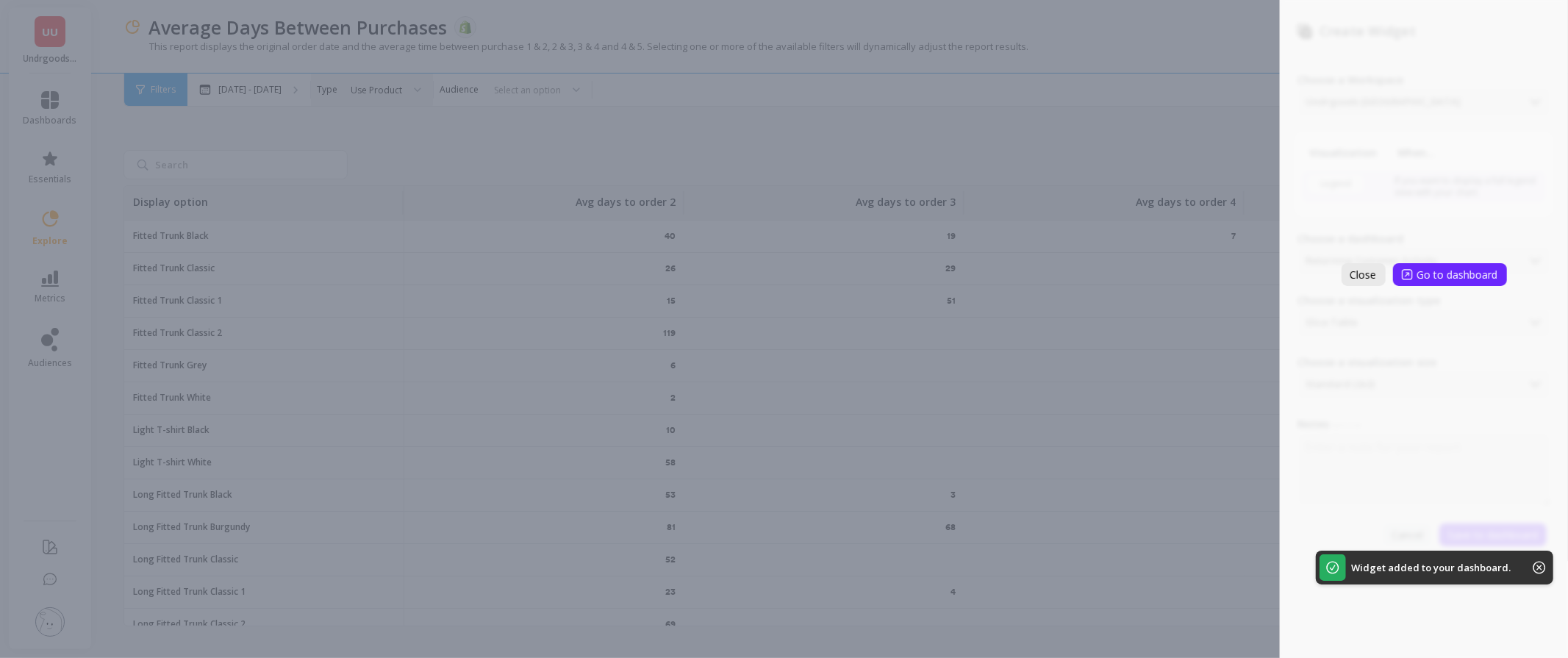
click at [1382, 275] on button "Close" at bounding box center [1364, 274] width 44 height 23
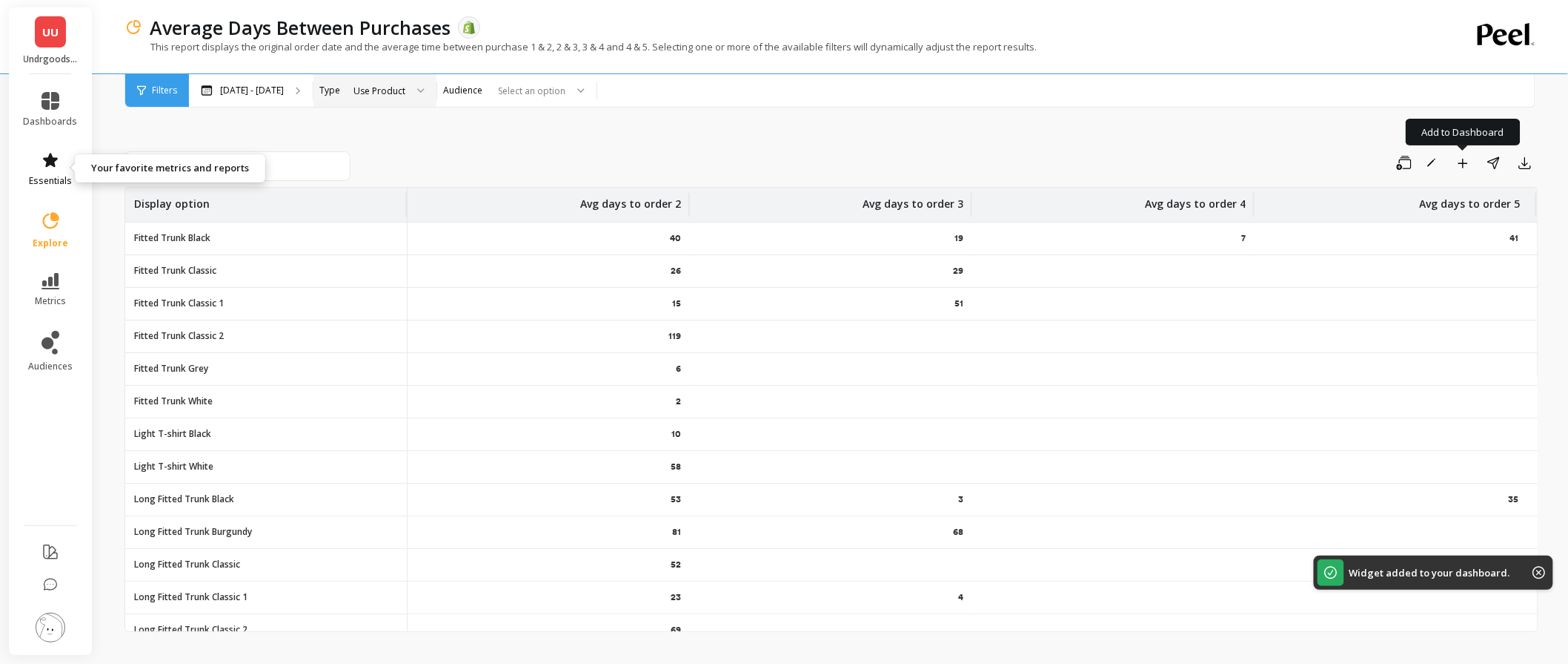
click at [45, 171] on link "essentials" at bounding box center [51, 169] width 54 height 36
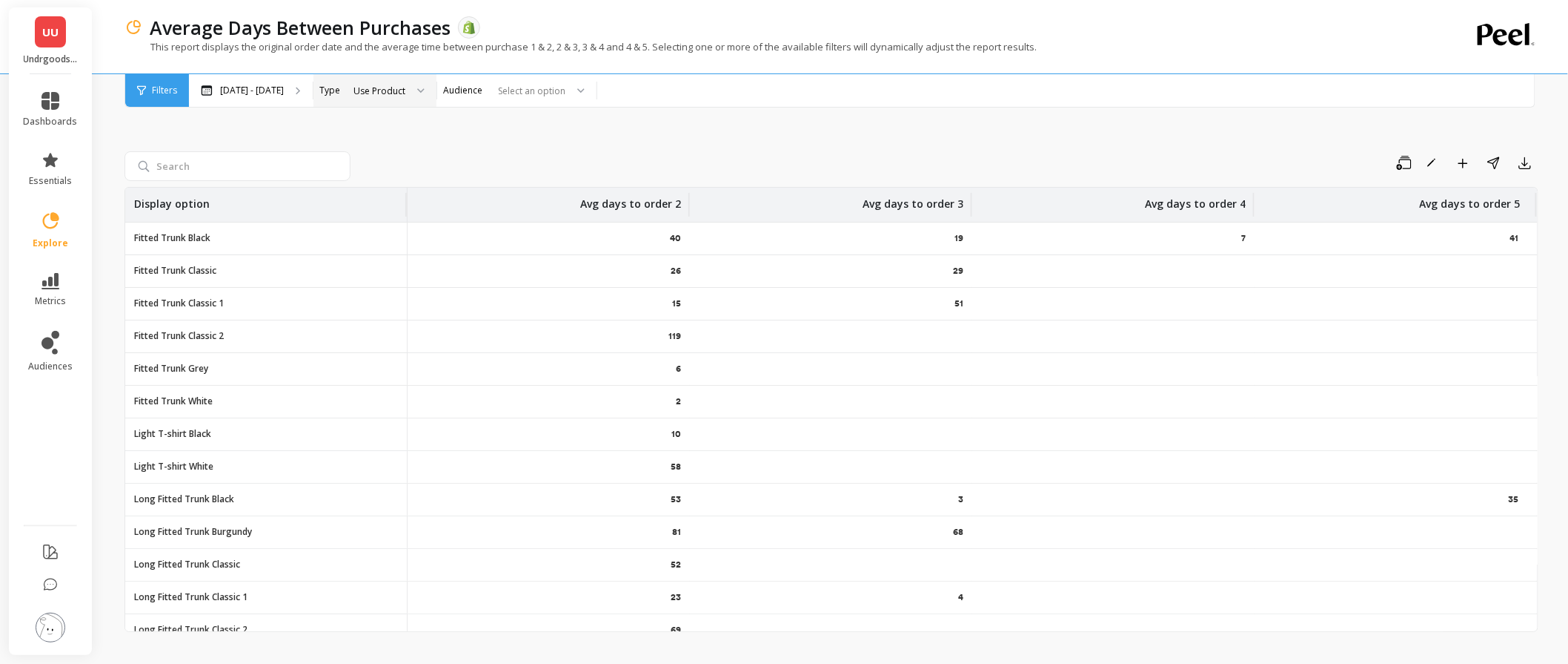
click at [525, 133] on div "Save Rename Add to Dashboard Share Export Display option Avg days to order 2 Av…" at bounding box center [831, 375] width 1414 height 594
click at [54, 171] on link "essentials" at bounding box center [51, 169] width 54 height 36
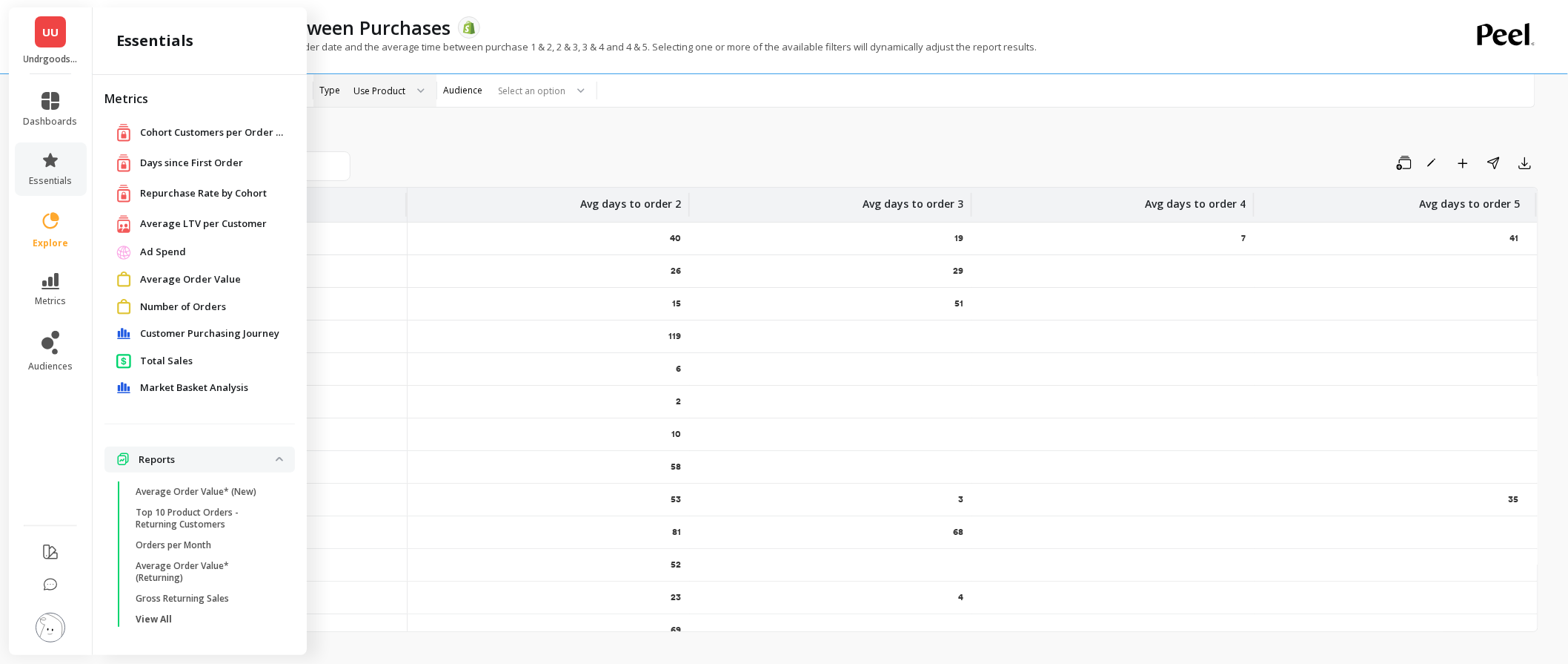
click at [209, 334] on span "Customer Purchasing Journey" at bounding box center [210, 334] width 140 height 15
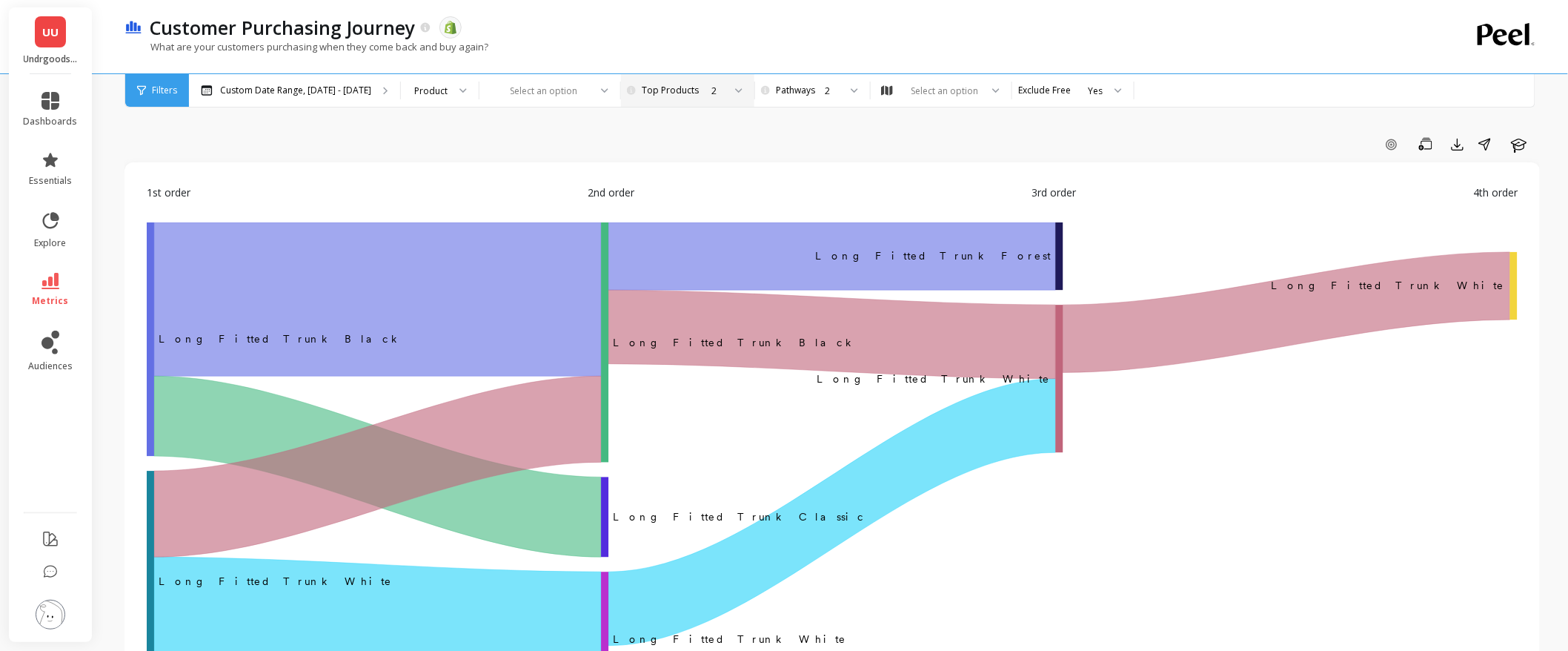
click at [676, 85] on div "2" at bounding box center [686, 91] width 74 height 14
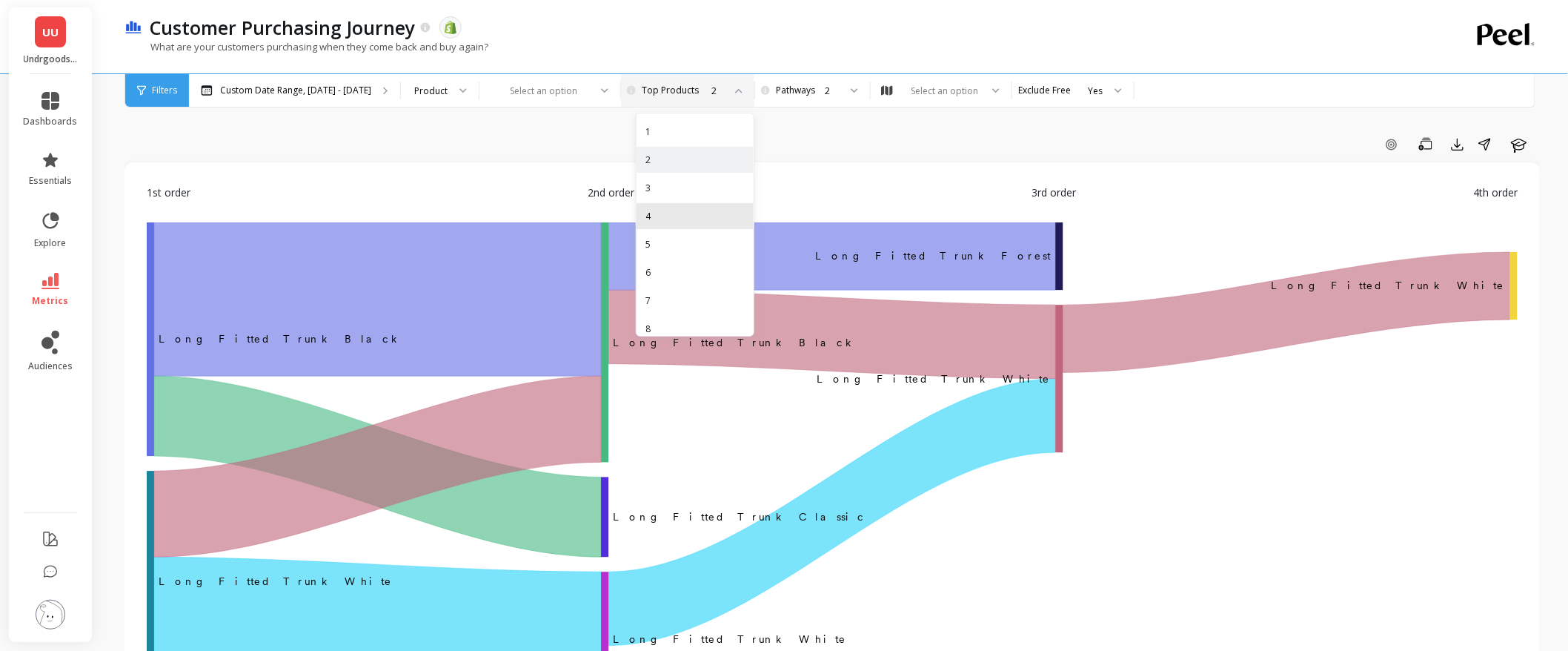
drag, startPoint x: 694, startPoint y: 206, endPoint x: 803, endPoint y: 126, distance: 135.2
click at [695, 206] on div "4" at bounding box center [695, 216] width 117 height 26
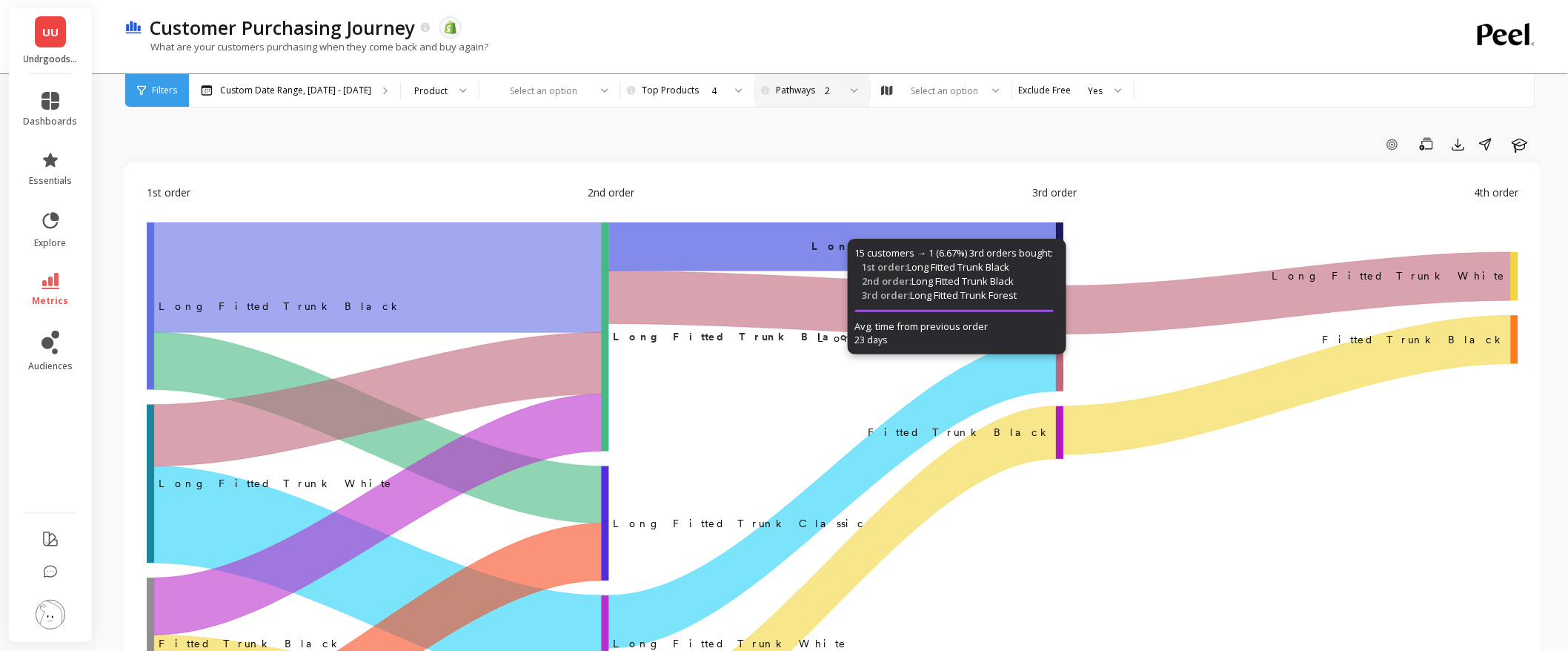
click at [831, 101] on div "2" at bounding box center [820, 90] width 100 height 33
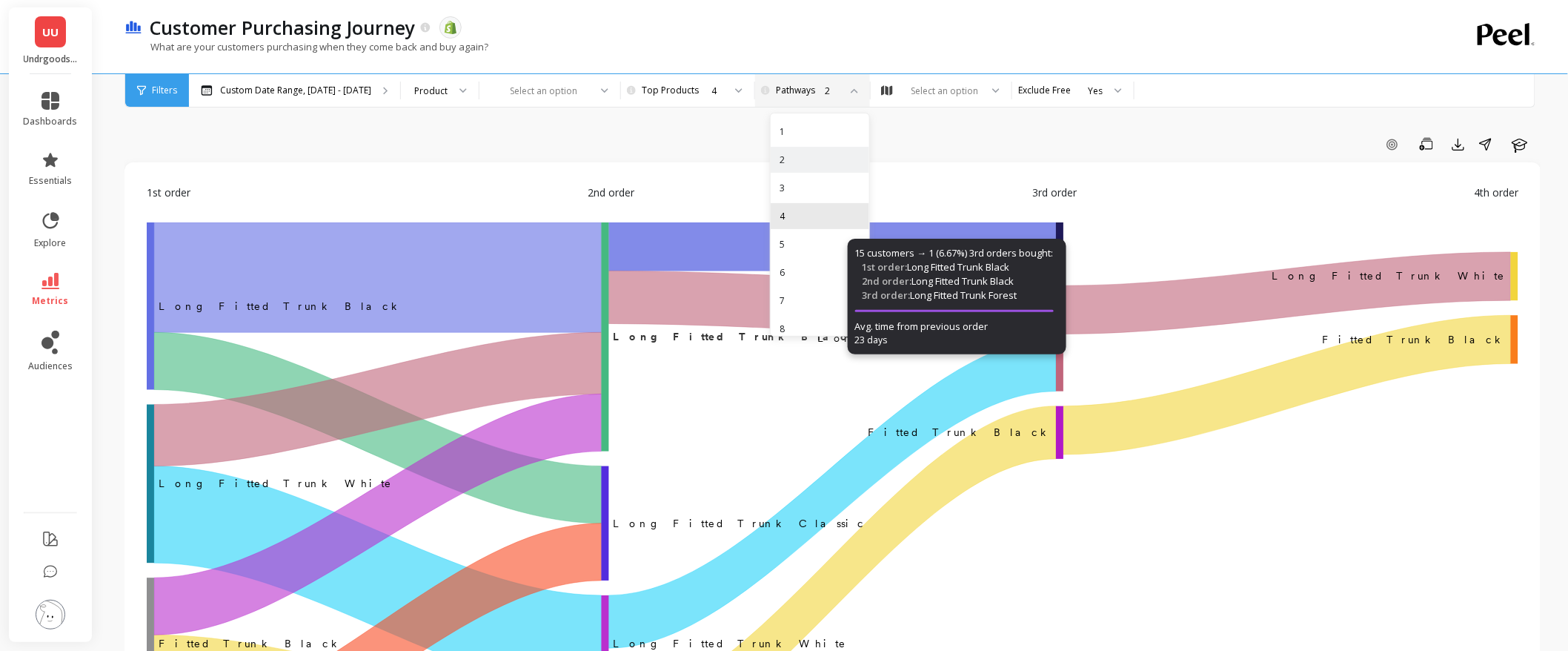
click at [814, 223] on div "4" at bounding box center [820, 216] width 81 height 14
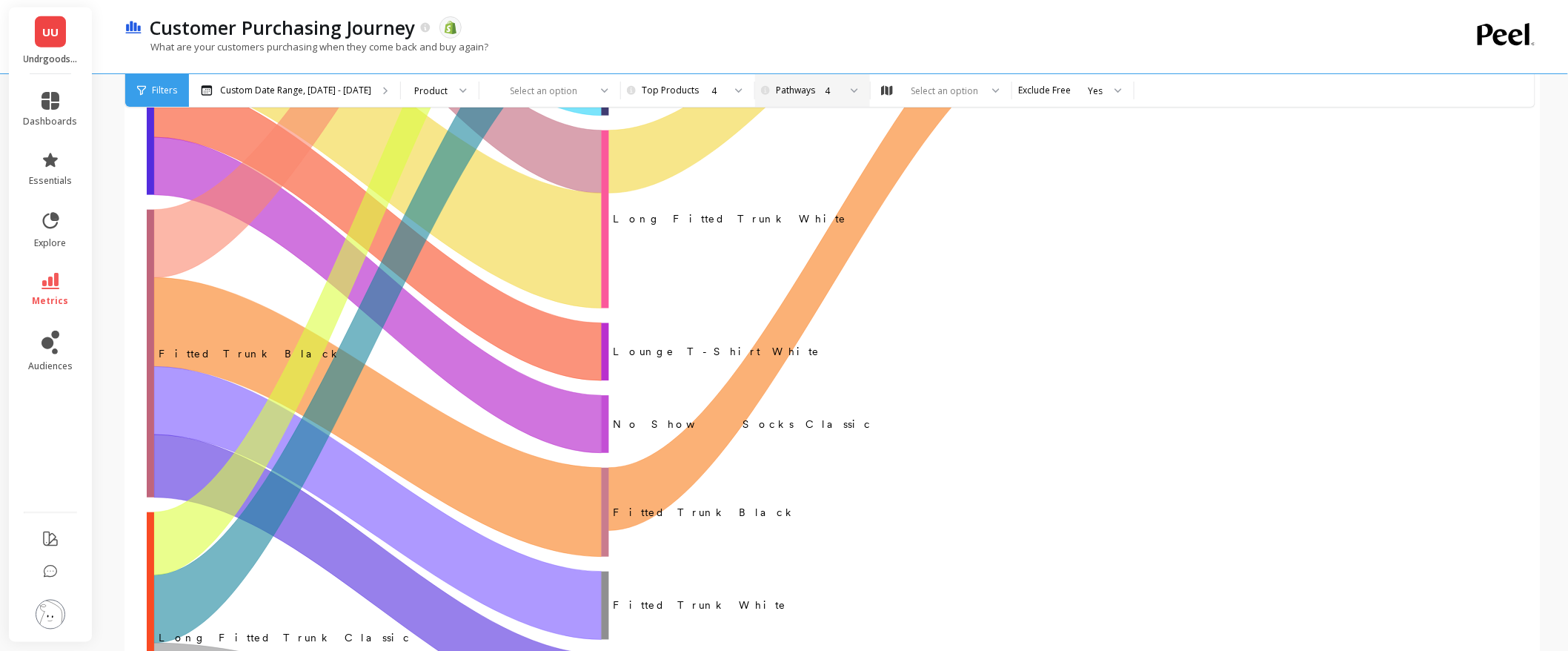
scroll to position [658, 0]
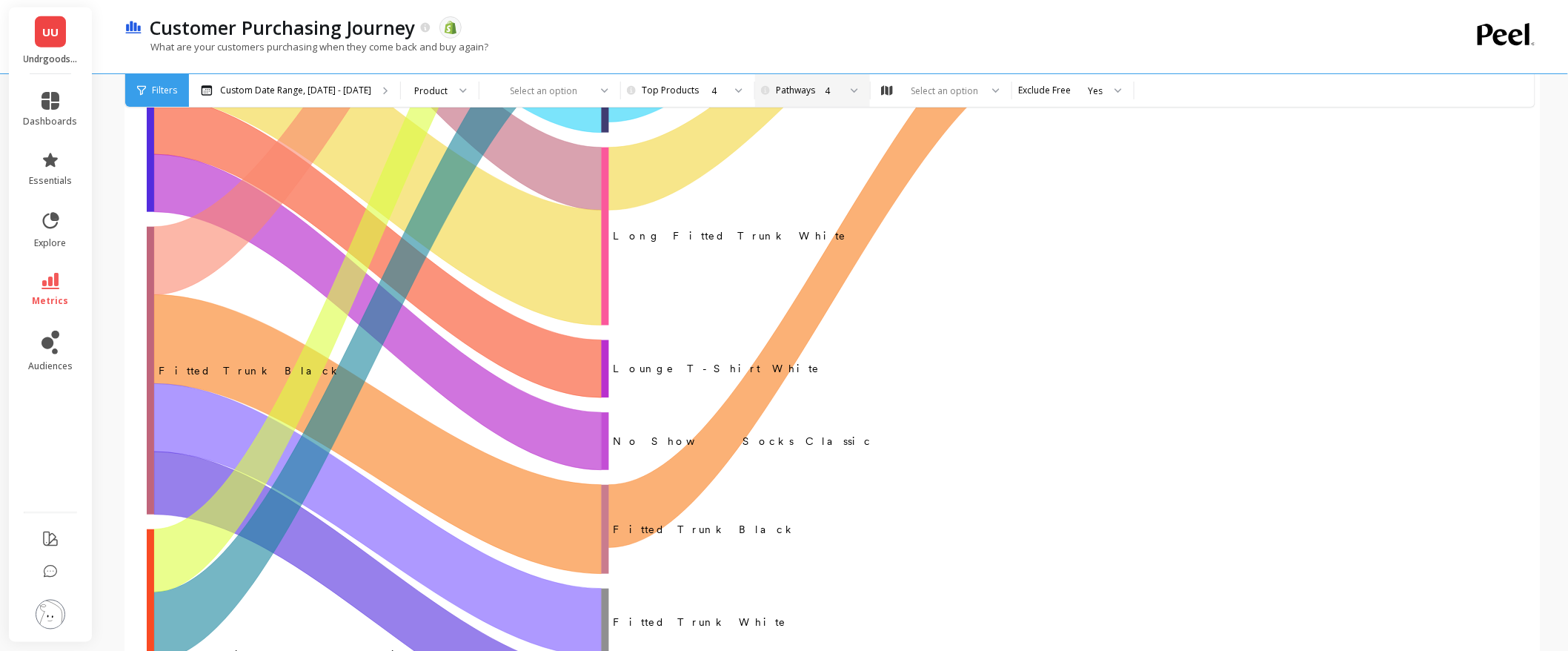
click at [794, 92] on div "4" at bounding box center [811, 91] width 56 height 14
click at [802, 182] on div "3" at bounding box center [820, 188] width 81 height 14
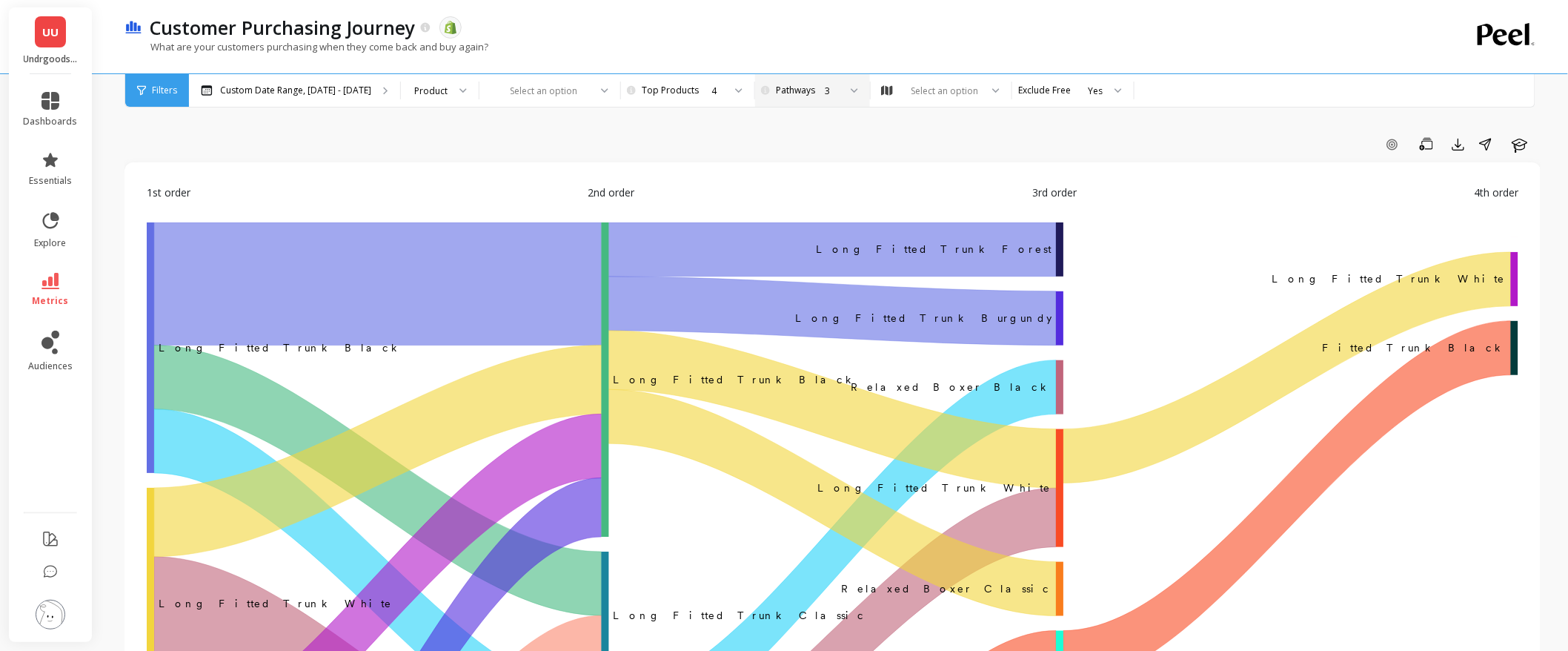
click at [825, 89] on div "3" at bounding box center [832, 91] width 14 height 14
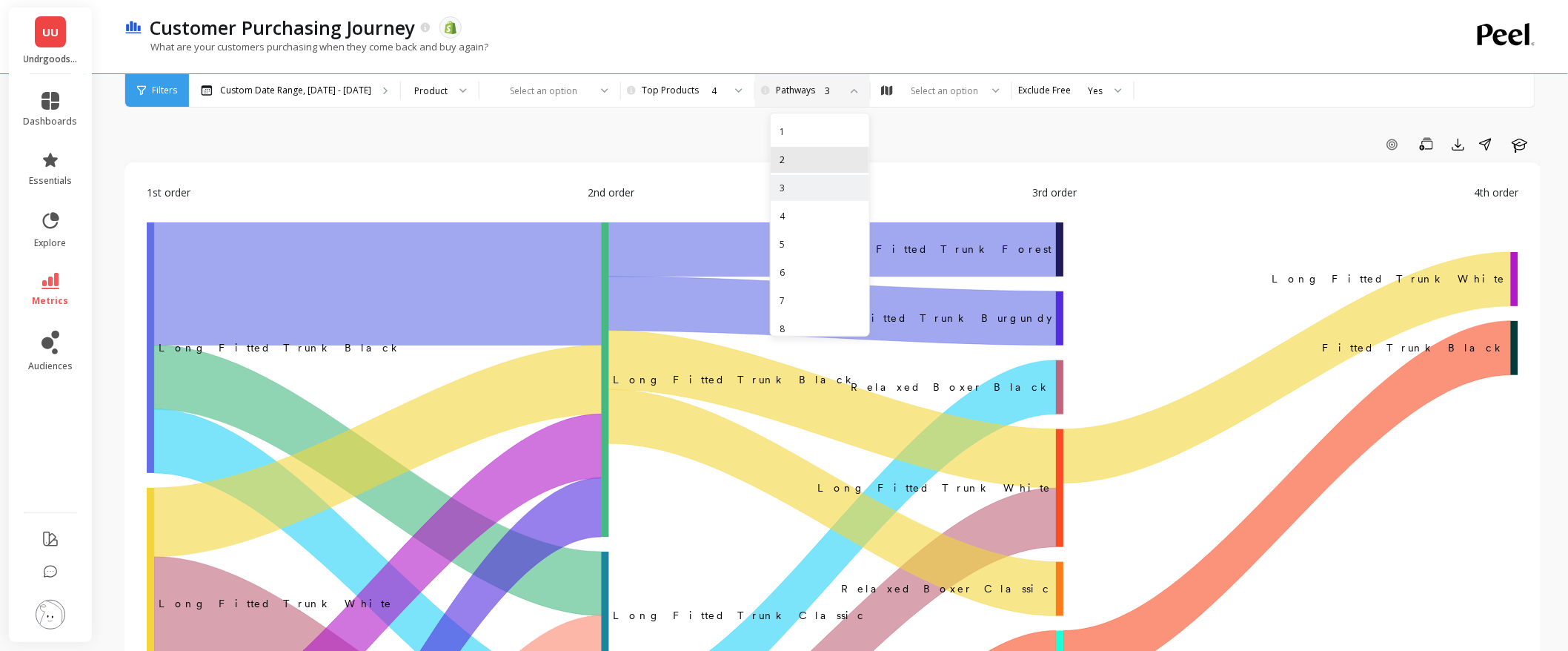
click at [814, 166] on div "2" at bounding box center [820, 160] width 81 height 14
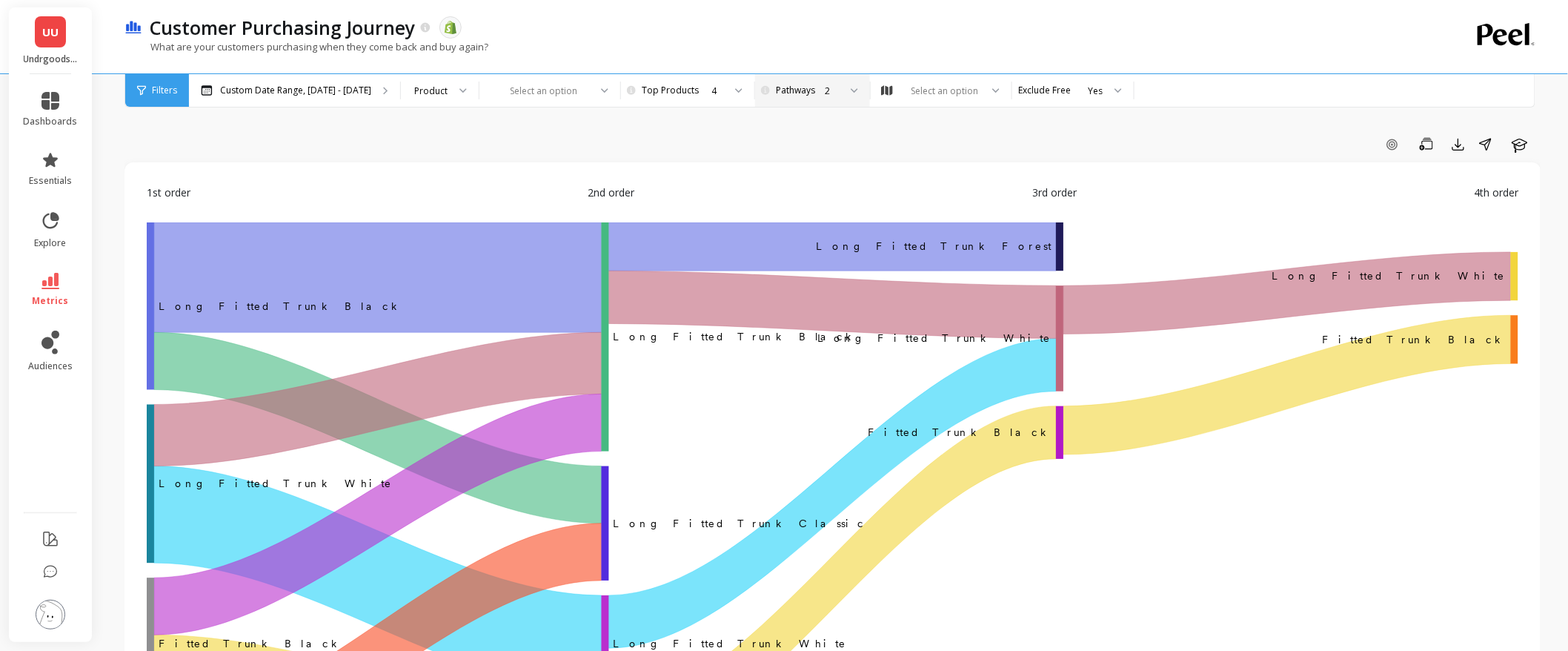
click at [523, 87] on div at bounding box center [541, 91] width 97 height 14
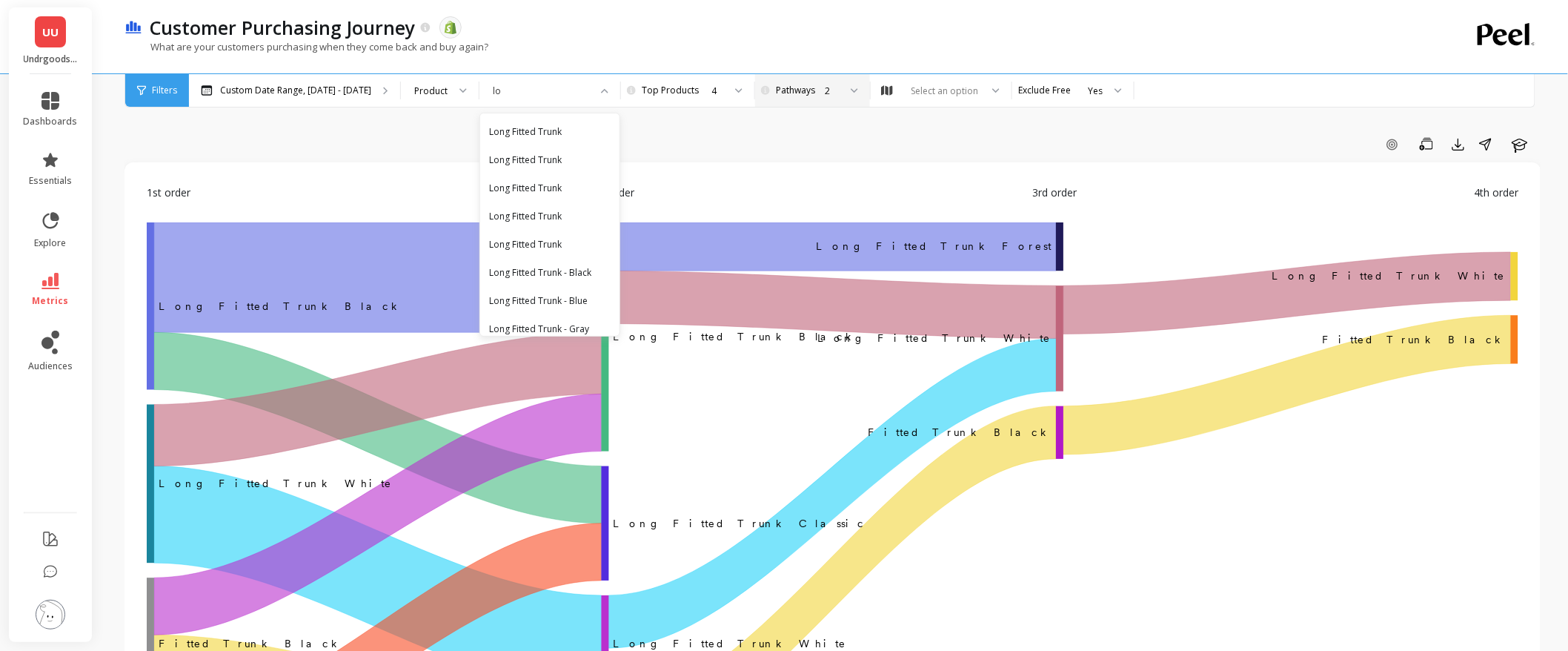
type input "[PERSON_NAME]"
click at [519, 133] on div "Lounge Pants Black" at bounding box center [550, 132] width 121 height 14
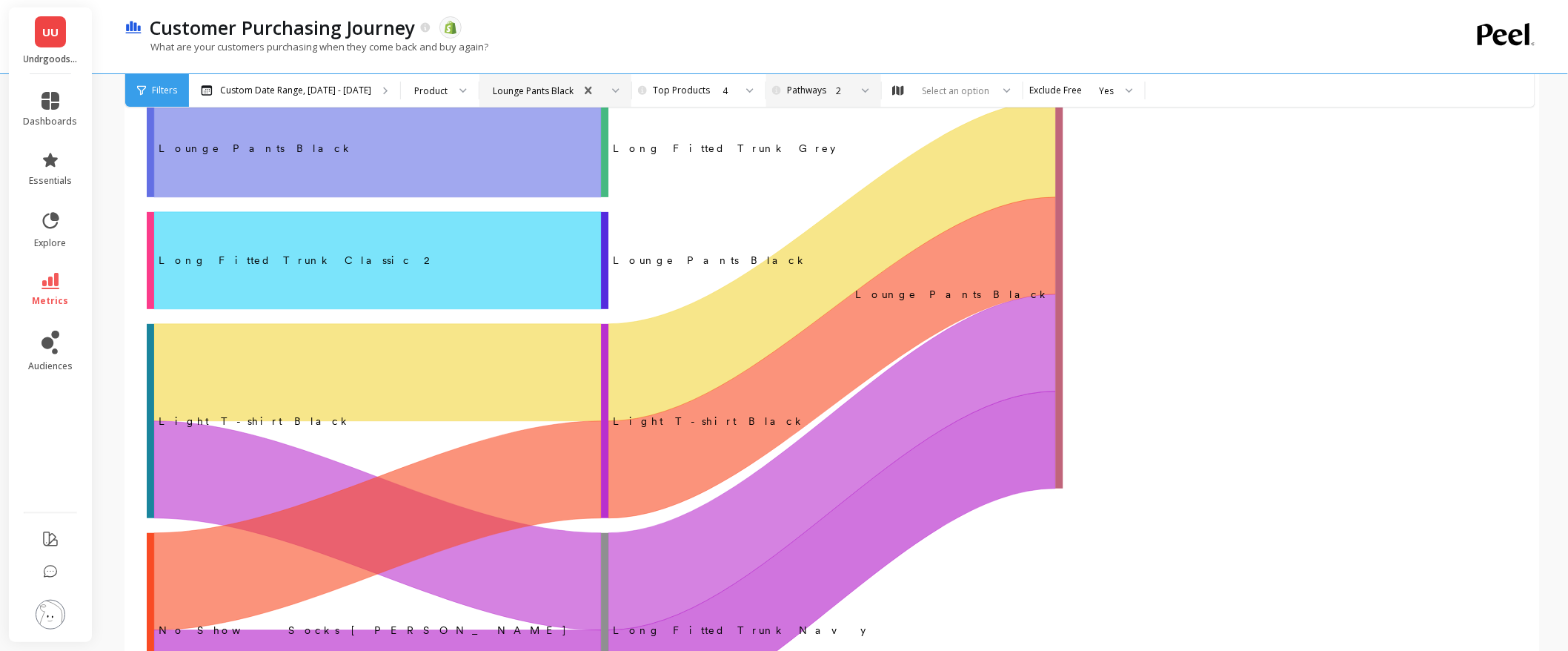
scroll to position [81, 0]
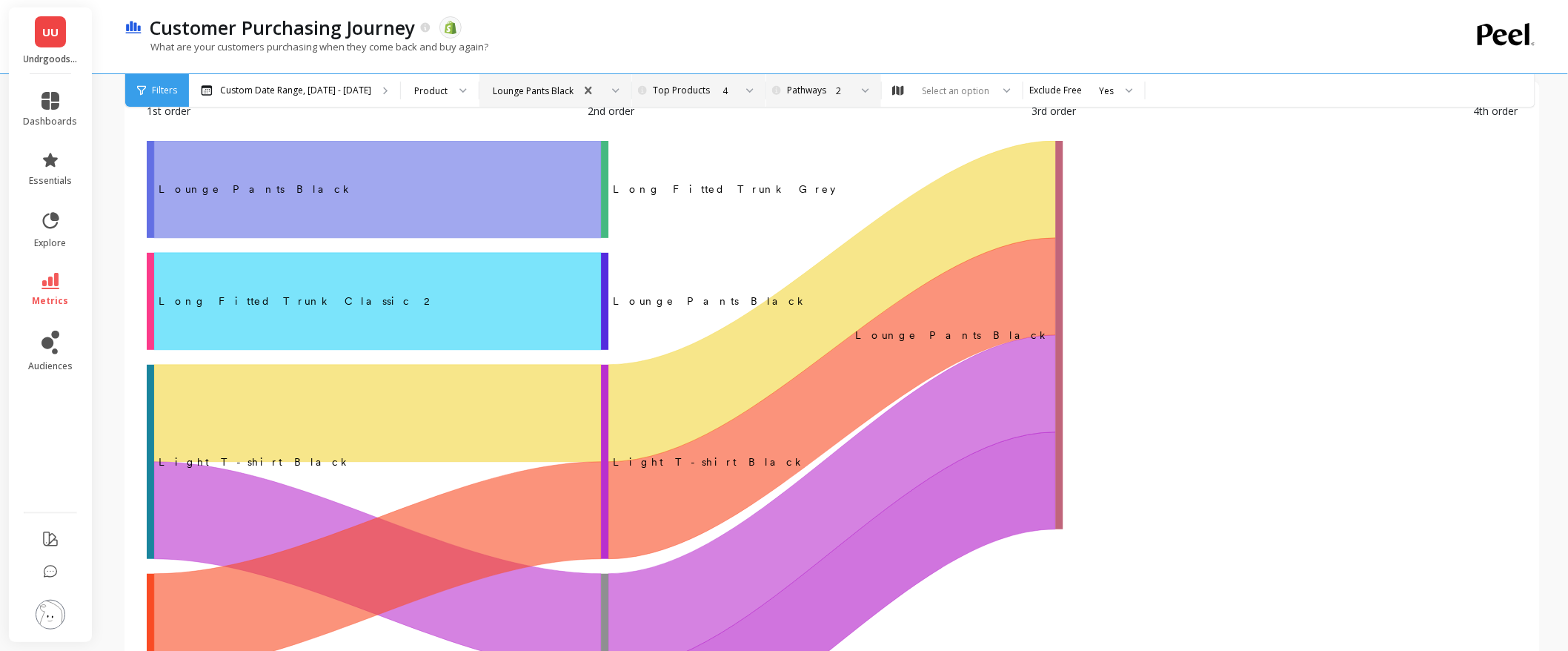
click at [695, 94] on div "4" at bounding box center [697, 91] width 74 height 14
click at [827, 81] on div "2" at bounding box center [831, 90] width 100 height 33
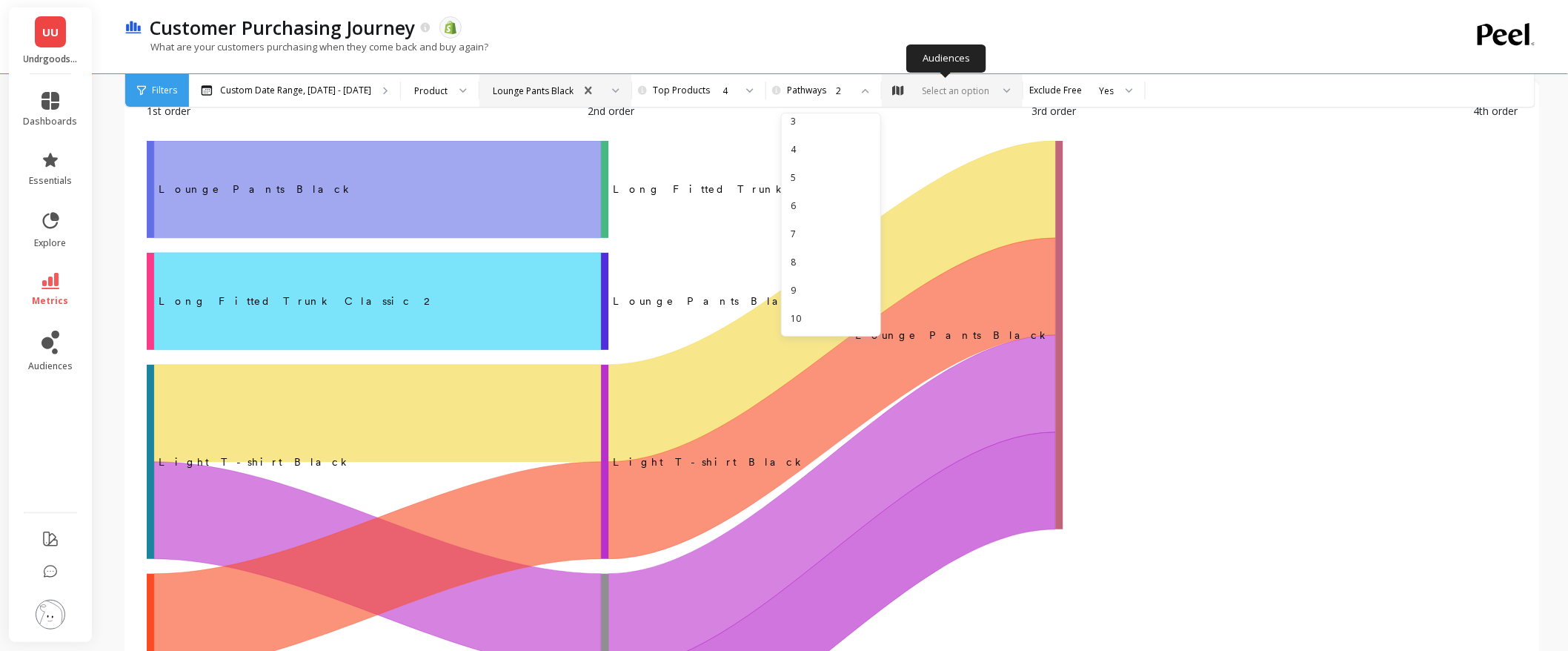
click at [951, 100] on div "Select an option" at bounding box center [952, 90] width 141 height 33
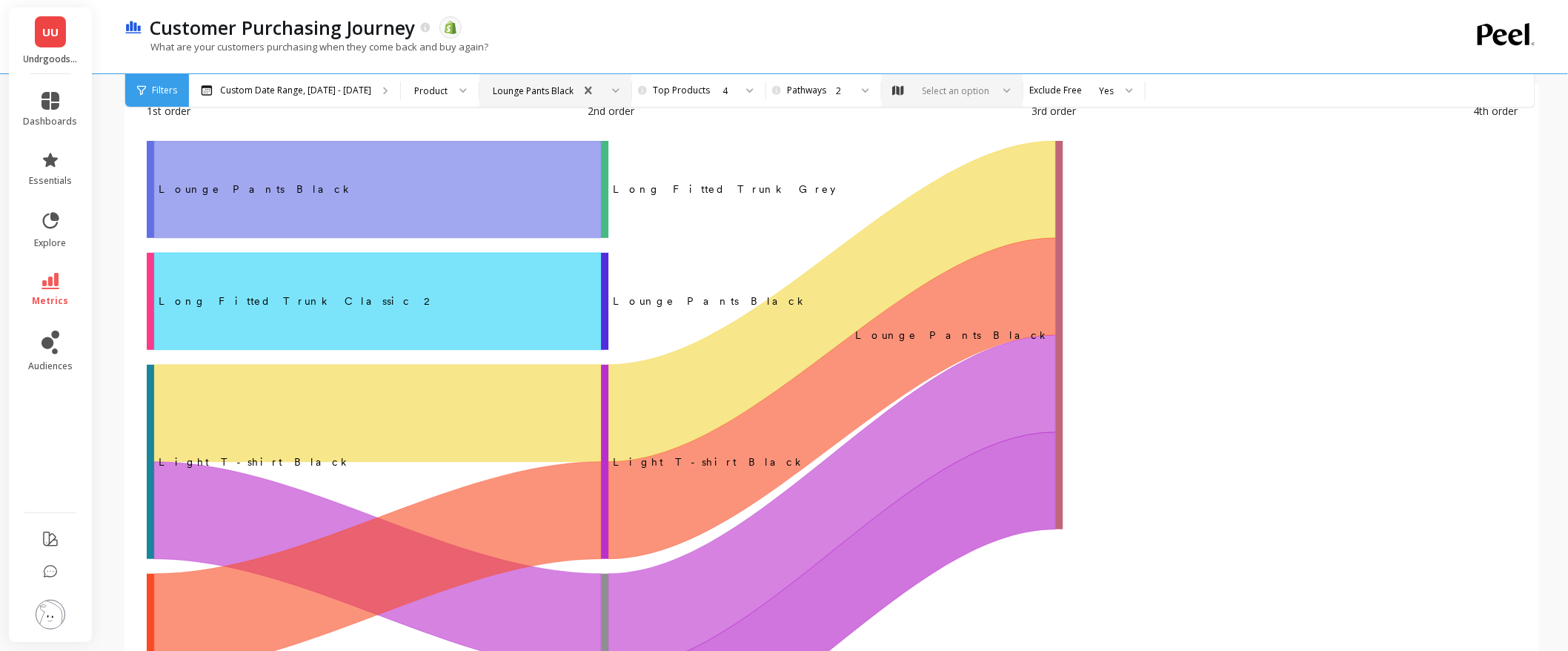
click at [1177, 175] on icon "‌Lounge Pants Black Long Fitted Trunk Grey ​ ‌Long Fitted Trunk Classic 2 Loung…" at bounding box center [832, 457] width 1371 height 633
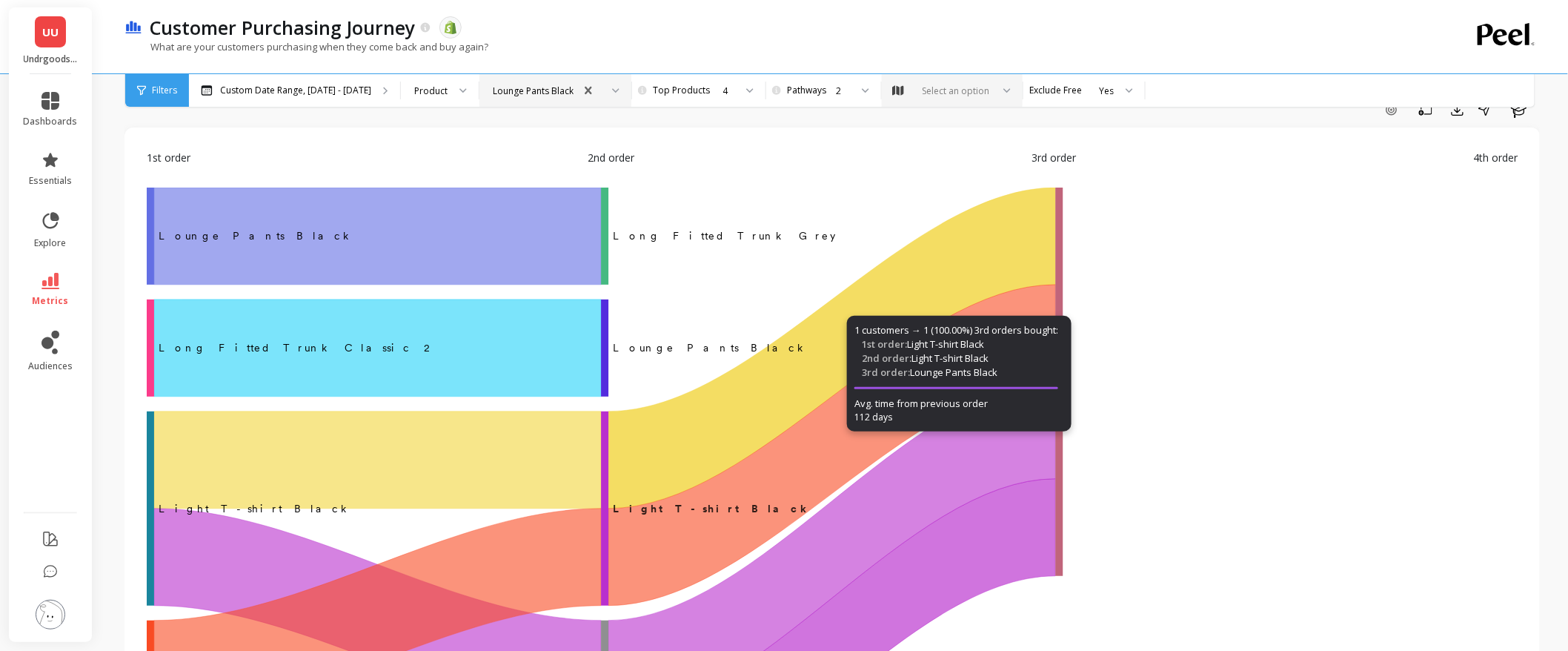
scroll to position [0, 0]
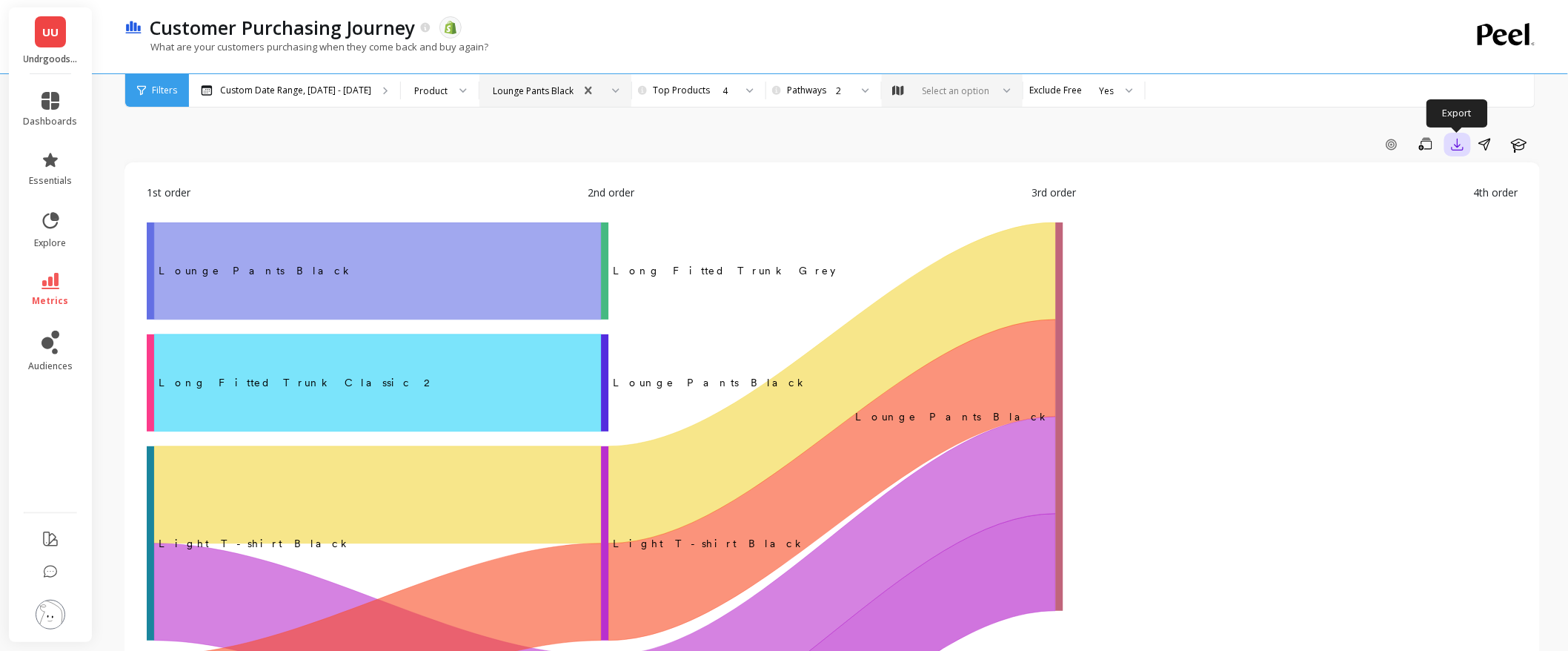
click at [1463, 143] on icon "button" at bounding box center [1458, 144] width 15 height 15
click at [1405, 320] on icon "‌Lounge Pants Black Long Fitted Trunk Grey ​ ‌Long Fitted Trunk Classic 2 Loung…" at bounding box center [832, 539] width 1371 height 633
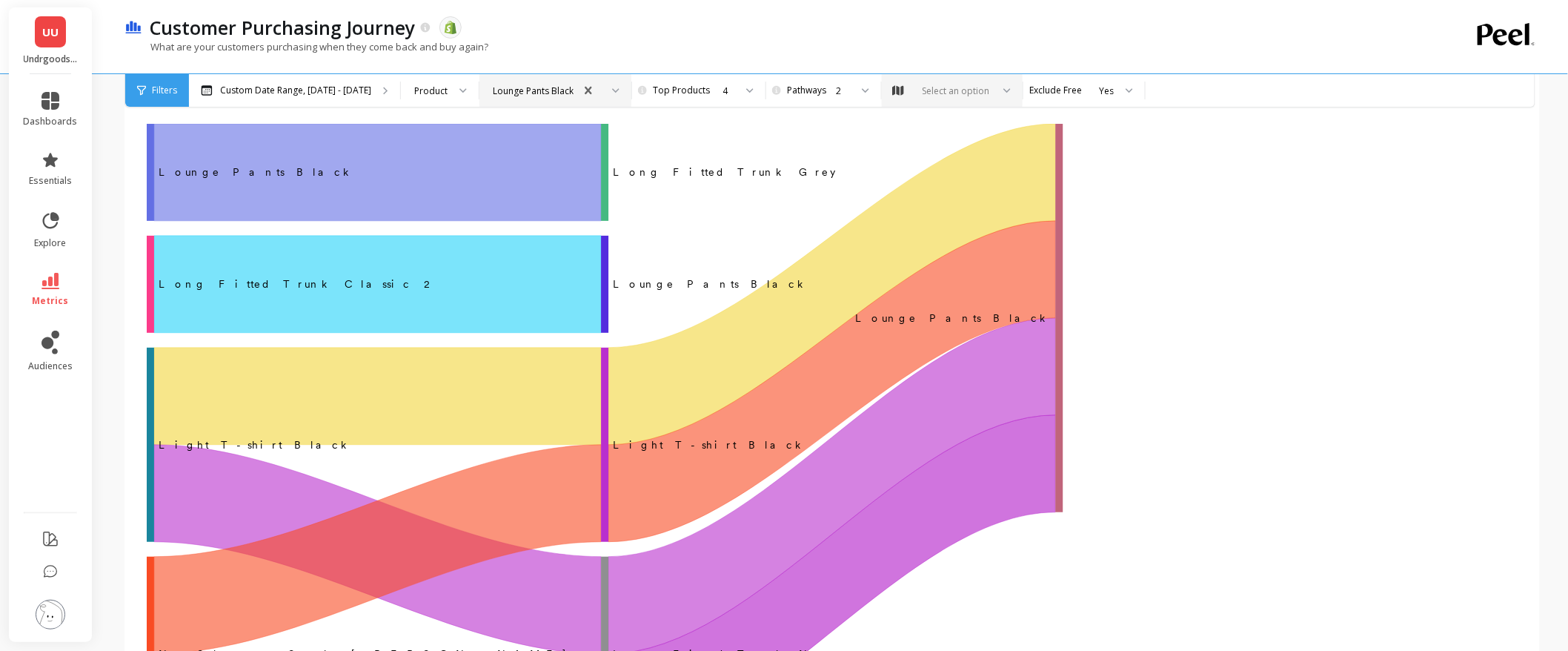
scroll to position [101, 0]
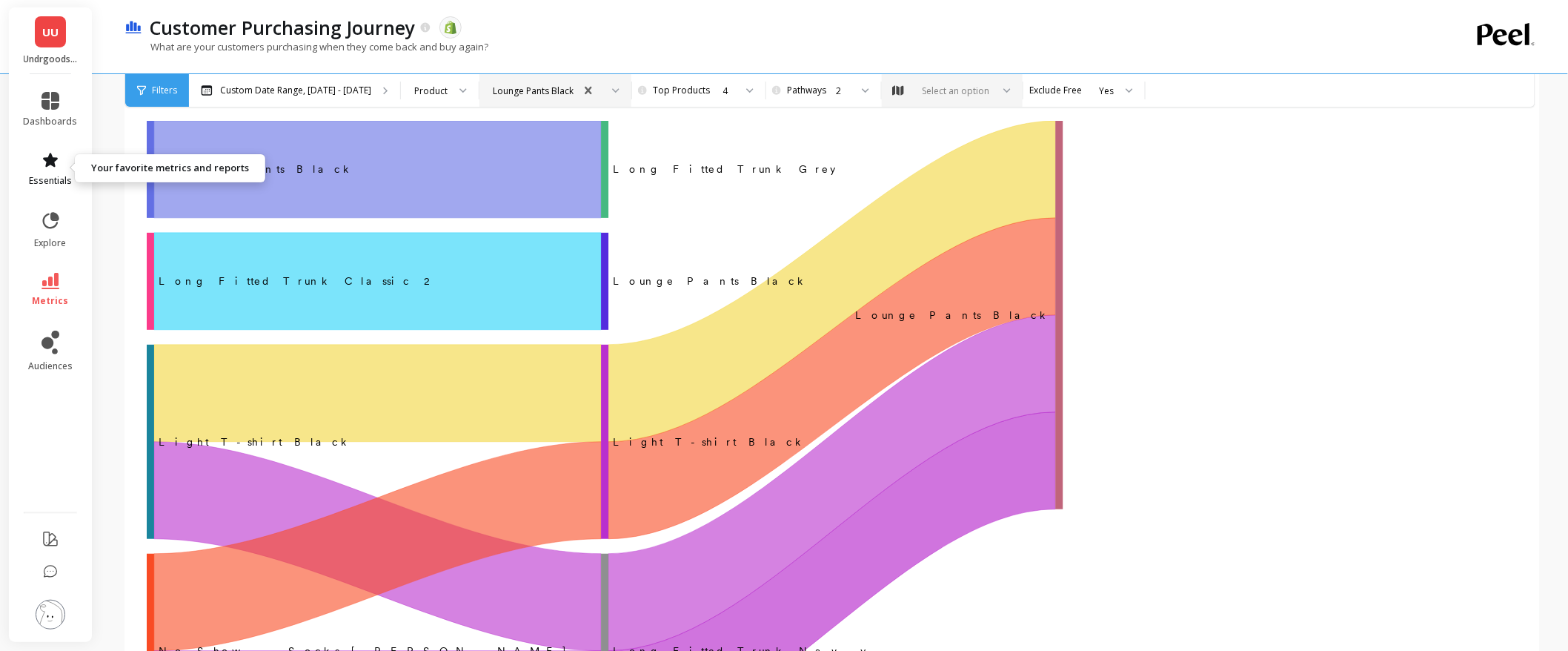
click at [56, 159] on icon at bounding box center [50, 160] width 15 height 14
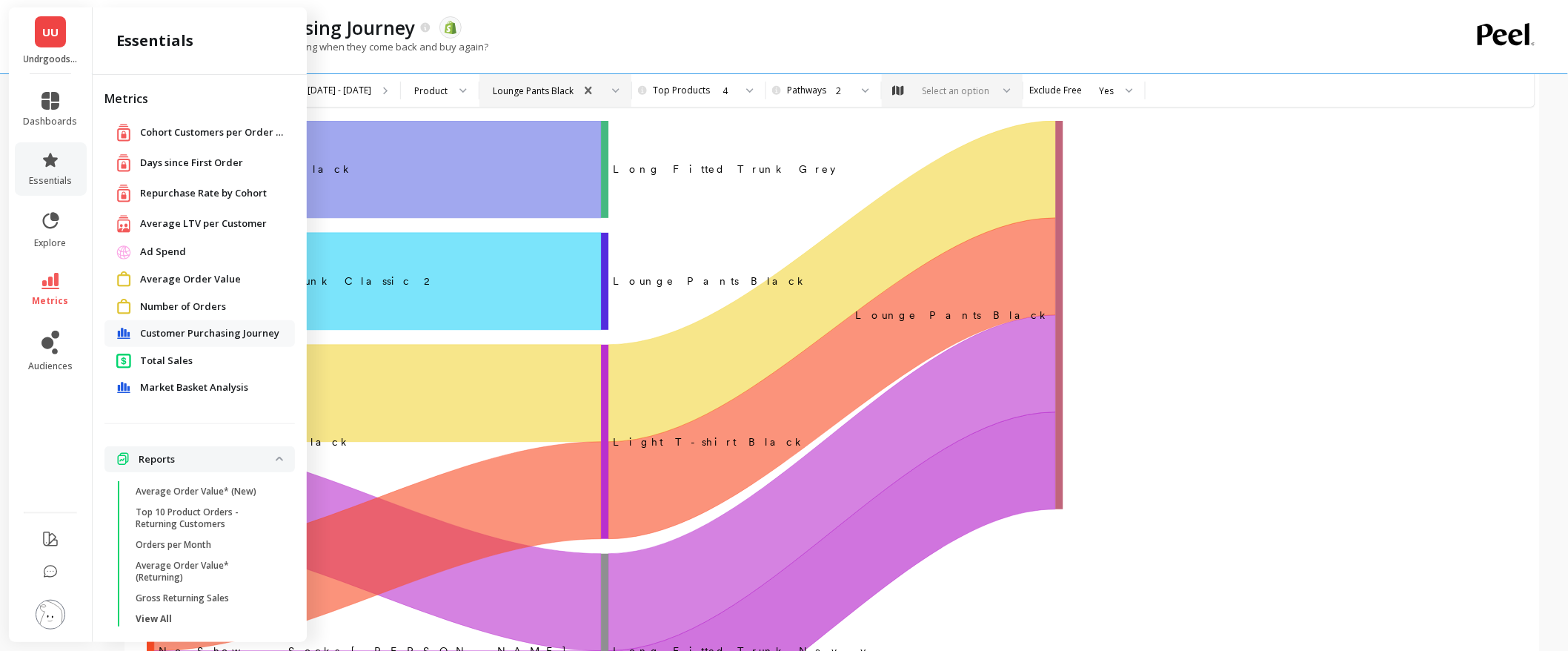
click at [188, 390] on span "Market Basket Analysis" at bounding box center [195, 388] width 108 height 15
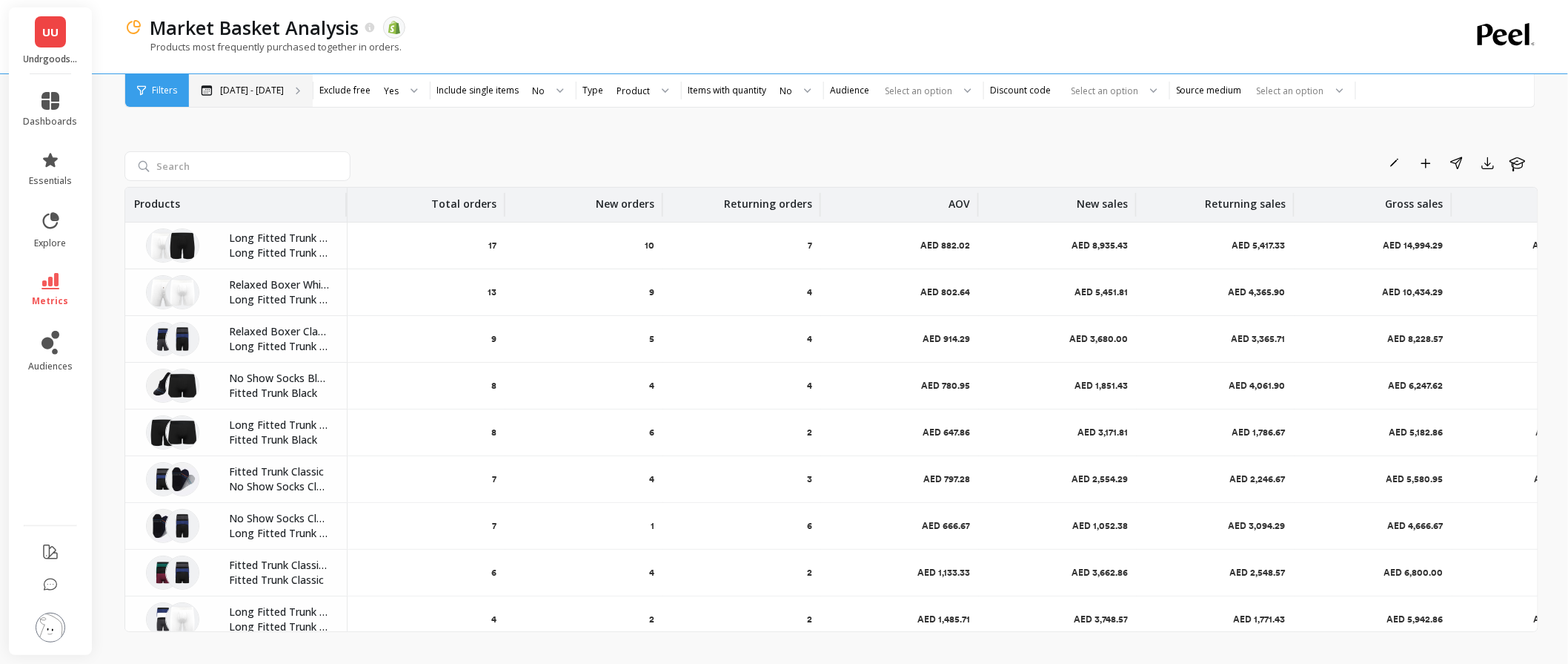
click at [280, 85] on p "[DATE] - [DATE]" at bounding box center [252, 90] width 64 height 12
click at [383, 98] on div "Yes" at bounding box center [392, 90] width 18 height 17
click at [492, 136] on div "Rename Add to Dashboard Share Export Learn Products Total orders New orders Ret…" at bounding box center [831, 375] width 1414 height 594
click at [558, 91] on icon at bounding box center [561, 90] width 6 height 3
click at [630, 137] on div "Rename Add to Dashboard Share Export Learn Products Total orders New orders Ret…" at bounding box center [831, 375] width 1414 height 594
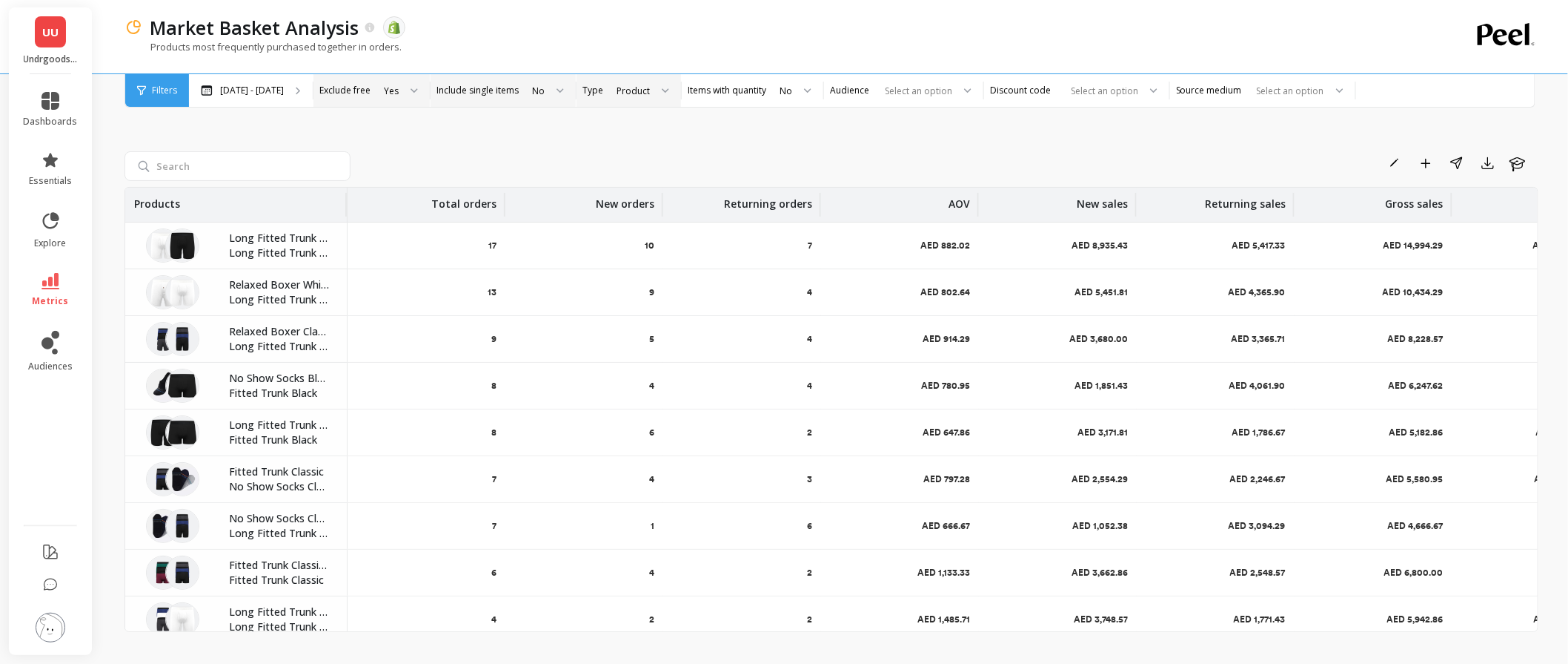
click at [656, 90] on div at bounding box center [660, 90] width 18 height 33
click at [760, 145] on div "Rename Add to Dashboard Share Export Learn Products Total orders New orders Ret…" at bounding box center [831, 375] width 1414 height 594
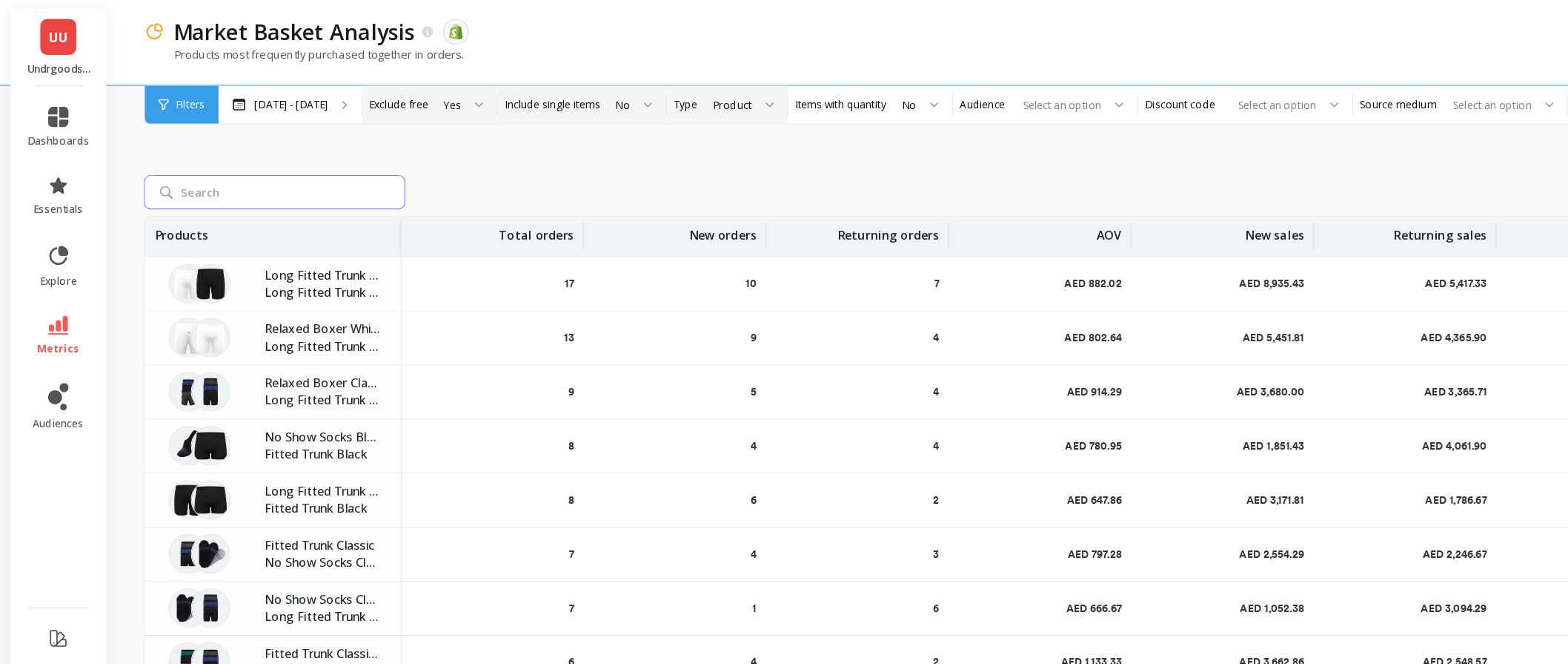
click at [203, 173] on input "search" at bounding box center [237, 166] width 226 height 30
click at [585, 139] on div "Rename Add to Dashboard Share Export Learn Products Total orders New orders Ret…" at bounding box center [831, 375] width 1414 height 594
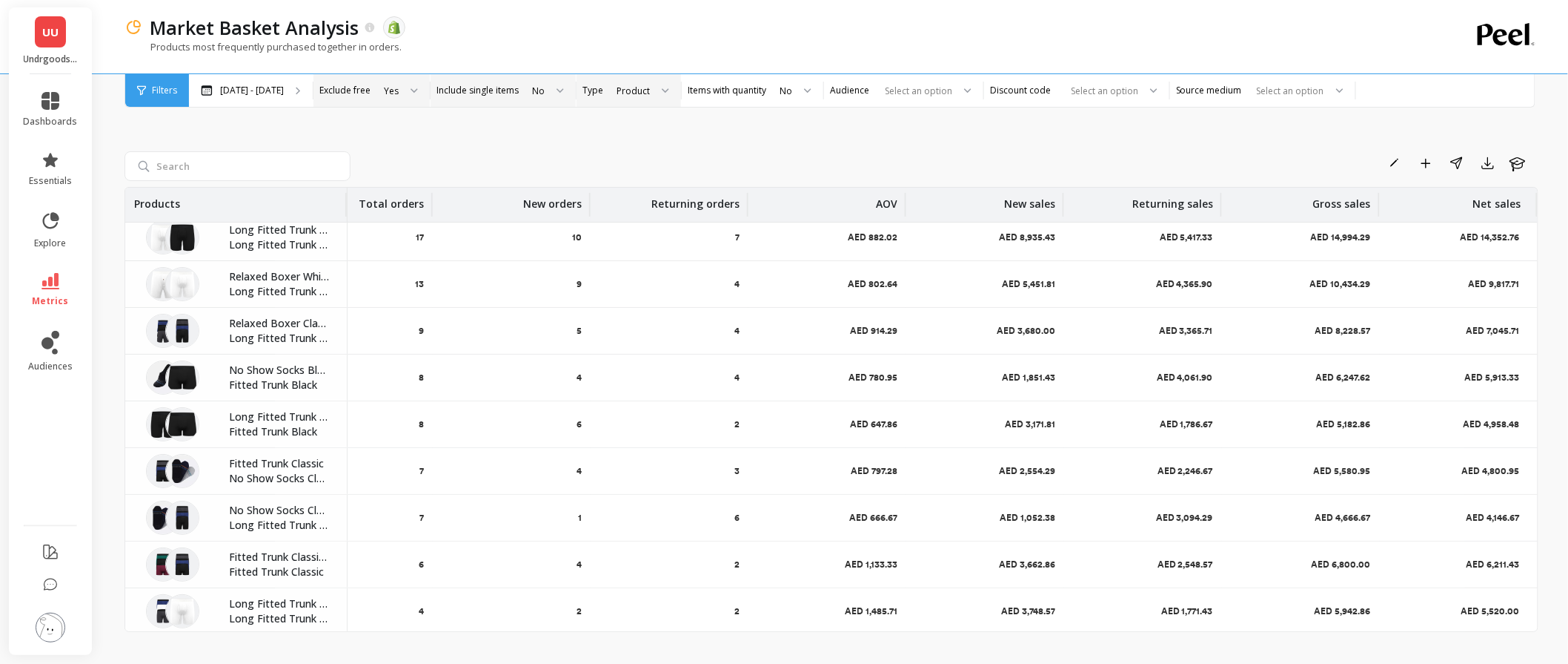
scroll to position [0, 81]
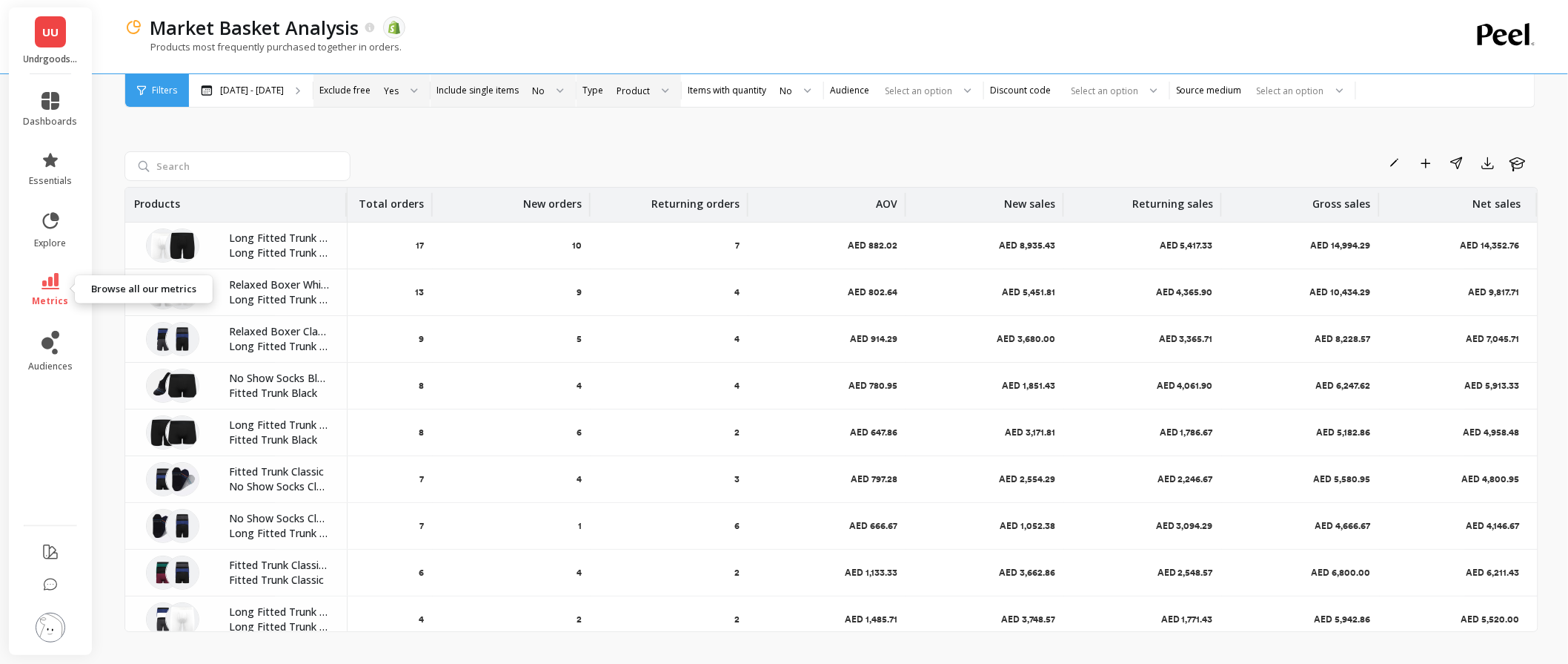
click at [62, 289] on link "metrics" at bounding box center [51, 290] width 54 height 34
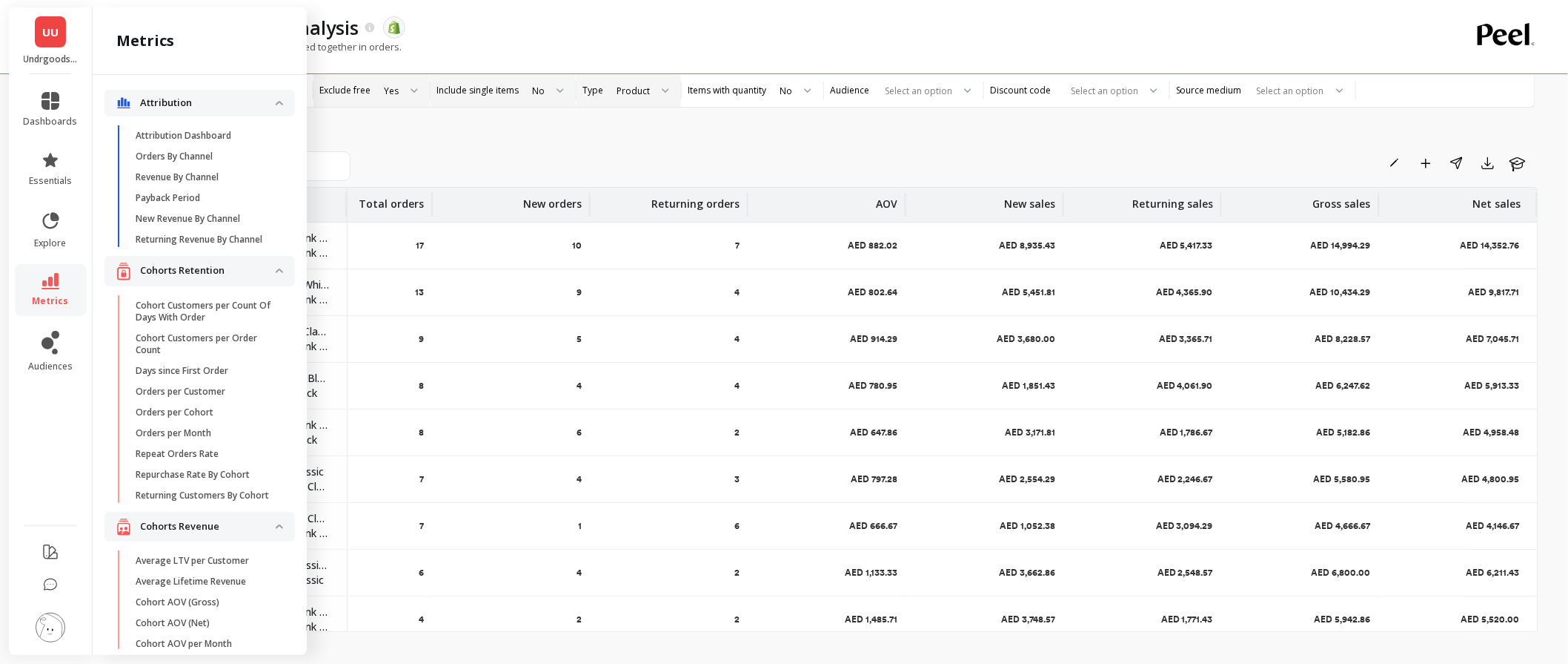
scroll to position [273, 0]
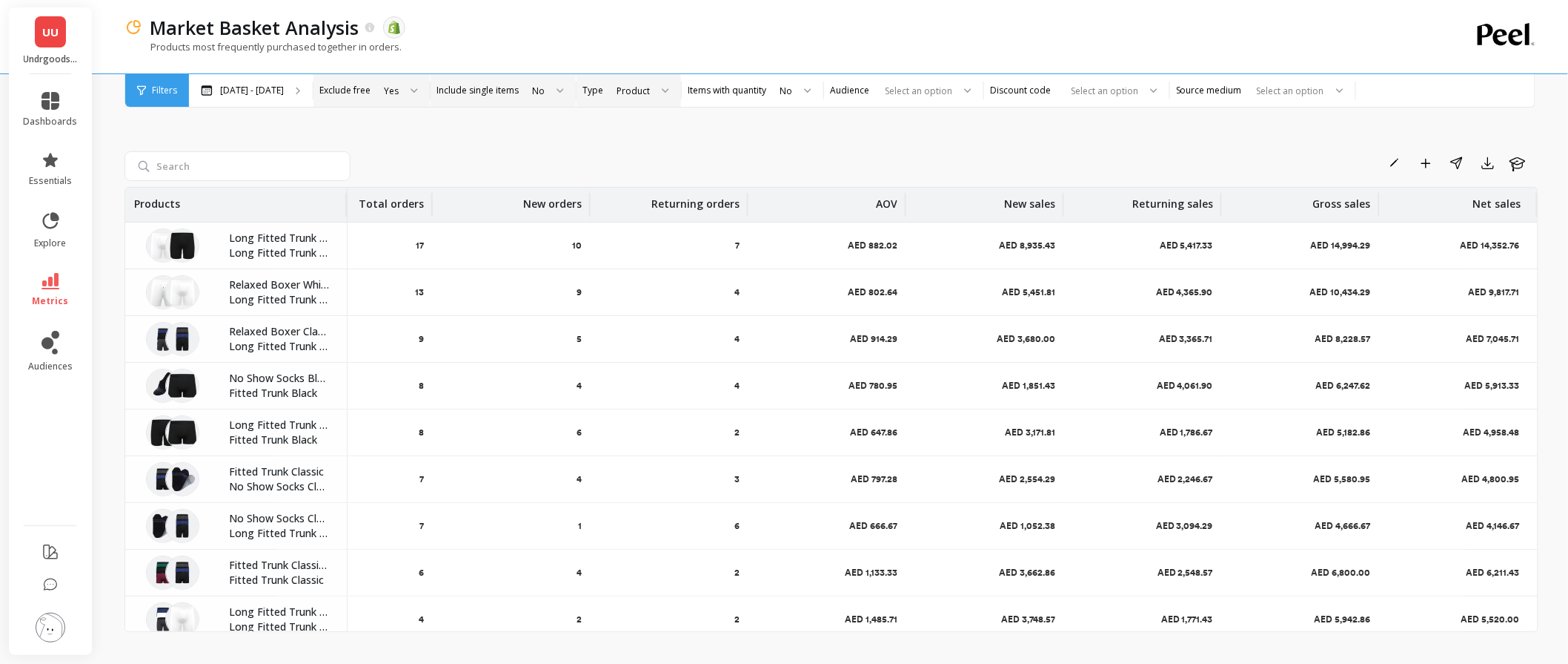
click at [401, 161] on div "Rename Add to Dashboard Share Export Learn" at bounding box center [947, 164] width 1182 height 24
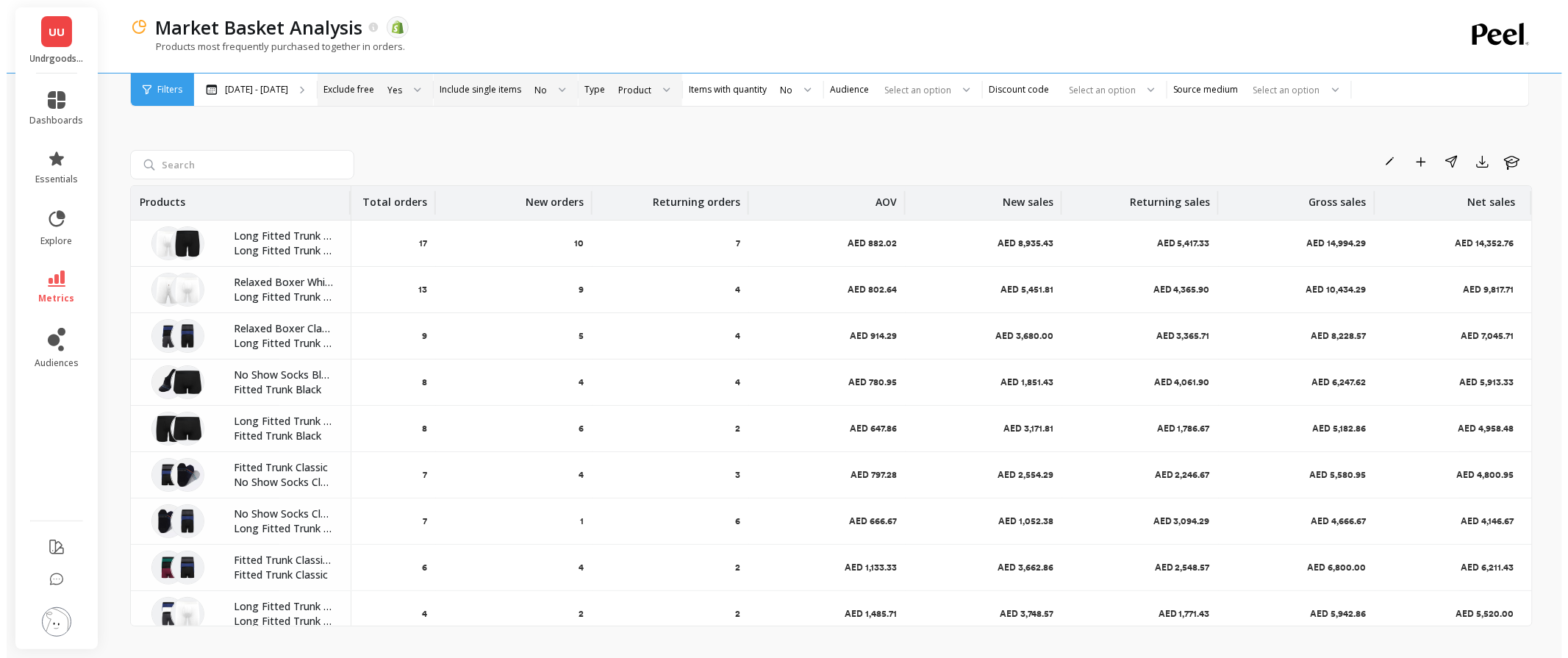
scroll to position [0, 0]
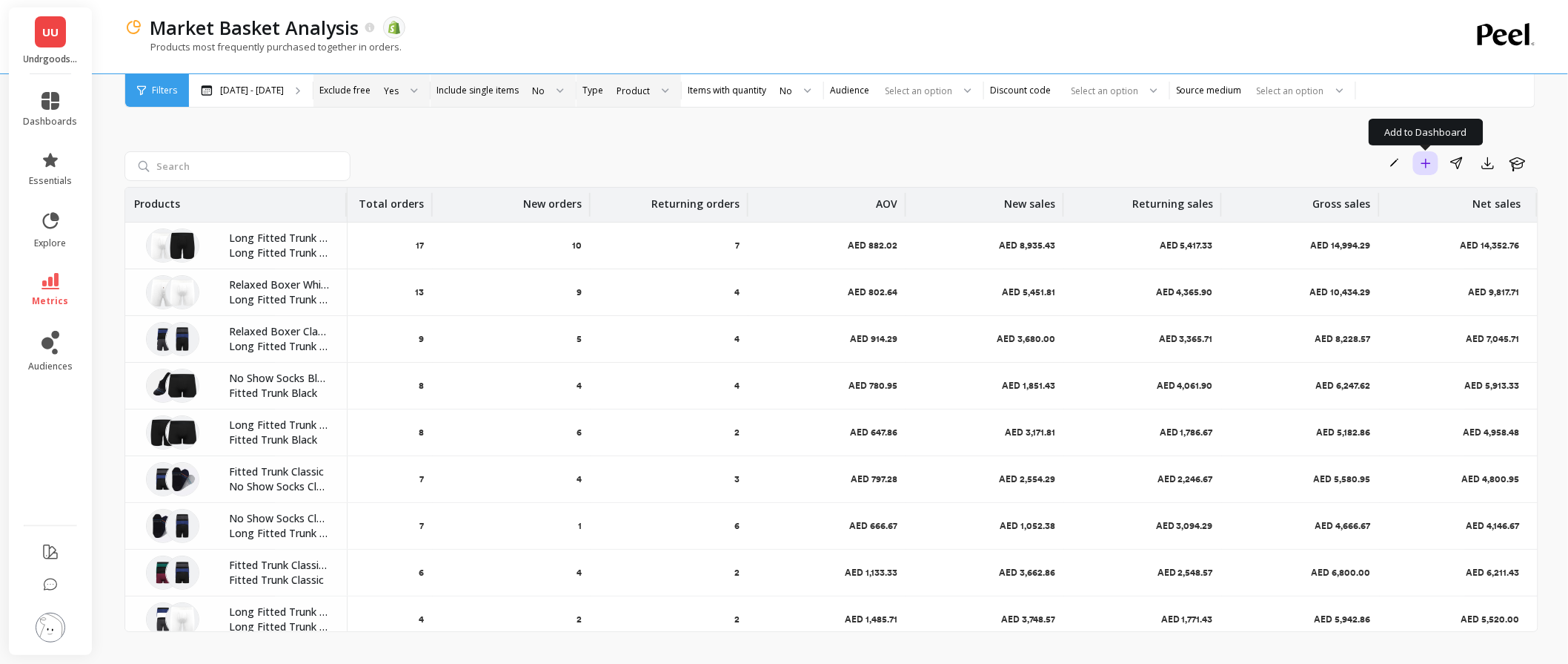
click at [1431, 158] on icon "button" at bounding box center [1426, 163] width 10 height 10
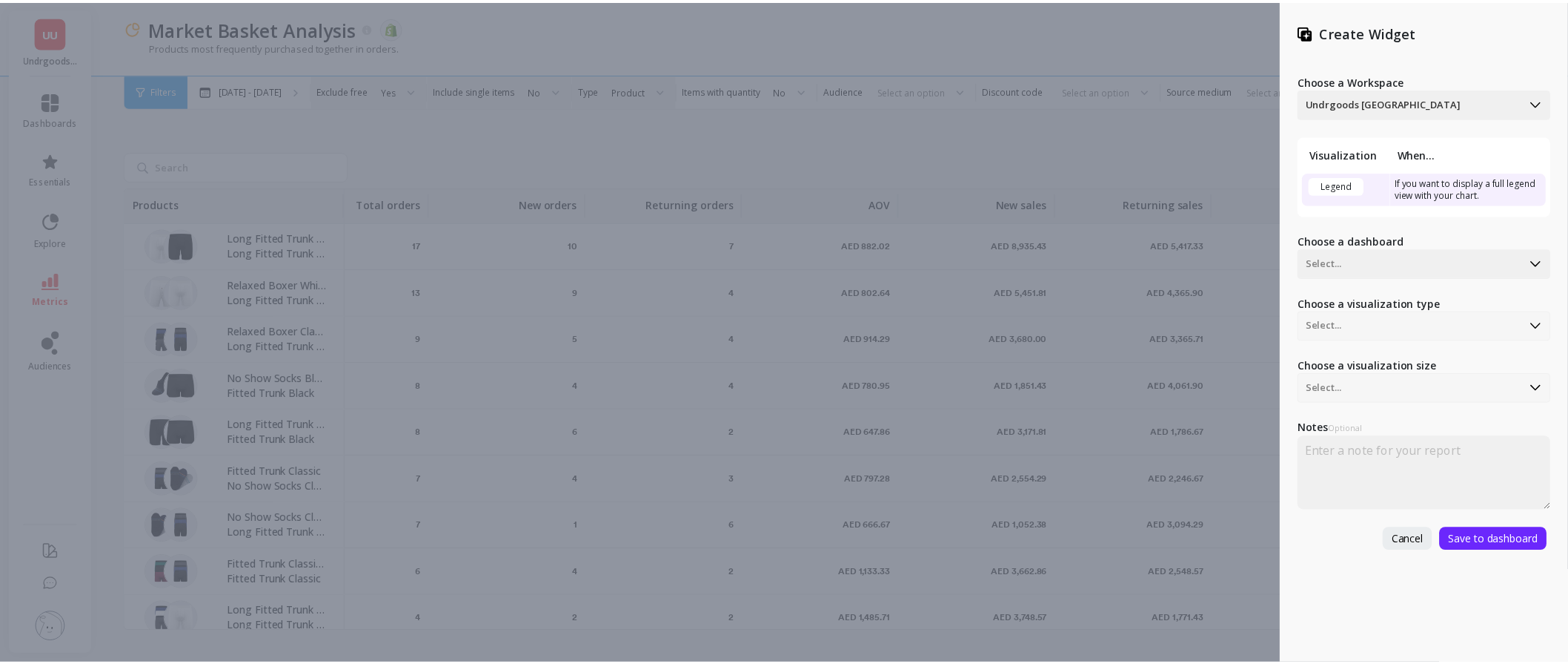
scroll to position [0, 72]
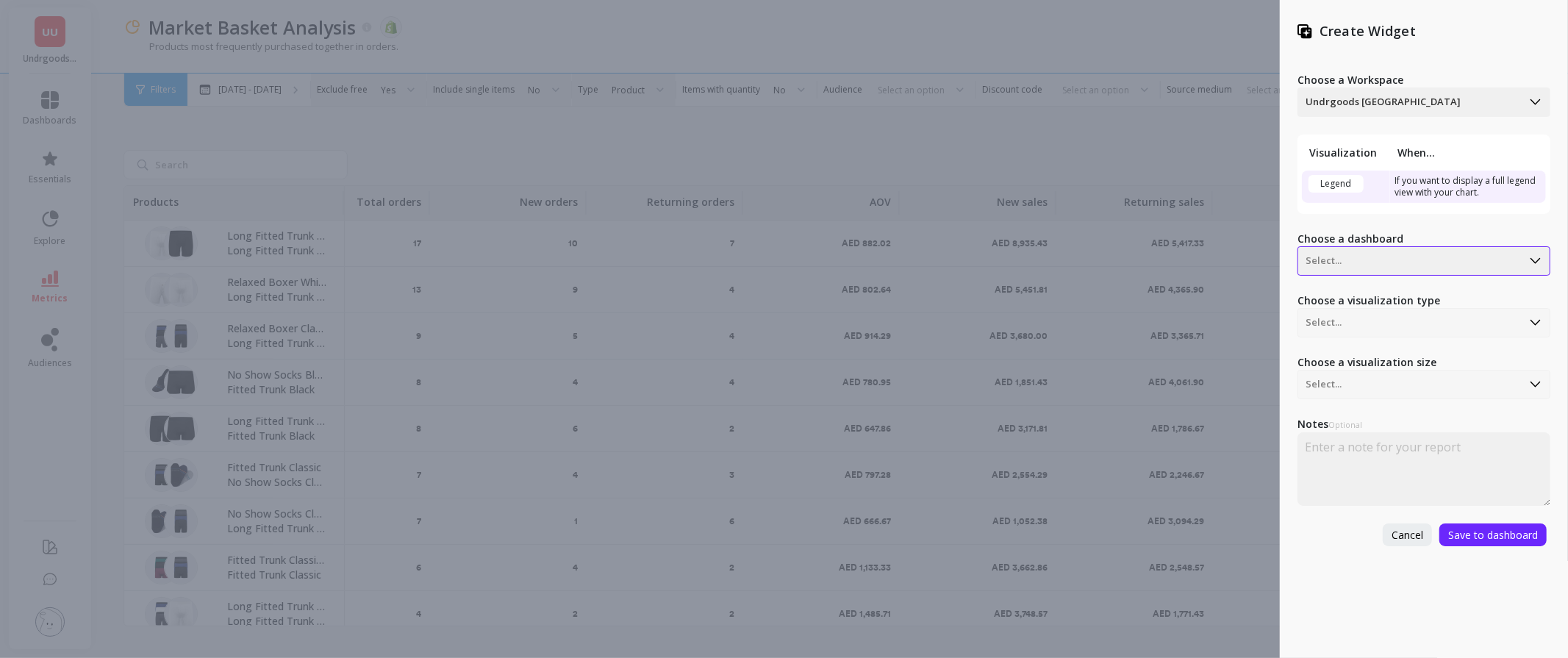
click at [1363, 255] on div at bounding box center [1410, 261] width 209 height 17
click at [1383, 328] on div "Returning Customer Activity" at bounding box center [1422, 328] width 241 height 25
click at [1487, 538] on span "Save to dashboard" at bounding box center [1493, 535] width 89 height 14
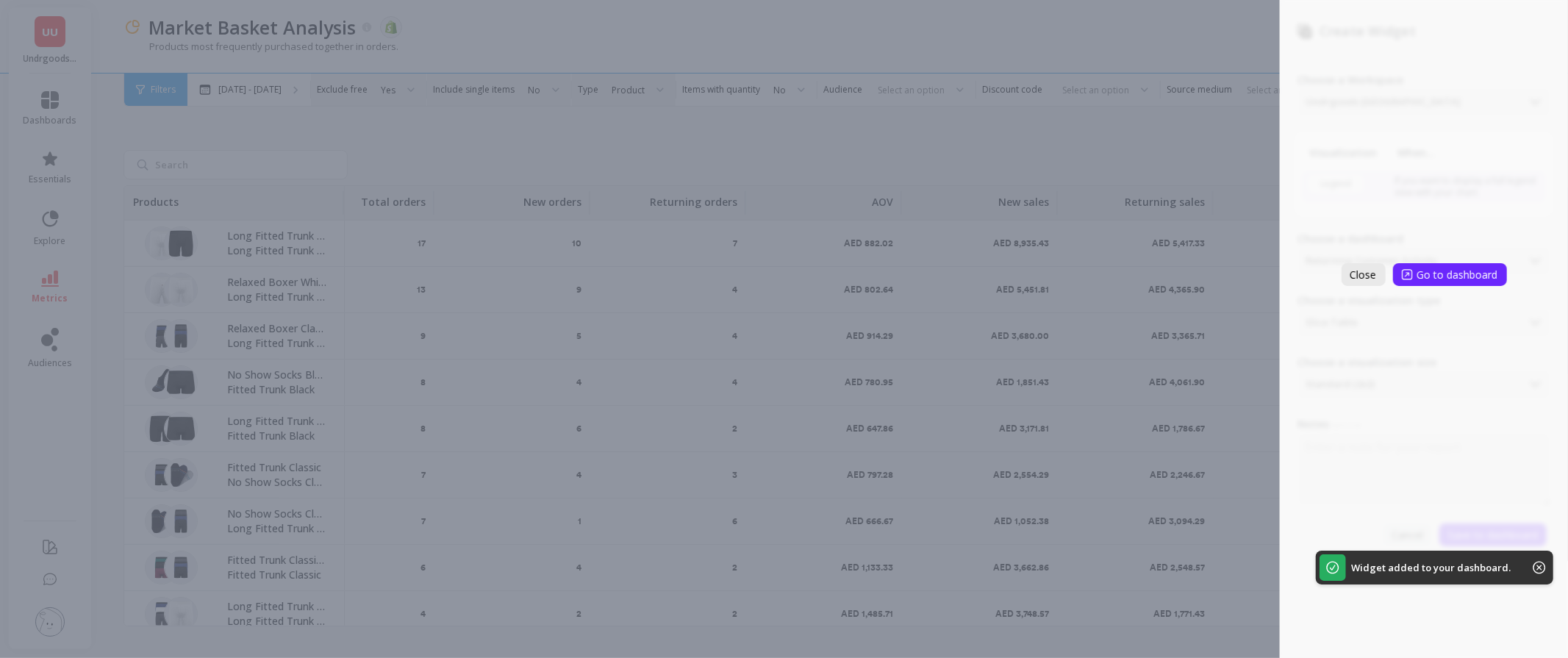
click at [1370, 275] on span "Close" at bounding box center [1363, 274] width 26 height 14
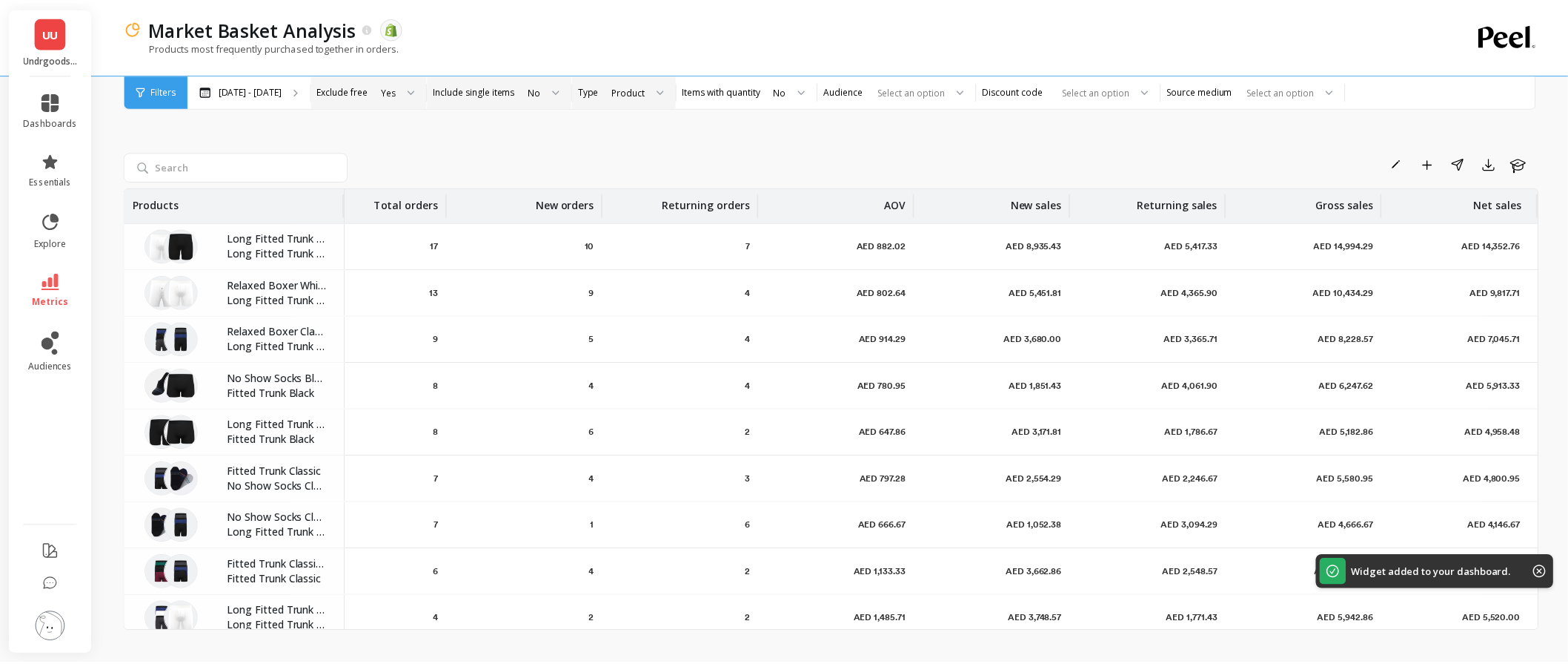
scroll to position [0, 65]
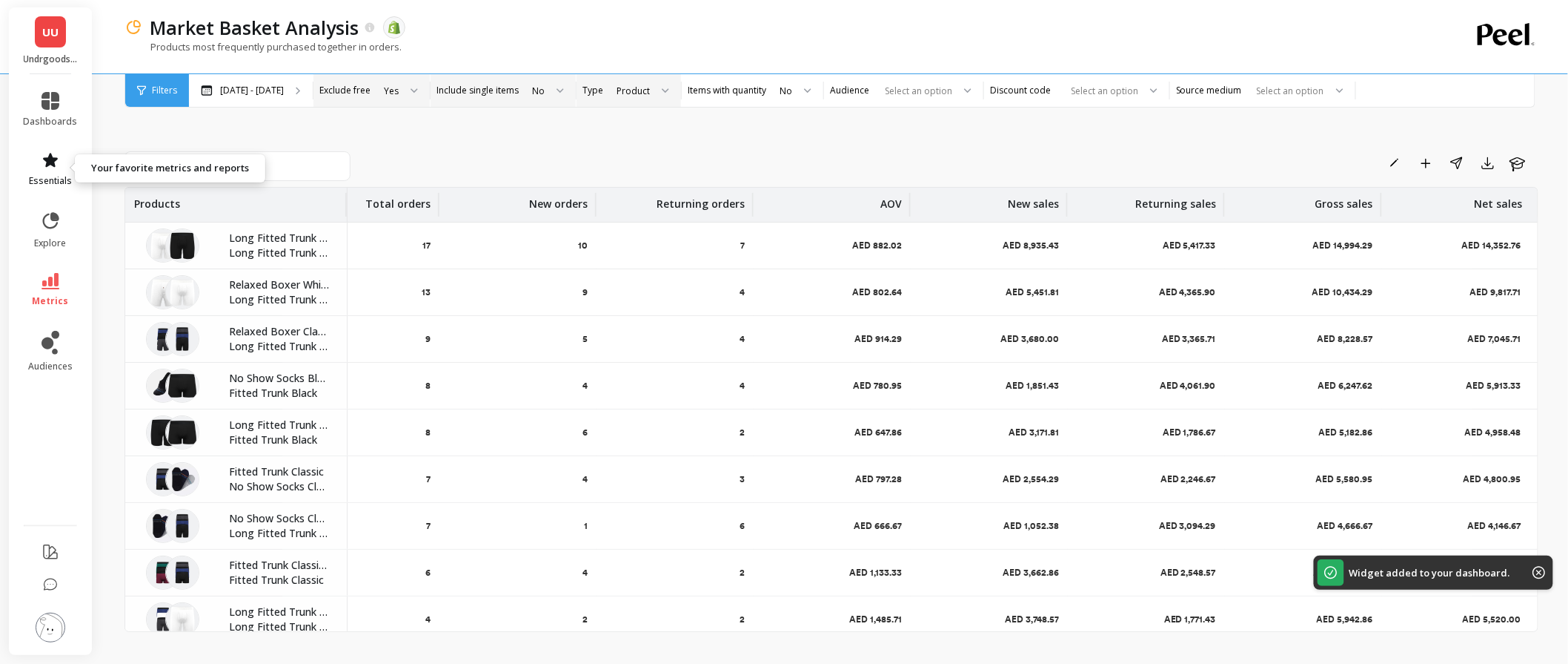
click at [52, 164] on icon at bounding box center [50, 160] width 15 height 14
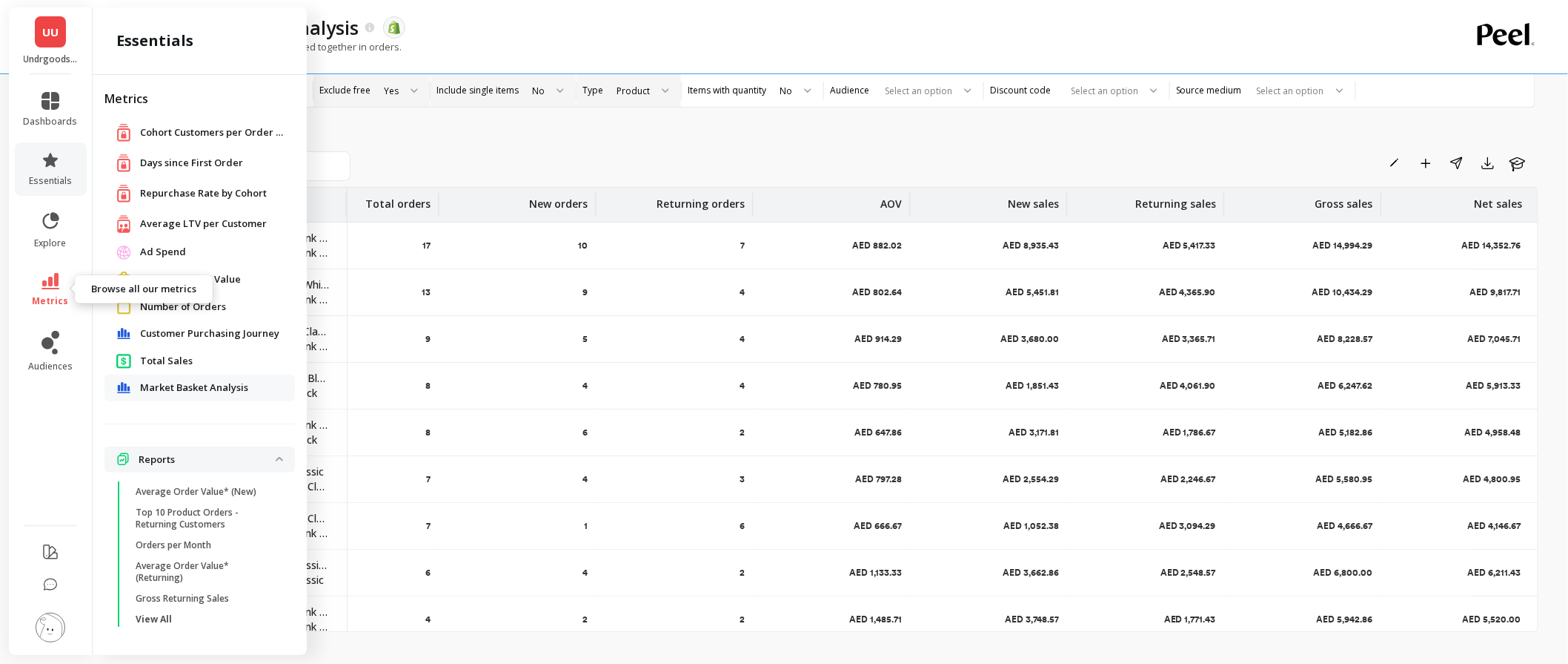
click at [61, 299] on span "metrics" at bounding box center [51, 301] width 37 height 12
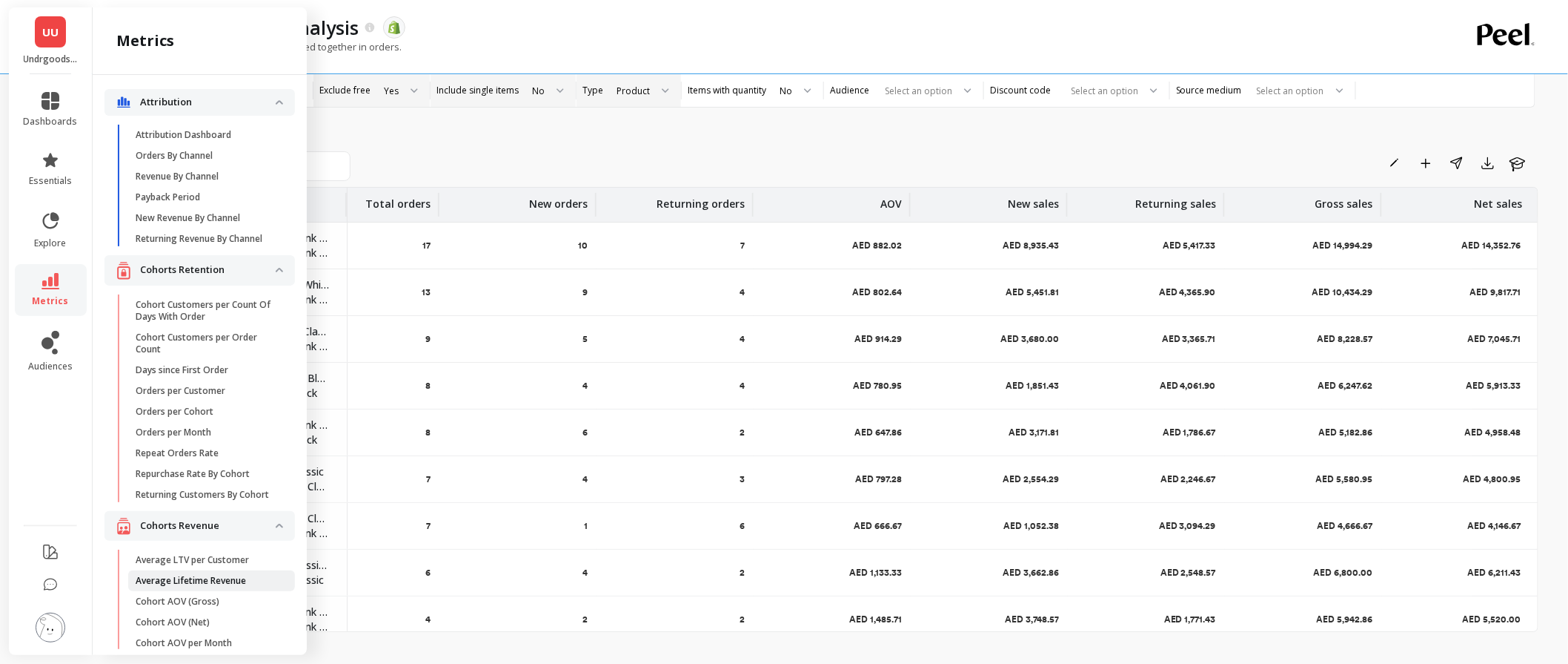
scroll to position [0, 0]
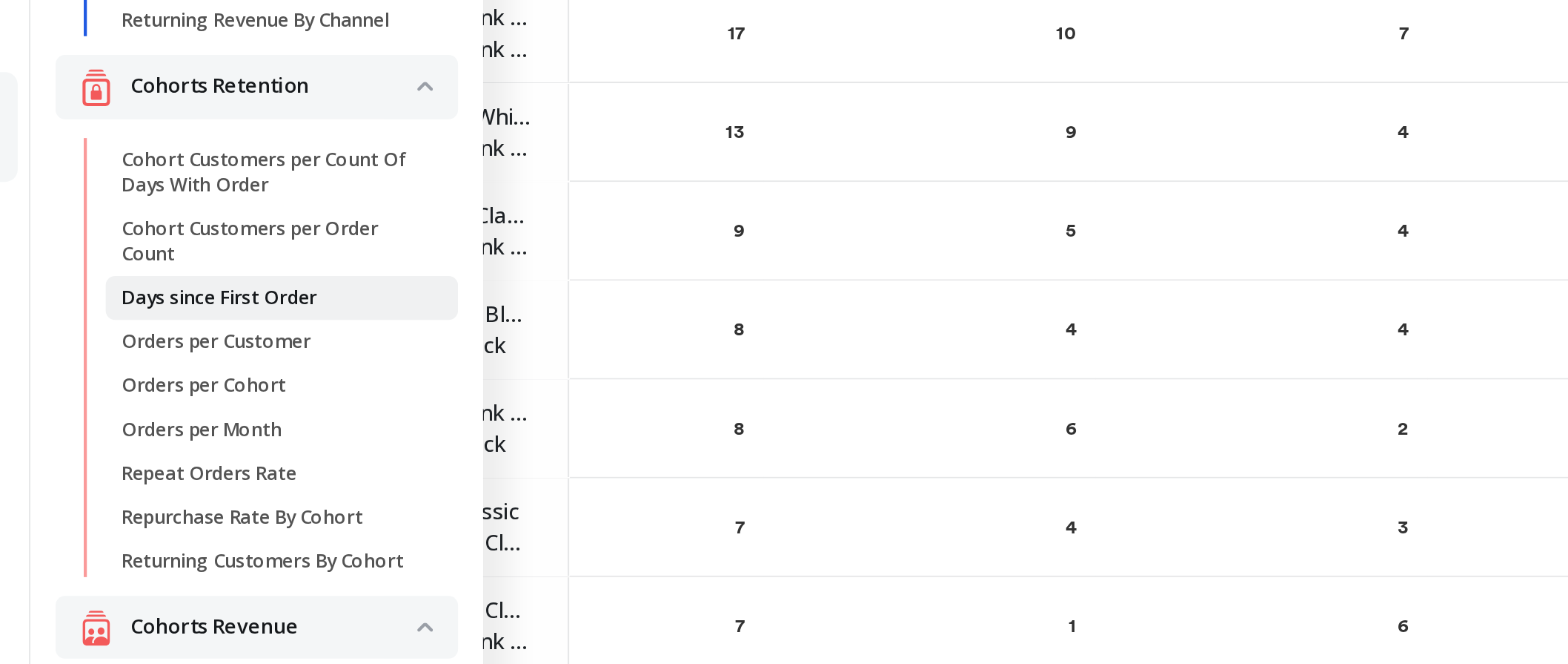
click at [173, 377] on p "Days since First Order" at bounding box center [182, 370] width 93 height 12
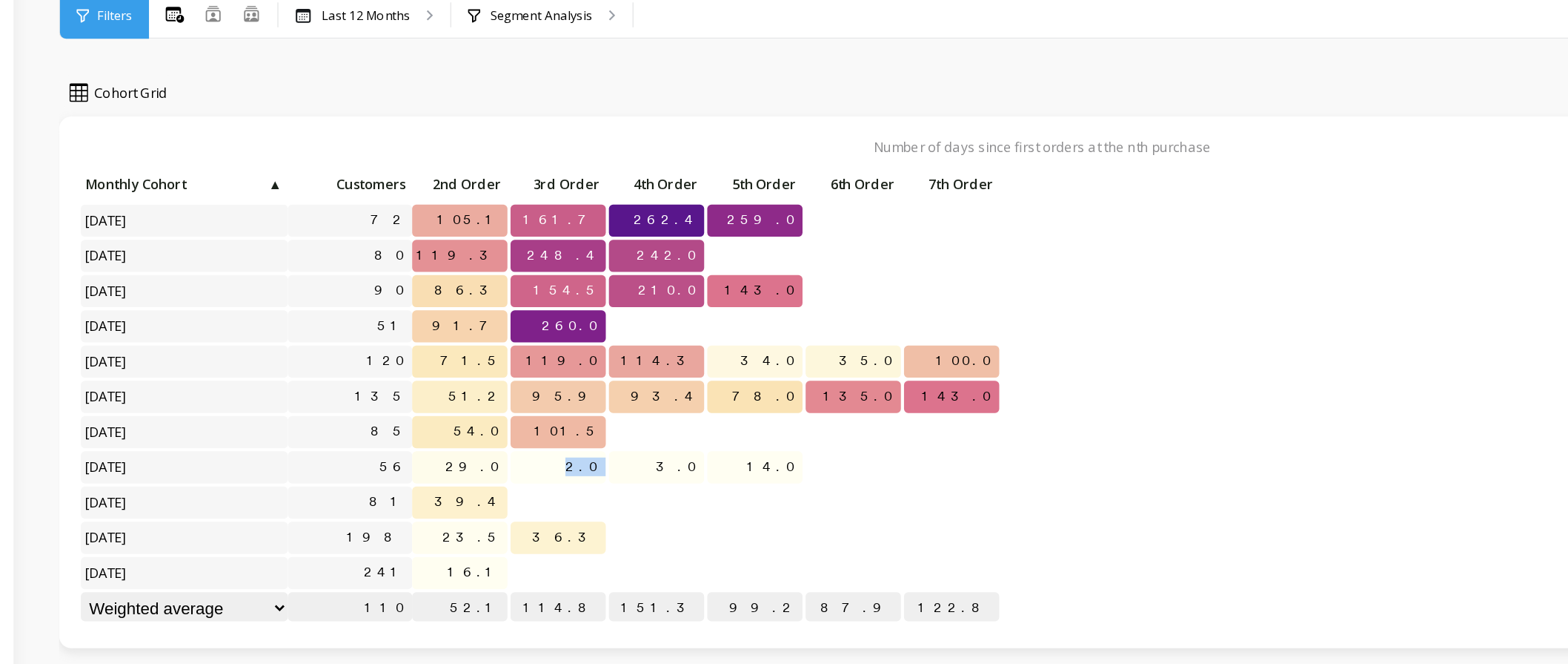
drag, startPoint x: 494, startPoint y: 414, endPoint x: 528, endPoint y: 417, distance: 34.1
click at [528, 417] on div "Click to create an audience 72 105.1 161.7 262.4 259.0 Click to create an audie…" at bounding box center [469, 364] width 660 height 328
click at [536, 429] on p at bounding box center [552, 432] width 68 height 10
drag, startPoint x: 624, startPoint y: 234, endPoint x: 652, endPoint y: 239, distance: 28.4
click at [652, 239] on p "259.0" at bounding box center [622, 237] width 68 height 22
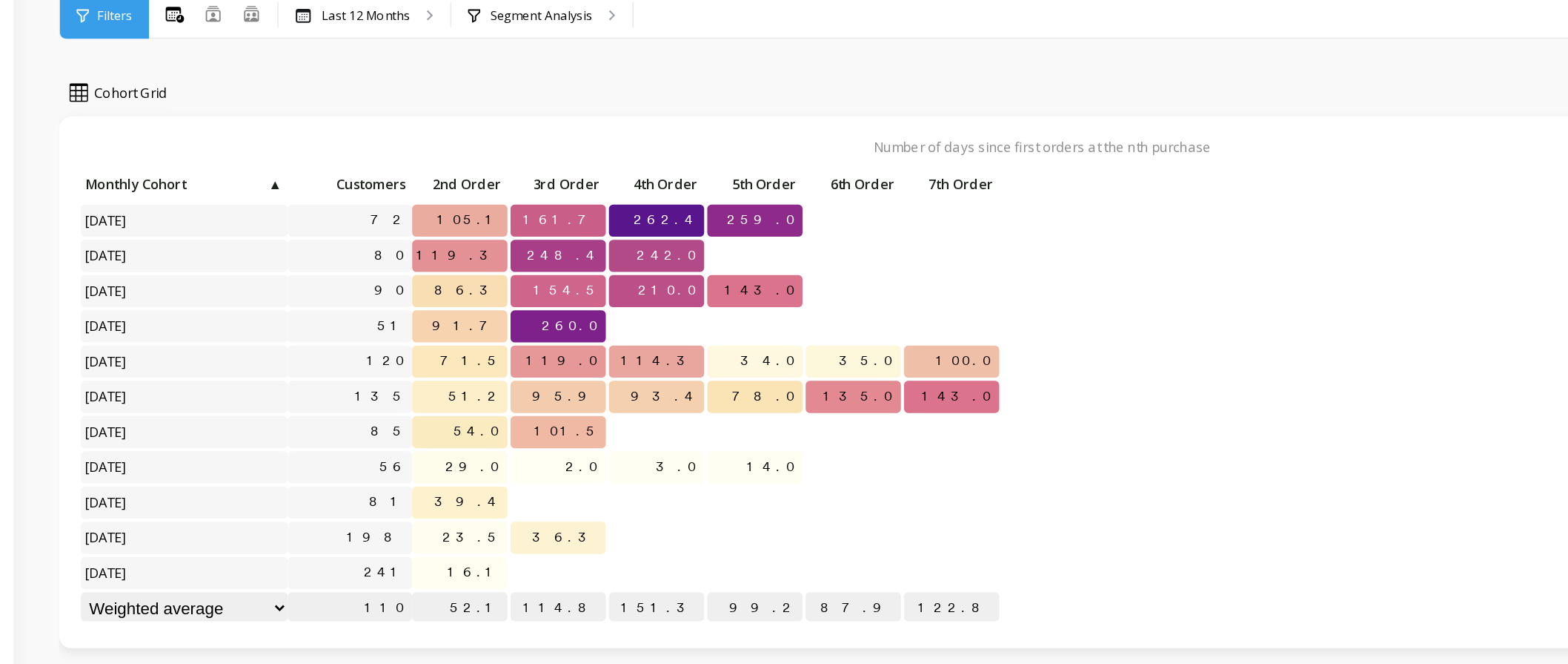
click at [680, 239] on div at bounding box center [692, 237] width 68 height 23
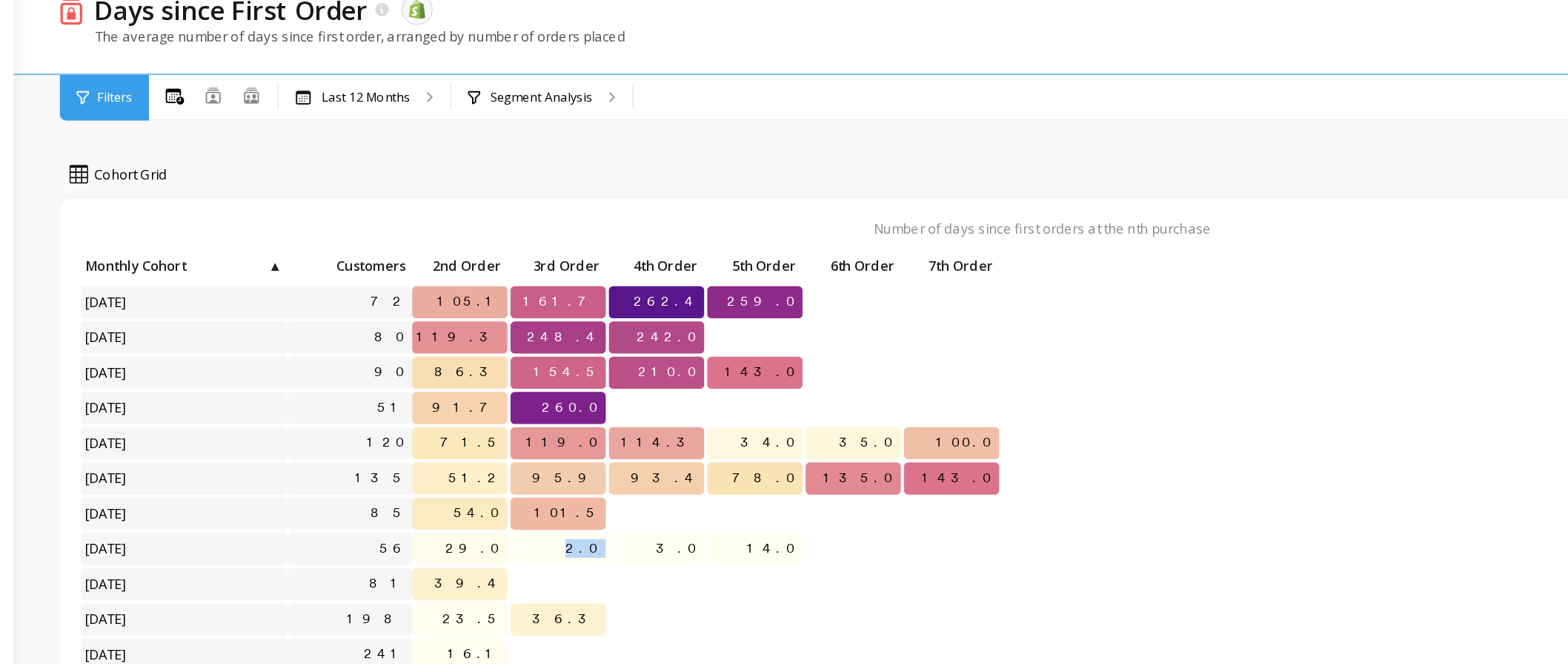
drag, startPoint x: 494, startPoint y: 414, endPoint x: 519, endPoint y: 410, distance: 25.3
click at [519, 410] on div "Click to create an audience 72 105.1 161.7 262.4 259.0 Click to create an audie…" at bounding box center [469, 364] width 660 height 328
click at [955, 397] on div "Click to create an audience 72 105.1 161.7 262.4 259.0 Click to create an audie…" at bounding box center [829, 364] width 1379 height 328
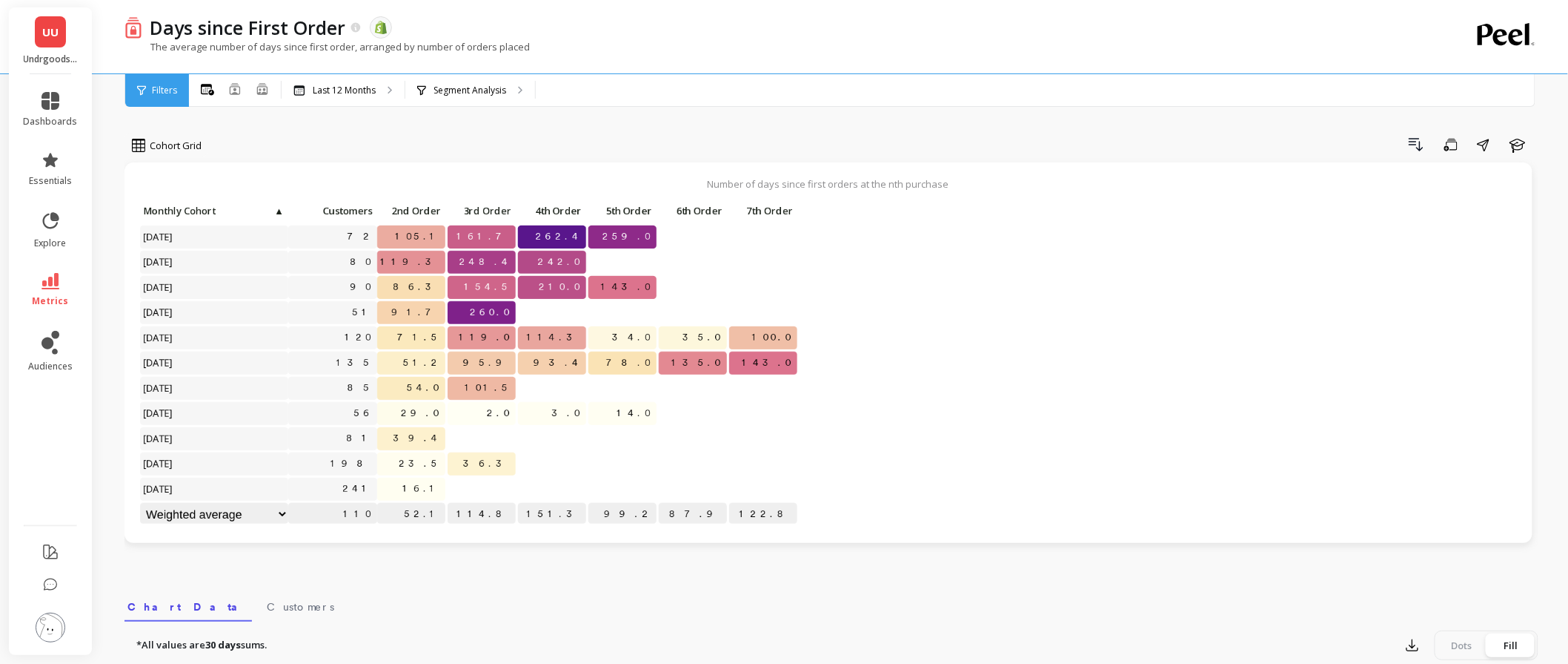
click at [57, 269] on li "metrics" at bounding box center [51, 290] width 72 height 52
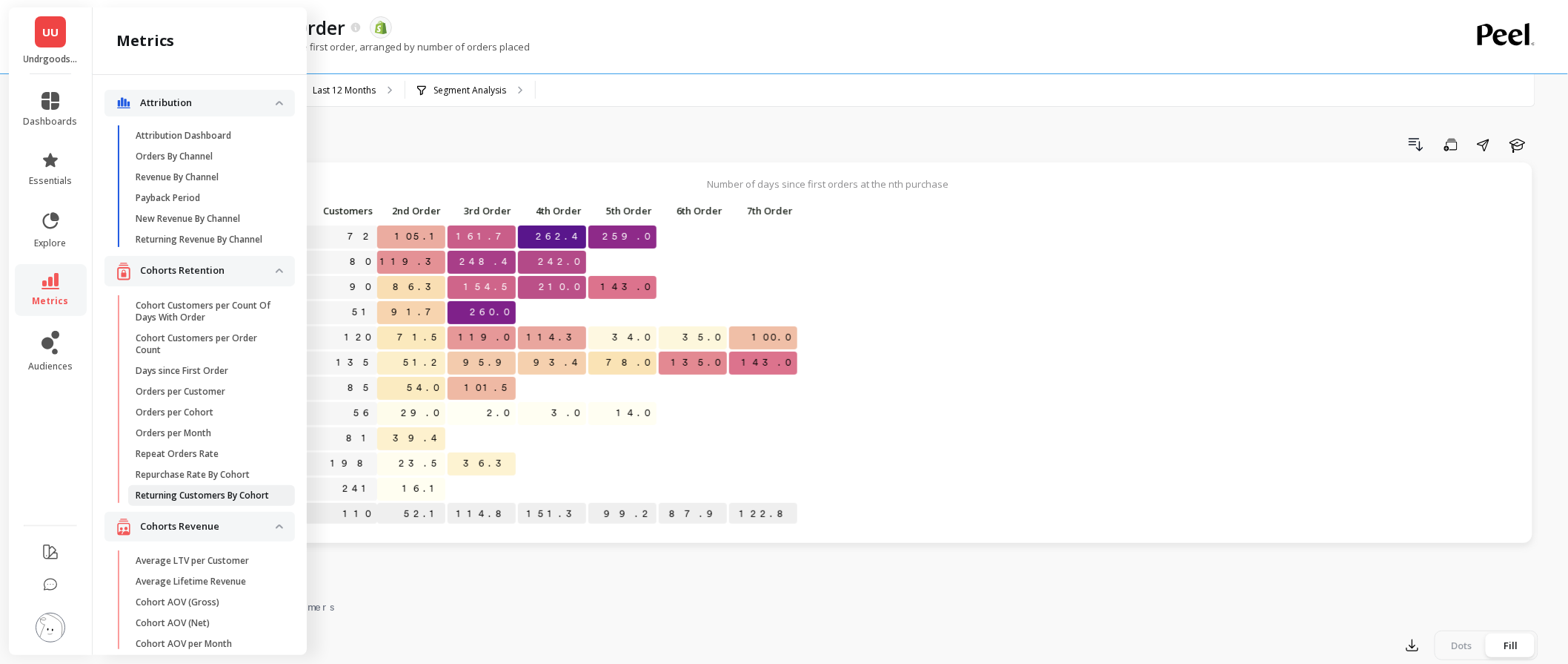
click at [169, 501] on p "Returning Customers By Cohort" at bounding box center [202, 495] width 133 height 12
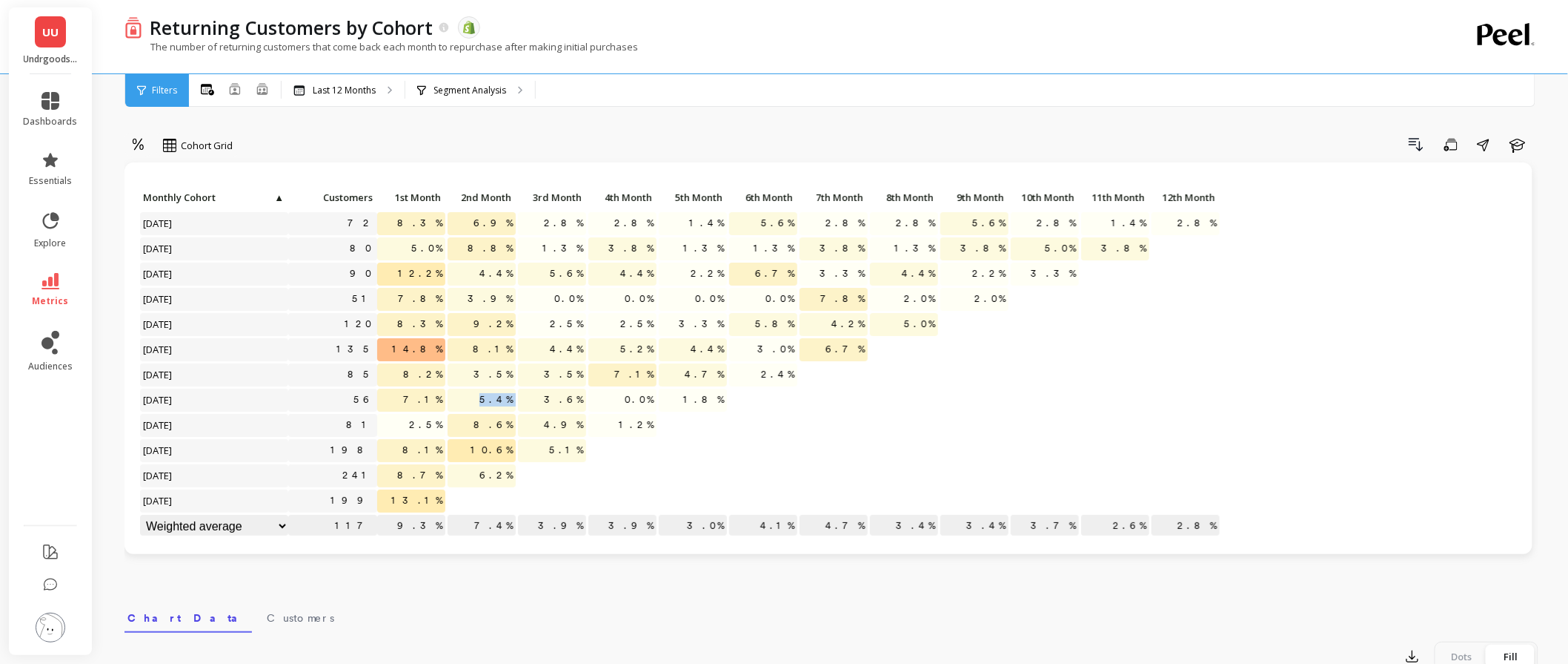
drag, startPoint x: 487, startPoint y: 402, endPoint x: 530, endPoint y: 397, distance: 43.3
click at [530, 397] on div "Click to create an audience 72 8.3% 6.9% 2.8% 2.8% 1.4% 5.6% 2.8% 2.8% 5.6% 2.8…" at bounding box center [680, 363] width 1082 height 353
click at [518, 401] on p "3.6%" at bounding box center [552, 400] width 68 height 22
click at [512, 397] on span "5.4%" at bounding box center [496, 400] width 39 height 22
drag, startPoint x: 412, startPoint y: 401, endPoint x: 443, endPoint y: 391, distance: 32.6
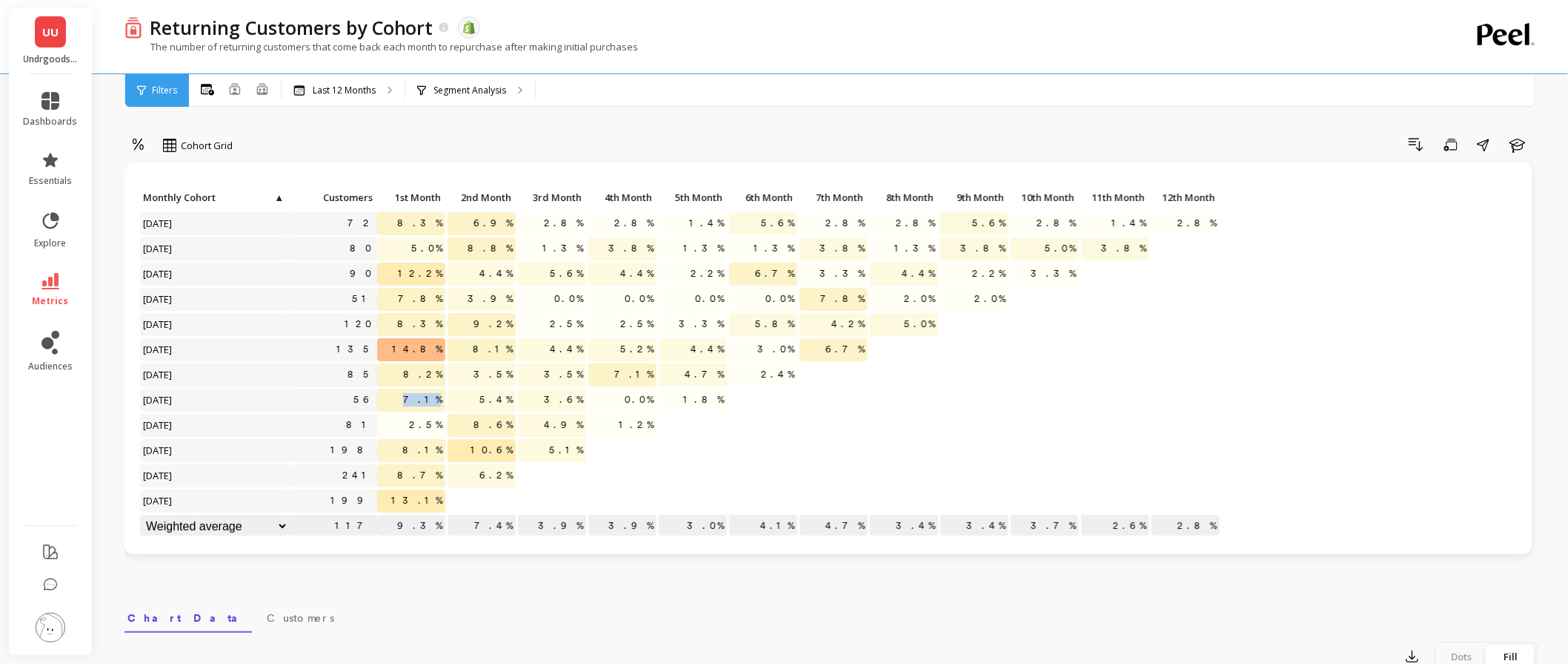
click at [443, 391] on p "7.1%" at bounding box center [411, 400] width 68 height 22
drag, startPoint x: 487, startPoint y: 398, endPoint x: 518, endPoint y: 403, distance: 31.4
click at [518, 403] on div "Click to create an audience 72 8.3% 6.9% 2.8% 2.8% 1.4% 5.6% 2.8% 2.8% 5.6% 2.8…" at bounding box center [680, 363] width 1082 height 353
drag, startPoint x: 419, startPoint y: 398, endPoint x: 439, endPoint y: 397, distance: 20.0
click at [439, 397] on p "7.1%" at bounding box center [411, 400] width 68 height 22
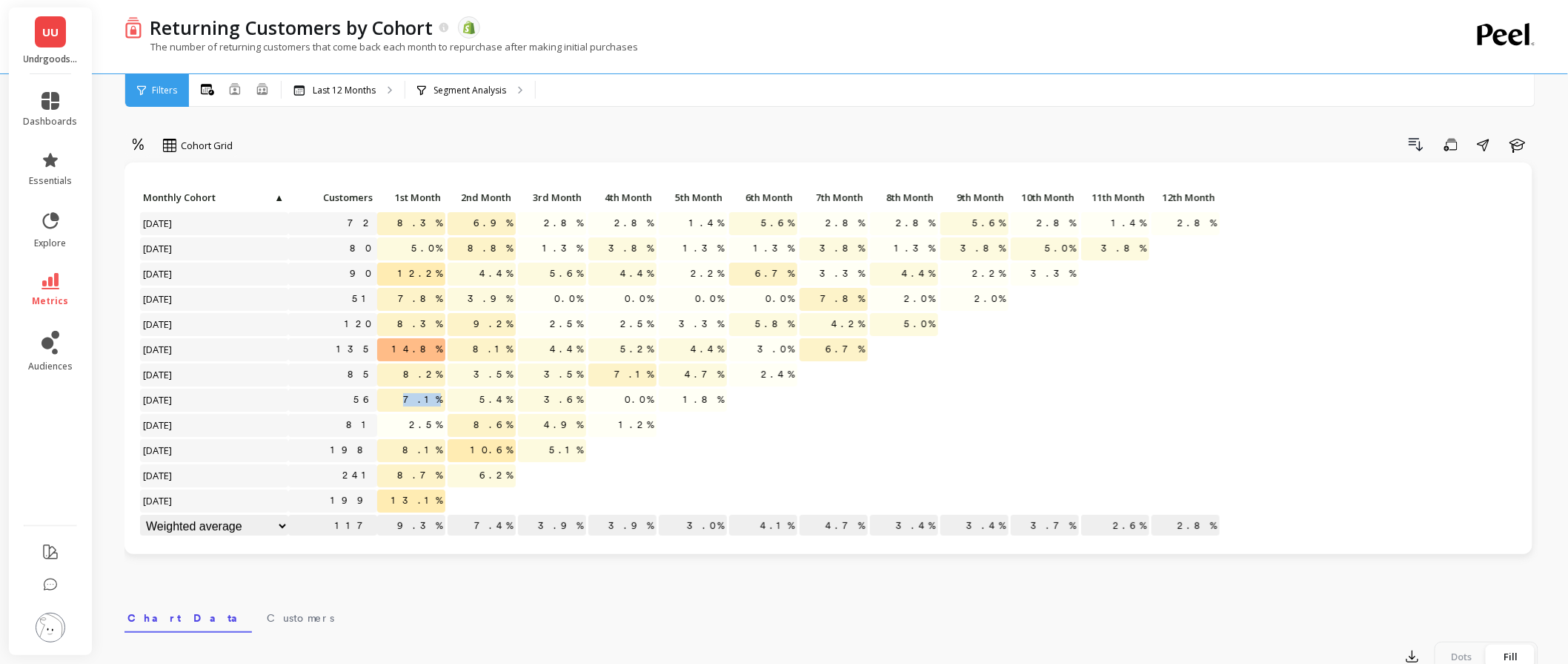
click at [432, 396] on span "7.1%" at bounding box center [423, 400] width 45 height 22
drag, startPoint x: 420, startPoint y: 397, endPoint x: 439, endPoint y: 394, distance: 19.2
click at [439, 394] on p "7.1%" at bounding box center [411, 400] width 68 height 22
click at [530, 402] on p "3.6%" at bounding box center [552, 400] width 68 height 22
click at [68, 294] on link "metrics" at bounding box center [51, 290] width 54 height 34
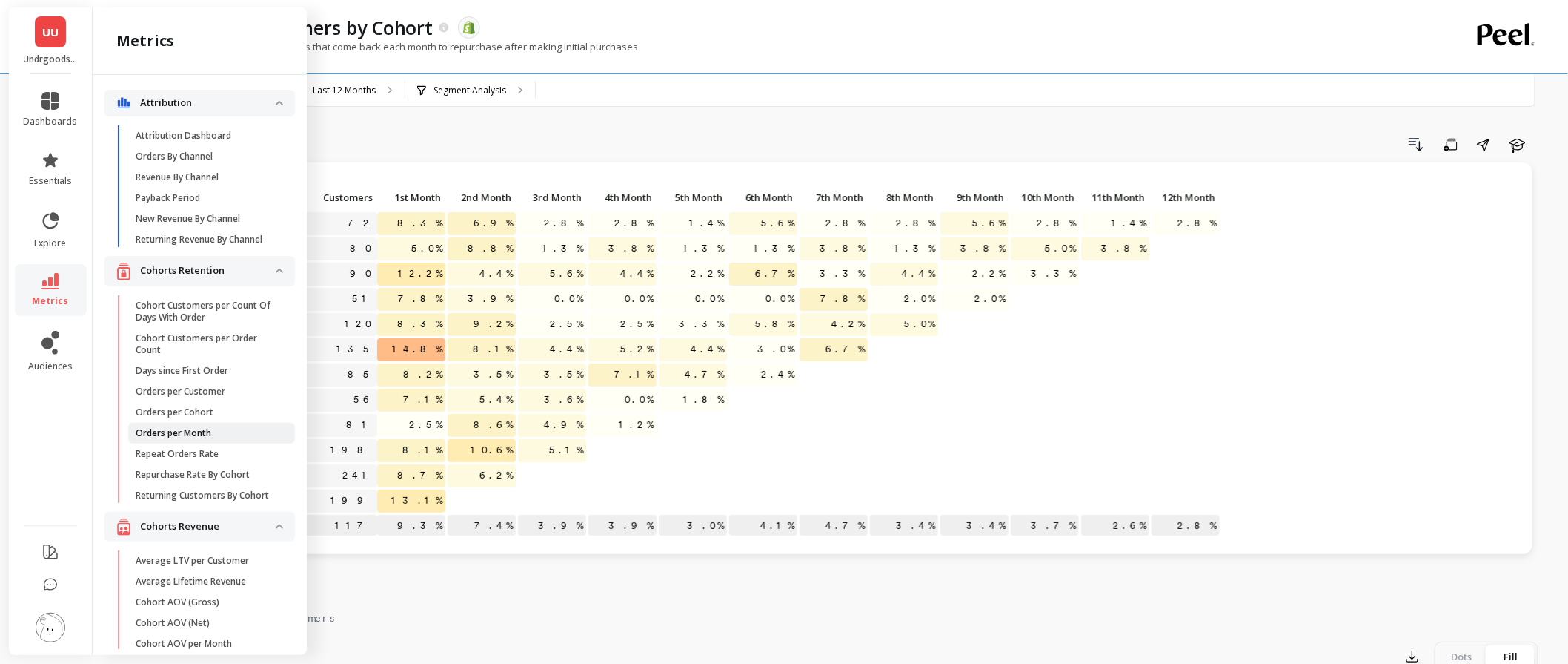
click at [211, 439] on p "Orders per Month" at bounding box center [173, 433] width 76 height 12
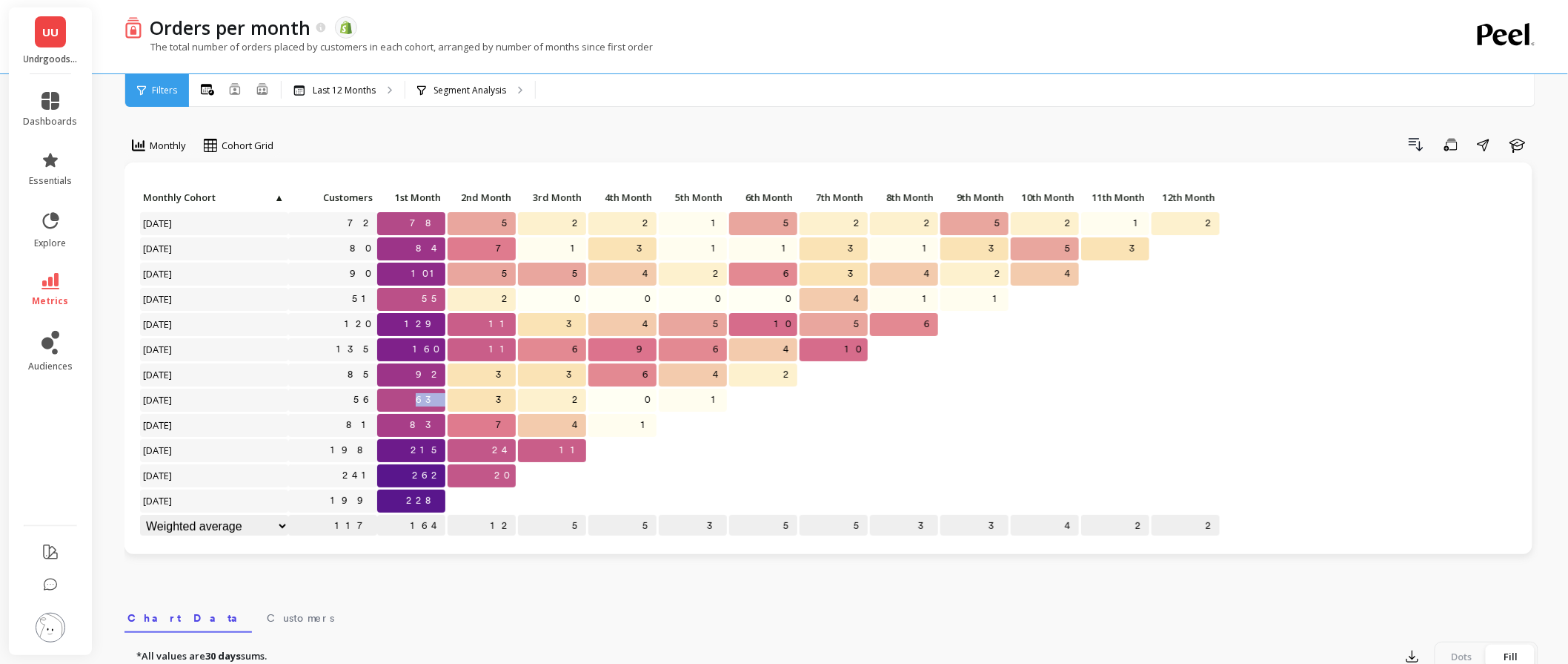
drag, startPoint x: 424, startPoint y: 401, endPoint x: 450, endPoint y: 398, distance: 26.2
click at [450, 398] on div "Click to create an audience 72 78 5 2 2 1 5 2 2 5 2 1 2 Click to create an audi…" at bounding box center [680, 363] width 1082 height 353
click at [423, 398] on p "63" at bounding box center [411, 400] width 68 height 22
drag, startPoint x: 424, startPoint y: 402, endPoint x: 440, endPoint y: 401, distance: 16.0
click at [440, 401] on p "63" at bounding box center [411, 400] width 68 height 22
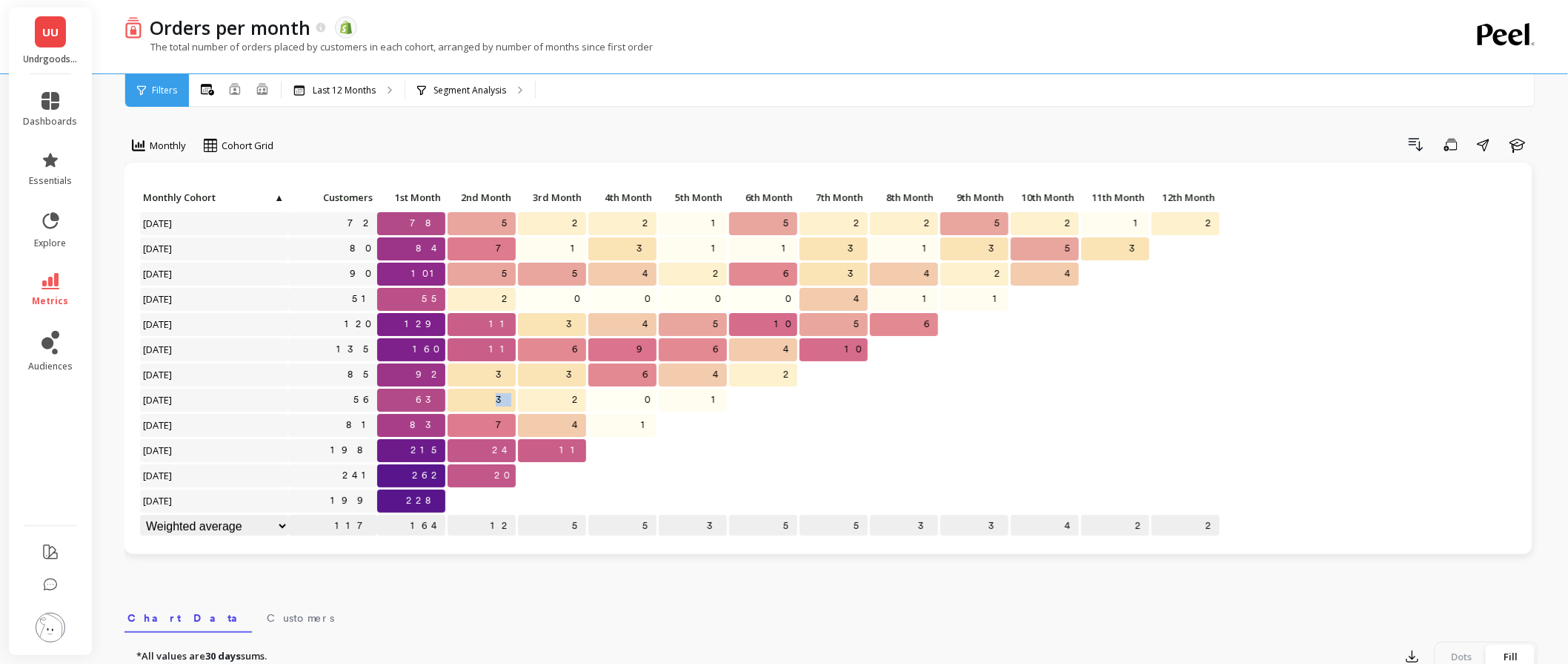
drag, startPoint x: 498, startPoint y: 397, endPoint x: 511, endPoint y: 403, distance: 14.3
click at [511, 403] on p "3" at bounding box center [481, 400] width 68 height 22
drag, startPoint x: 568, startPoint y: 394, endPoint x: 589, endPoint y: 397, distance: 21.2
click at [589, 397] on div "Click to create an audience 72 78 5 2 2 1 5 2 2 5 2 1 2 Click to create an audi…" at bounding box center [680, 363] width 1082 height 353
drag, startPoint x: 716, startPoint y: 401, endPoint x: 729, endPoint y: 401, distance: 13.0
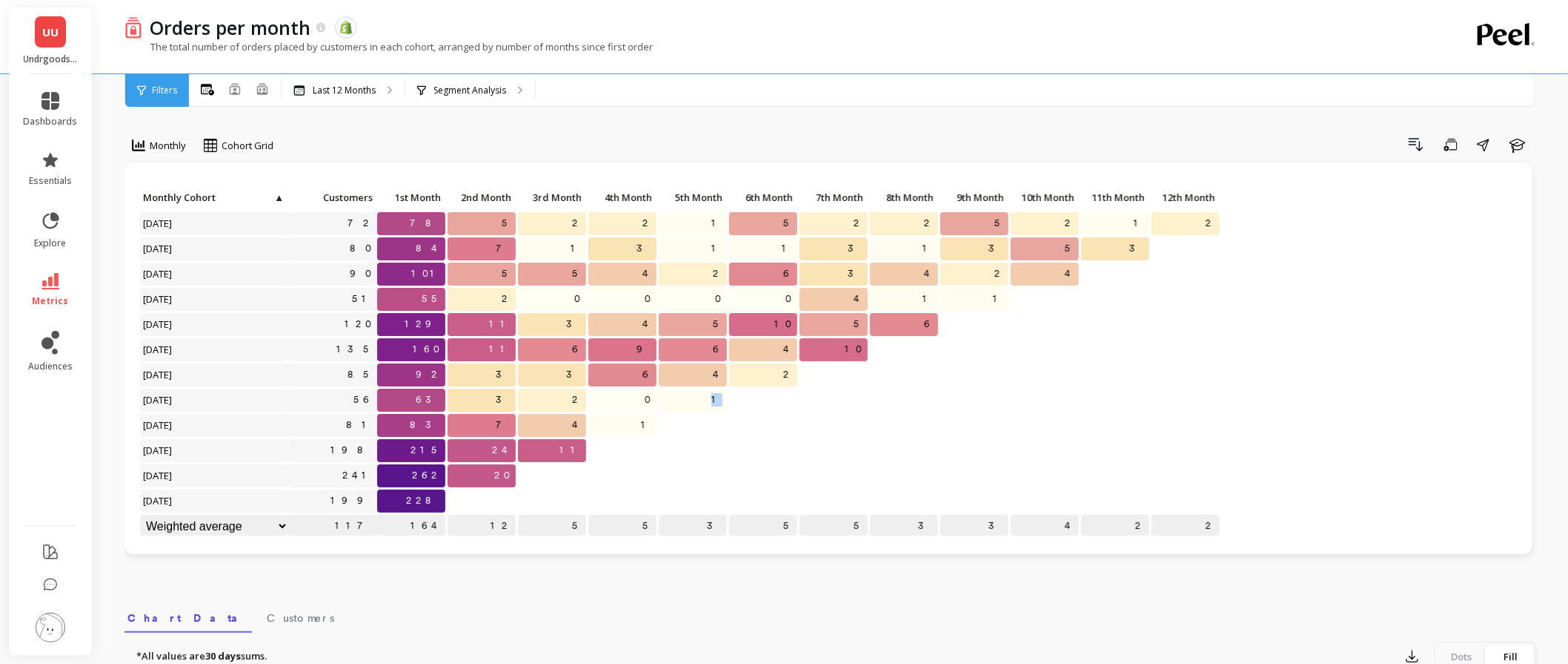
click at [729, 401] on div "Click to create an audience 72 78 5 2 2 1 5 2 2 5 2 1 2 Click to create an audi…" at bounding box center [680, 363] width 1082 height 353
click at [56, 278] on icon at bounding box center [50, 281] width 18 height 16
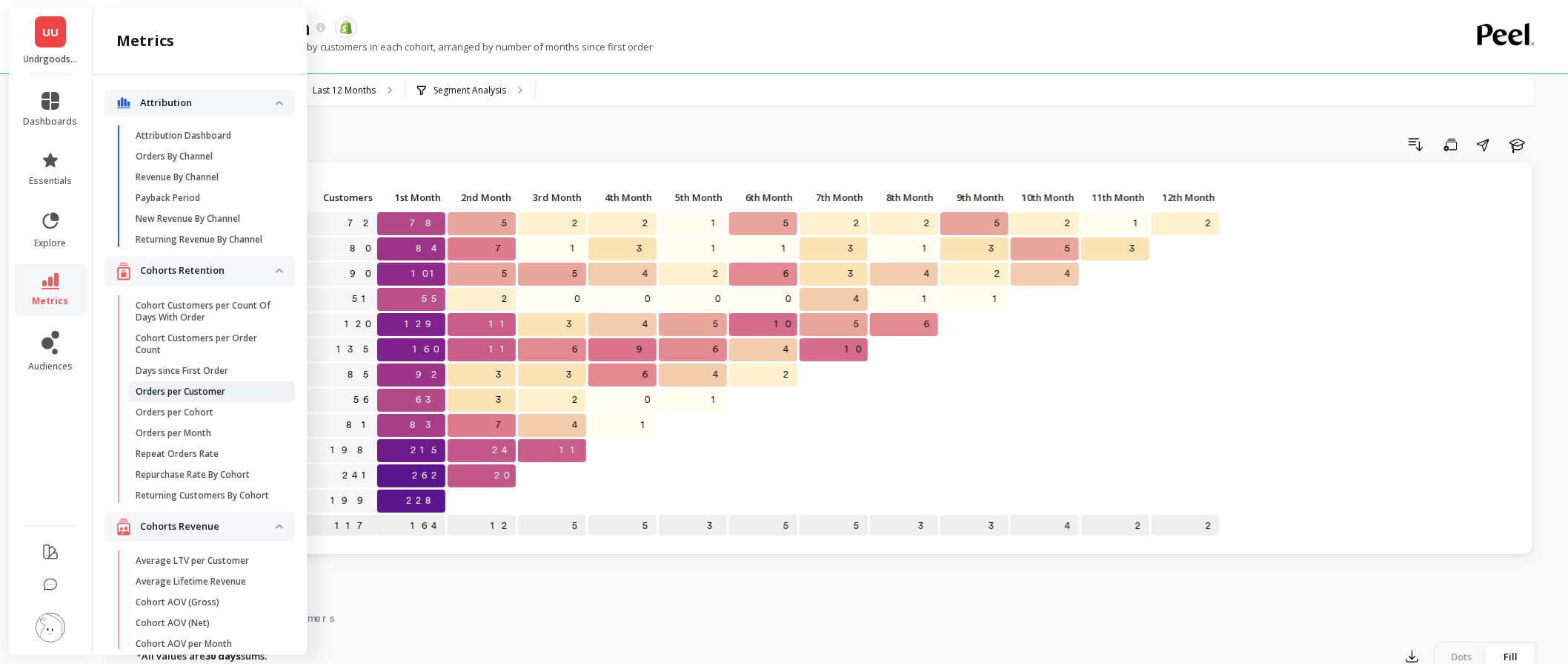
click at [187, 397] on p "Orders per Customer" at bounding box center [180, 391] width 89 height 12
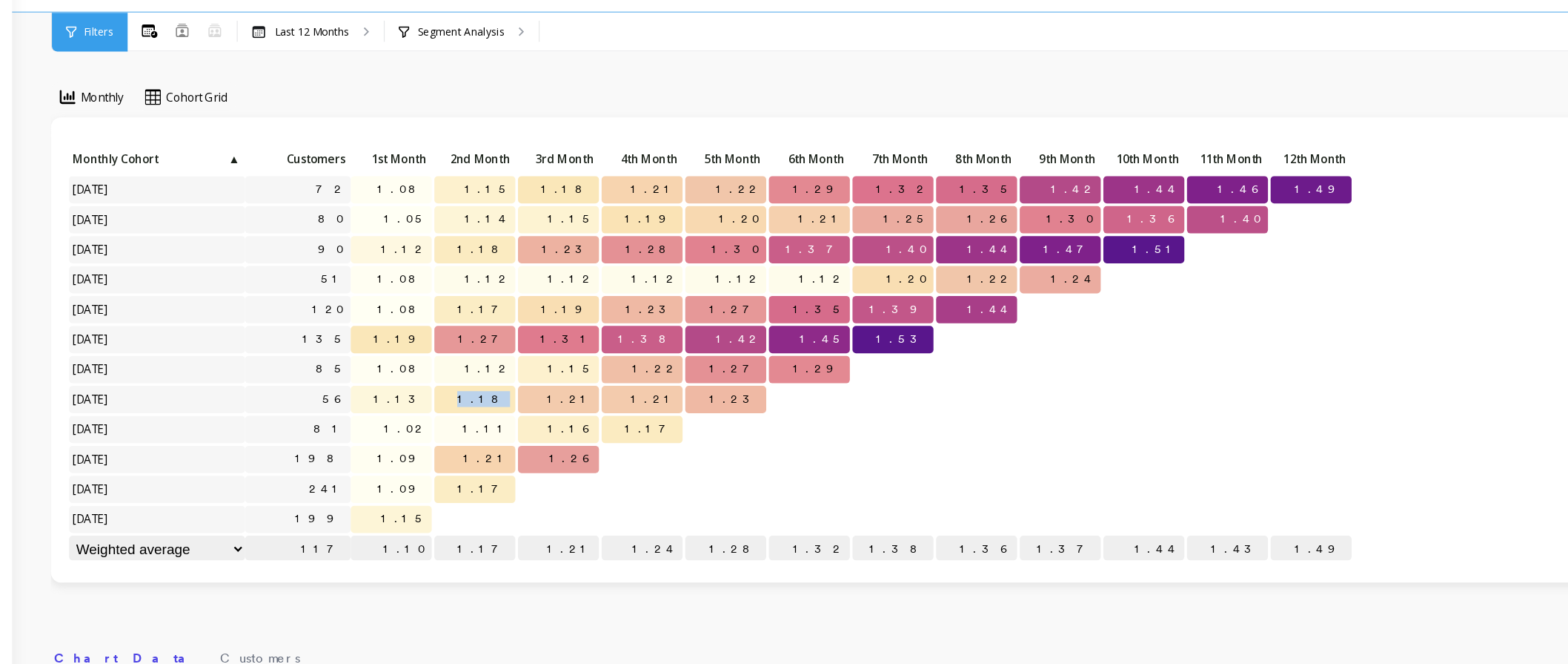
drag, startPoint x: 496, startPoint y: 396, endPoint x: 510, endPoint y: 404, distance: 16.1
click at [510, 404] on span "1.18" at bounding box center [490, 400] width 52 height 22
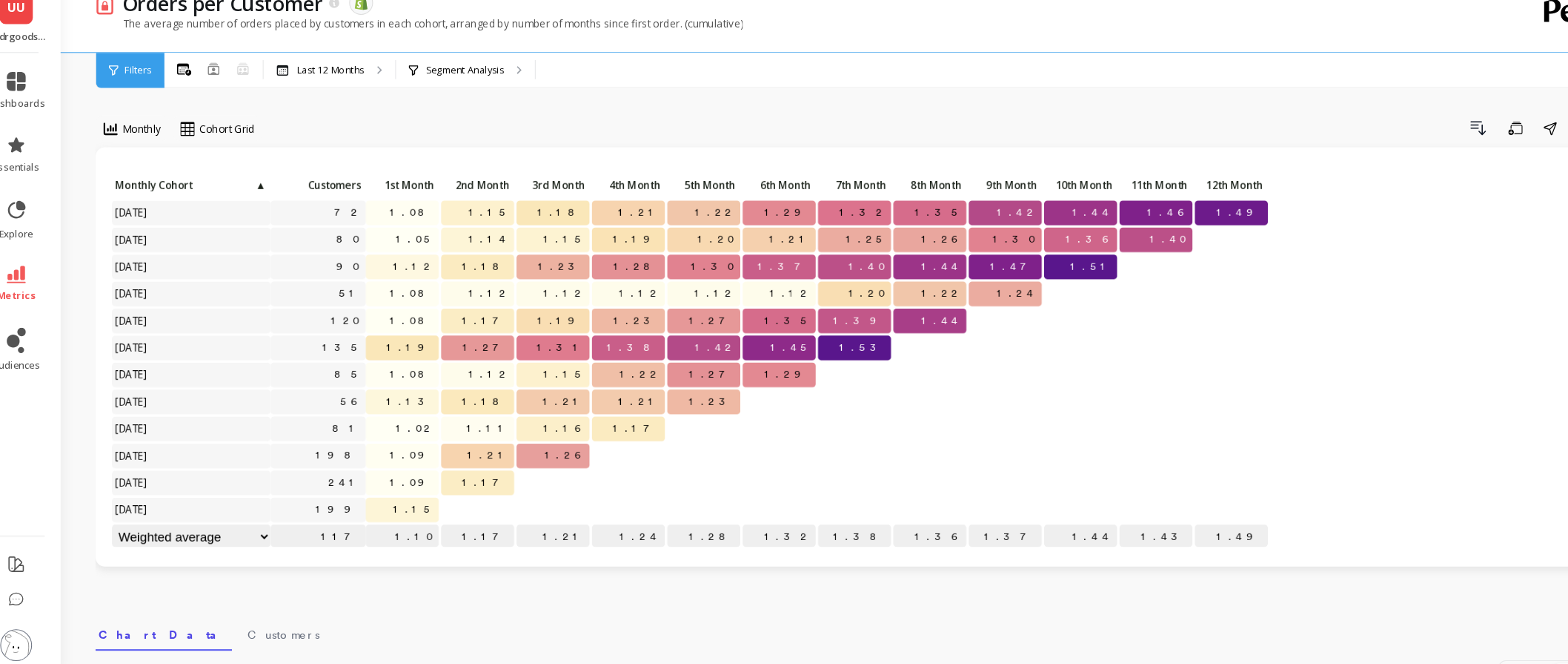
click at [553, 404] on p "1.21" at bounding box center [552, 400] width 68 height 22
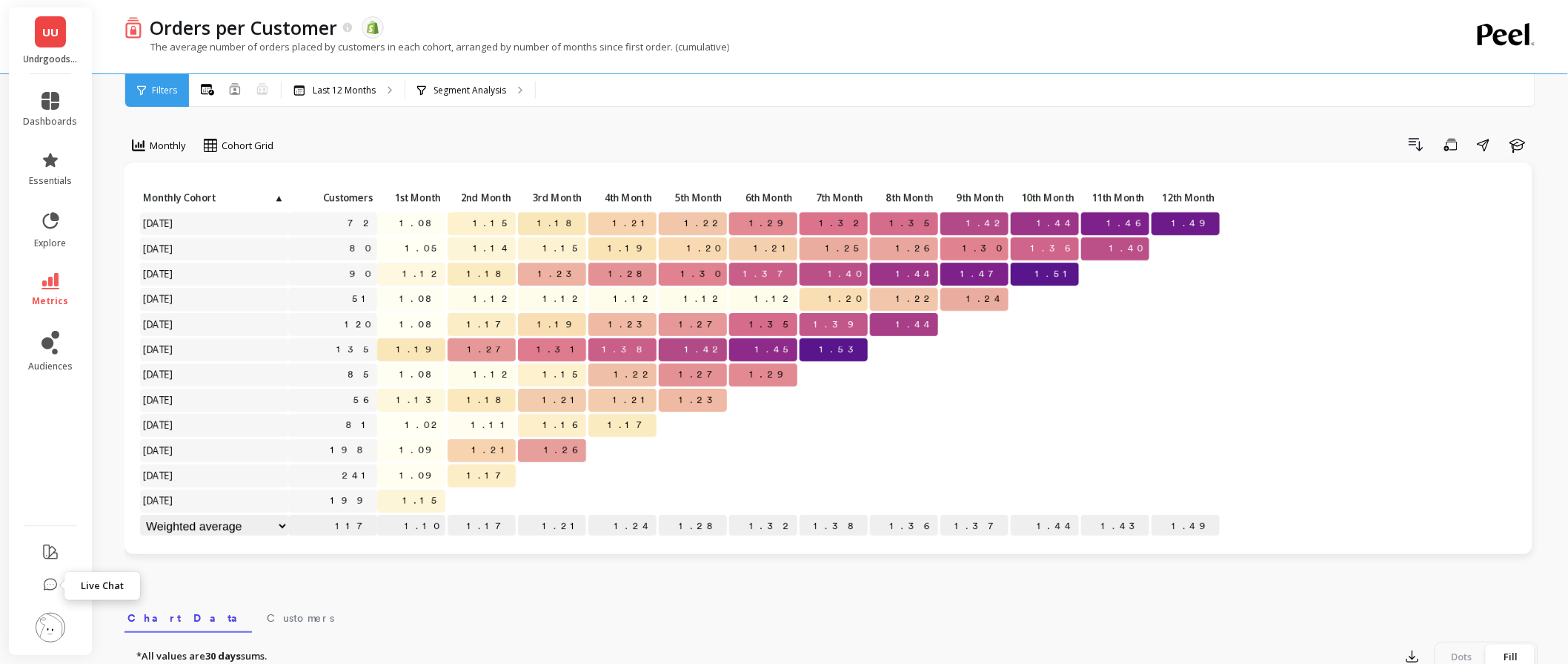
click at [49, 581] on icon at bounding box center [50, 585] width 15 height 15
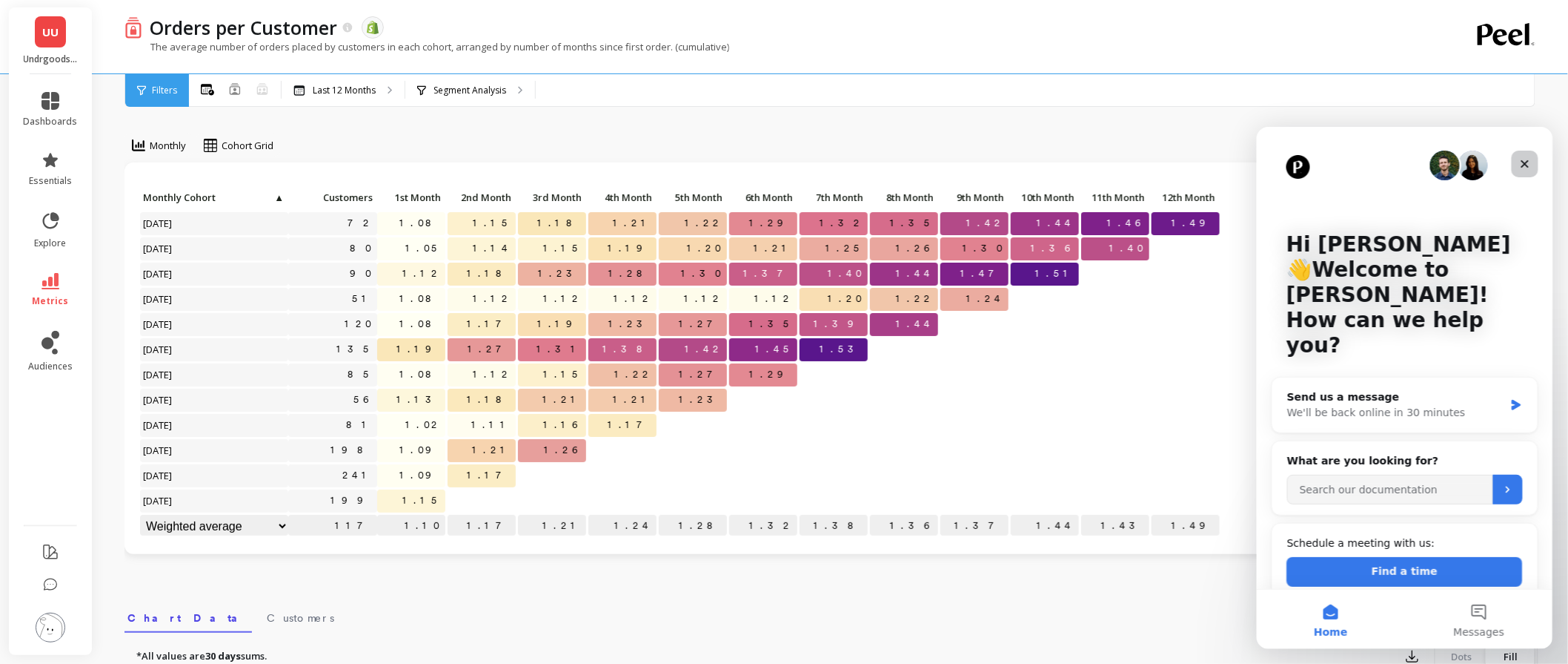
click at [1526, 168] on icon "Close" at bounding box center [1524, 163] width 12 height 12
